Goal: Task Accomplishment & Management: Complete application form

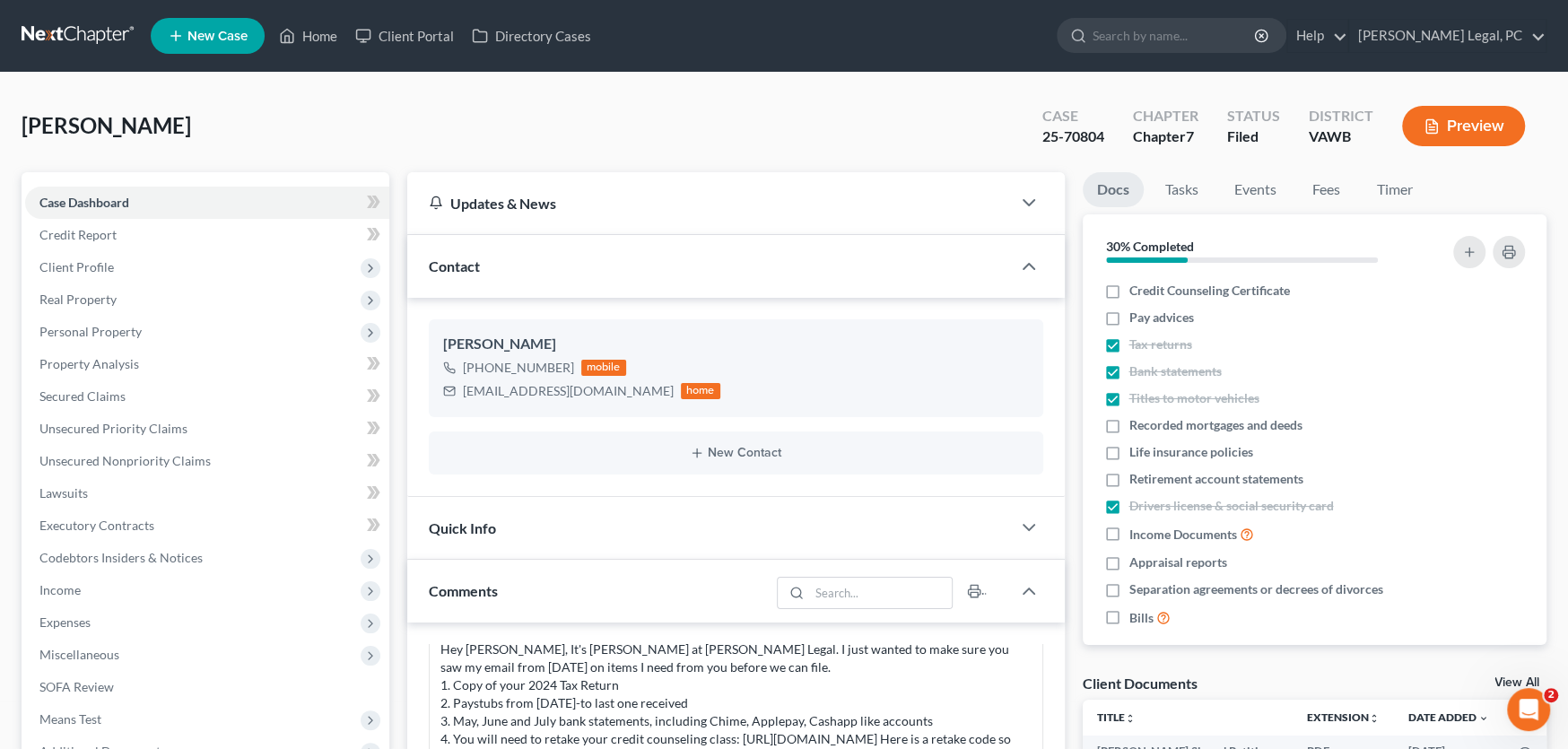
click at [64, 40] on link at bounding box center [79, 36] width 115 height 32
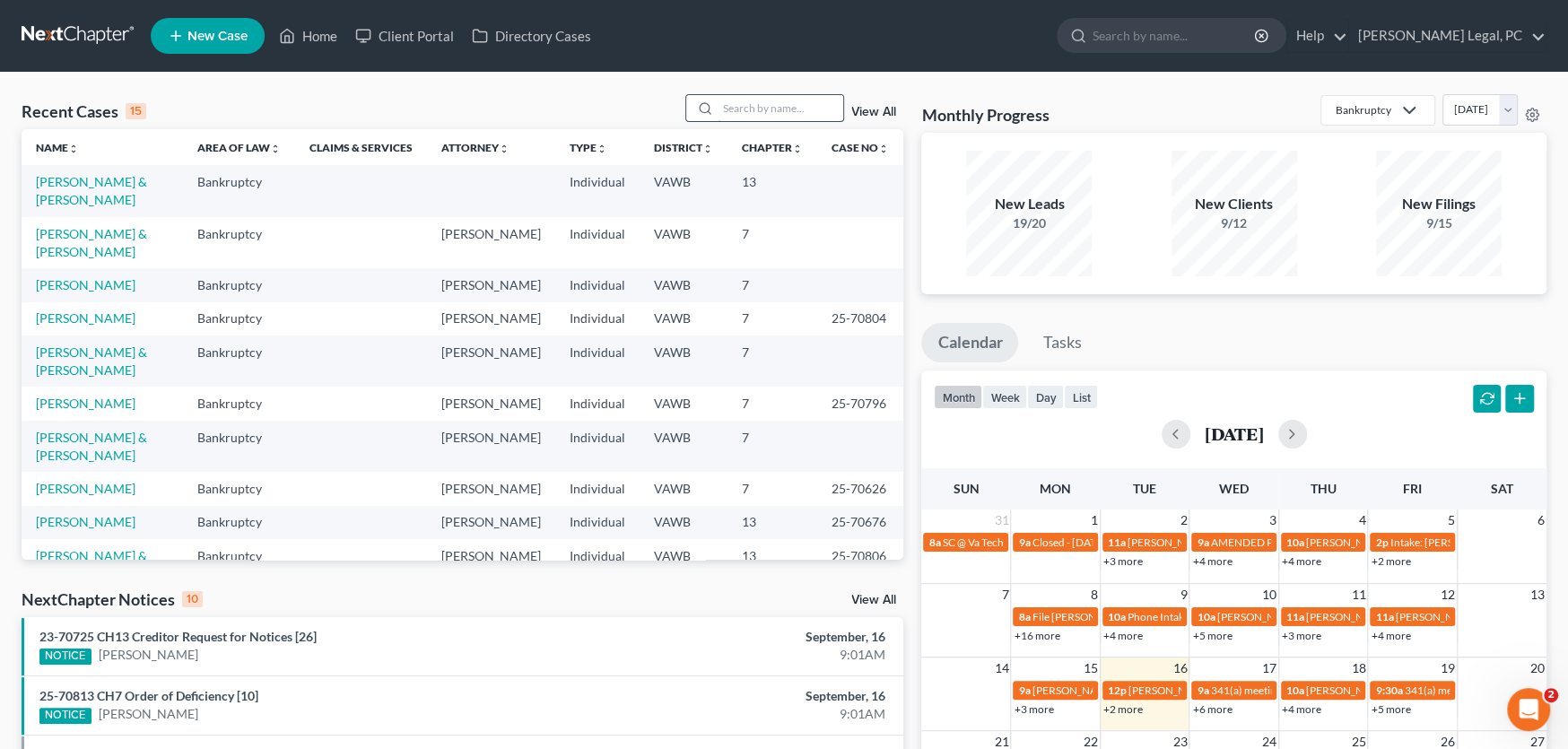
click at [772, 106] on input "search" at bounding box center [781, 107] width 126 height 26
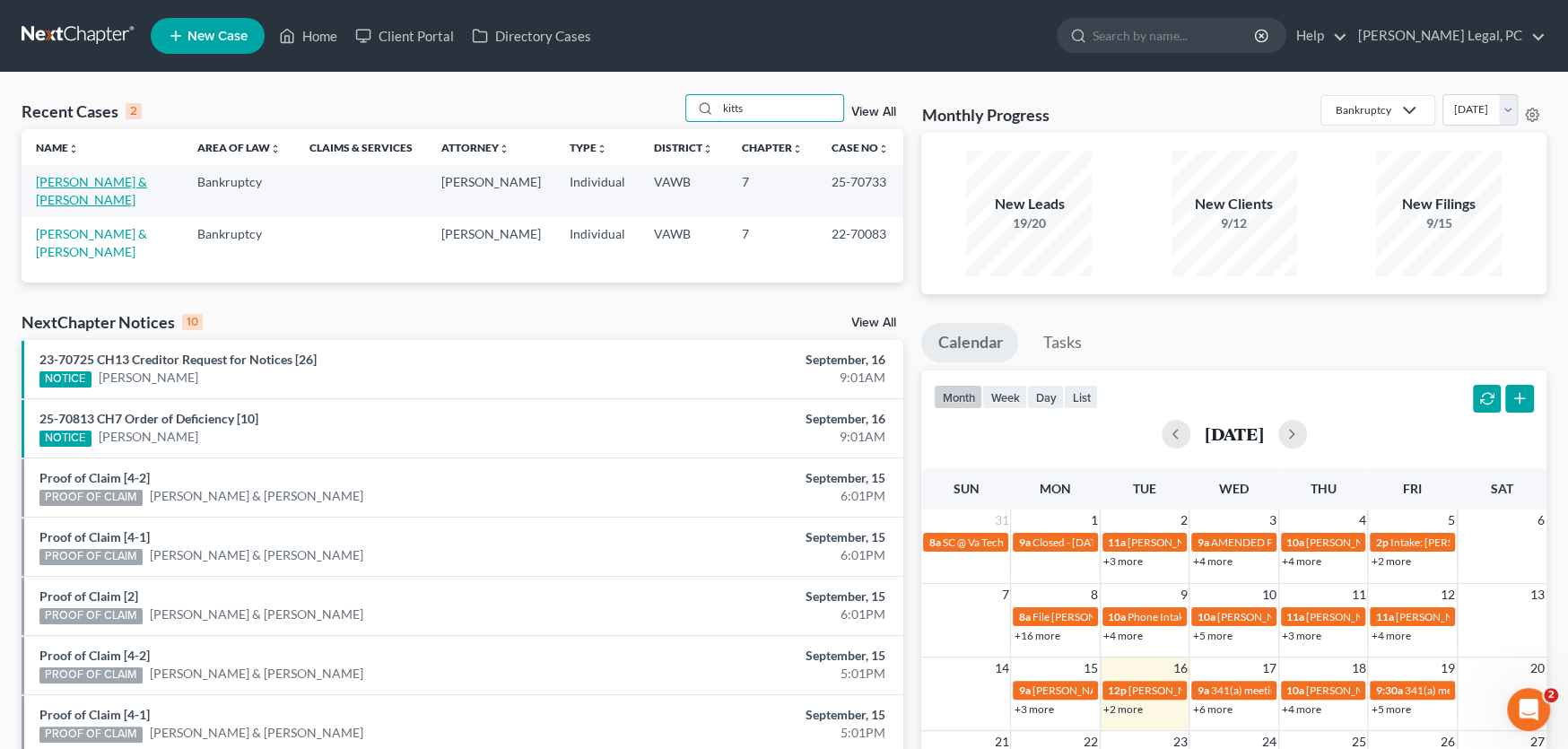
type input "kitts"
click at [109, 182] on link "[PERSON_NAME] & [PERSON_NAME]" at bounding box center [91, 190] width 111 height 33
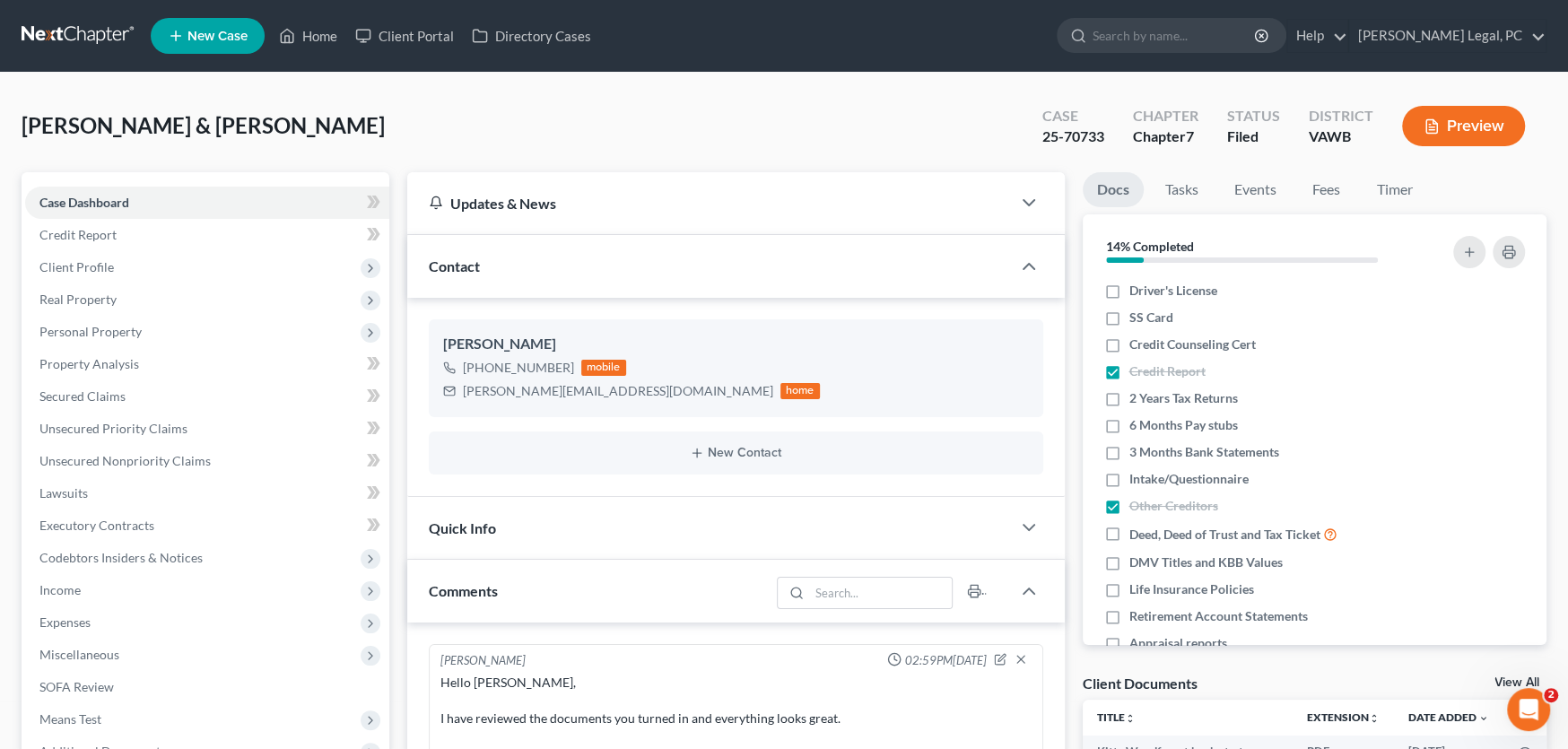
scroll to position [626, 0]
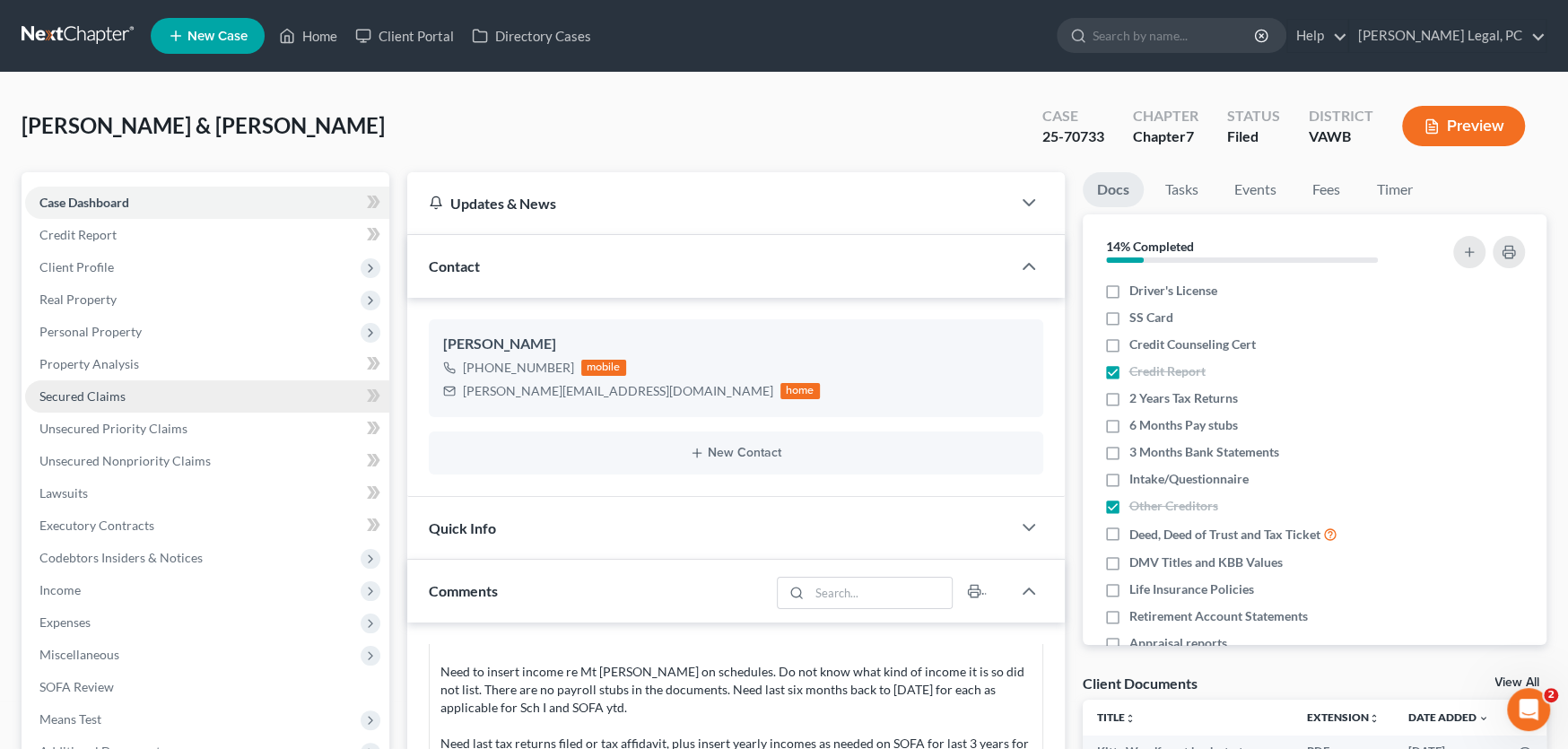
click at [104, 392] on span "Secured Claims" at bounding box center [83, 395] width 87 height 15
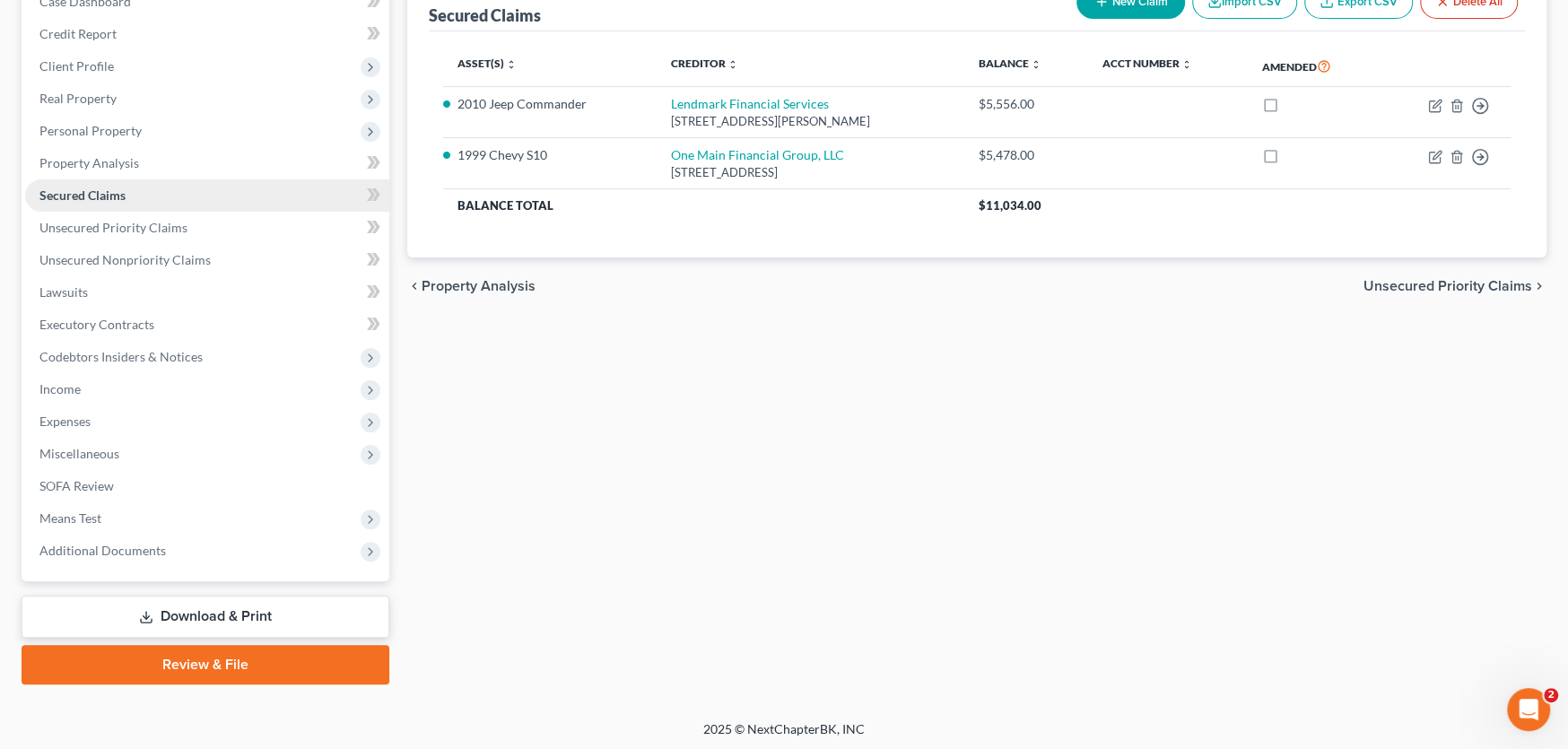
scroll to position [202, 0]
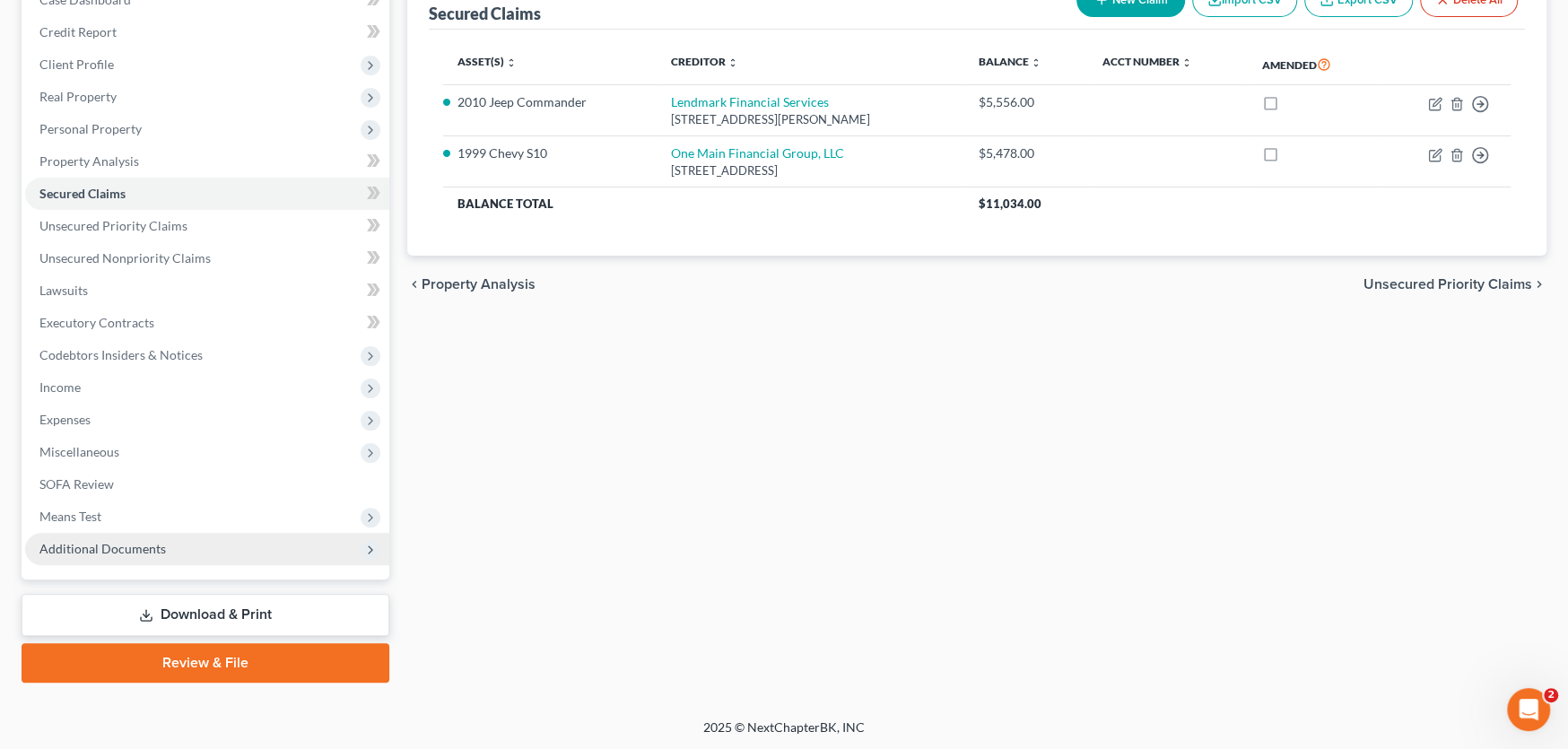
click at [164, 547] on span "Additional Documents" at bounding box center [206, 548] width 364 height 32
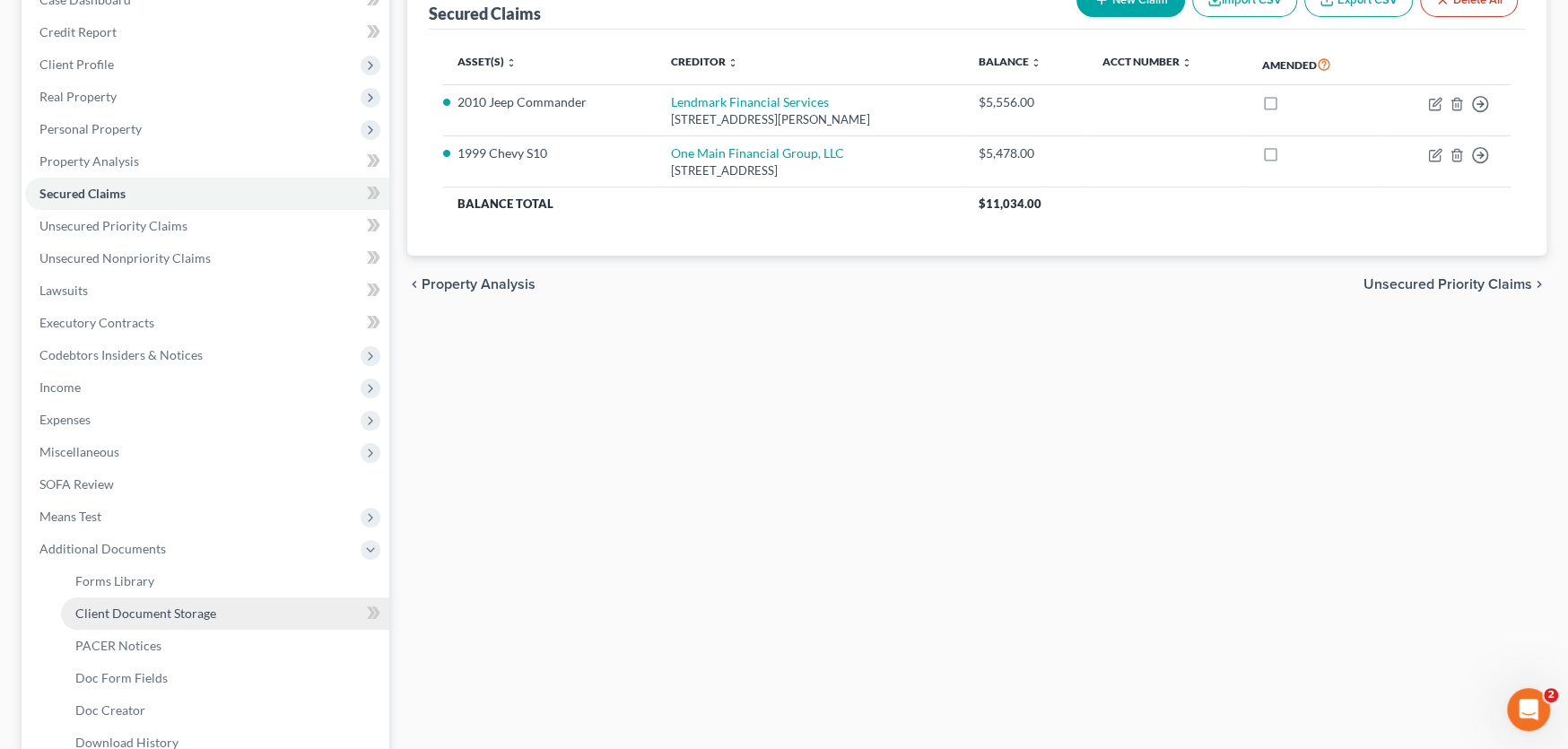
click at [223, 609] on link "Client Document Storage" at bounding box center [224, 613] width 328 height 32
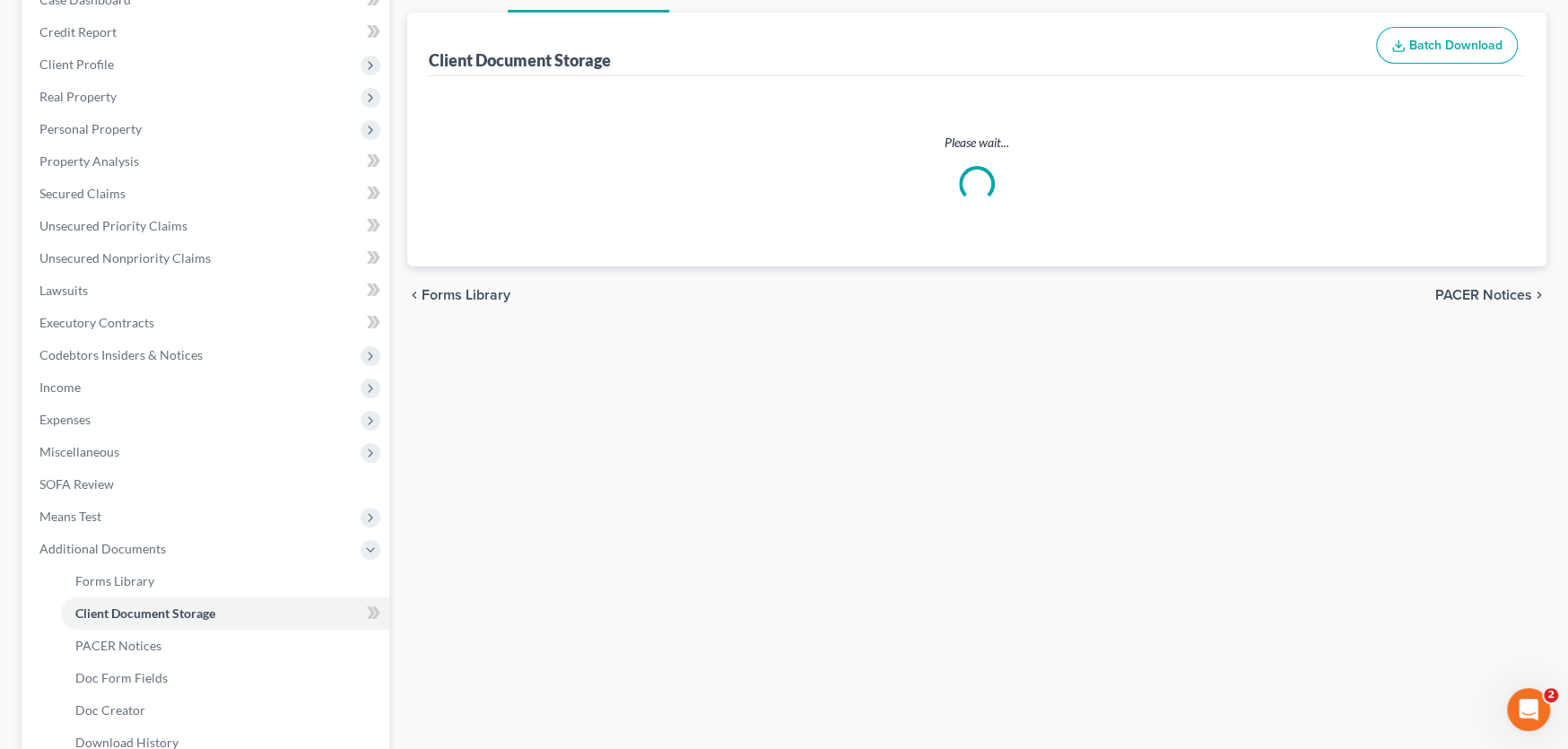
scroll to position [38, 0]
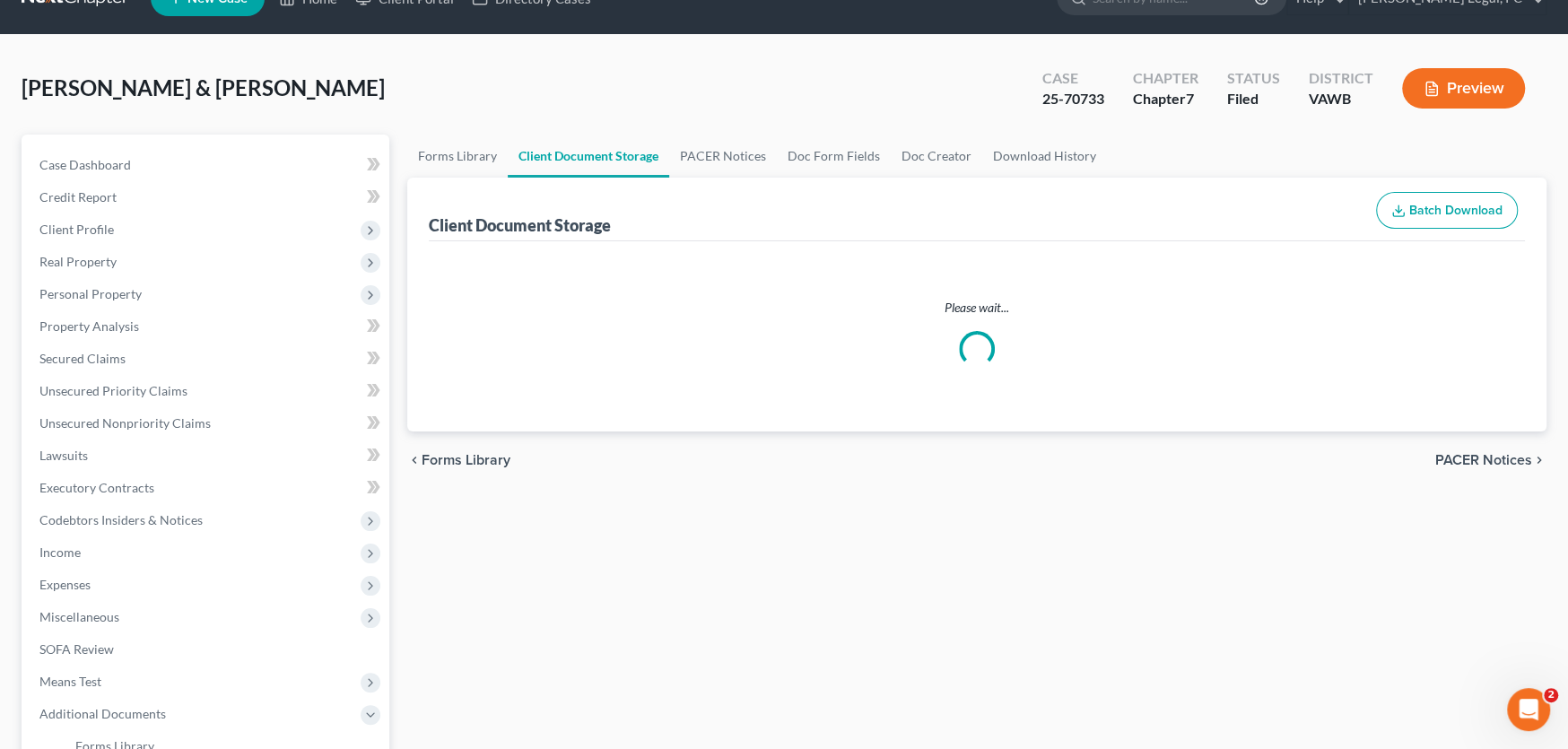
select select "0"
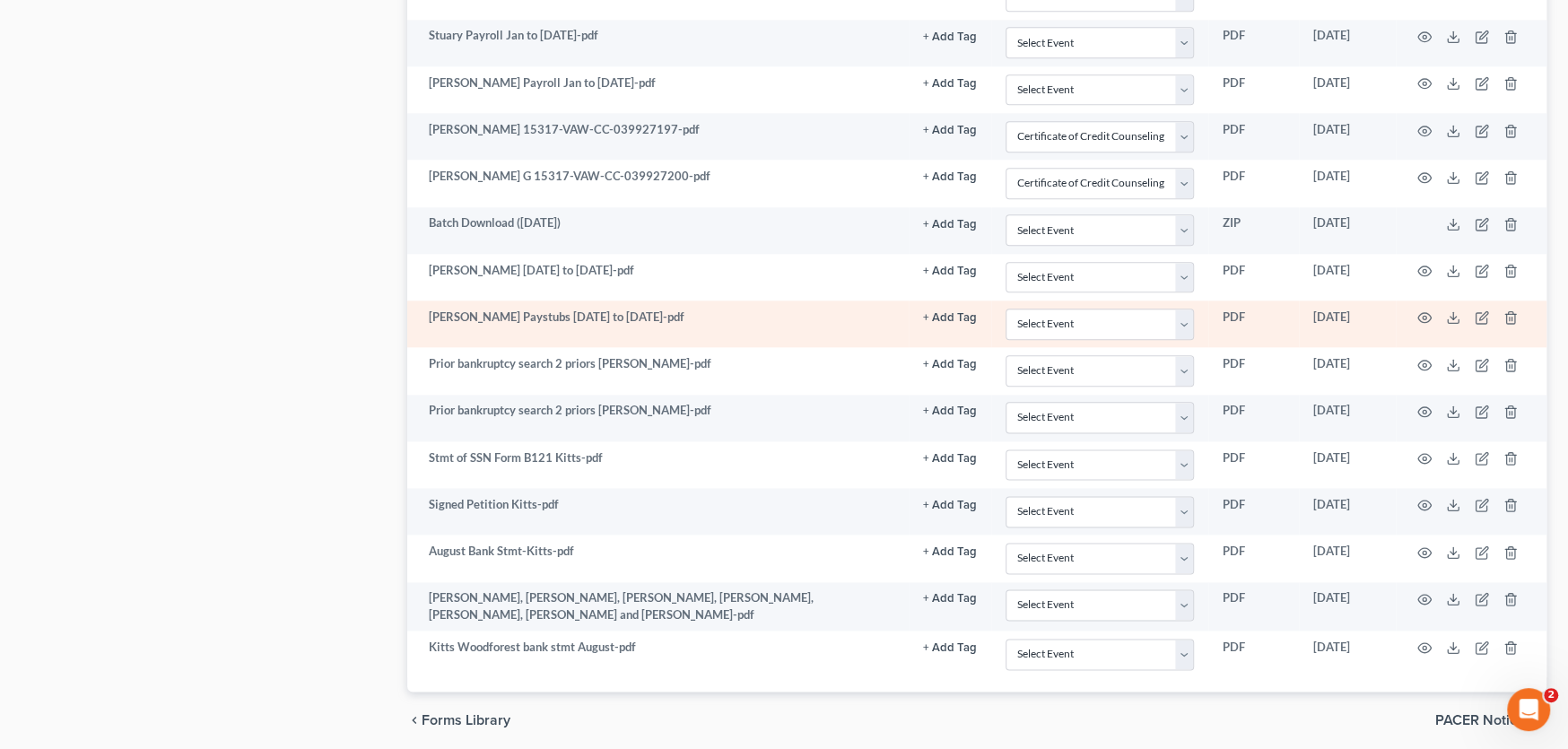
scroll to position [1642, 0]
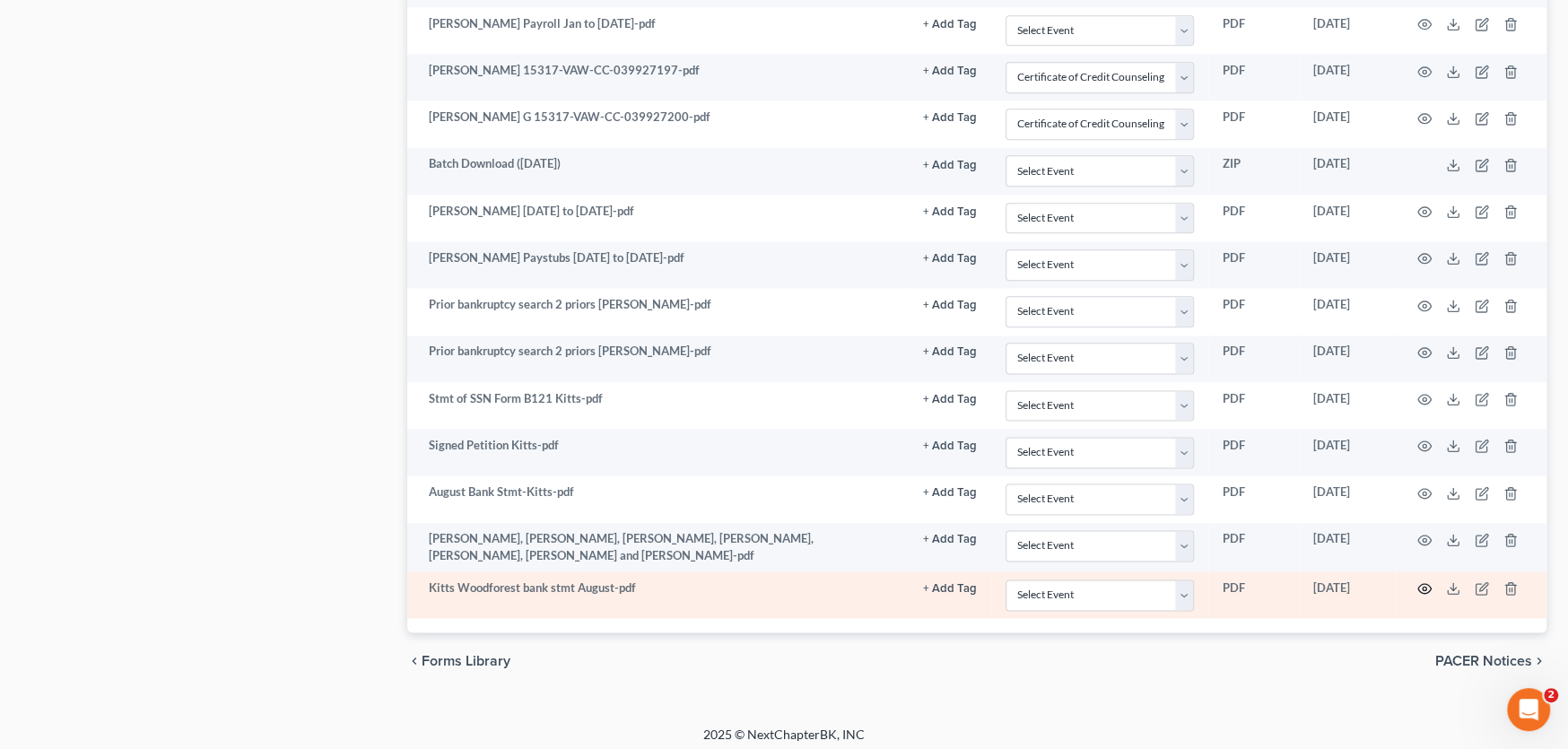
click at [1424, 581] on icon "button" at bounding box center [1423, 587] width 14 height 14
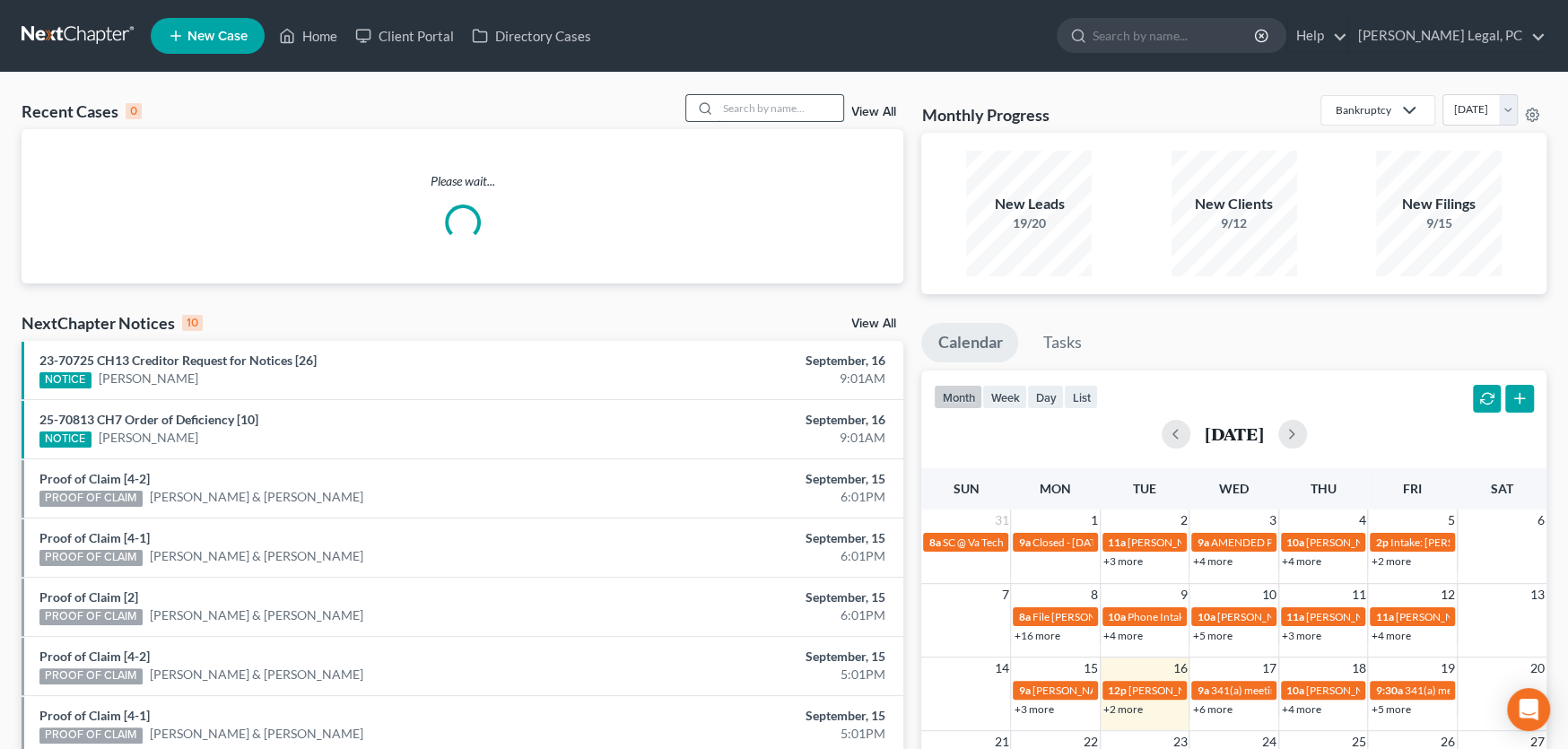
click at [793, 103] on input "search" at bounding box center [781, 107] width 126 height 26
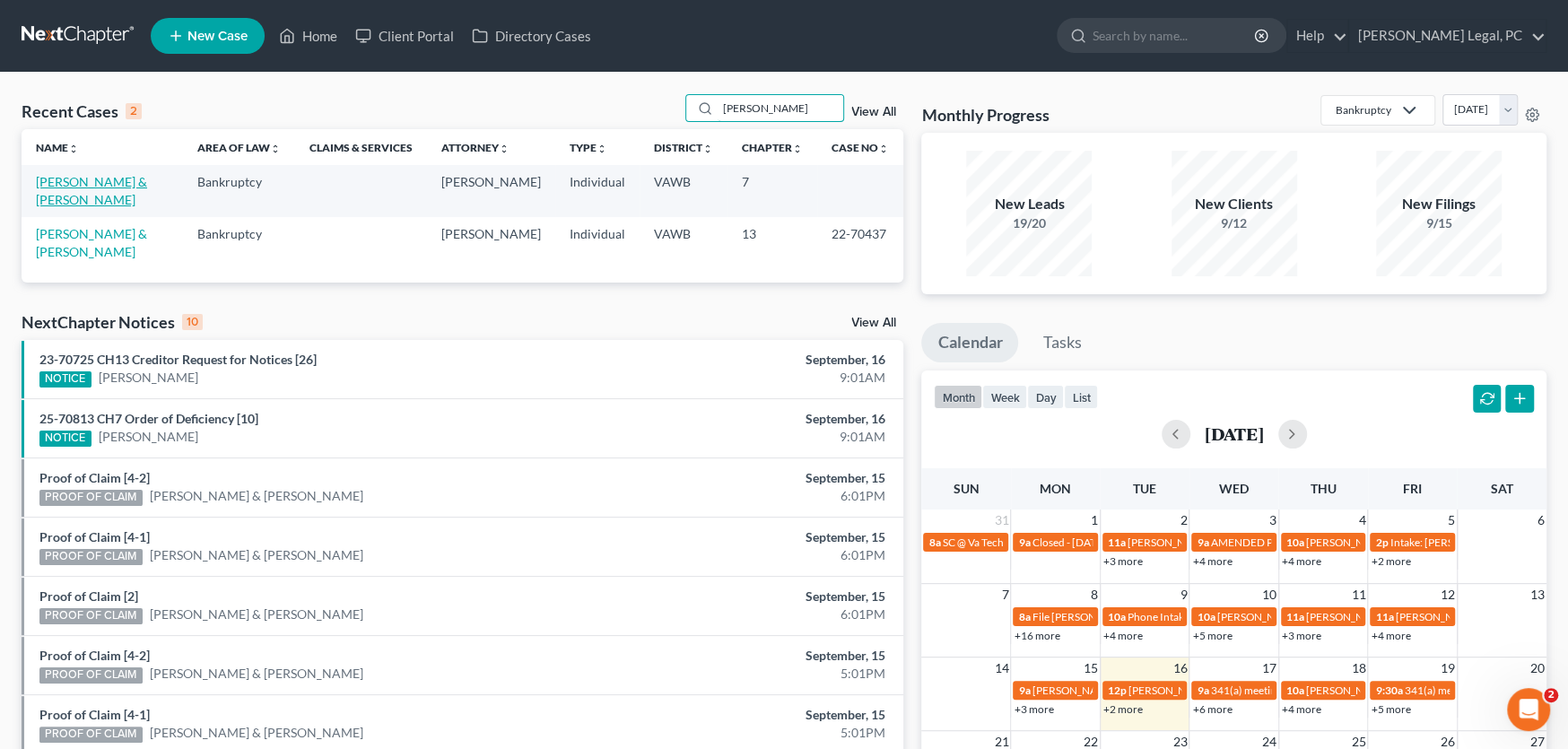
type input "[PERSON_NAME]"
click at [139, 180] on link "[PERSON_NAME] & [PERSON_NAME]" at bounding box center [91, 190] width 111 height 33
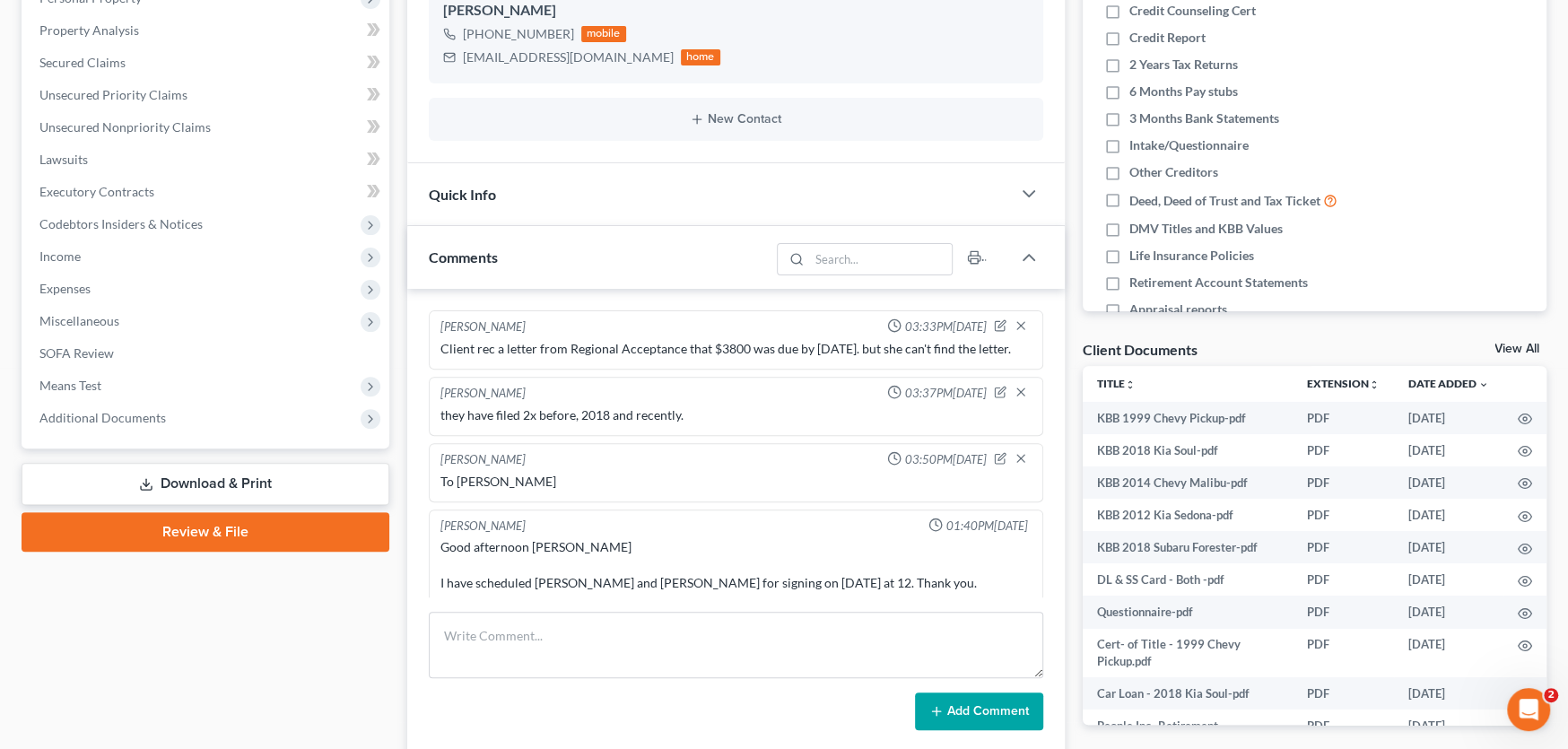
scroll to position [358, 0]
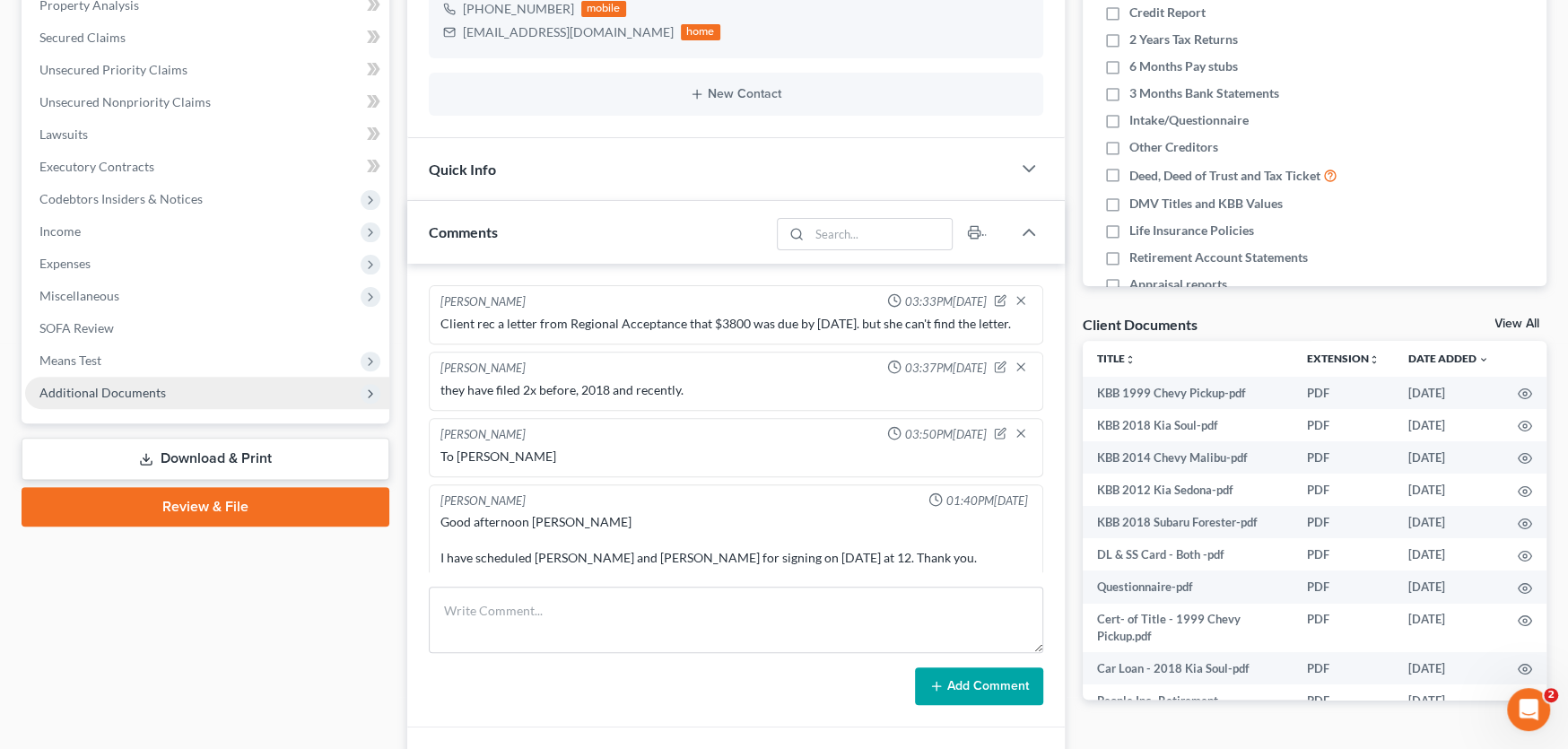
click at [128, 376] on span "Additional Documents" at bounding box center [206, 393] width 364 height 32
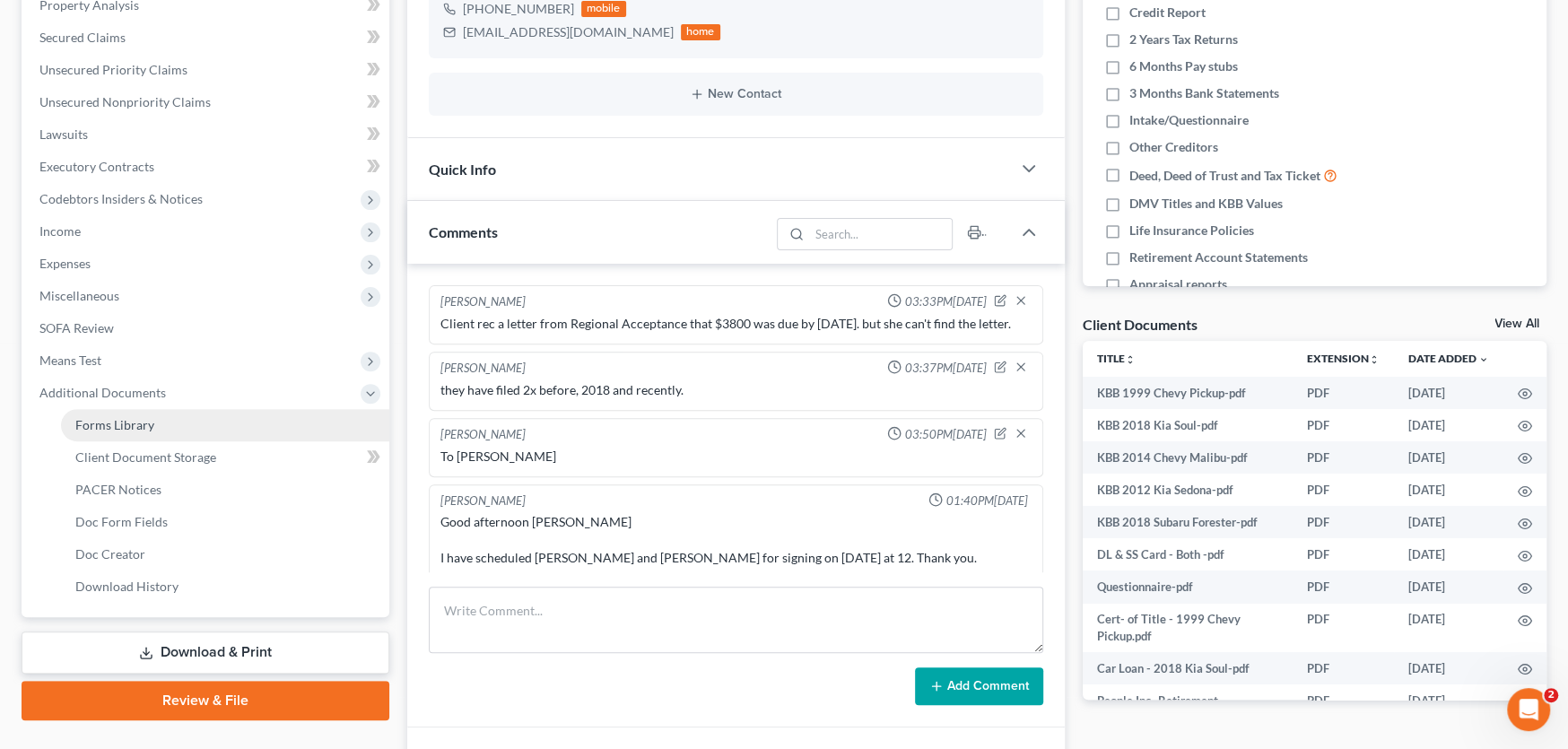
click at [140, 438] on link "Forms Library" at bounding box center [224, 425] width 328 height 32
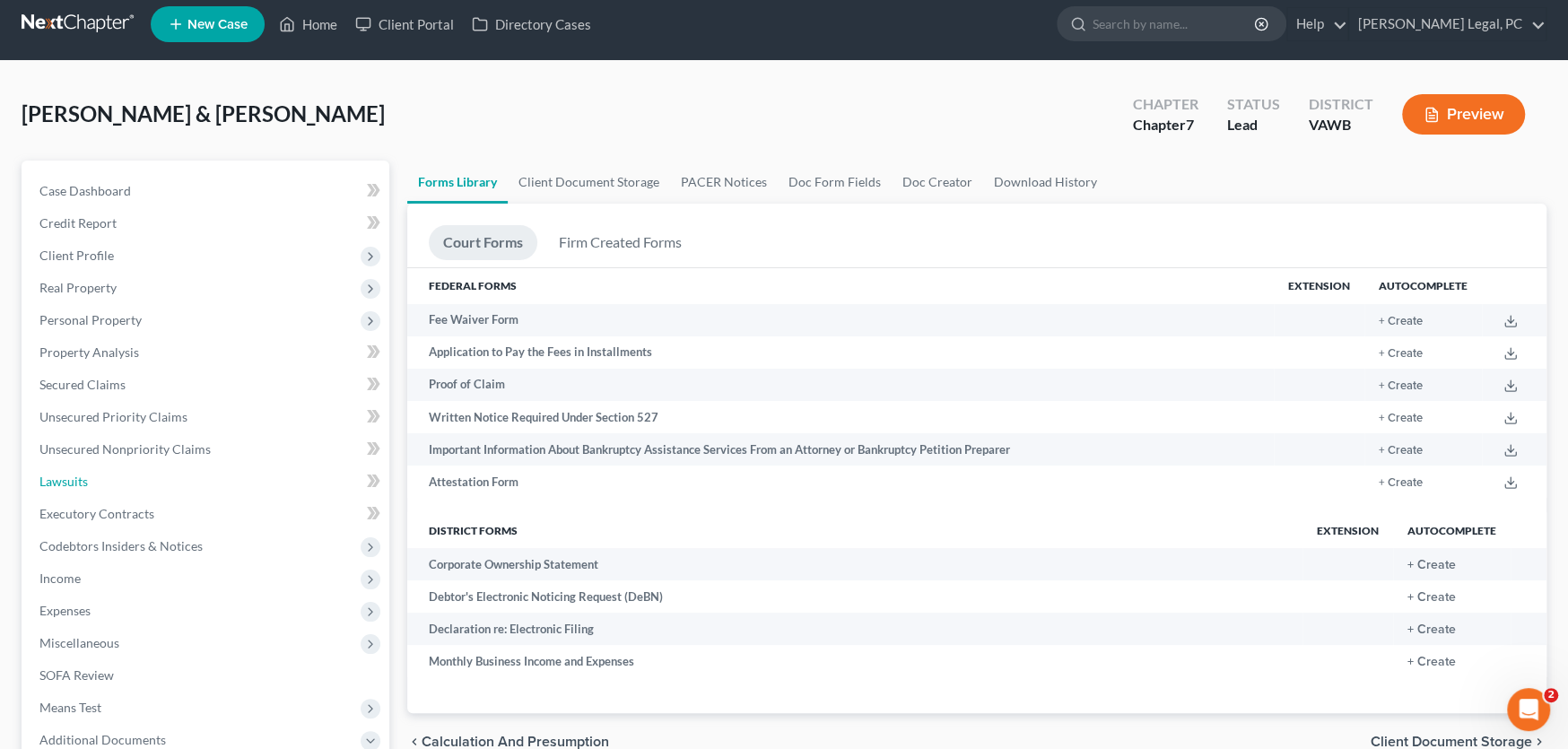
click at [144, 447] on ul "Case Dashboard Payments Invoices Payments Payments Credit Report Client Profile" at bounding box center [206, 562] width 364 height 775
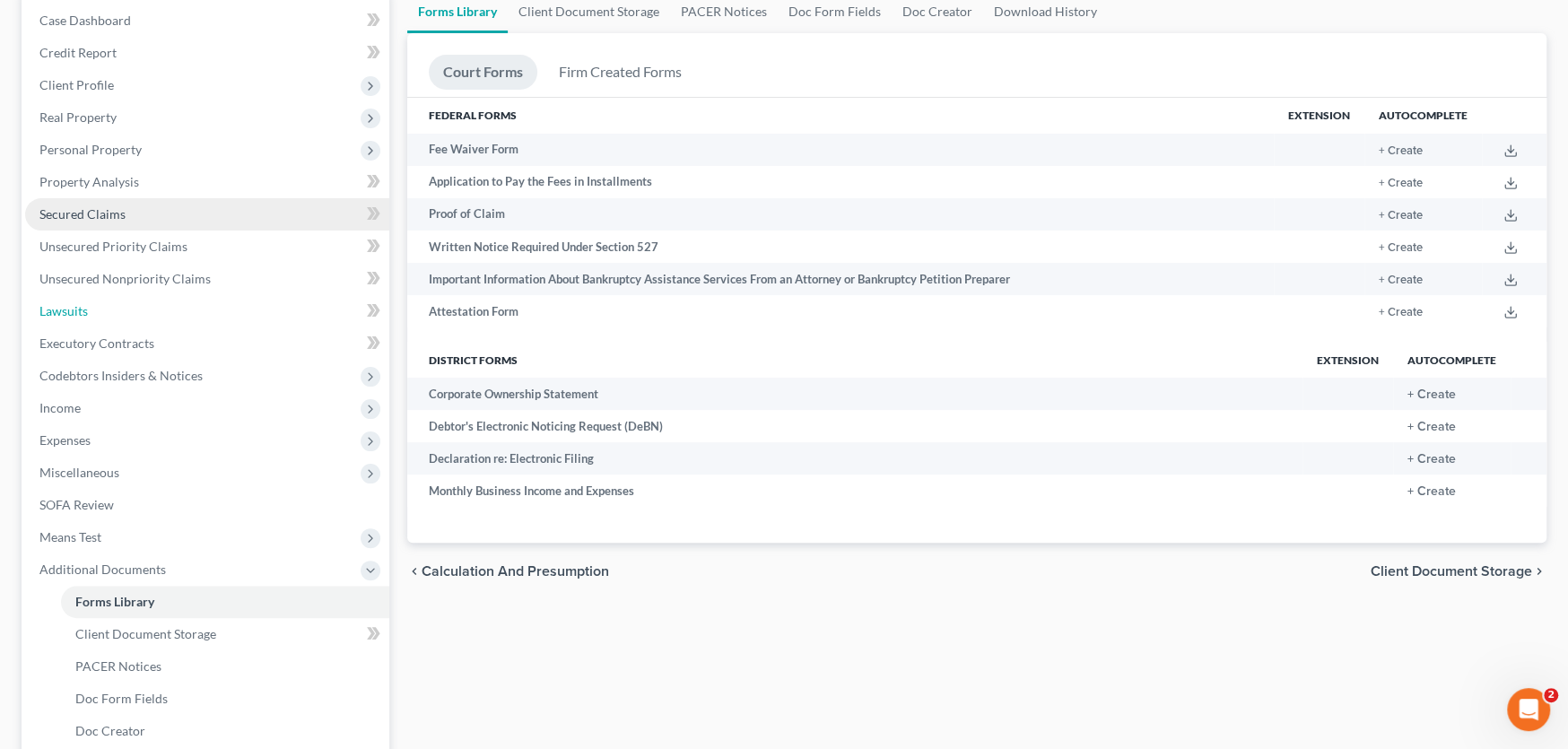
scroll to position [358, 0]
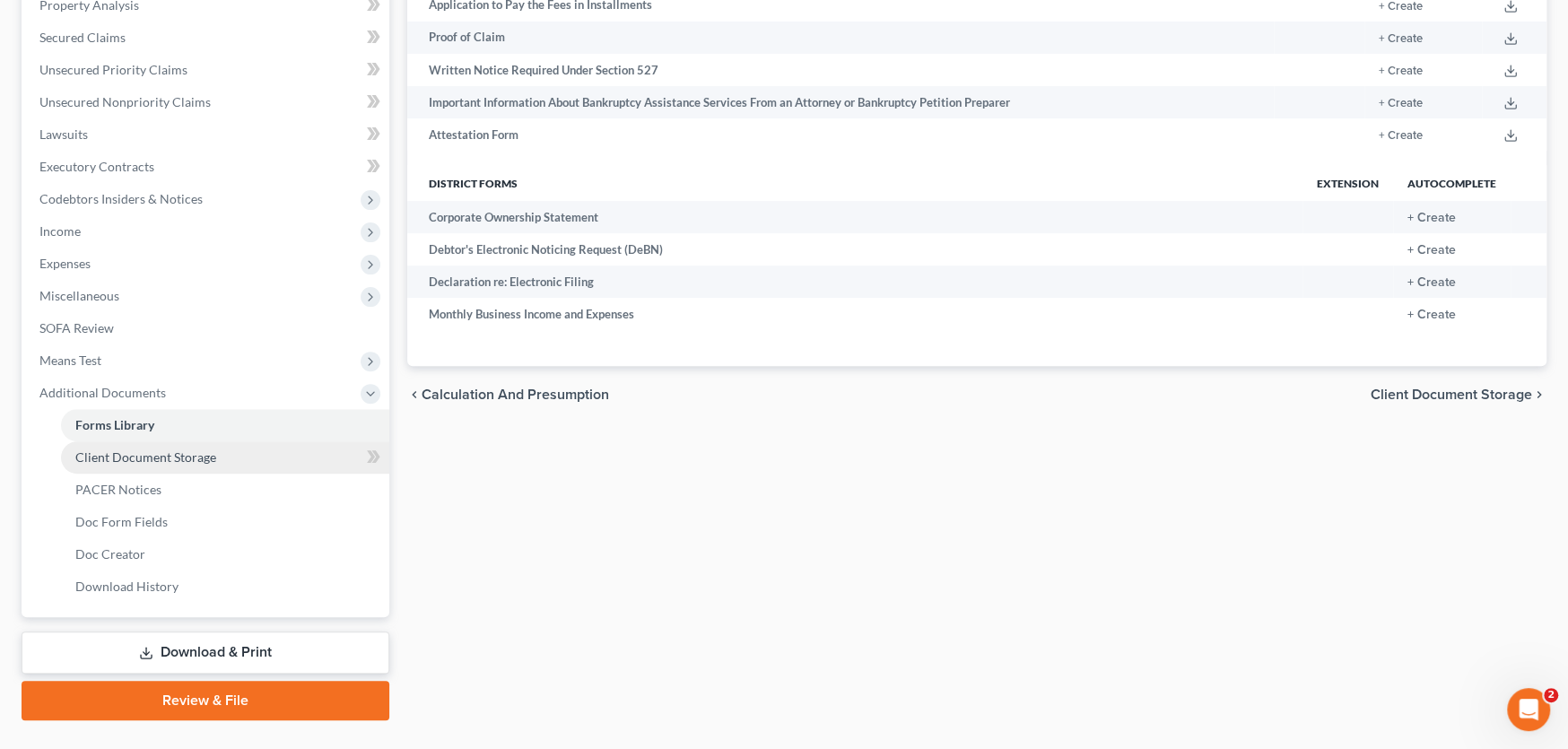
click at [166, 459] on span "Client Document Storage" at bounding box center [145, 457] width 141 height 15
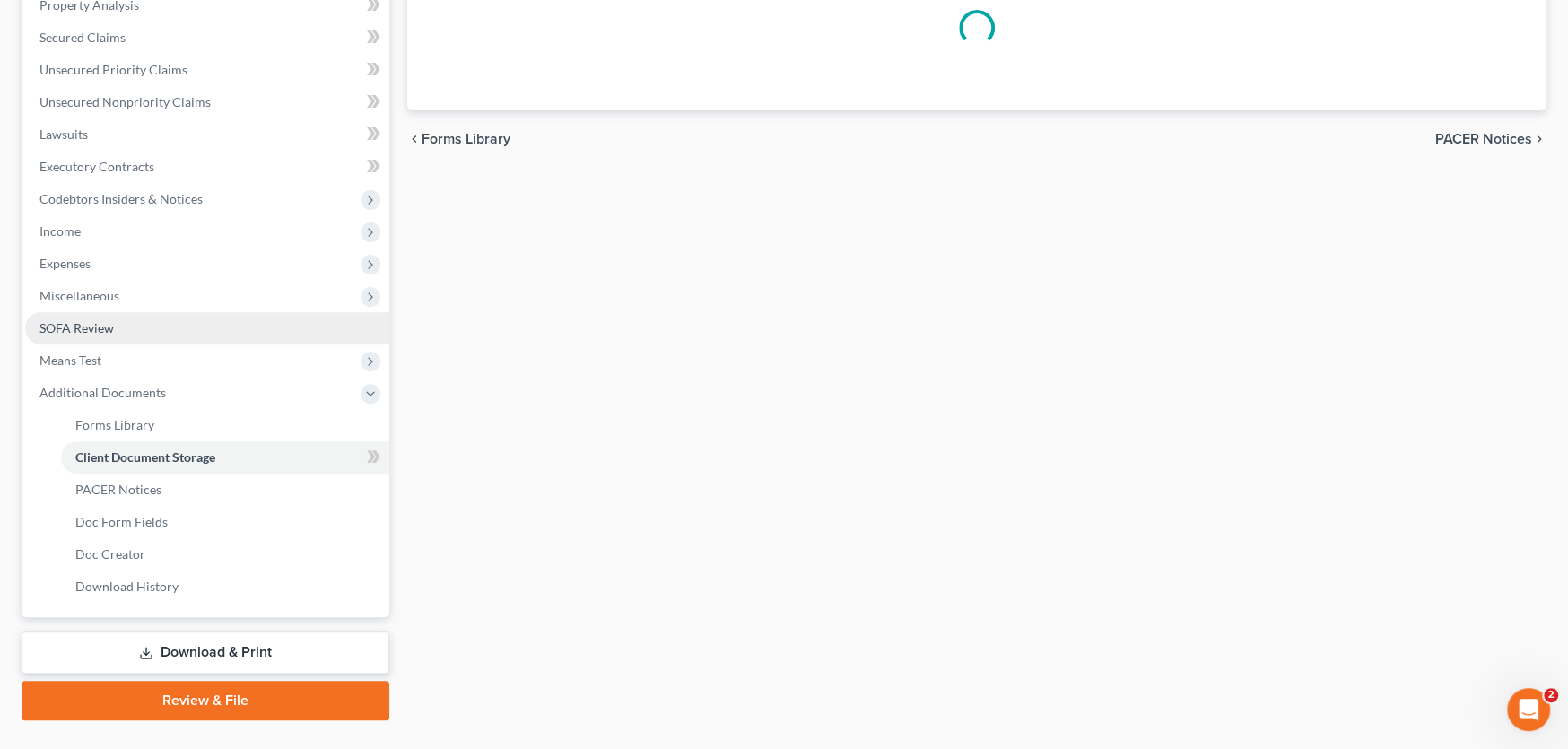
select select "0"
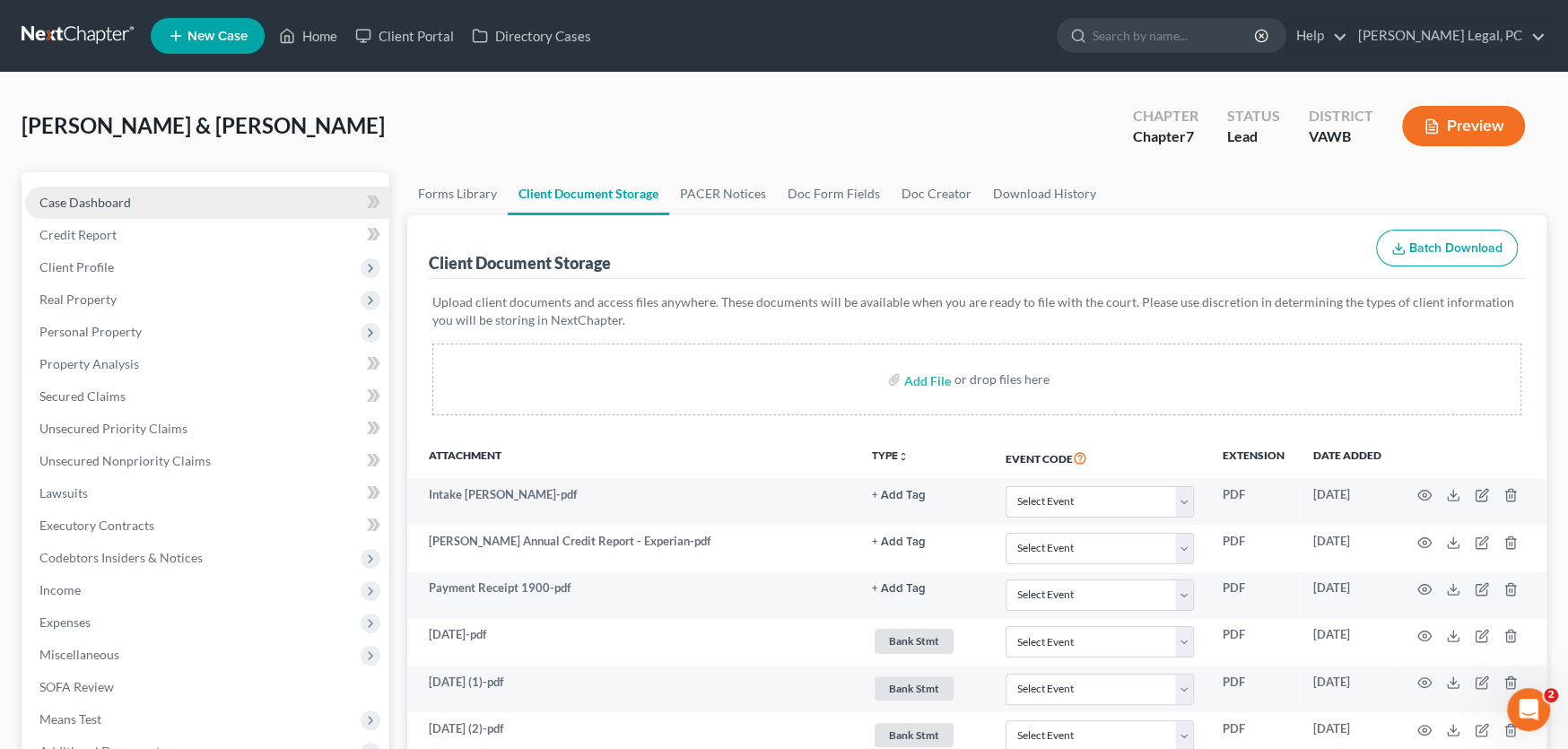
click at [99, 208] on link "Case Dashboard" at bounding box center [206, 202] width 364 height 32
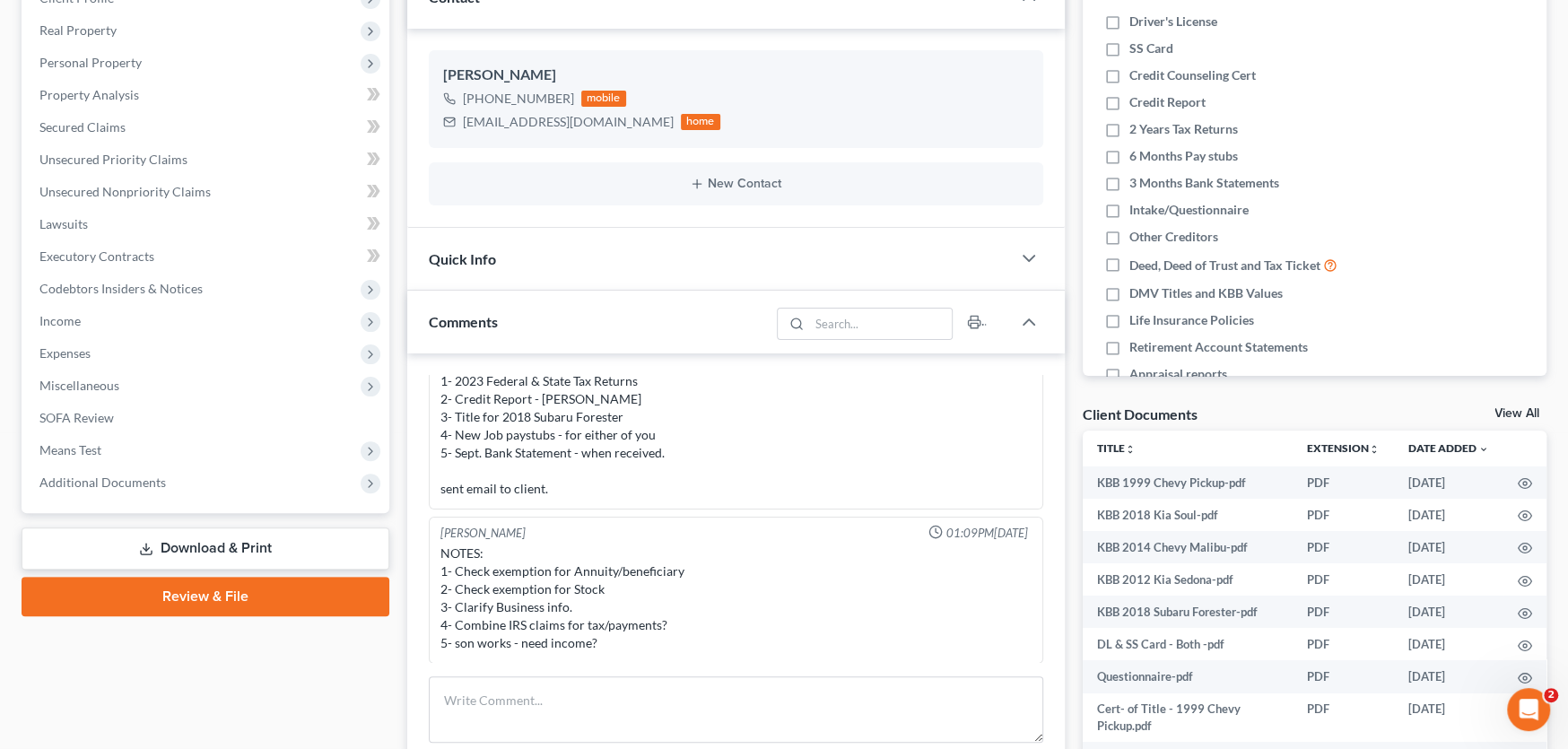
scroll to position [296, 0]
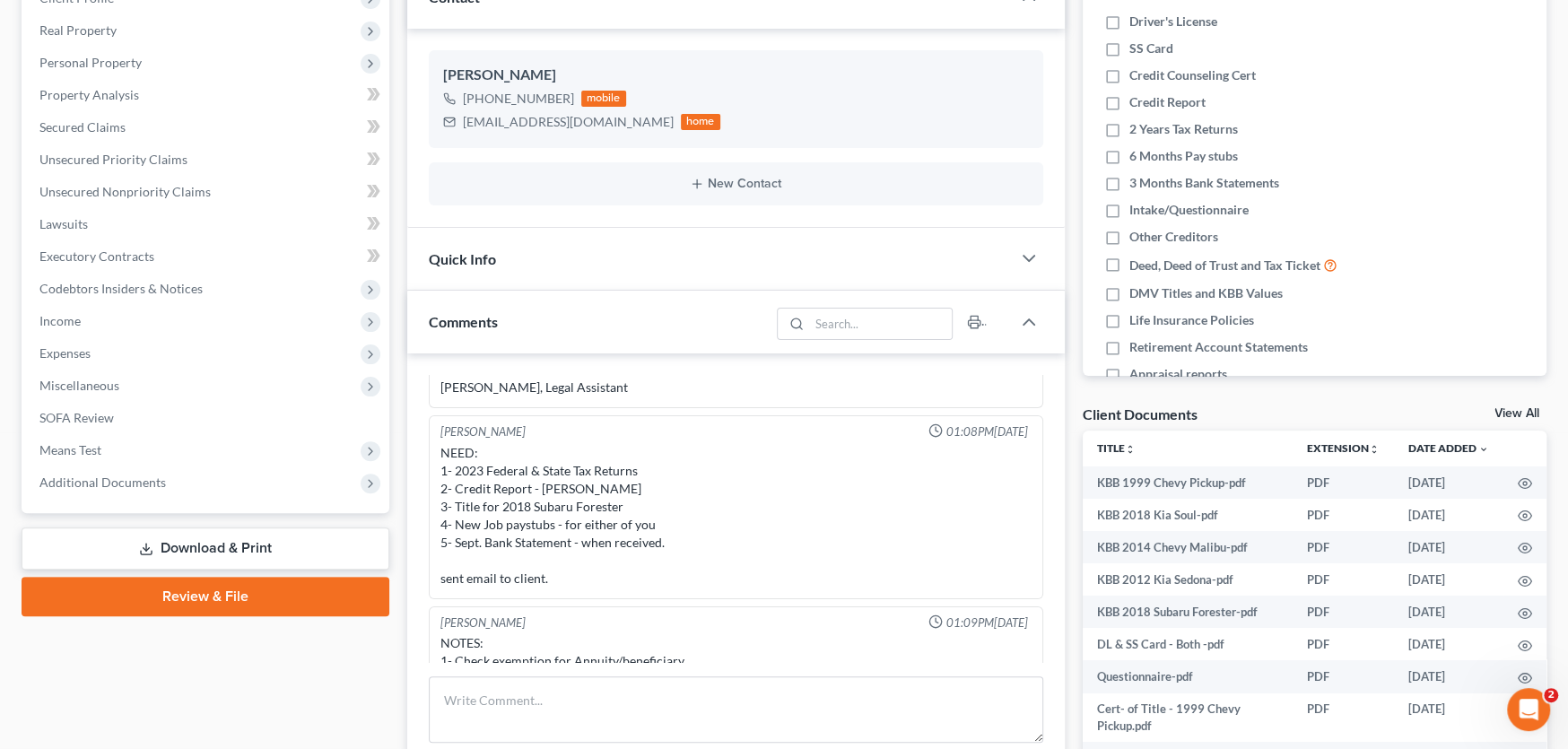
click at [657, 528] on div "NEED: 1- 2023 Federal & State Tax Returns 2- Credit Report - Franklin 3- Title …" at bounding box center [736, 515] width 591 height 144
click at [669, 541] on div "NEED: 1- 2023 Federal & State Tax Returns 2- Credit Report - Franklin 3- Title …" at bounding box center [736, 515] width 591 height 144
drag, startPoint x: 584, startPoint y: 123, endPoint x: 449, endPoint y: 120, distance: 135.0
click at [449, 120] on div "sepugh21@gmail.com home" at bounding box center [581, 122] width 277 height 24
copy div "sepugh21@gmail.com"
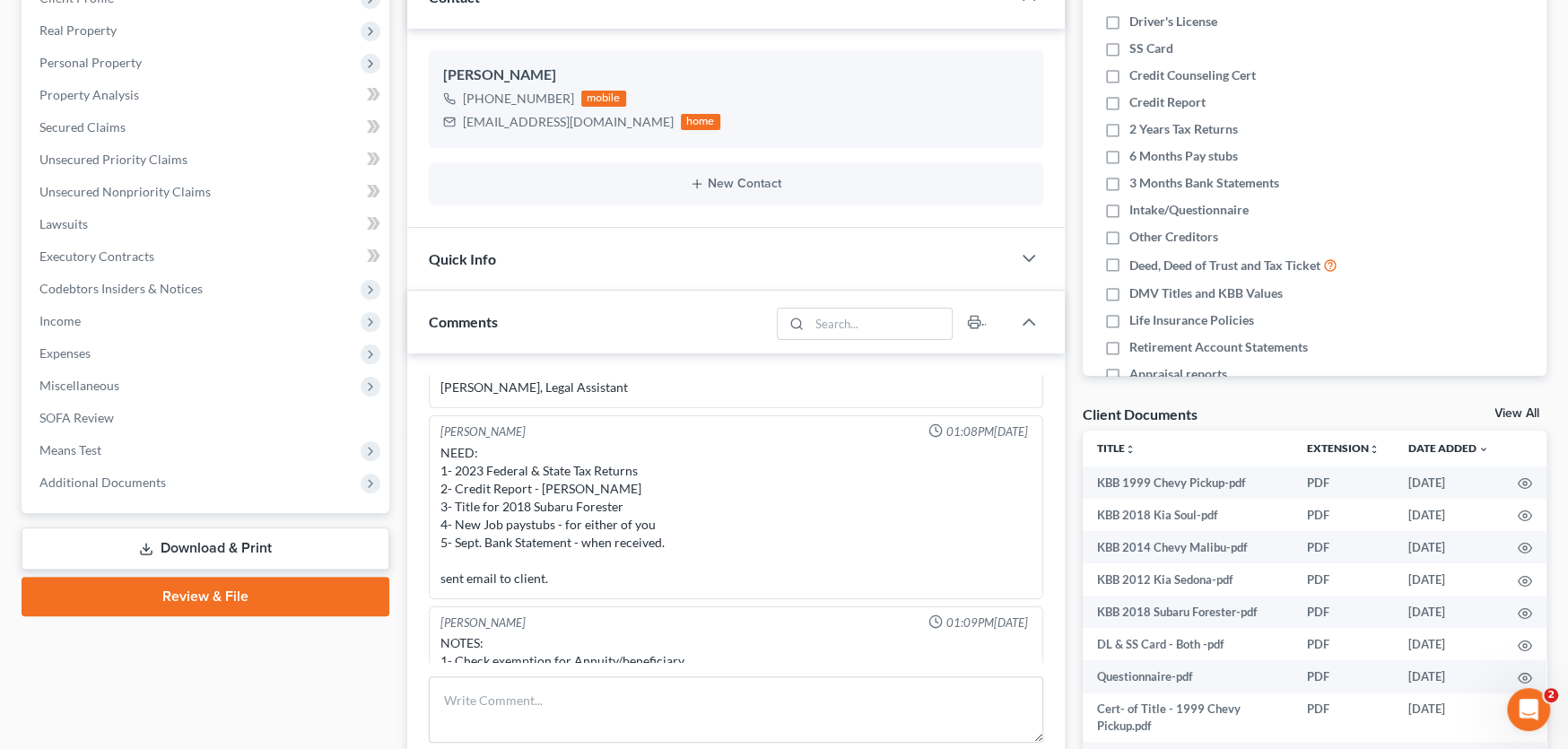
click at [647, 551] on div "NEED: 1- 2023 Federal & State Tax Returns 2- Credit Report - Franklin 3- Title …" at bounding box center [736, 515] width 591 height 144
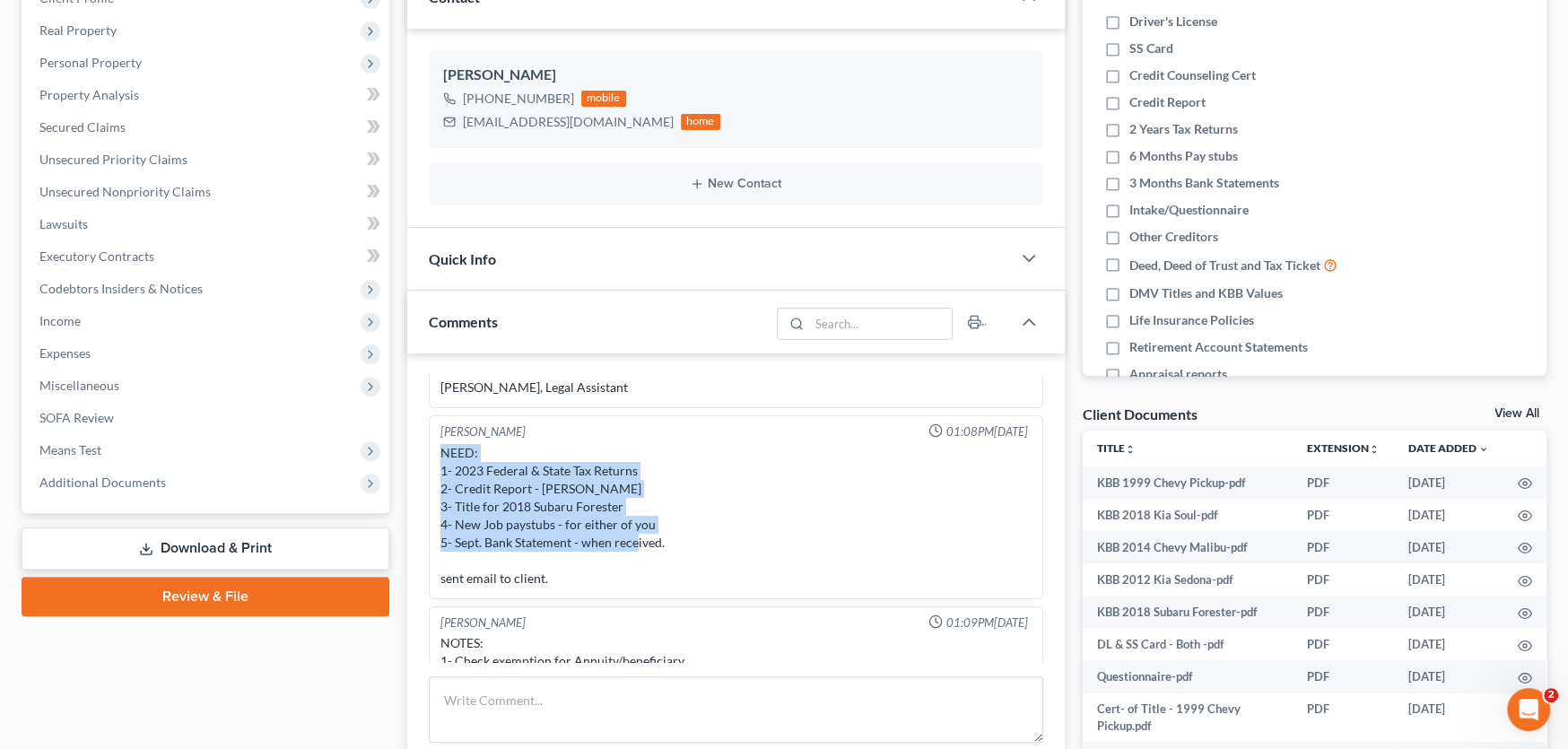
drag, startPoint x: 687, startPoint y: 546, endPoint x: 439, endPoint y: 454, distance: 264.5
click at [440, 454] on div "NEED: 1- 2023 Federal & State Tax Returns 2- Credit Report - Franklin 3- Title …" at bounding box center [736, 515] width 591 height 144
copy div "NEED: 1- 2023 Federal & State Tax Returns 2- Credit Report - Franklin 3- Title …"
click at [762, 531] on div "NEED: 1- 2023 Federal & State Tax Returns 2- Credit Report - Franklin 3- Title …" at bounding box center [736, 515] width 591 height 144
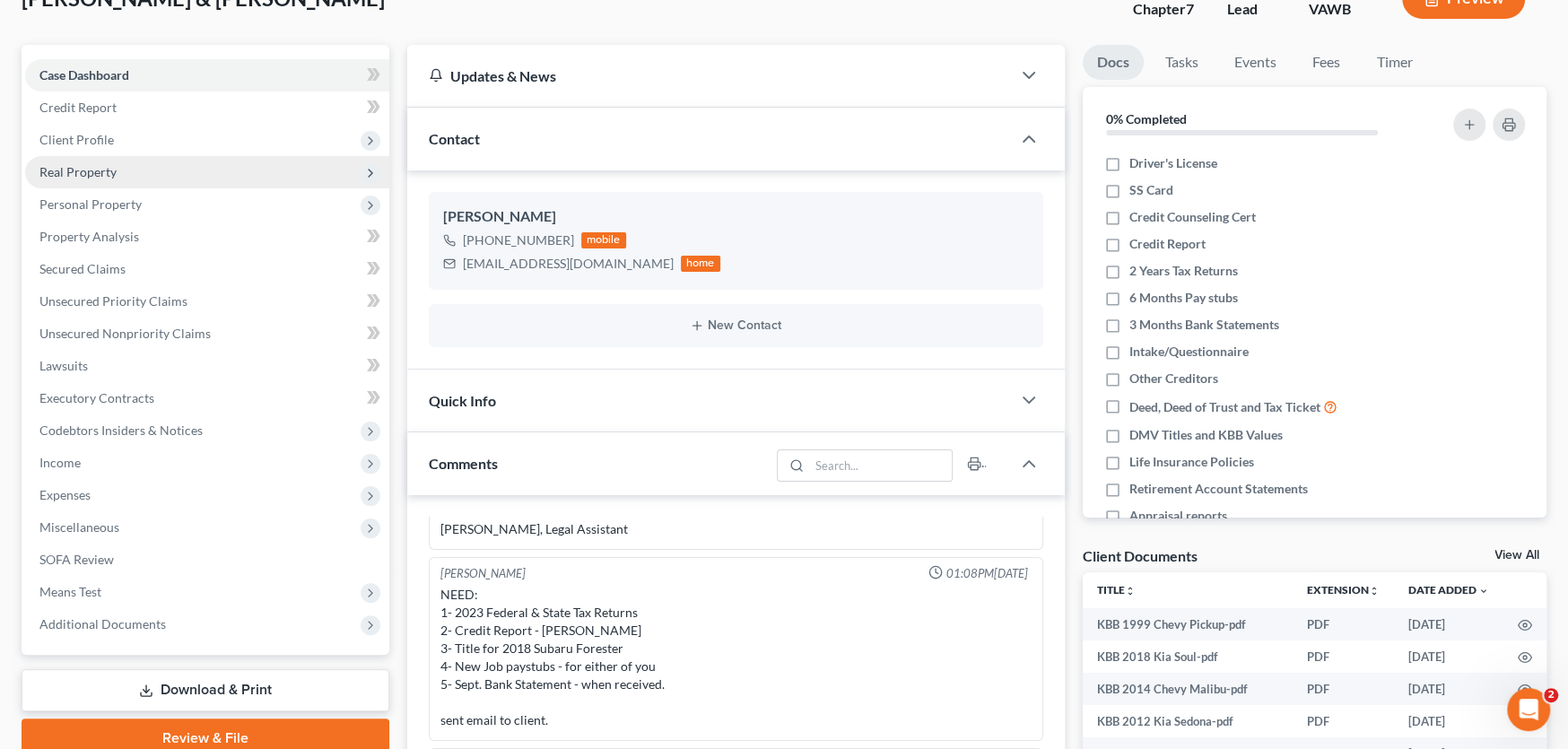
scroll to position [0, 0]
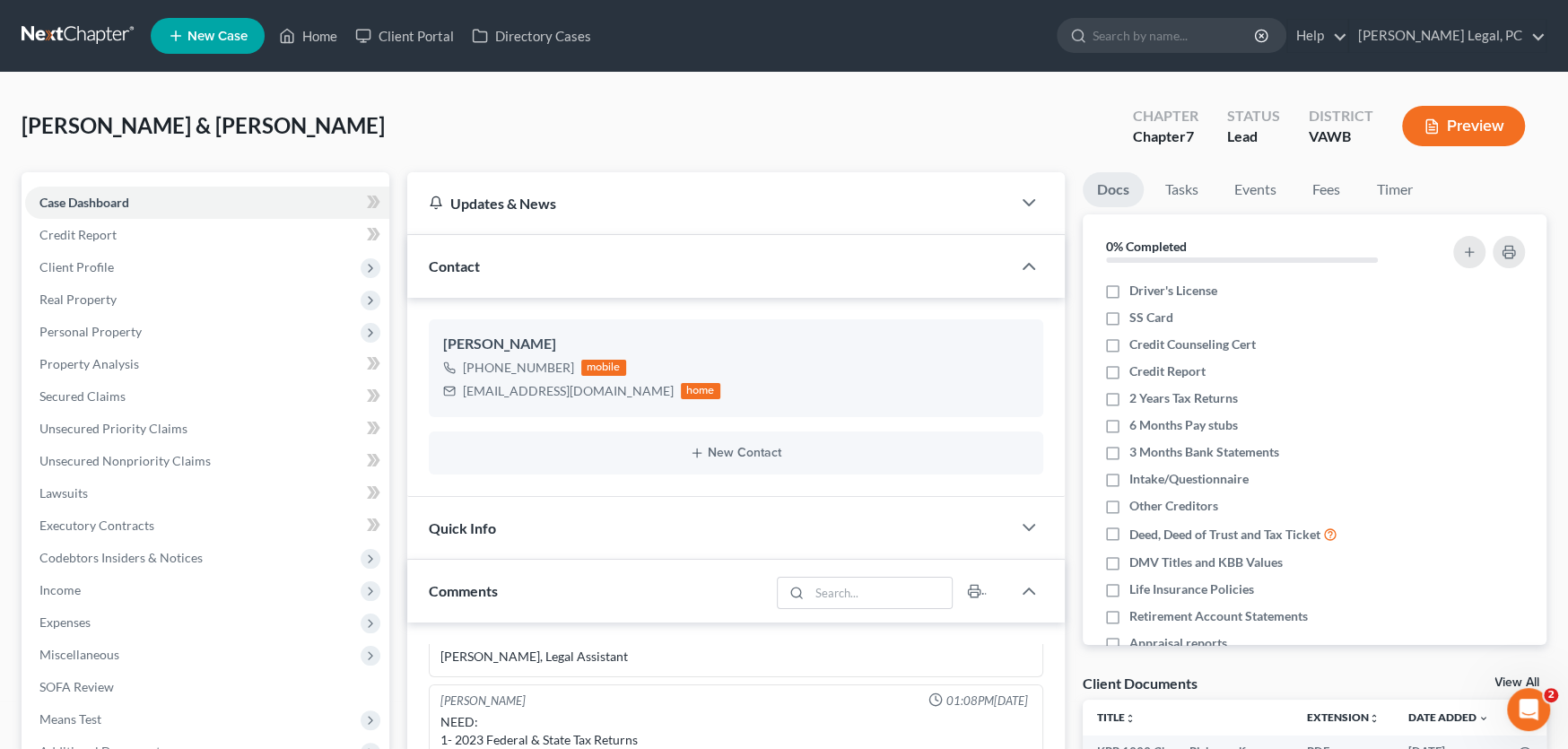
click at [57, 30] on link at bounding box center [79, 36] width 115 height 32
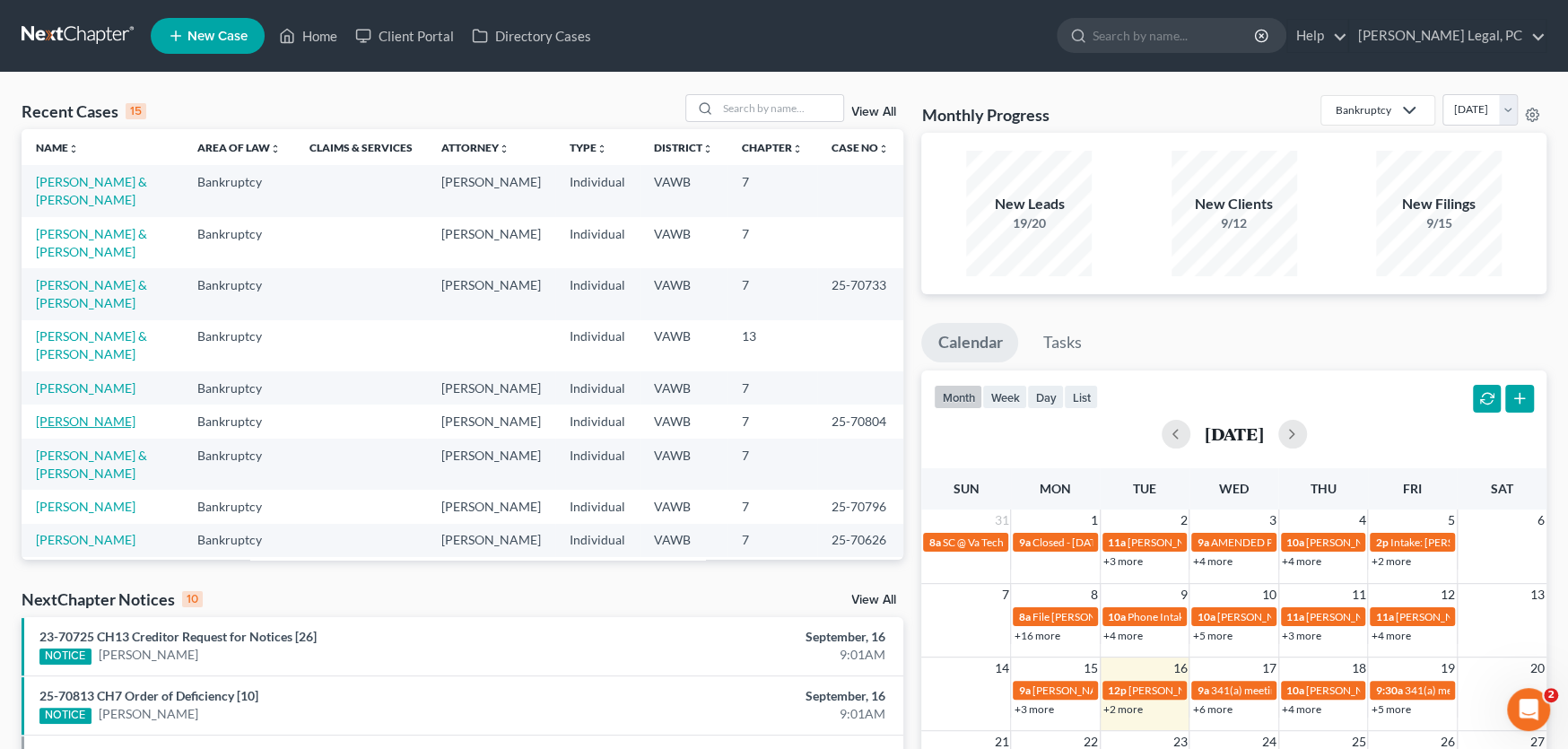
click at [76, 413] on link "[PERSON_NAME]" at bounding box center [86, 421] width 100 height 15
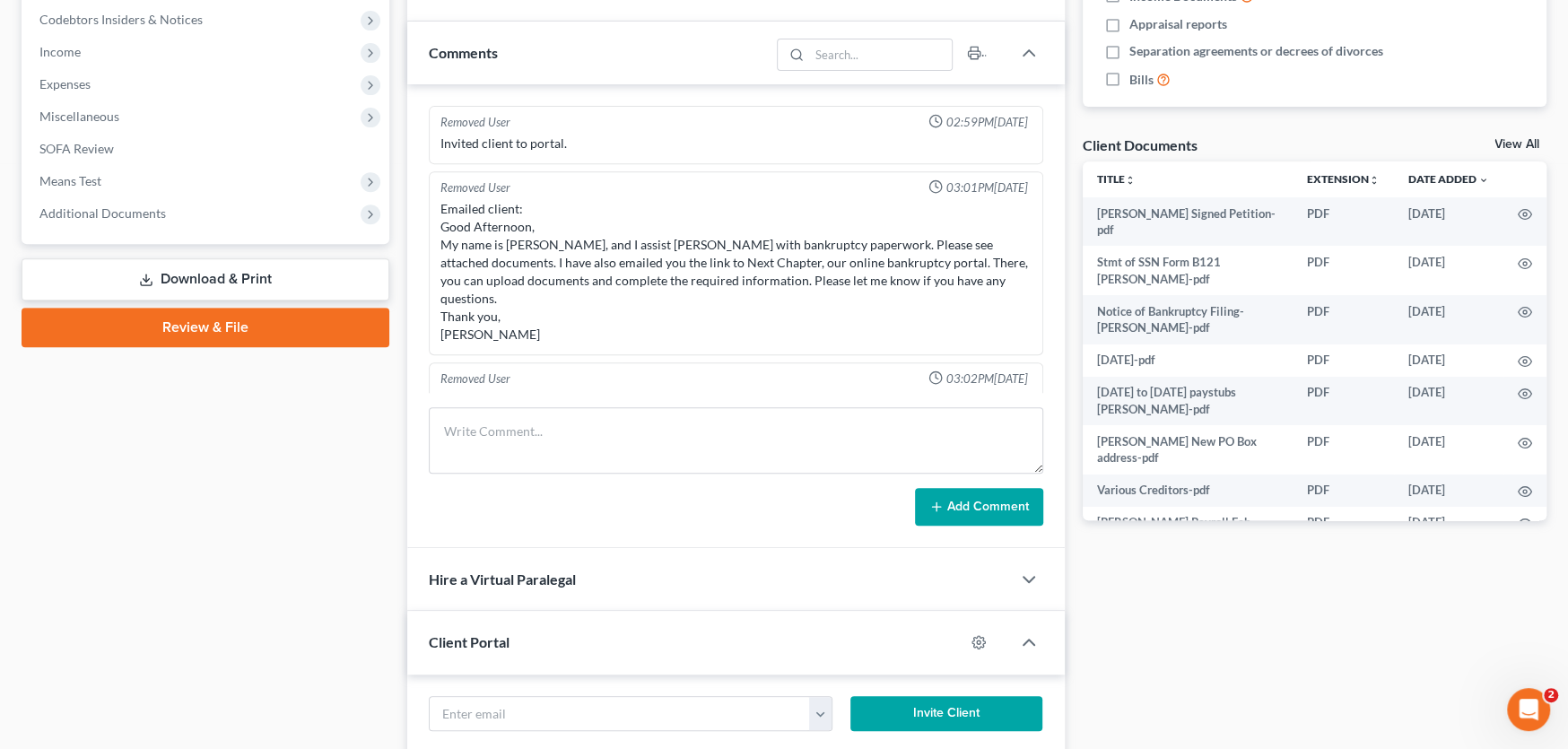
scroll to position [2358, 0]
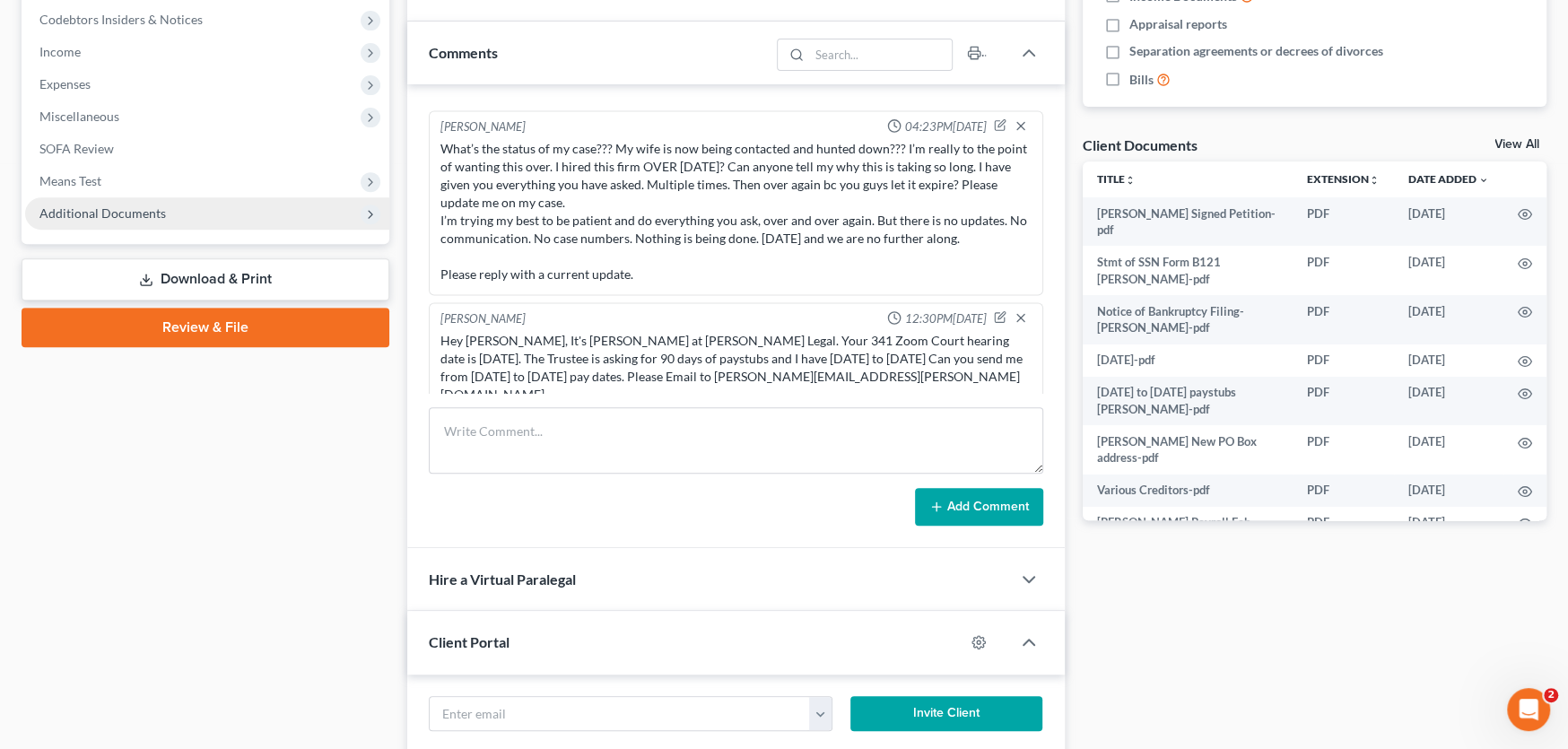
click at [79, 211] on span "Additional Documents" at bounding box center [103, 213] width 126 height 15
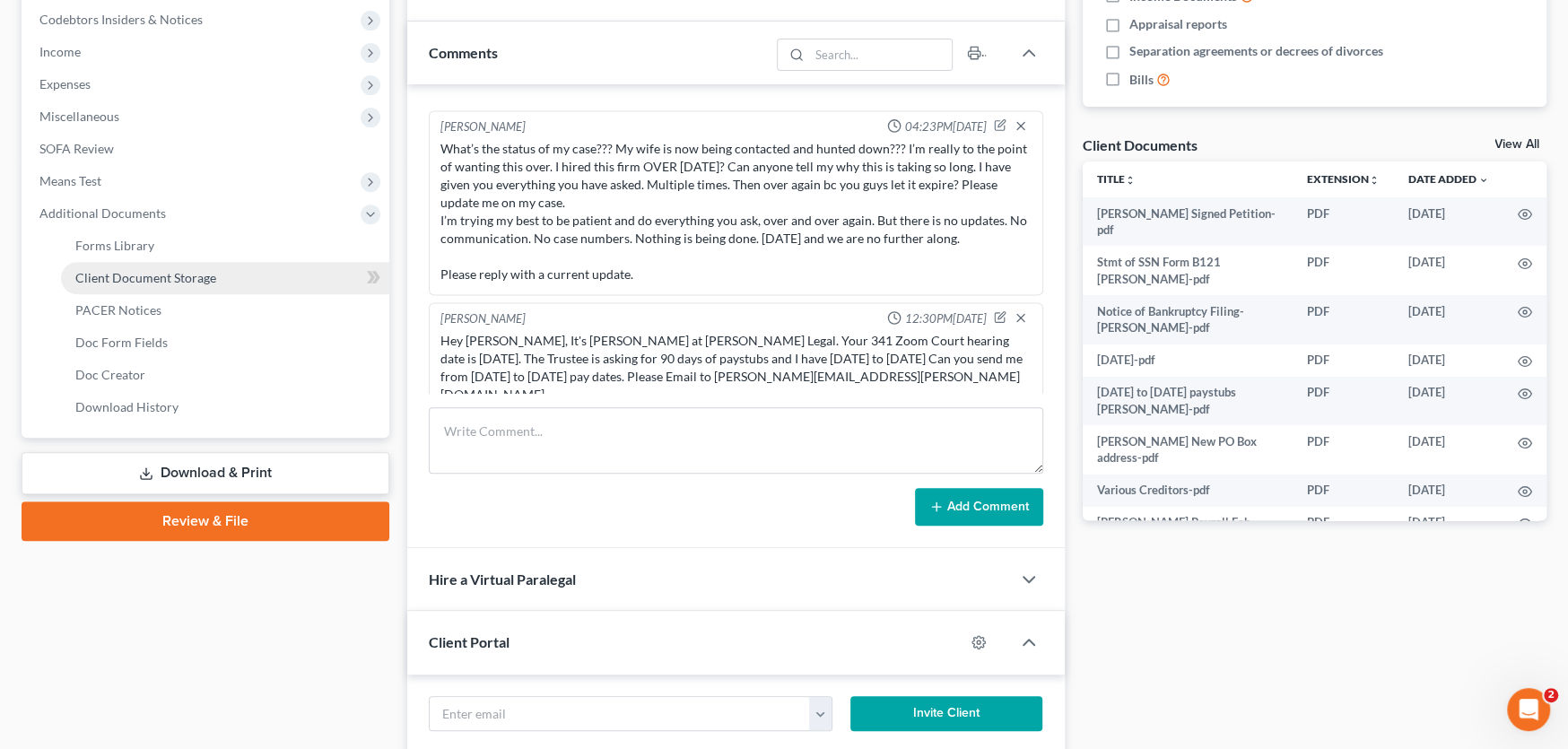
click at [146, 277] on span "Client Document Storage" at bounding box center [145, 278] width 141 height 15
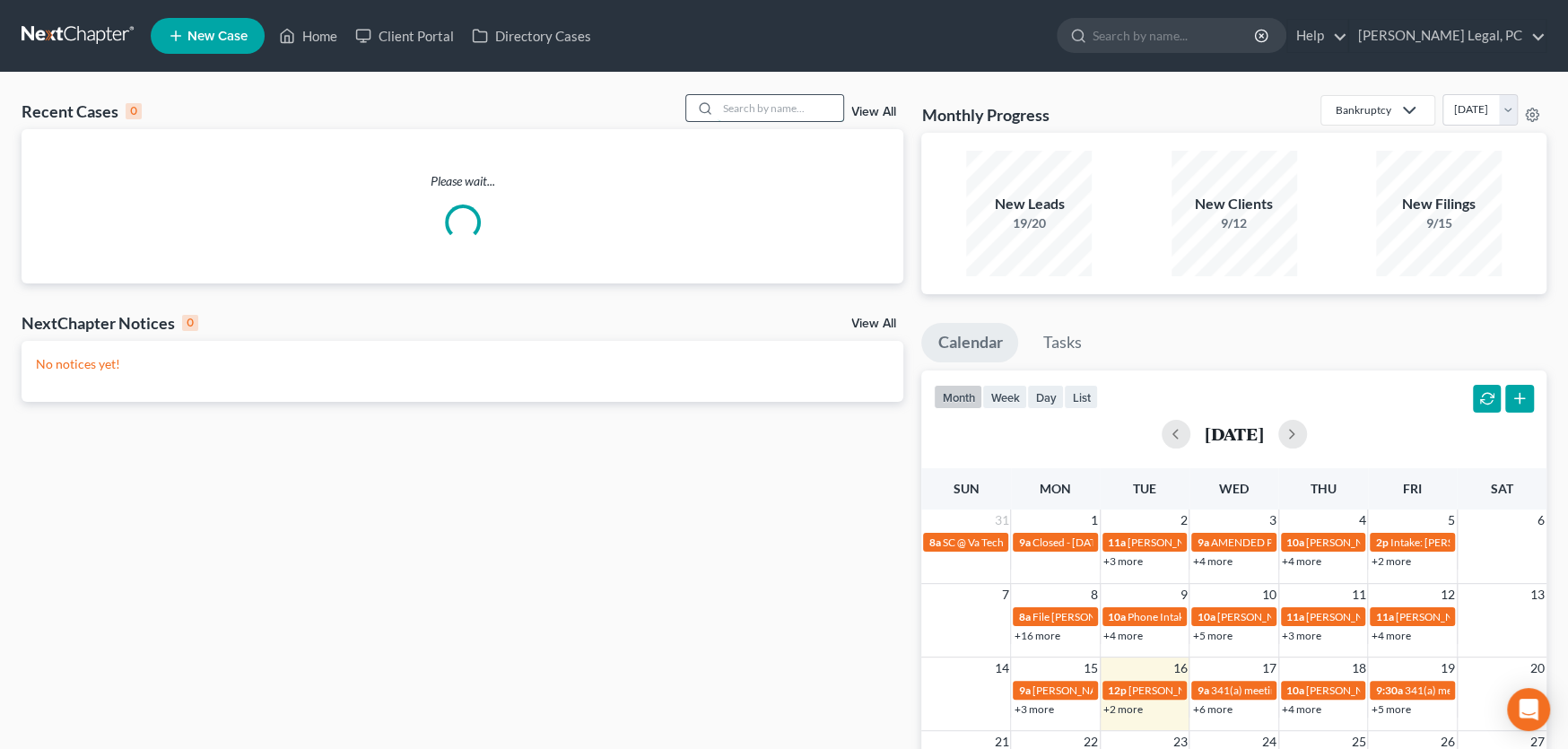
click at [747, 113] on input "search" at bounding box center [781, 107] width 126 height 26
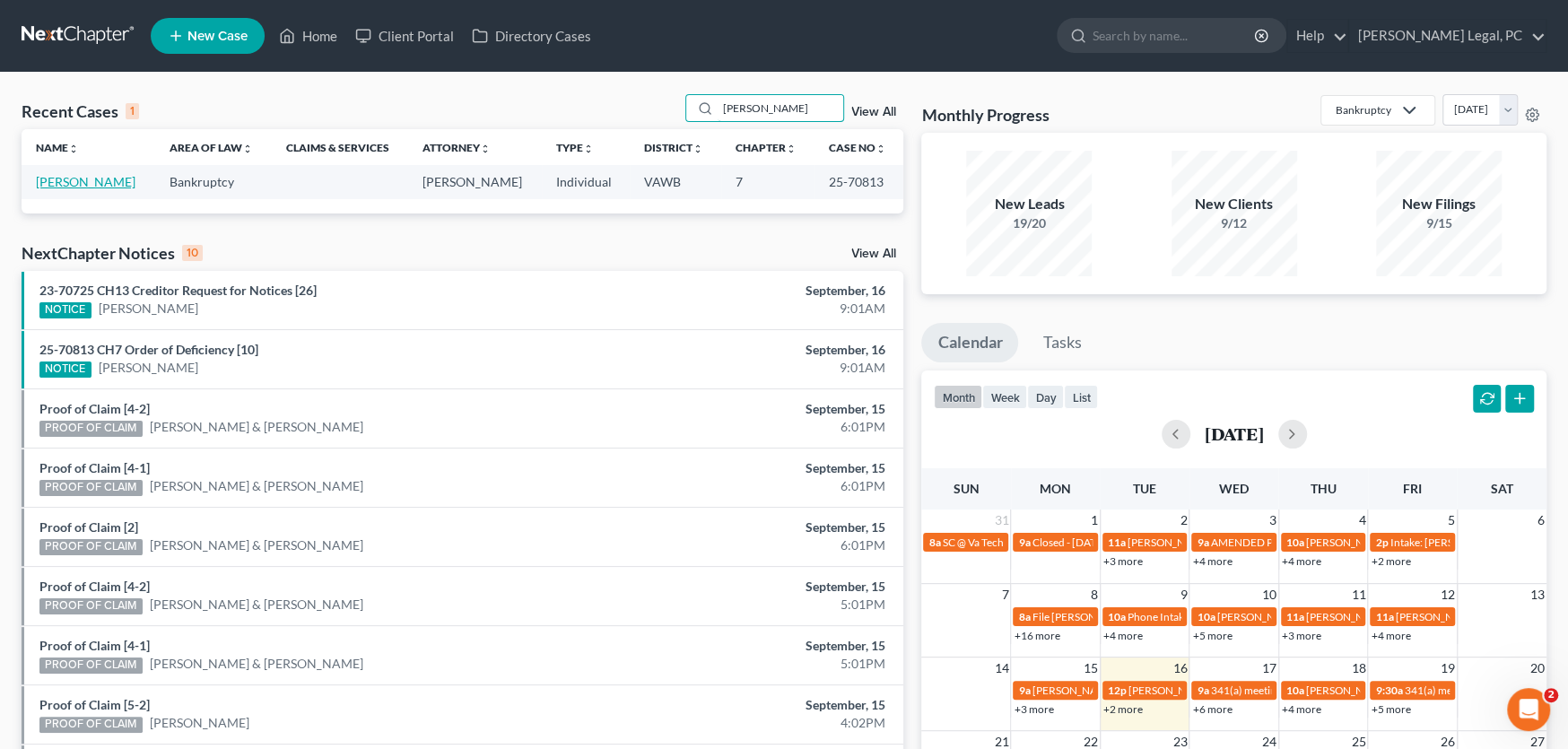
type input "[PERSON_NAME]"
click at [80, 182] on link "[PERSON_NAME]" at bounding box center [86, 182] width 100 height 15
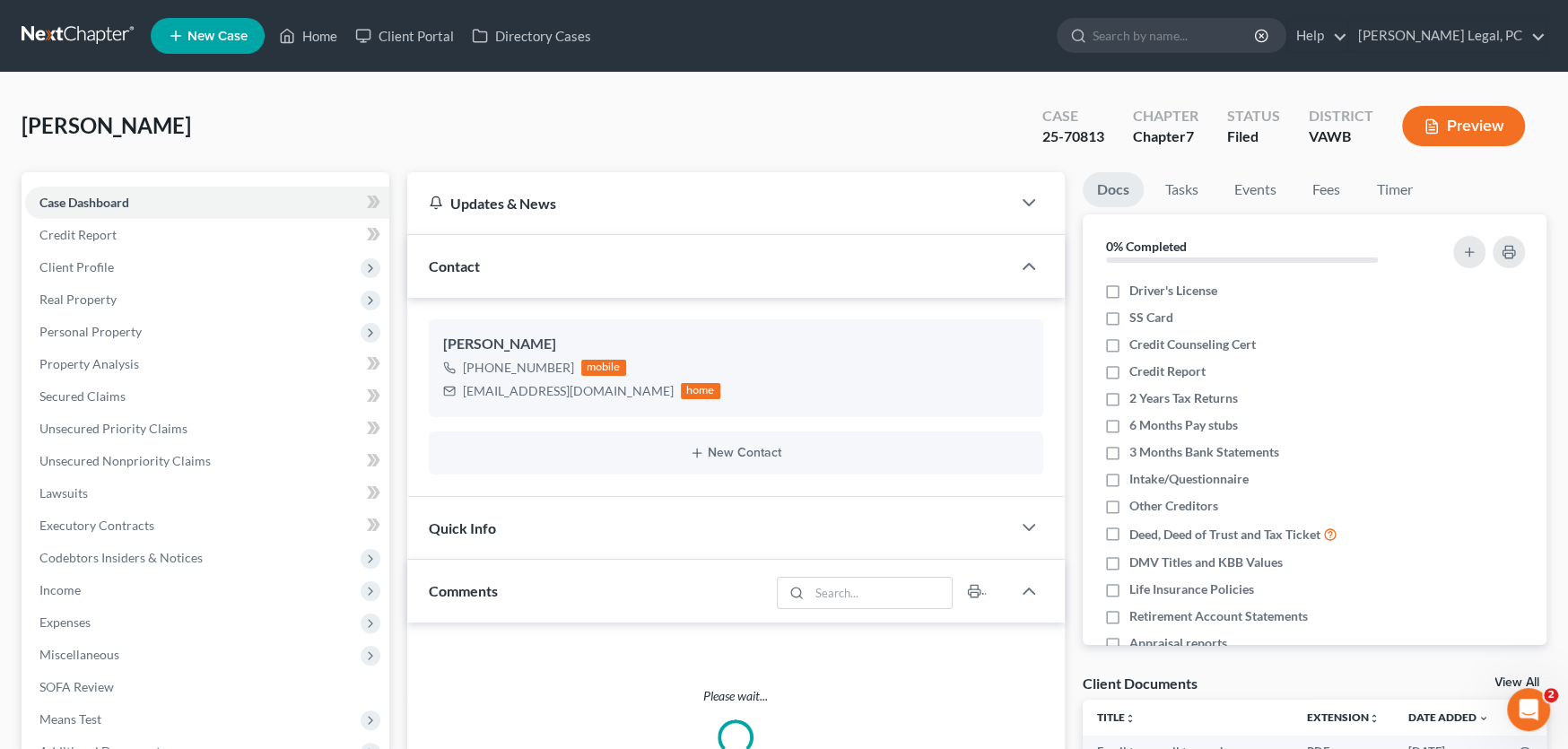
scroll to position [269, 0]
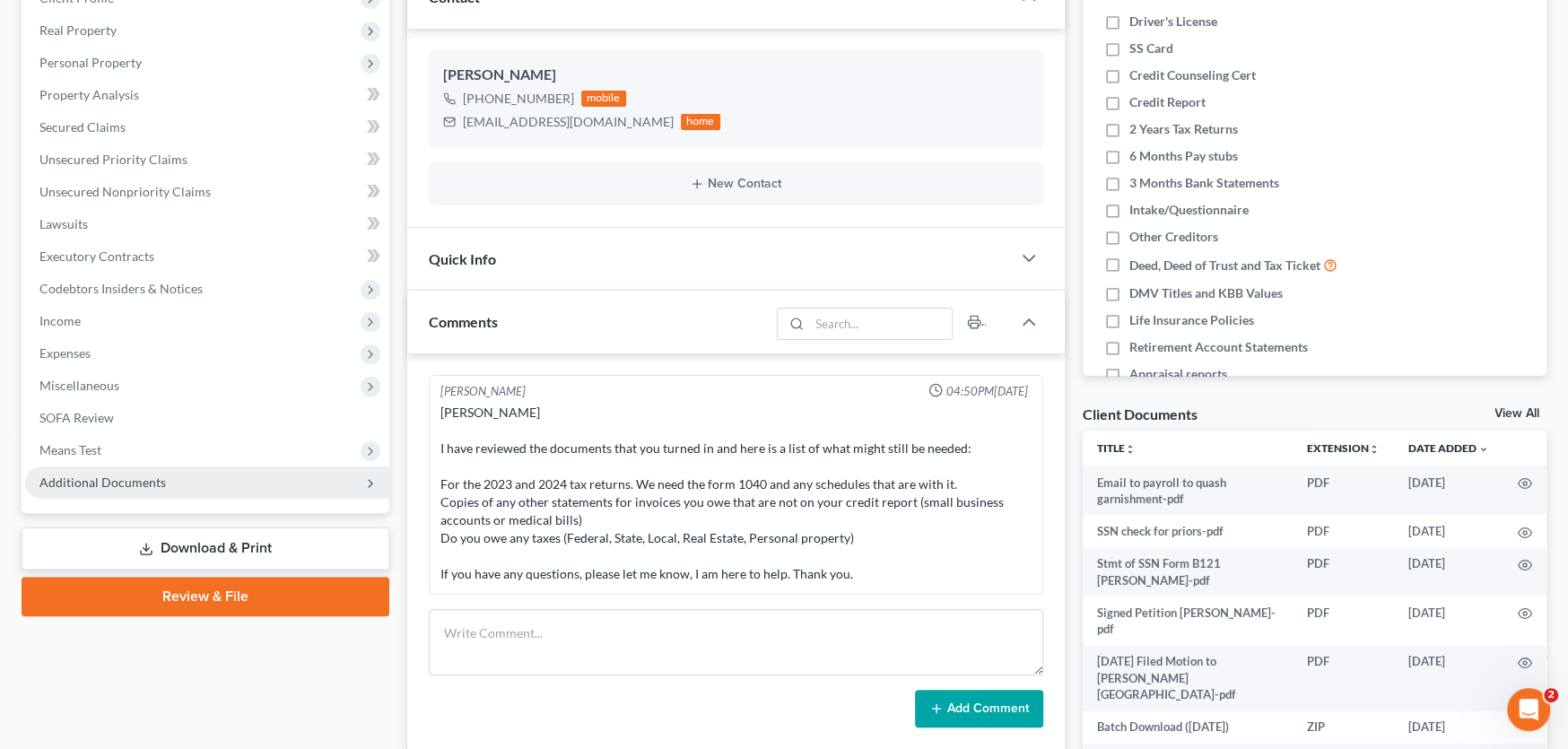
click at [94, 480] on span "Additional Documents" at bounding box center [103, 482] width 126 height 15
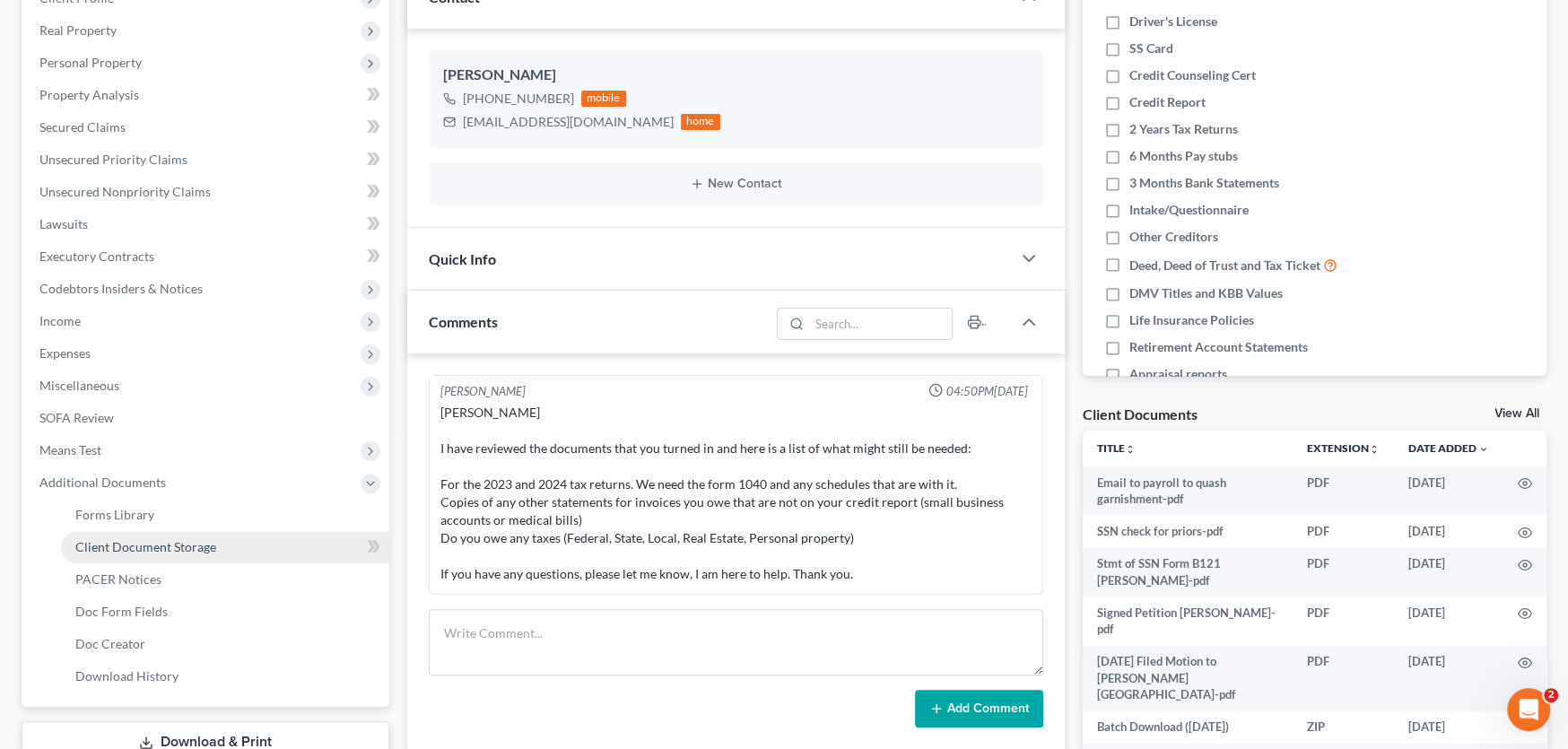
click at [173, 548] on span "Client Document Storage" at bounding box center [145, 547] width 141 height 15
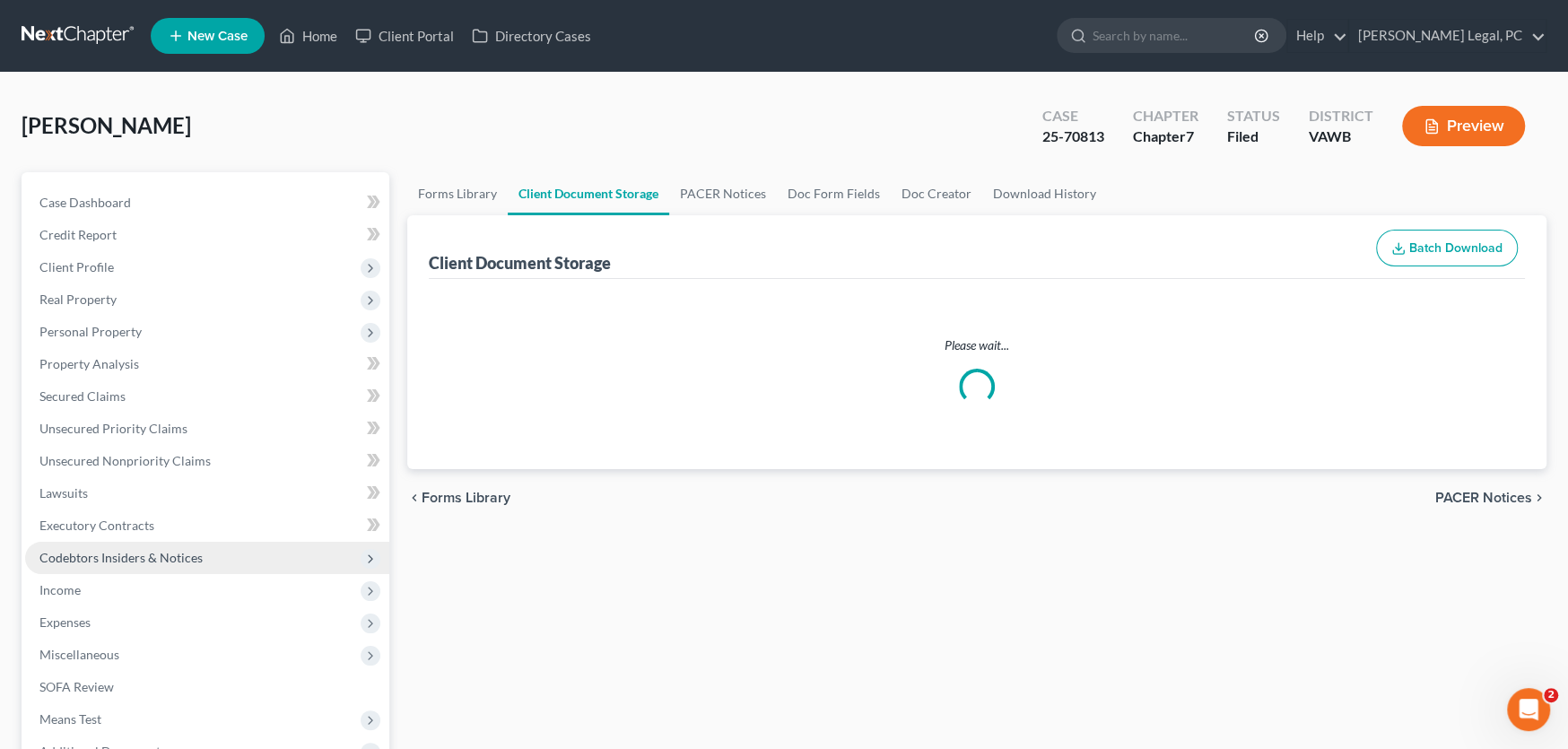
select select "0"
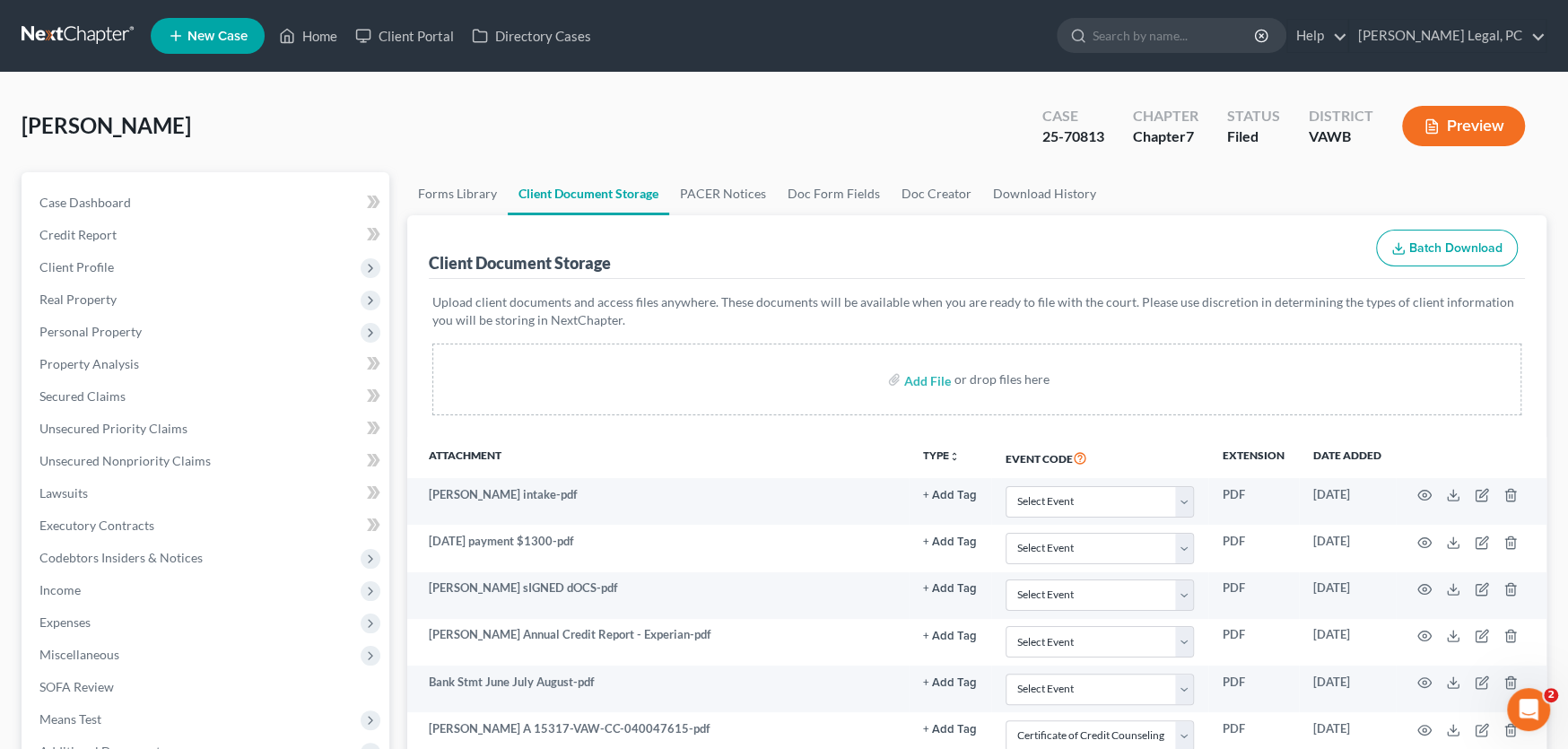
click at [81, 33] on link at bounding box center [79, 36] width 115 height 32
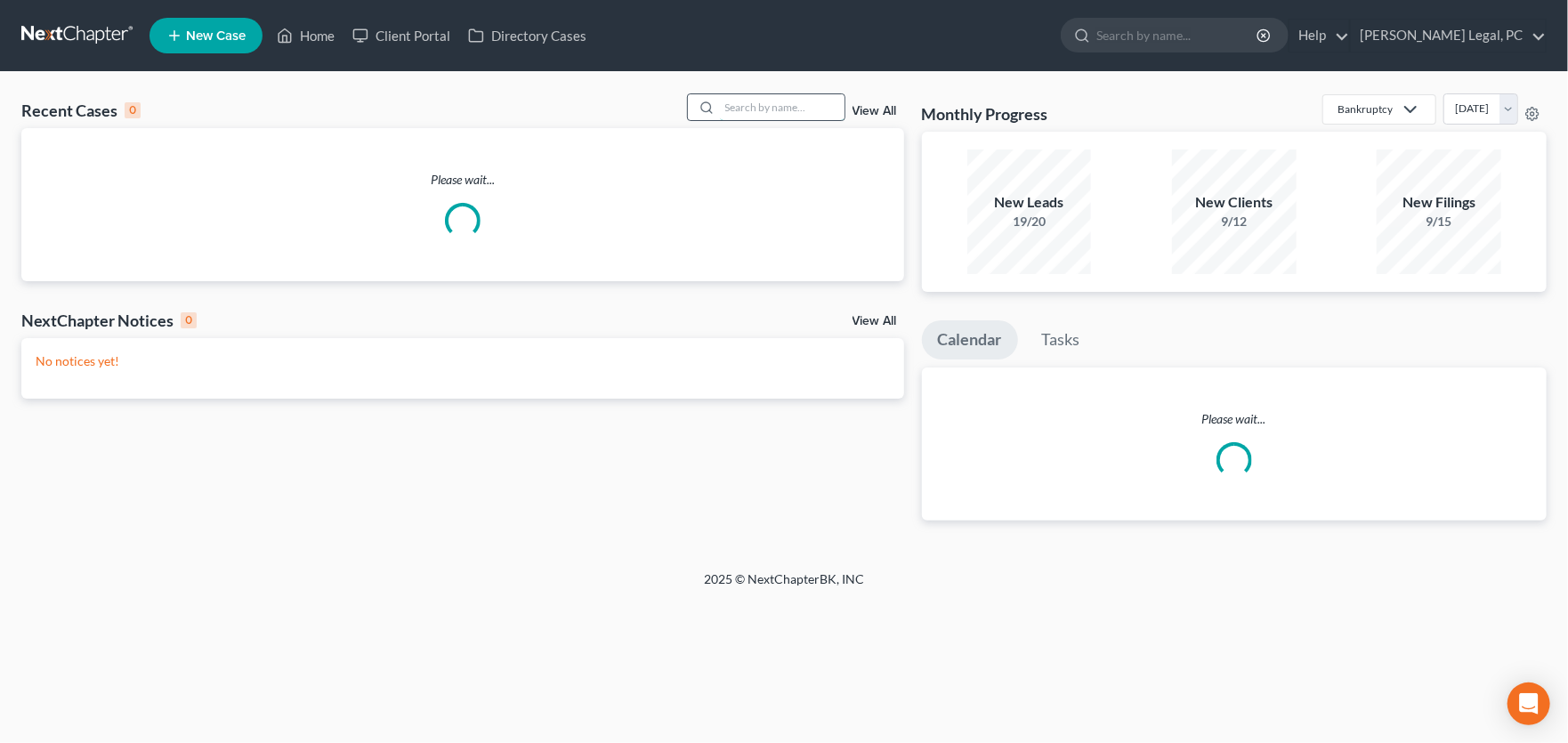
click at [742, 104] on input "search" at bounding box center [782, 107] width 125 height 25
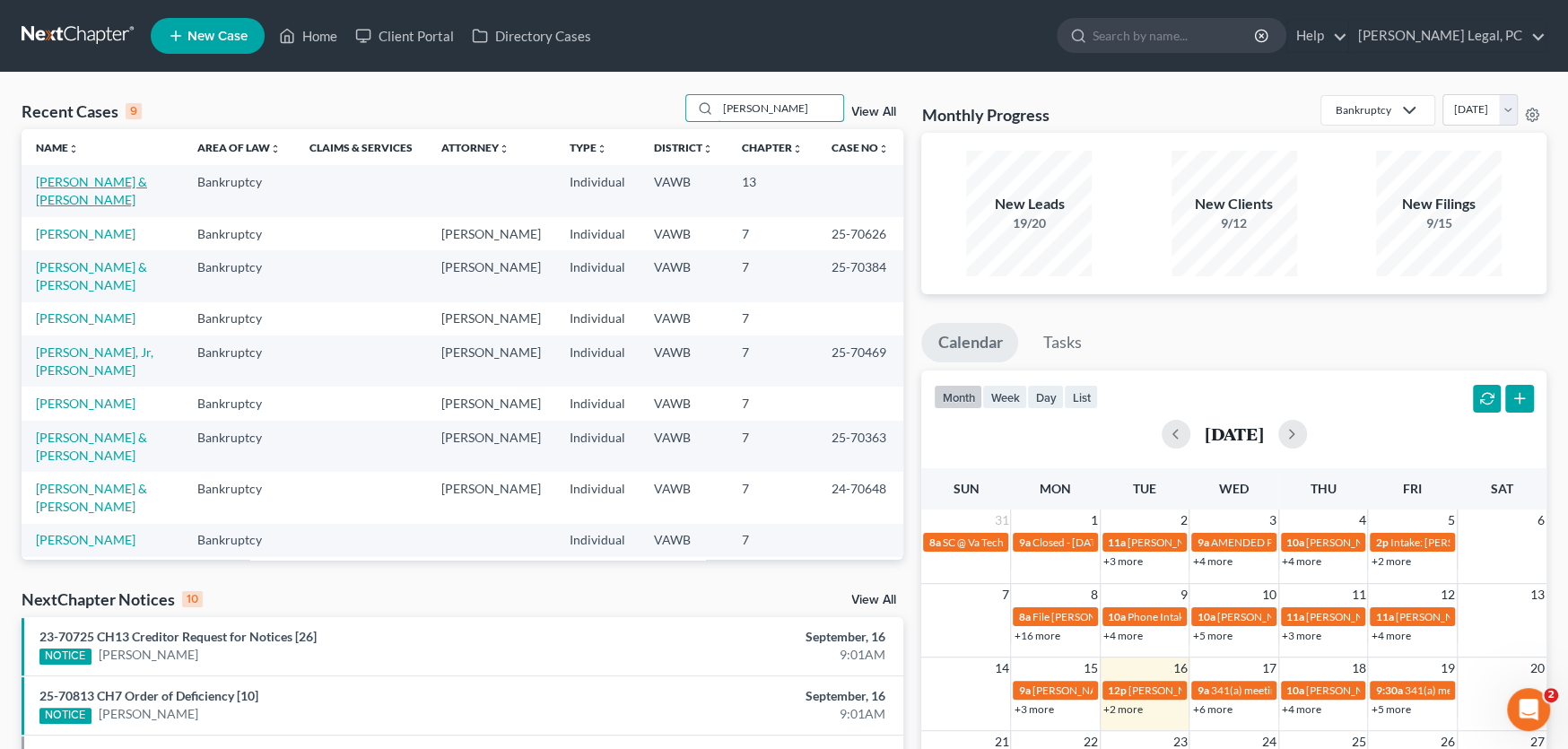
type input "[PERSON_NAME]"
click at [89, 182] on link "[PERSON_NAME] & [PERSON_NAME]" at bounding box center [91, 190] width 111 height 33
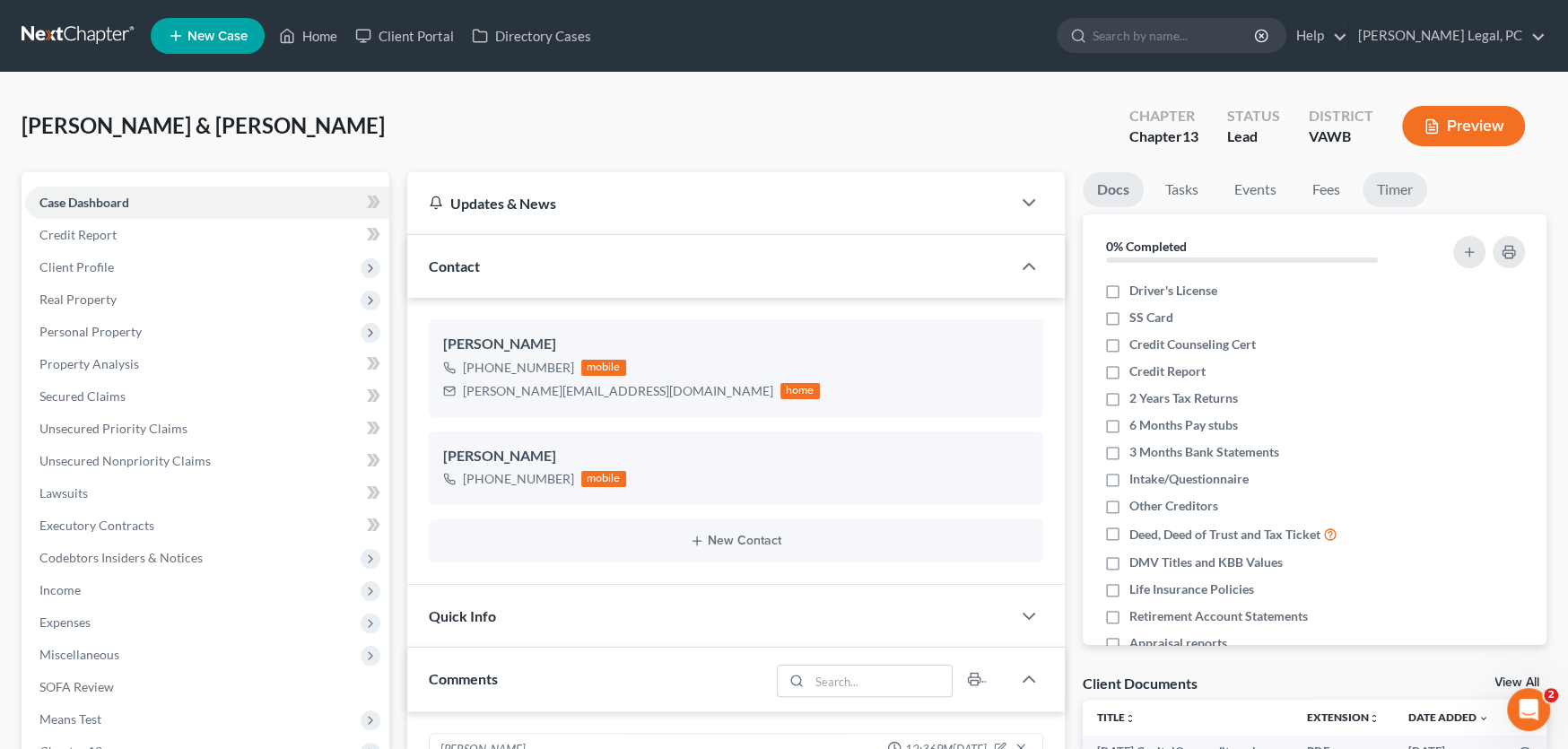
click at [1393, 182] on link "Timer" at bounding box center [1395, 189] width 65 height 35
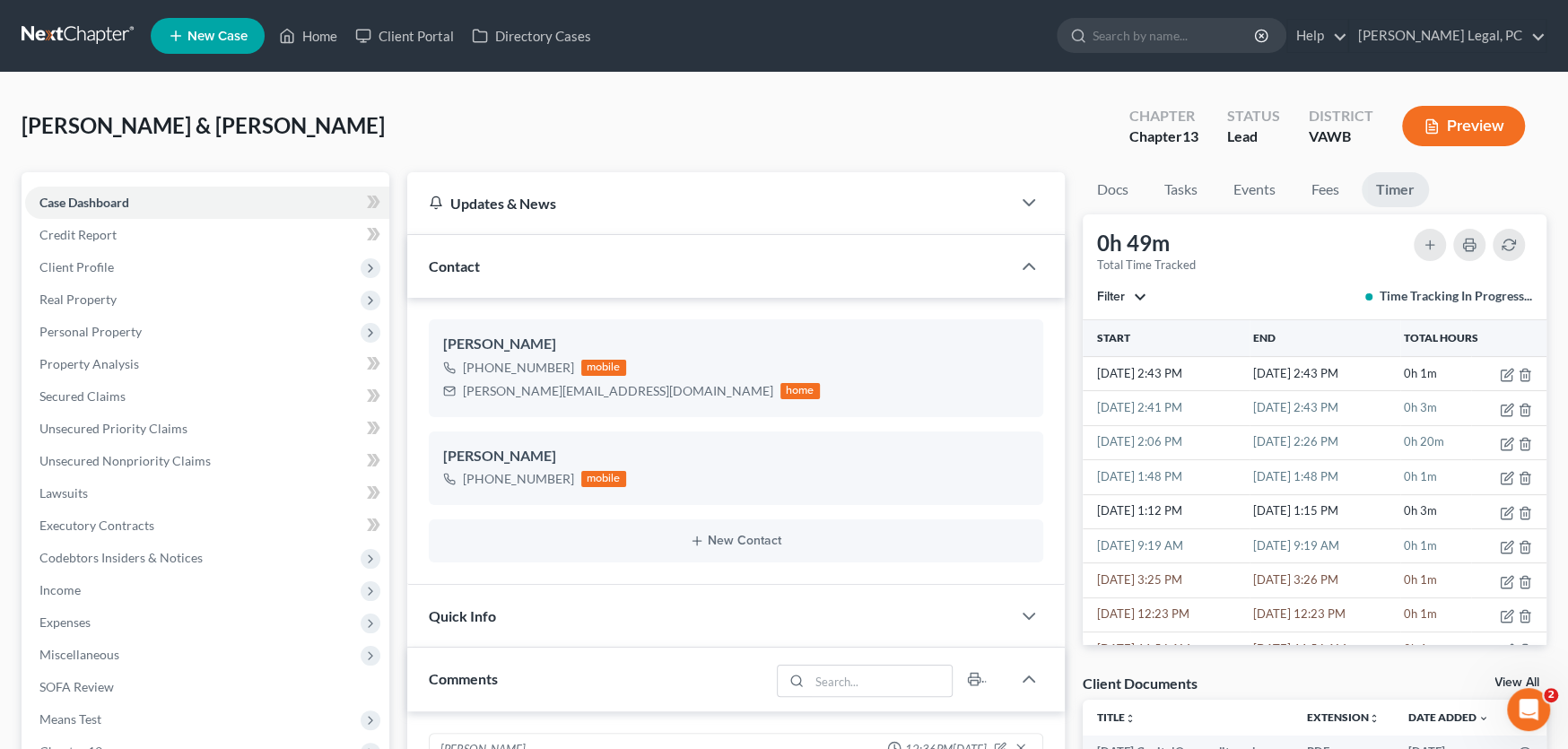
click at [71, 39] on link at bounding box center [79, 36] width 115 height 32
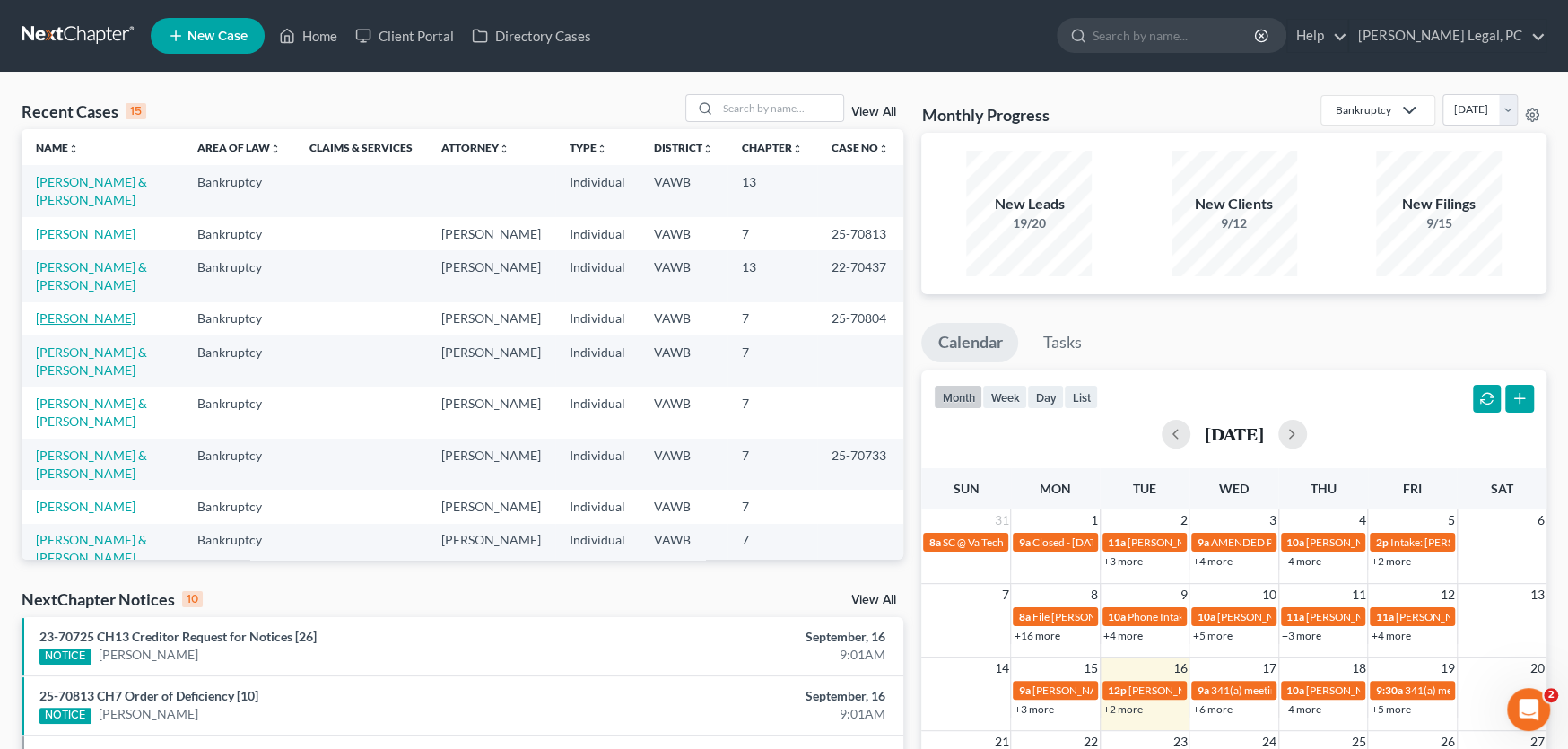
click at [59, 310] on link "[PERSON_NAME]" at bounding box center [86, 317] width 100 height 15
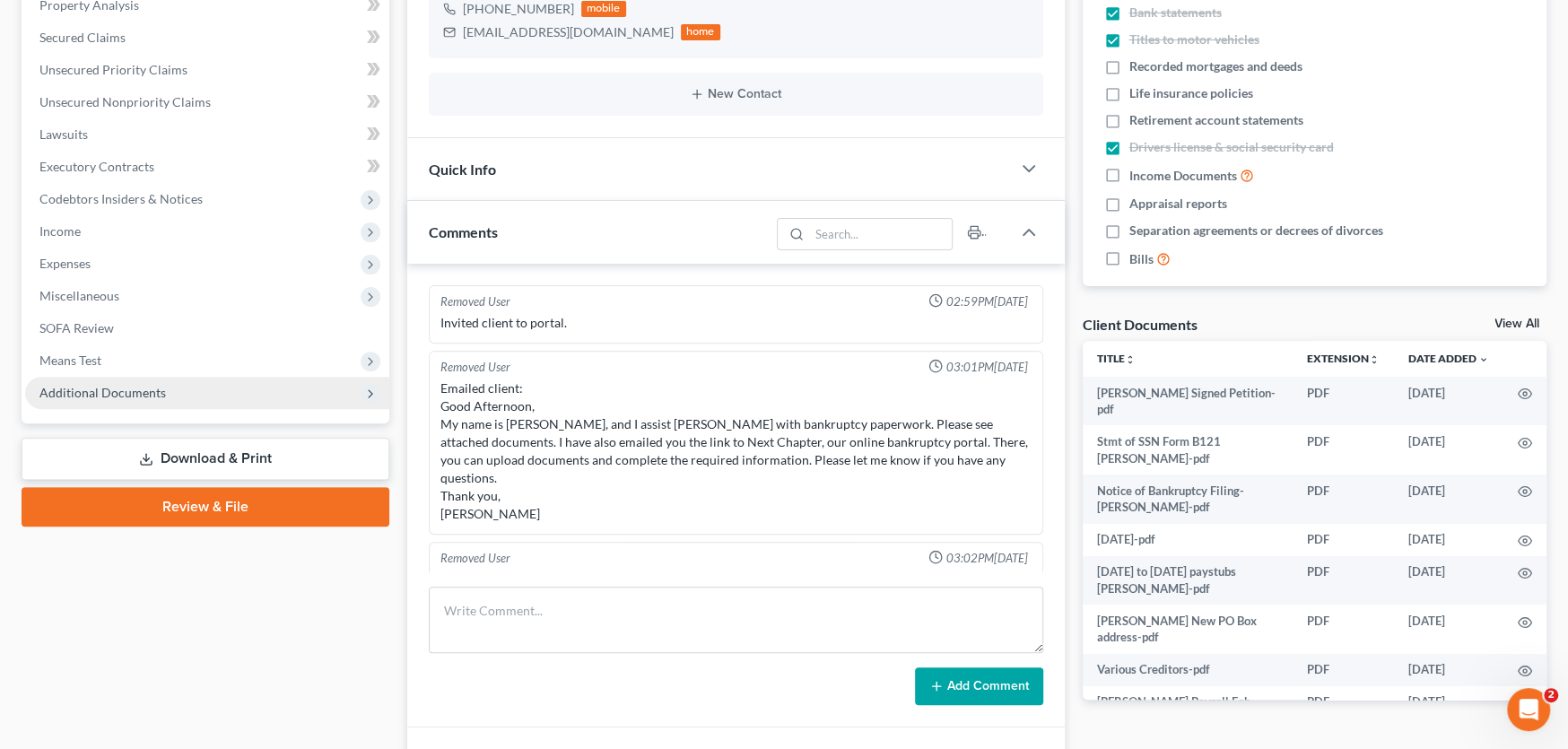
scroll to position [2358, 0]
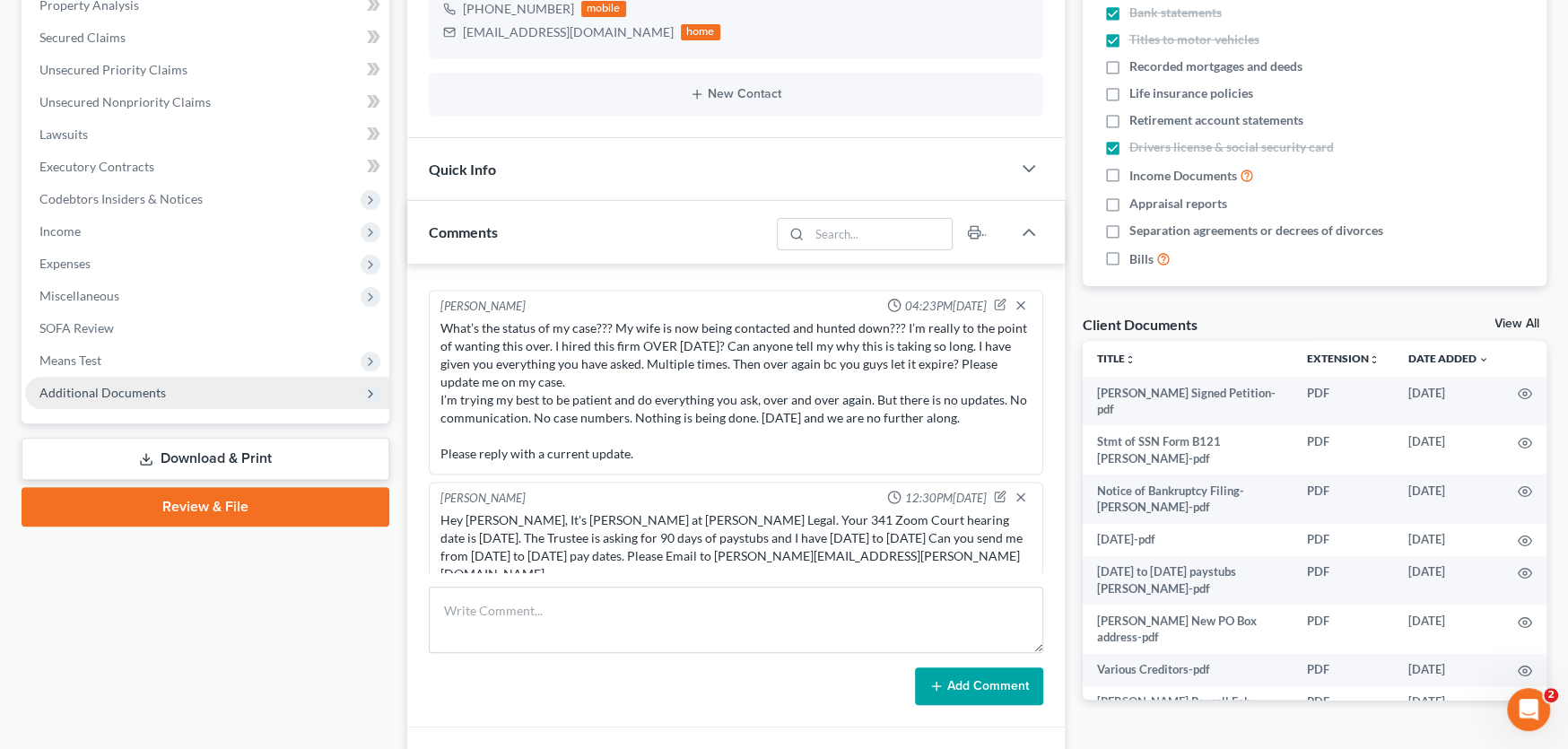
click at [110, 389] on span "Additional Documents" at bounding box center [103, 393] width 126 height 15
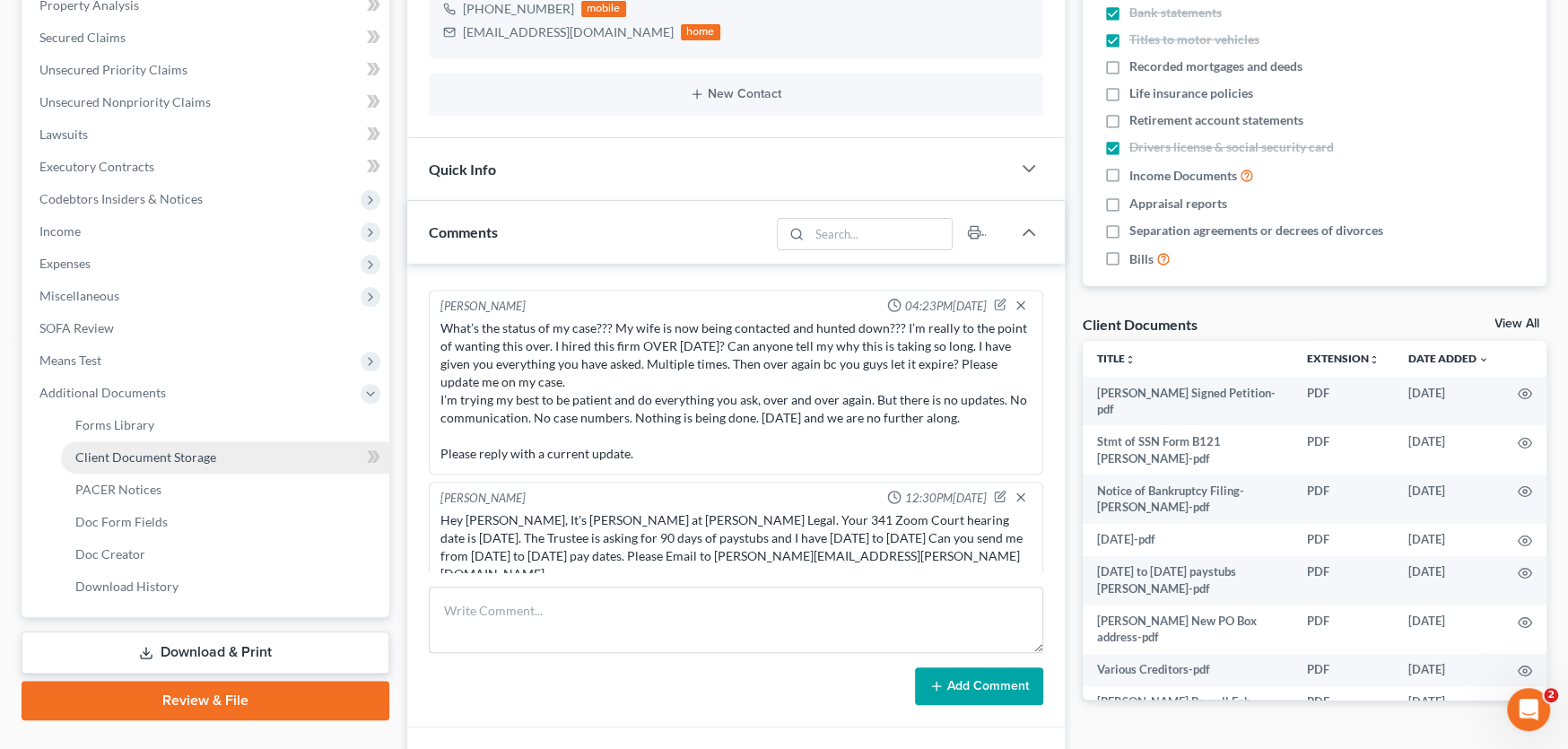
click at [135, 456] on span "Client Document Storage" at bounding box center [145, 457] width 141 height 15
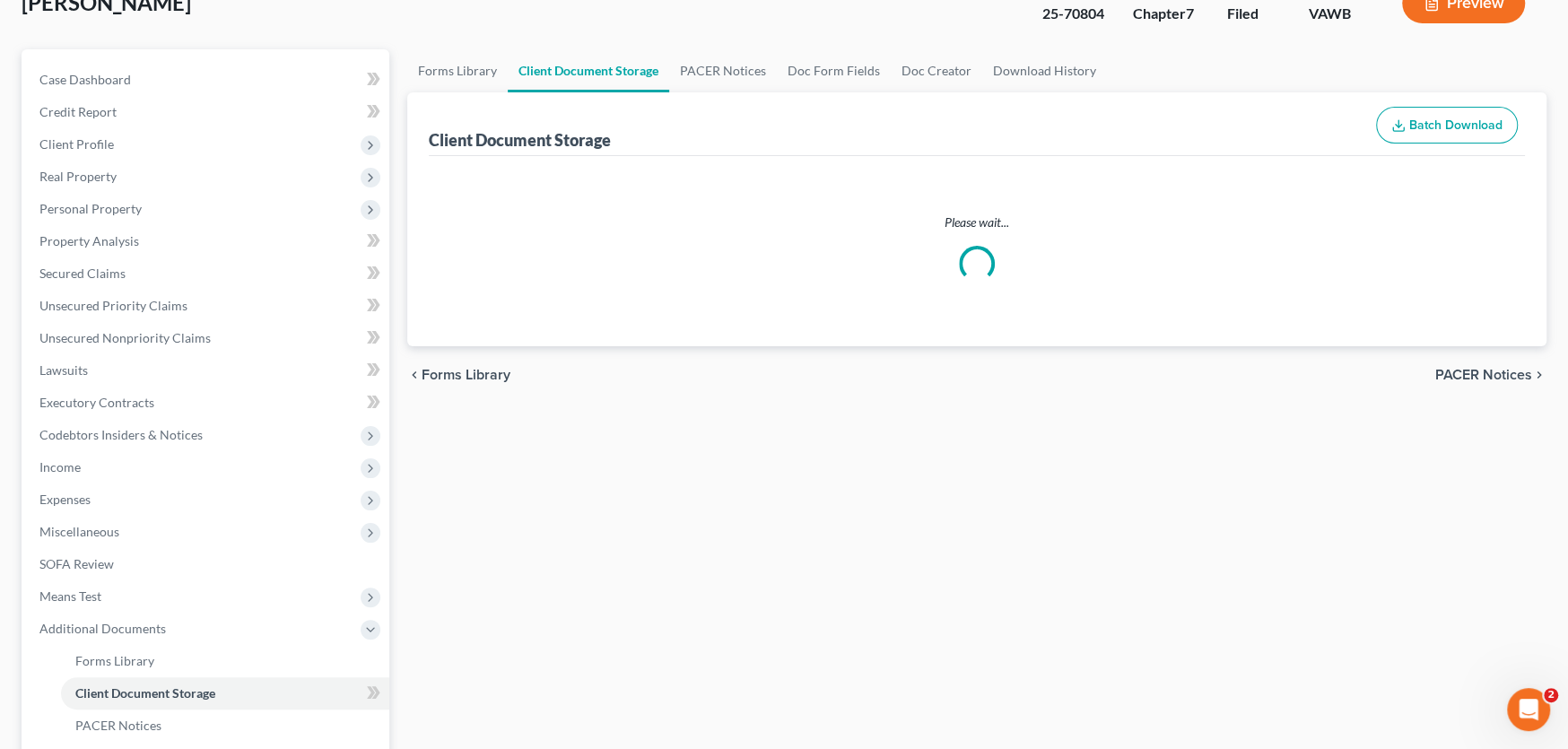
scroll to position [17, 0]
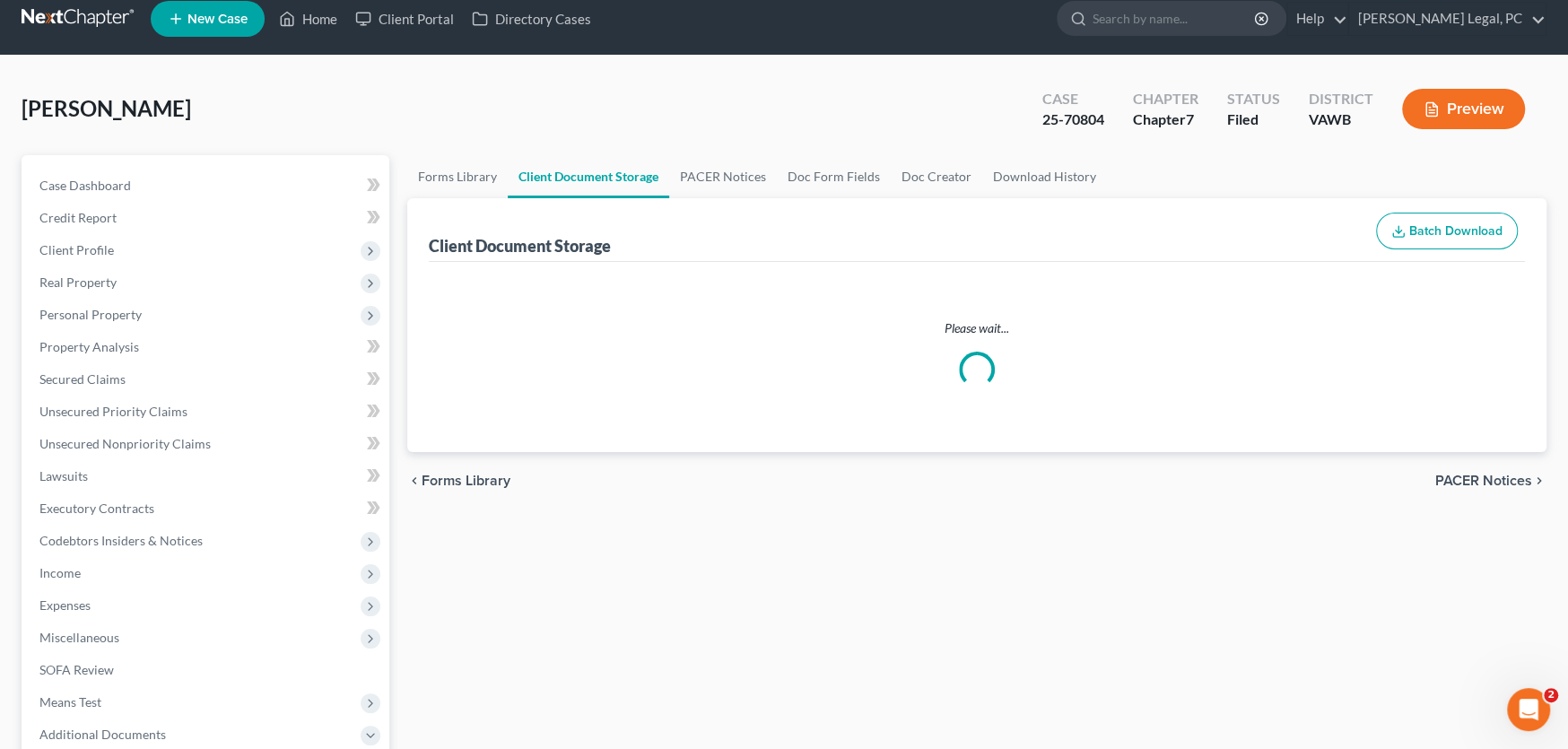
select select "0"
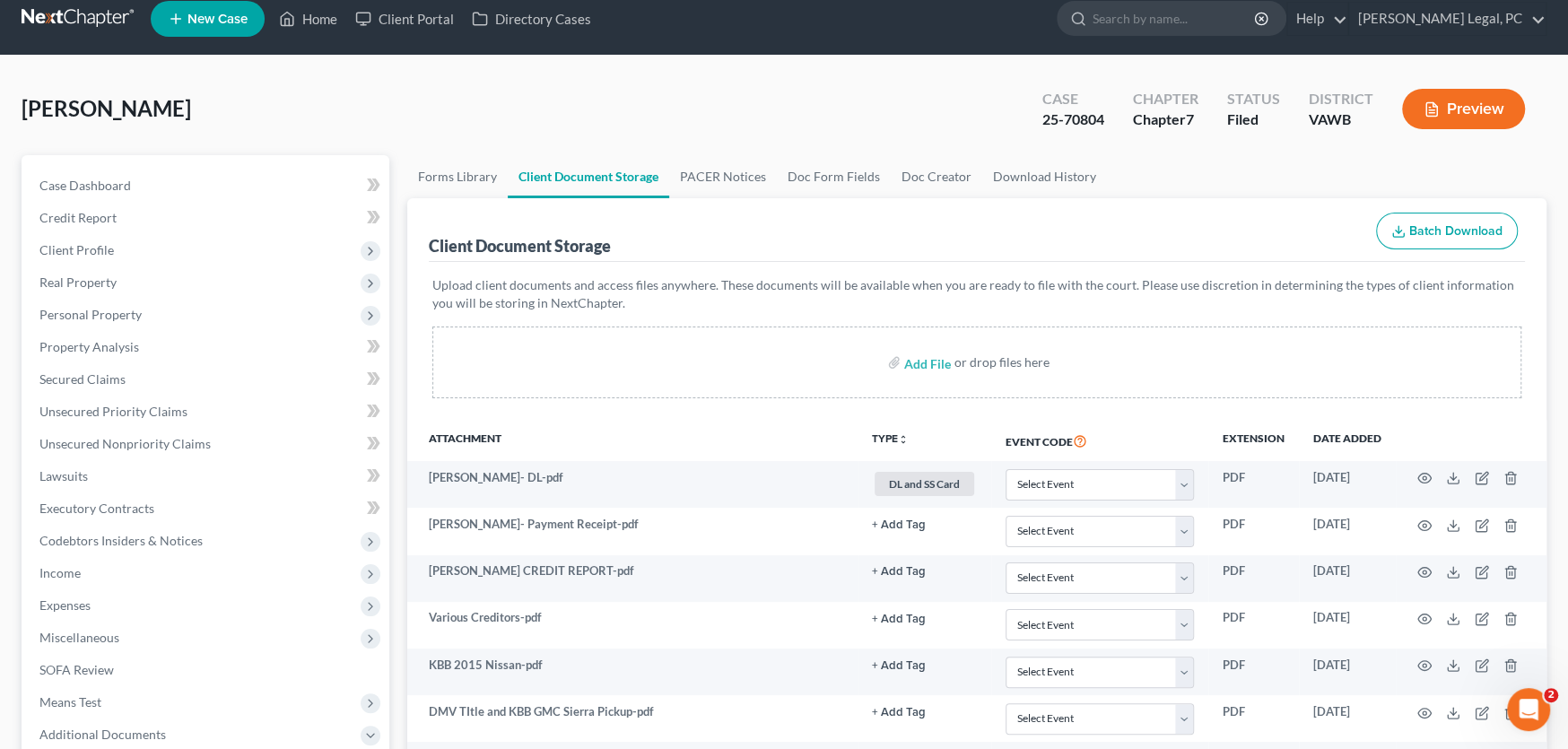
scroll to position [0, 0]
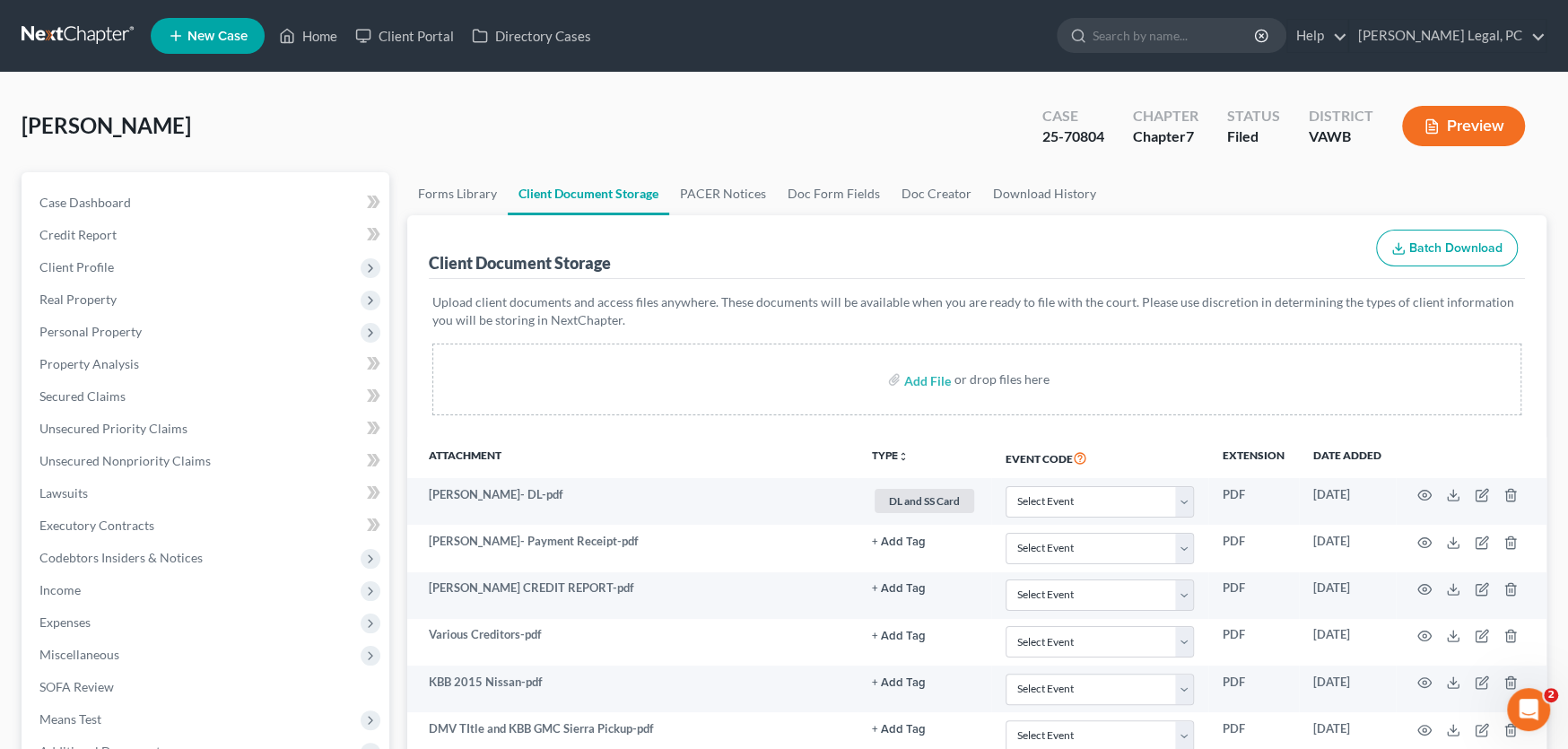
select select "0"
click at [92, 242] on link "Credit Report" at bounding box center [206, 235] width 364 height 32
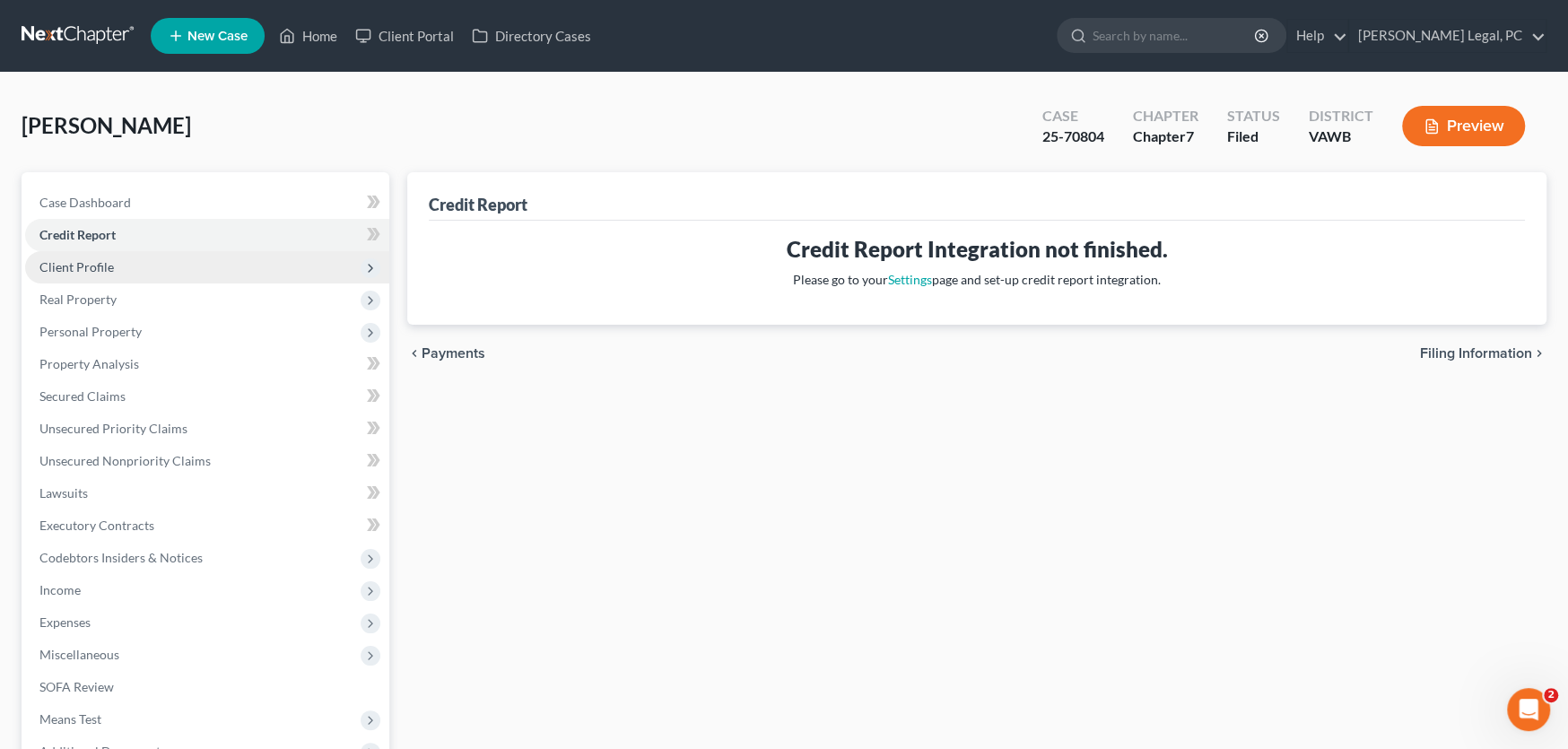
click at [85, 272] on span "Client Profile" at bounding box center [77, 267] width 74 height 15
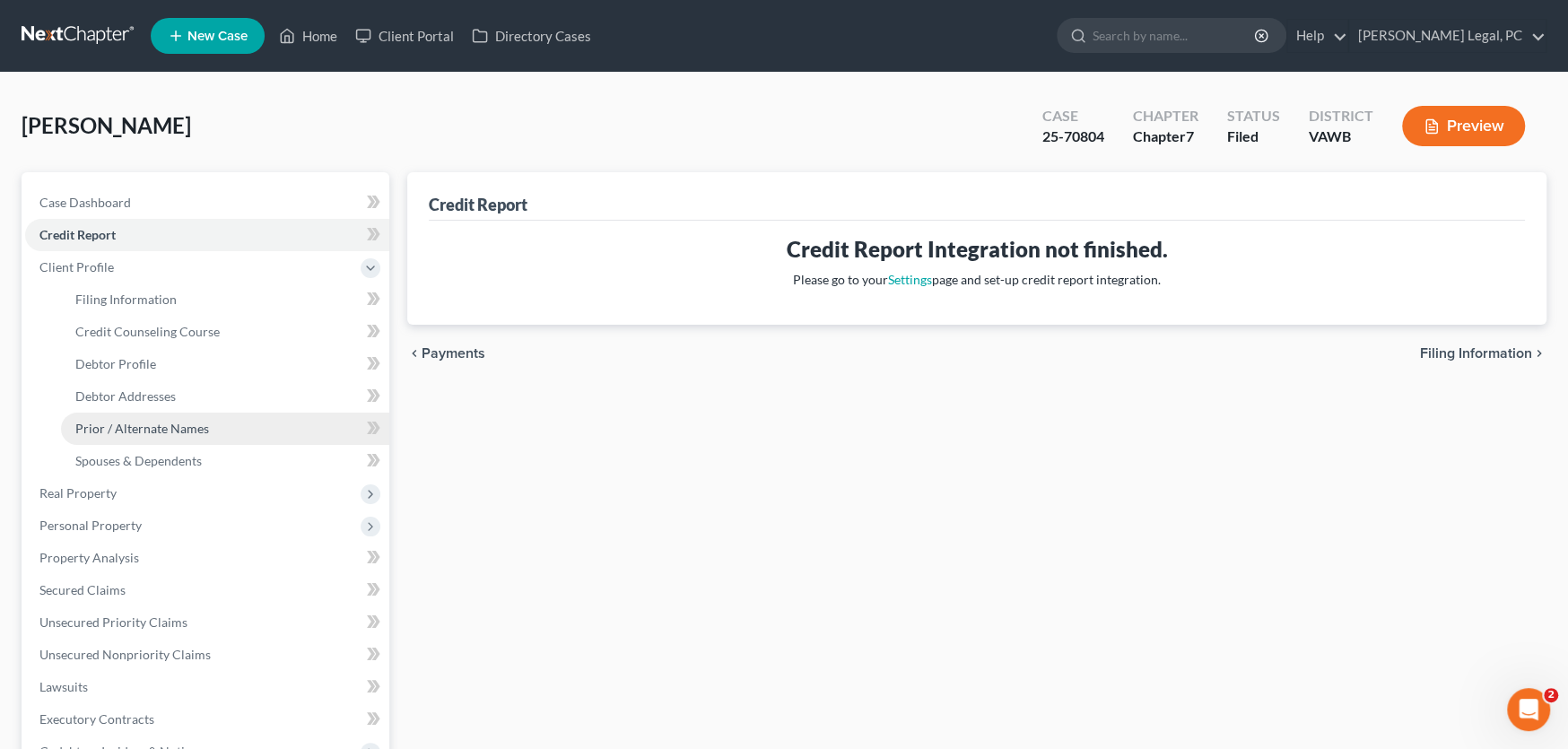
click at [132, 422] on span "Prior / Alternate Names" at bounding box center [142, 428] width 134 height 15
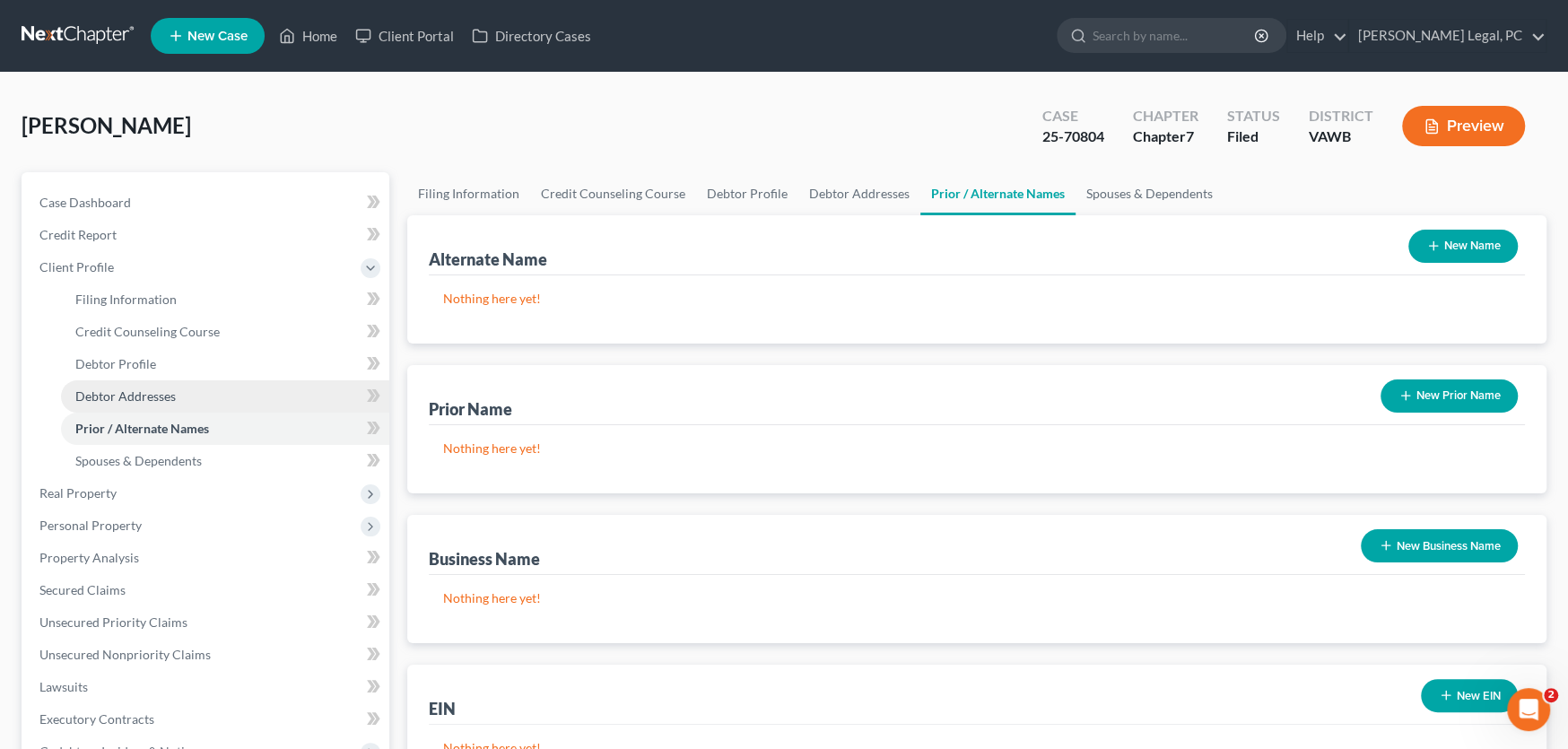
click at [134, 394] on span "Debtor Addresses" at bounding box center [126, 395] width 101 height 15
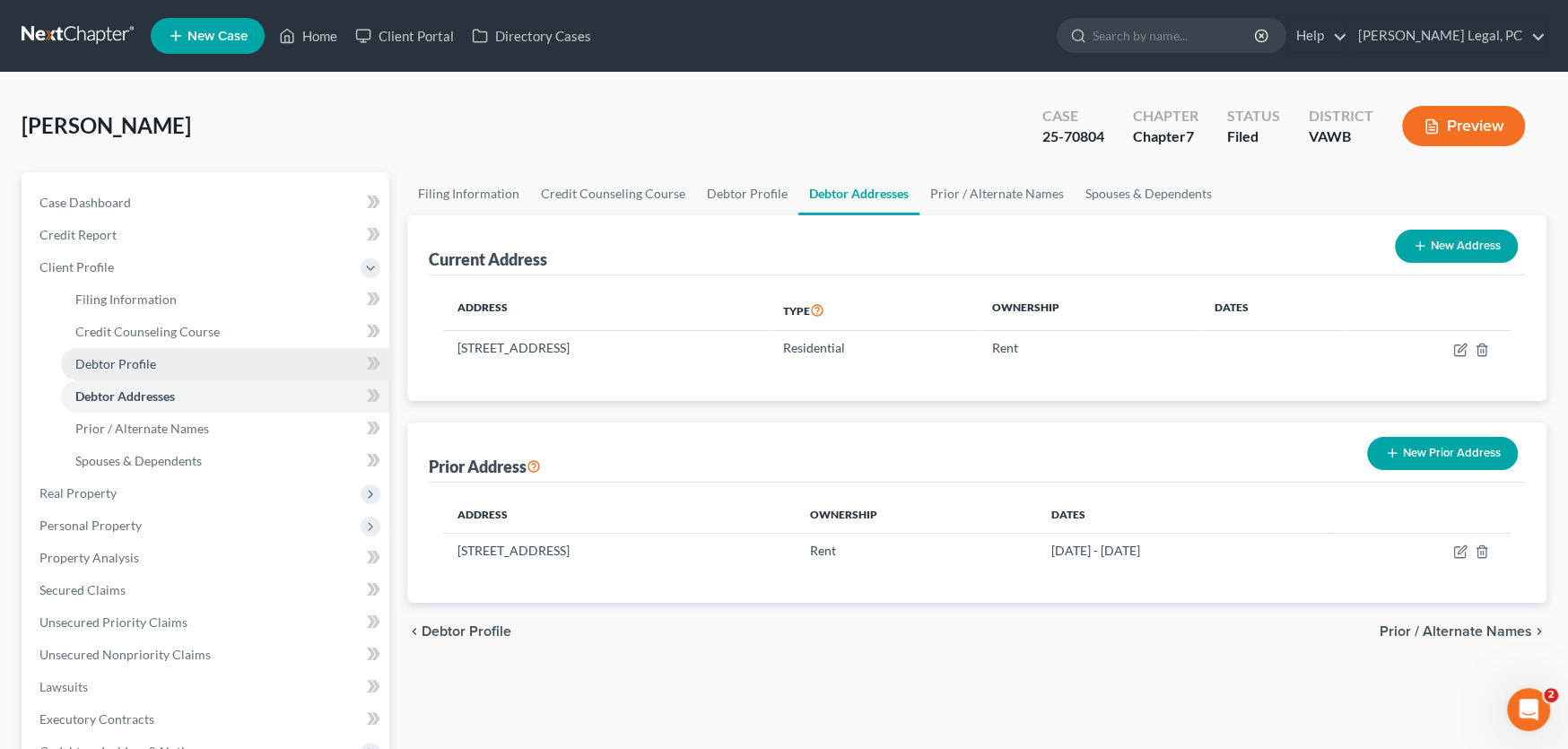
click at [144, 372] on link "Debtor Profile" at bounding box center [224, 364] width 328 height 32
select select "1"
select select "3"
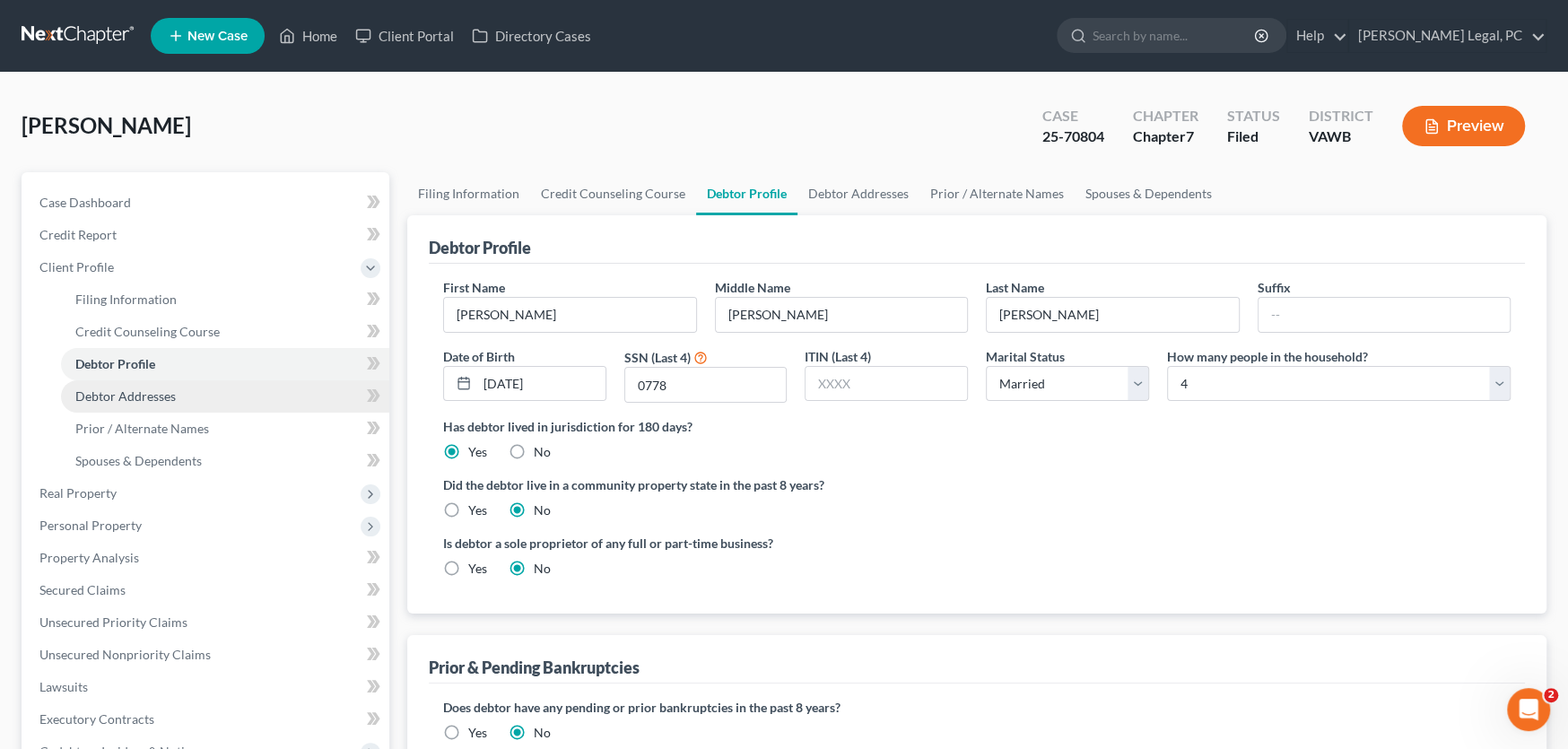
click at [142, 393] on span "Debtor Addresses" at bounding box center [126, 395] width 101 height 15
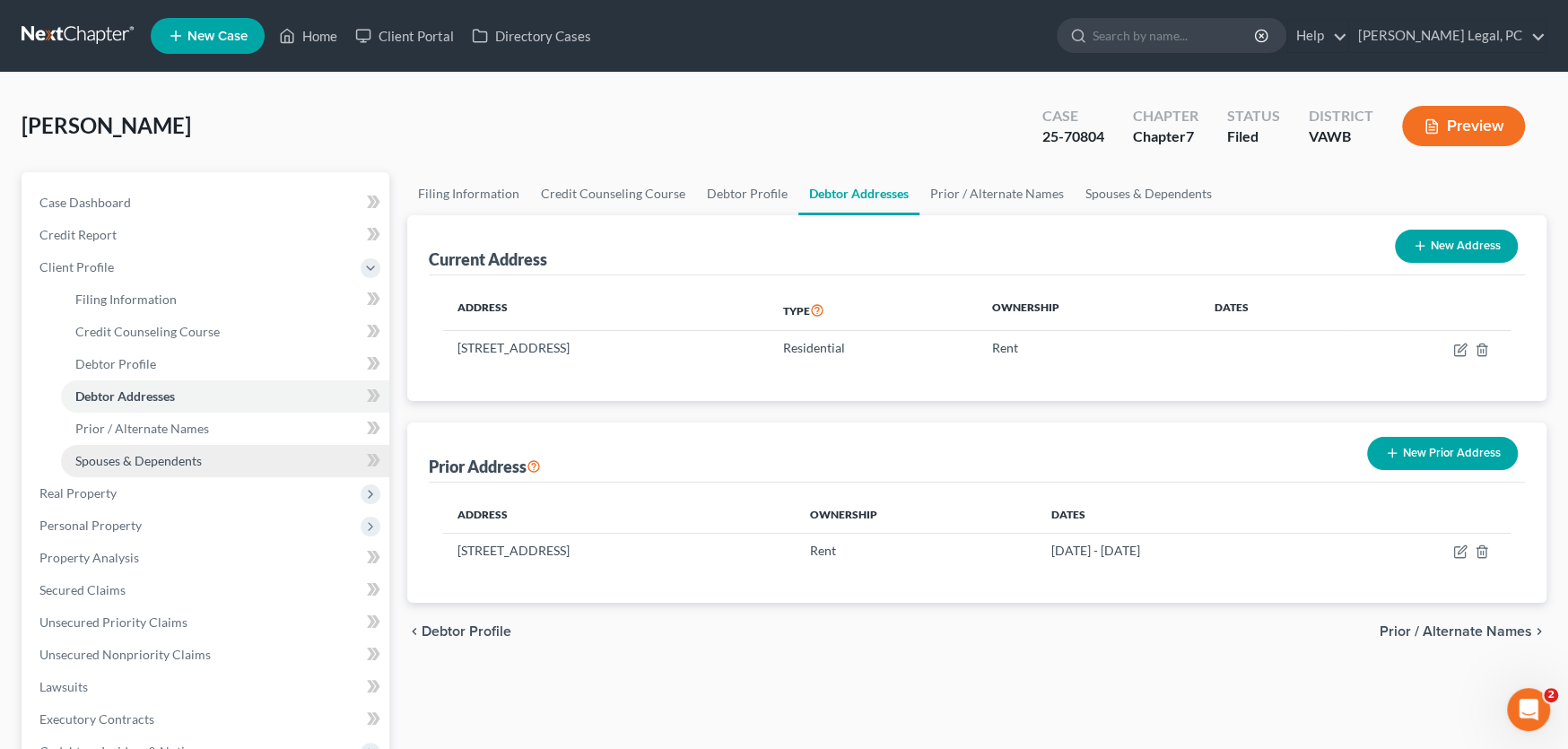
click at [134, 455] on span "Spouses & Dependents" at bounding box center [138, 460] width 126 height 15
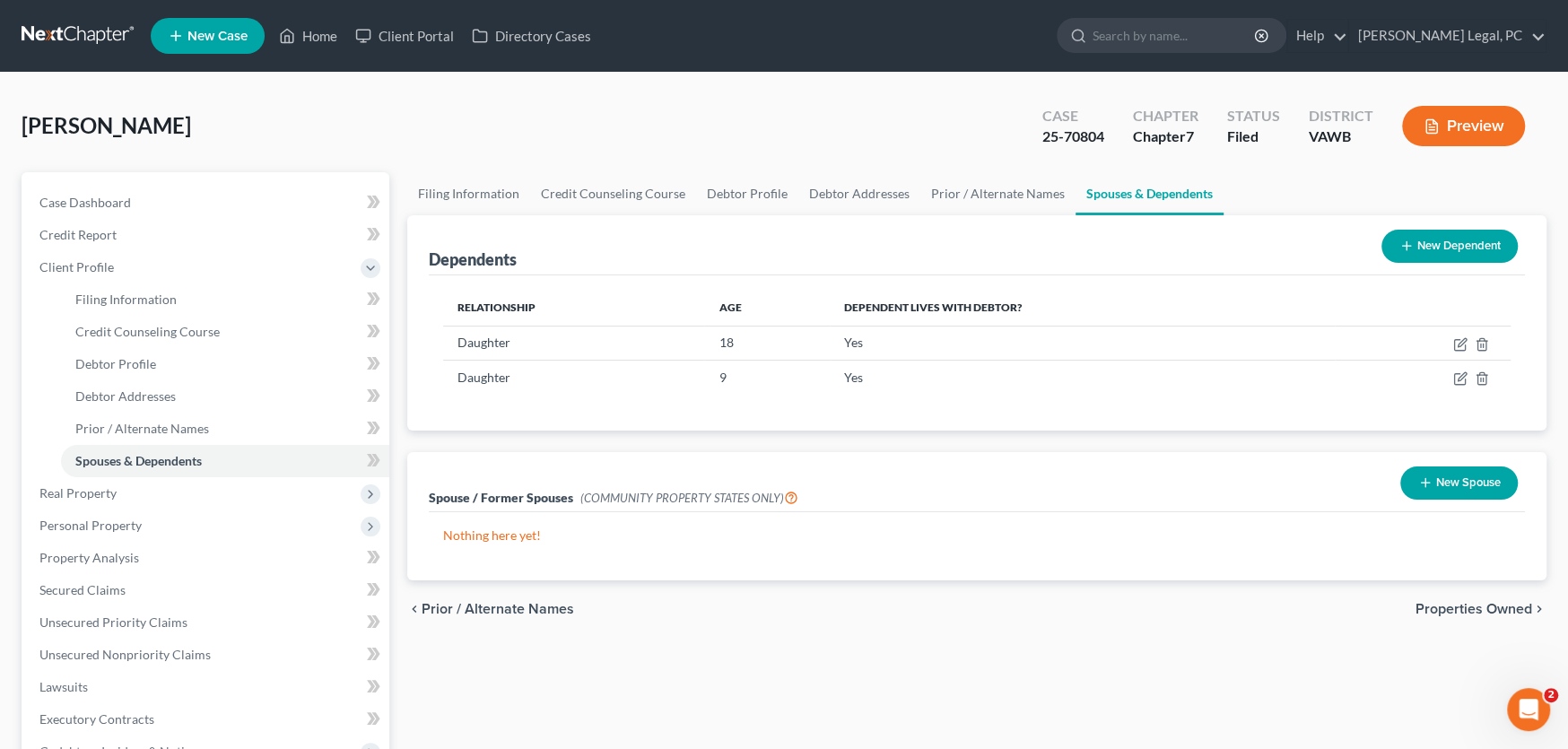
click at [84, 35] on link at bounding box center [79, 36] width 115 height 32
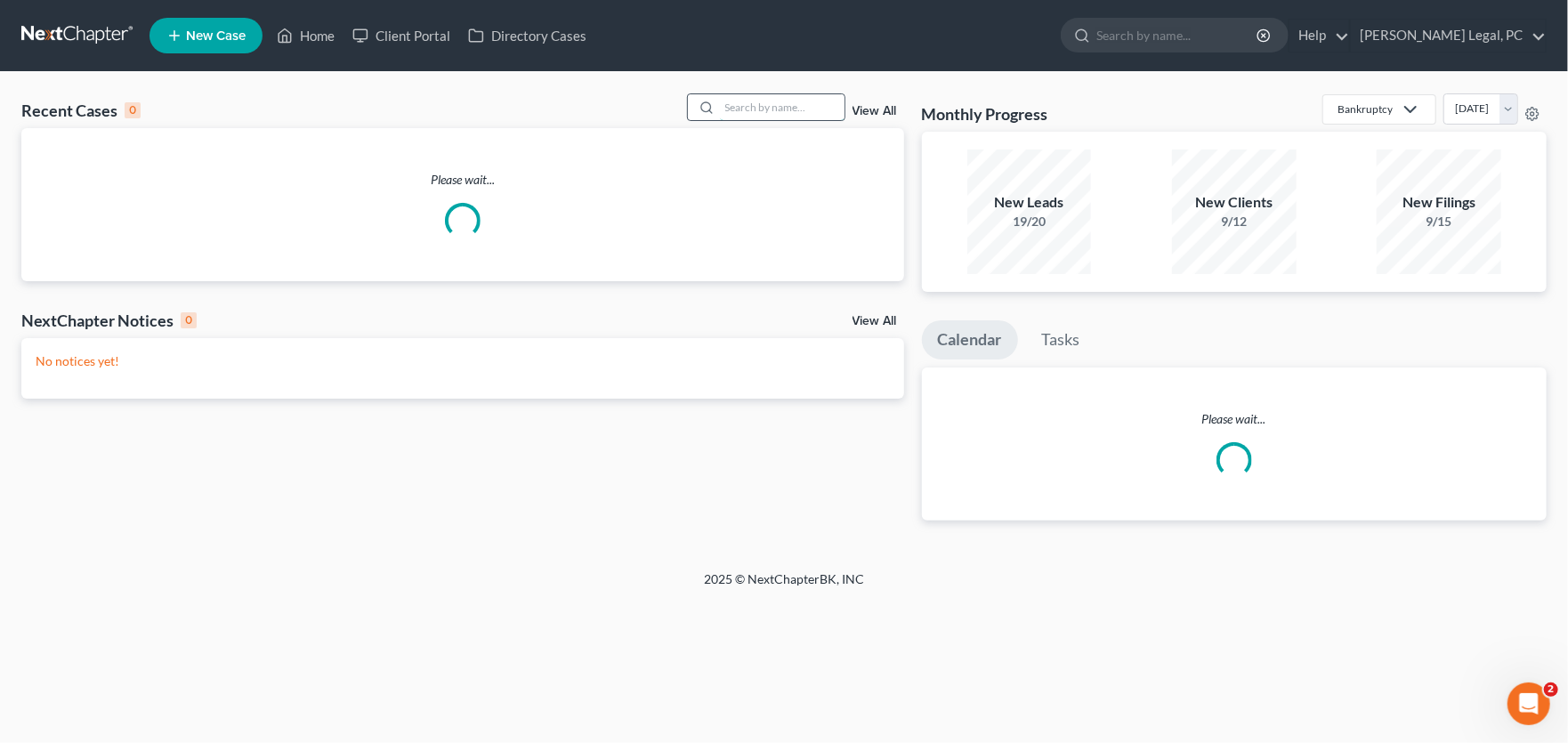
click at [742, 113] on input "search" at bounding box center [782, 107] width 125 height 25
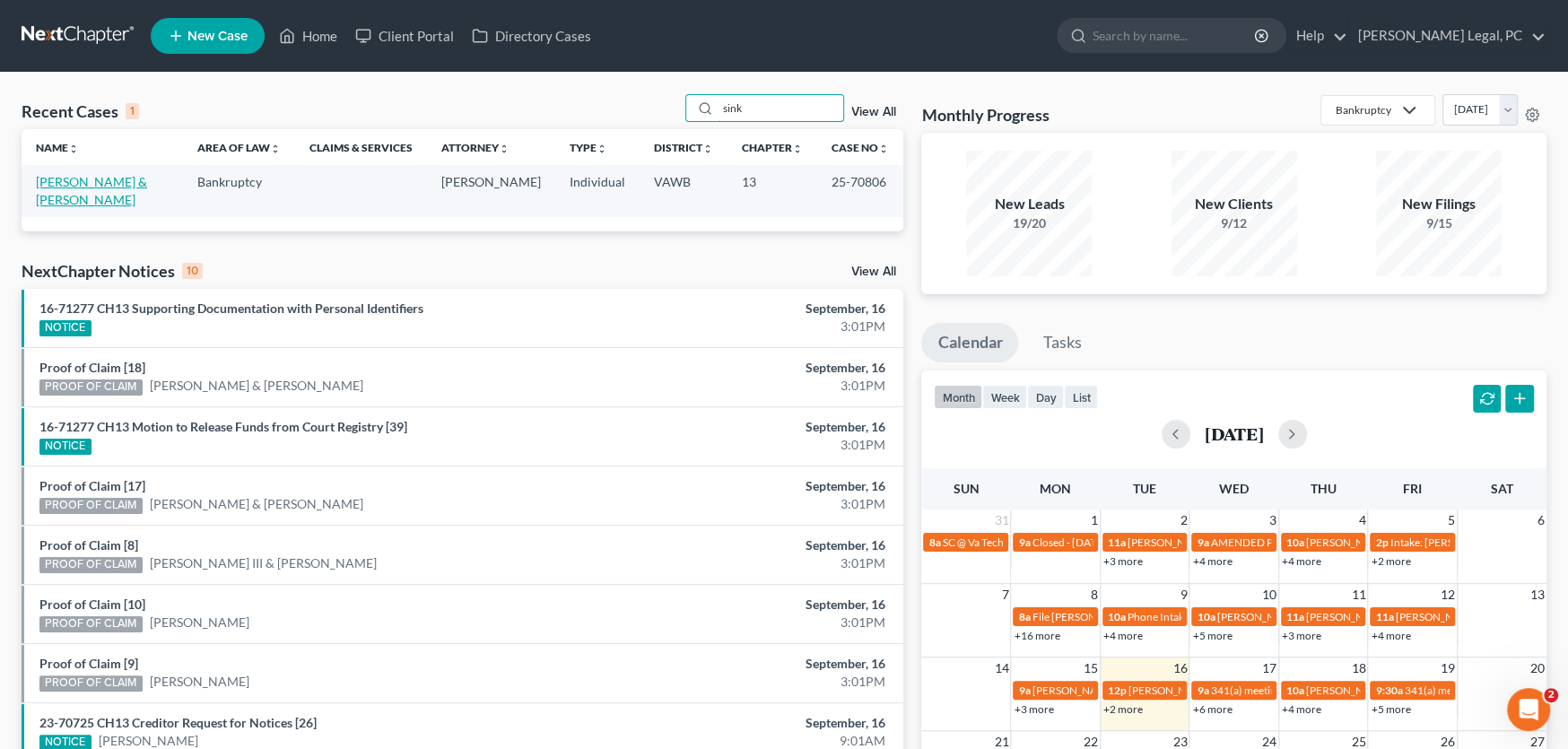
type input "sink"
click at [118, 178] on link "[PERSON_NAME] & [PERSON_NAME]" at bounding box center [91, 190] width 111 height 33
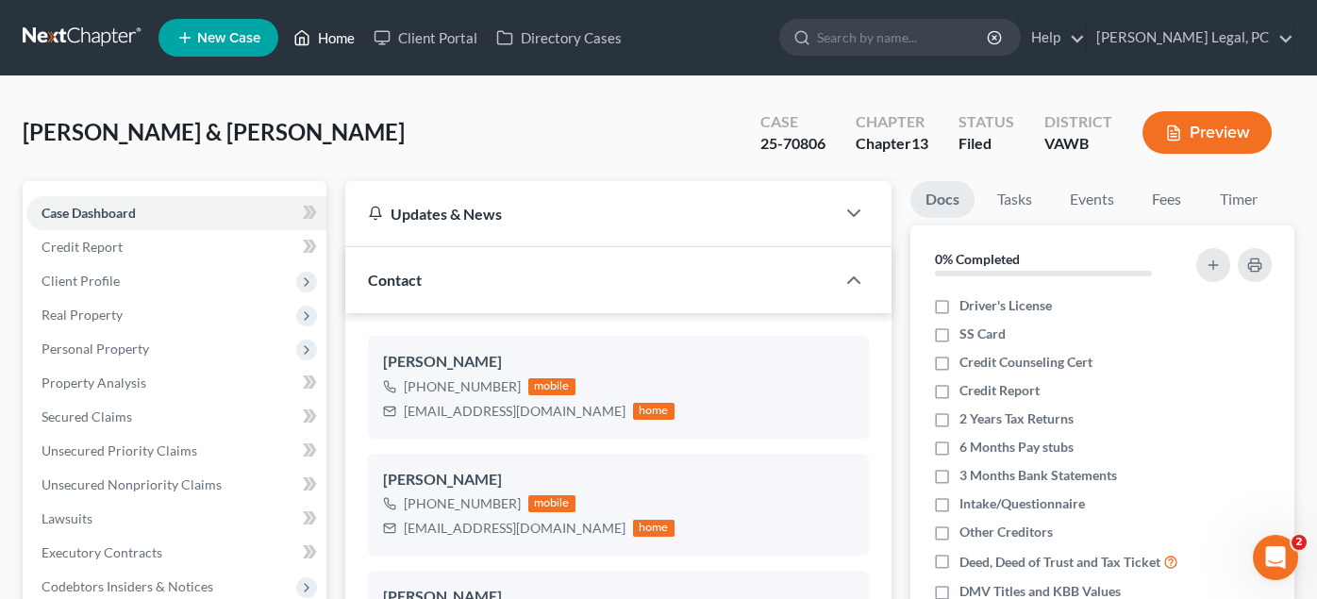
scroll to position [816, 0]
click at [51, 32] on link at bounding box center [83, 38] width 121 height 34
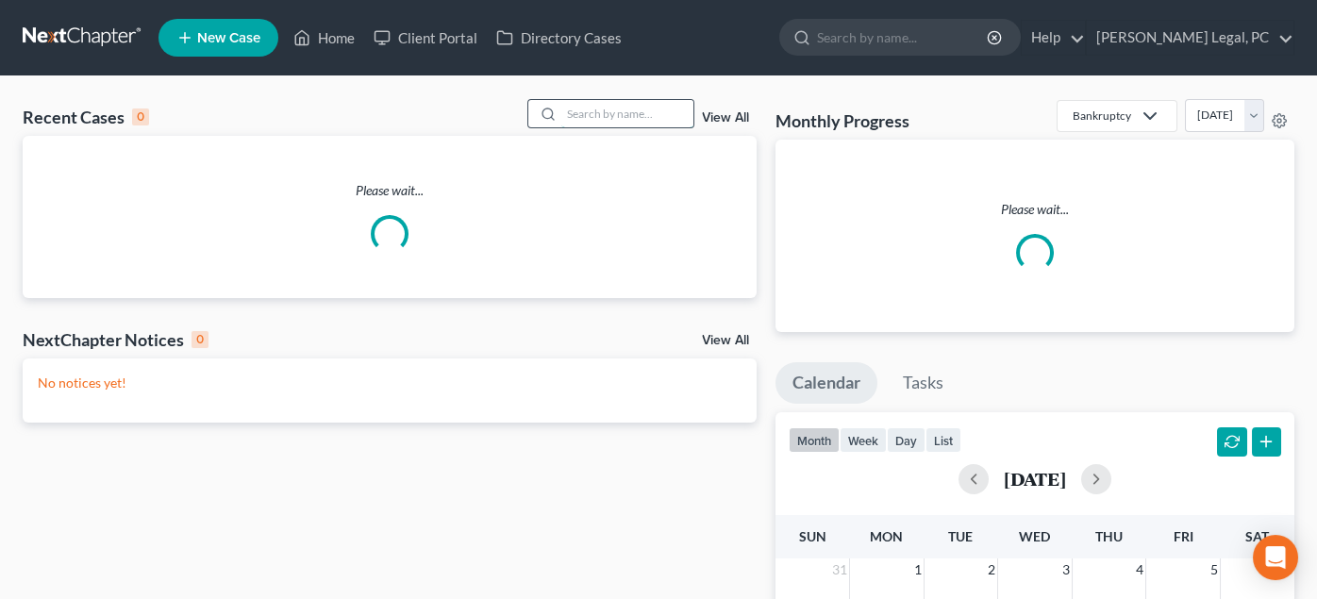
click at [652, 114] on input "search" at bounding box center [627, 113] width 132 height 27
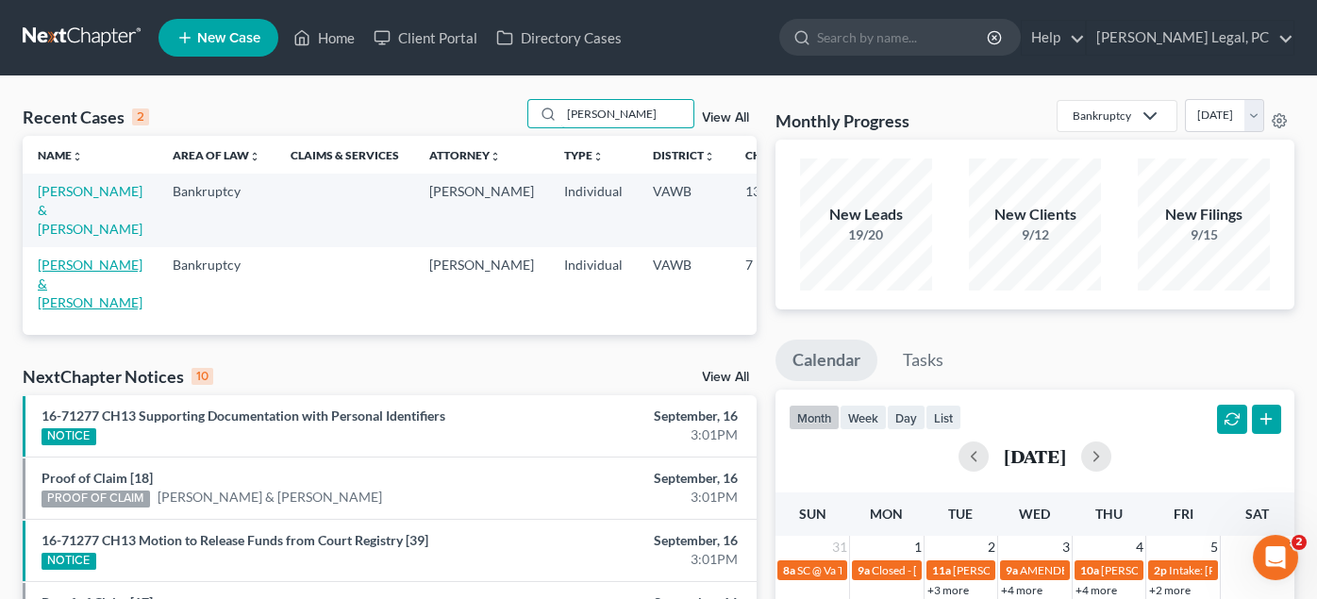
type input "[PERSON_NAME]"
click at [53, 287] on link "[PERSON_NAME] & [PERSON_NAME]" at bounding box center [90, 284] width 105 height 54
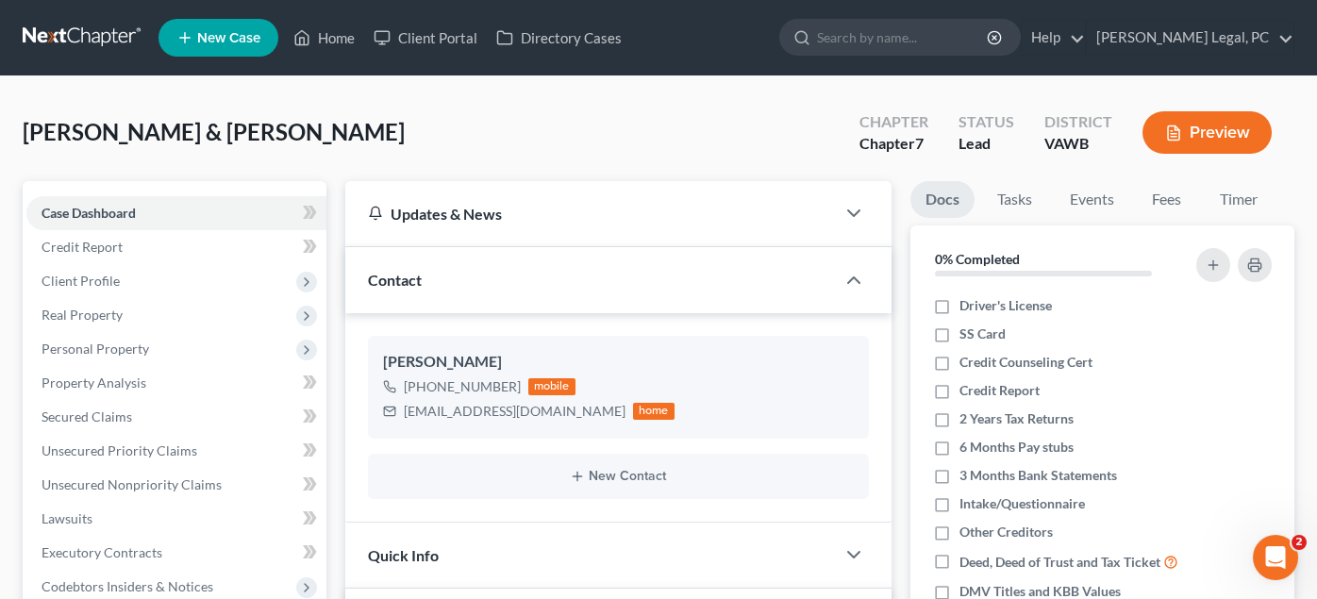
scroll to position [441, 0]
click at [81, 286] on span "Client Profile" at bounding box center [81, 281] width 78 height 16
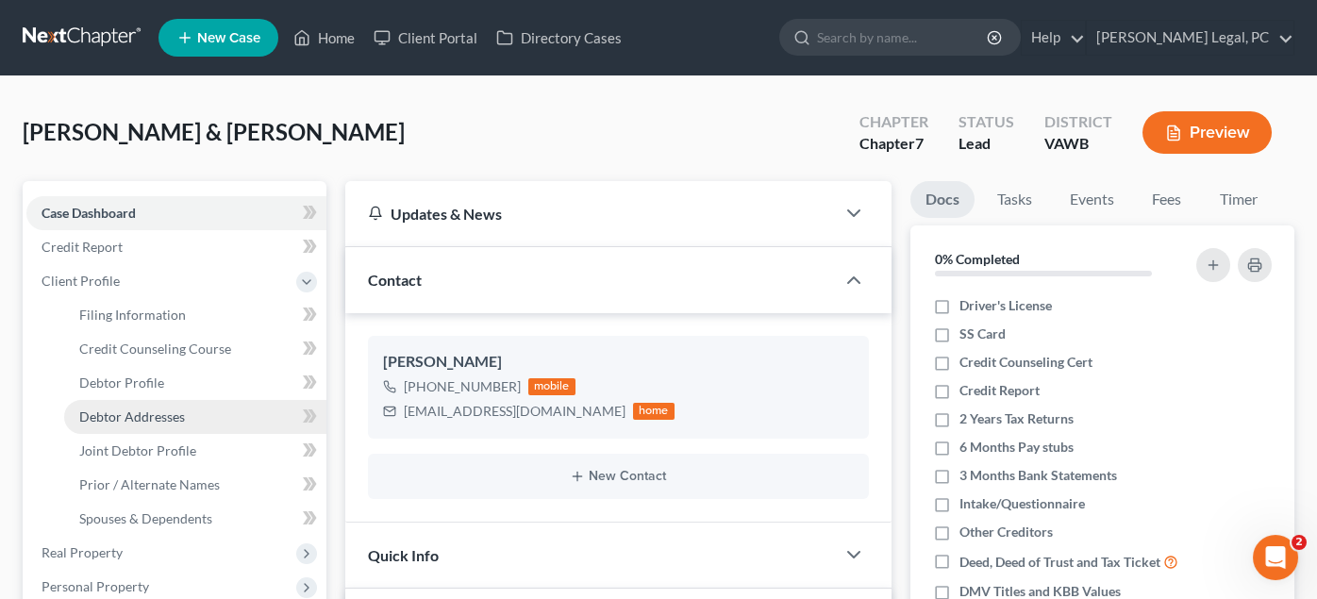
click at [145, 419] on span "Debtor Addresses" at bounding box center [132, 416] width 106 height 16
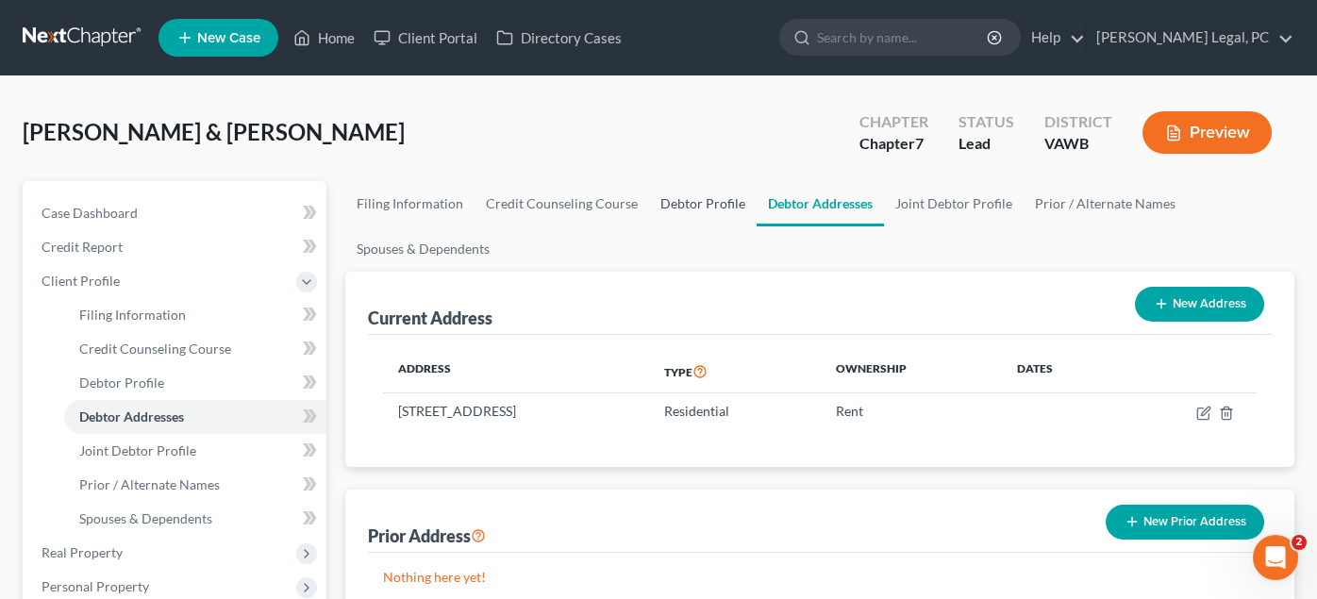
click at [723, 200] on link "Debtor Profile" at bounding box center [703, 203] width 108 height 45
select select "1"
select select "2"
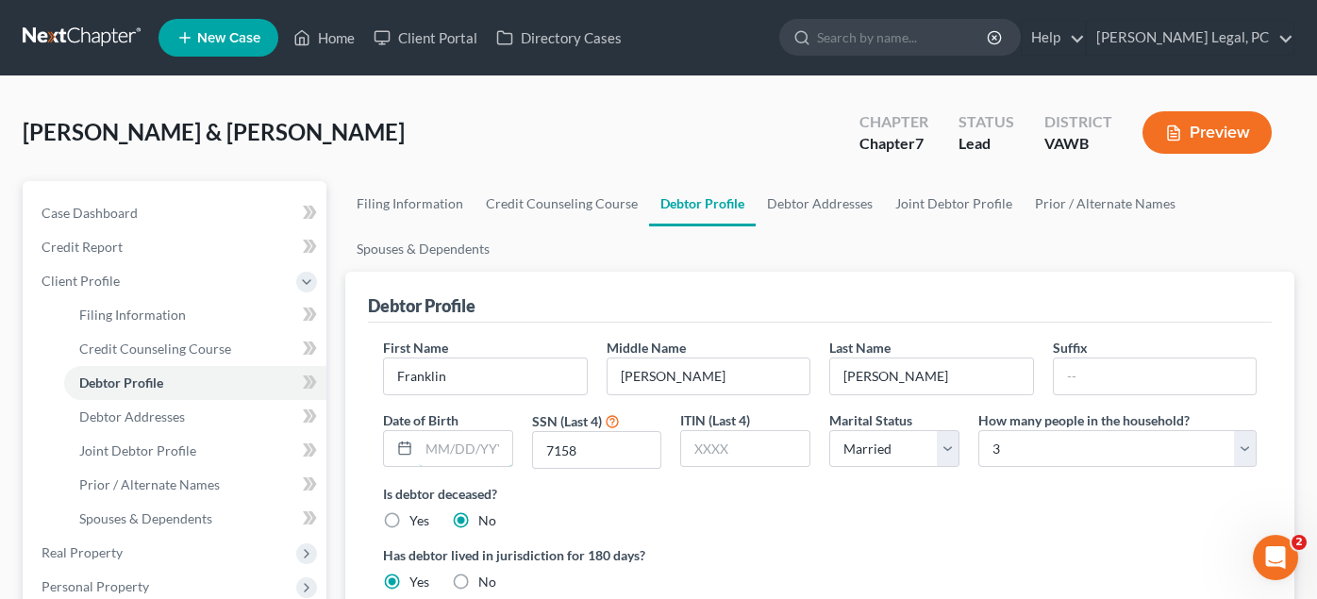
drag, startPoint x: 468, startPoint y: 440, endPoint x: 527, endPoint y: 429, distance: 60.3
click at [468, 440] on input "text" at bounding box center [465, 449] width 93 height 36
click at [476, 445] on input "text" at bounding box center [465, 449] width 93 height 36
click at [445, 445] on input "[DATE]" at bounding box center [465, 449] width 93 height 36
type input "[DATE]"
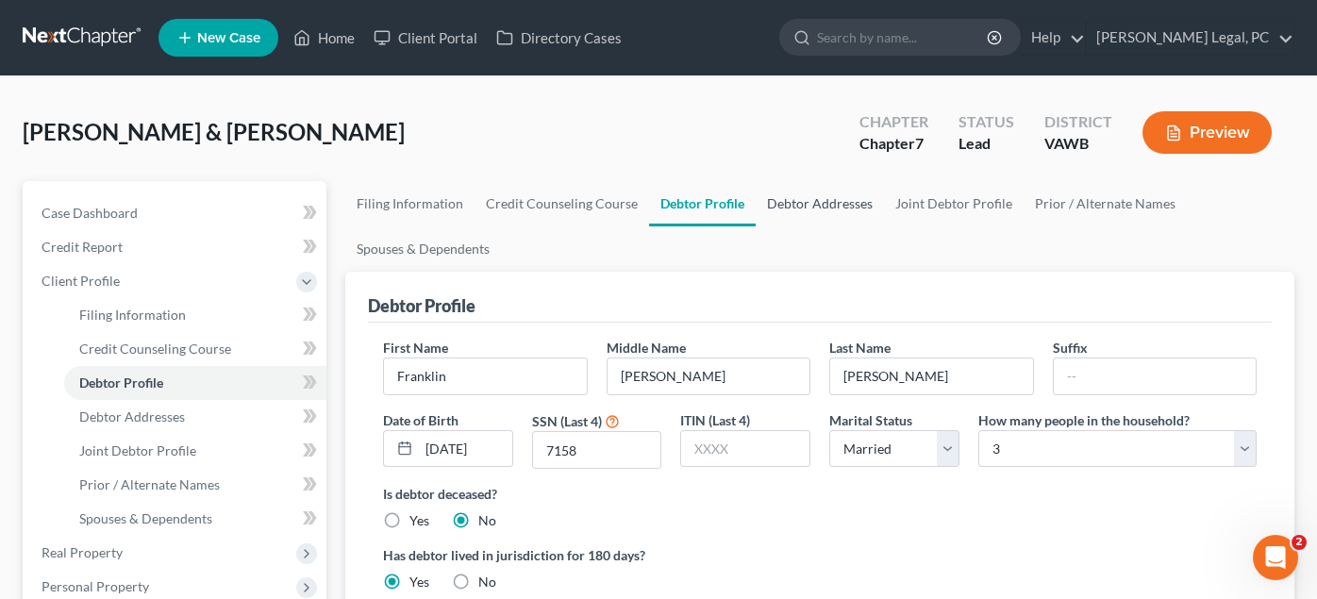
click at [807, 195] on link "Debtor Addresses" at bounding box center [820, 203] width 128 height 45
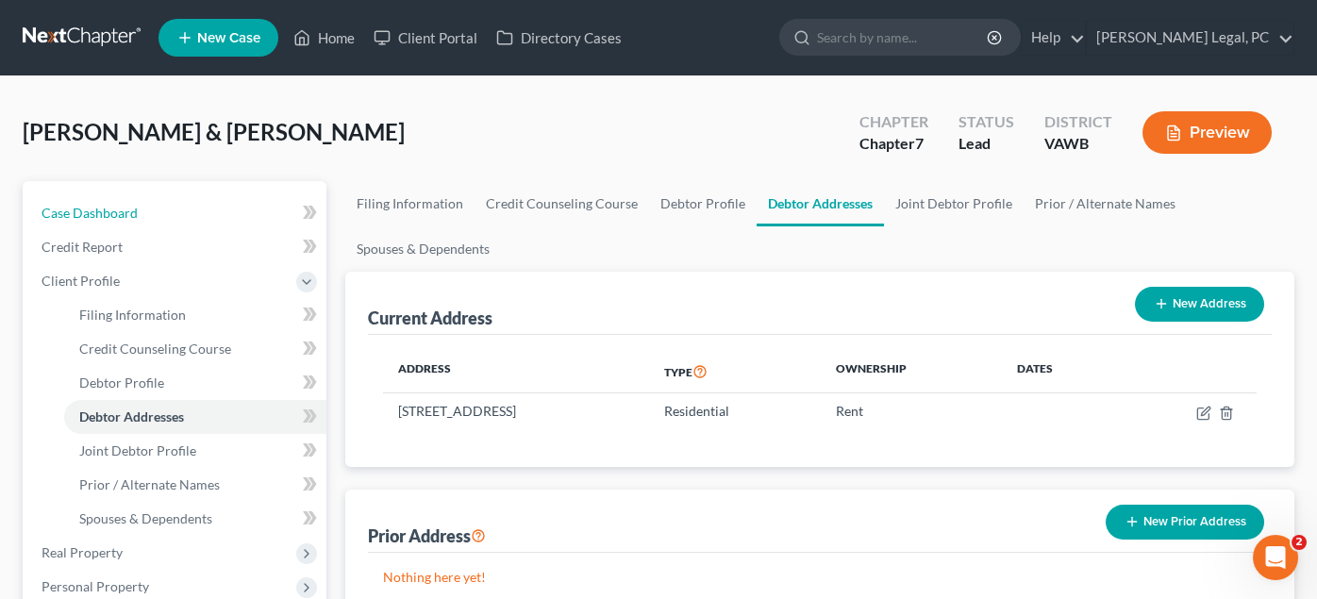
drag, startPoint x: 61, startPoint y: 202, endPoint x: 1310, endPoint y: 324, distance: 1254.9
click at [61, 202] on link "Case Dashboard" at bounding box center [176, 213] width 300 height 34
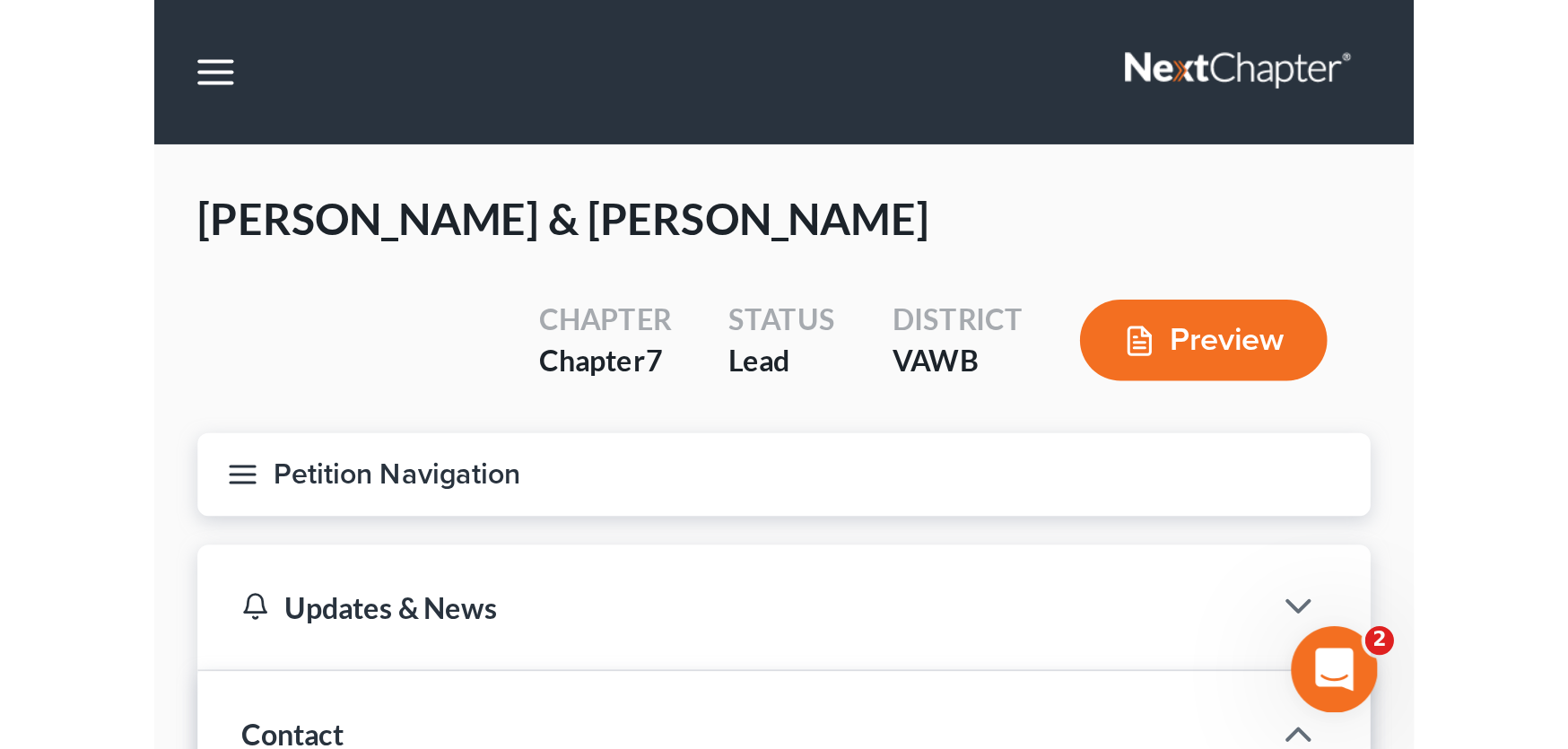
scroll to position [384, 0]
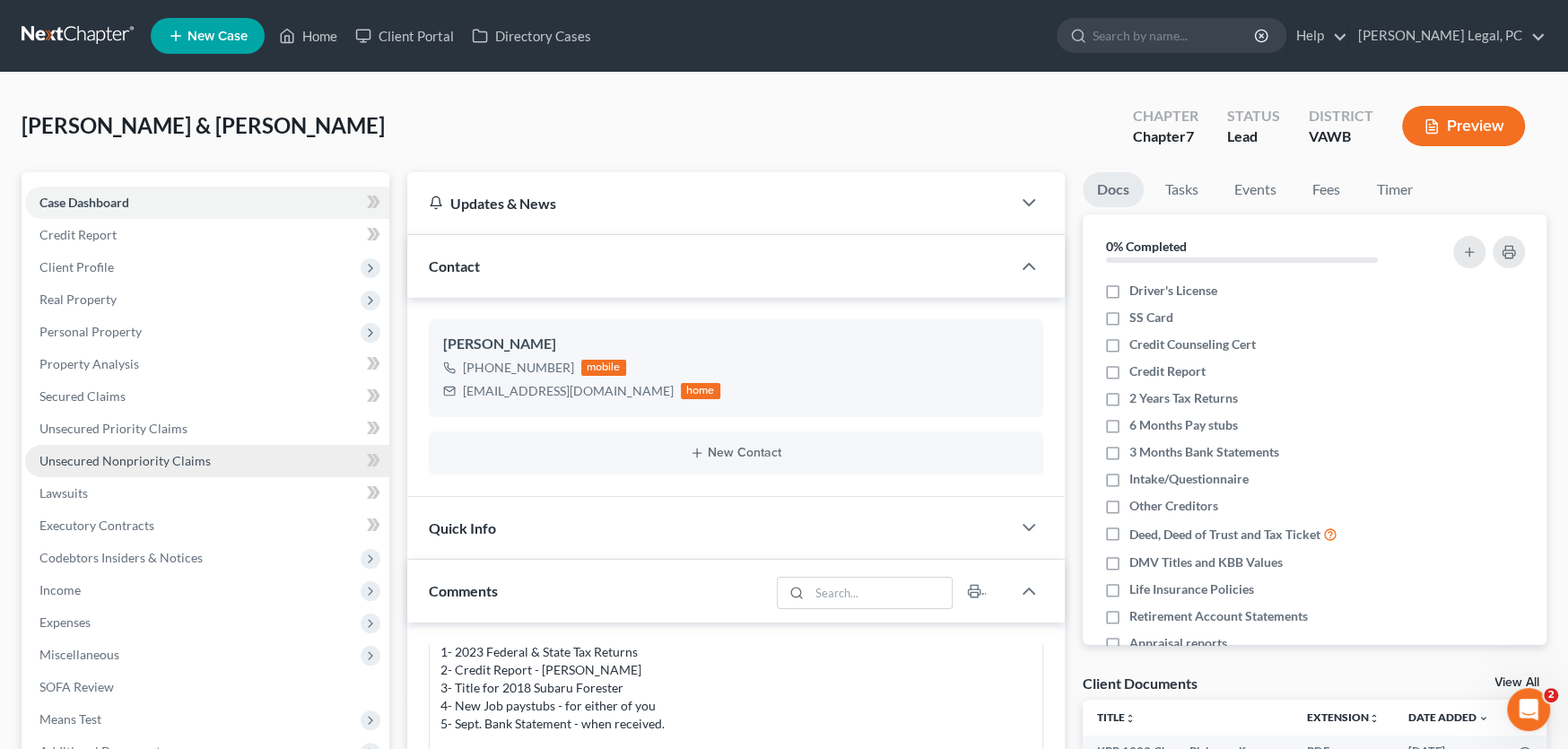
click at [191, 452] on span "Unsecured Nonpriority Claims" at bounding box center [126, 460] width 171 height 15
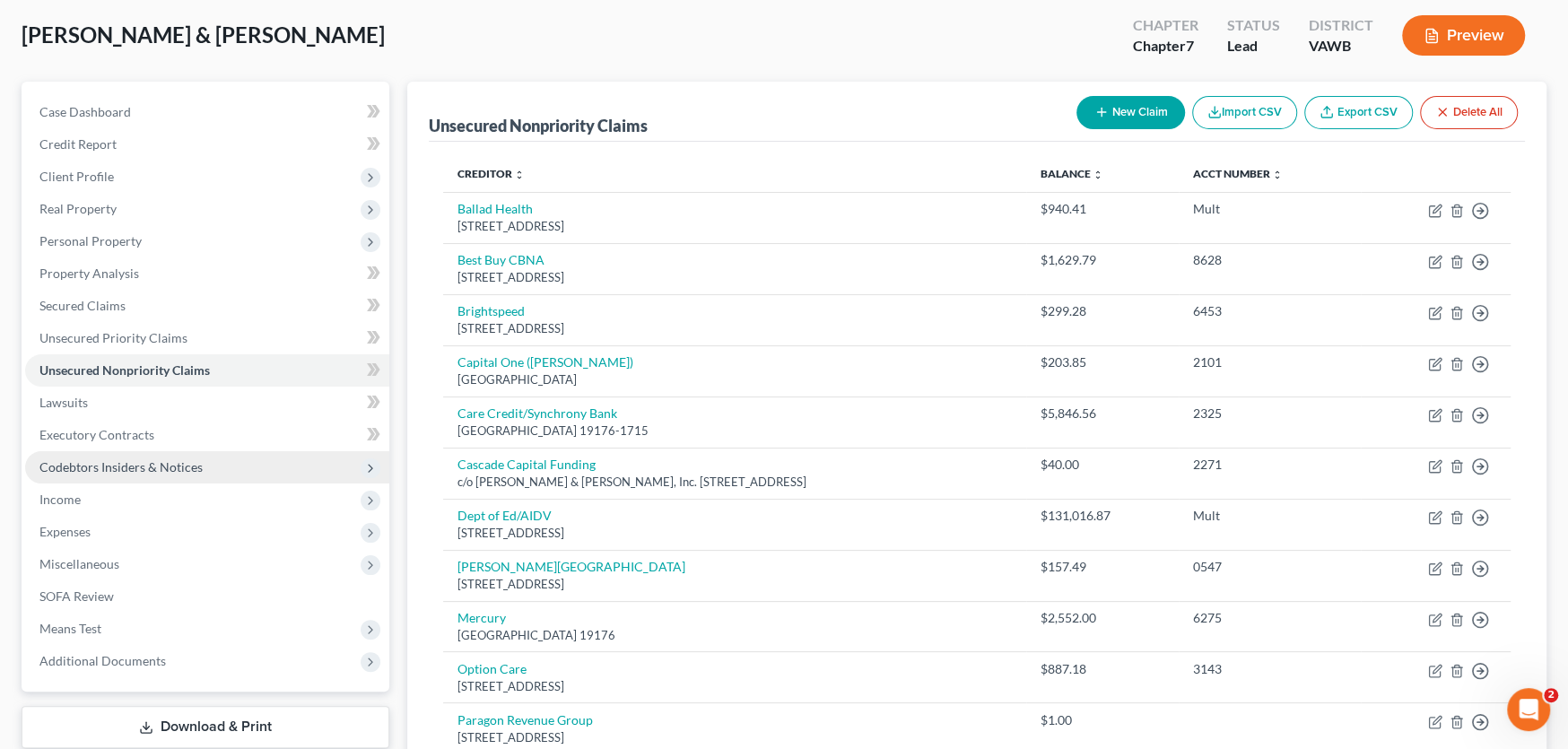
scroll to position [358, 0]
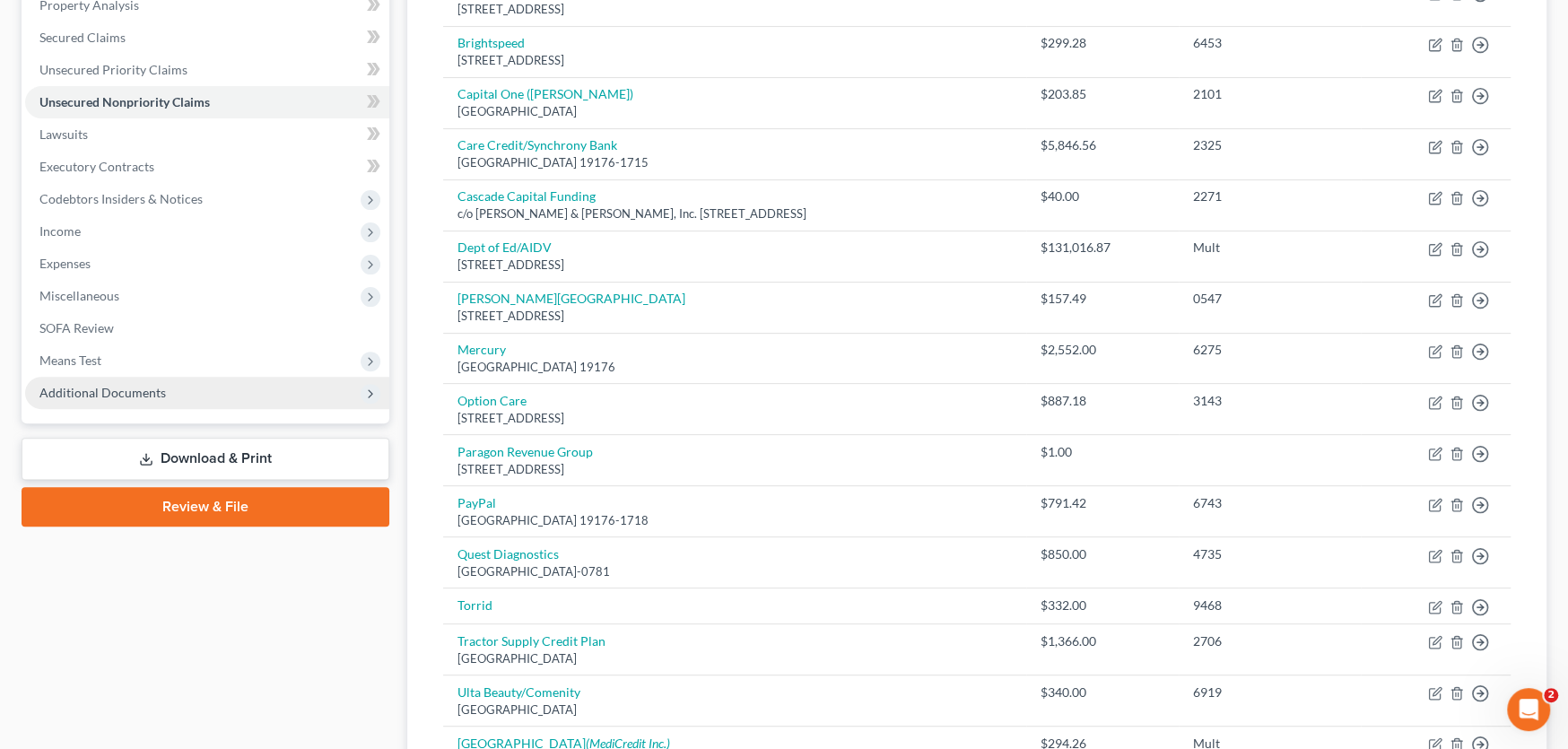
click at [182, 404] on span "Additional Documents" at bounding box center [206, 393] width 364 height 32
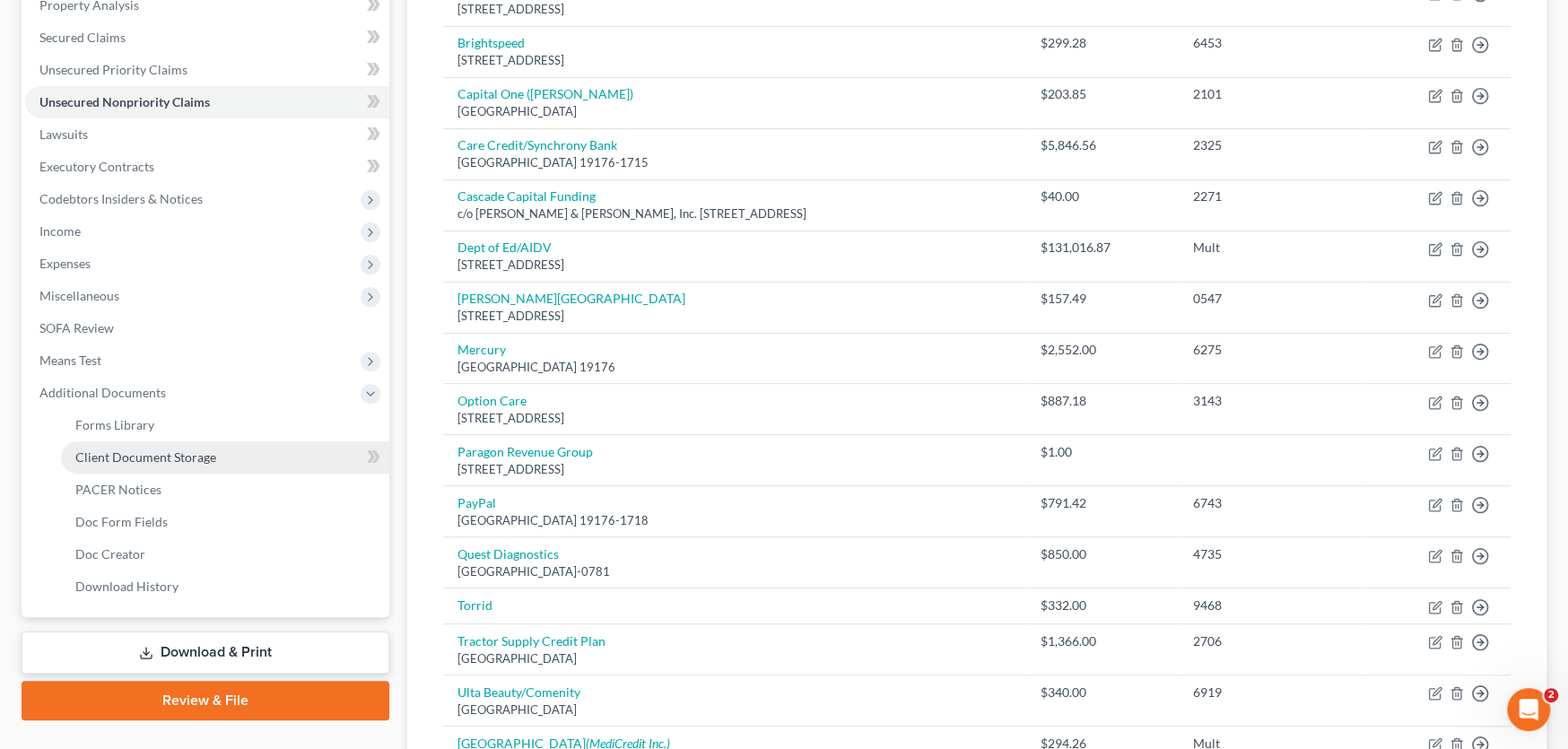
click at [173, 450] on span "Client Document Storage" at bounding box center [145, 457] width 141 height 15
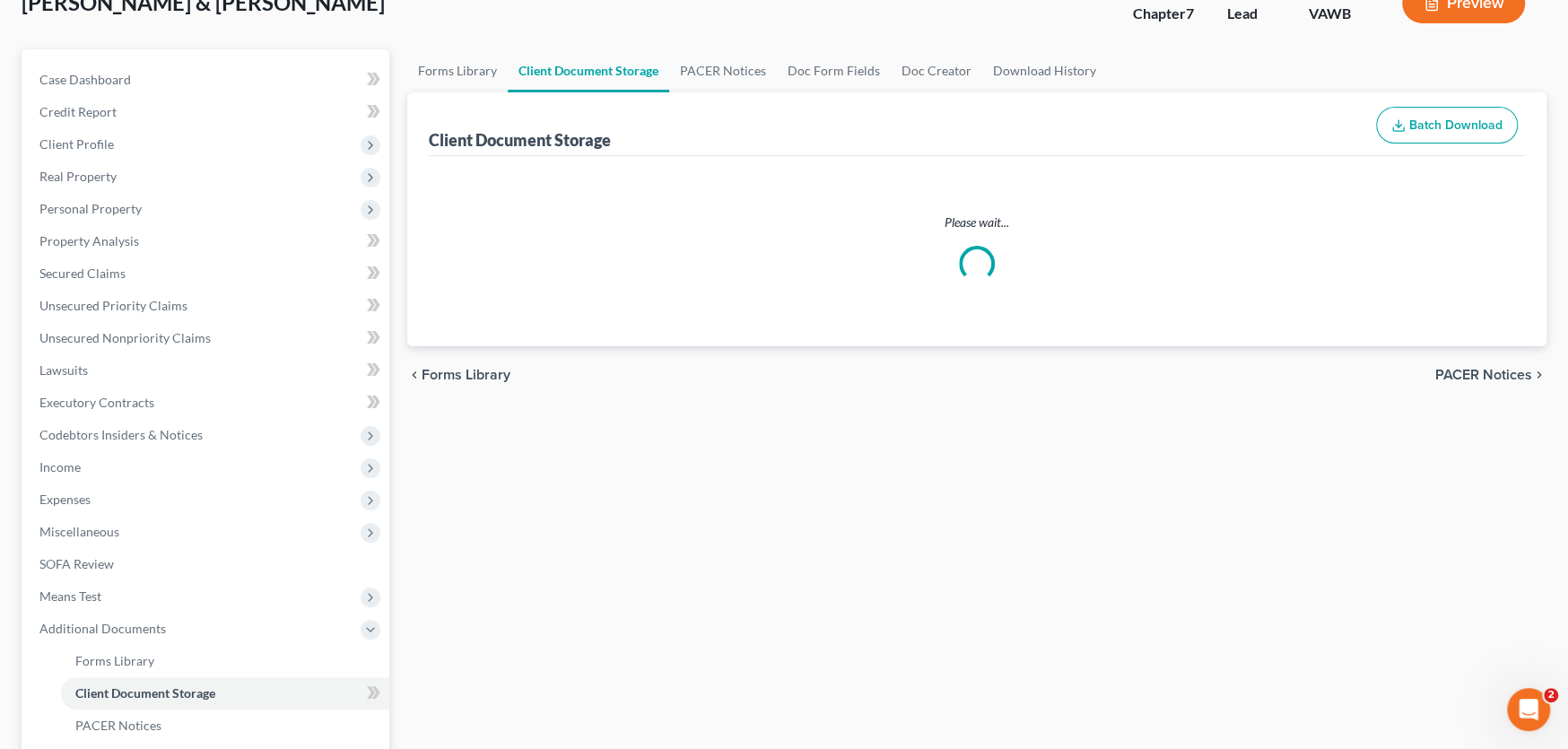
scroll to position [24, 0]
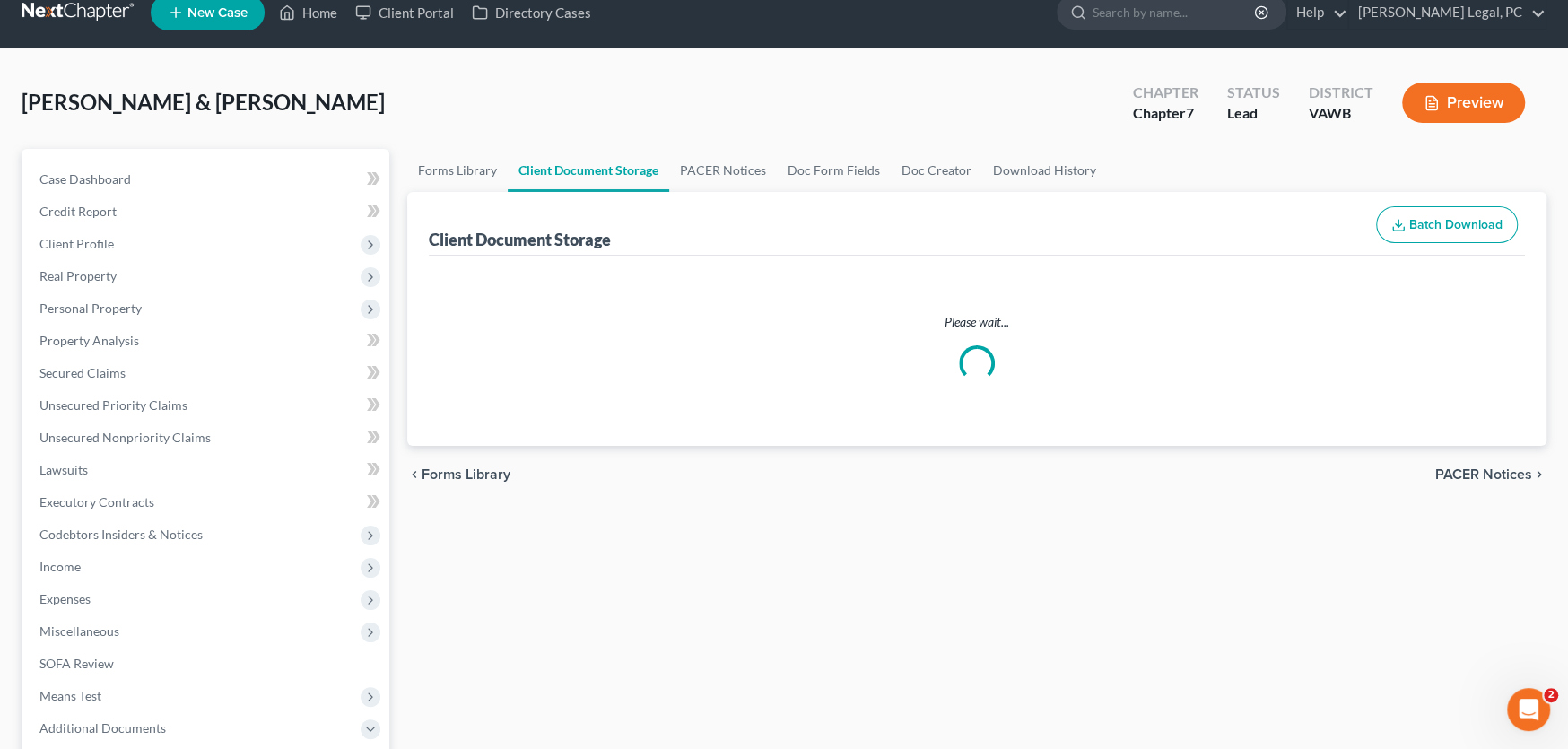
select select "0"
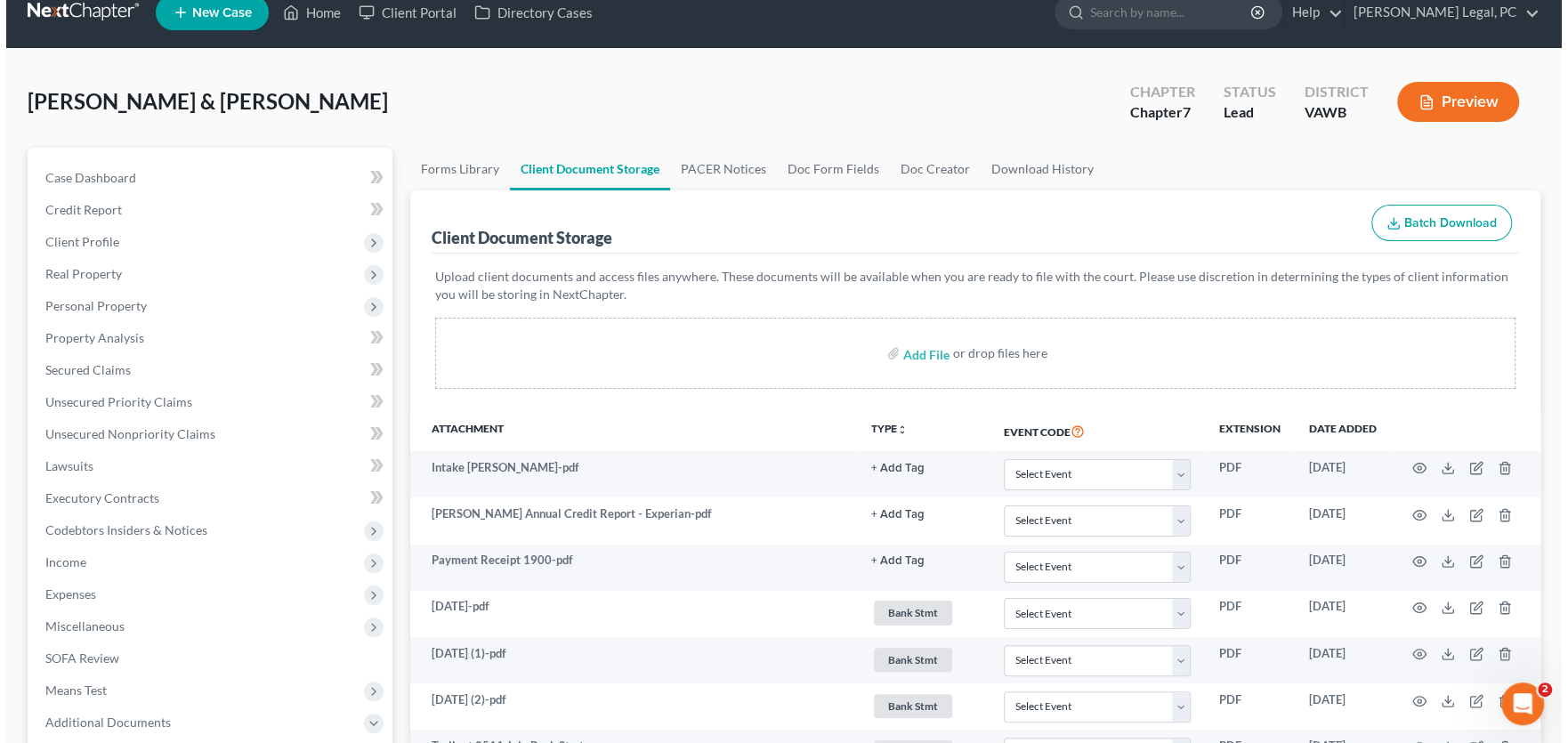
scroll to position [0, 0]
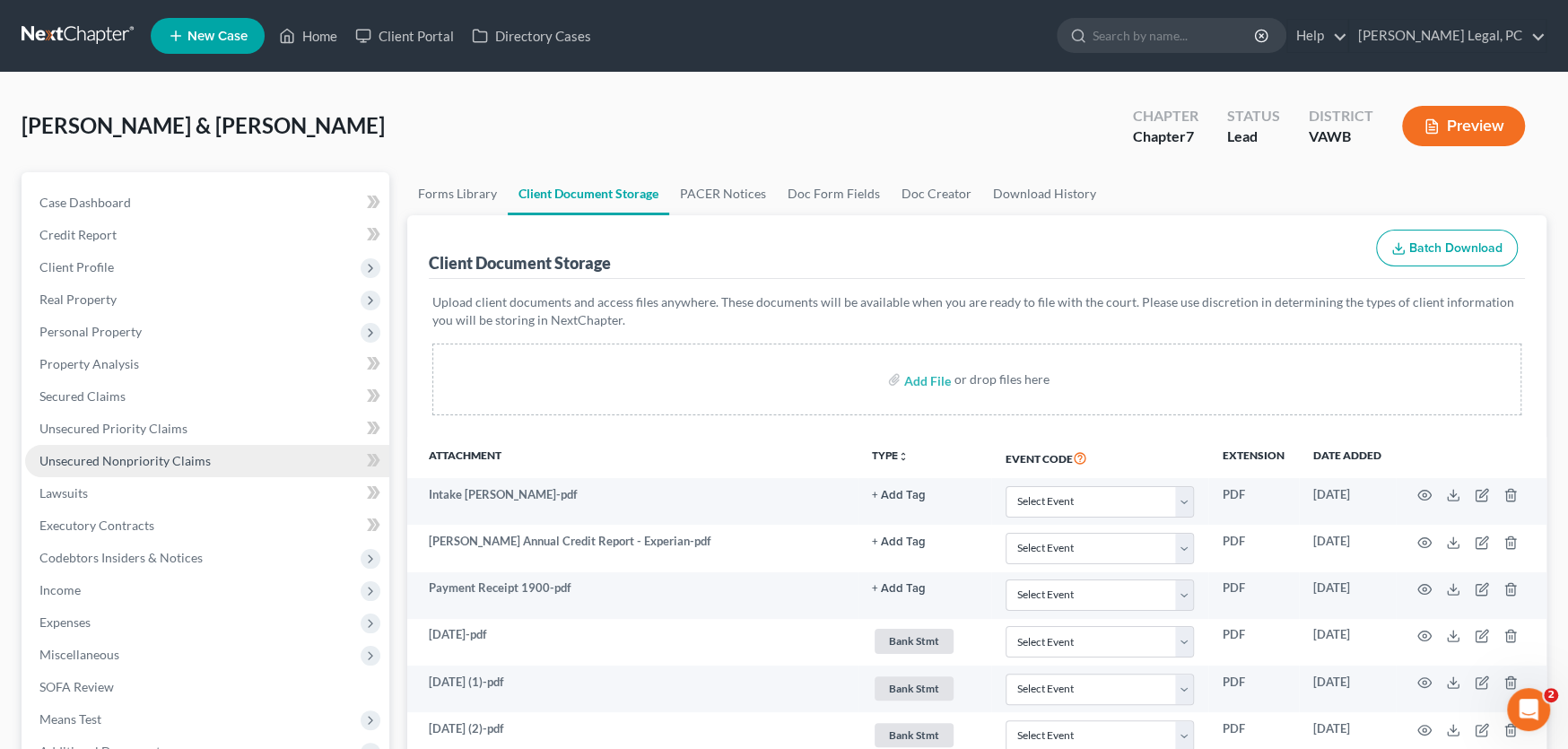
select select "0"
click at [187, 453] on span "Unsecured Nonpriority Claims" at bounding box center [126, 460] width 171 height 15
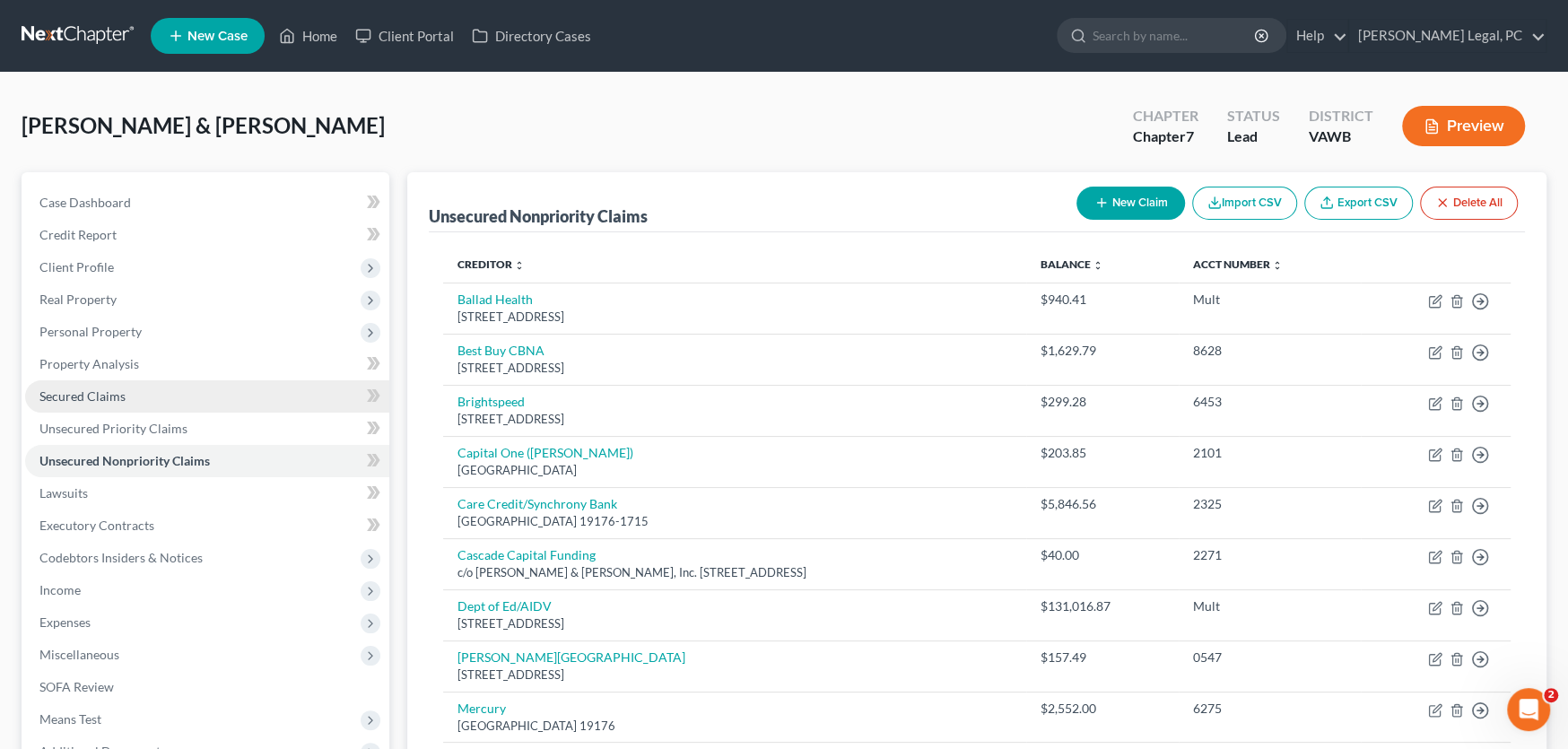
click at [99, 407] on link "Secured Claims" at bounding box center [206, 396] width 364 height 32
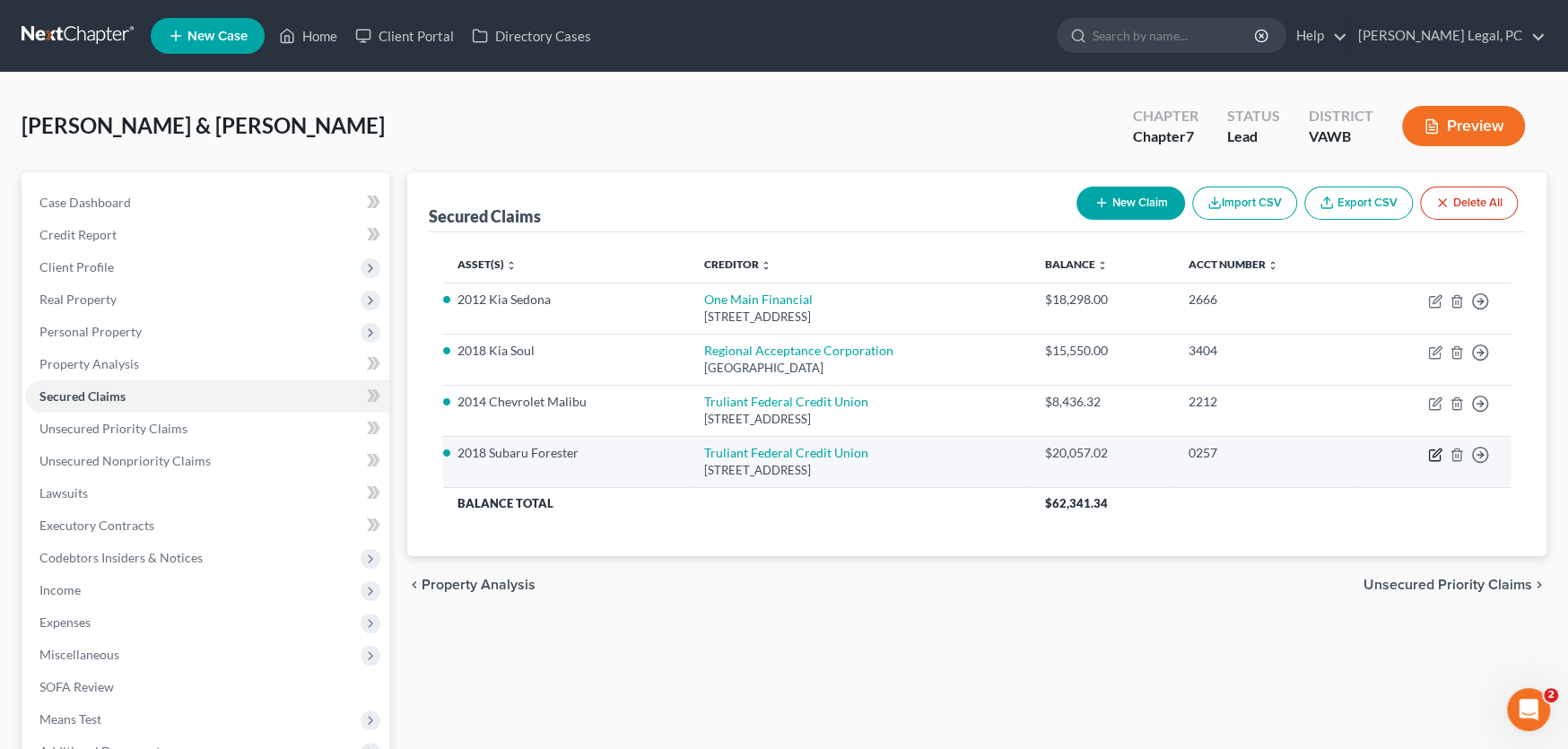
click at [1265, 455] on icon "button" at bounding box center [1435, 454] width 14 height 14
select select "28"
select select "4"
select select "0"
select select "1"
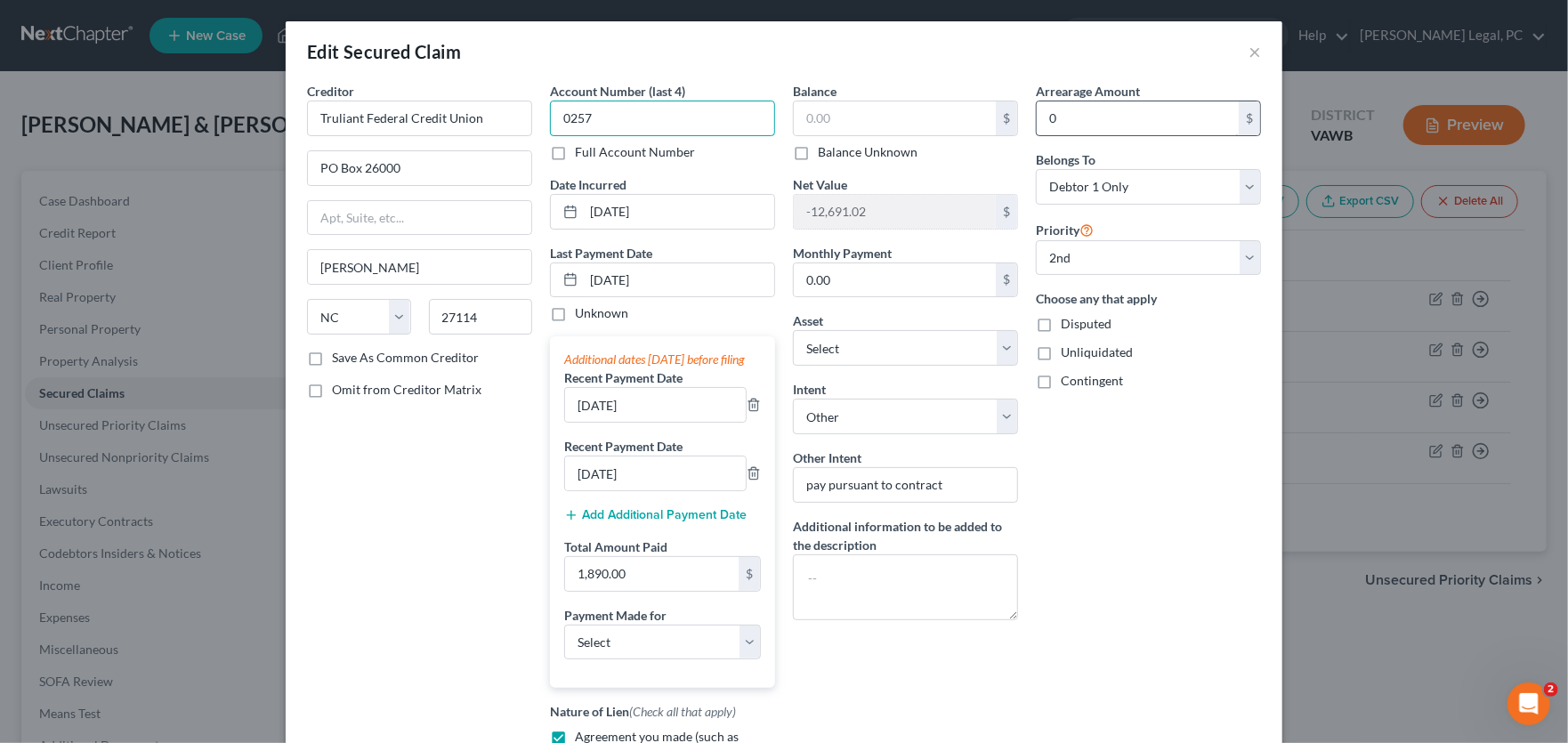
type input "0257"
drag, startPoint x: 679, startPoint y: 116, endPoint x: 504, endPoint y: 119, distance: 175.0
click at [504, 119] on div "Creditor * Truliant Federal Credit Union [GEOGRAPHIC_DATA] [US_STATE] AK AR [GE…" at bounding box center [784, 472] width 972 height 781
click at [918, 126] on input "text" at bounding box center [894, 119] width 202 height 34
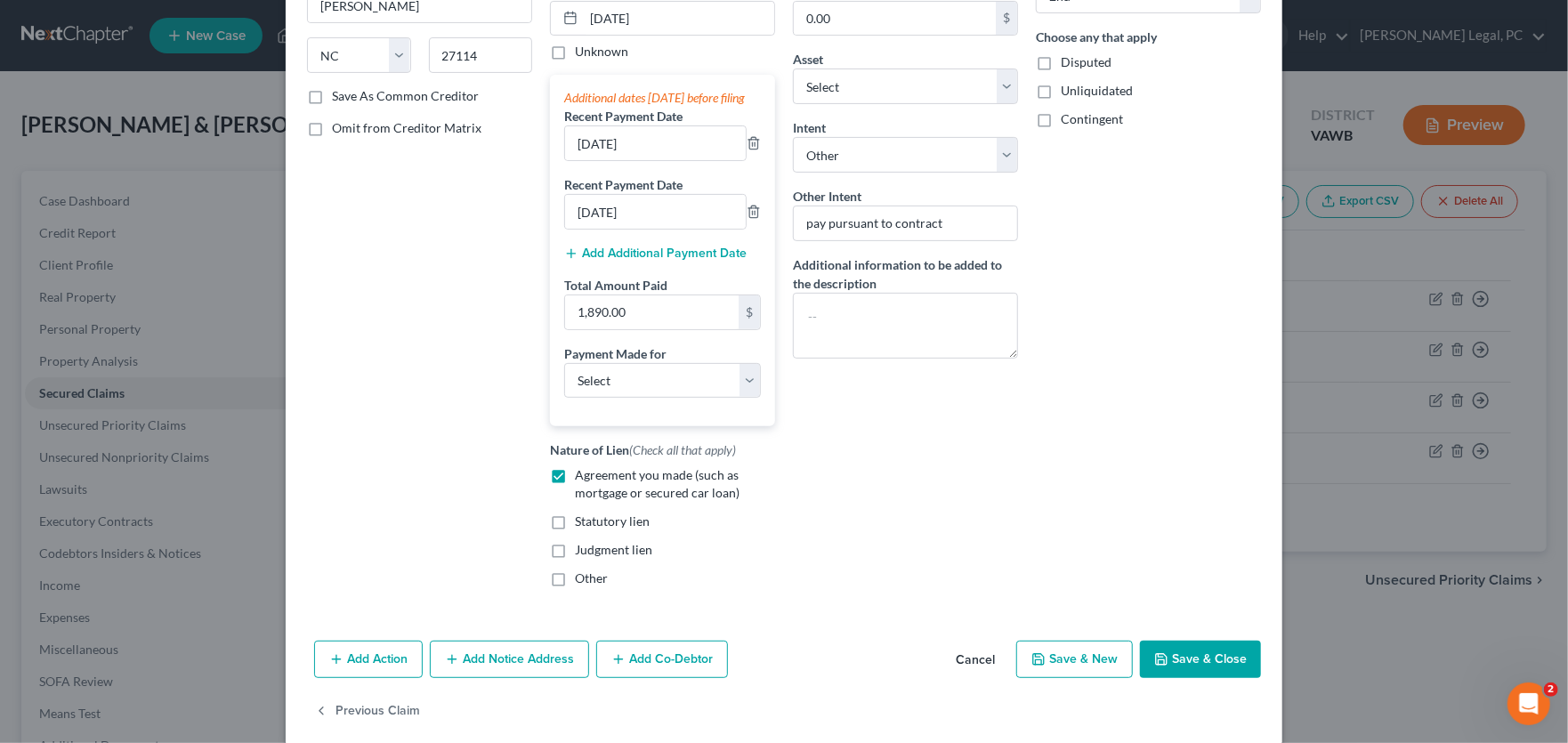
scroll to position [267, 0]
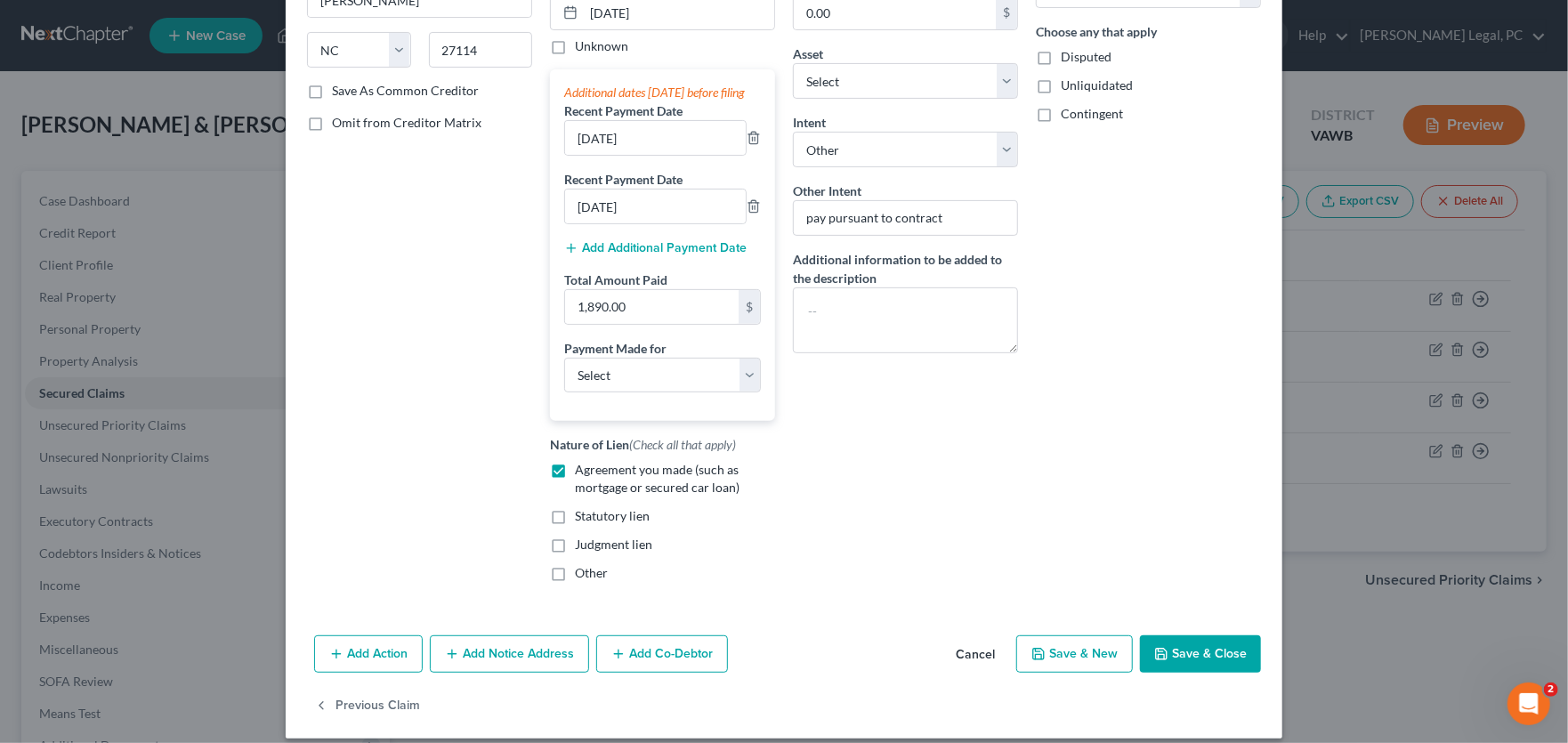
type input "17,914.00"
click at [1194, 564] on button "Save & Close" at bounding box center [1200, 654] width 121 height 38
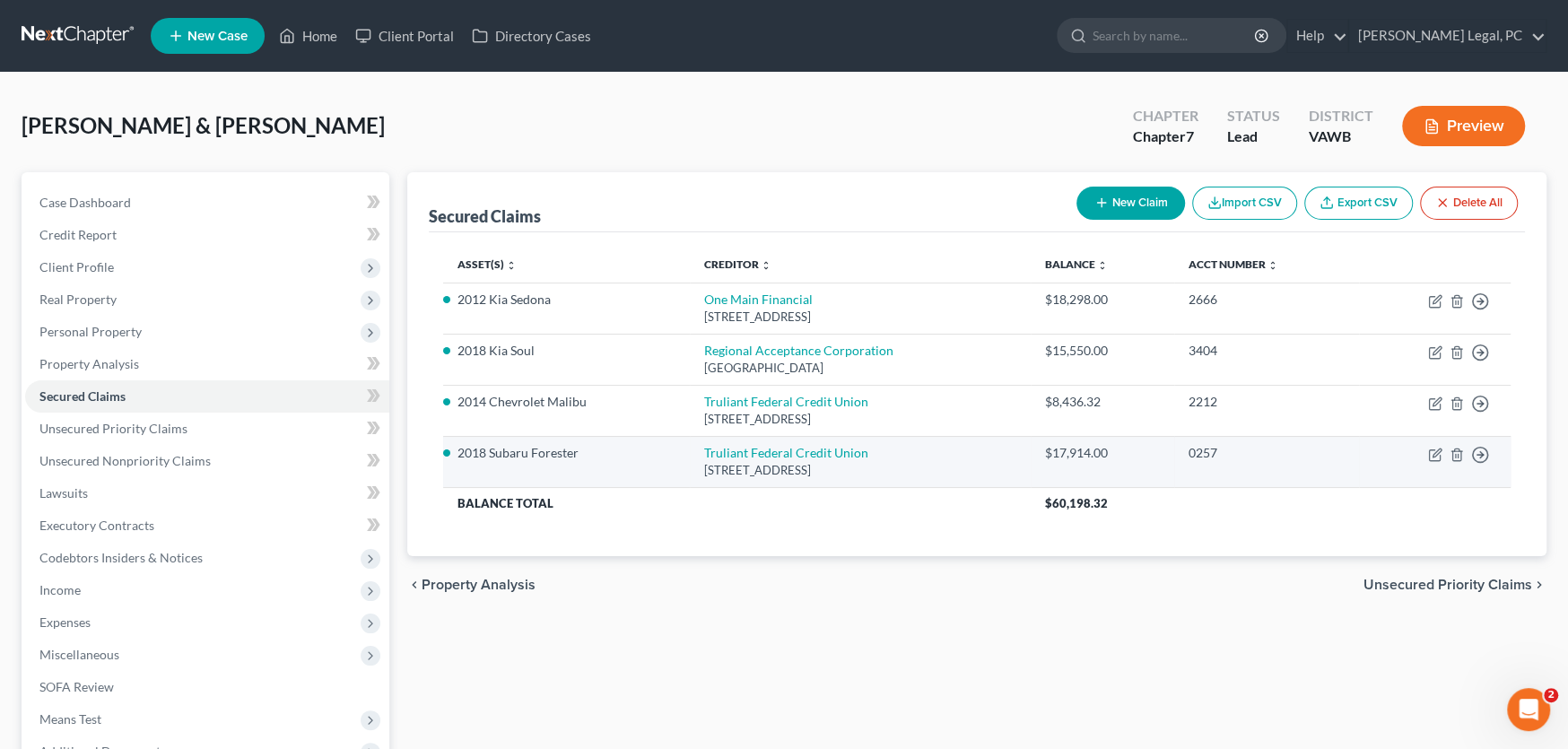
click at [1265, 452] on td "Move to E Move to F Move to G Move to Notice Only" at bounding box center [1434, 461] width 151 height 51
click at [1265, 451] on icon "button" at bounding box center [1435, 454] width 14 height 14
select select "28"
select select "4"
select select "0"
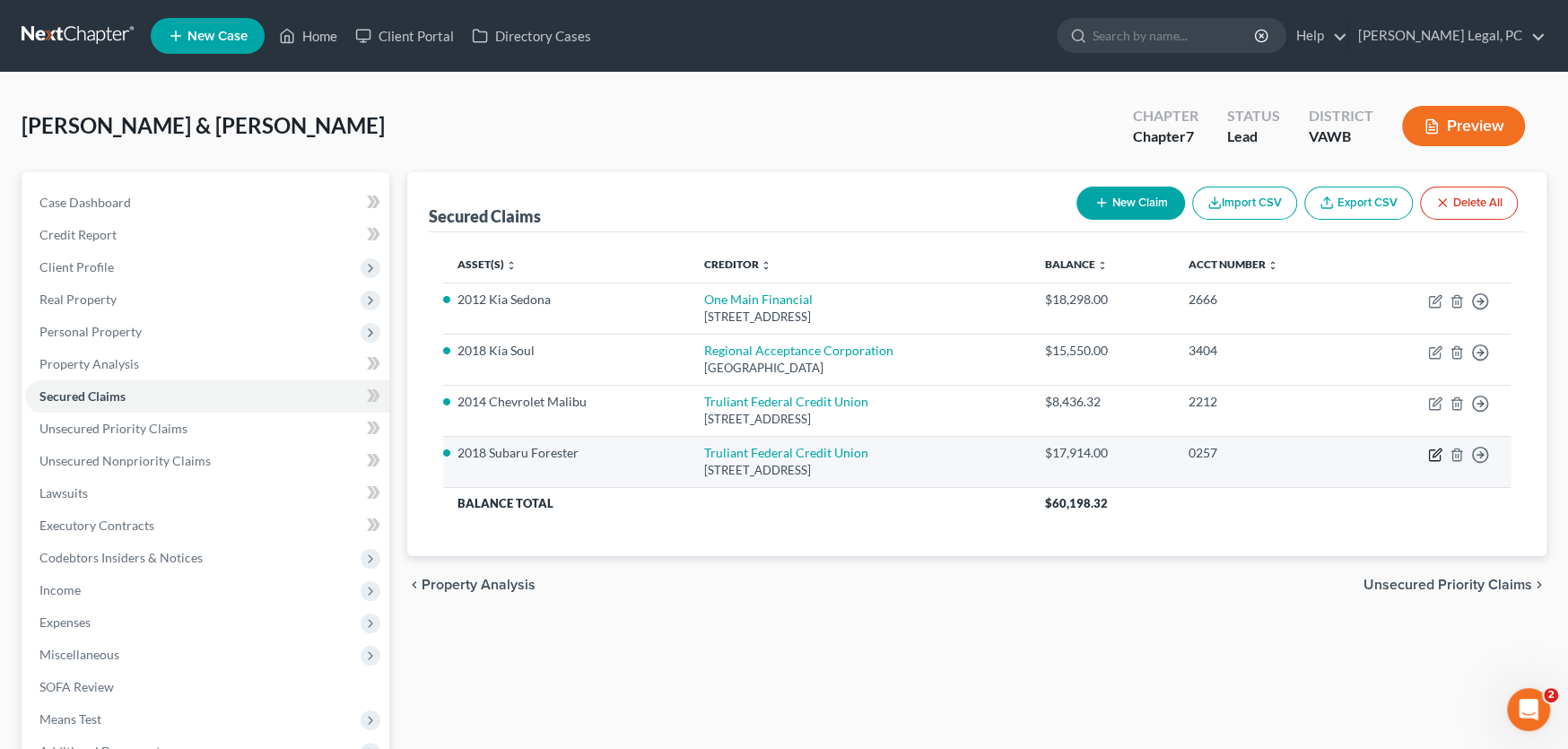
select select "1"
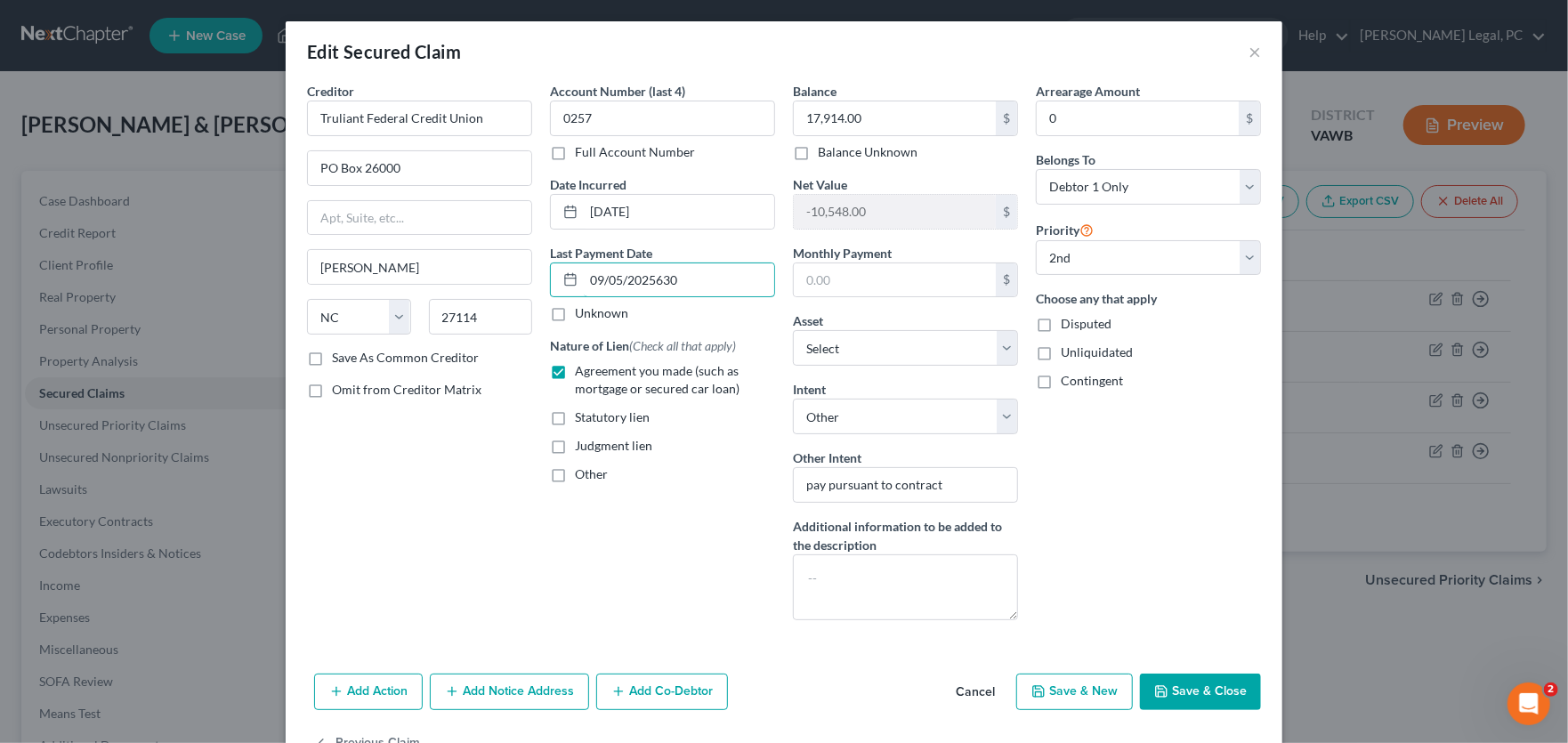
type input "09/05/2025630"
click at [575, 371] on label "Agreement you made (such as mortgage or secured car loan)" at bounding box center [675, 380] width 200 height 36
click at [582, 371] on input "Agreement you made (such as mortgage or secured car loan)" at bounding box center [588, 368] width 11 height 11
click at [575, 370] on label "Agreement you made (such as mortgage or secured car loan)" at bounding box center [675, 380] width 200 height 36
click at [582, 370] on input "Agreement you made (such as mortgage or secured car loan)" at bounding box center [588, 368] width 11 height 11
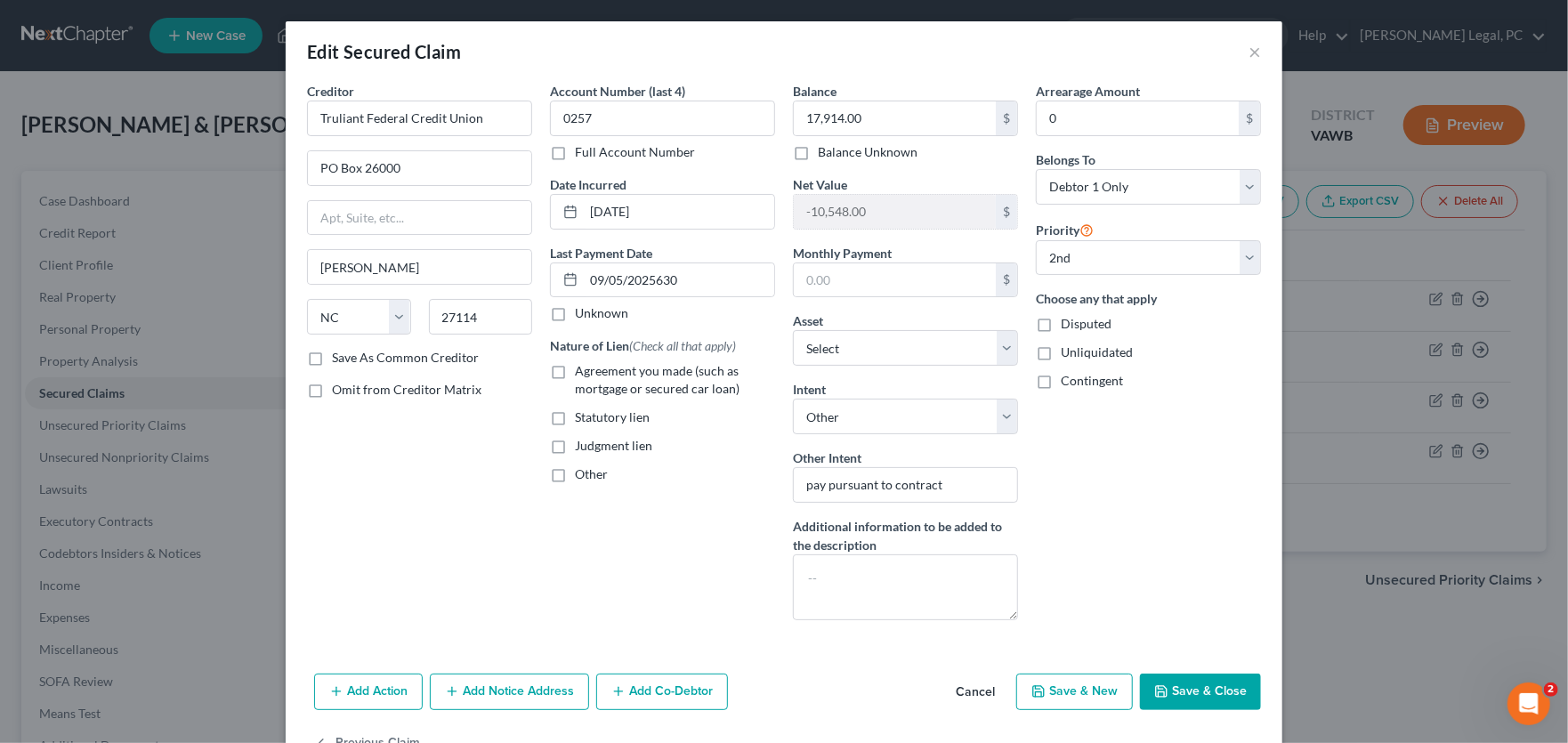
checkbox input "true"
click at [850, 282] on input "text" at bounding box center [894, 280] width 202 height 34
drag, startPoint x: 866, startPoint y: 271, endPoint x: 747, endPoint y: 274, distance: 119.0
click at [751, 274] on div "Creditor * Truliant Federal Credit Union PO Box 26000 Winston Salem State AL AK…" at bounding box center [784, 358] width 972 height 553
type input "630"
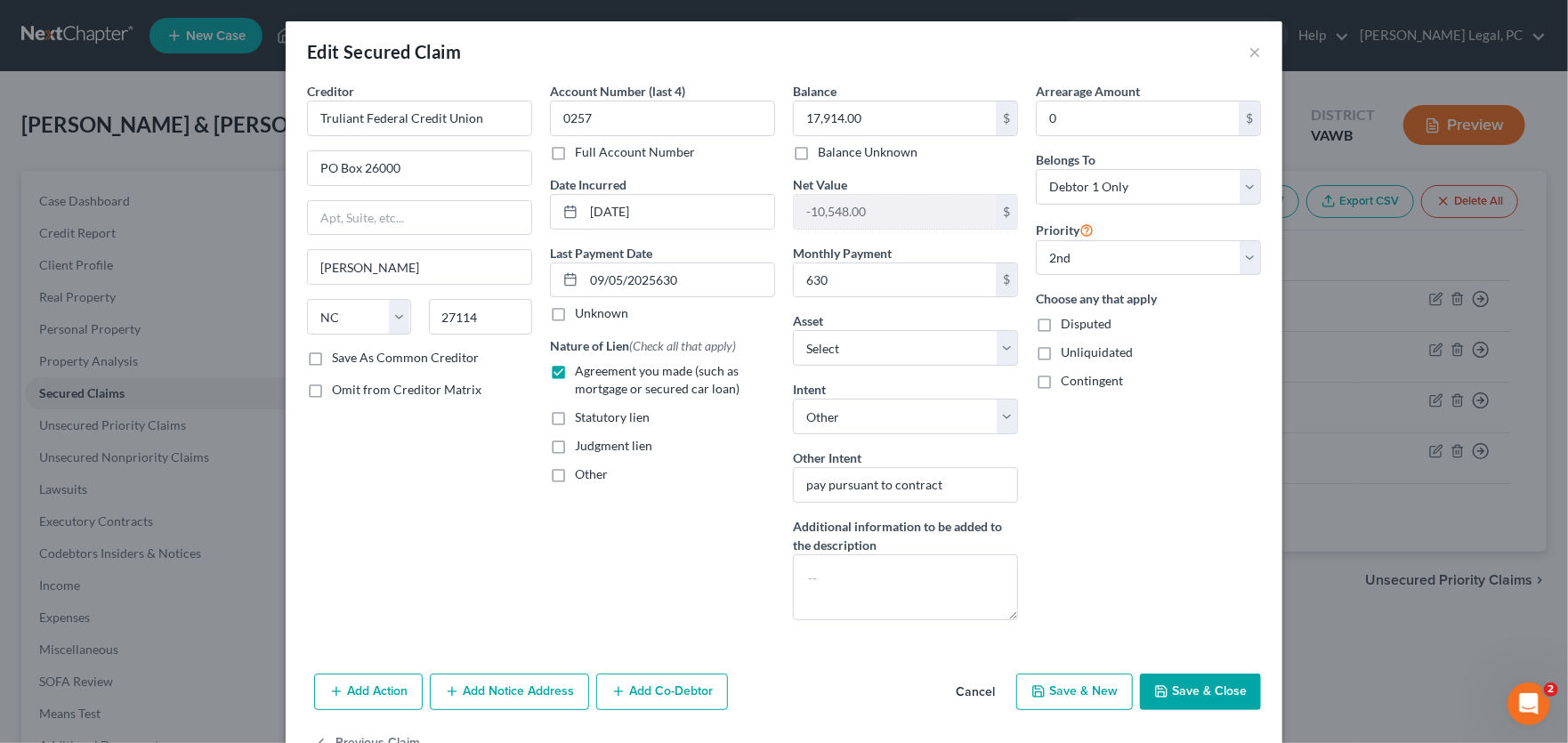
click at [1176, 564] on button "Save & Close" at bounding box center [1200, 692] width 121 height 38
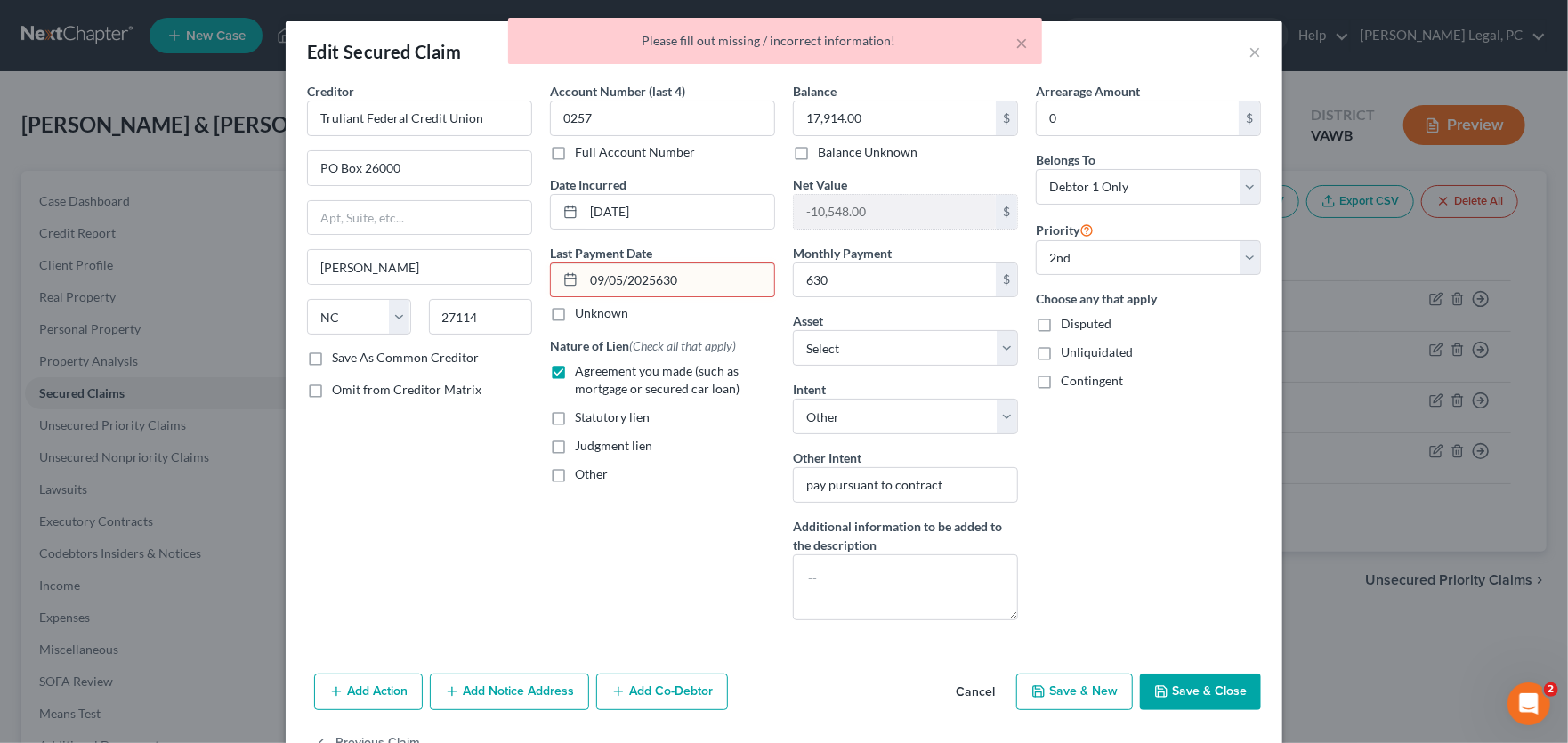
click at [676, 277] on input "09/05/2025630" at bounding box center [679, 280] width 191 height 34
drag, startPoint x: 676, startPoint y: 277, endPoint x: 655, endPoint y: 275, distance: 21.1
click at [655, 275] on input "09/05/2025630" at bounding box center [679, 280] width 191 height 34
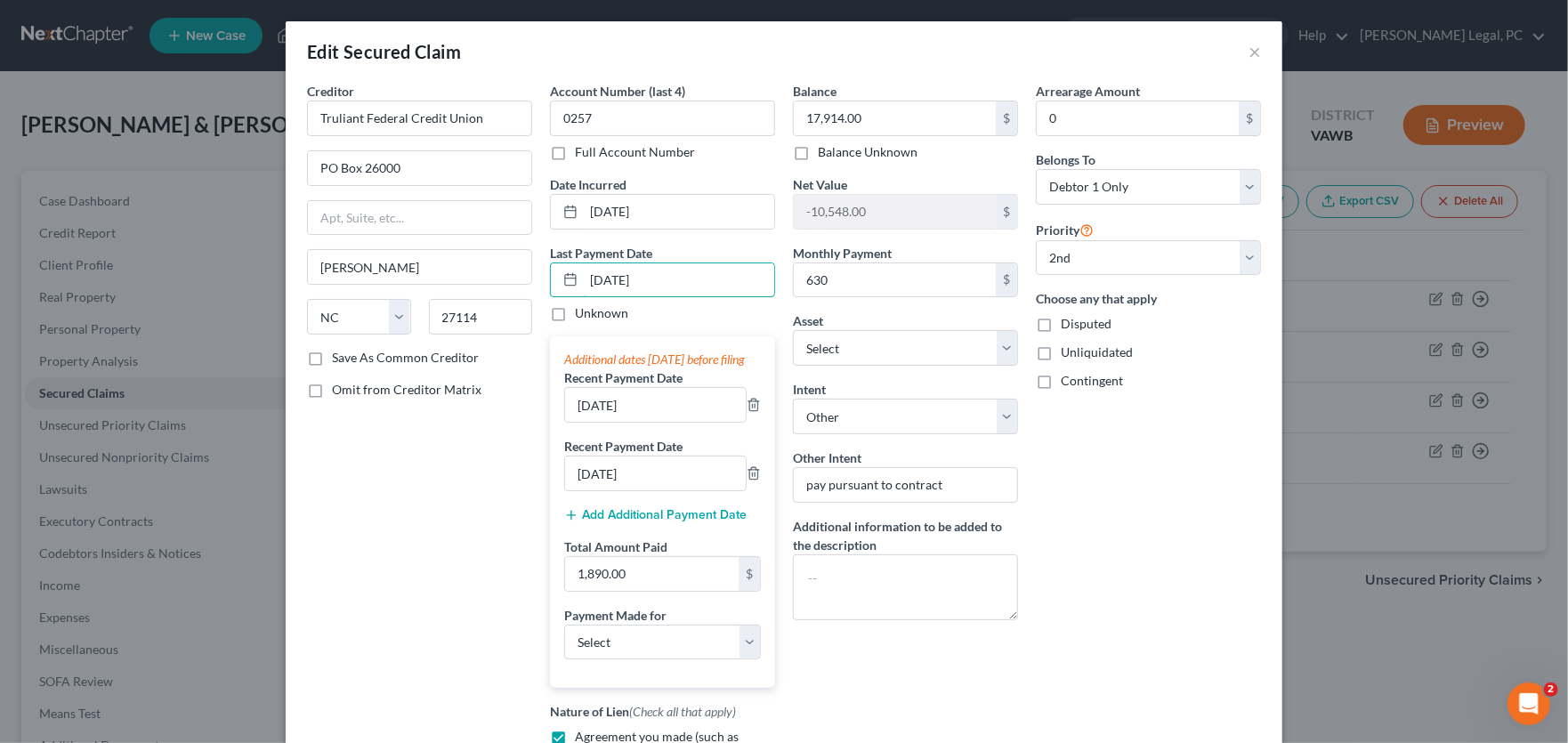
type input "09/05/2025"
click at [1155, 475] on div "Arrearage Amount 0 $ Belongs To * Select Debtor 1 Only Debtor 2 Only Debtor 1 A…" at bounding box center [1149, 472] width 243 height 781
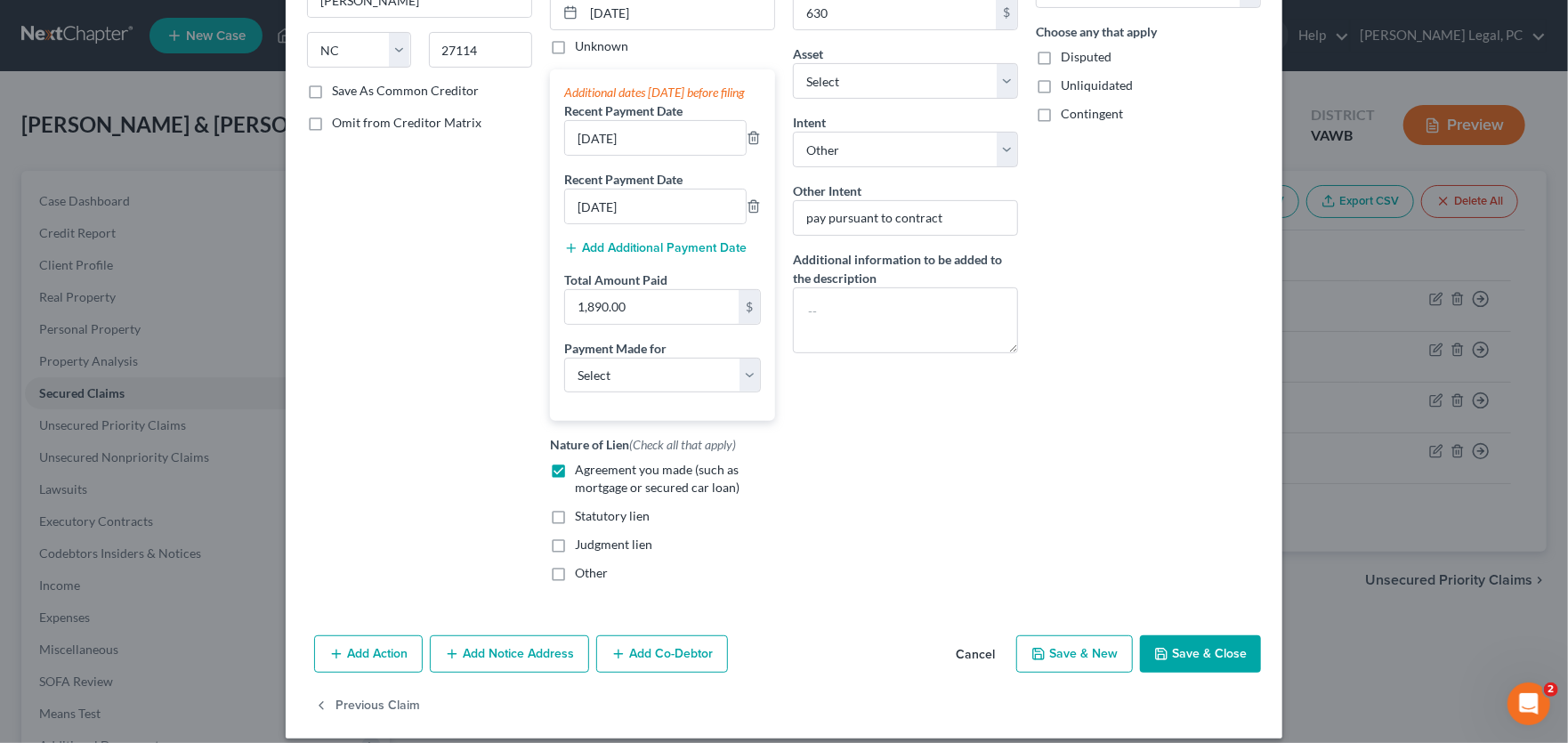
click at [1172, 564] on button "Save & Close" at bounding box center [1200, 654] width 121 height 38
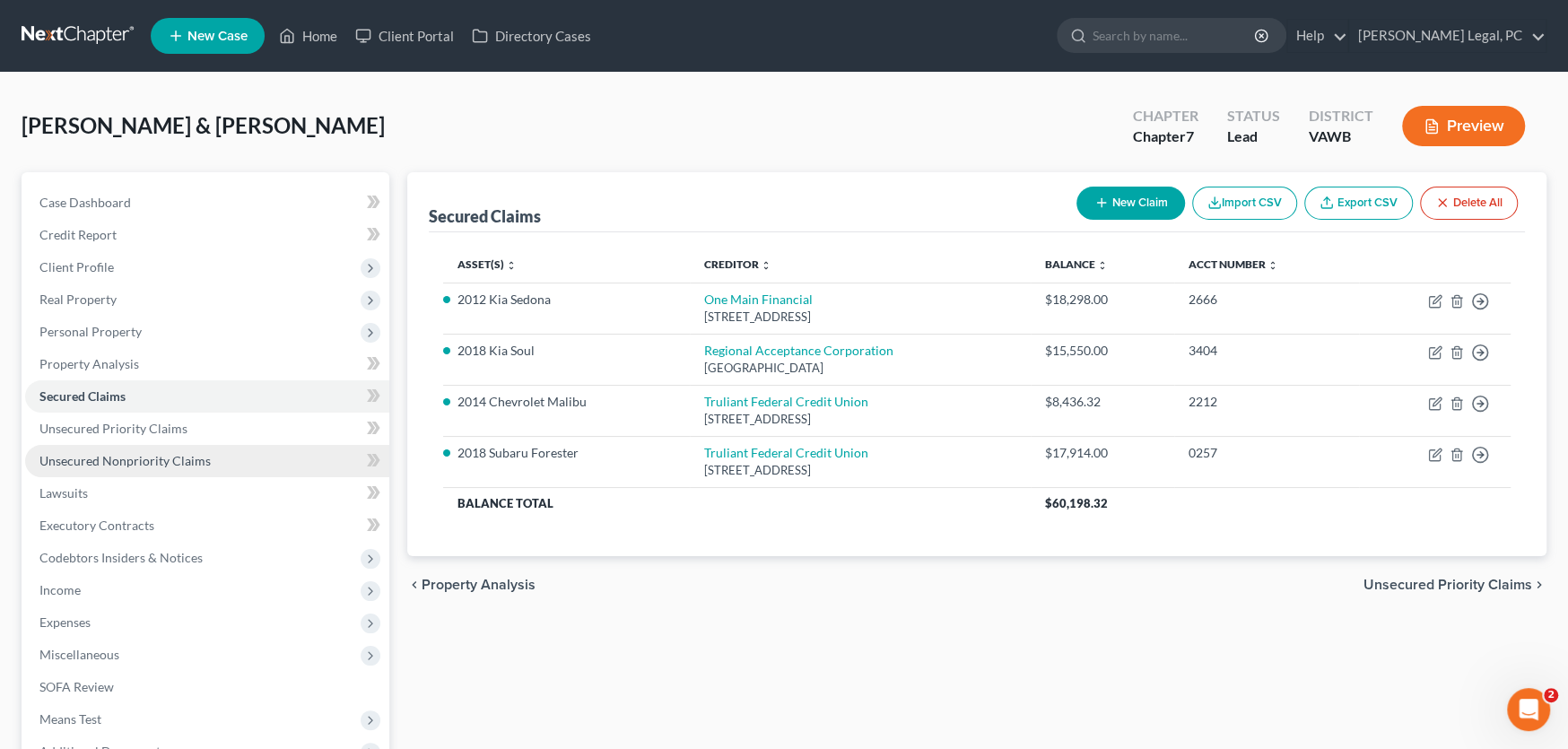
click at [218, 450] on link "Unsecured Nonpriority Claims" at bounding box center [206, 461] width 364 height 32
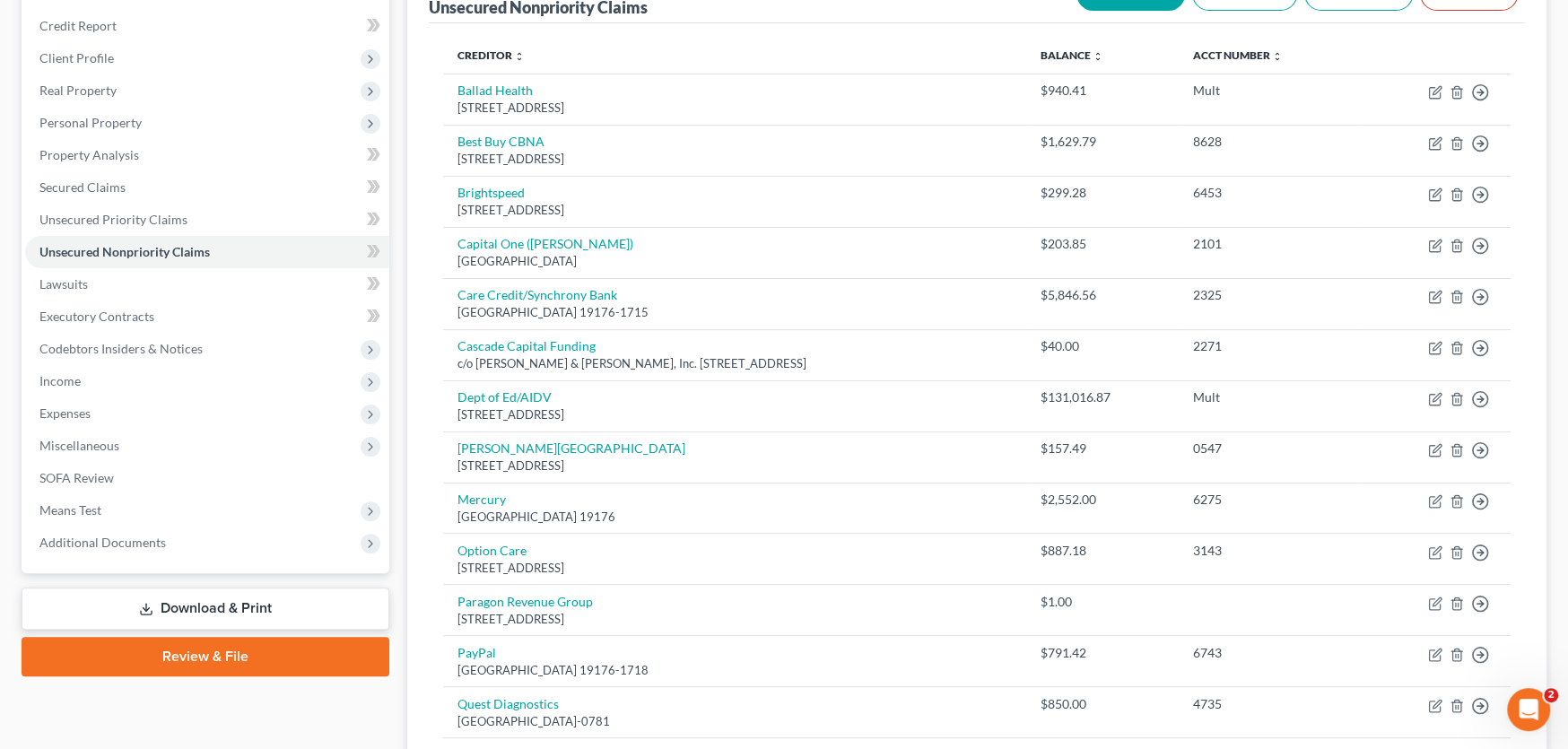
scroll to position [89, 0]
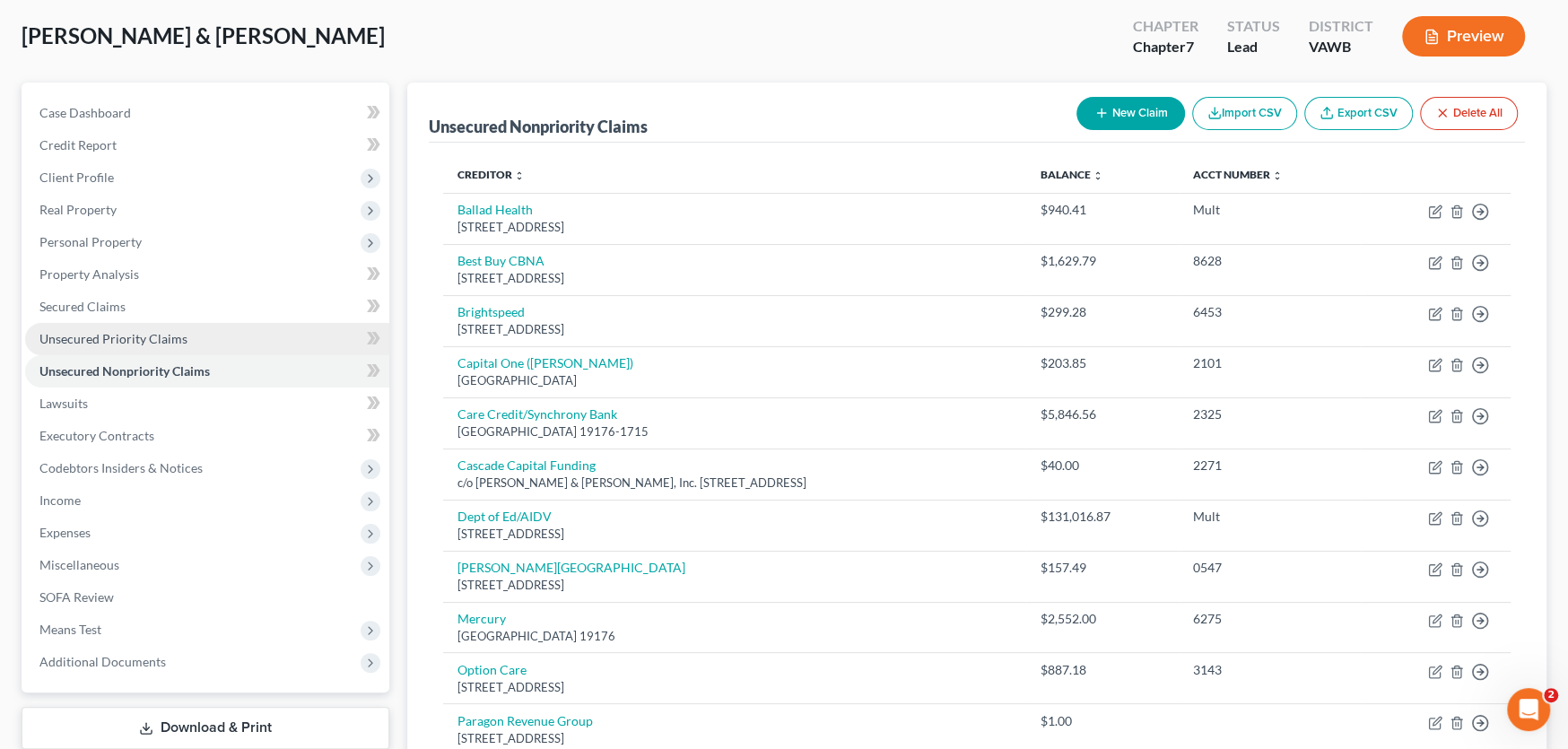
click at [150, 336] on span "Unsecured Priority Claims" at bounding box center [114, 338] width 148 height 15
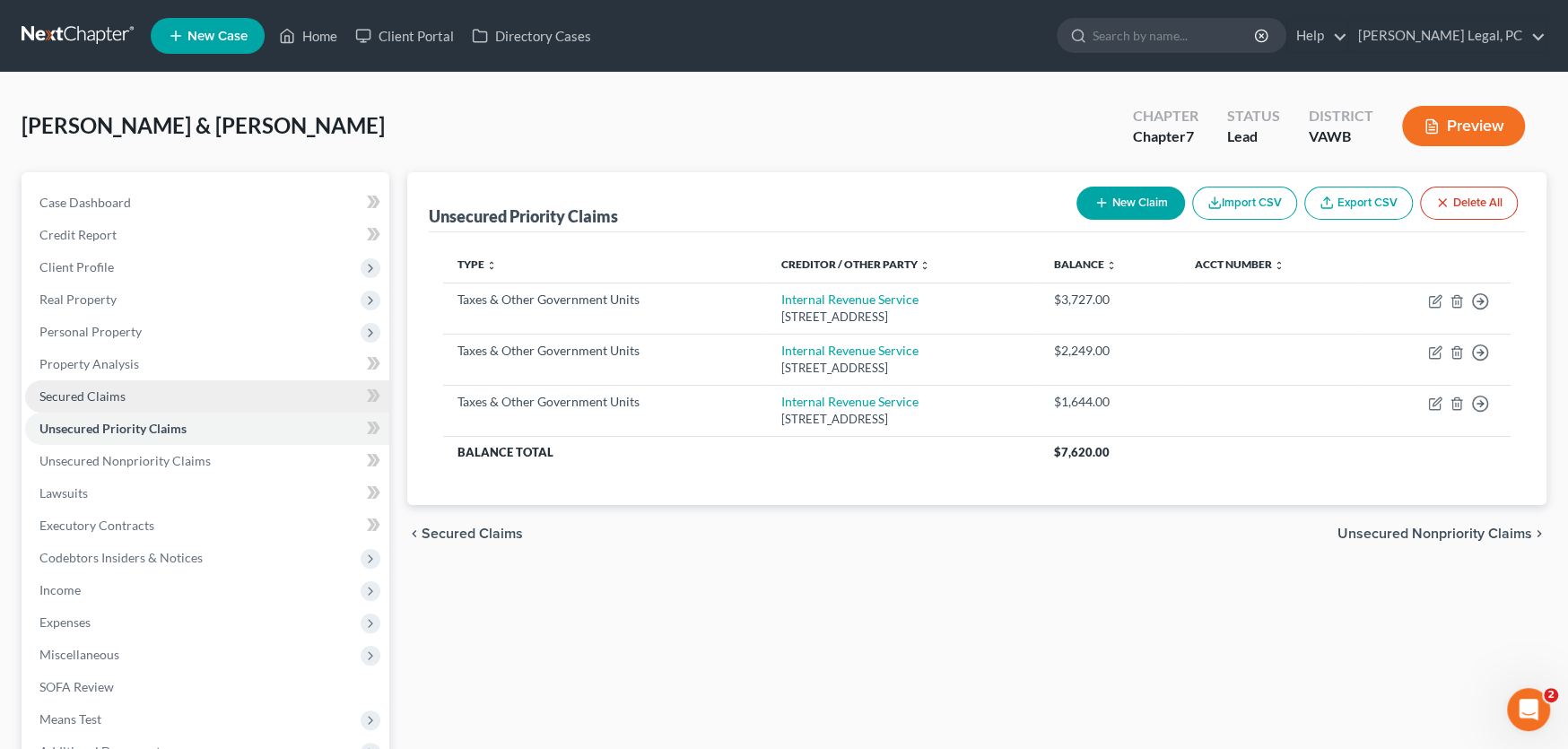
click at [106, 400] on span "Secured Claims" at bounding box center [83, 395] width 87 height 15
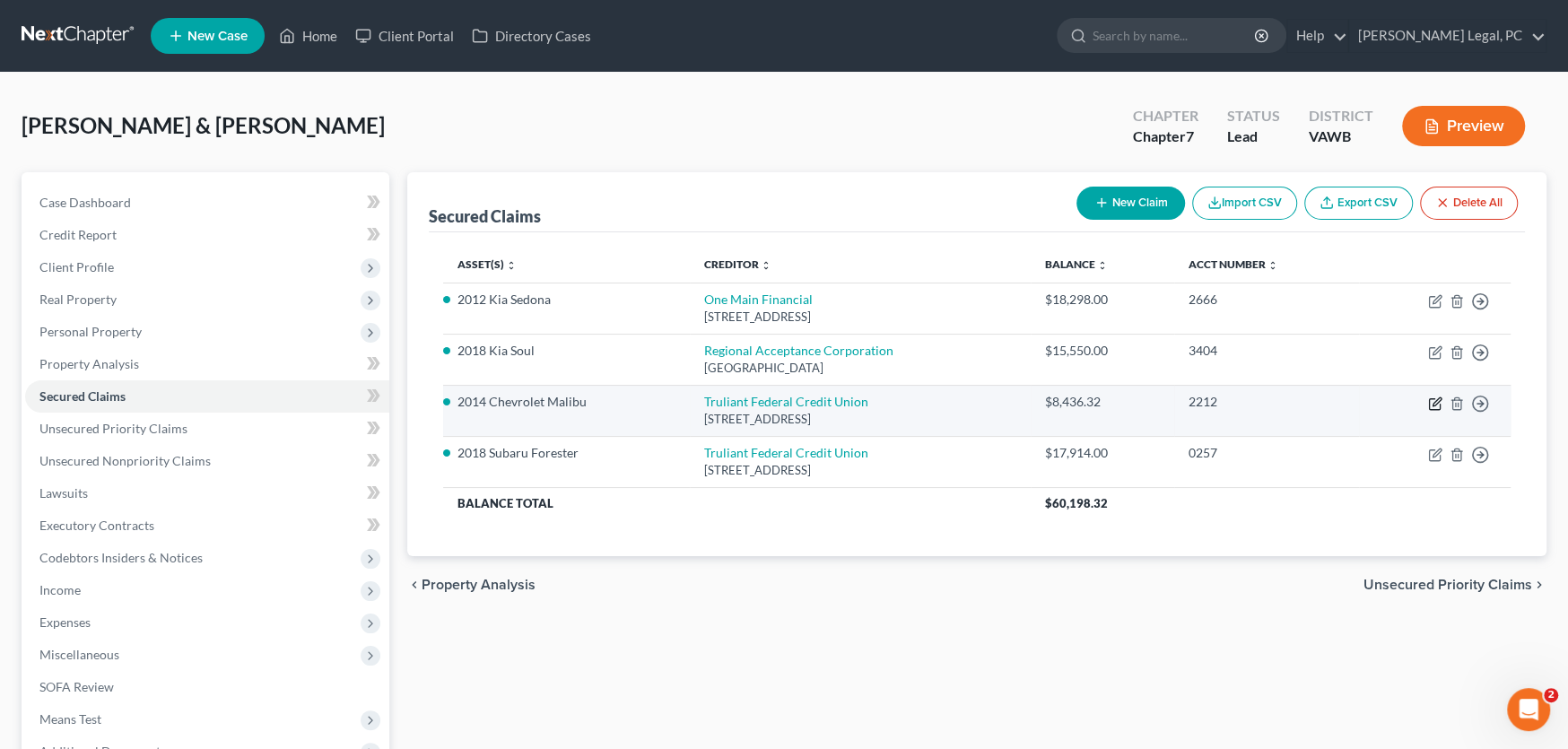
click at [1265, 403] on icon "button" at bounding box center [1437, 401] width 8 height 8
select select "28"
select select "0"
select select "4"
select select "1"
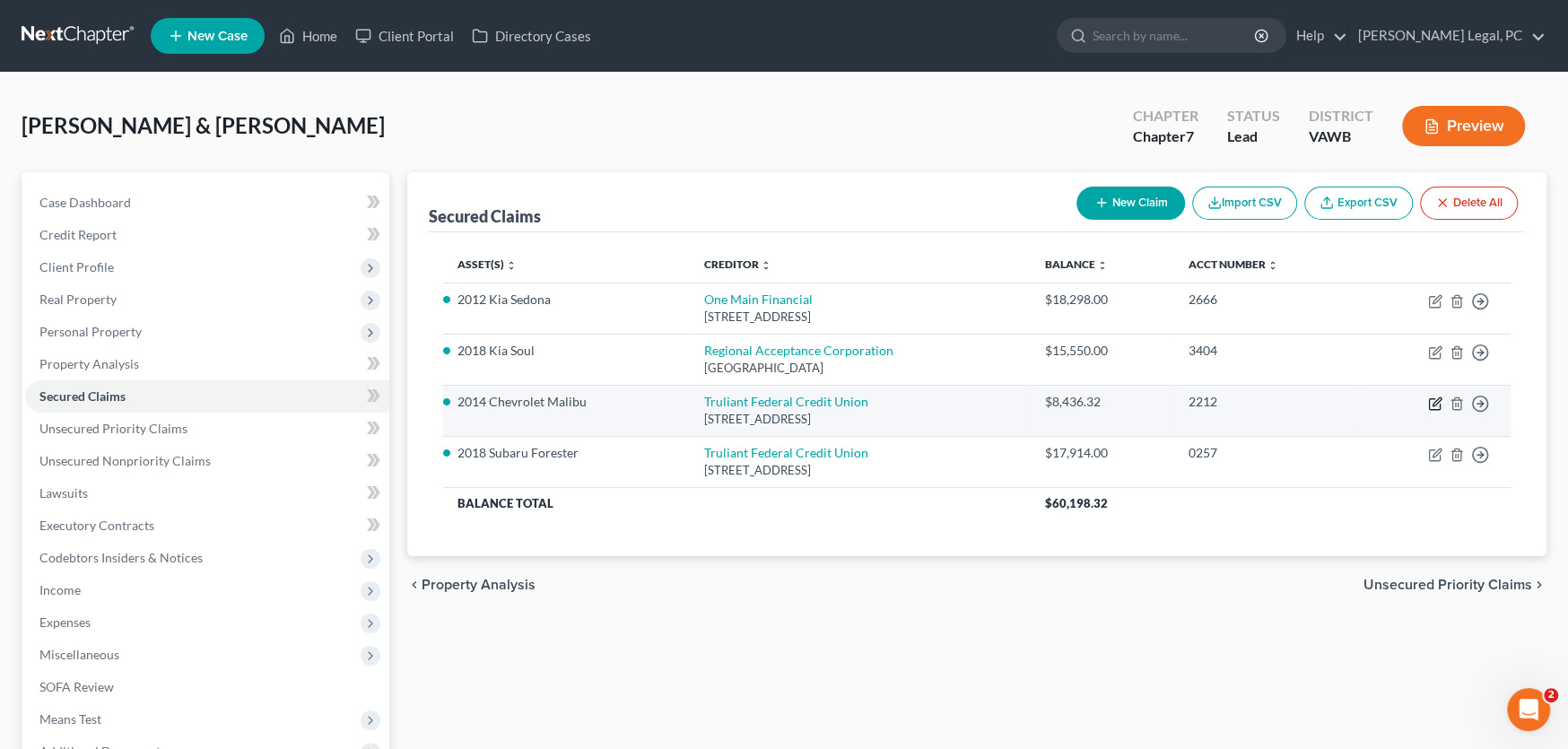
select select "0"
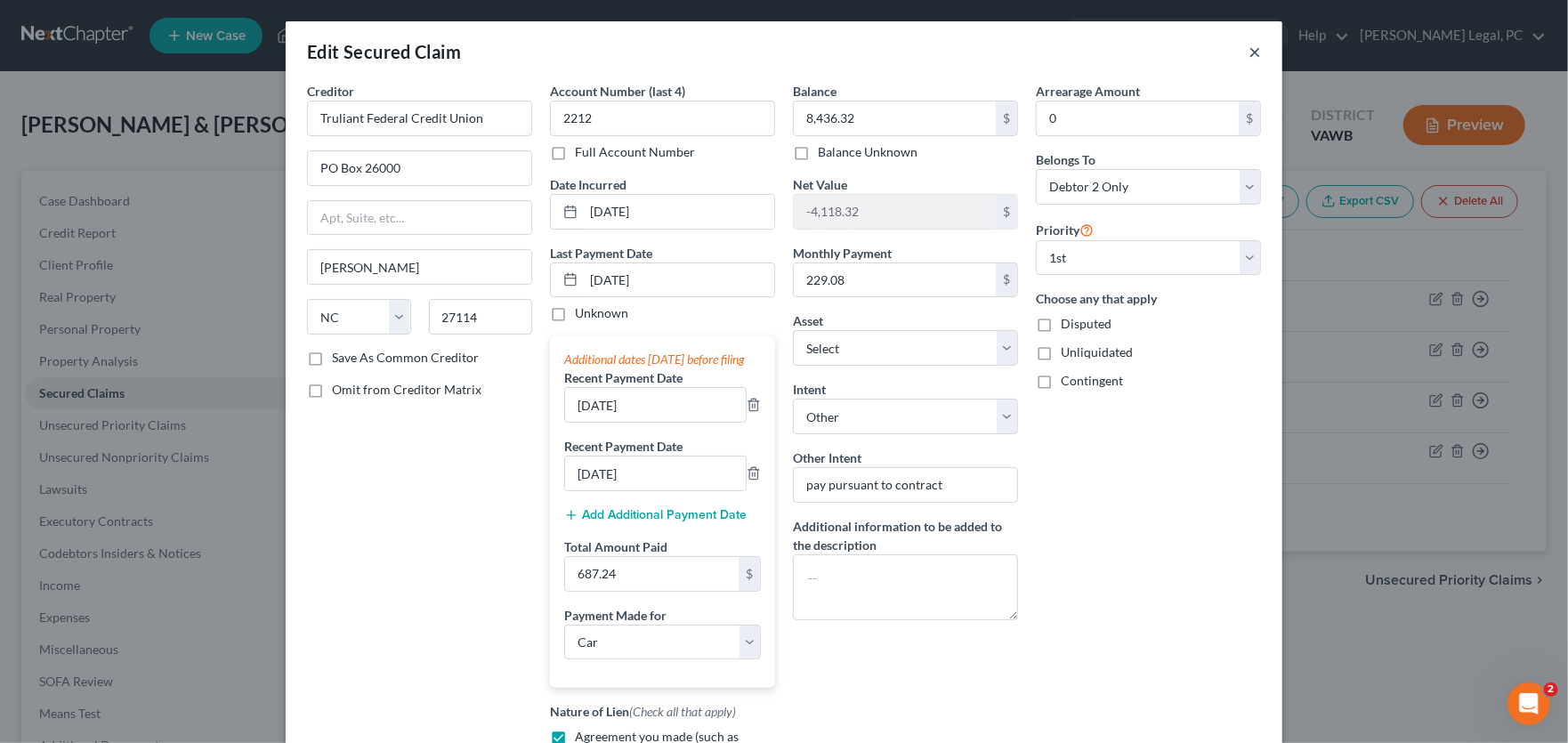
click at [1249, 55] on button "×" at bounding box center [1255, 51] width 12 height 22
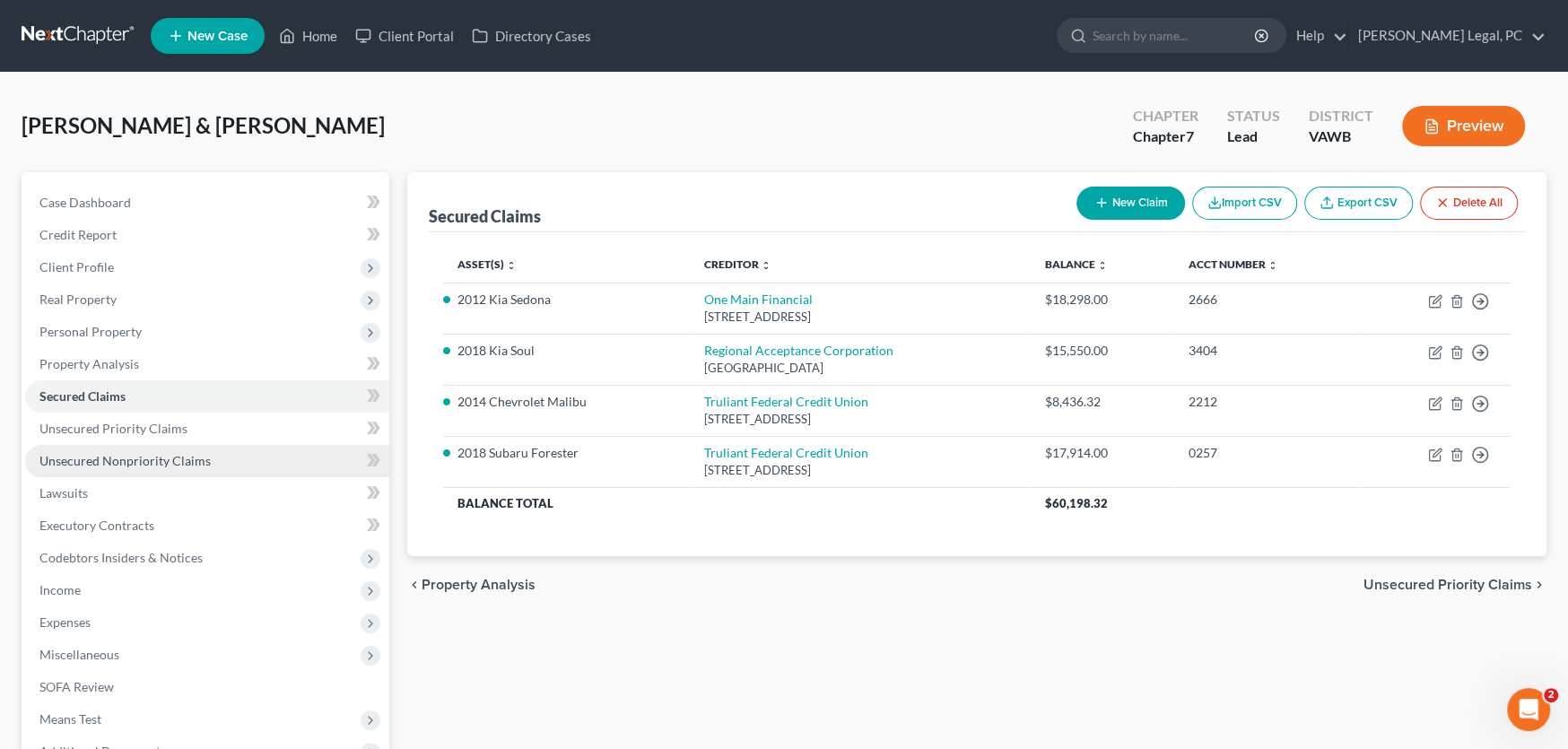
click at [120, 452] on span "Unsecured Nonpriority Claims" at bounding box center [126, 460] width 171 height 15
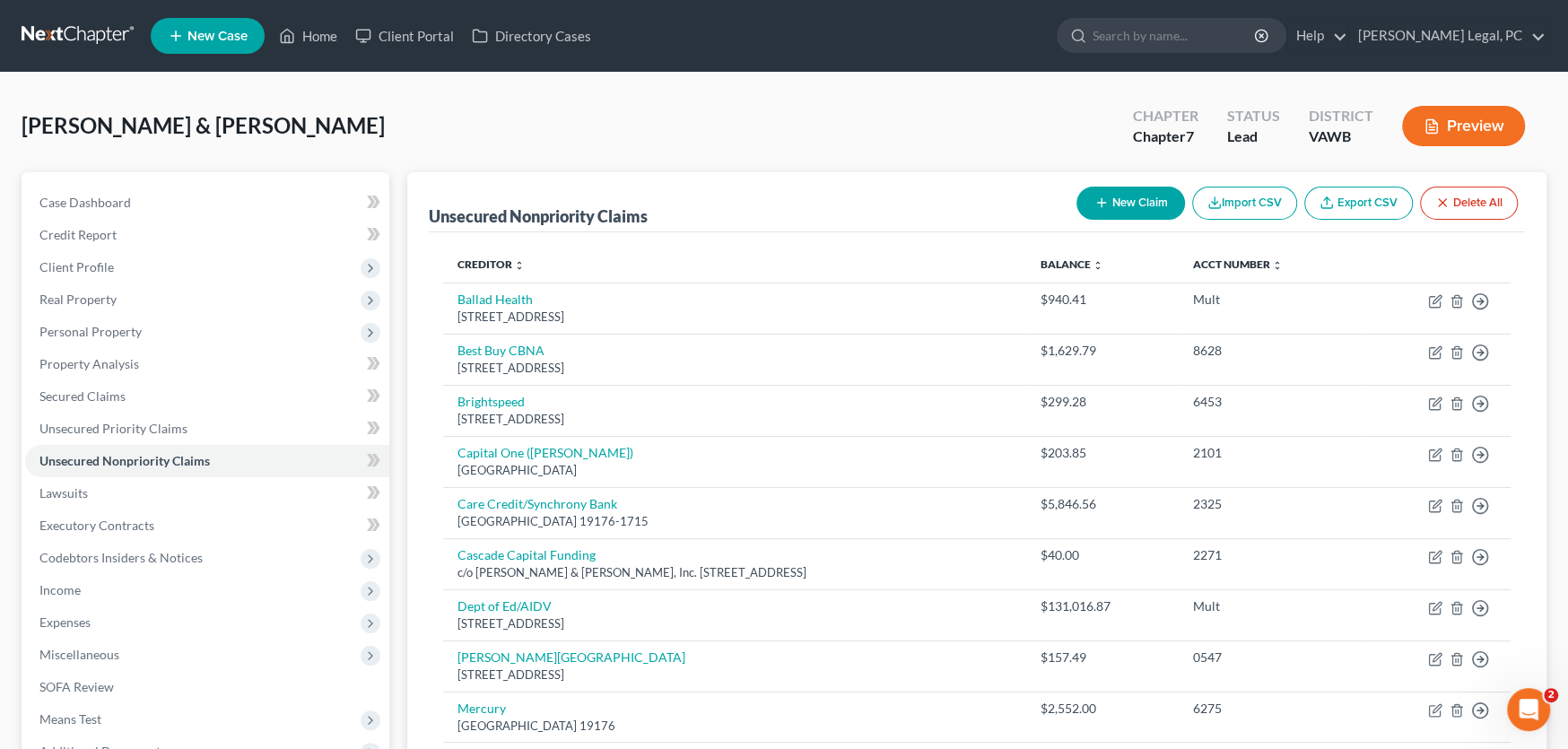
click at [1144, 204] on button "New Claim" at bounding box center [1131, 202] width 108 height 33
select select "2"
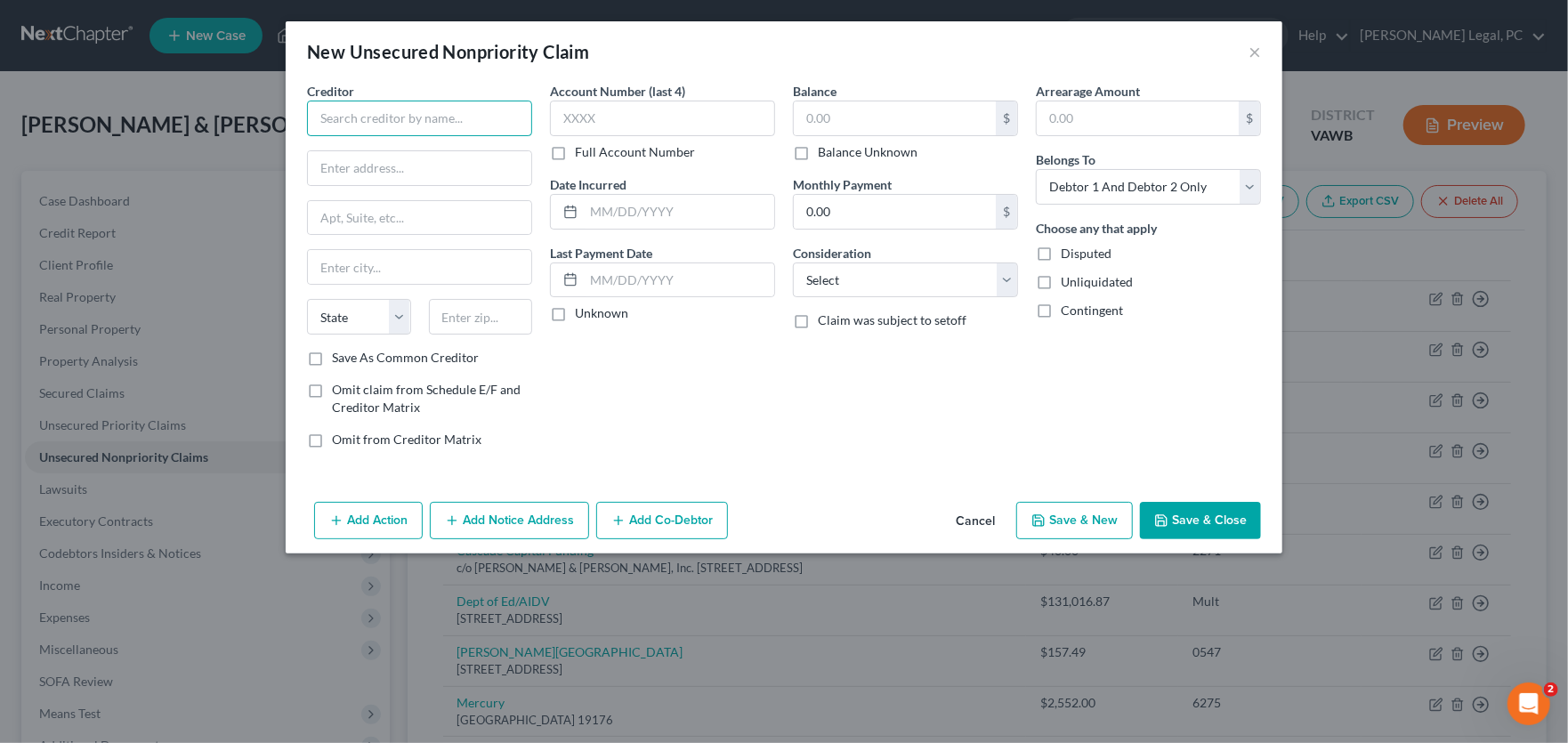
click at [418, 115] on input "text" at bounding box center [419, 119] width 225 height 36
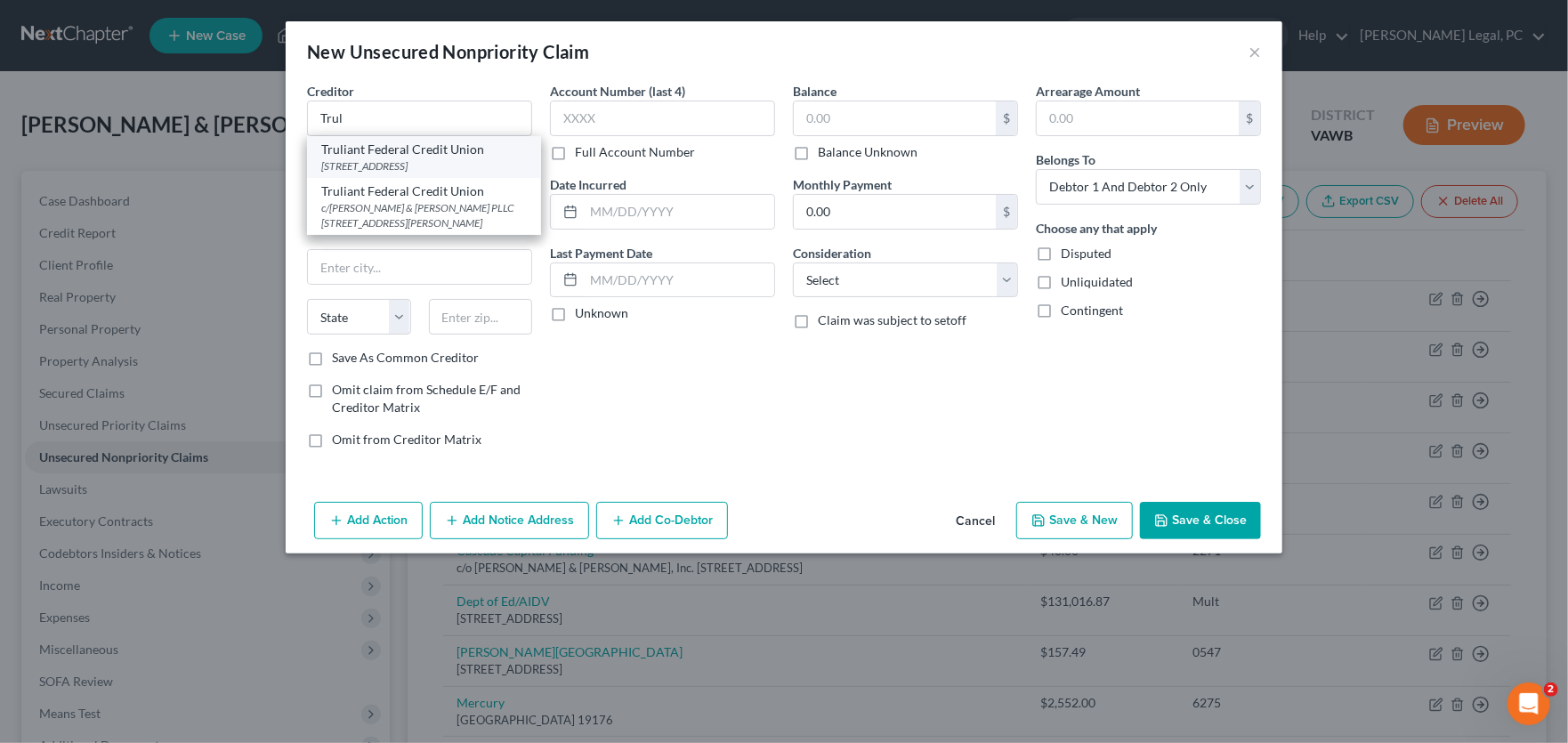
click at [476, 152] on div "Truliant Federal Credit Union" at bounding box center [425, 149] width 206 height 18
type input "Truliant Federal Credit Union"
type input "PO Box 26000"
type input "Winston Salem"
select select "28"
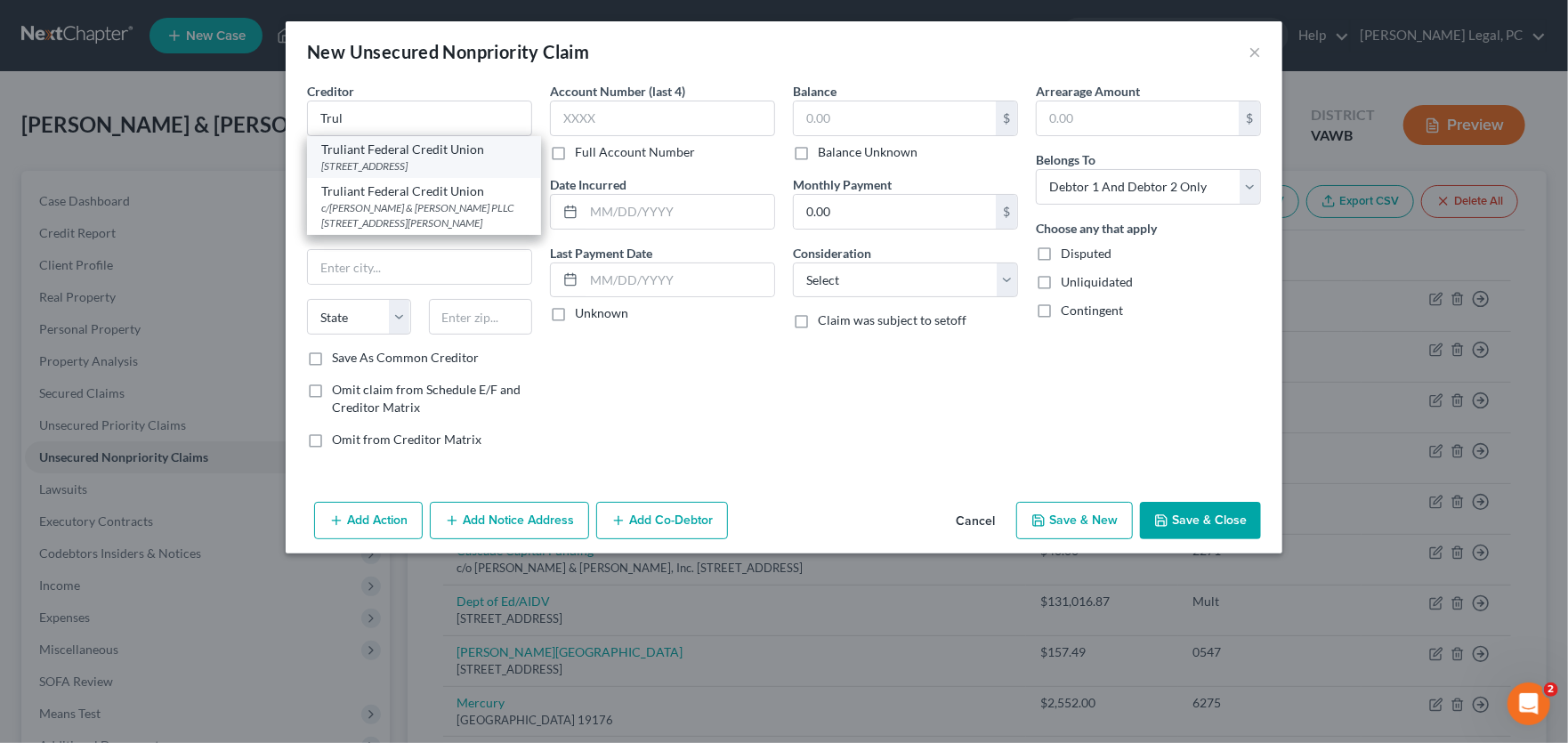
type input "27114"
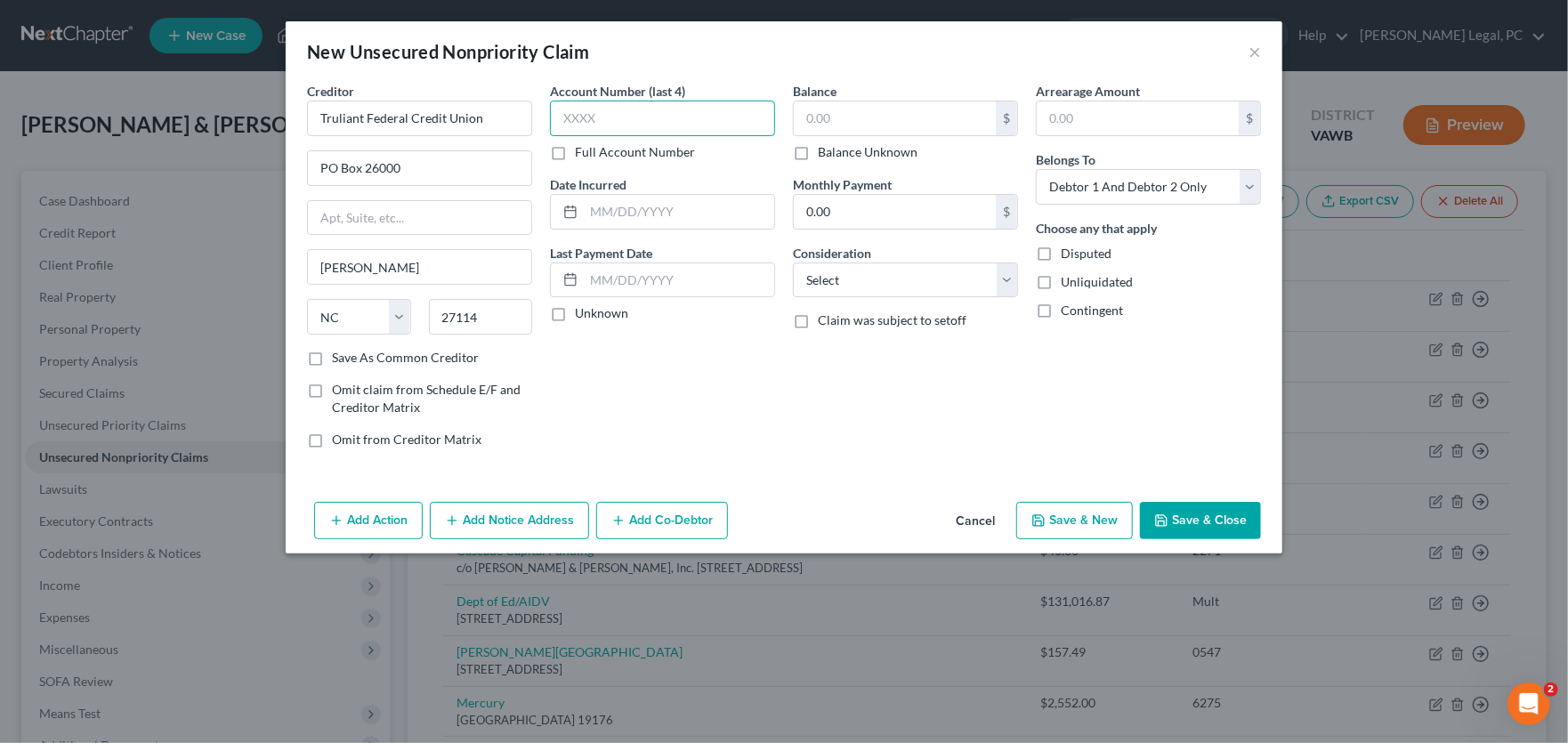
click at [623, 118] on input "text" at bounding box center [662, 119] width 225 height 36
type input "6656"
click at [820, 123] on input "text" at bounding box center [894, 119] width 202 height 34
type input "8,500"
click at [657, 211] on input "text" at bounding box center [679, 212] width 191 height 34
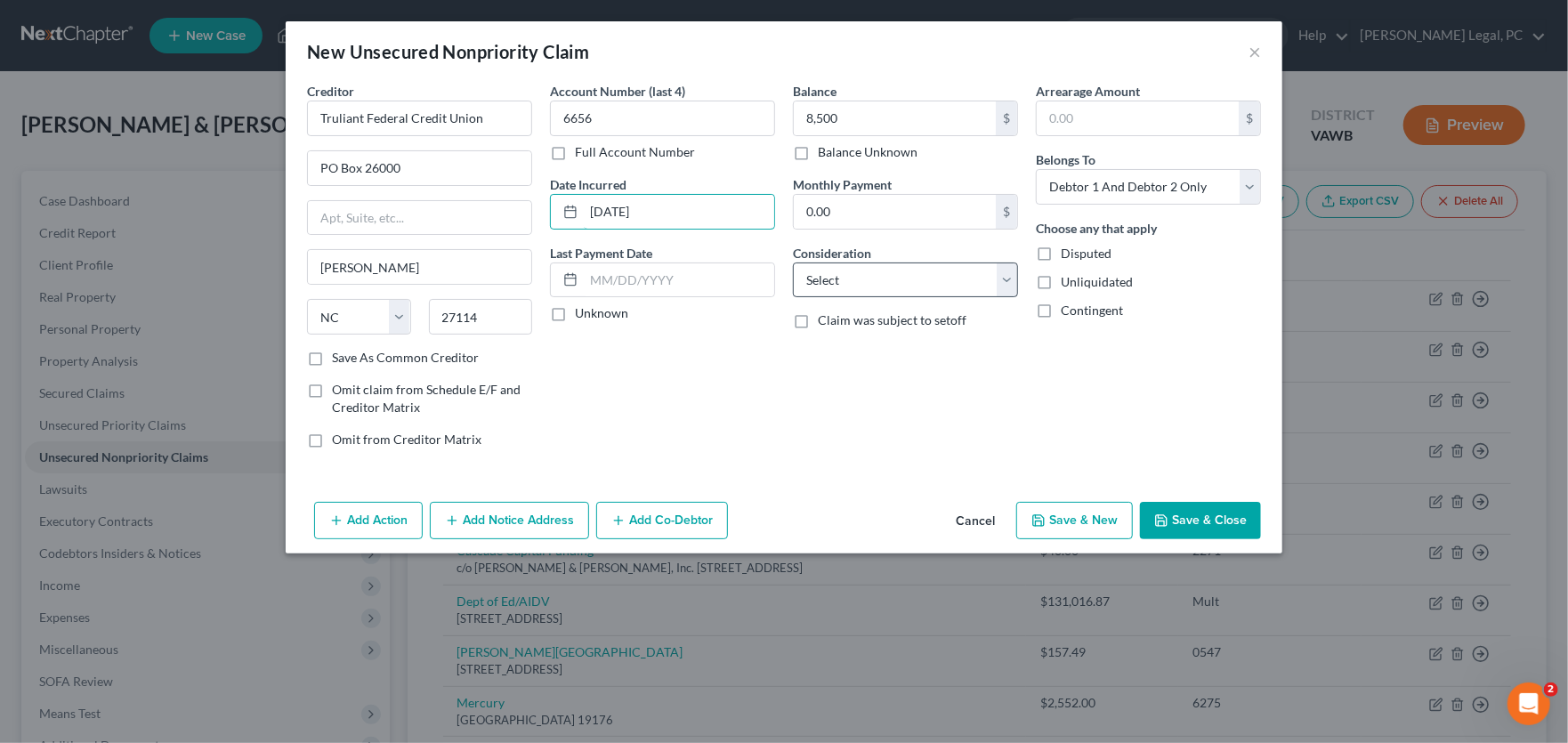
type input "02/23/2024"
click at [953, 283] on select "Select Cable / Satellite Services Collection Agency Credit Card Debt Debt Couns…" at bounding box center [906, 280] width 225 height 36
select select "10"
click at [793, 262] on select "Select Cable / Satellite Services Collection Agency Credit Card Debt Debt Couns…" at bounding box center [906, 280] width 225 height 36
click at [1179, 519] on button "Save & Close" at bounding box center [1200, 520] width 121 height 38
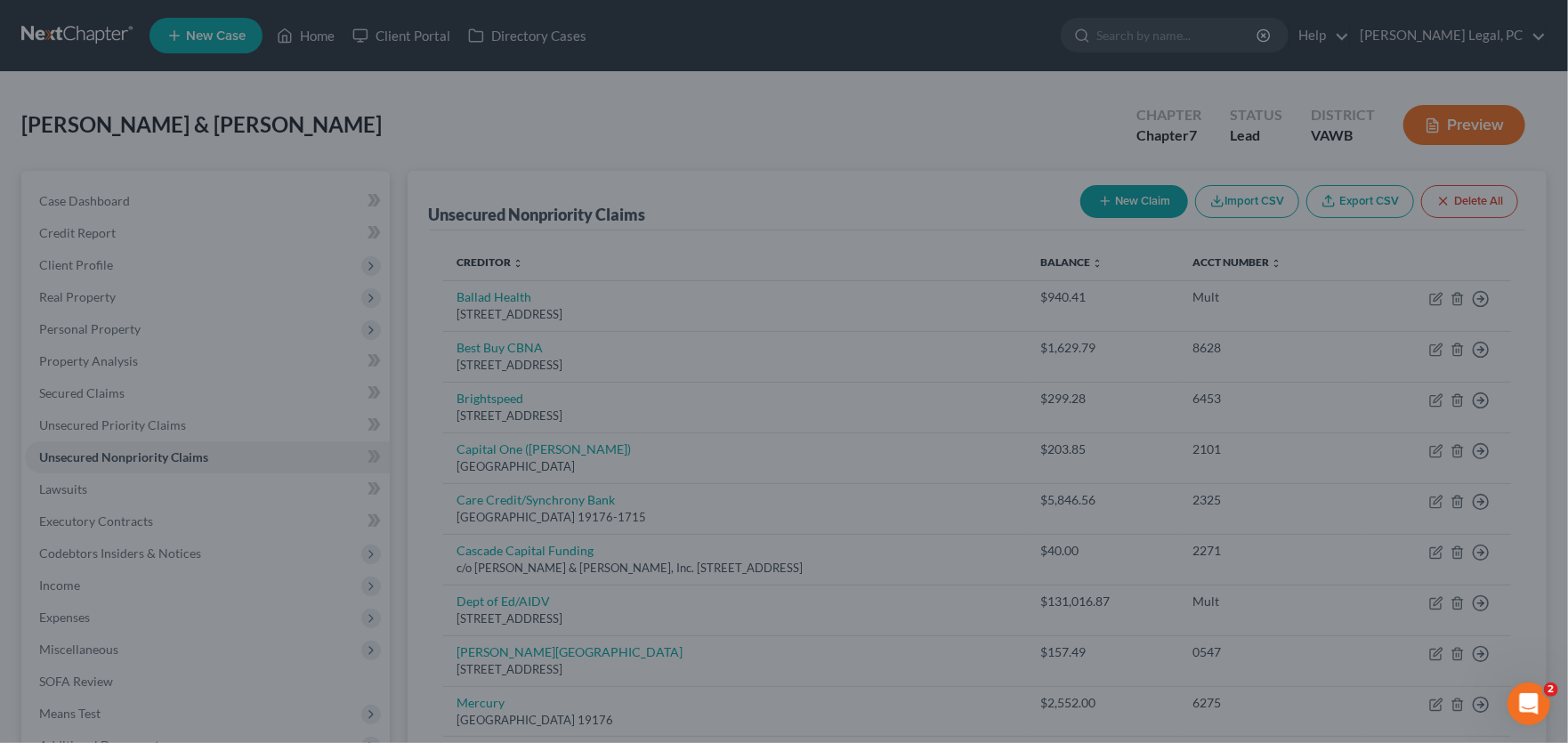
type input "8,500.00"
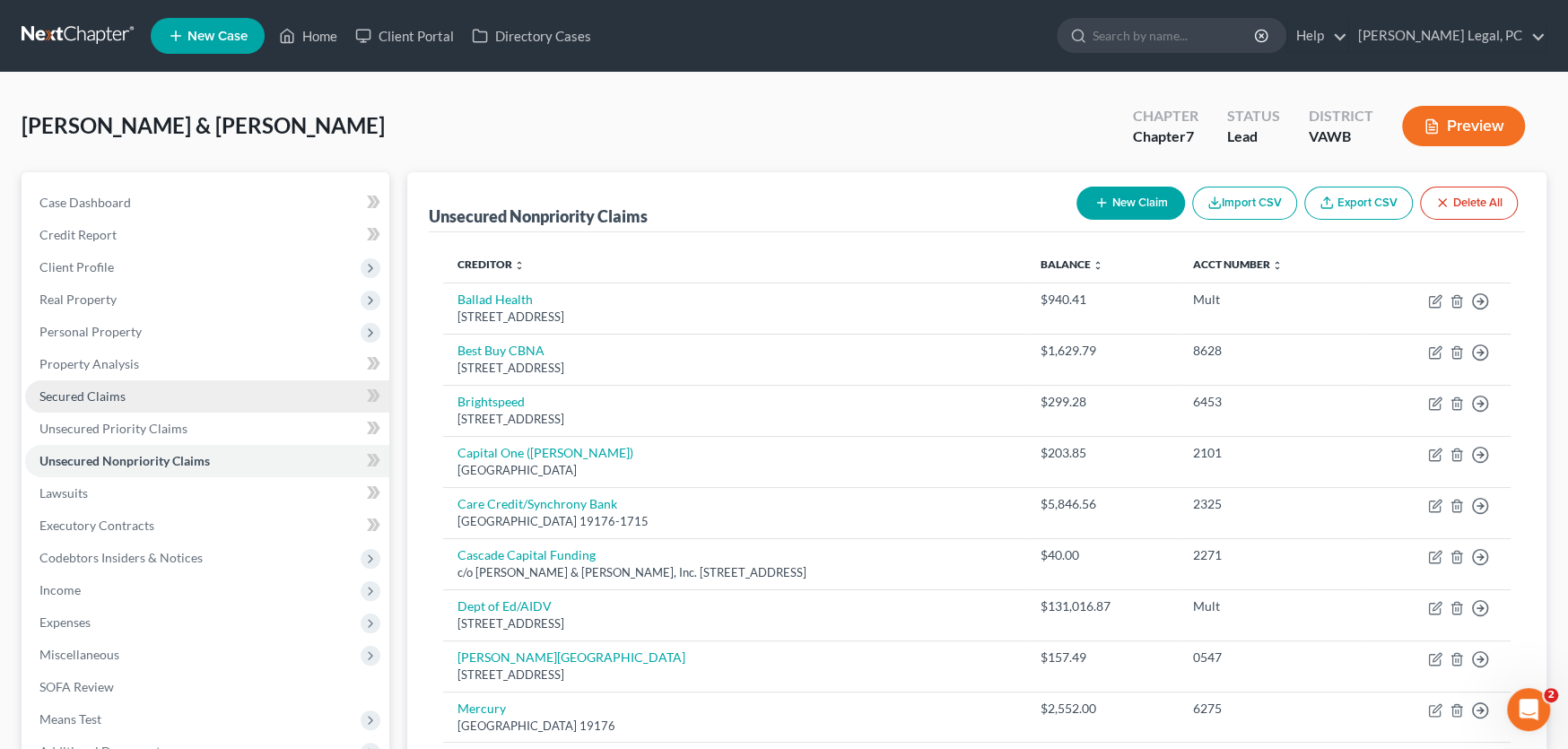
click at [108, 399] on span "Secured Claims" at bounding box center [83, 395] width 87 height 15
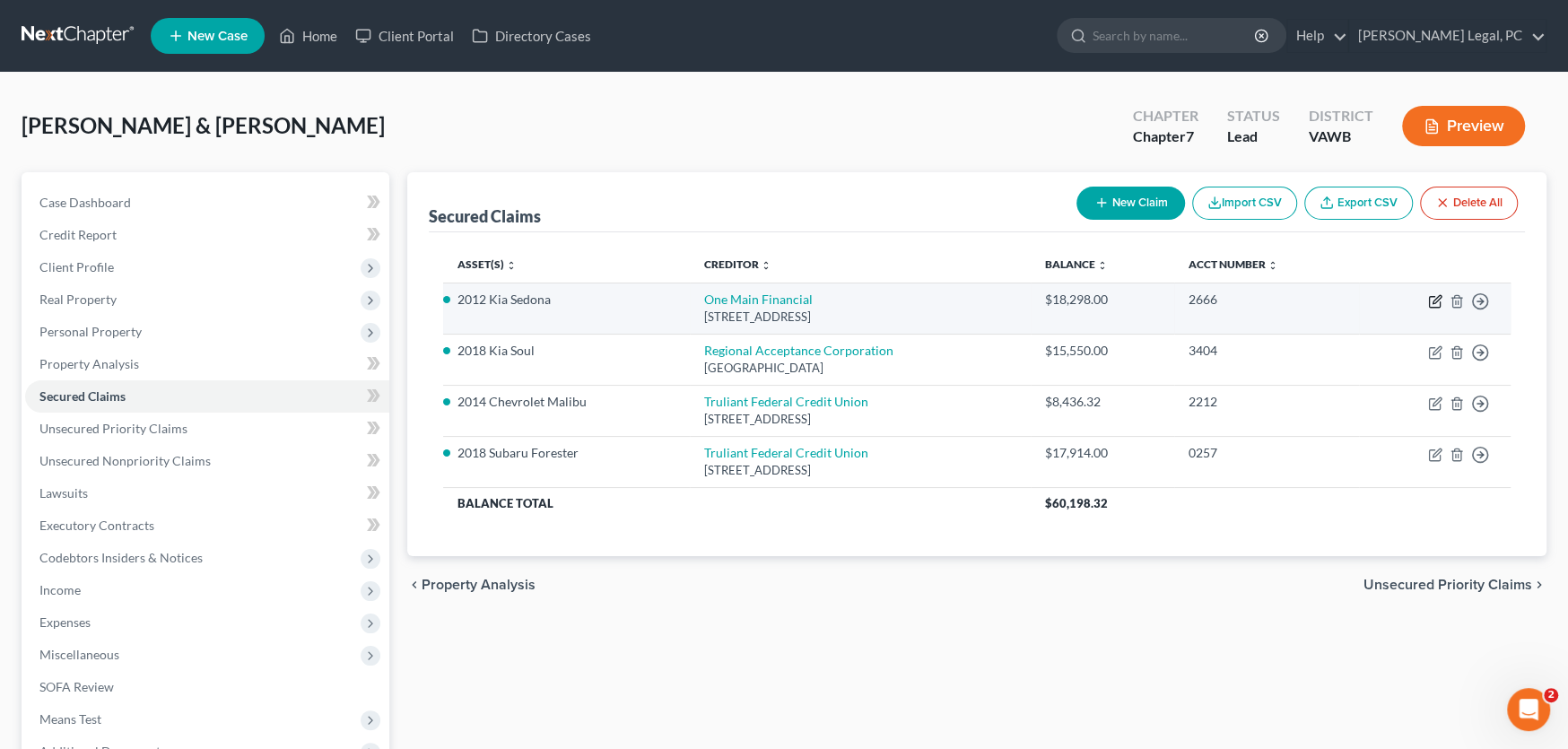
click at [1265, 295] on icon "button" at bounding box center [1437, 298] width 8 height 8
select select "15"
select select "0"
select select "2"
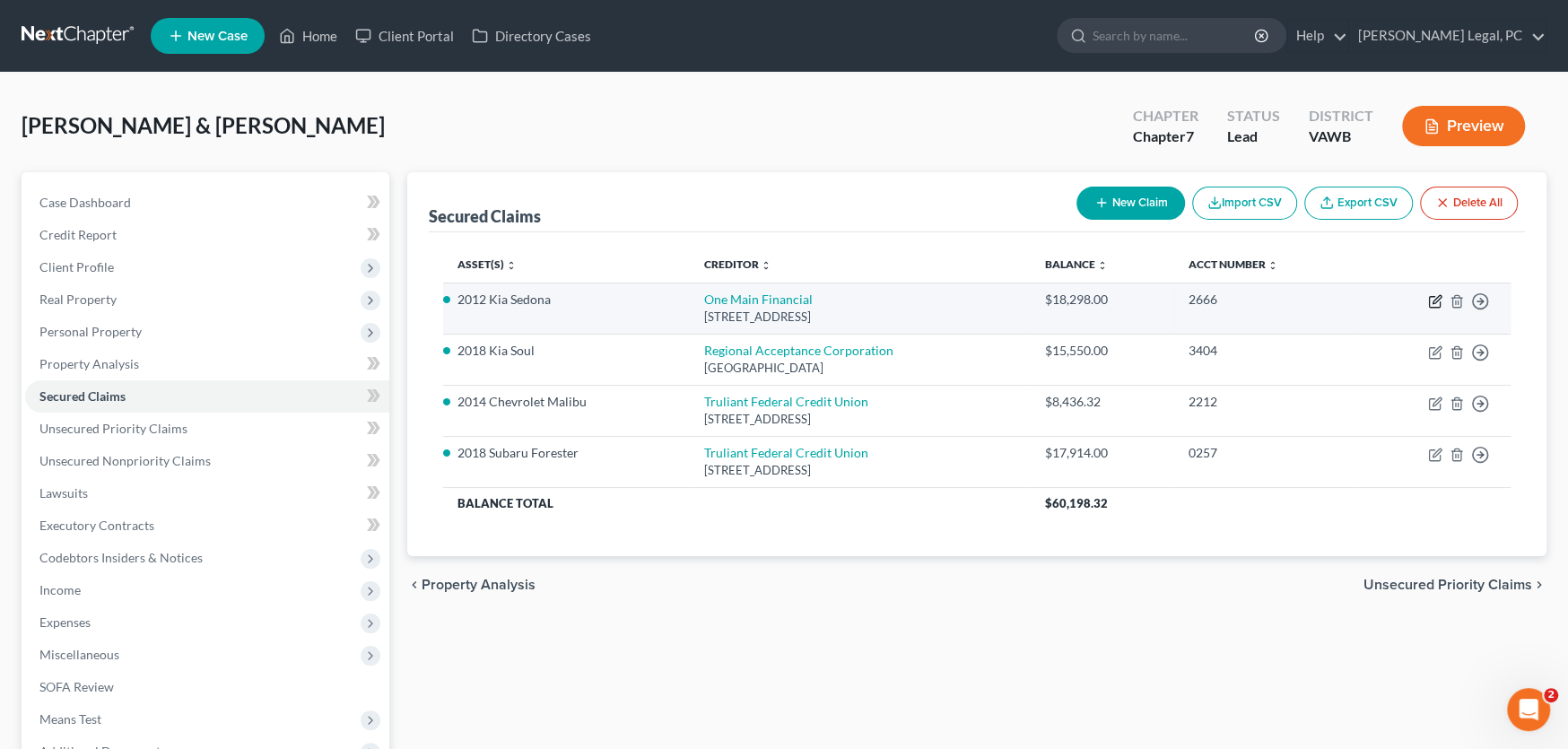
select select "2"
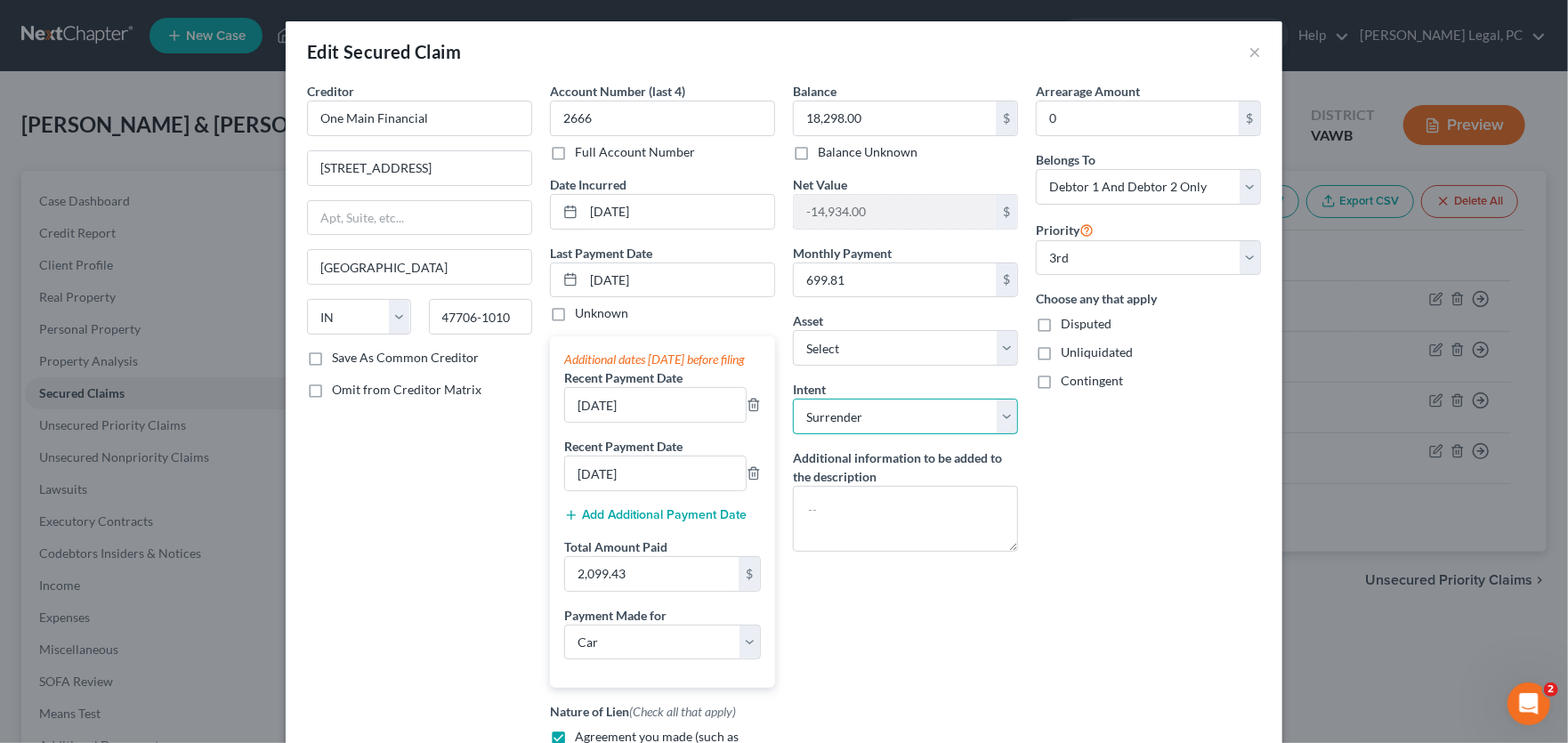
click at [871, 419] on select "Select Surrender Redeem Reaffirm Avoid Other" at bounding box center [906, 417] width 225 height 36
click at [385, 457] on div "Creditor * One Main Financial 601 NW 2nd Street Evansville State AL AK AR AZ CA…" at bounding box center [420, 472] width 243 height 781
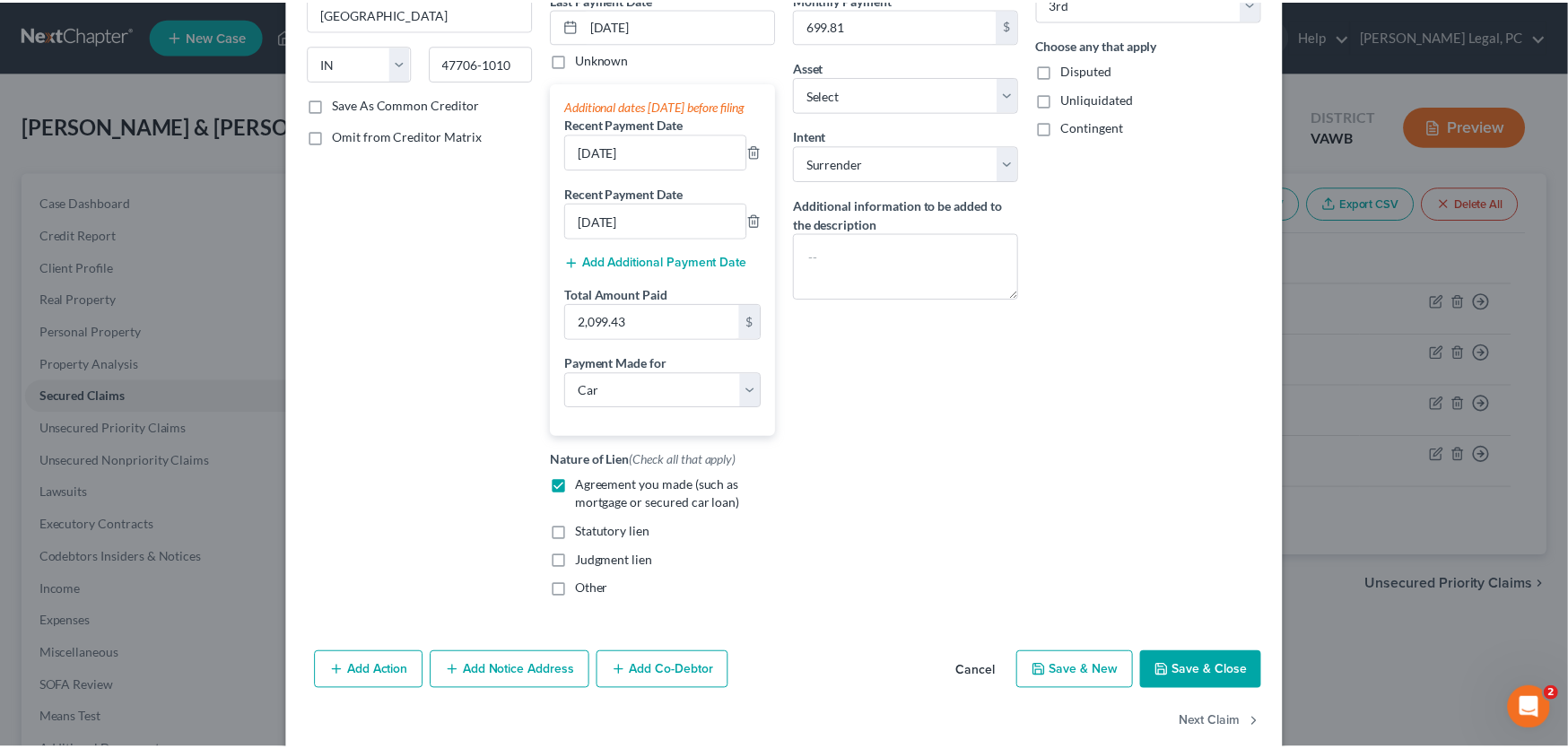
scroll to position [269, 0]
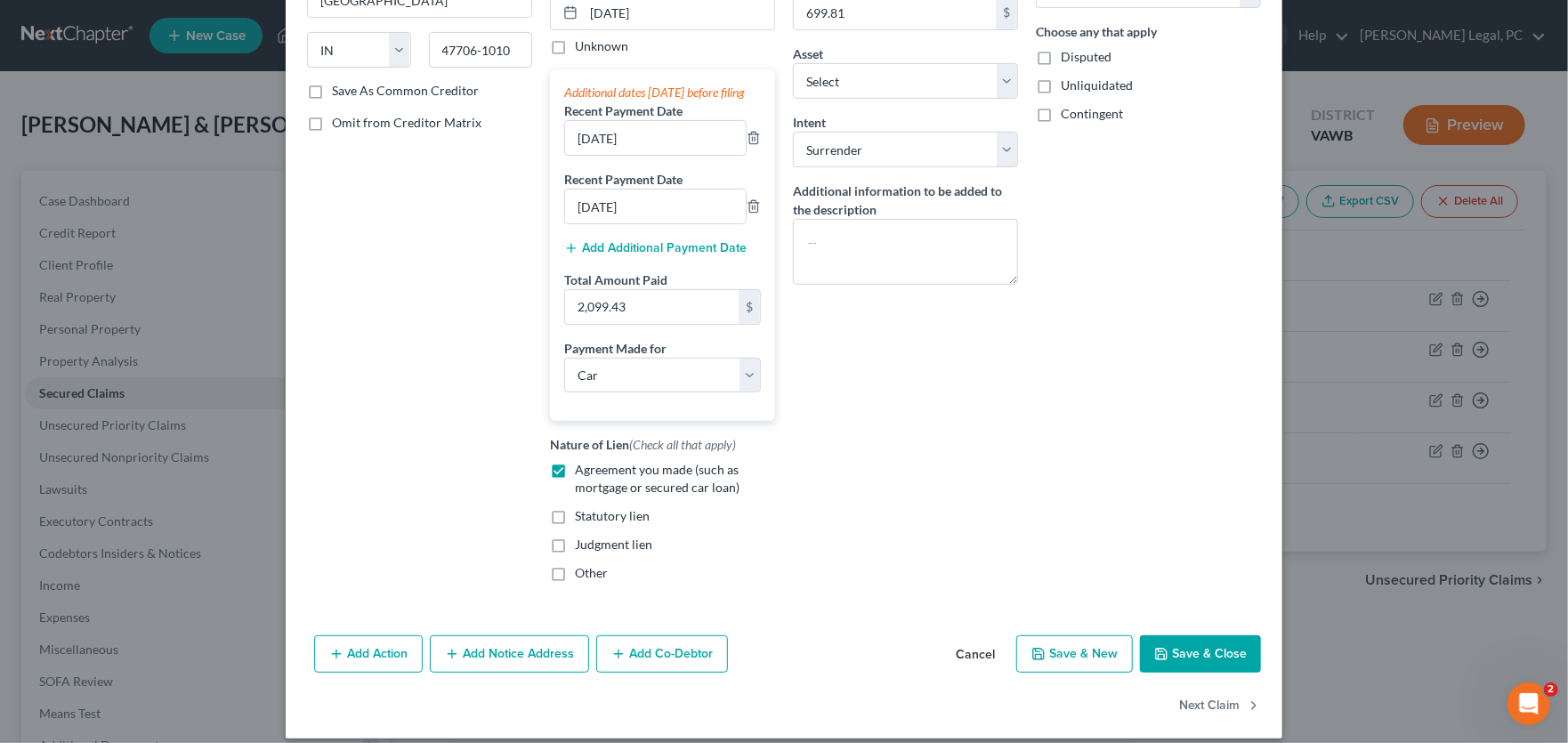
type input "19,108"
click at [1196, 564] on button "Save & Close" at bounding box center [1200, 654] width 121 height 38
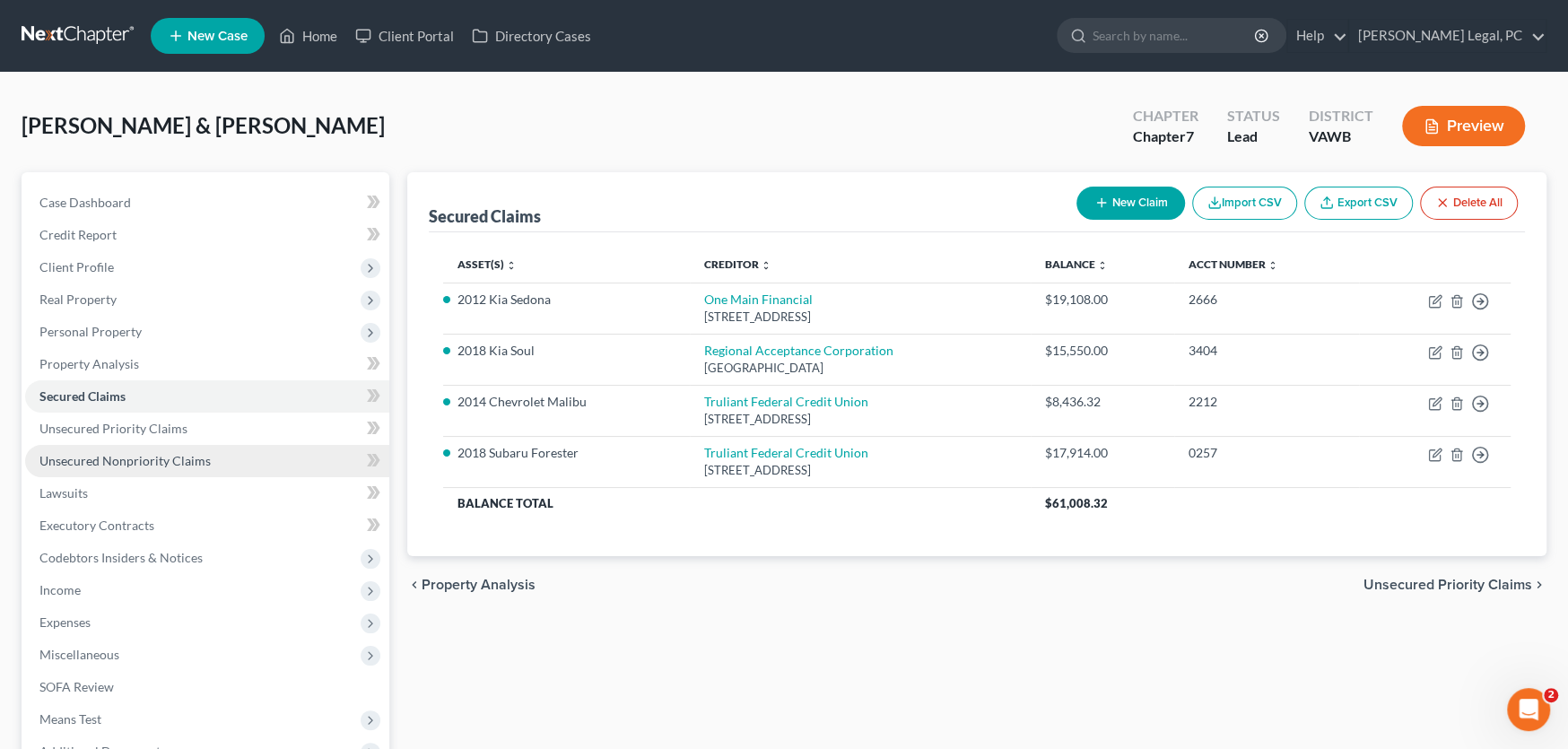
click at [202, 459] on span "Unsecured Nonpriority Claims" at bounding box center [126, 460] width 171 height 15
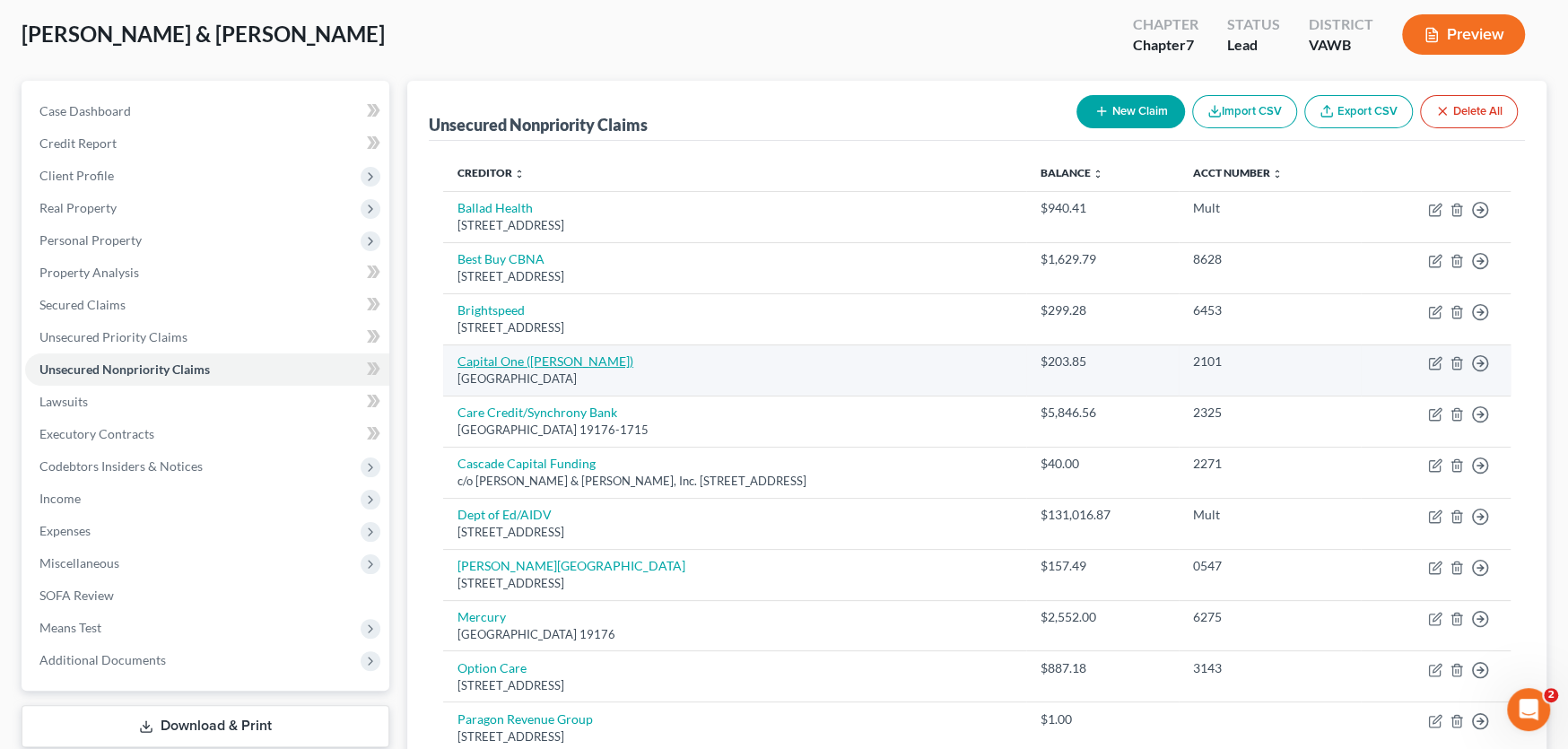
scroll to position [89, 0]
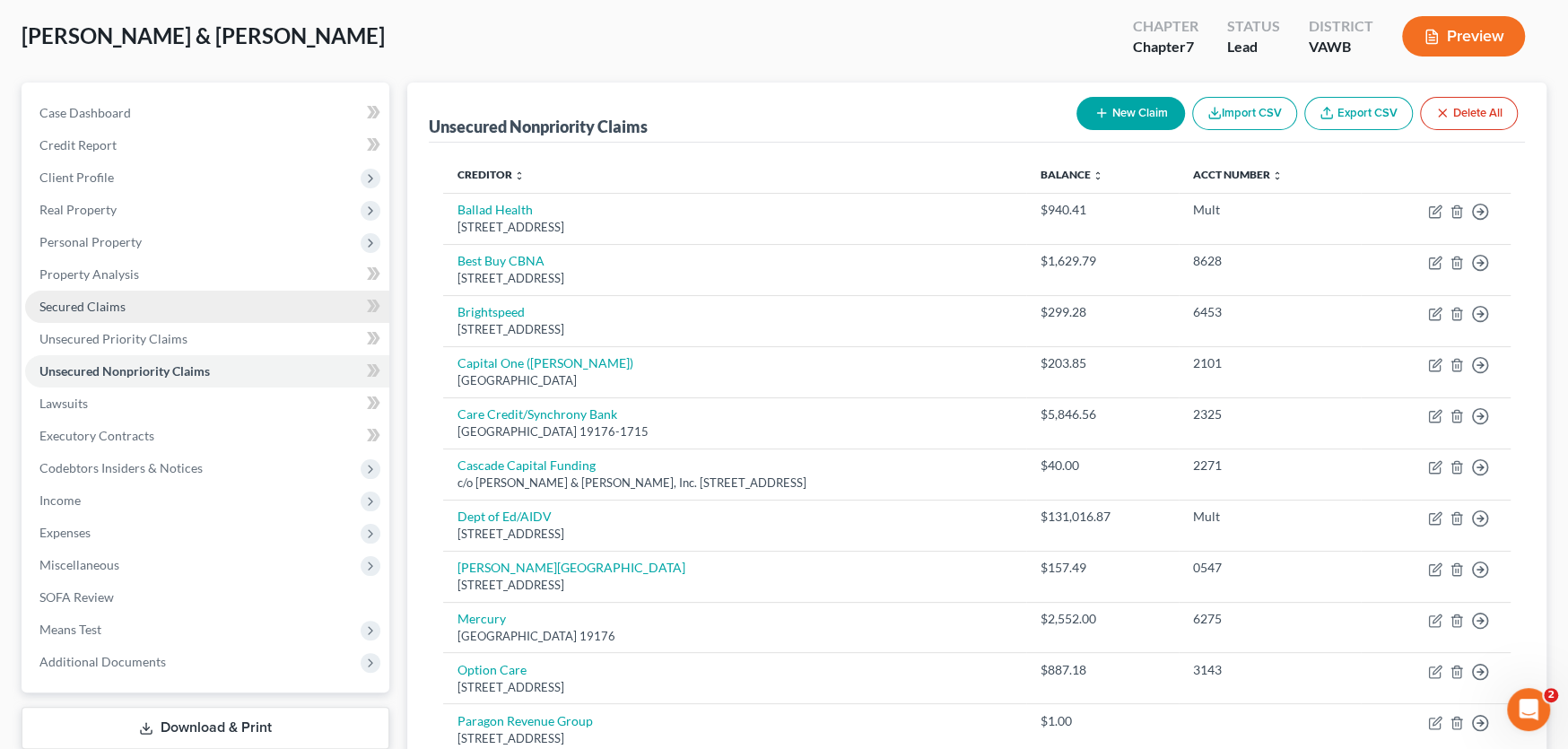
click at [90, 309] on span "Secured Claims" at bounding box center [83, 306] width 87 height 15
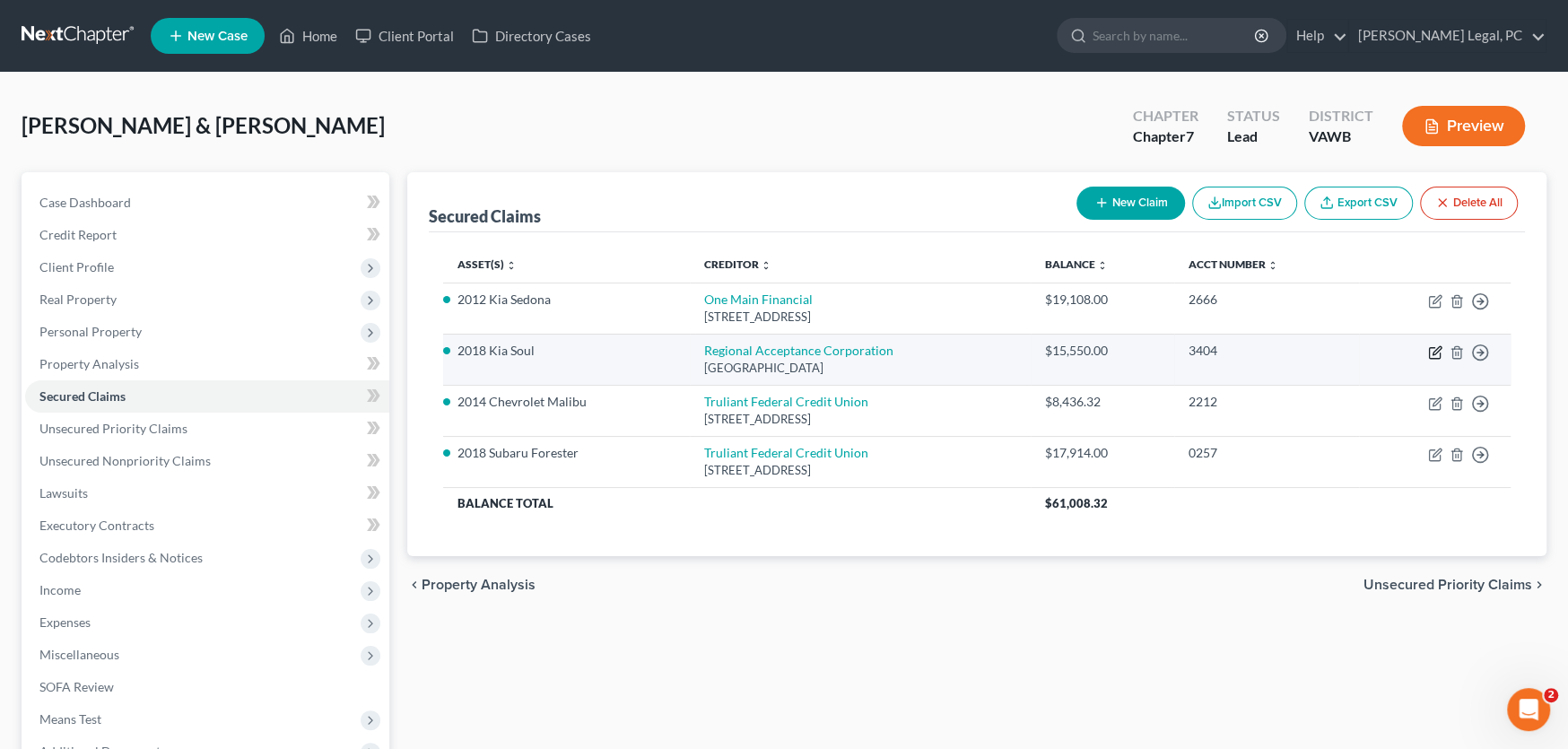
click at [1265, 351] on icon "button" at bounding box center [1437, 350] width 8 height 8
select select "28"
select select "0"
select select "4"
select select "1"
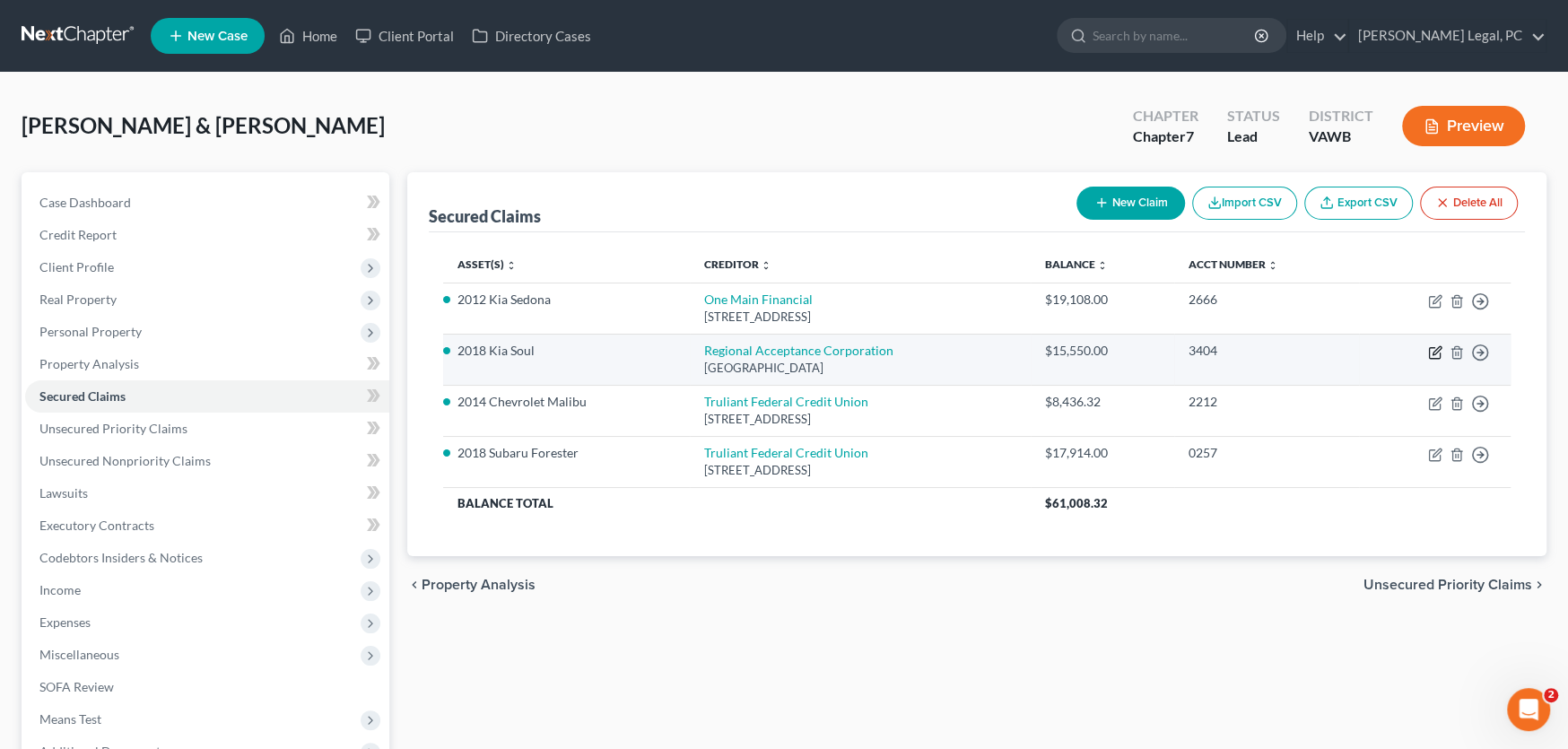
select select "3"
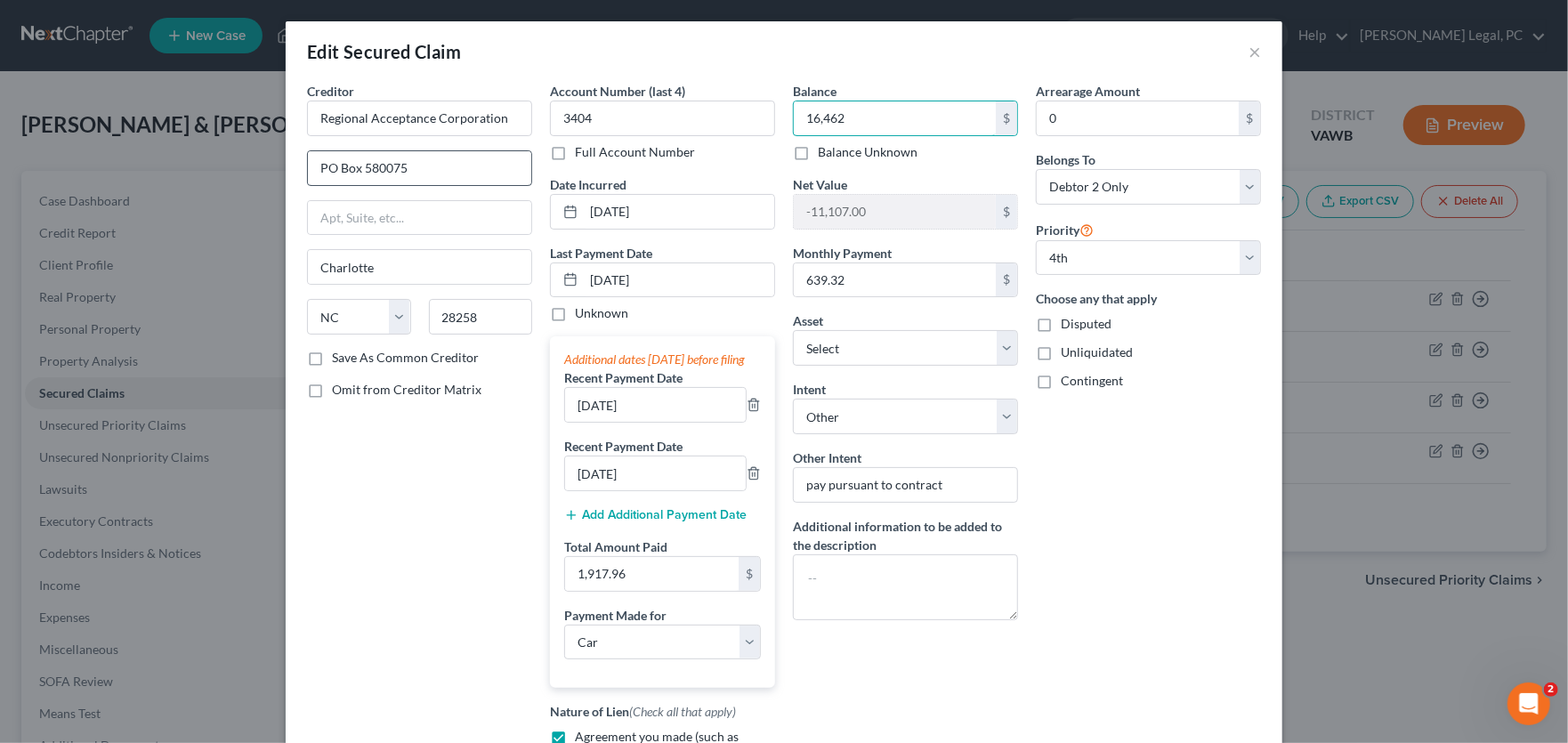
type input "16,462"
drag, startPoint x: 448, startPoint y: 163, endPoint x: 170, endPoint y: 157, distance: 278.1
click at [170, 157] on div "Edit Secured Claim × Creditor * Regional Acceptance Corporation PO Box 580075 C…" at bounding box center [784, 372] width 1568 height 743
type input "1424 E Fire Tower Road"
type input "27858"
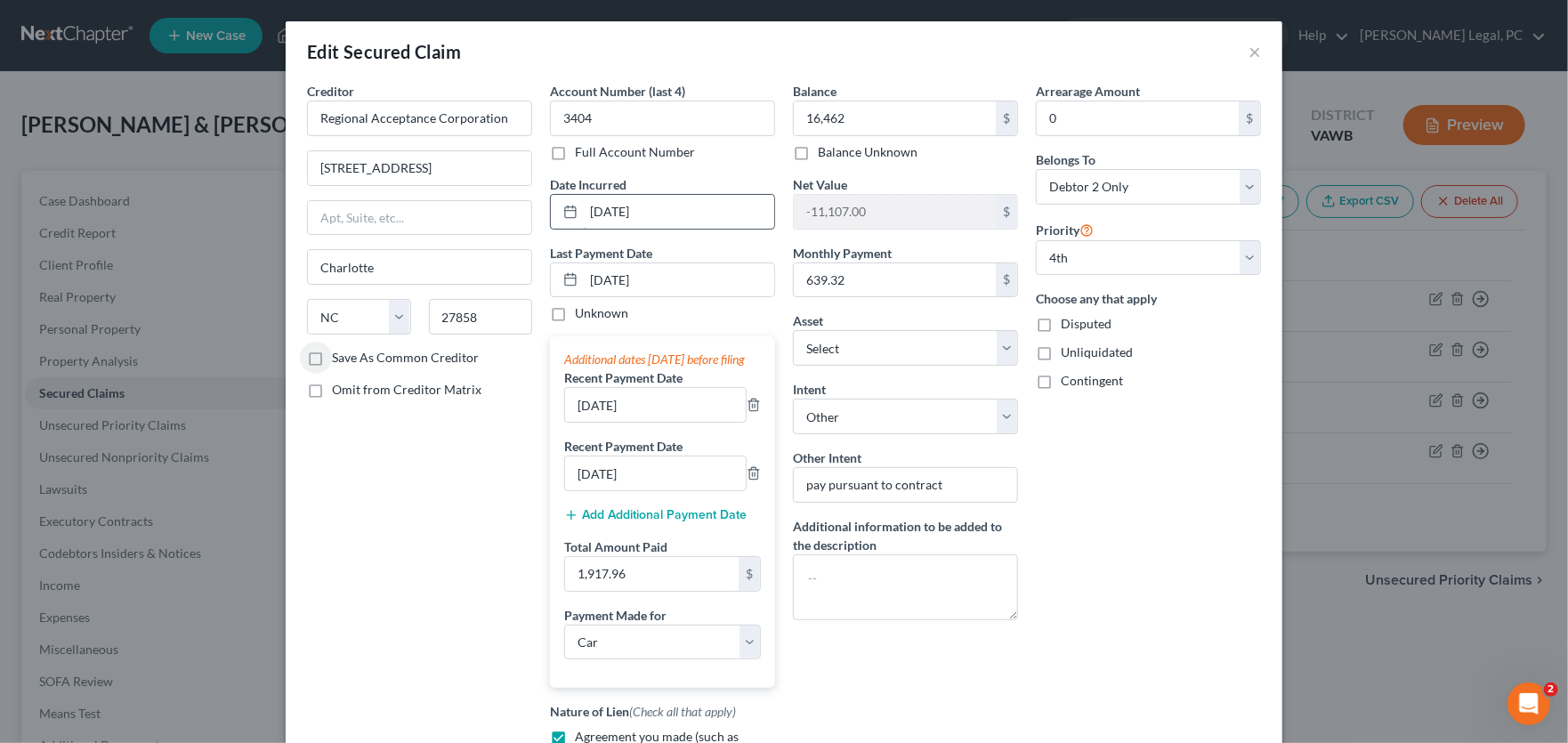
type input "Greenville"
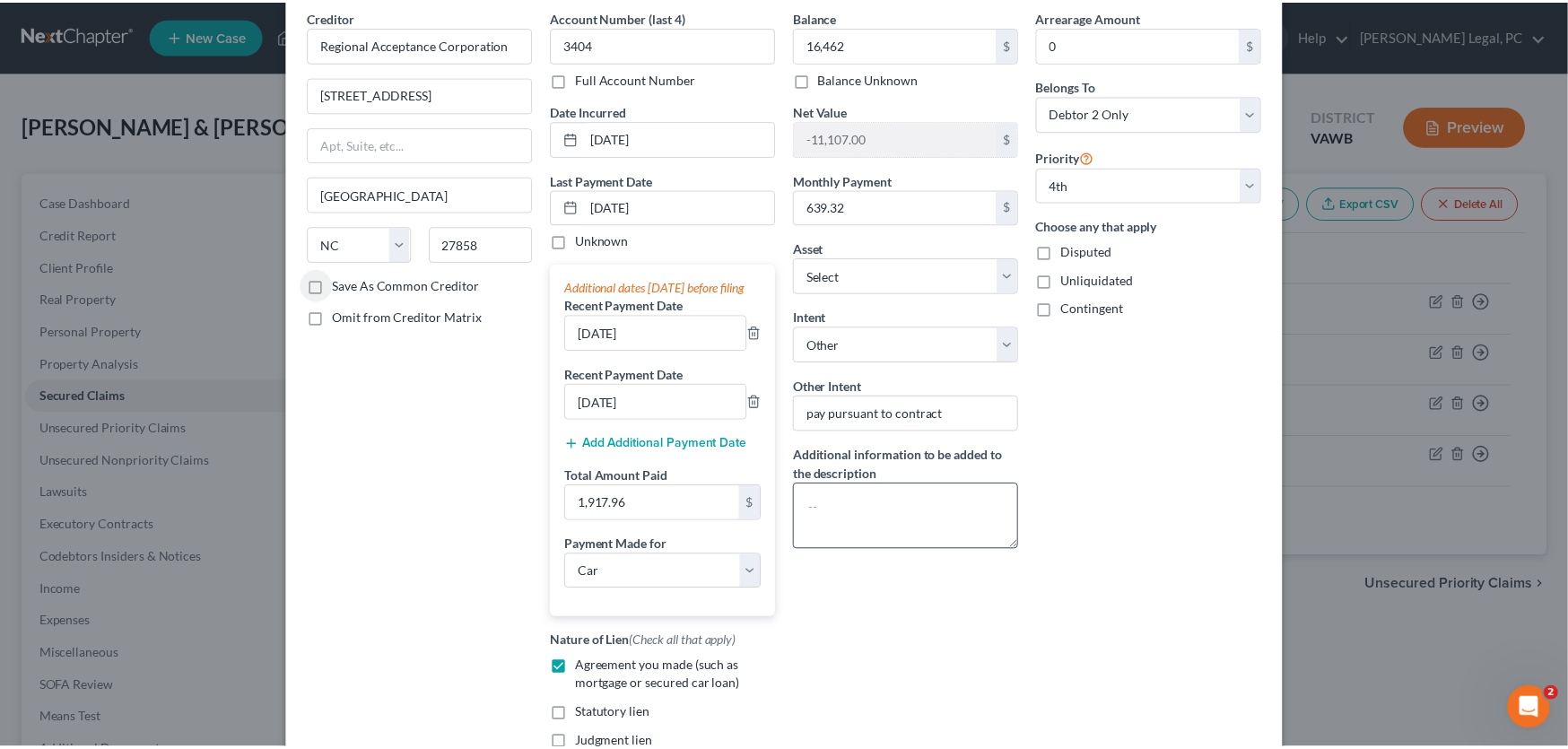
scroll to position [269, 0]
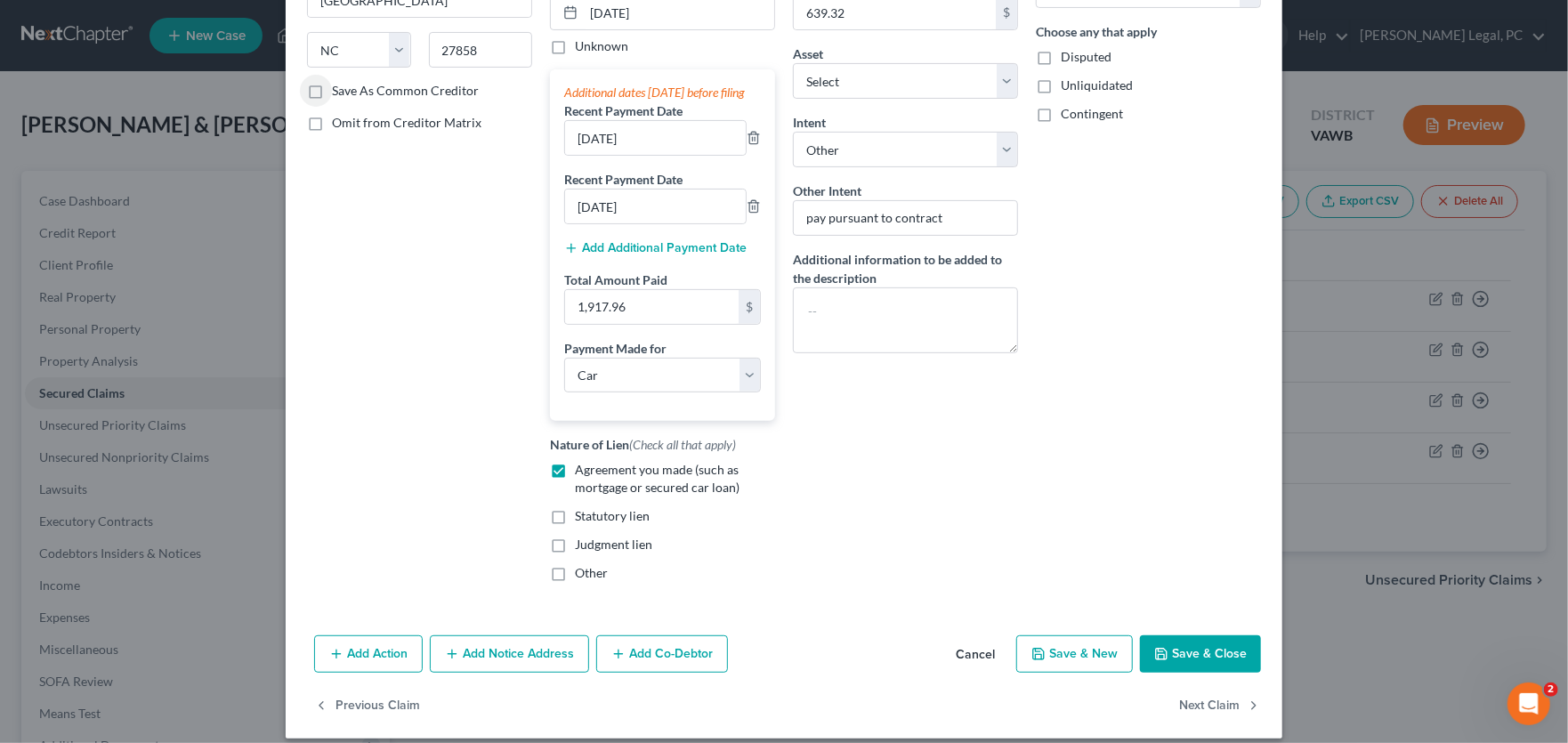
click at [348, 90] on label "Save As Common Creditor" at bounding box center [406, 91] width 147 height 18
click at [348, 90] on input "Save As Common Creditor" at bounding box center [344, 88] width 11 height 11
click at [1214, 564] on button "Save & Close" at bounding box center [1200, 654] width 121 height 38
checkbox input "false"
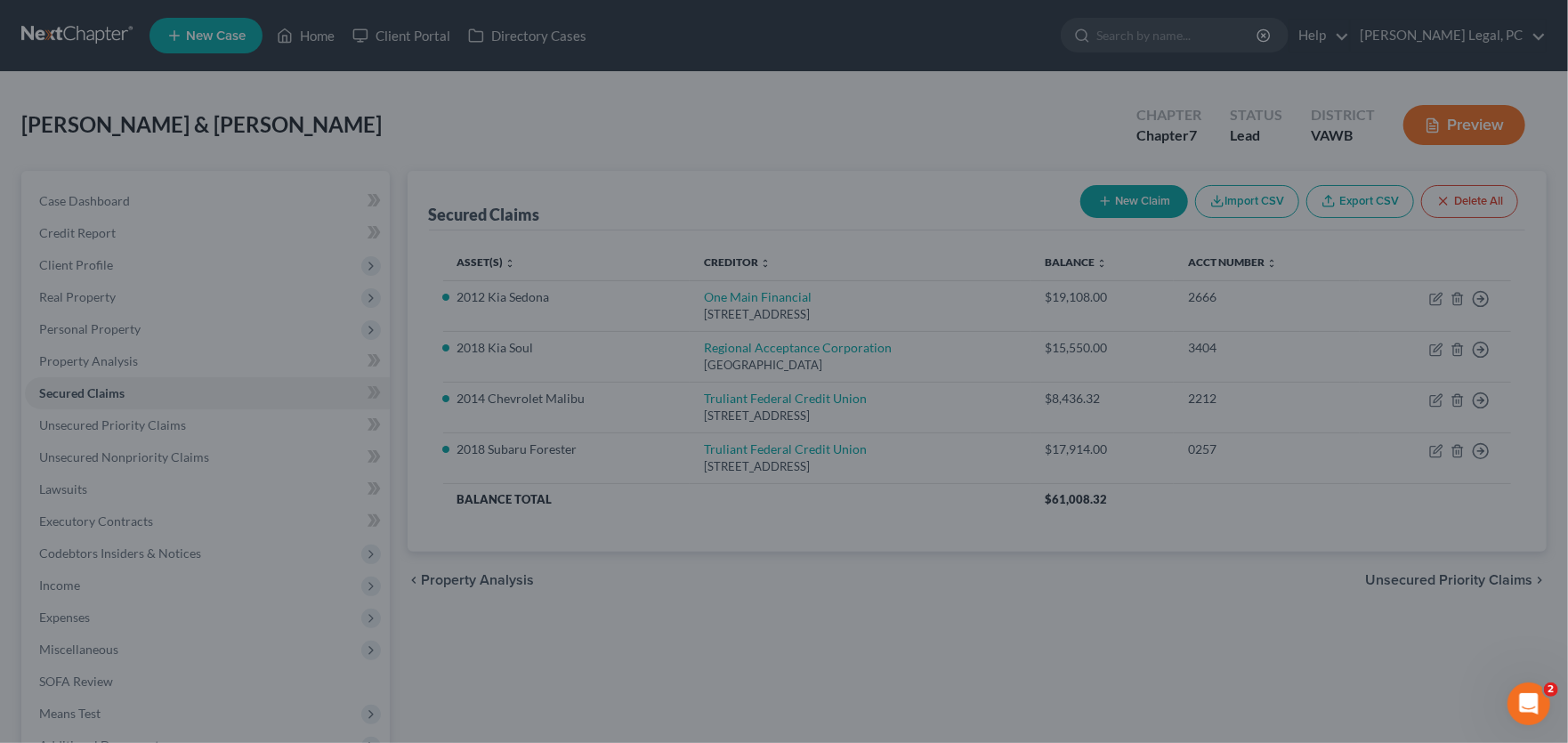
type input "16,462.00"
type input "-12,019.00"
select select "24"
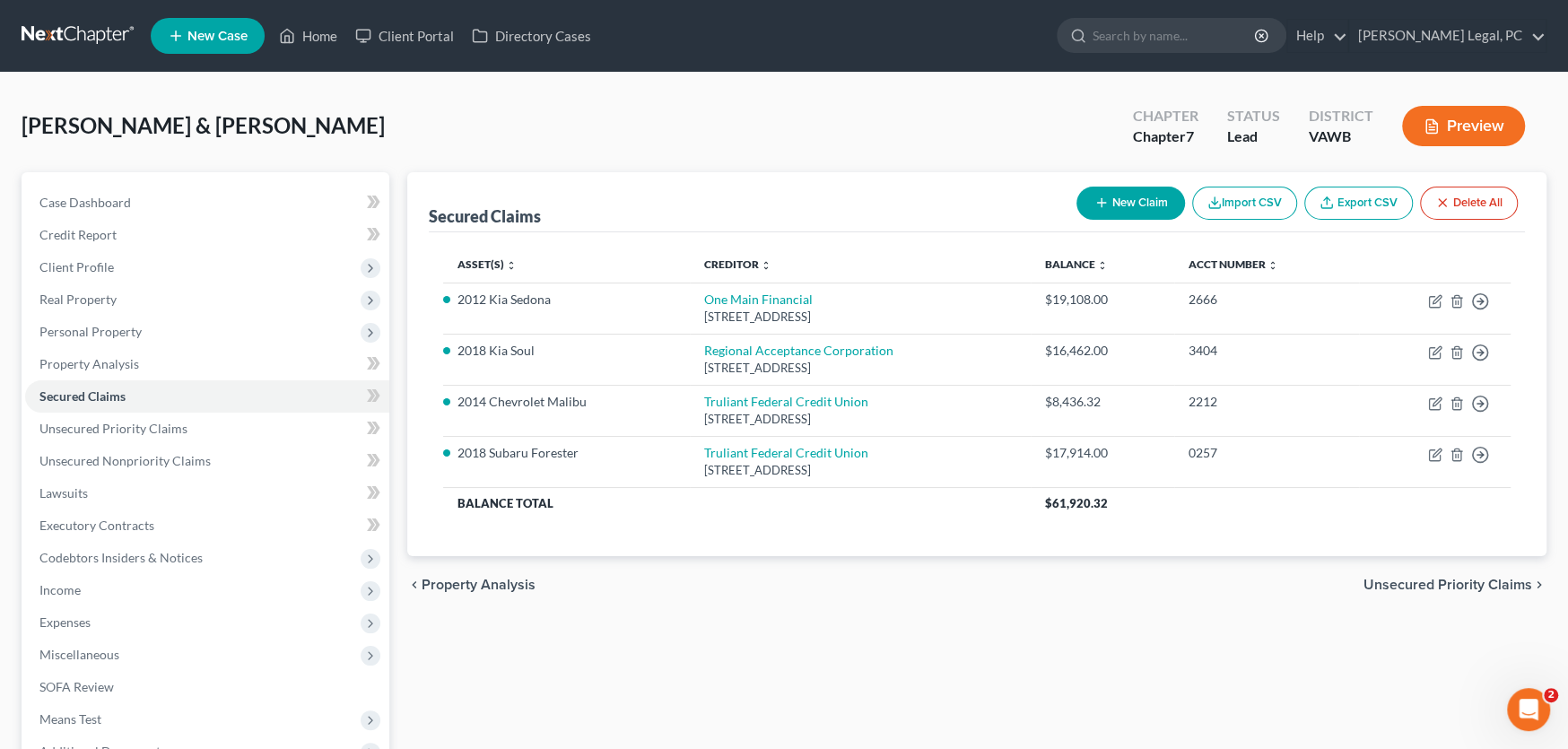
click at [659, 568] on div "Secured Claims New Claim Import CSV Export CSV Delete All Asset(s) expand_more …" at bounding box center [977, 528] width 1157 height 713
click at [85, 205] on span "Case Dashboard" at bounding box center [86, 202] width 91 height 15
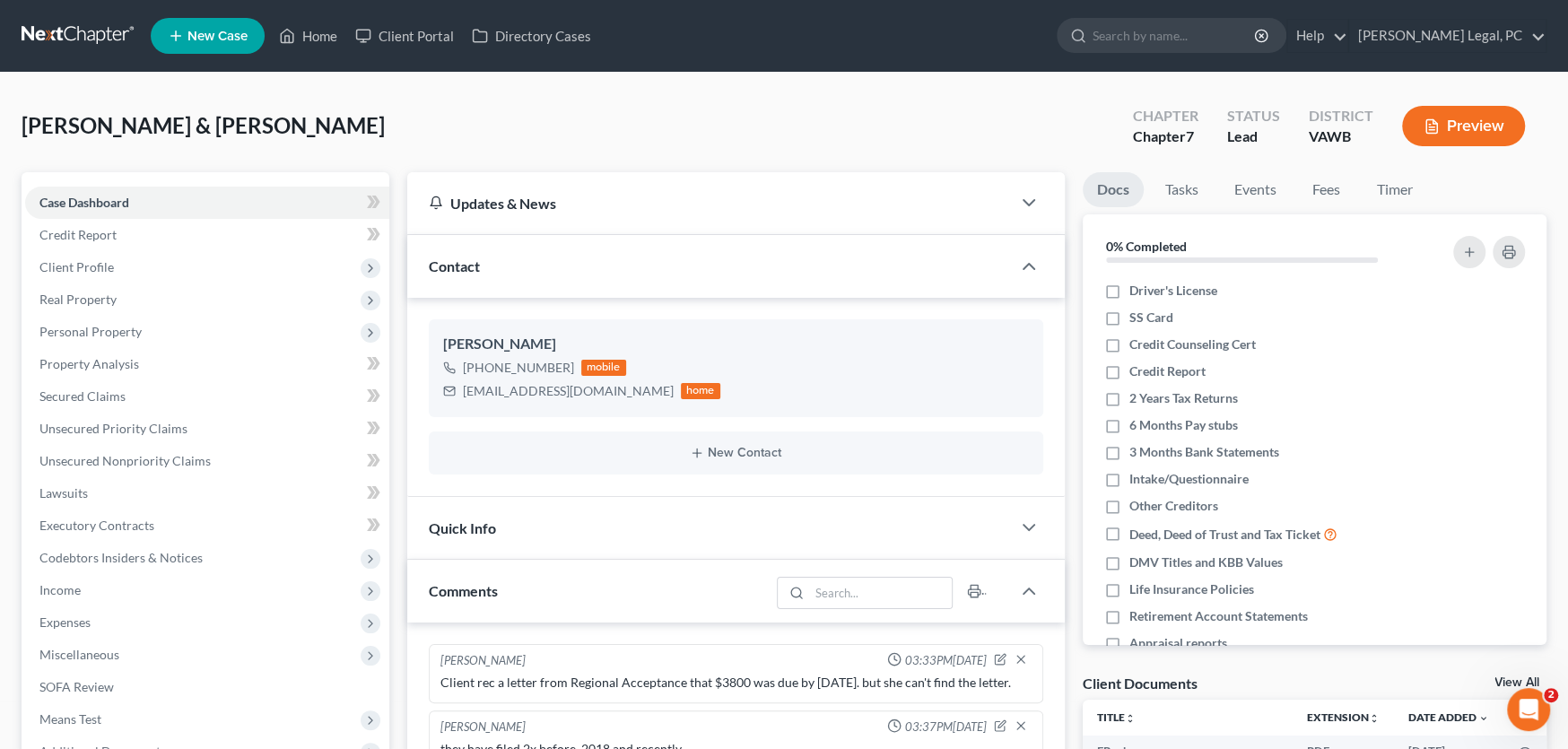
click at [77, 35] on link at bounding box center [79, 36] width 115 height 32
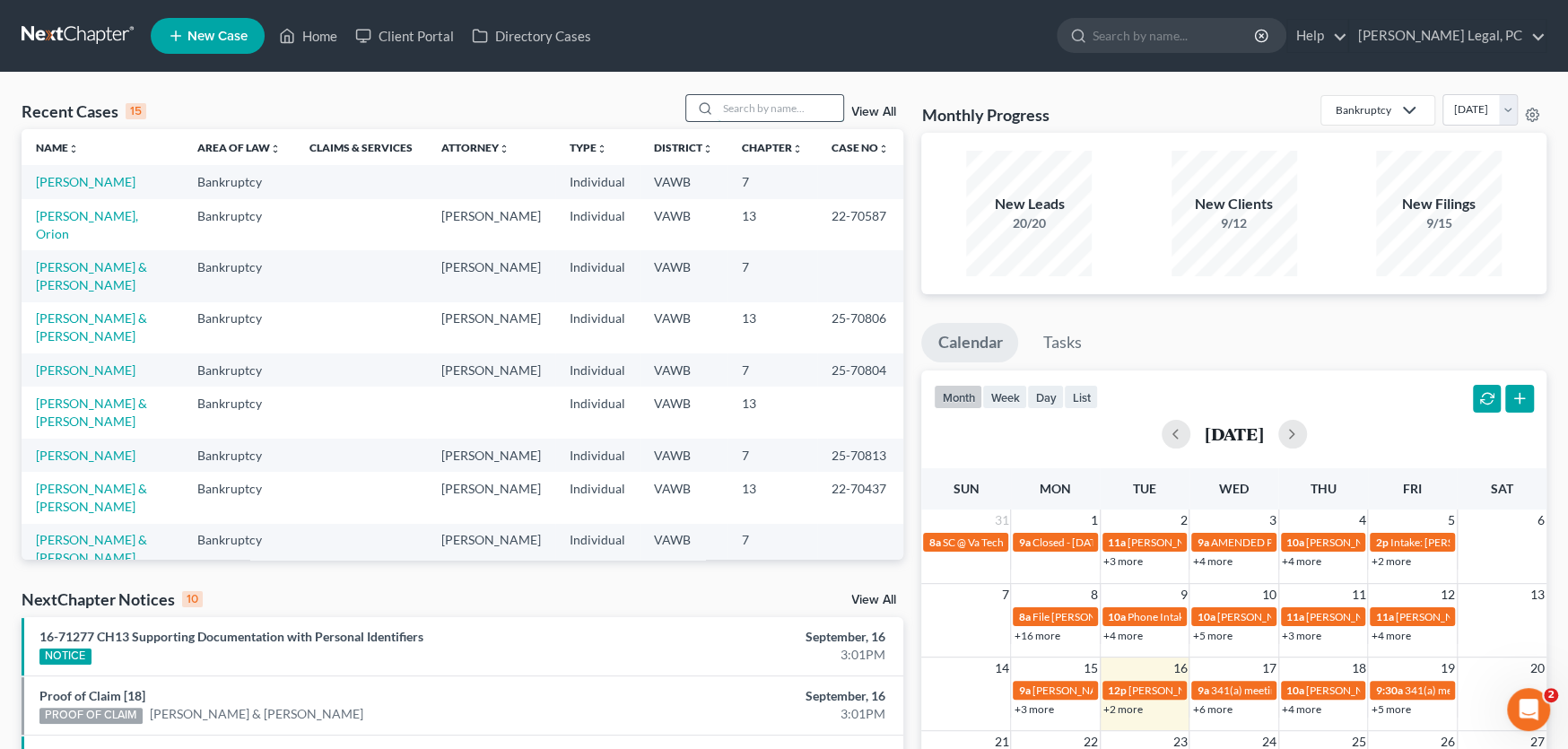
click at [745, 108] on input "search" at bounding box center [781, 107] width 126 height 26
click at [737, 110] on input "search" at bounding box center [781, 107] width 126 height 26
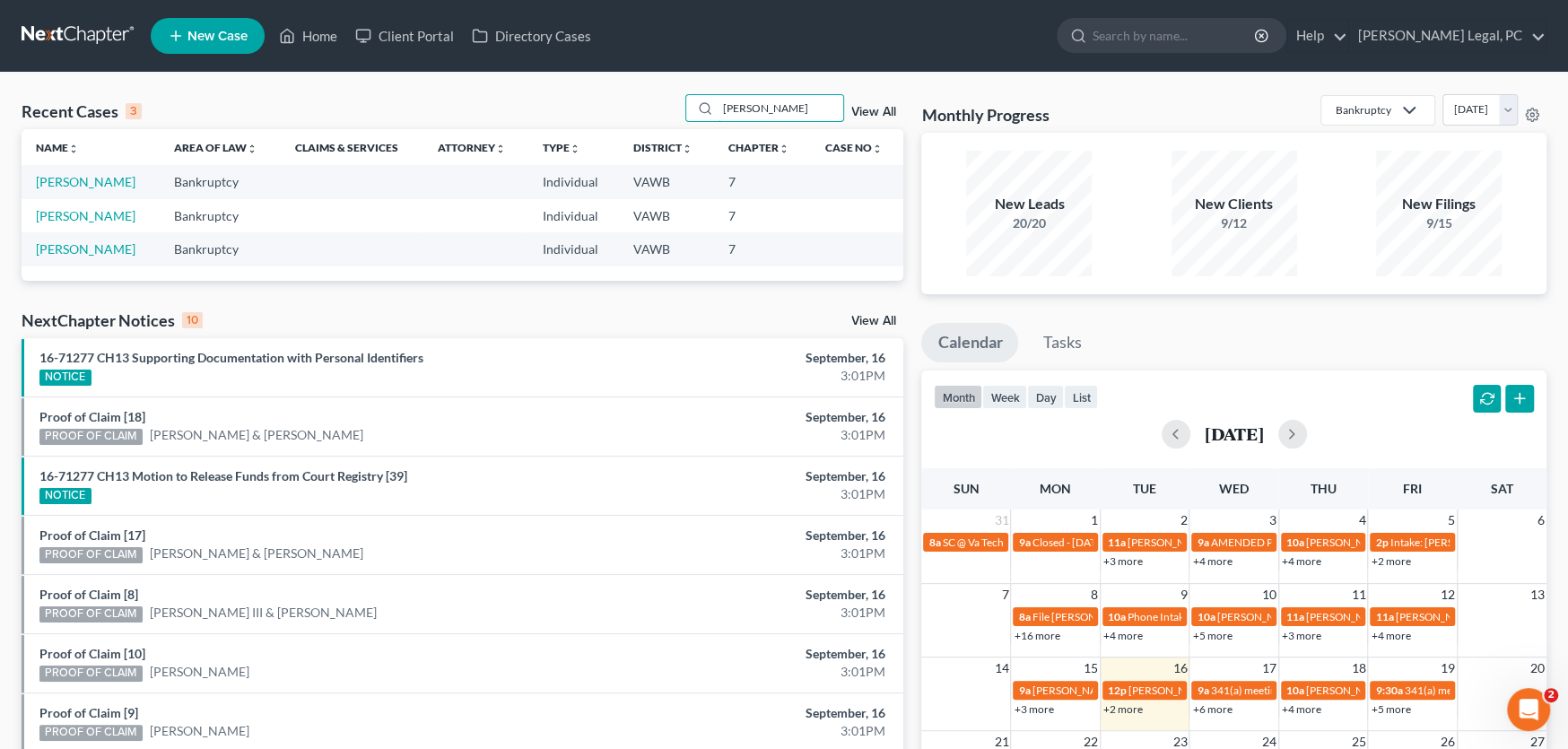
type input "[PERSON_NAME]"
click at [75, 35] on link at bounding box center [79, 36] width 115 height 32
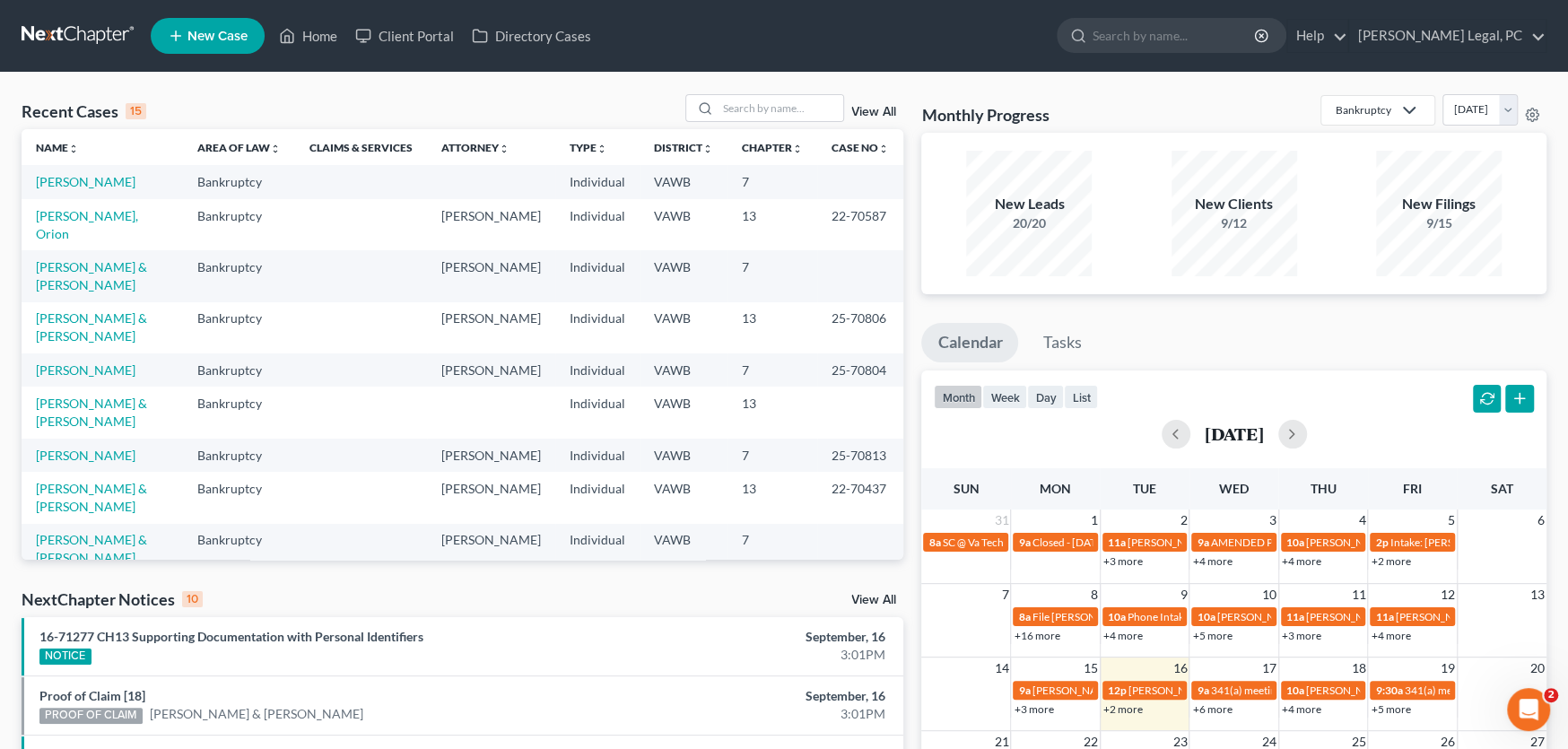
click at [100, 32] on link at bounding box center [79, 36] width 115 height 32
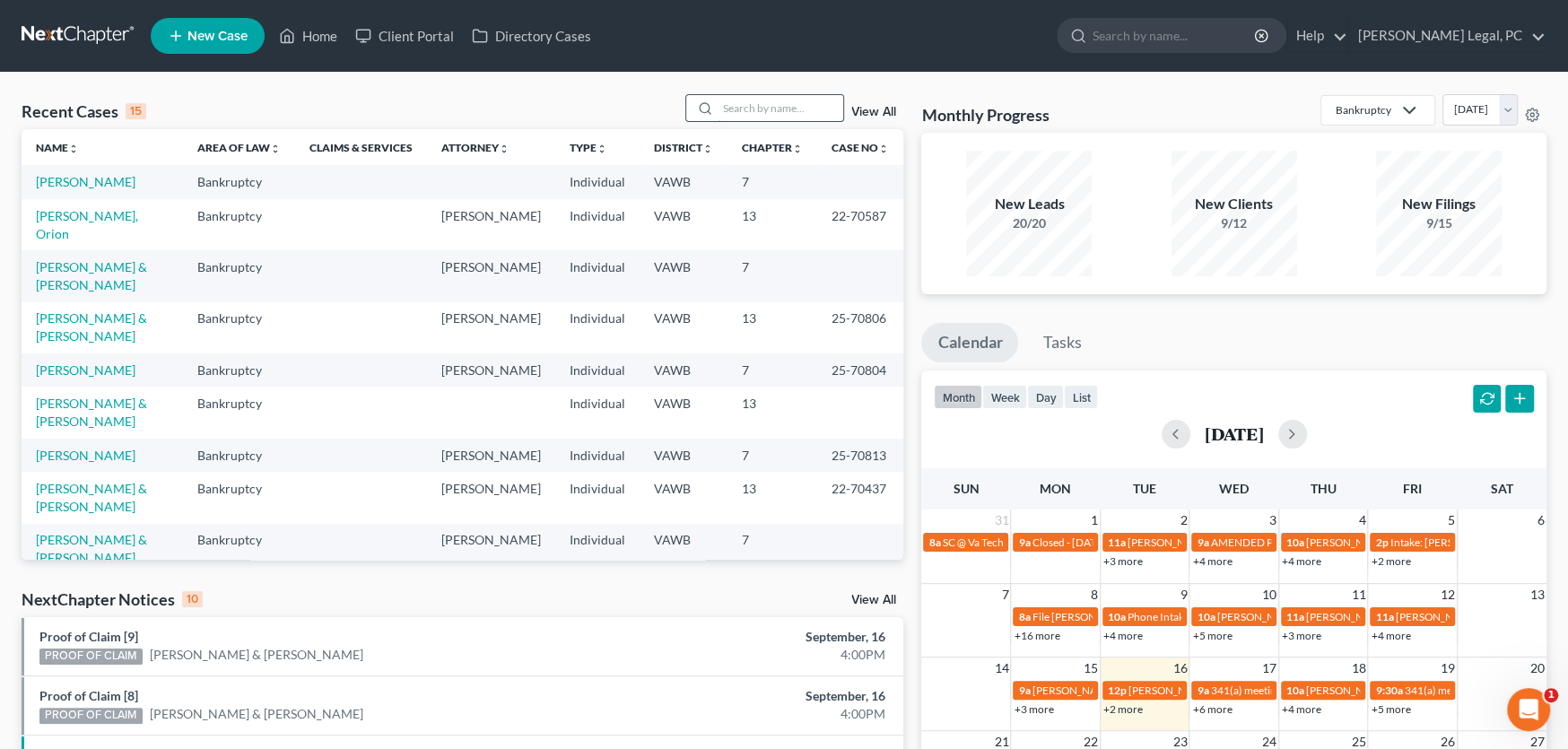
click at [751, 117] on input "search" at bounding box center [781, 107] width 126 height 26
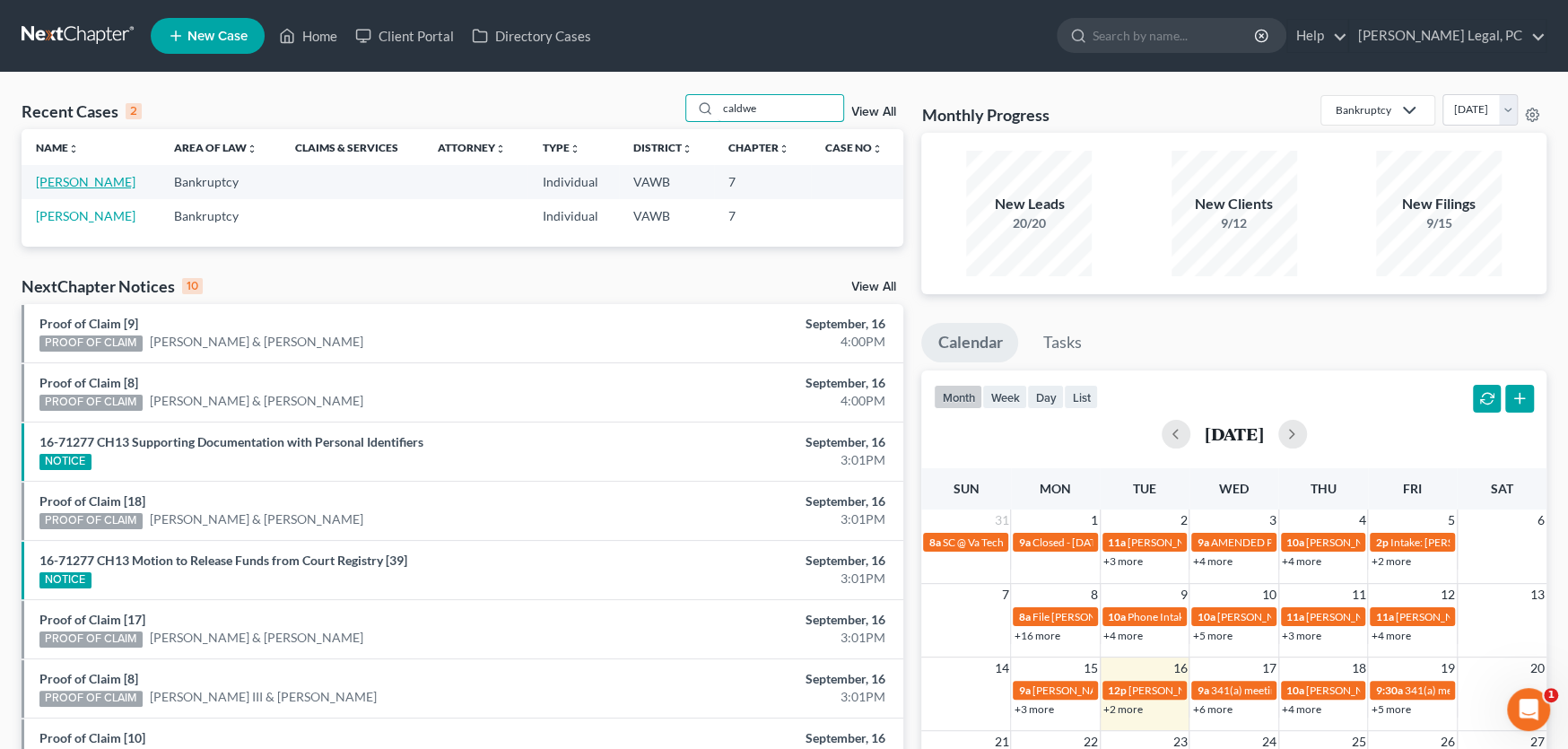
type input "caldwe"
click at [104, 182] on link "[PERSON_NAME]" at bounding box center [86, 182] width 100 height 15
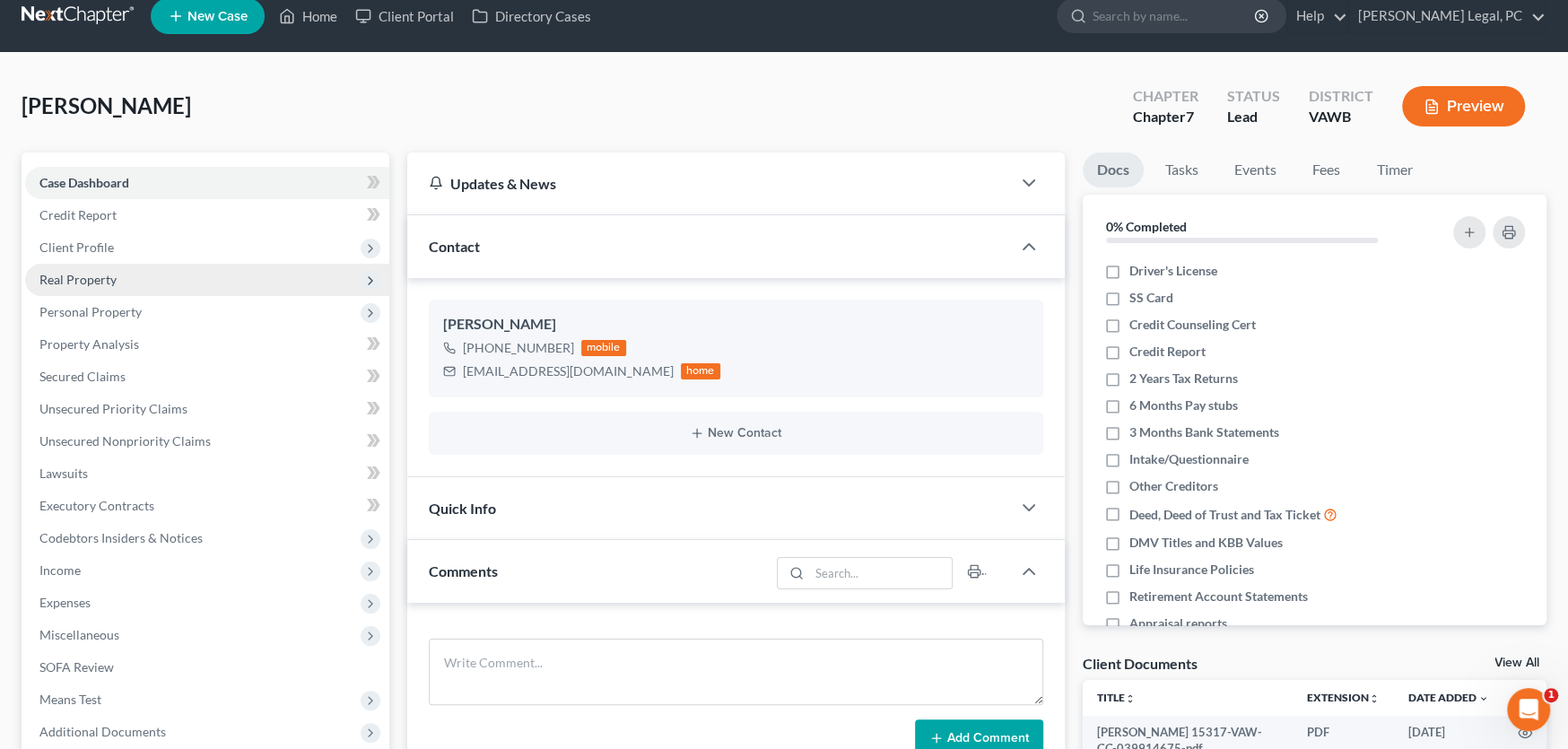
scroll to position [180, 0]
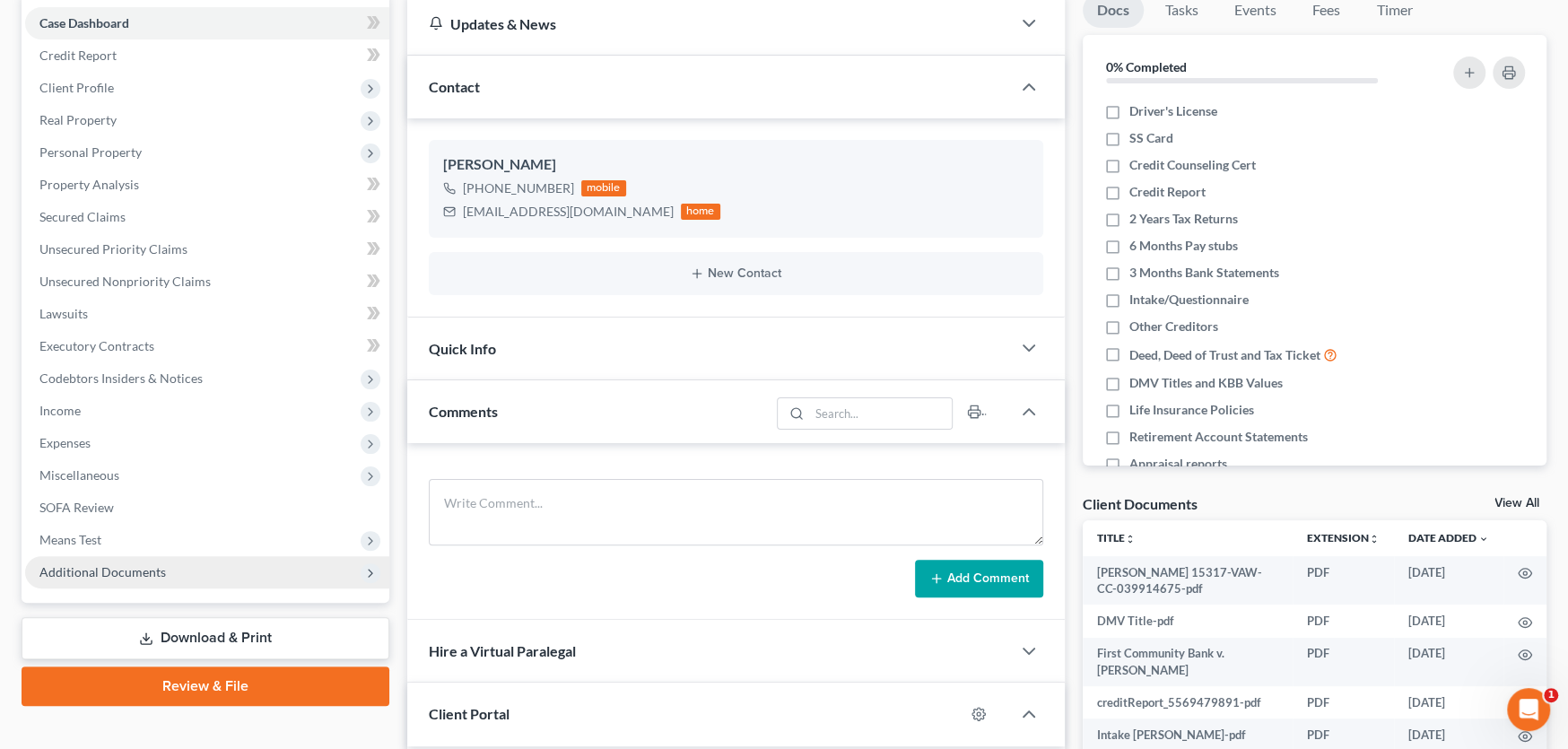
click at [118, 574] on span "Additional Documents" at bounding box center [103, 571] width 126 height 15
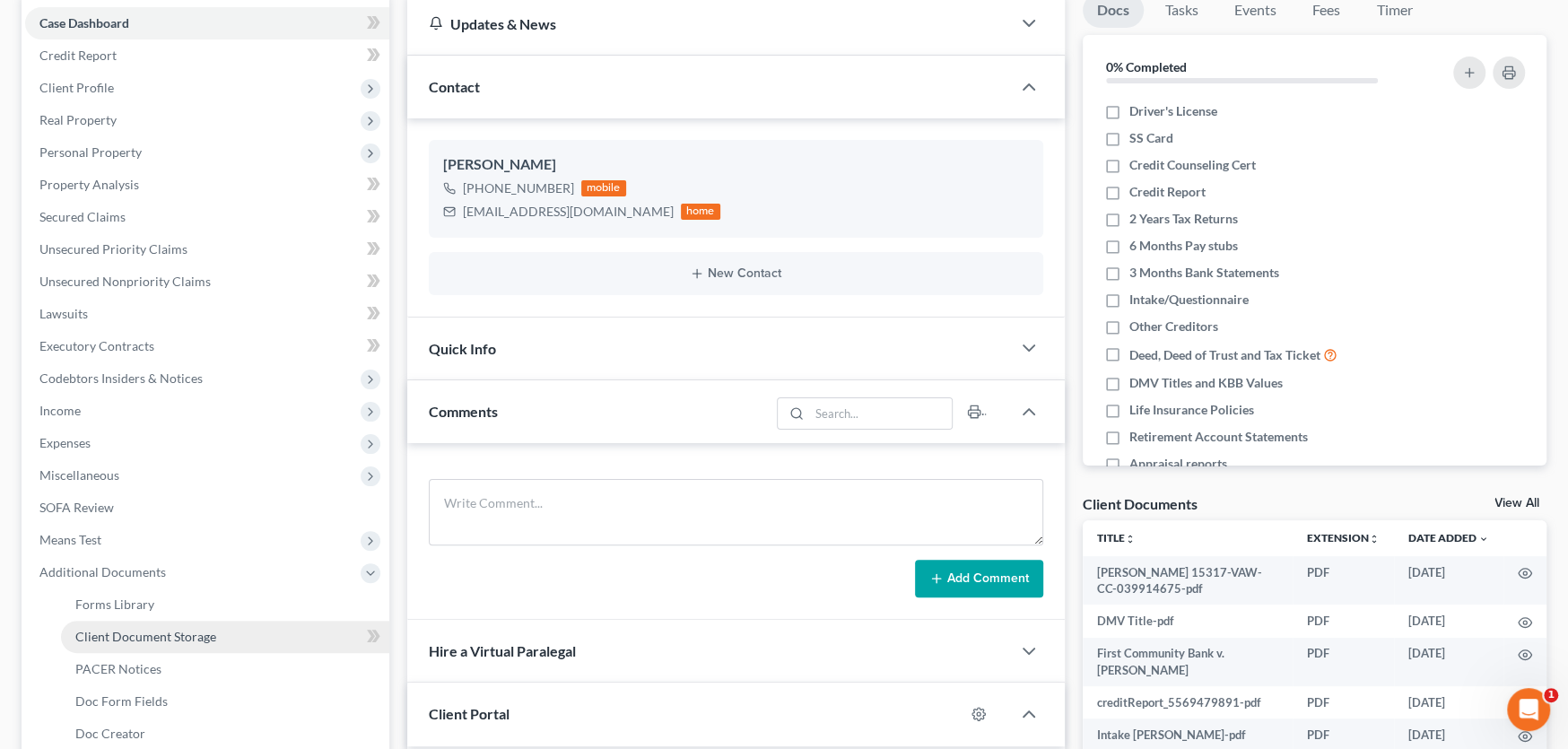
click at [175, 641] on span "Client Document Storage" at bounding box center [145, 636] width 141 height 15
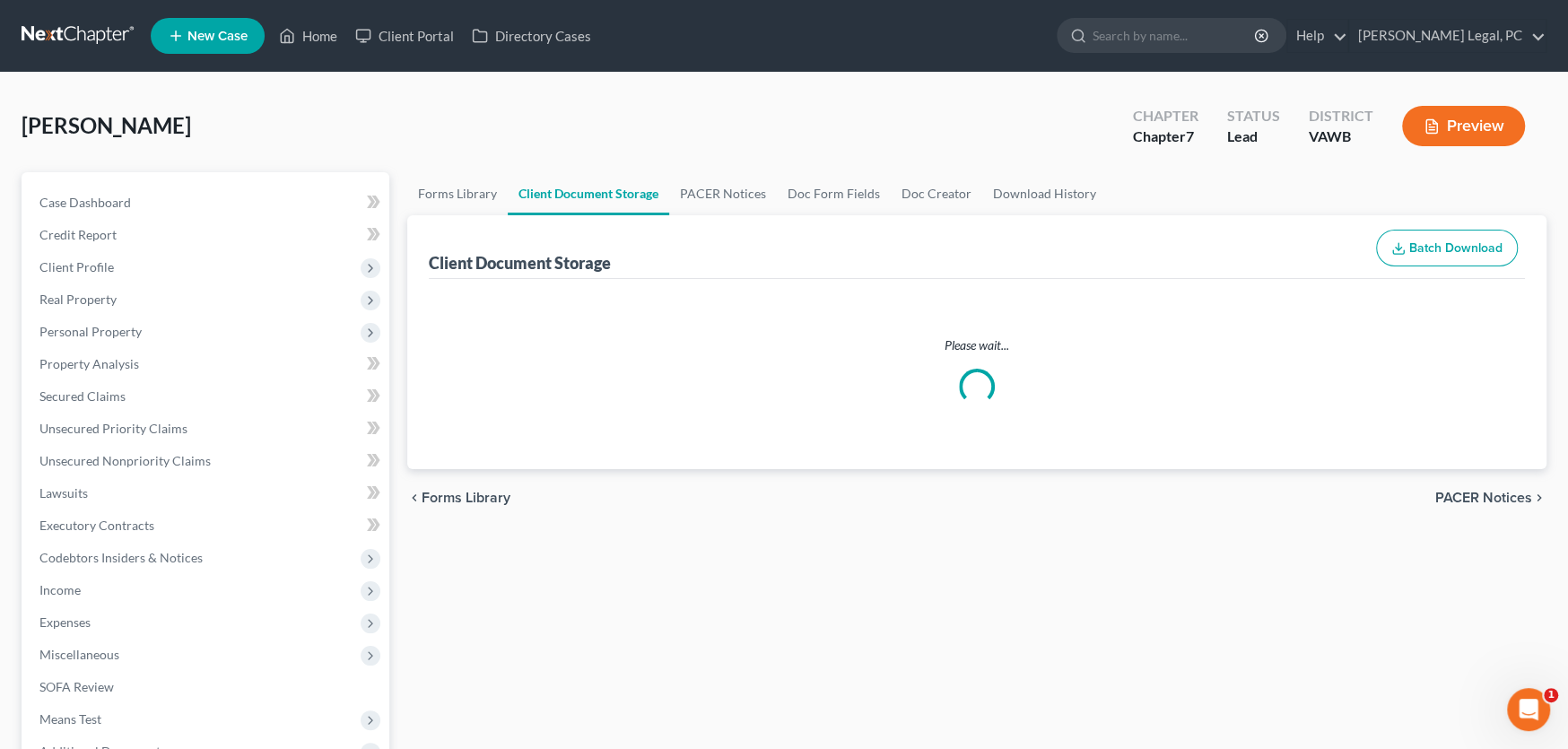
select select "0"
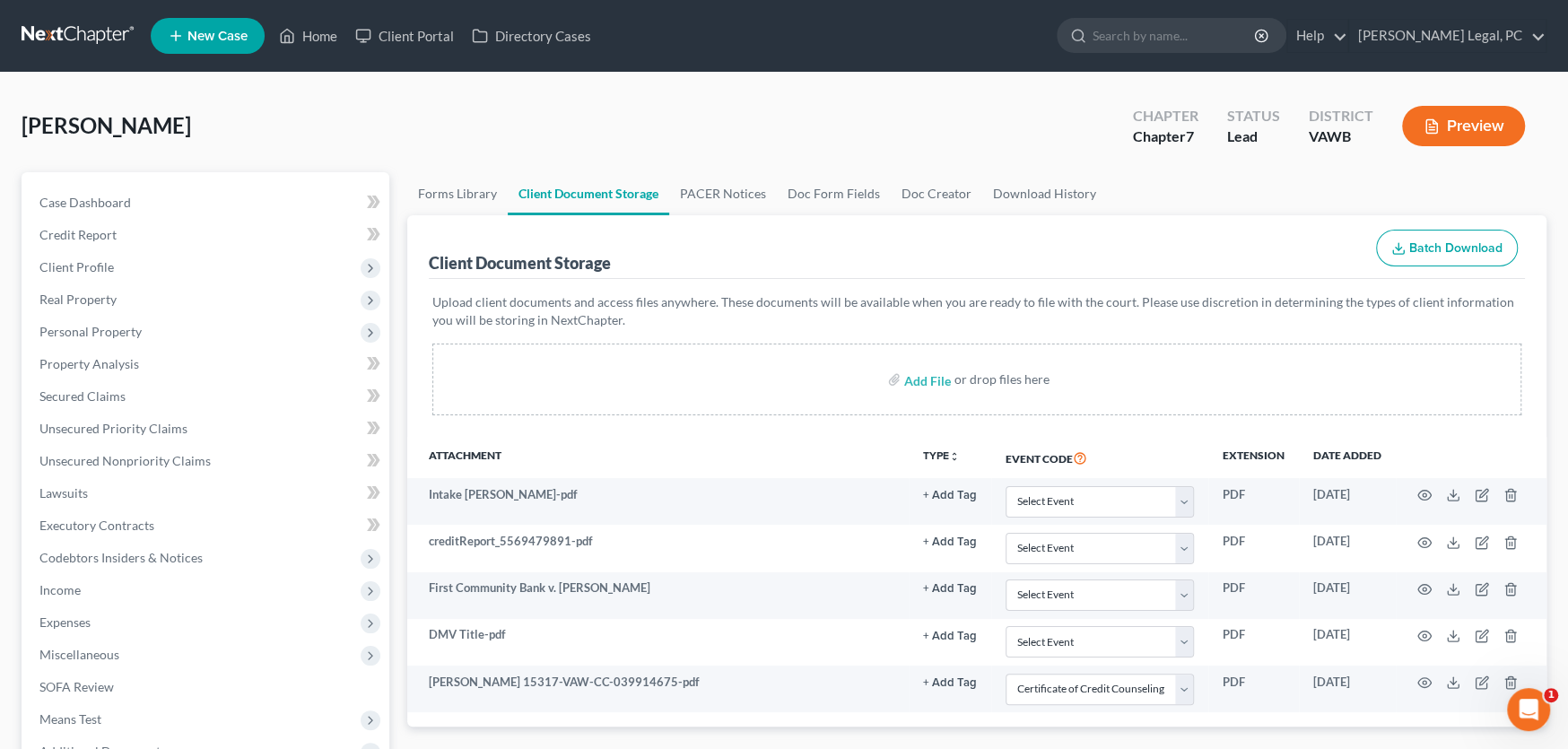
select select "0"
click at [51, 36] on link at bounding box center [79, 36] width 115 height 32
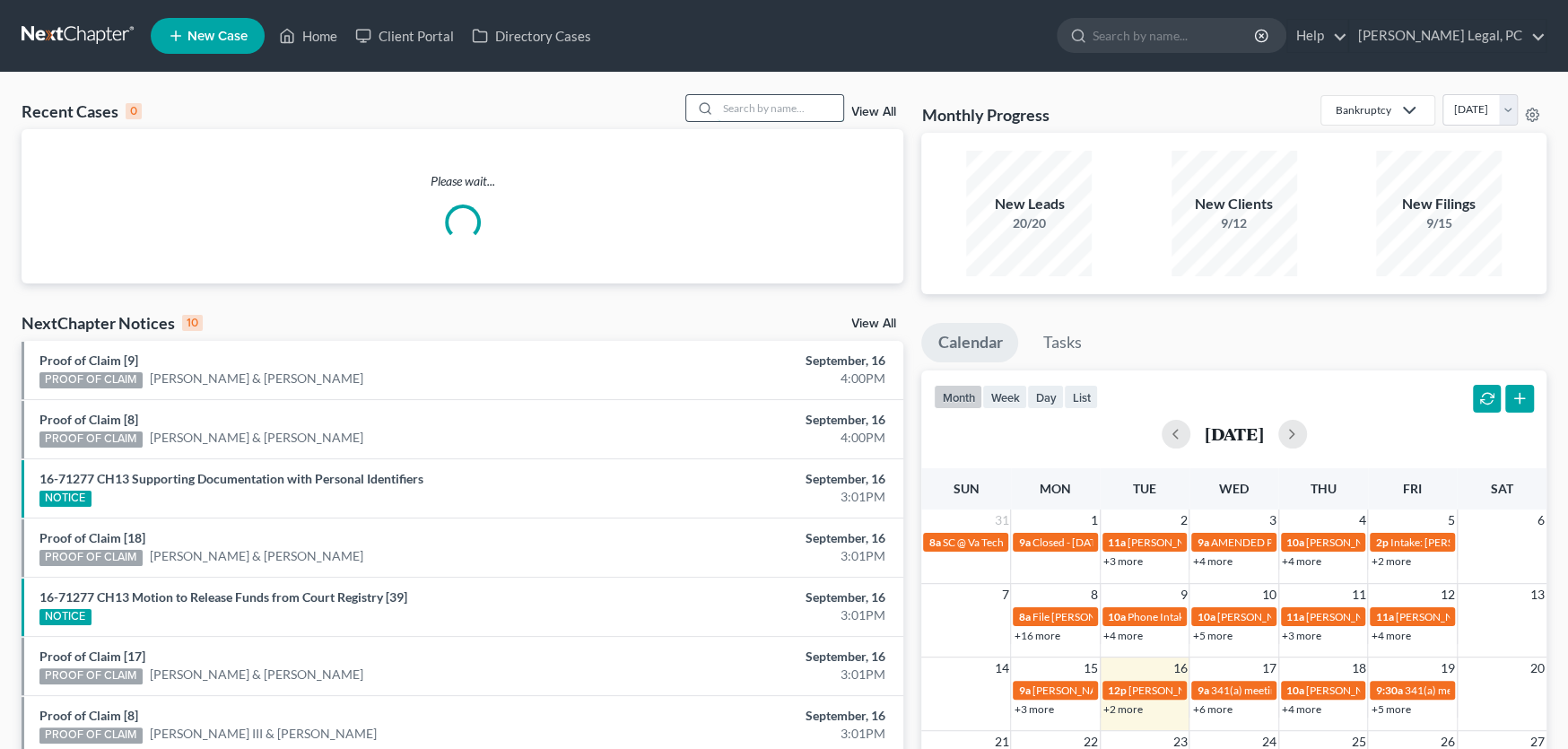
click at [728, 109] on input "search" at bounding box center [781, 107] width 126 height 26
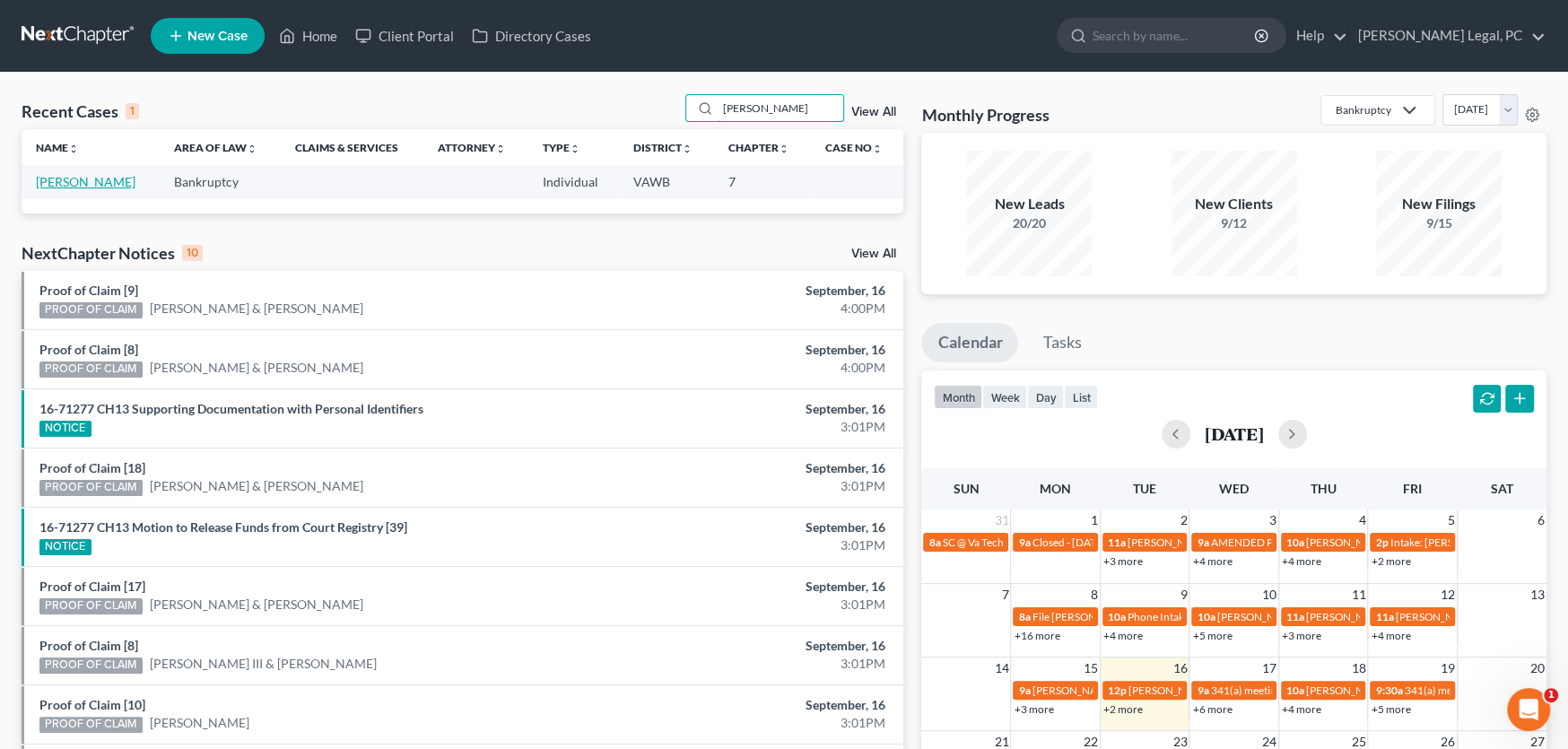
type input "mccoy"
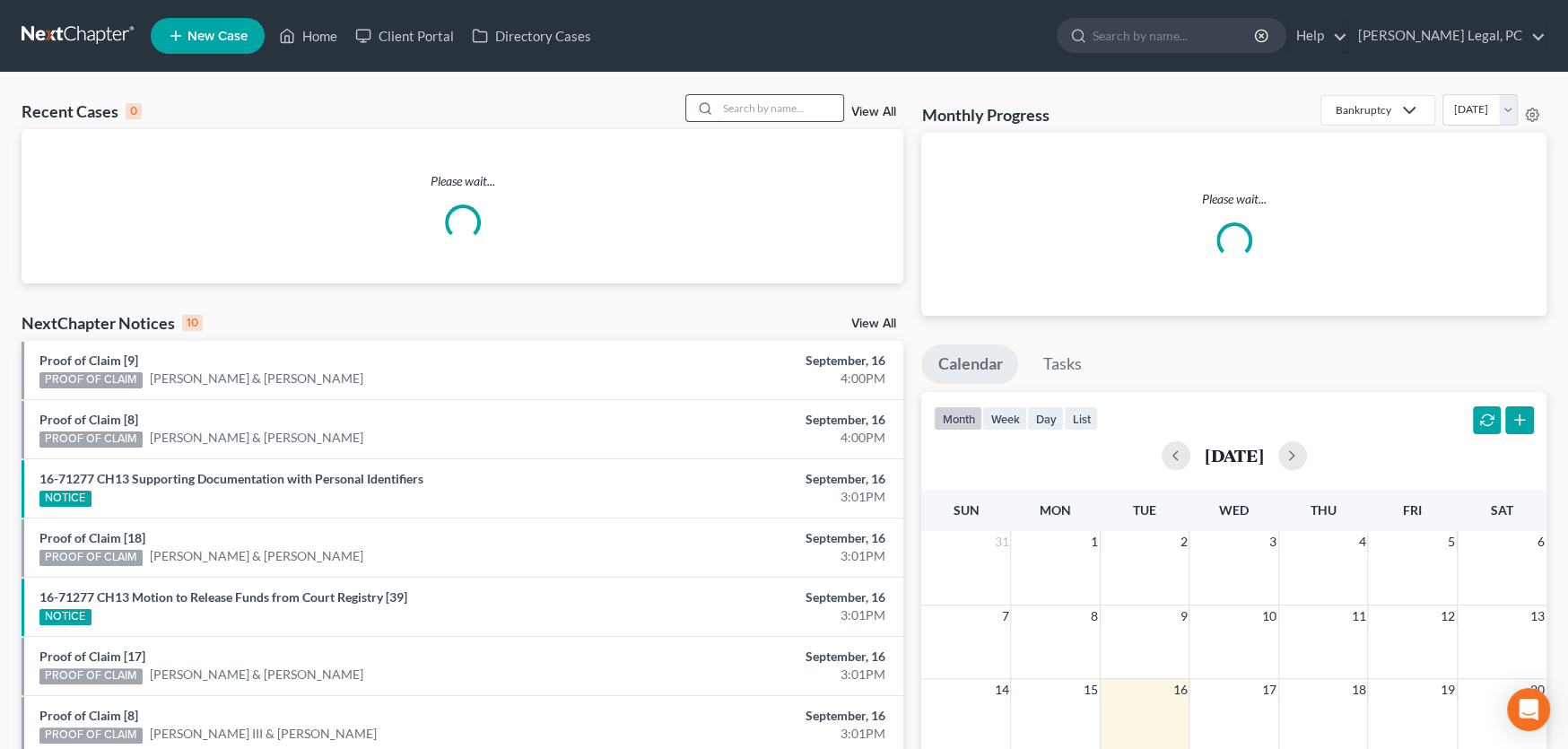
click at [764, 107] on input "search" at bounding box center [781, 107] width 126 height 26
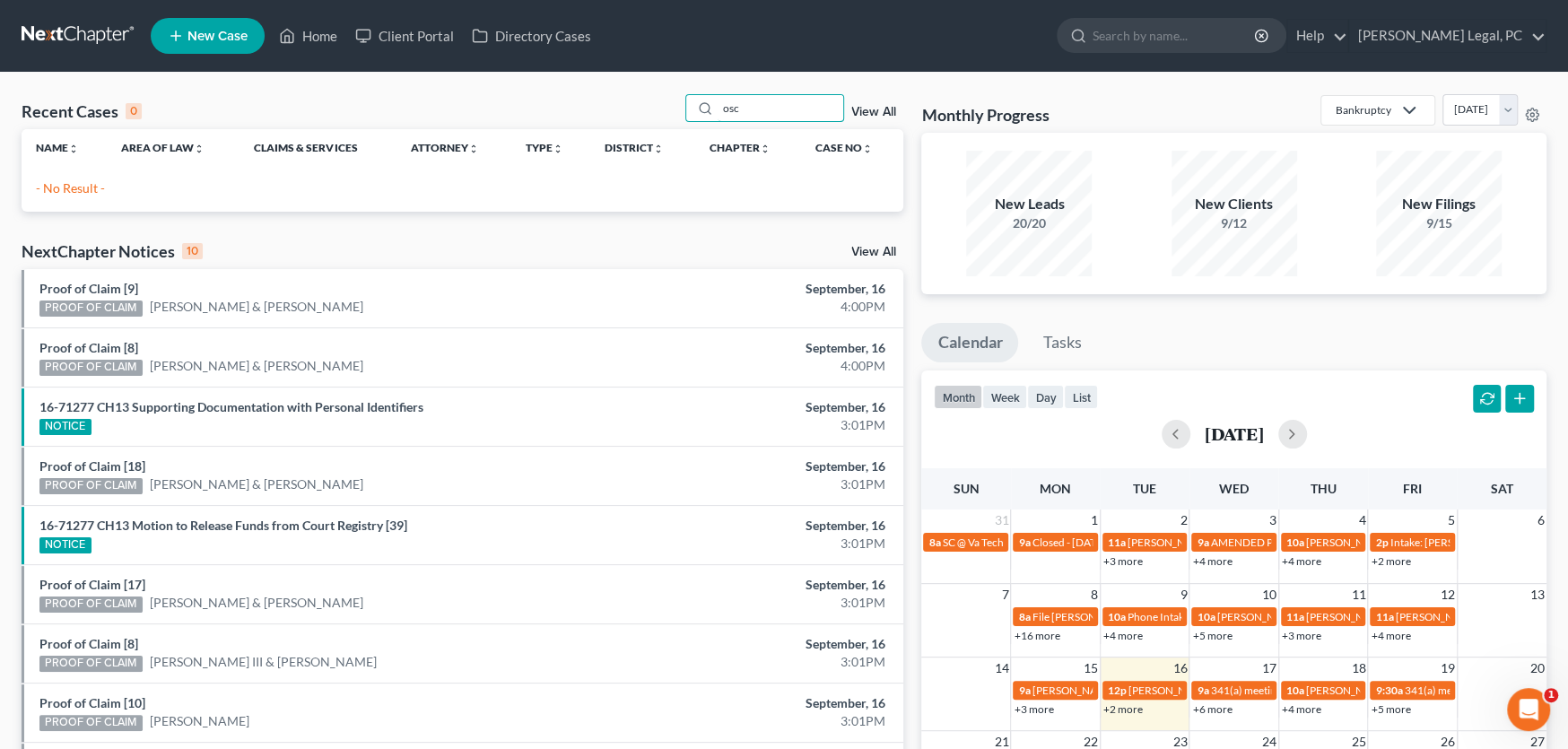
drag, startPoint x: 764, startPoint y: 107, endPoint x: 507, endPoint y: 96, distance: 257.2
click at [503, 94] on div "Recent Cases 0 osc View All" at bounding box center [462, 111] width 881 height 35
drag, startPoint x: 756, startPoint y: 113, endPoint x: 612, endPoint y: 86, distance: 146.5
click at [612, 86] on div "Recent Cases 0 pere View All Name unfold_more expand_more expand_less Area of L…" at bounding box center [784, 537] width 1568 height 931
drag, startPoint x: 774, startPoint y: 116, endPoint x: 629, endPoint y: 116, distance: 145.0
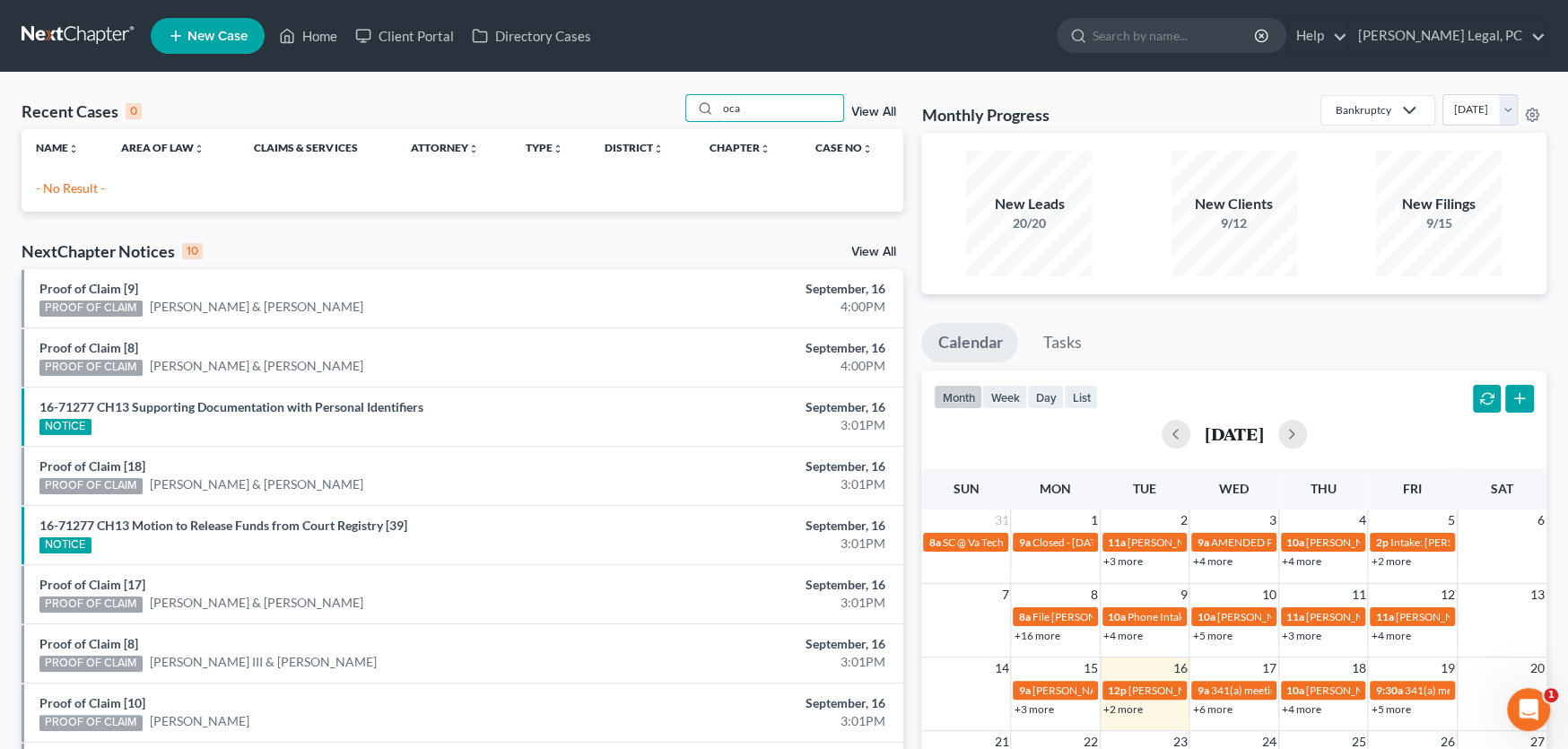
click at [629, 116] on div "Recent Cases 0 oca View All" at bounding box center [462, 111] width 881 height 35
drag, startPoint x: 801, startPoint y: 106, endPoint x: 559, endPoint y: 65, distance: 245.4
click at [564, 67] on div "Home New Case Client Portal Directory Cases [PERSON_NAME] Legal, PC [PERSON_NAM…" at bounding box center [784, 518] width 1568 height 1036
drag, startPoint x: 791, startPoint y: 105, endPoint x: 583, endPoint y: 111, distance: 208.1
click at [583, 111] on div "Recent Cases 0 25-70791 View All" at bounding box center [462, 111] width 881 height 35
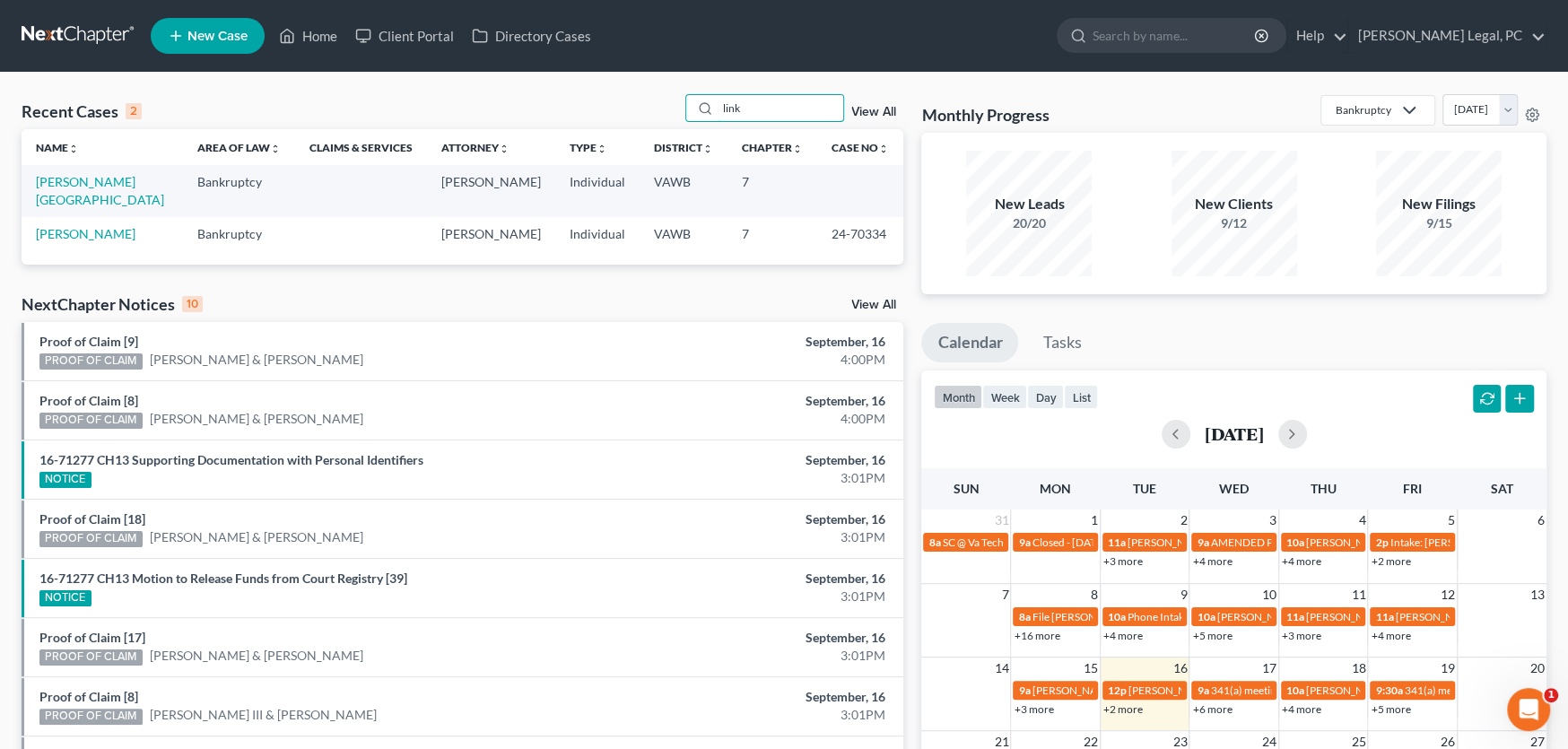
type input "link"
click at [80, 179] on link "[PERSON_NAME][GEOGRAPHIC_DATA]" at bounding box center [100, 190] width 128 height 33
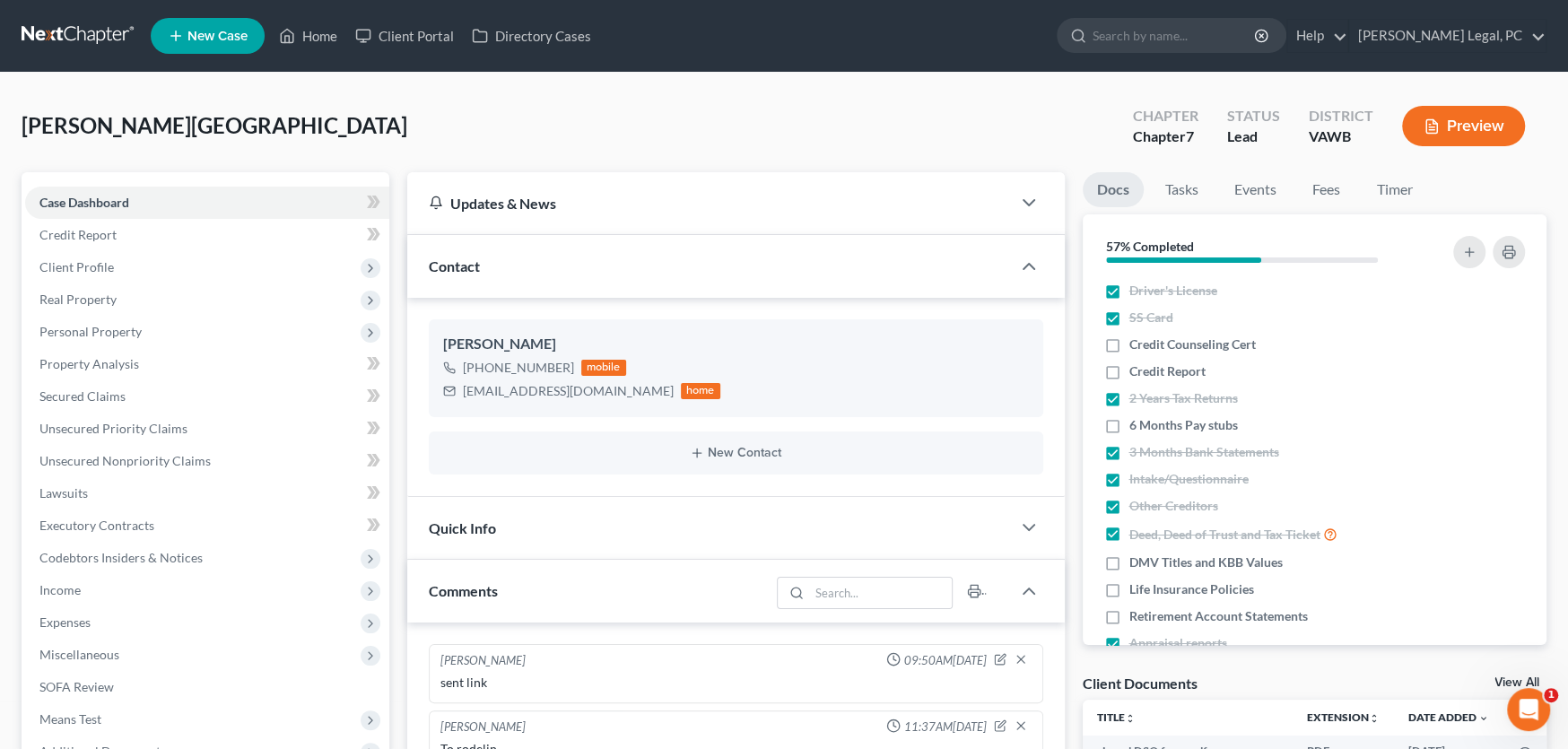
scroll to position [853, 0]
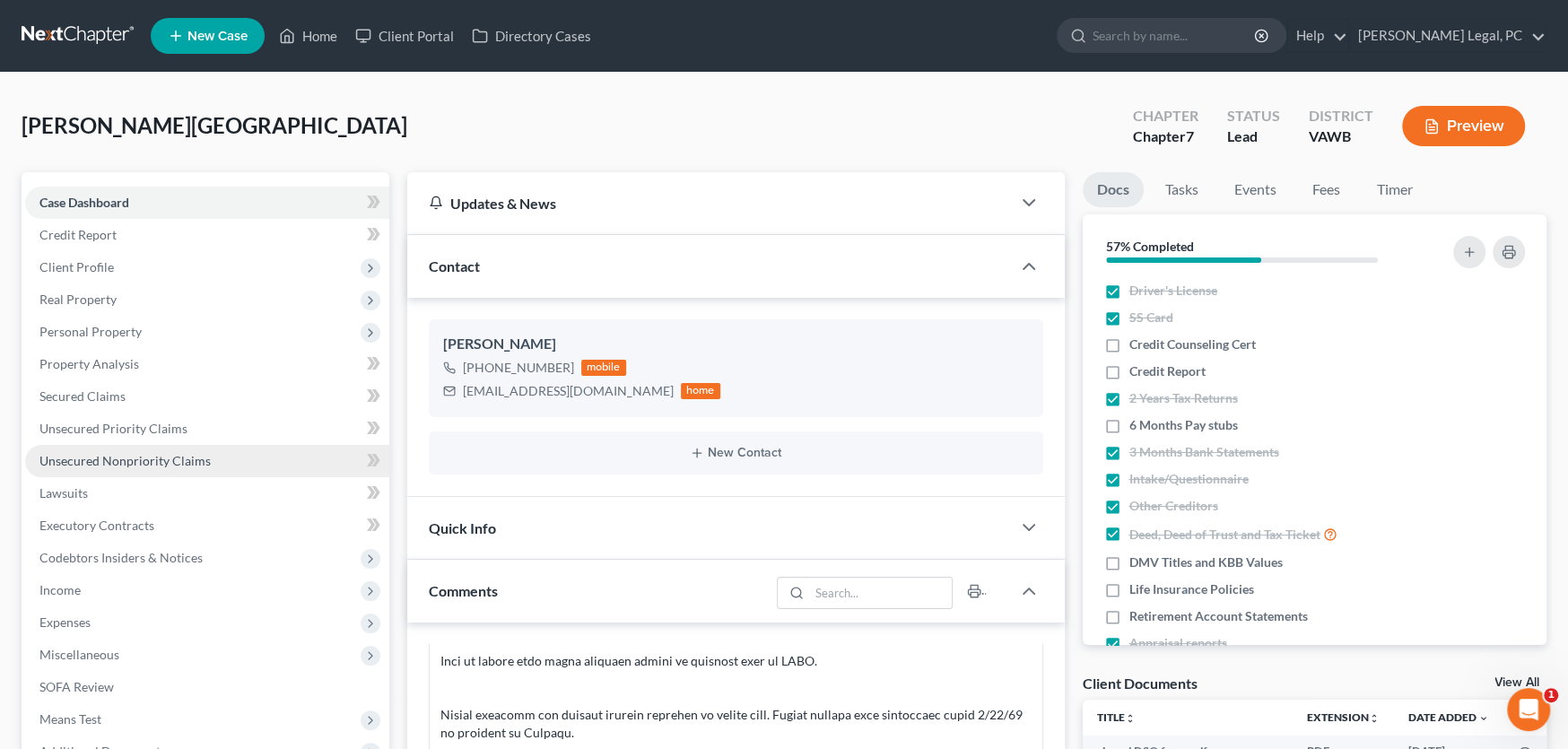
click at [138, 462] on span "Unsecured Nonpriority Claims" at bounding box center [126, 460] width 171 height 15
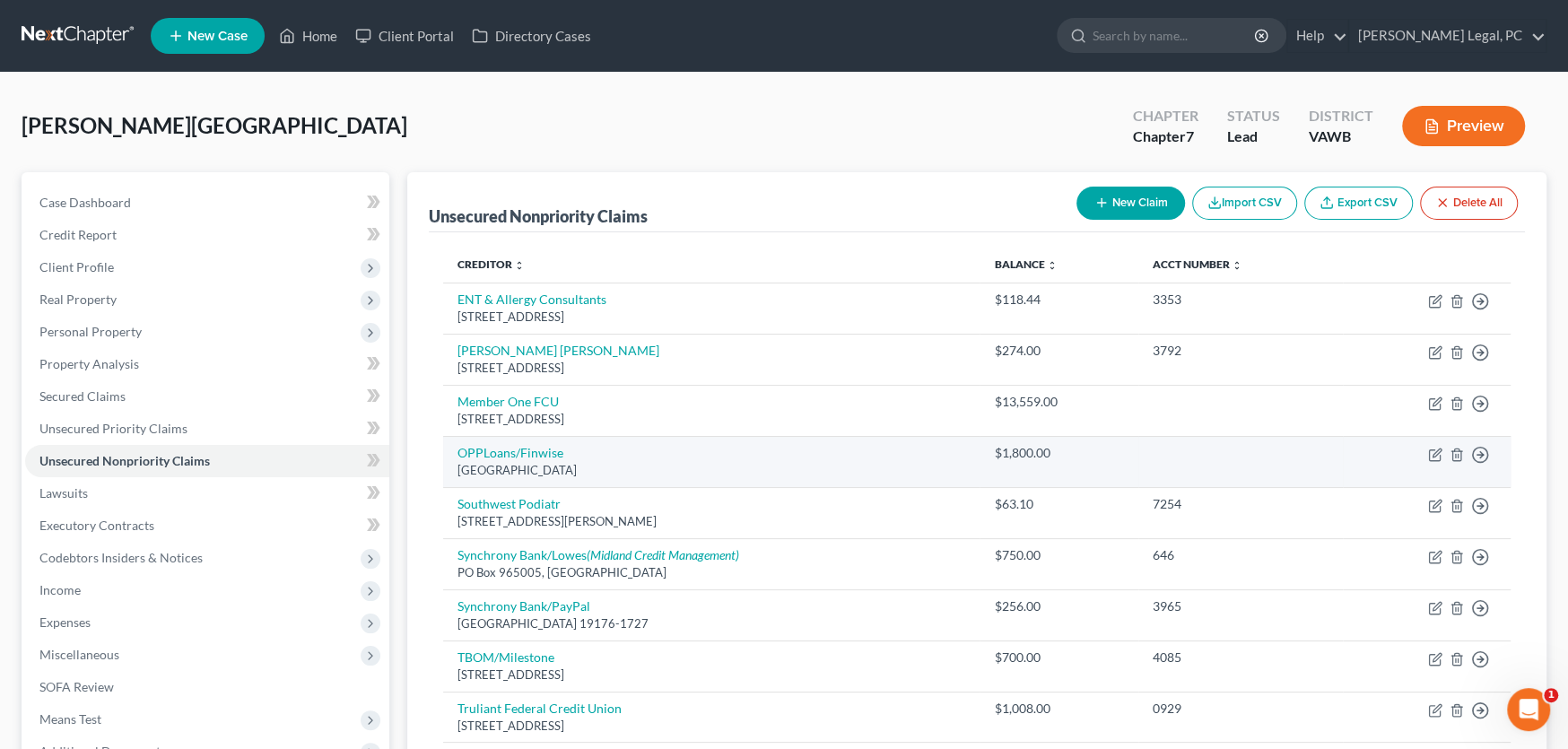
click at [910, 453] on td "OPPLoans/Finwise [STREET_ADDRESS]" at bounding box center [711, 461] width 536 height 51
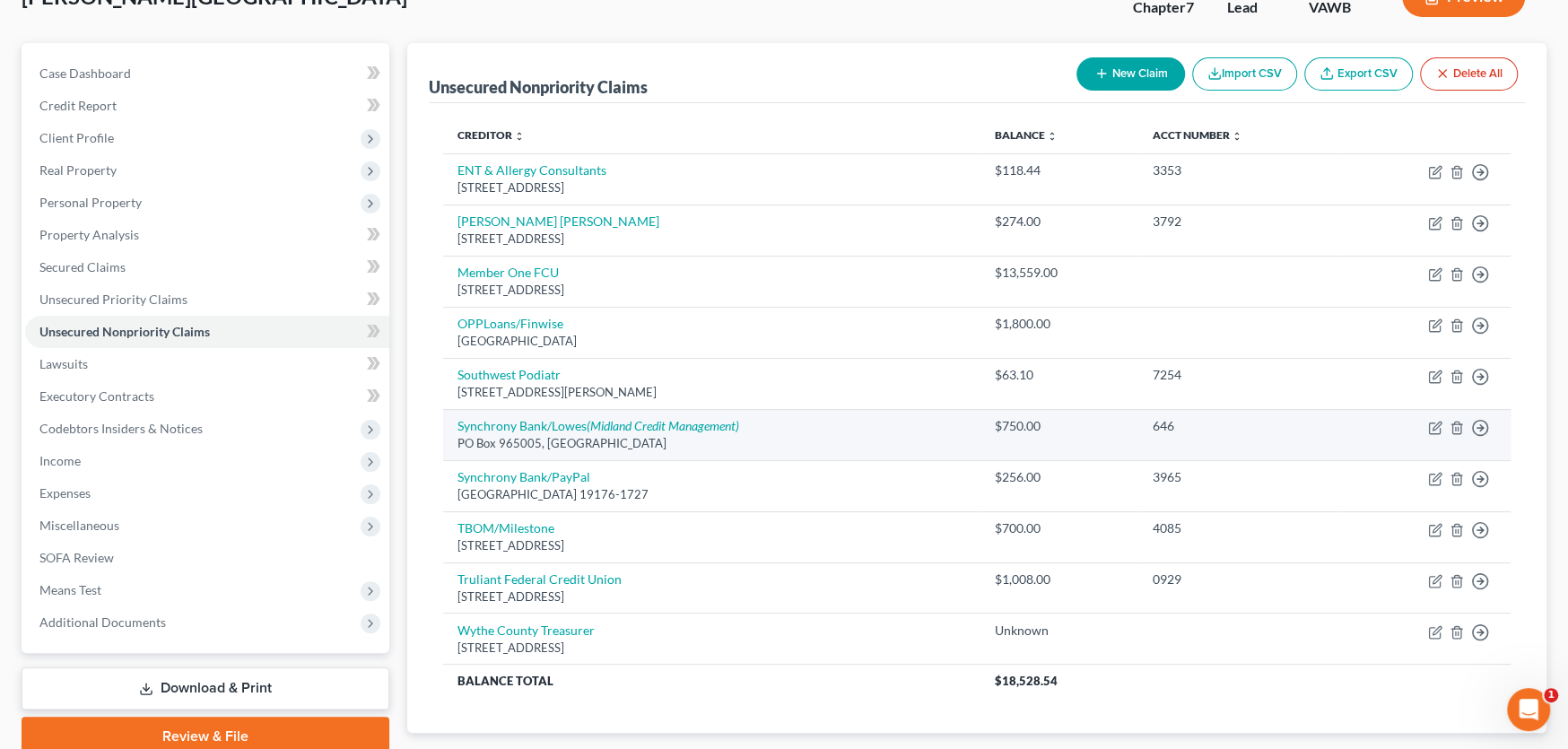
scroll to position [180, 0]
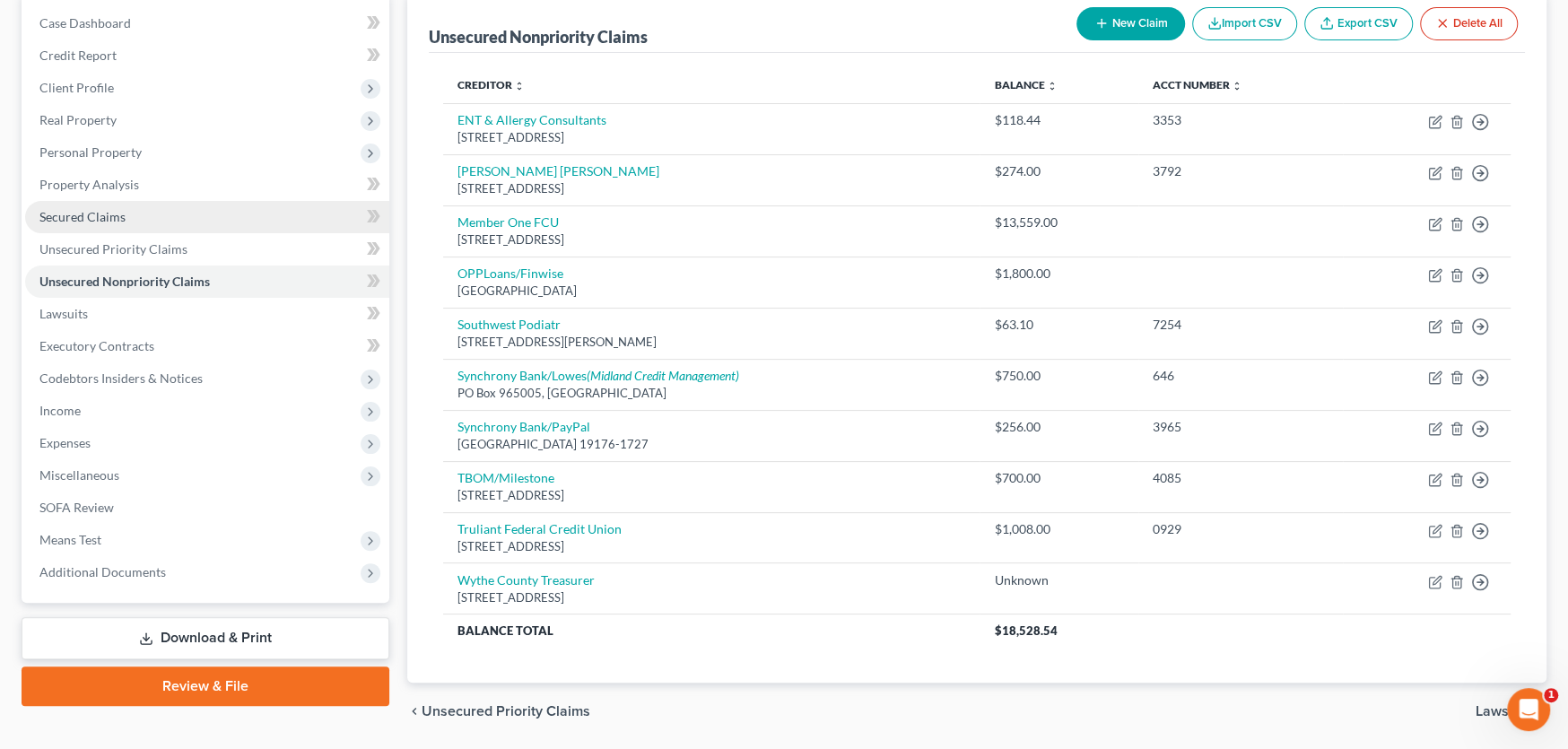
click at [90, 215] on span "Secured Claims" at bounding box center [83, 217] width 87 height 15
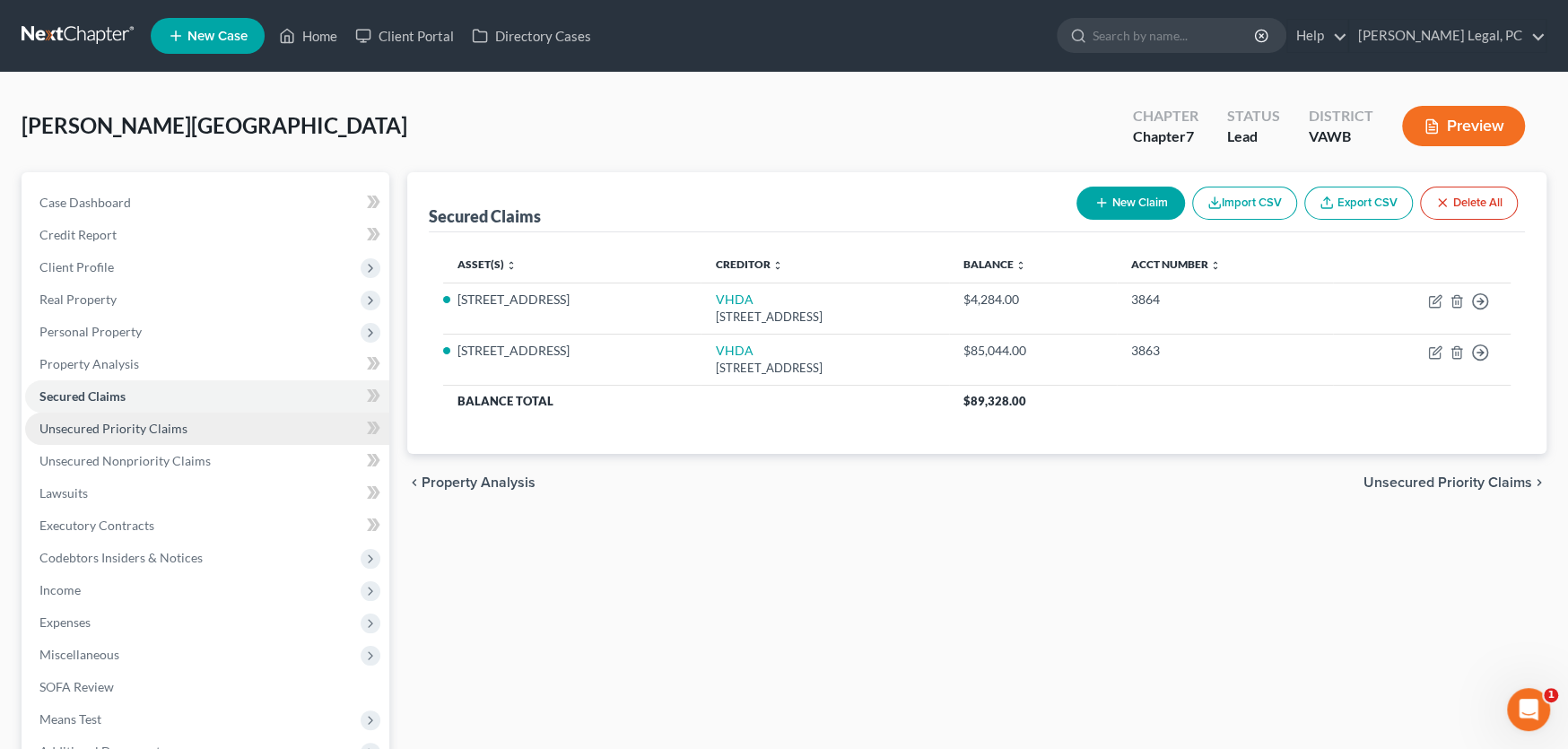
click at [139, 430] on span "Unsecured Priority Claims" at bounding box center [114, 428] width 148 height 15
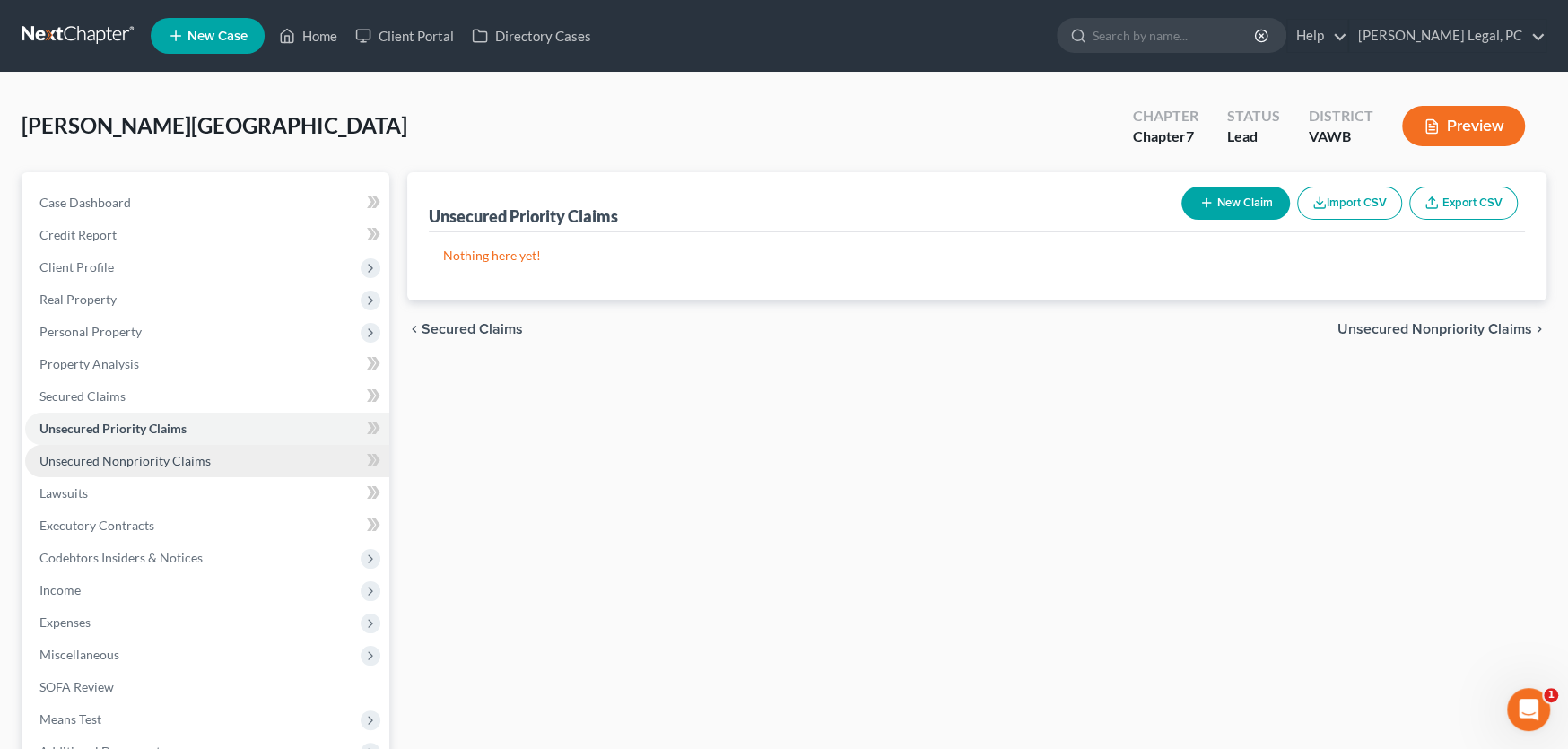
click at [140, 455] on span "Unsecured Nonpriority Claims" at bounding box center [126, 460] width 171 height 15
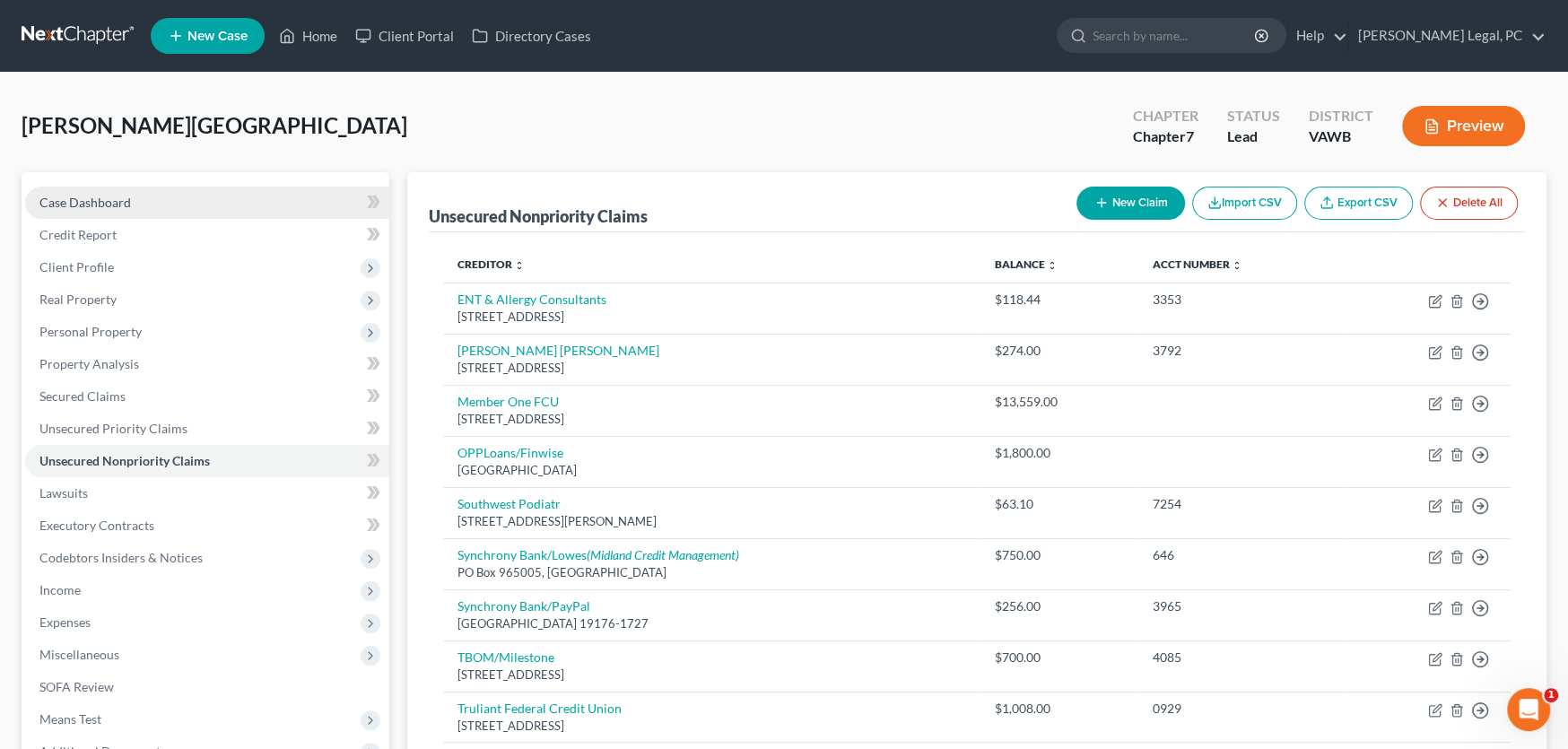
click at [59, 199] on span "Case Dashboard" at bounding box center [86, 202] width 91 height 15
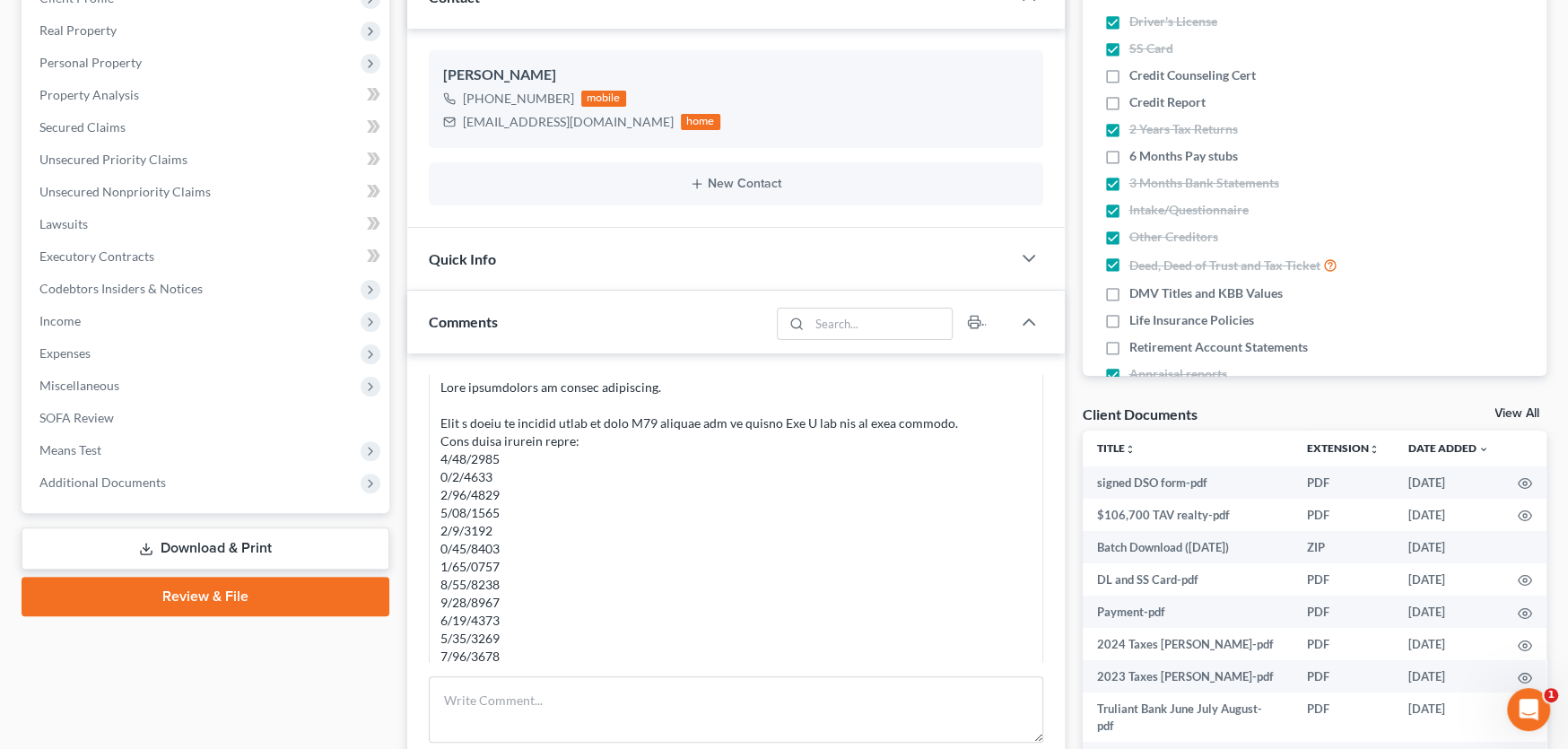
scroll to position [135, 0]
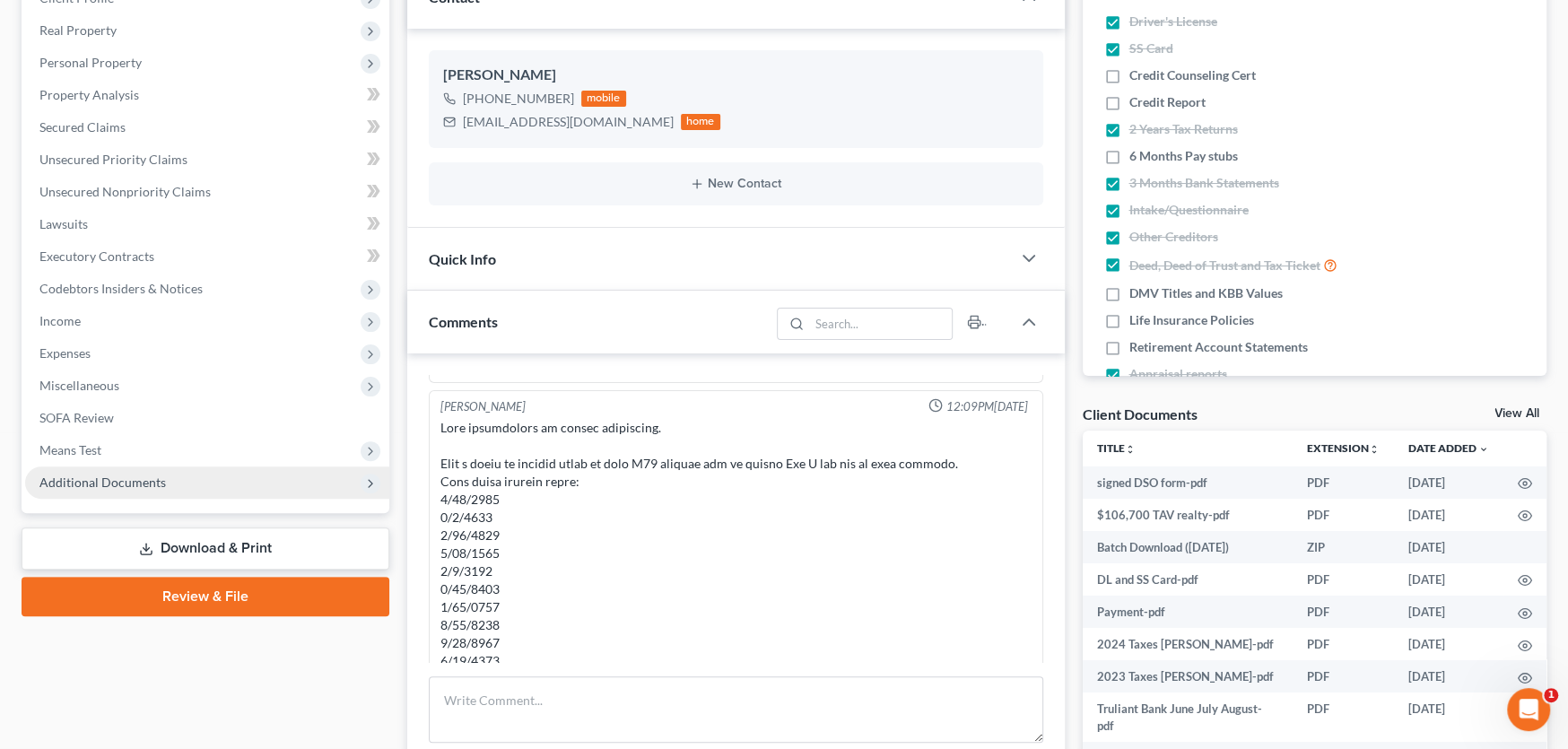
click at [68, 482] on span "Additional Documents" at bounding box center [103, 482] width 126 height 15
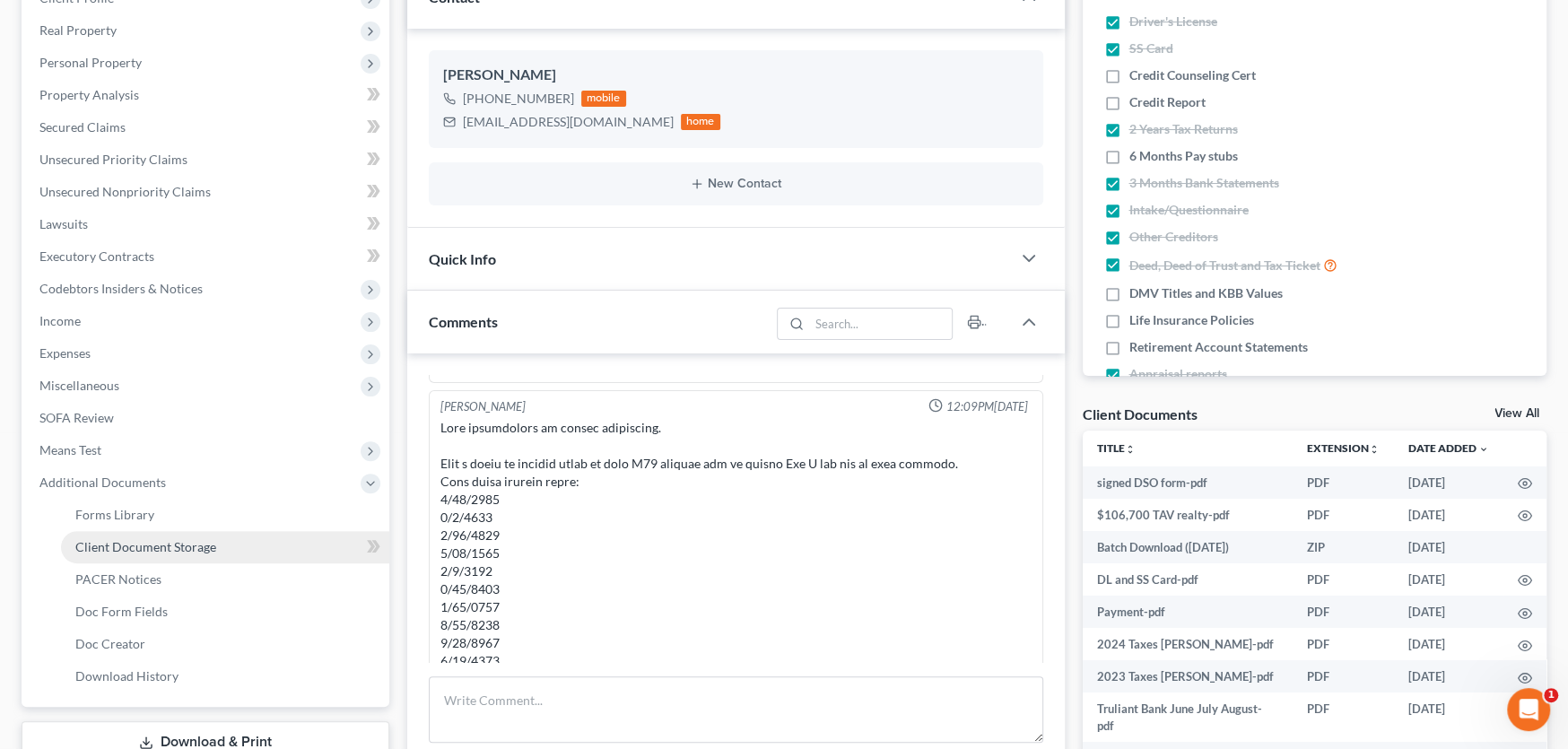
click at [107, 541] on span "Client Document Storage" at bounding box center [145, 547] width 141 height 15
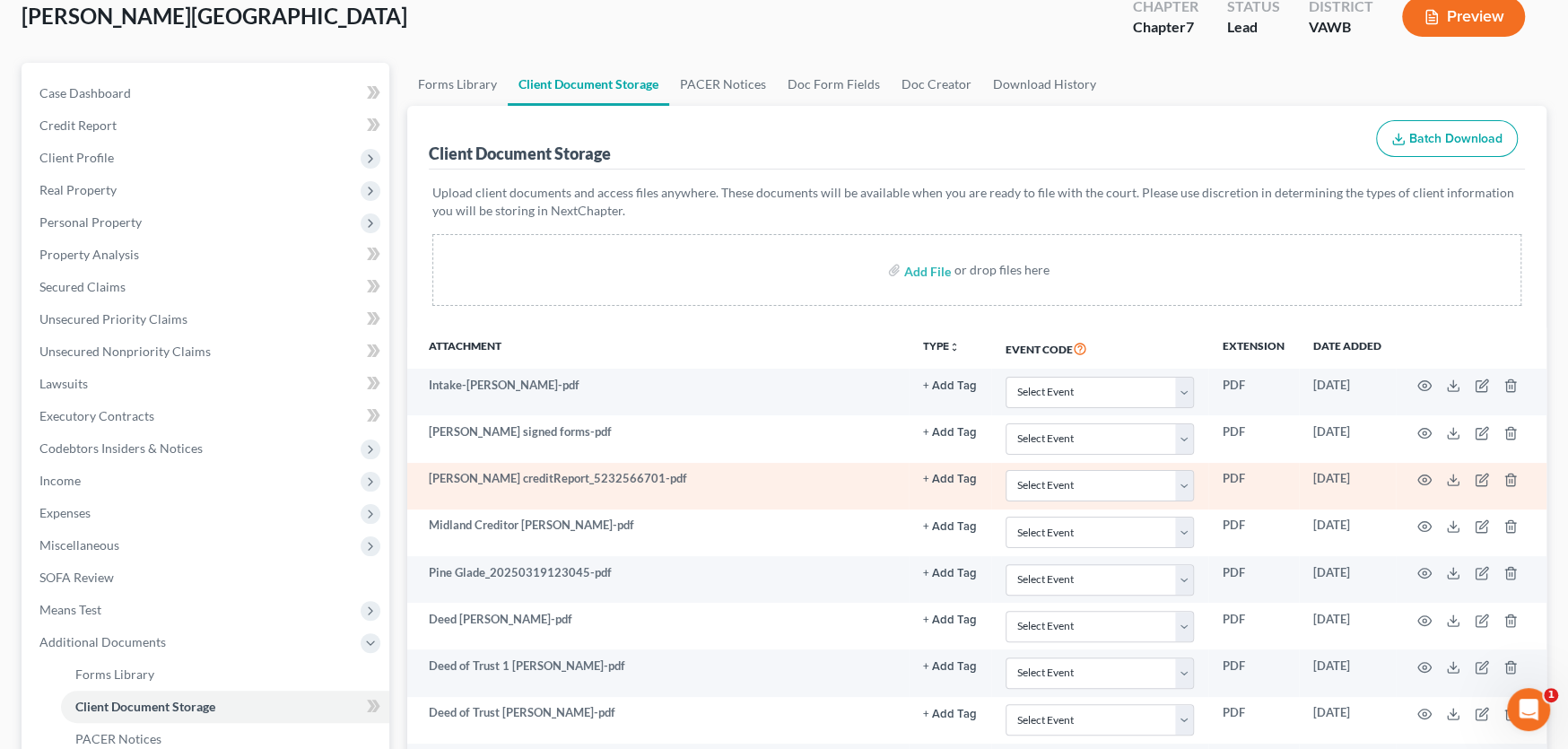
scroll to position [448, 0]
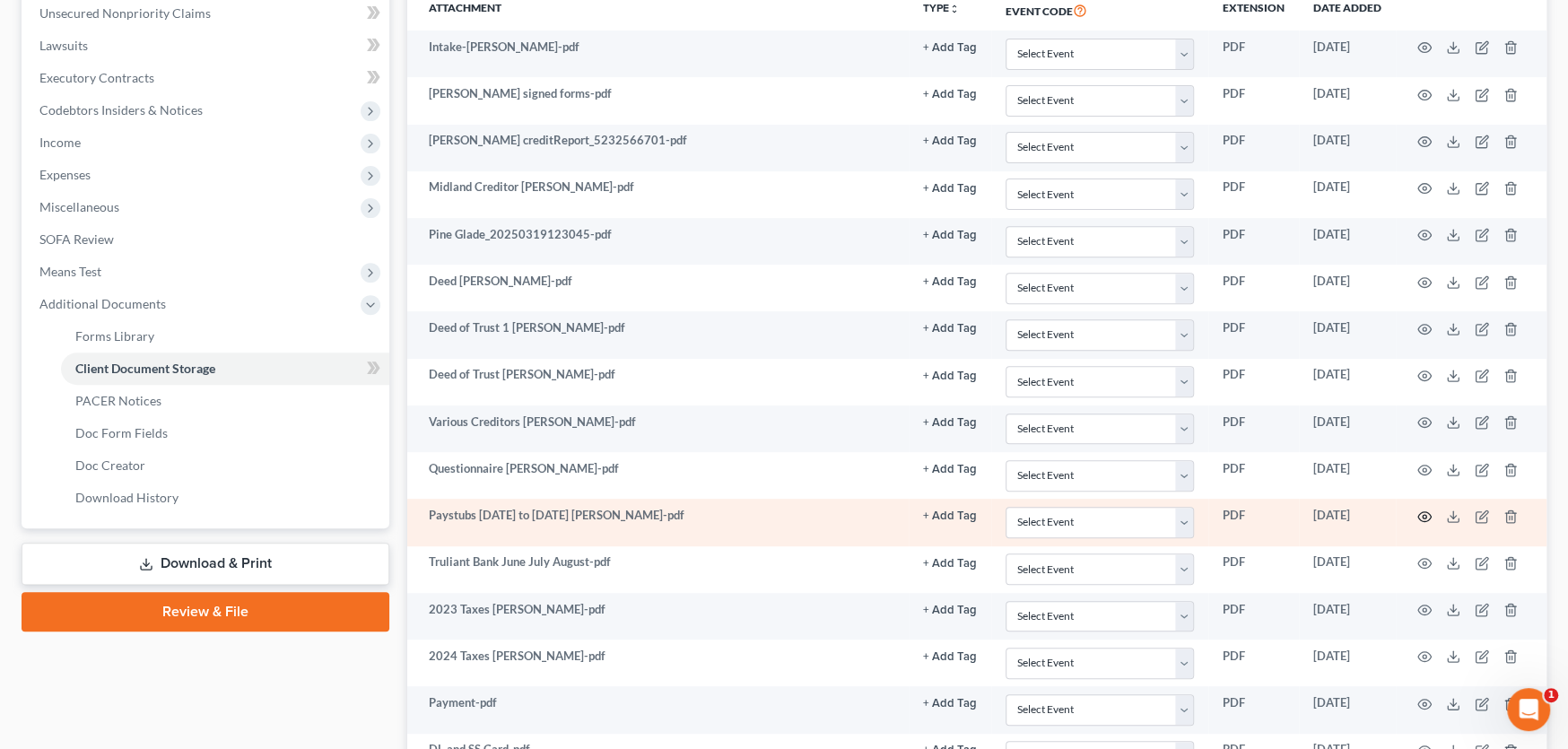
click at [1424, 515] on icon "button" at bounding box center [1423, 516] width 14 height 14
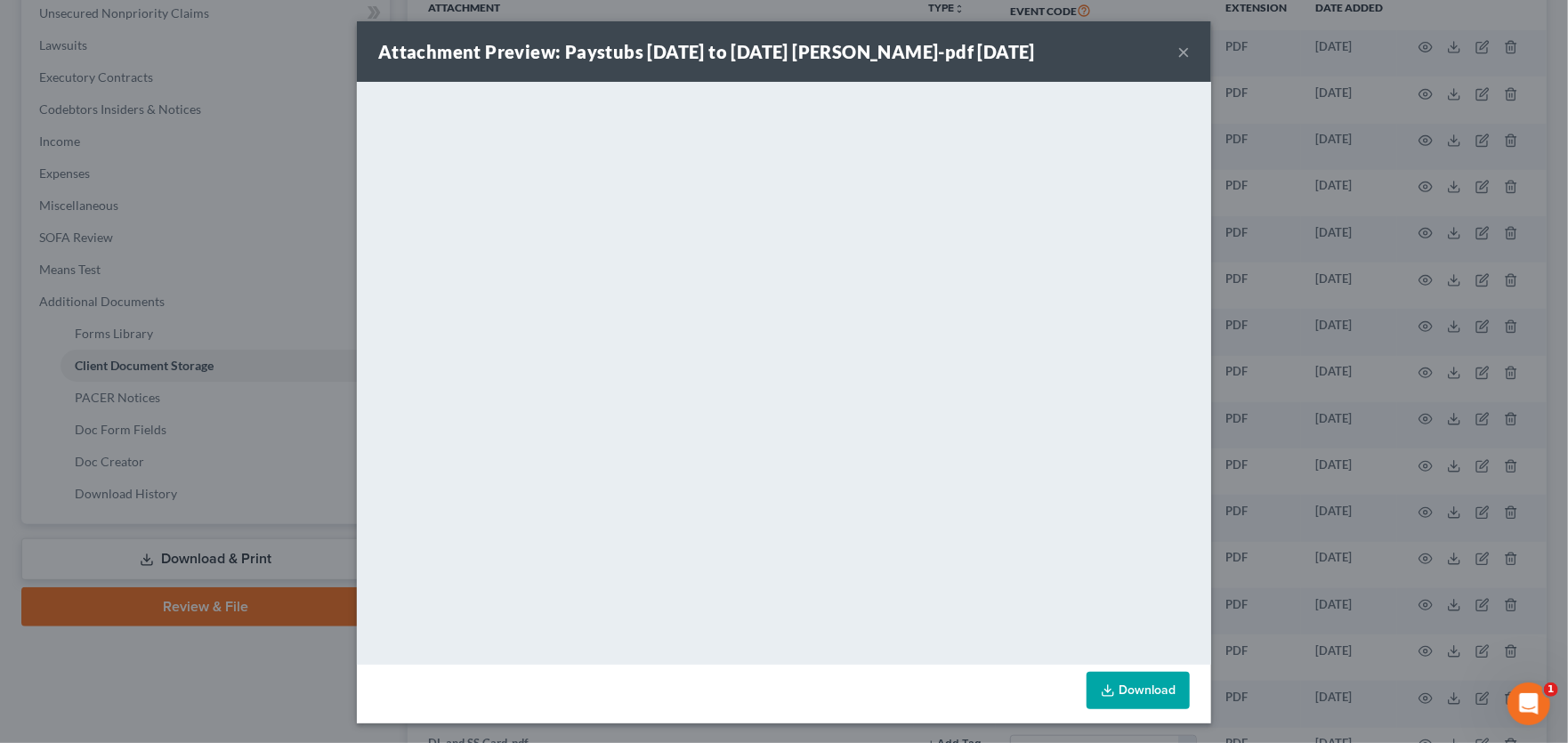
click at [1177, 53] on button "×" at bounding box center [1183, 51] width 12 height 22
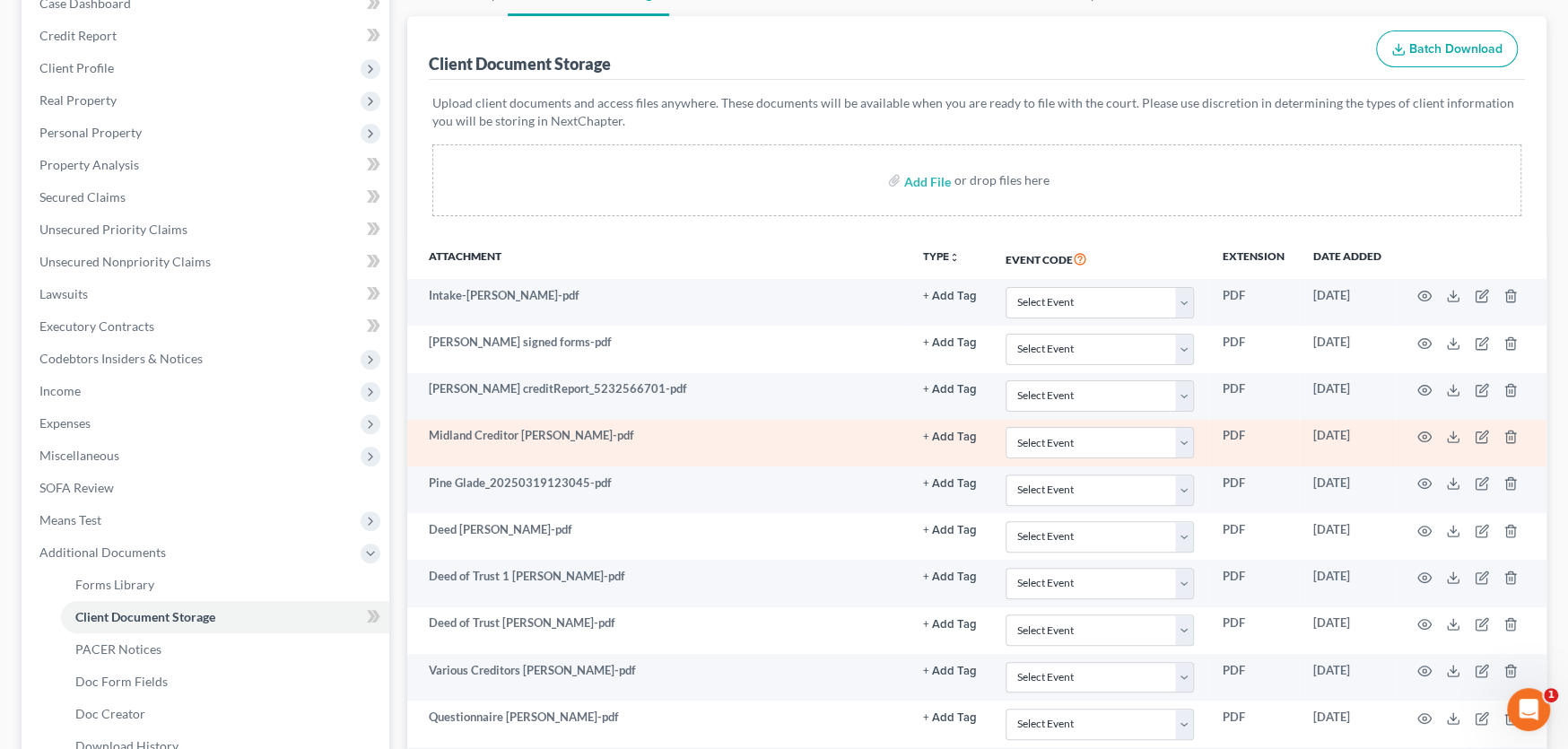
scroll to position [180, 0]
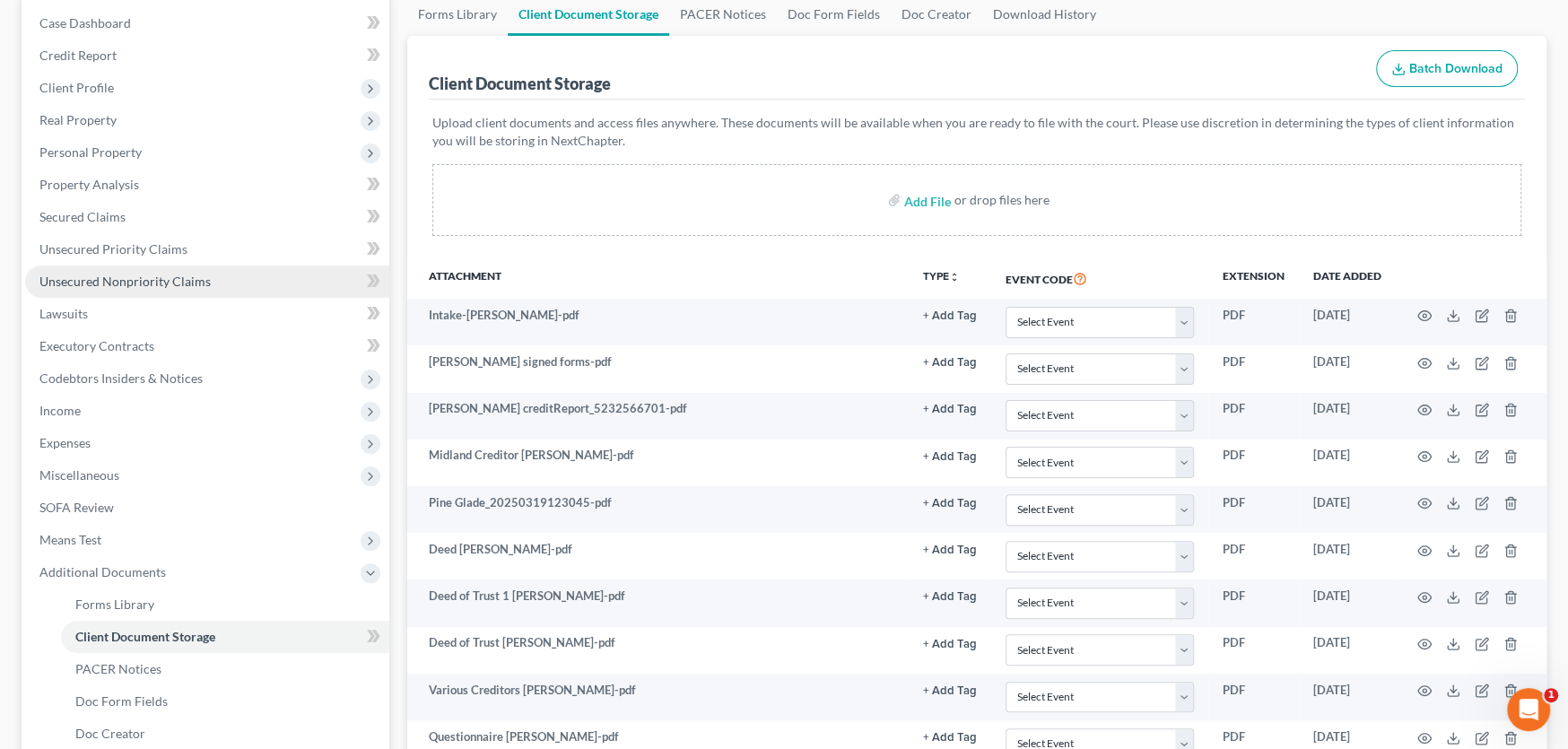
click at [109, 275] on span "Unsecured Nonpriority Claims" at bounding box center [126, 281] width 171 height 15
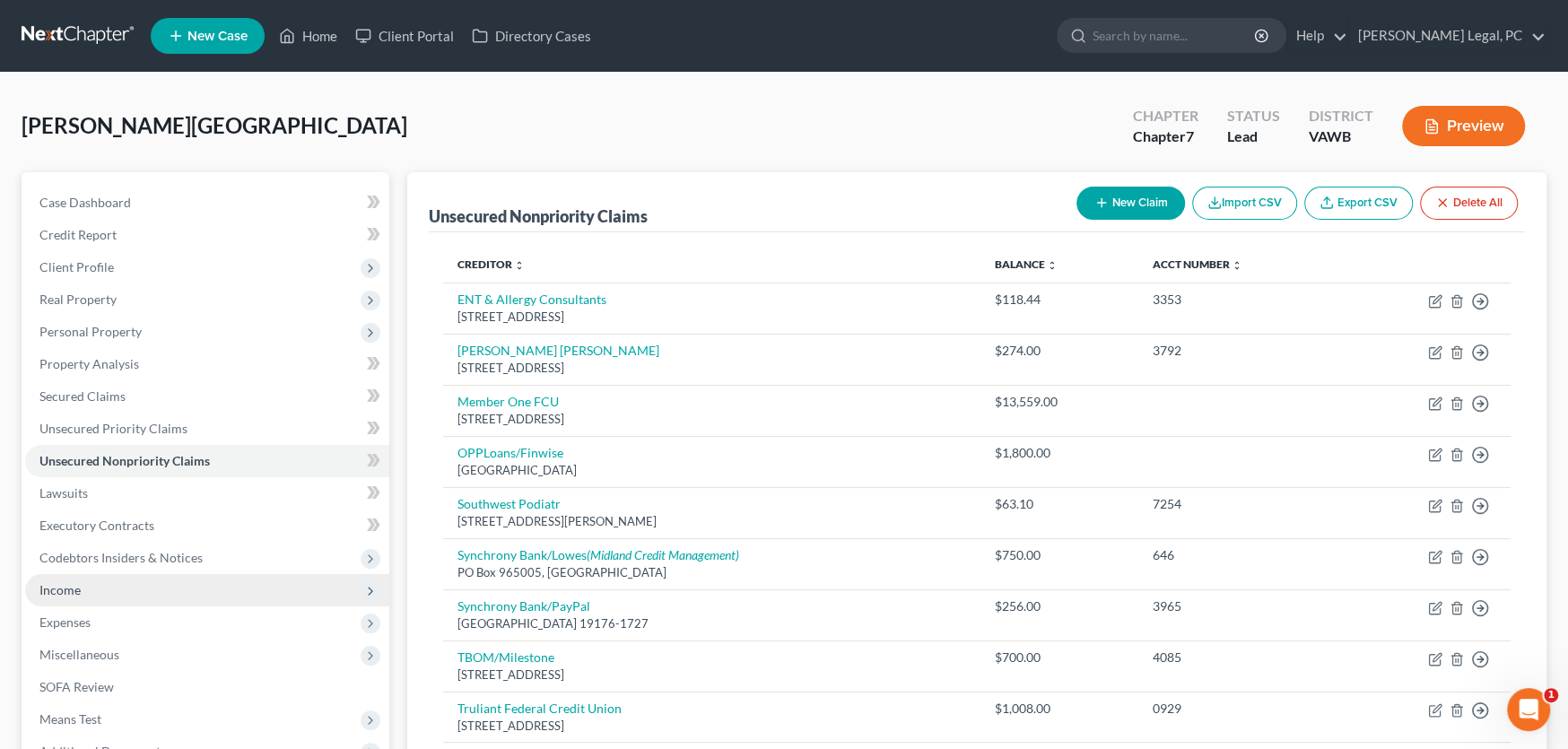
click at [57, 588] on span "Income" at bounding box center [60, 589] width 41 height 15
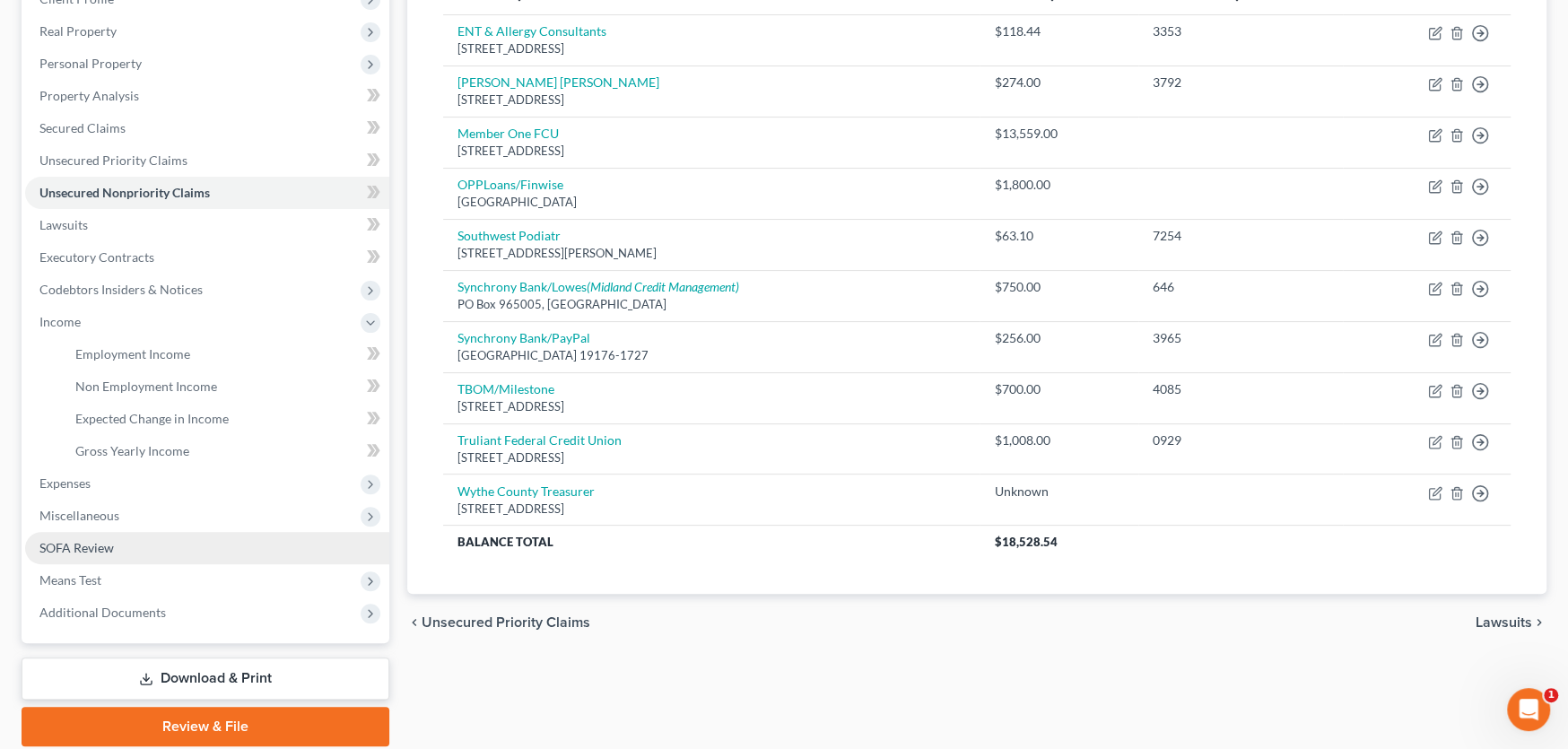
scroll to position [269, 0]
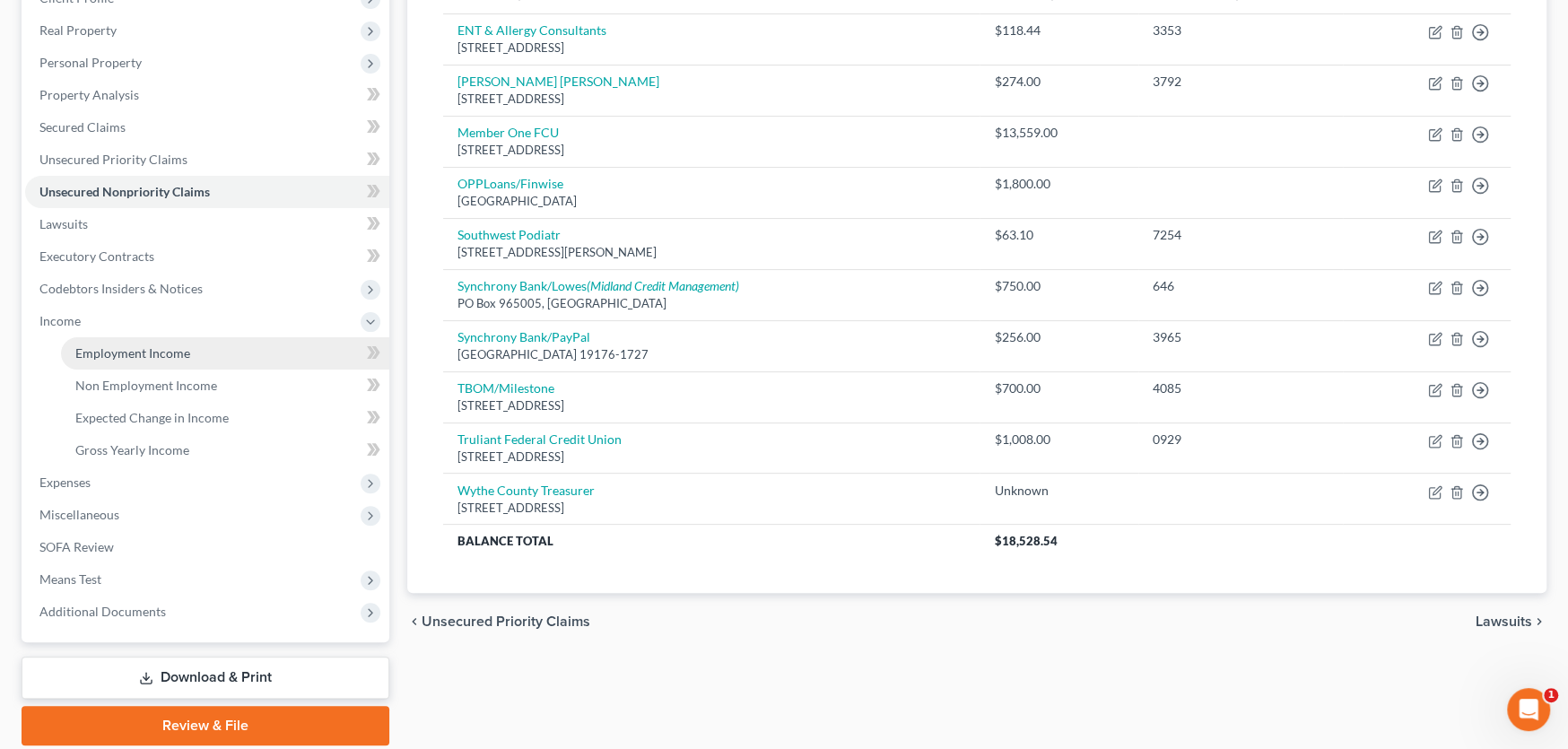
click at [96, 351] on span "Employment Income" at bounding box center [132, 353] width 115 height 15
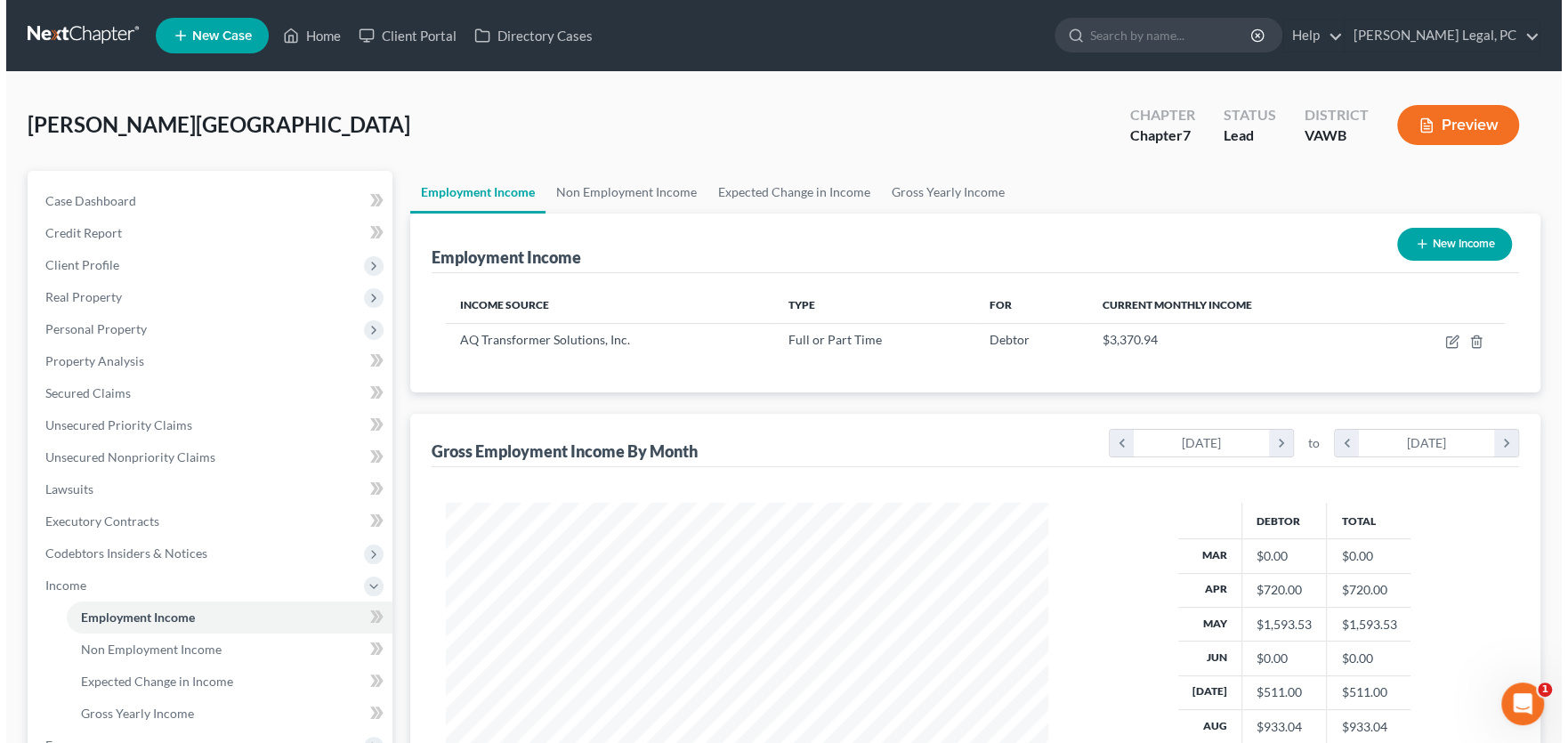
scroll to position [318, 638]
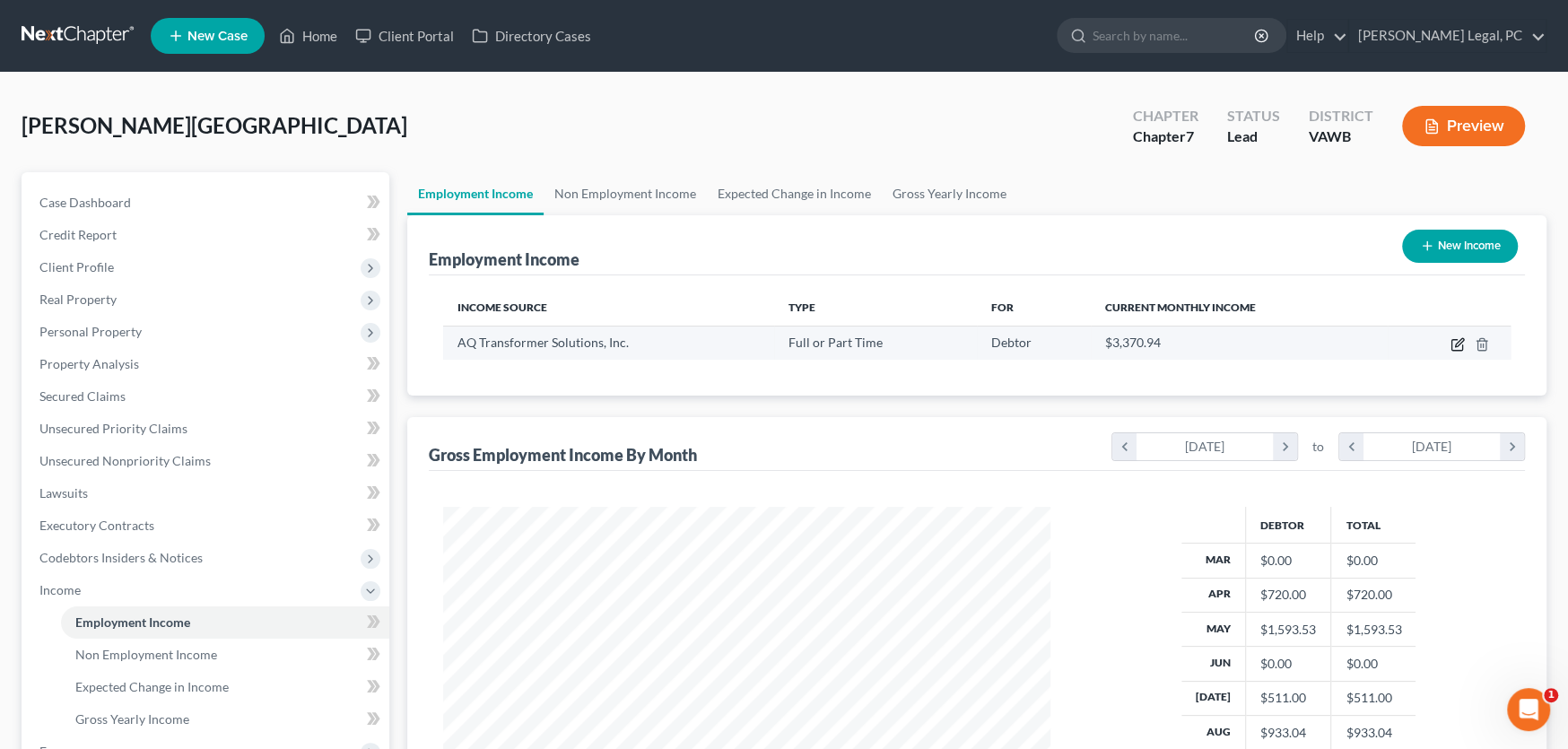
click at [1454, 343] on icon "button" at bounding box center [1457, 344] width 14 height 14
select select "0"
select select "48"
select select "3"
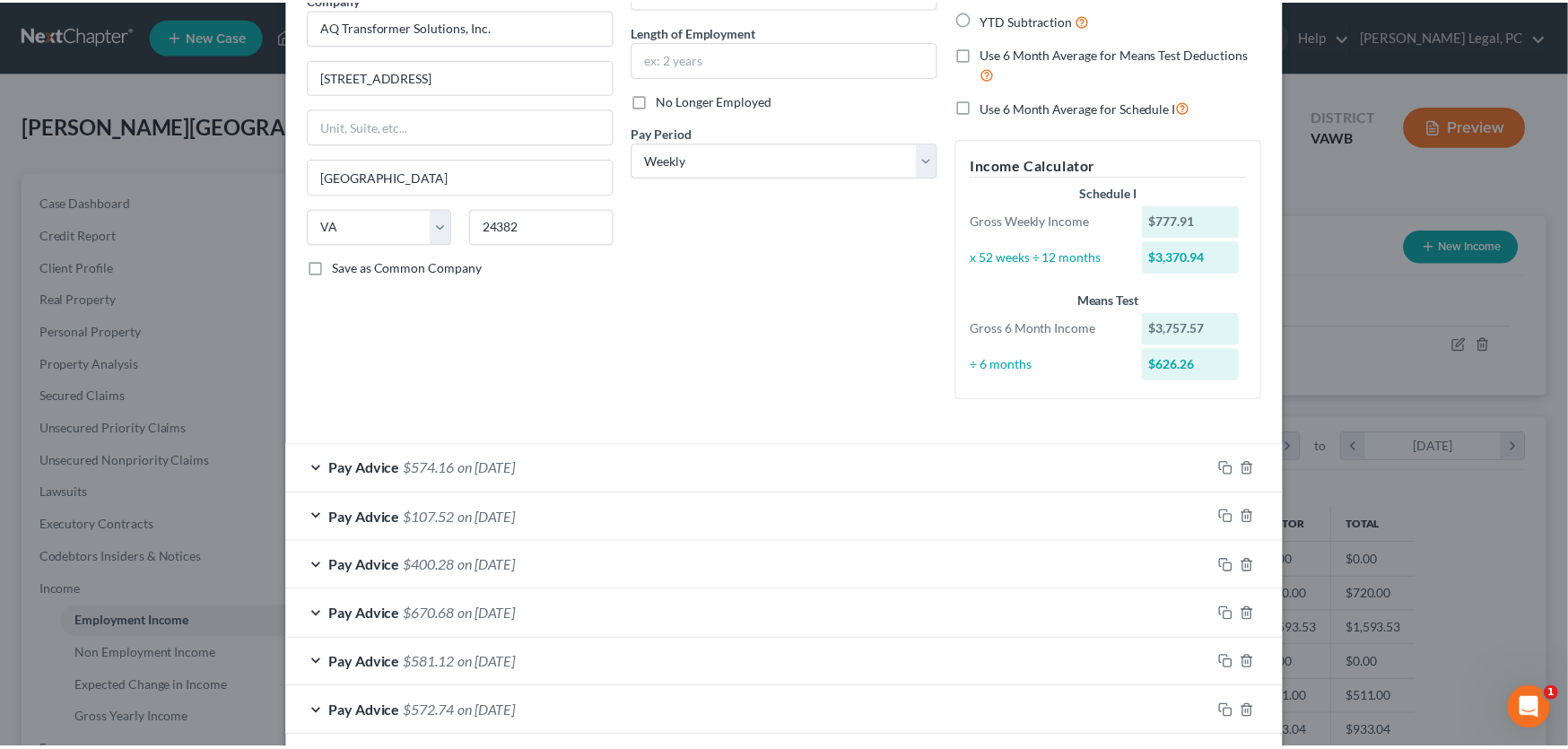
scroll to position [0, 0]
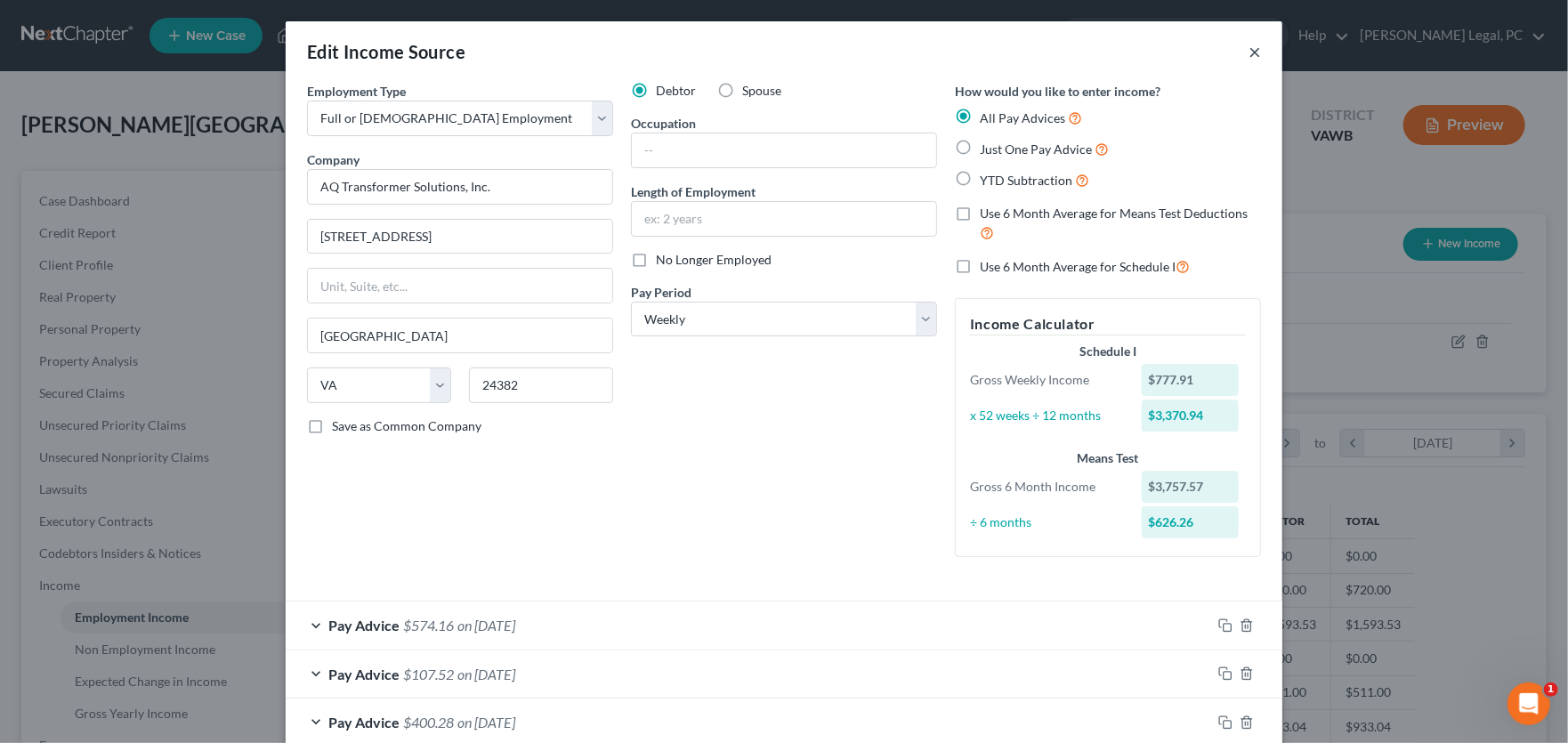
click at [1249, 48] on button "×" at bounding box center [1255, 51] width 12 height 22
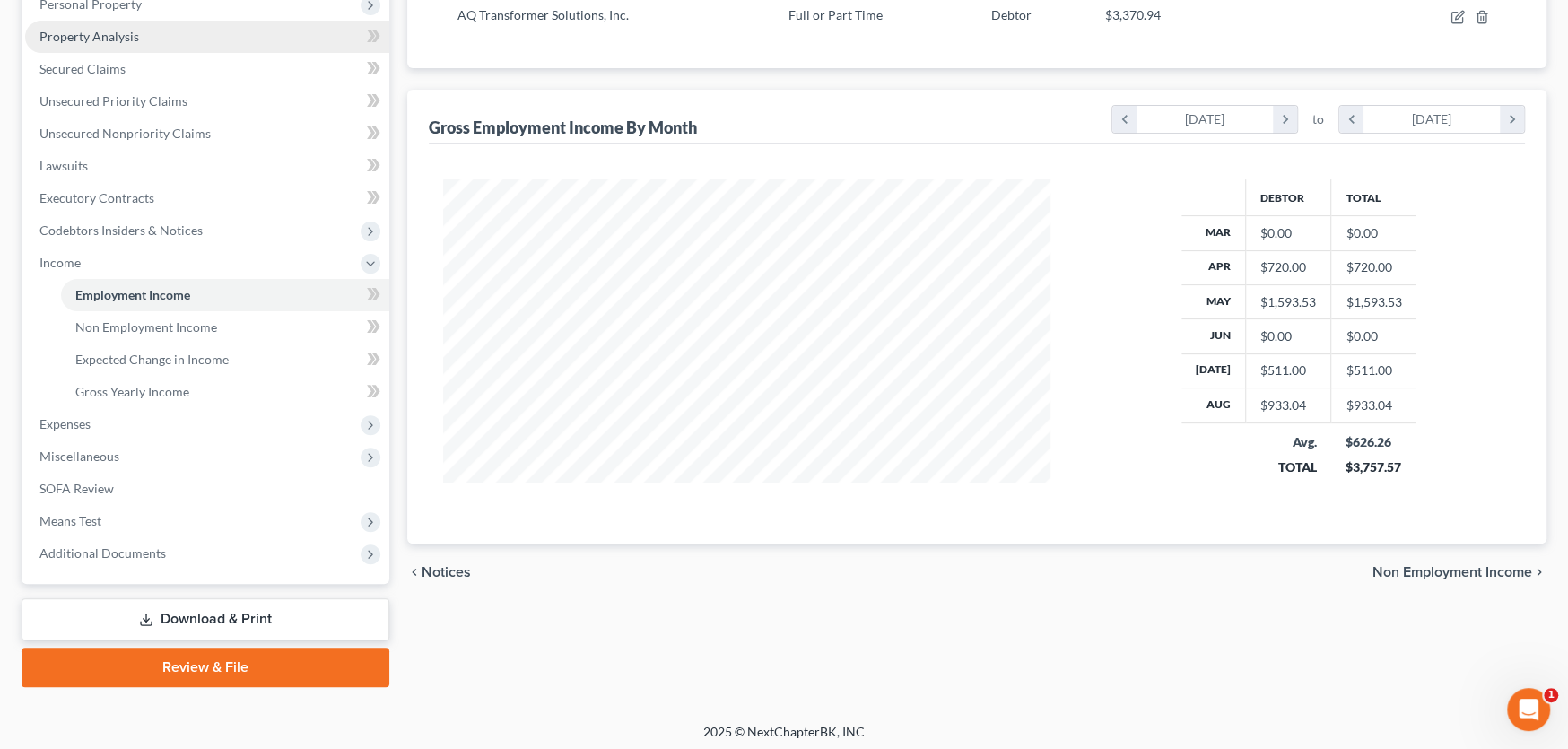
scroll to position [331, 0]
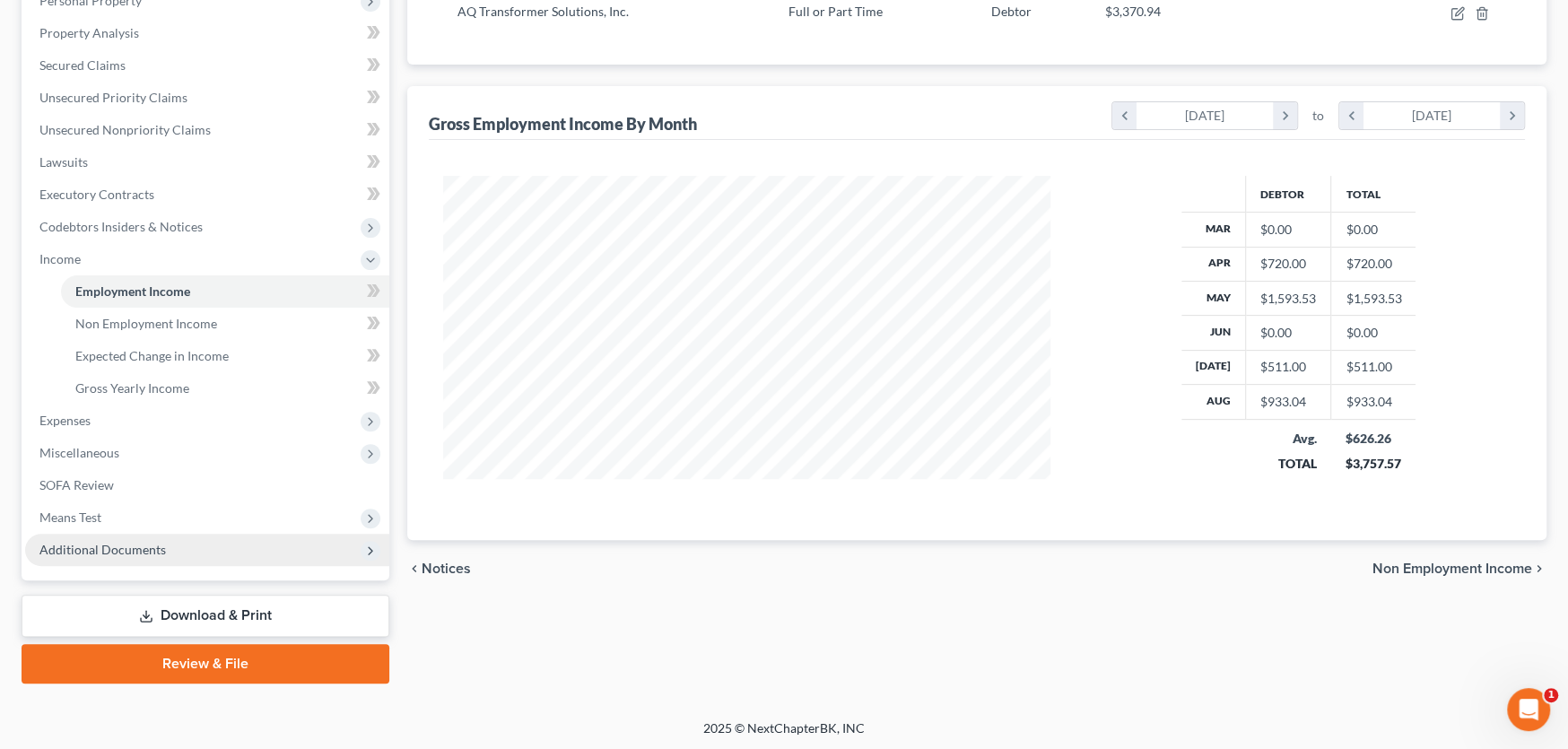
click at [159, 557] on span "Additional Documents" at bounding box center [206, 549] width 364 height 32
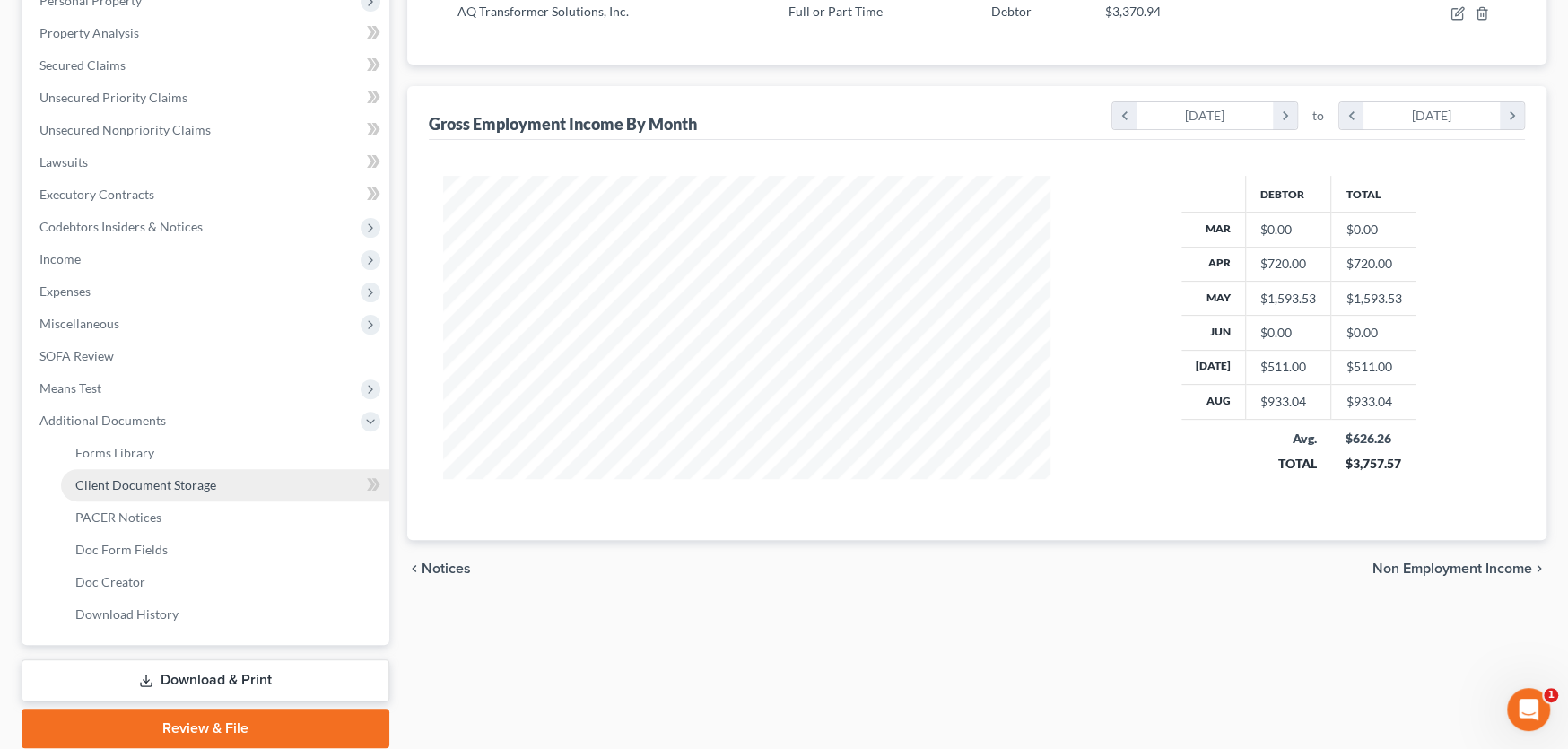
click at [245, 489] on link "Client Document Storage" at bounding box center [224, 485] width 328 height 32
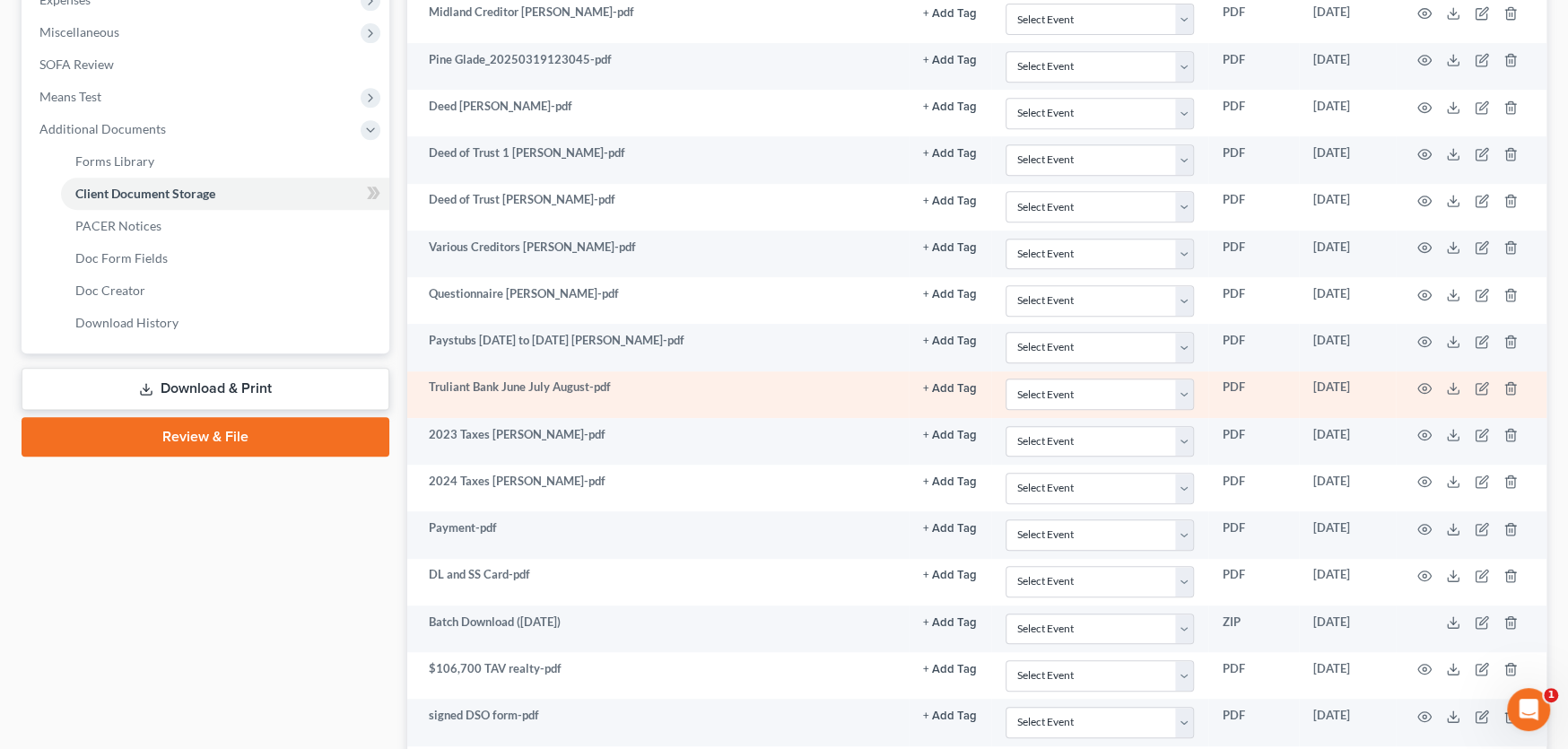
scroll to position [627, 0]
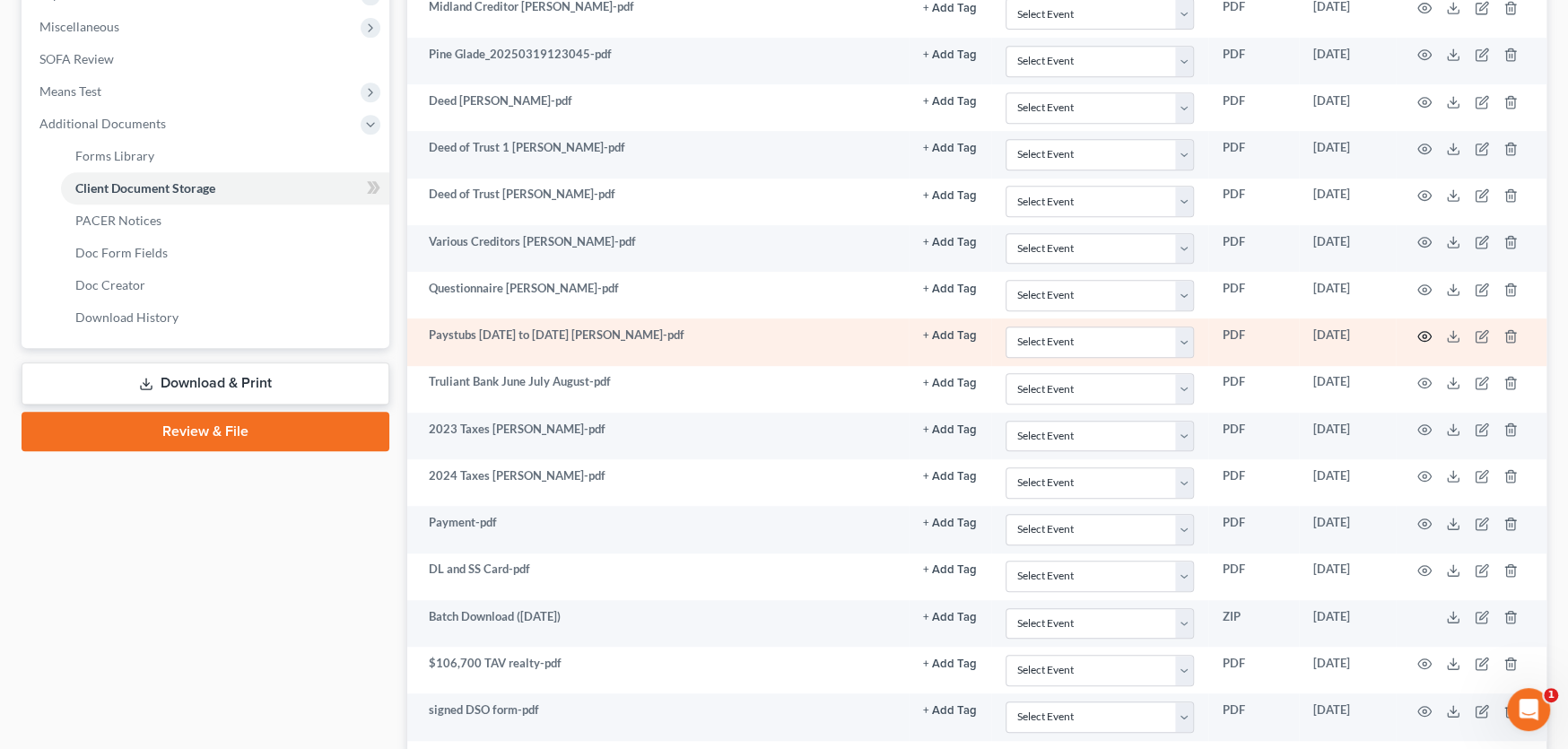
click at [1424, 335] on circle "button" at bounding box center [1424, 336] width 4 height 4
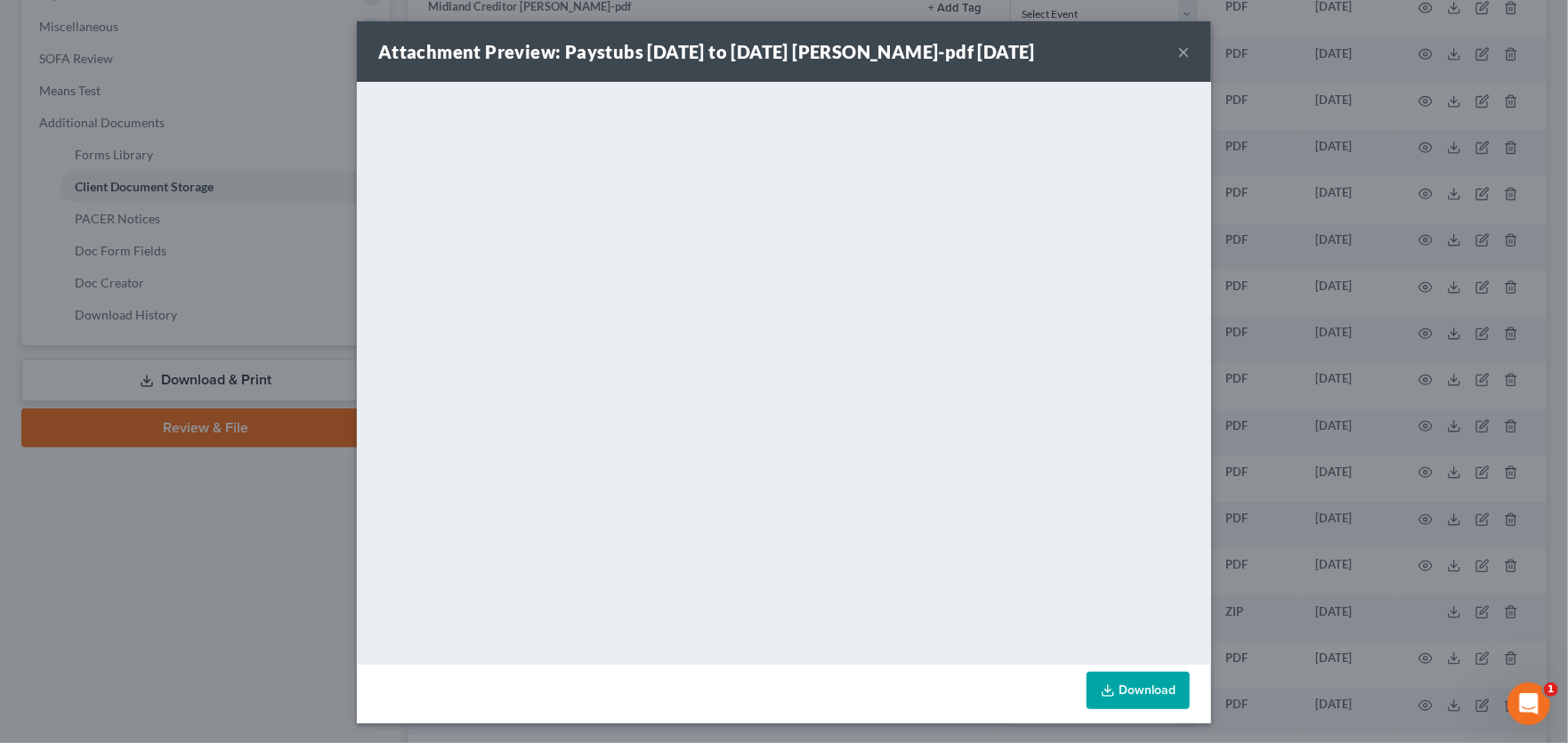
click at [1177, 51] on button "×" at bounding box center [1183, 51] width 12 height 22
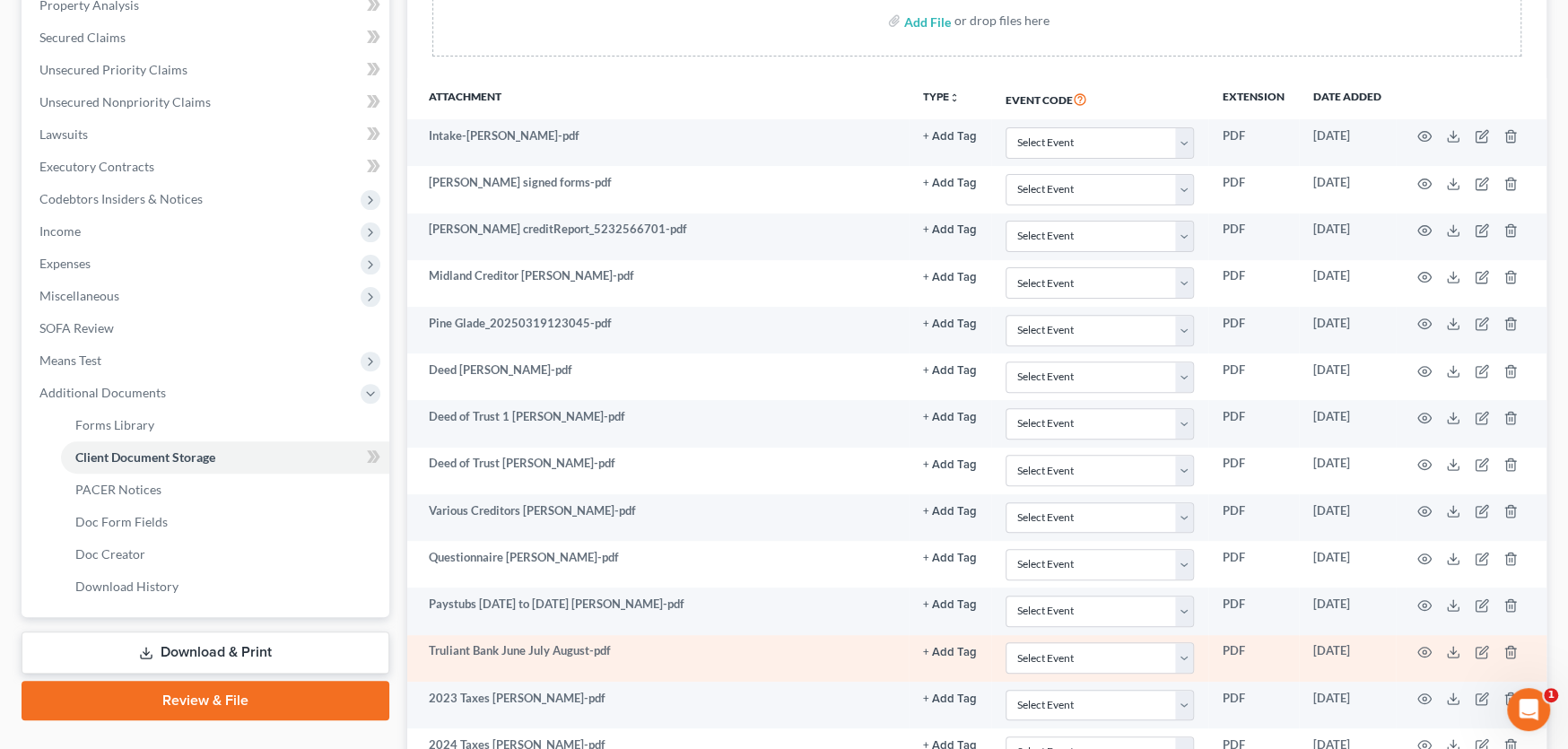
scroll to position [358, 0]
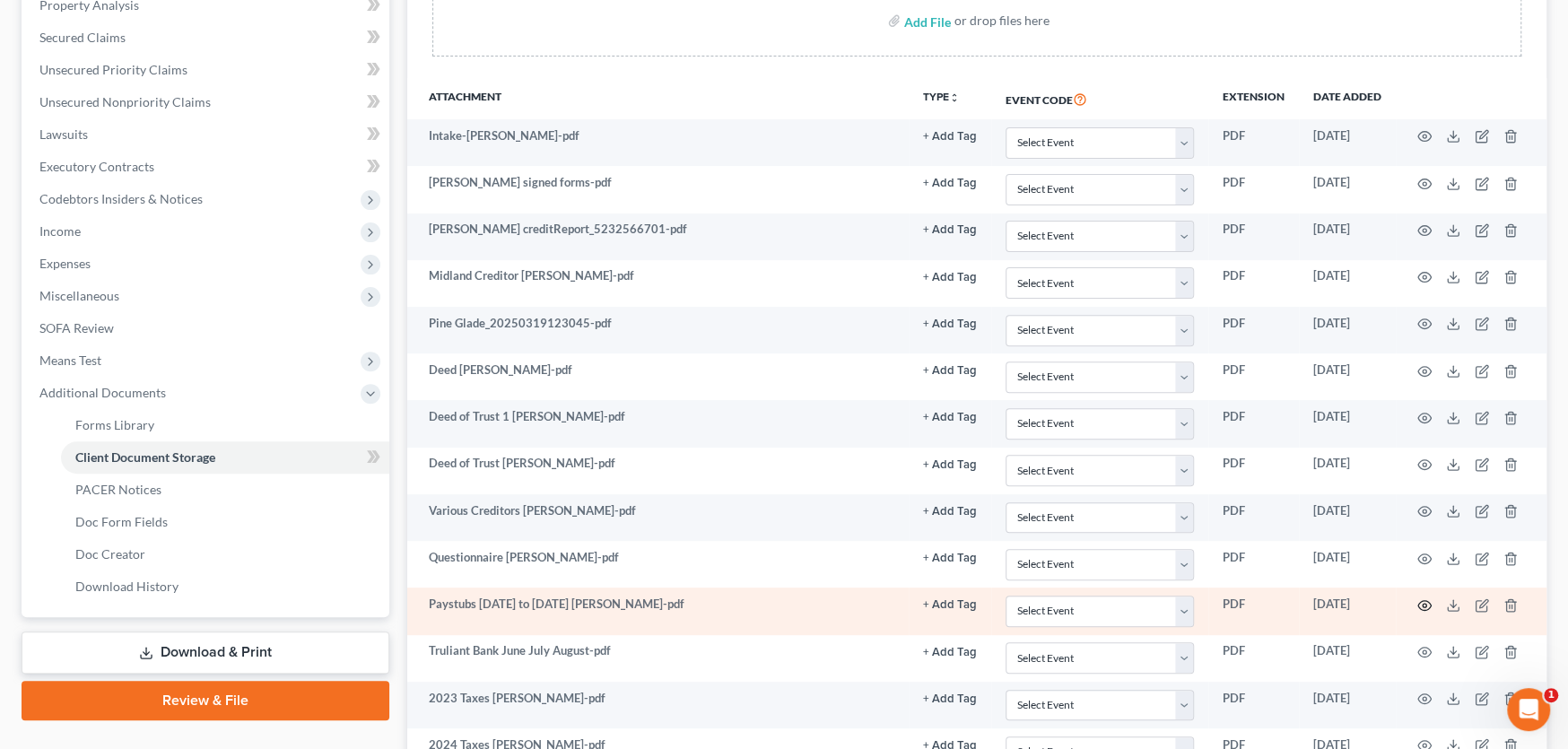
click at [1423, 598] on icon "button" at bounding box center [1423, 605] width 14 height 14
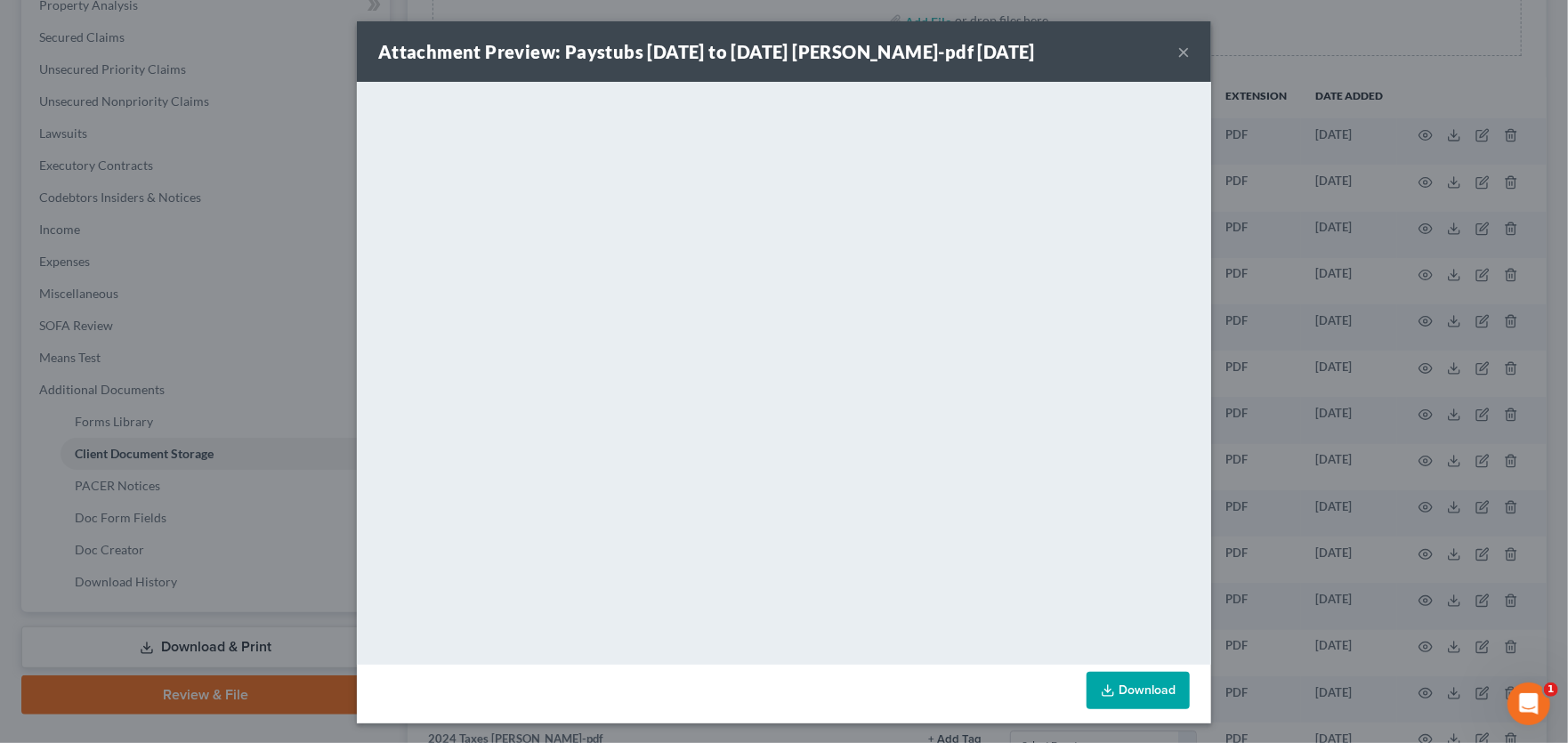
click at [1177, 47] on button "×" at bounding box center [1183, 51] width 12 height 22
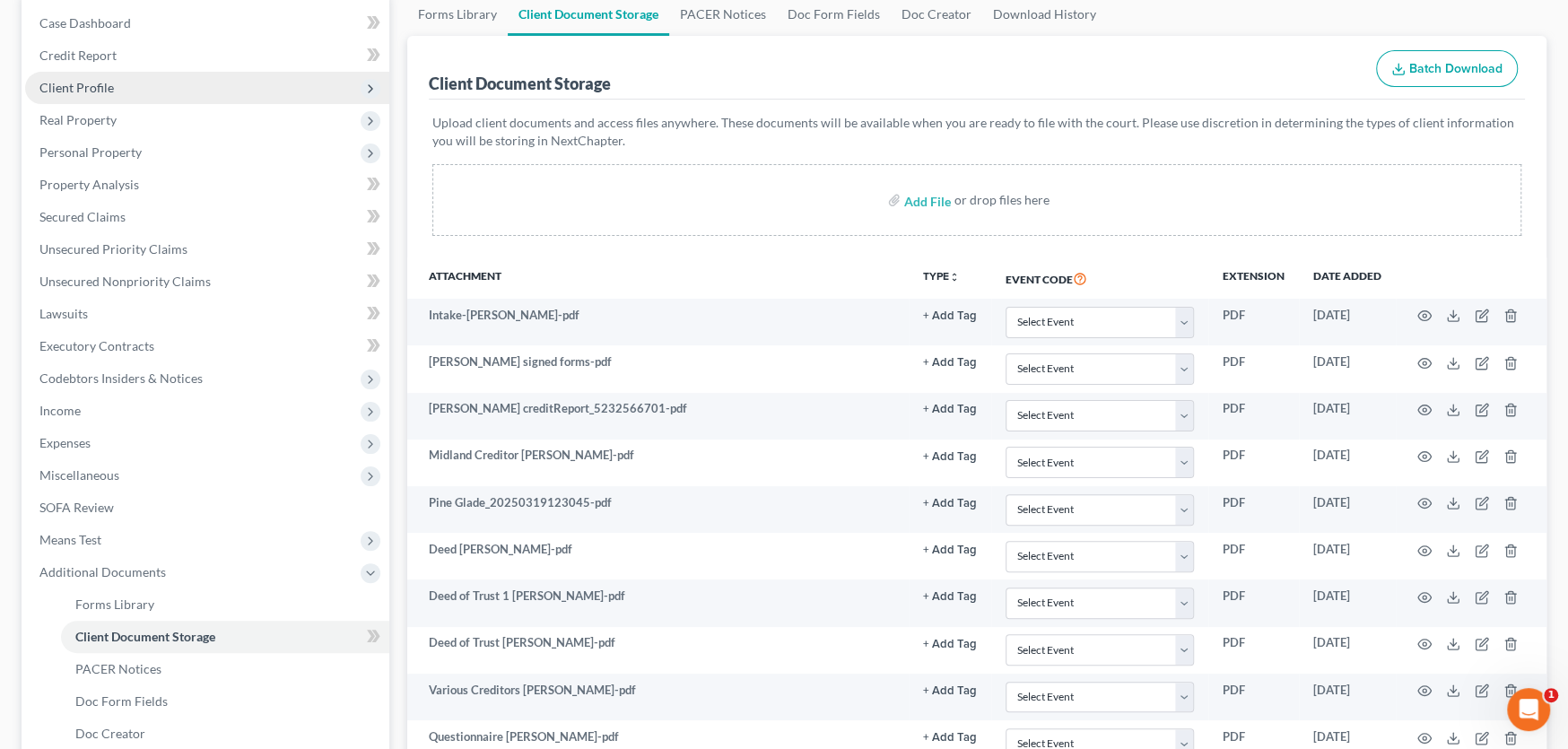
scroll to position [0, 0]
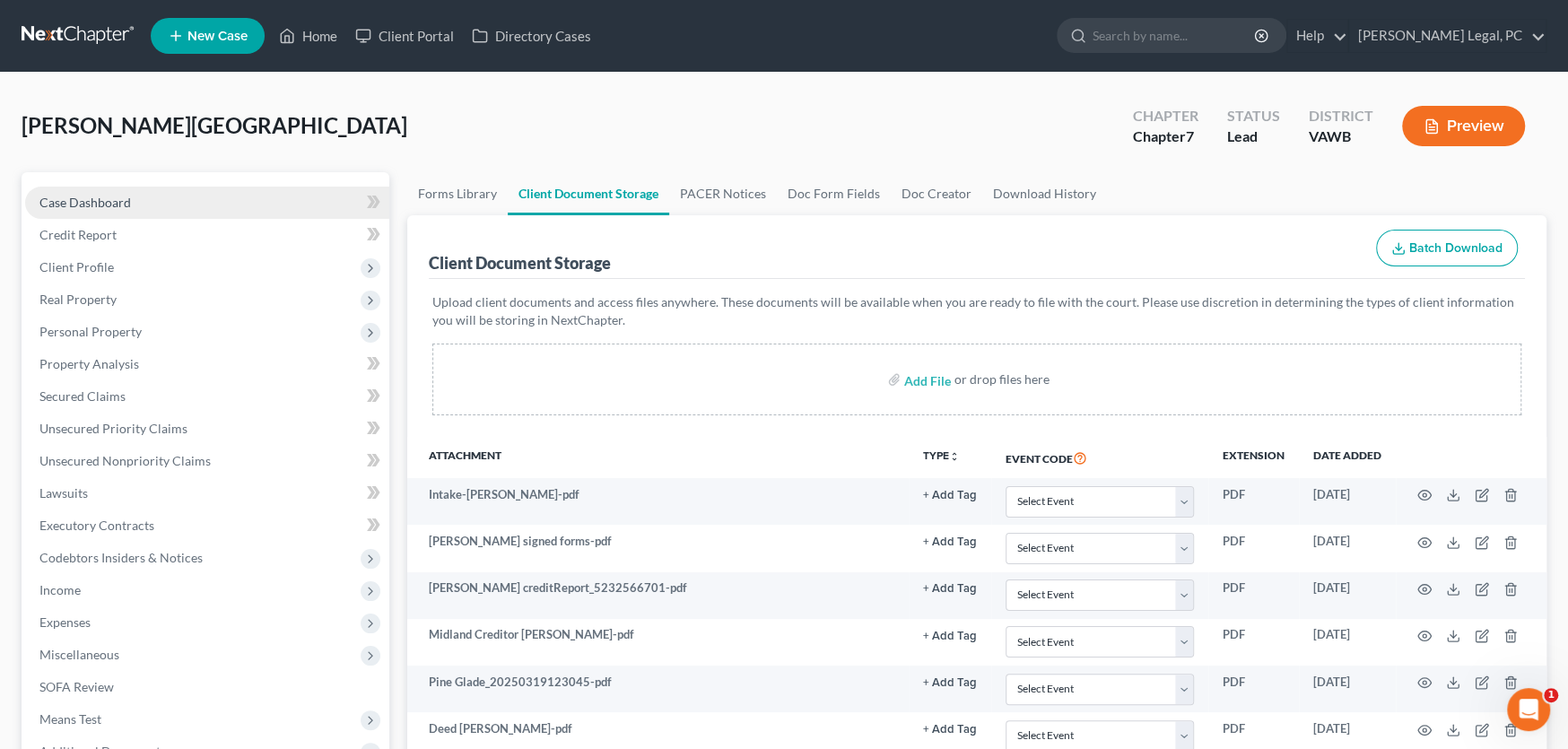
click at [79, 195] on span "Case Dashboard" at bounding box center [86, 202] width 91 height 15
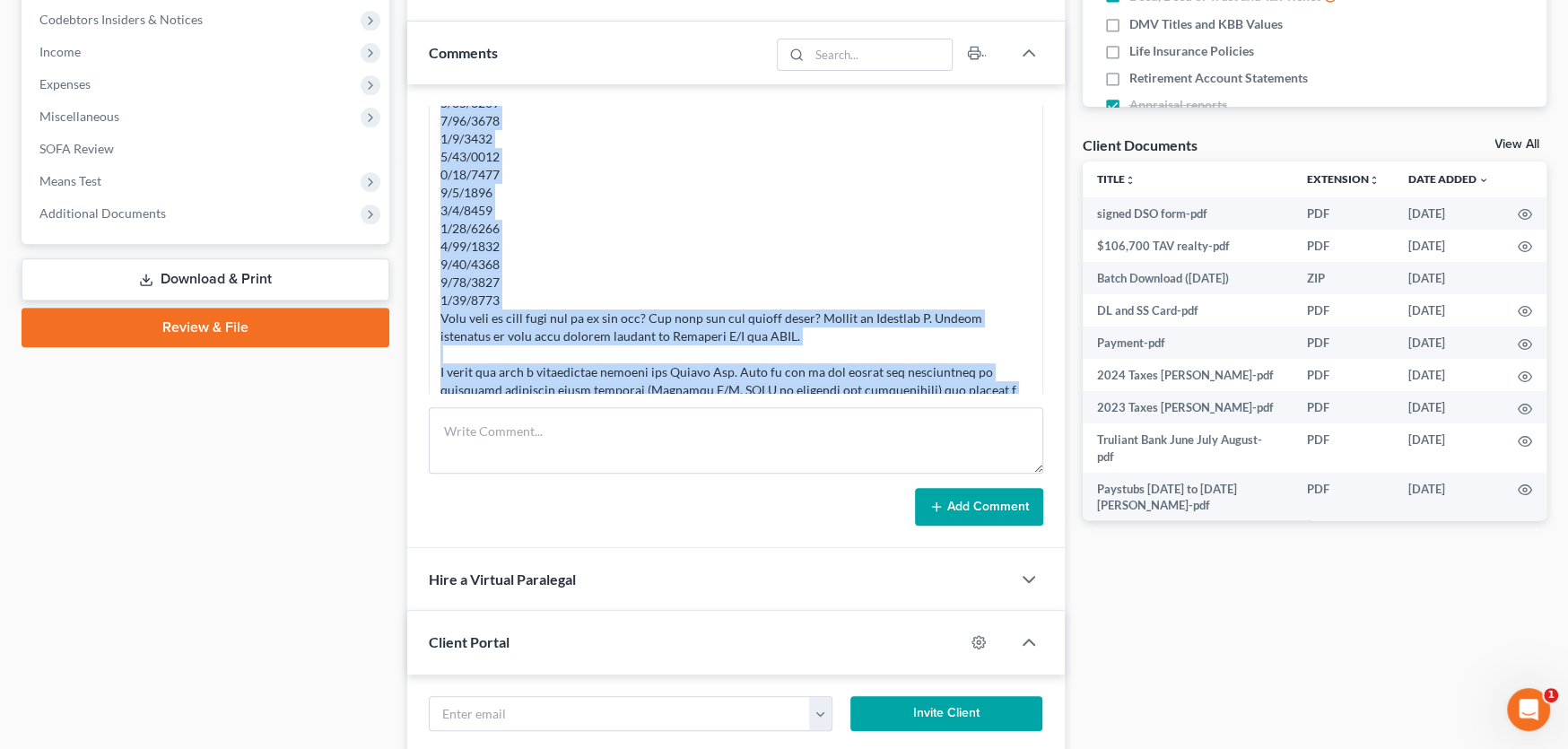
scroll to position [498, 0]
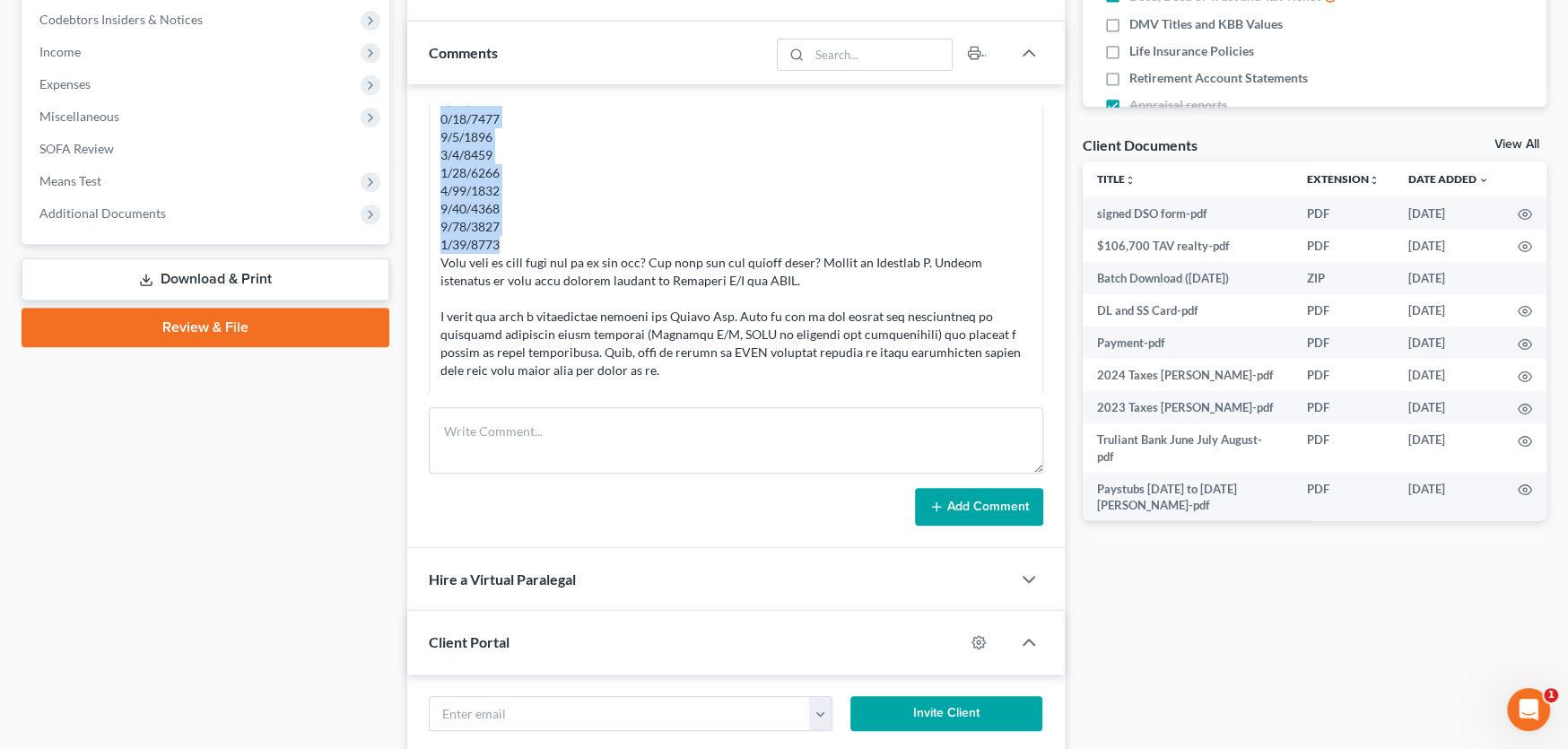
drag, startPoint x: 436, startPoint y: 137, endPoint x: 517, endPoint y: 235, distance: 127.1
click at [517, 235] on div "Rodelin Palmer 12:09PM, 09/15/2025" at bounding box center [736, 254] width 614 height 990
copy div "9/11/2025 9/4/2025 8/28/2025 8/14/2025 8/7/2025 7/31/2025 7/24/2025 7/17/2025 7…"
click at [594, 242] on div at bounding box center [736, 262] width 591 height 951
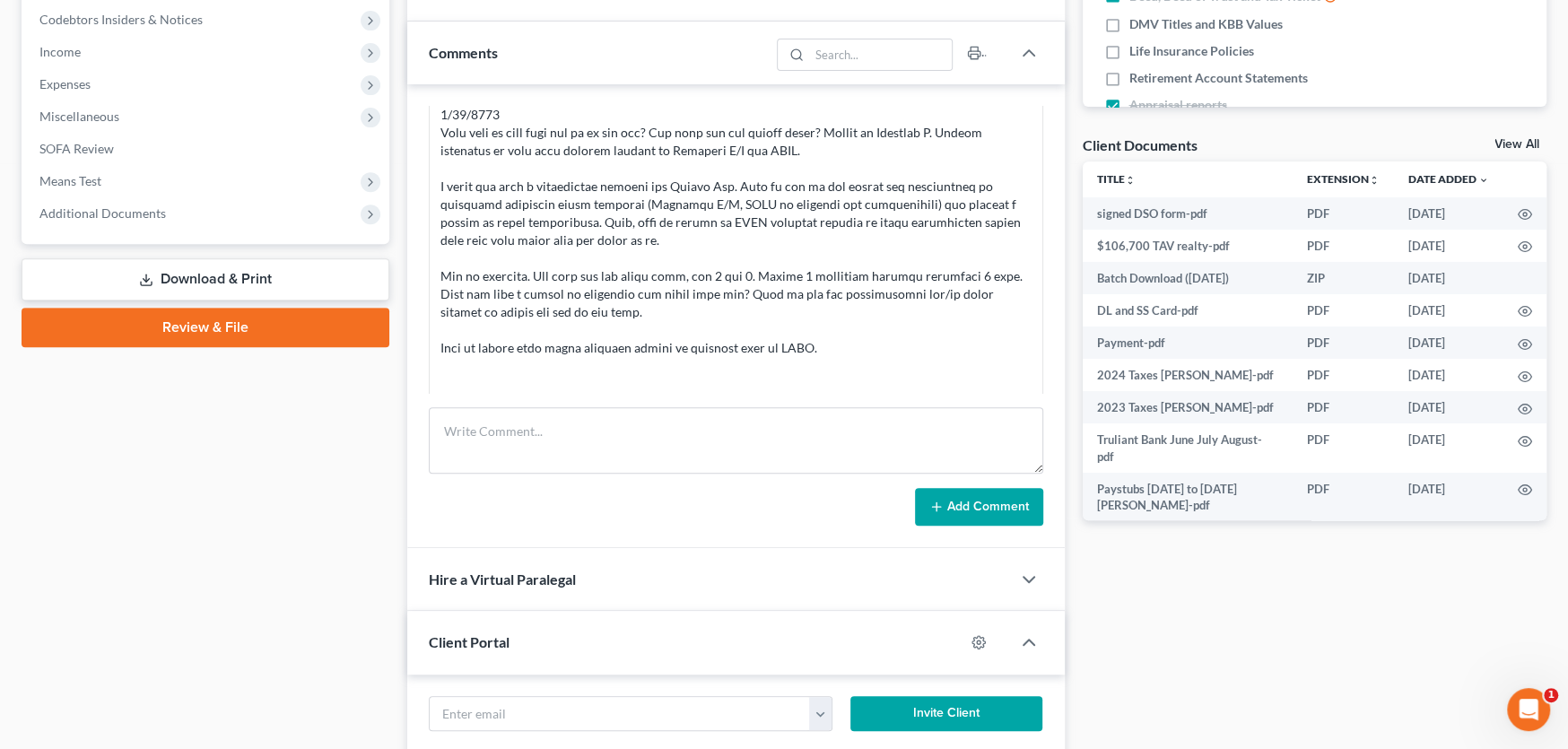
scroll to position [718, 0]
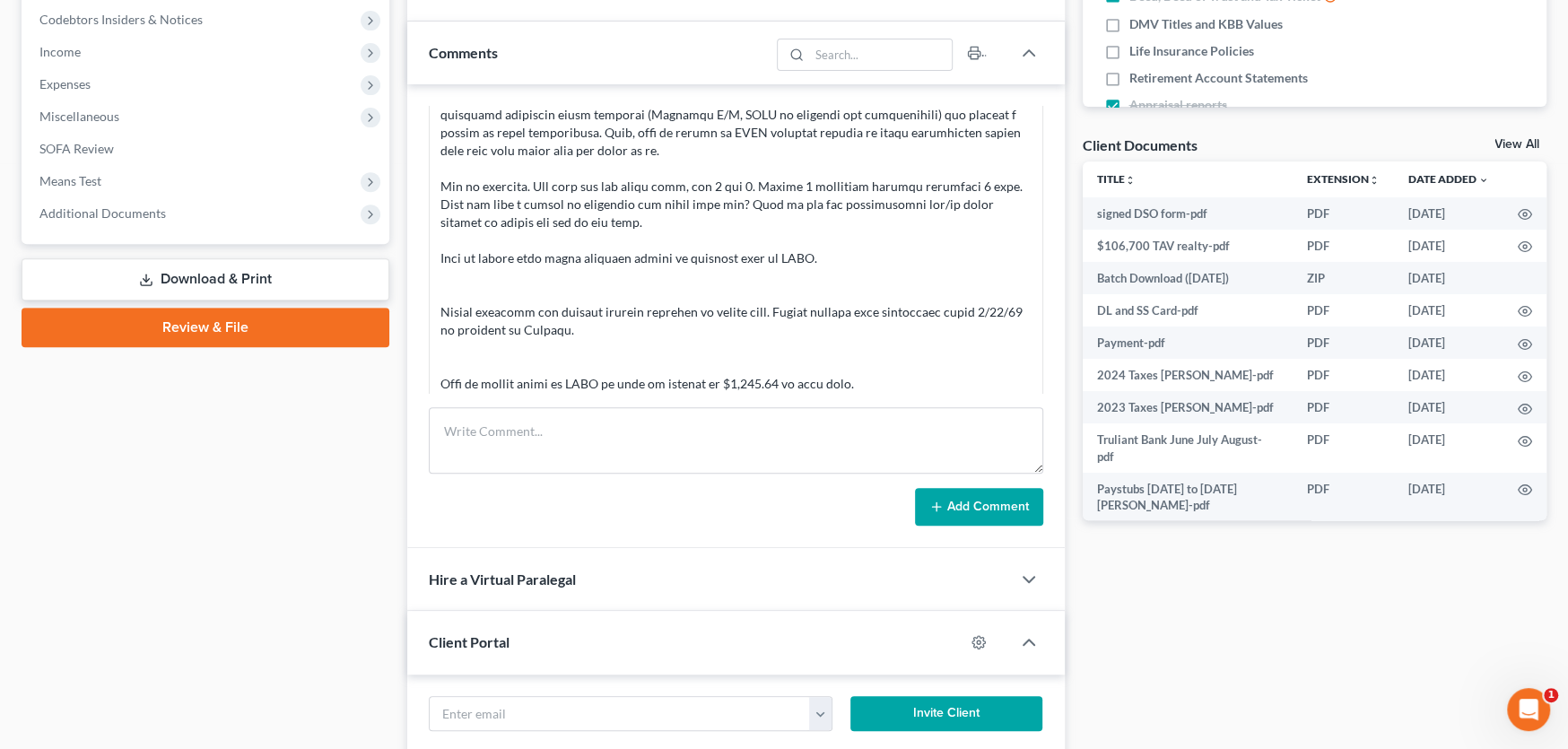
click at [657, 278] on div at bounding box center [736, 43] width 591 height 951
click at [494, 434] on textarea at bounding box center [736, 440] width 614 height 67
type textarea "Rachel will need to print out her paystubs from her app on her phone when she c…"
click at [949, 511] on button "Add Comment" at bounding box center [978, 507] width 128 height 38
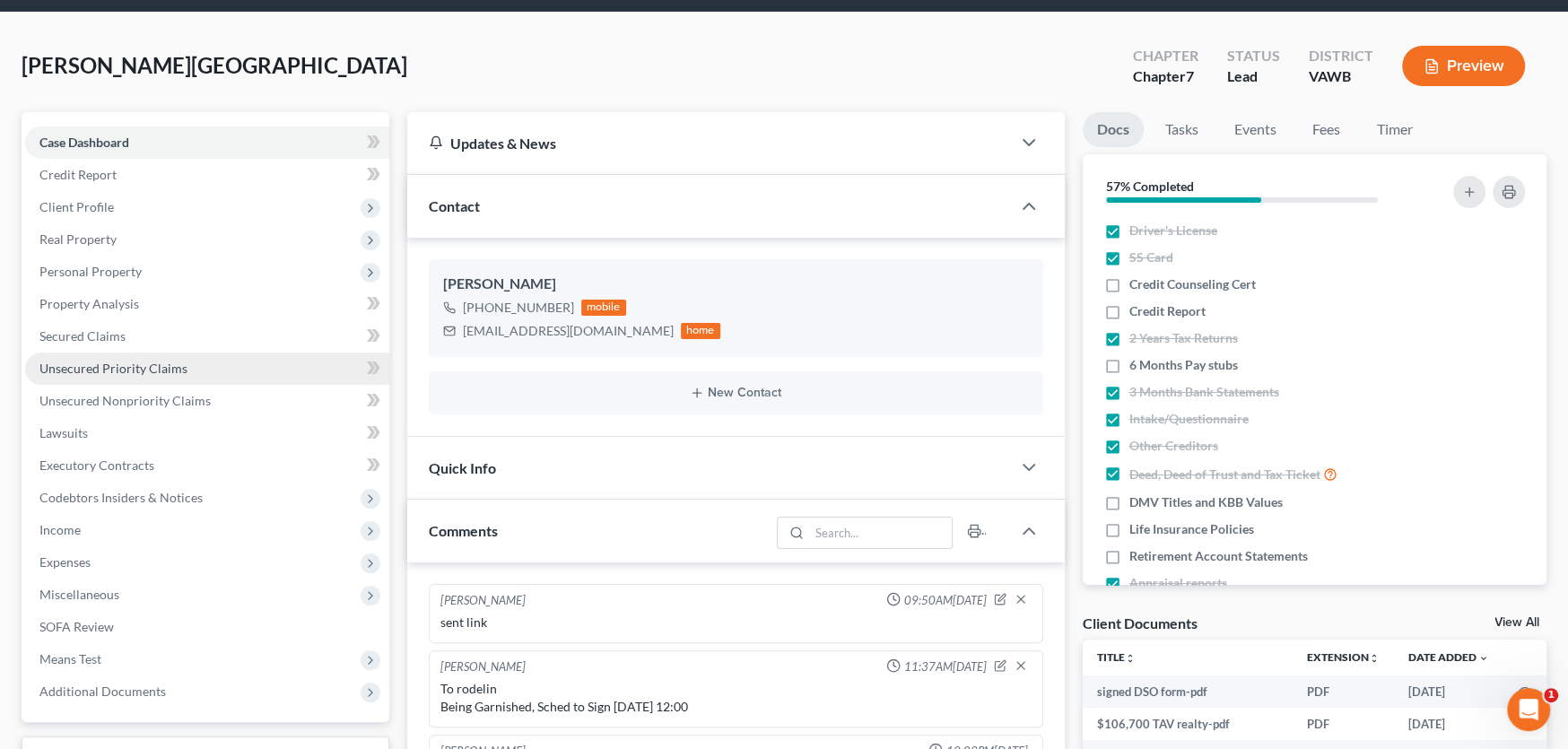
scroll to position [0, 0]
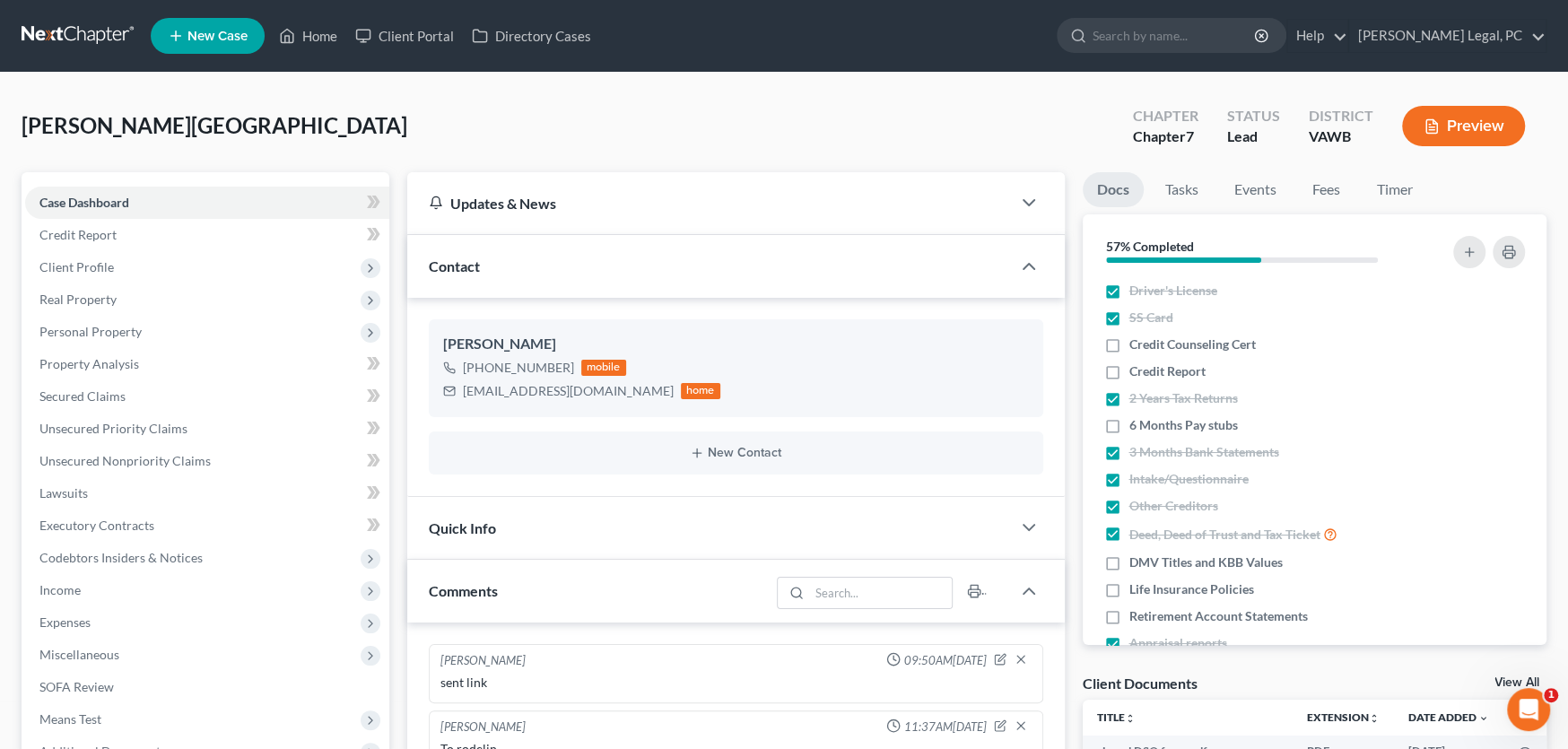
click at [85, 24] on link at bounding box center [79, 36] width 115 height 32
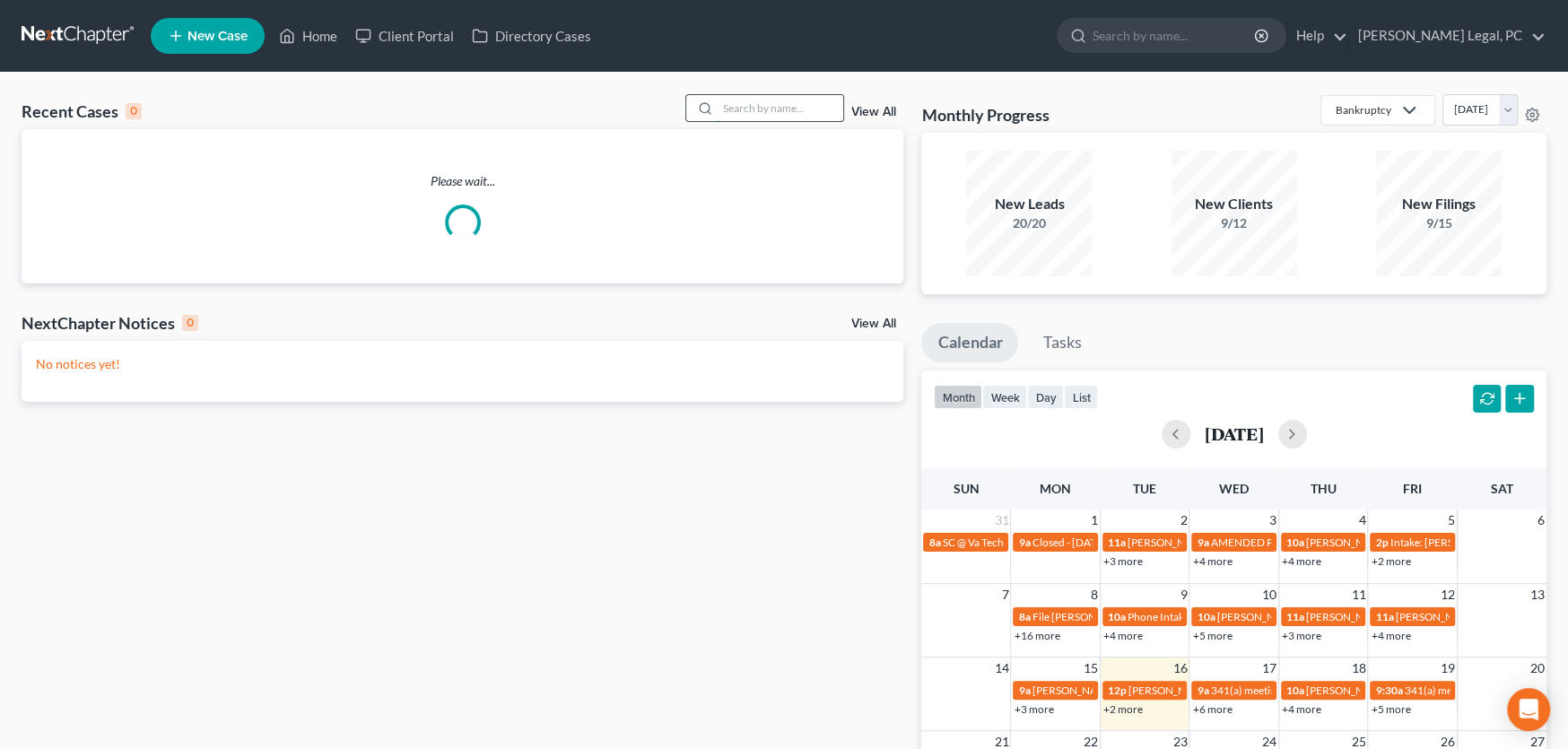
click at [784, 112] on input "search" at bounding box center [781, 107] width 126 height 26
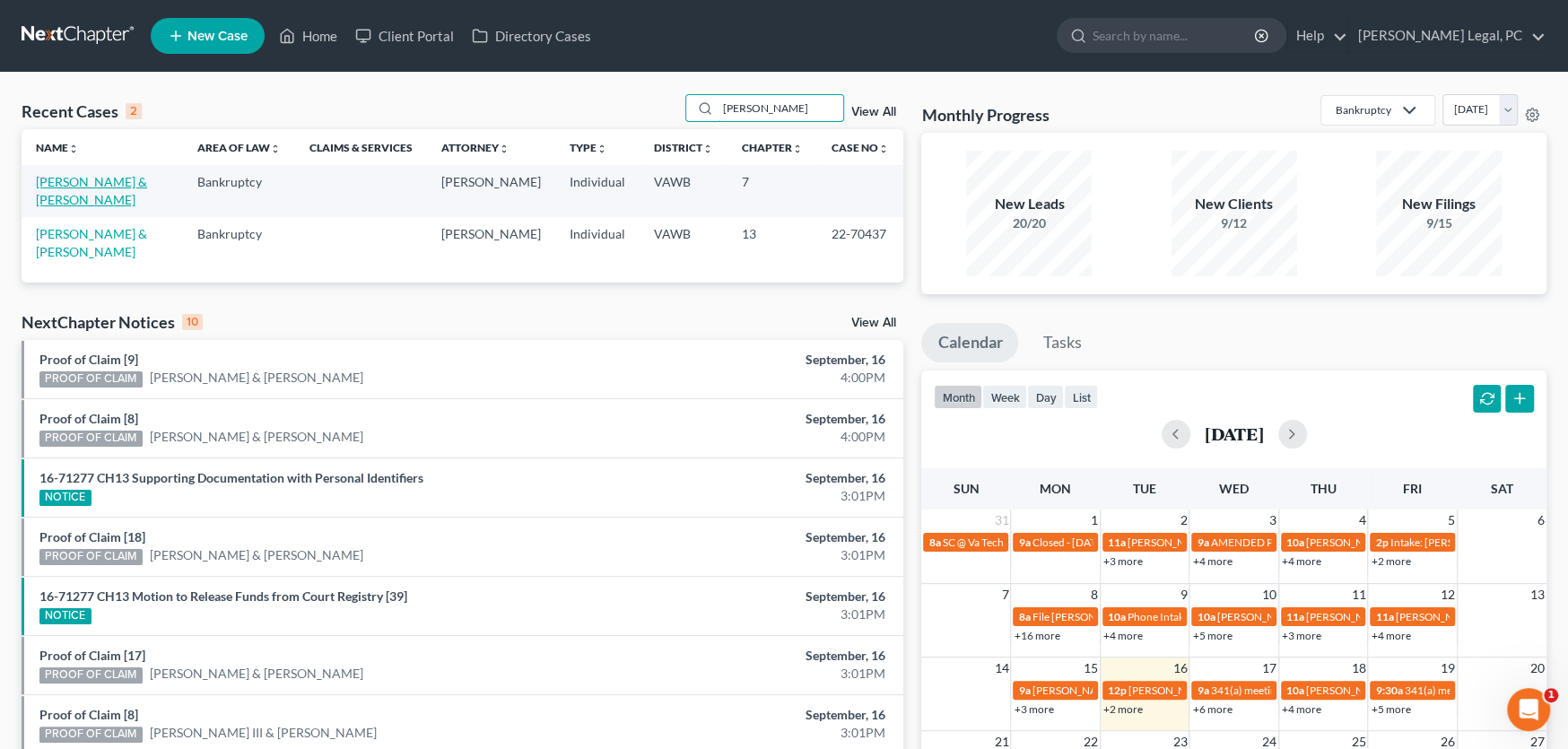
type input "[PERSON_NAME]"
click at [128, 176] on link "[PERSON_NAME] & [PERSON_NAME]" at bounding box center [91, 190] width 111 height 33
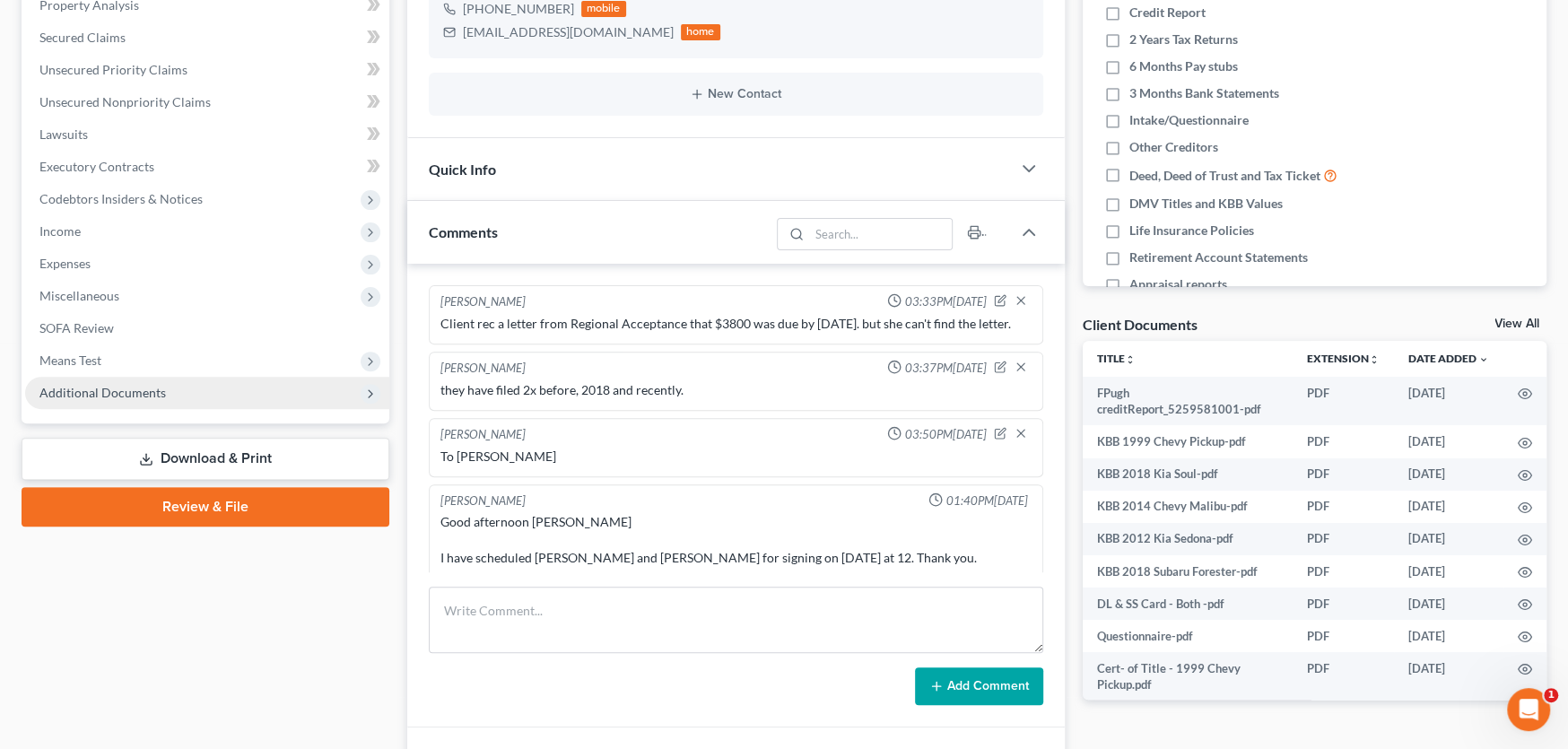
scroll to position [386, 0]
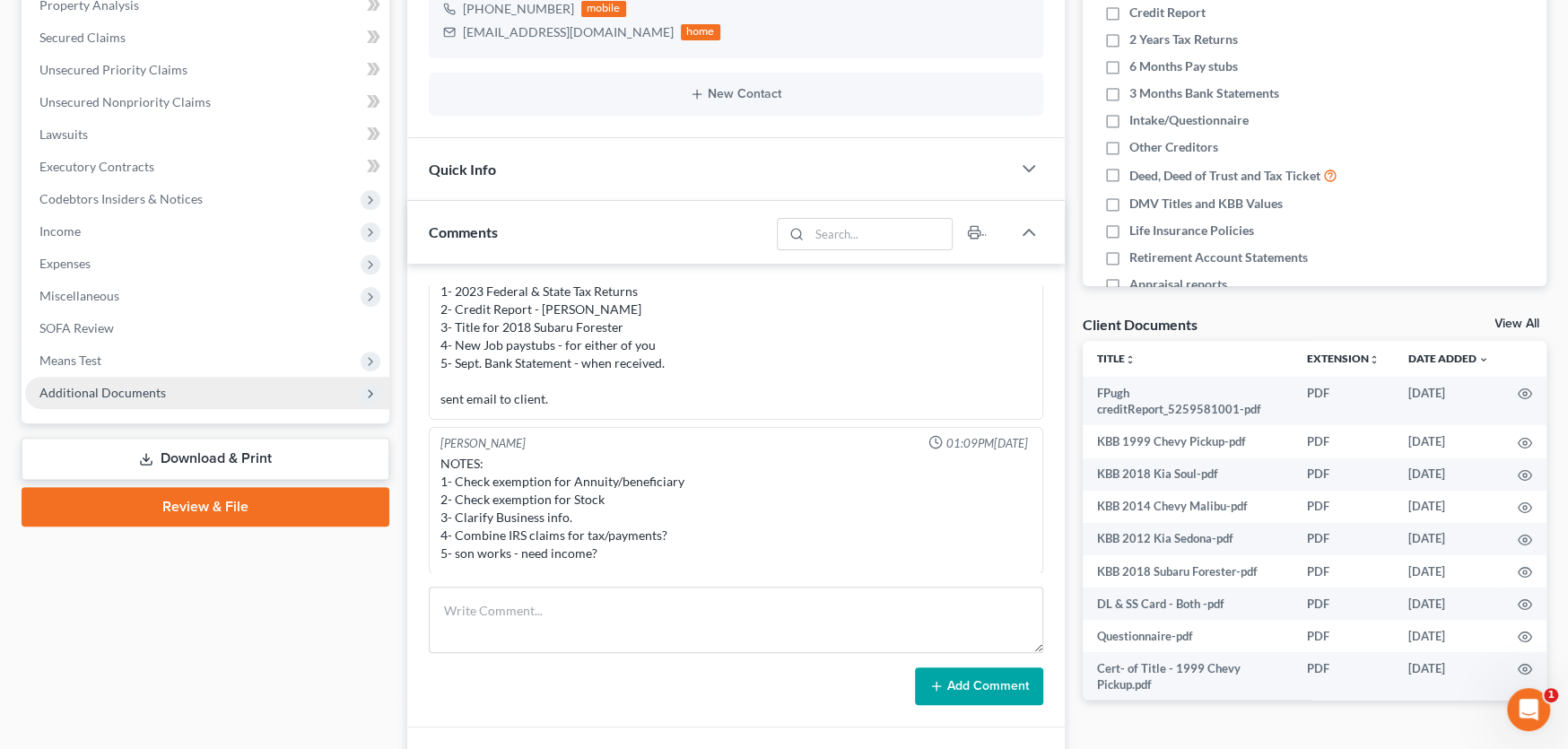
click at [140, 395] on span "Additional Documents" at bounding box center [103, 393] width 126 height 15
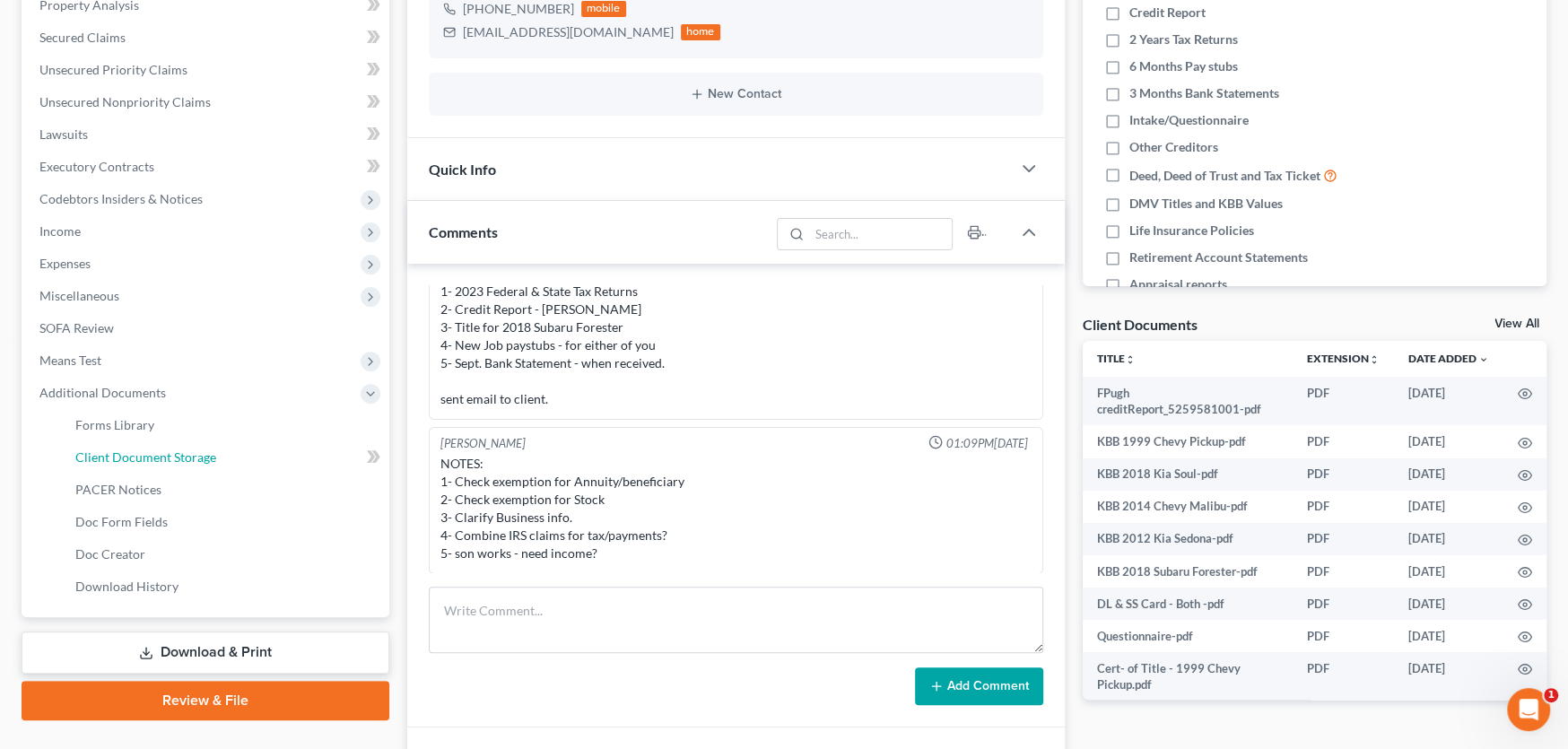
click at [153, 451] on span "Client Document Storage" at bounding box center [145, 457] width 141 height 15
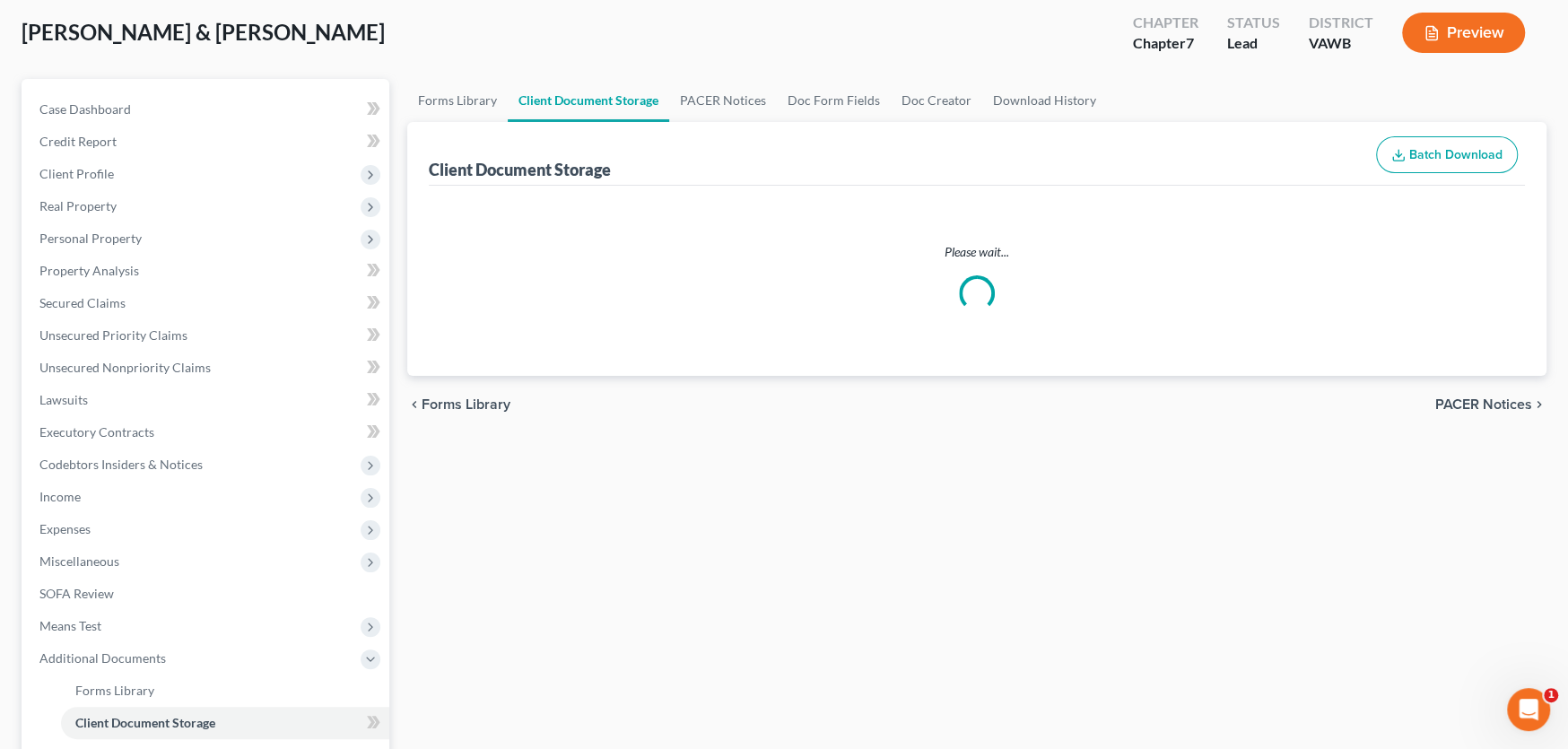
scroll to position [31, 0]
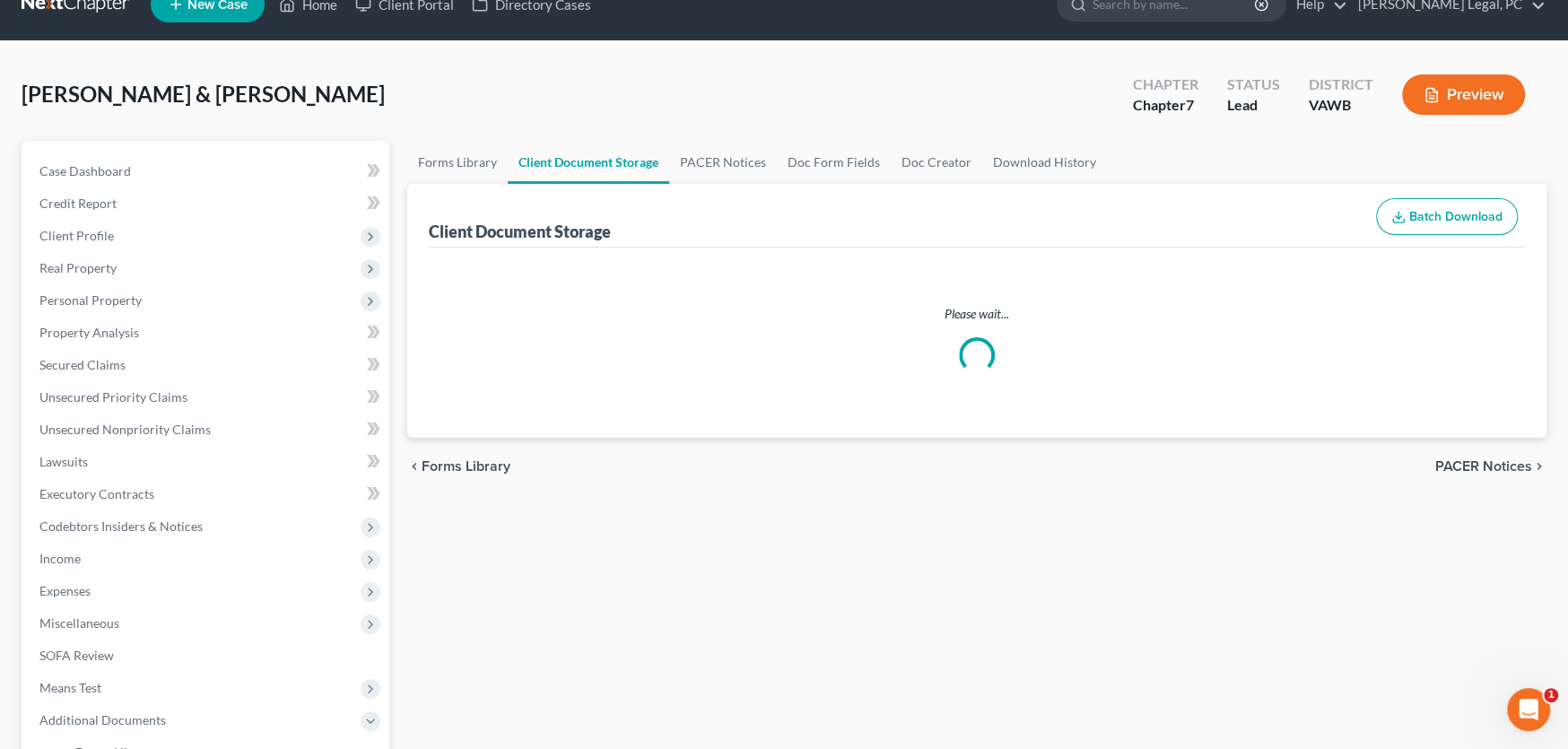
select select "0"
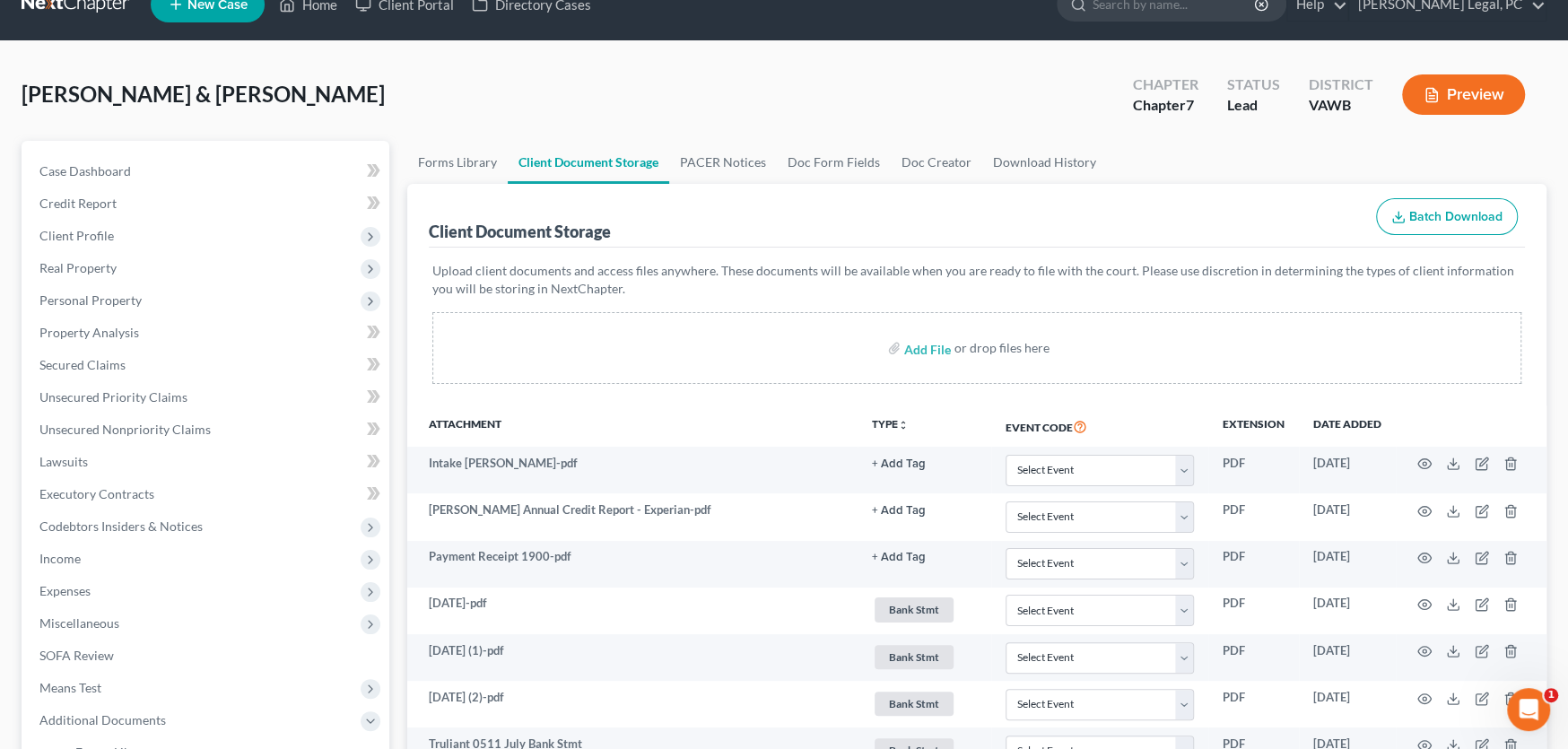
scroll to position [0, 0]
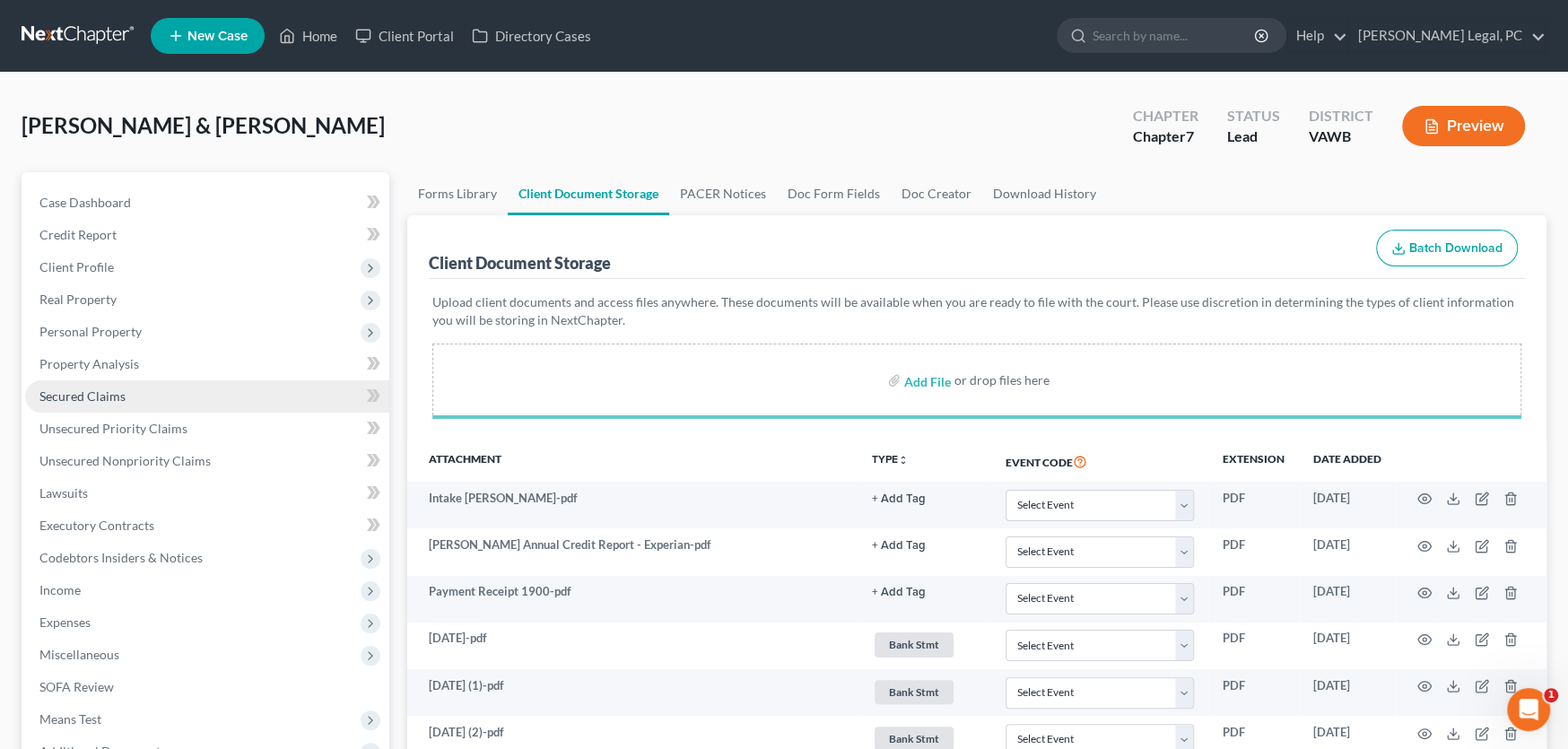
select select "0"
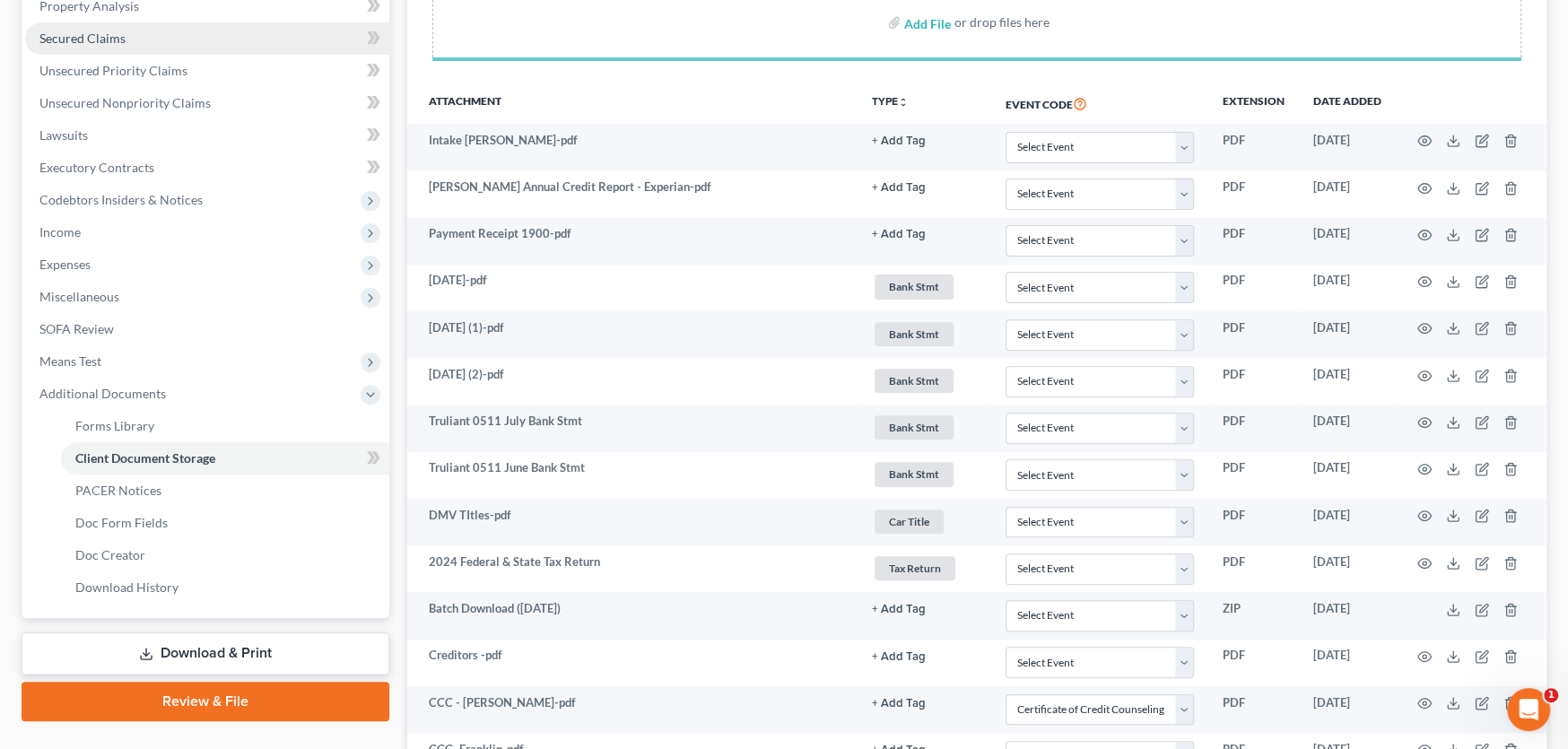
scroll to position [358, 0]
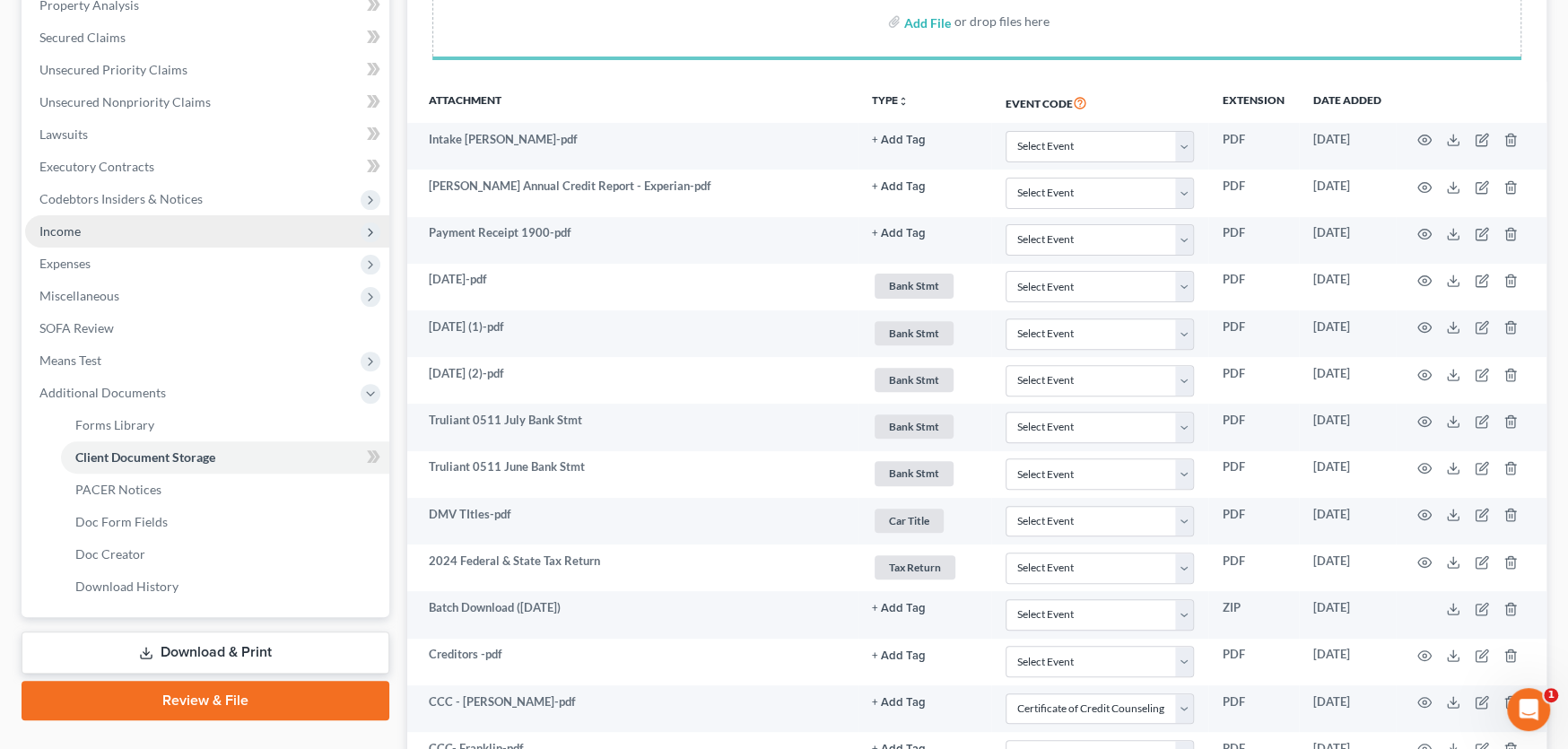
click at [91, 228] on span "Income" at bounding box center [206, 231] width 364 height 32
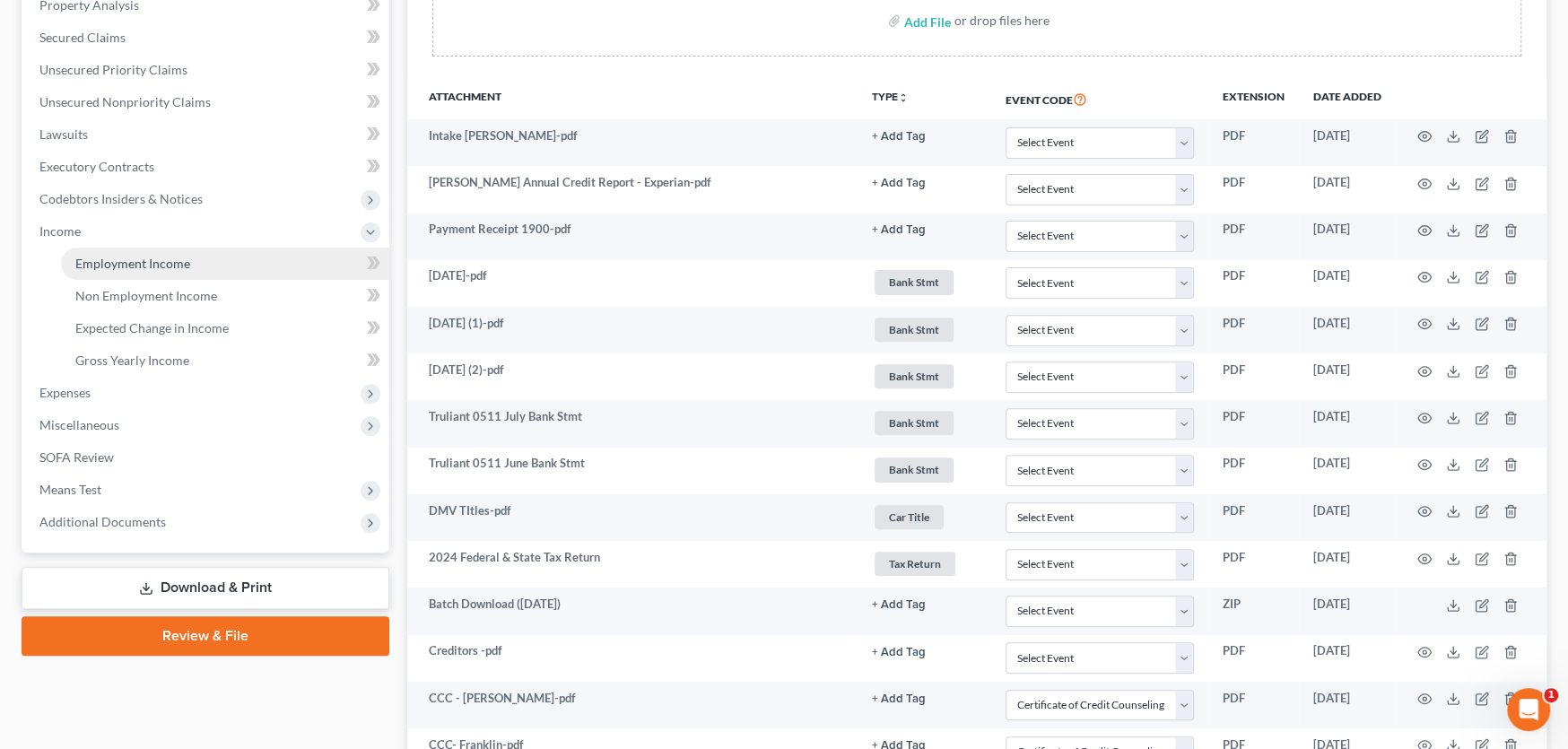
select select "0"
click at [193, 254] on link "Employment Income" at bounding box center [224, 263] width 328 height 32
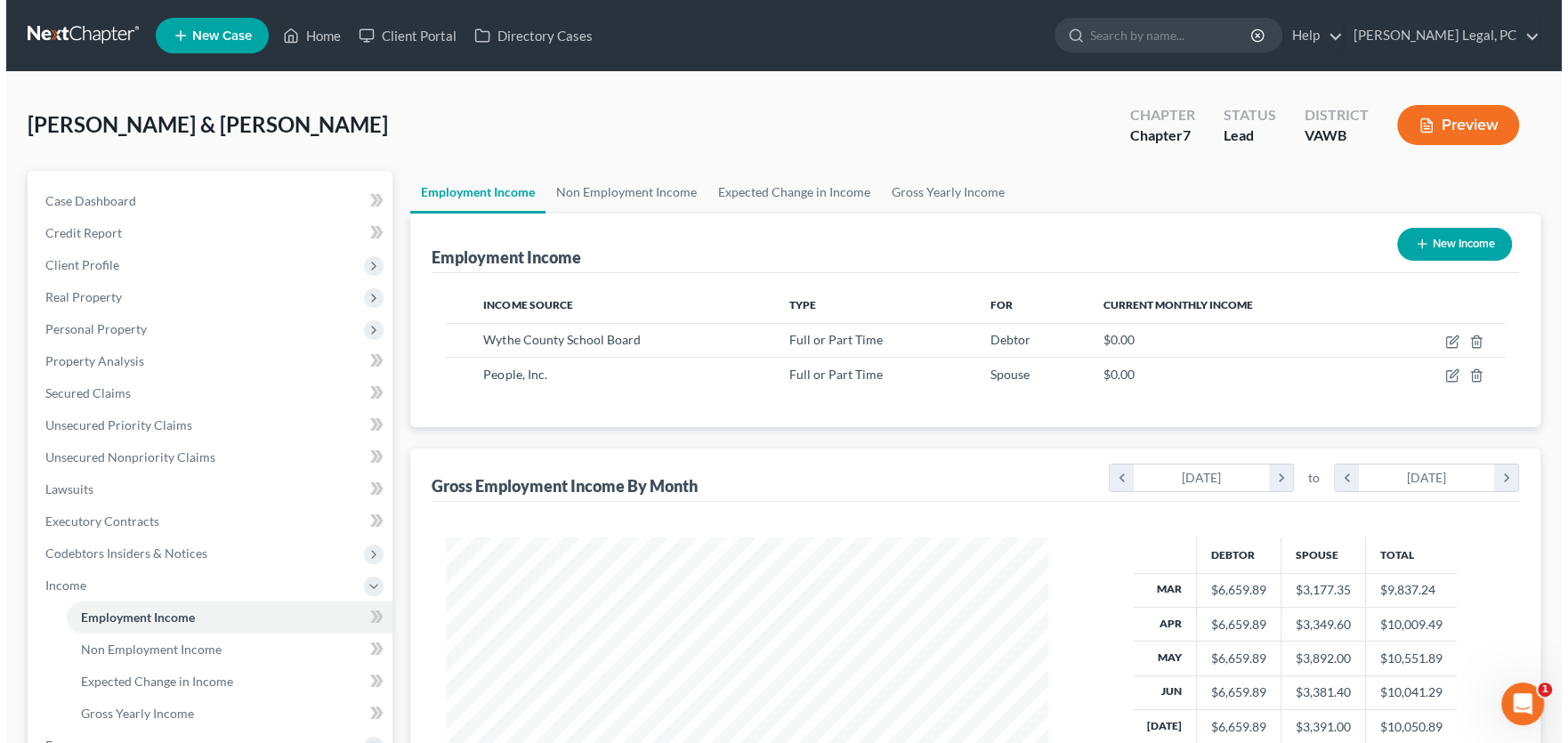
scroll to position [318, 638]
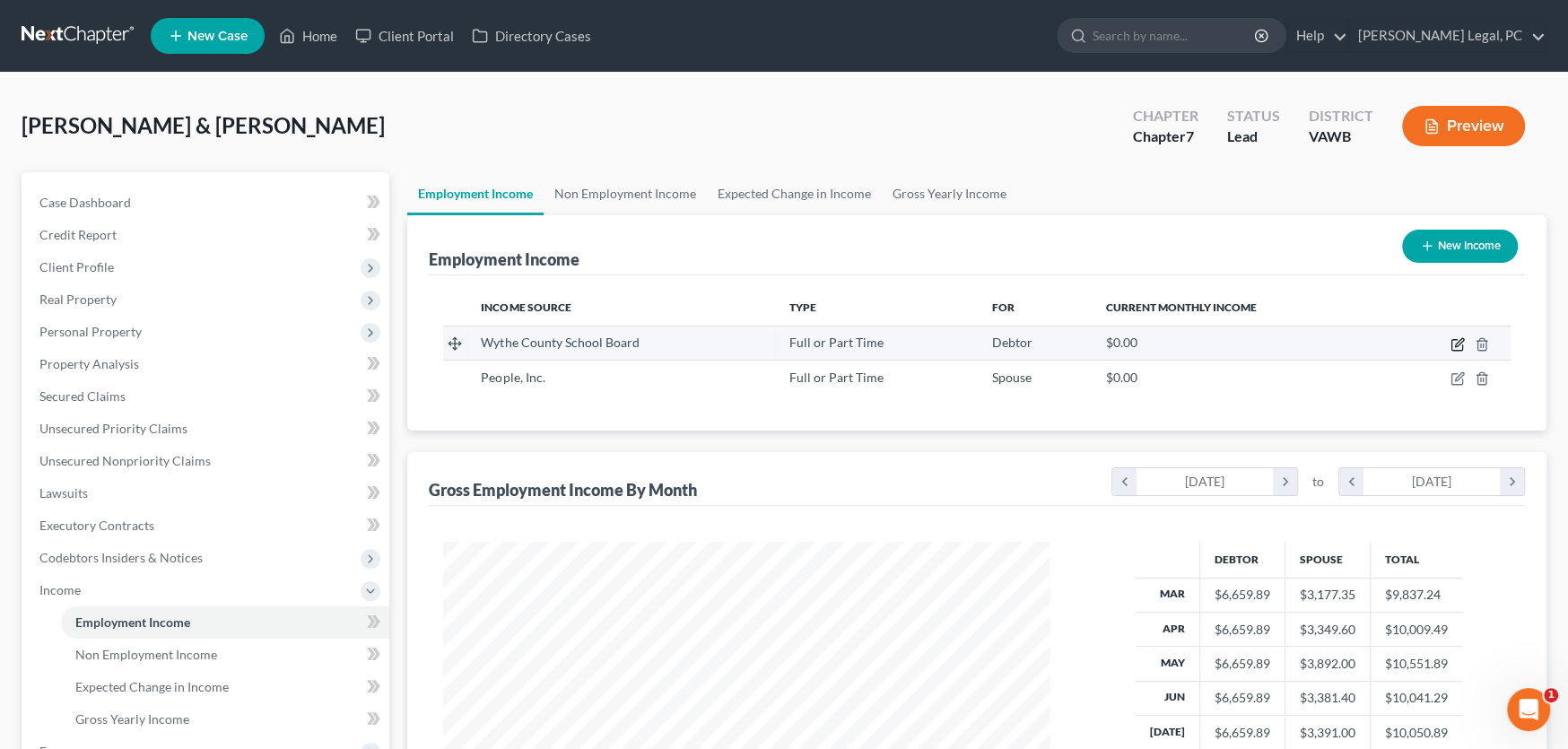
click at [1452, 337] on icon "button" at bounding box center [1457, 344] width 14 height 14
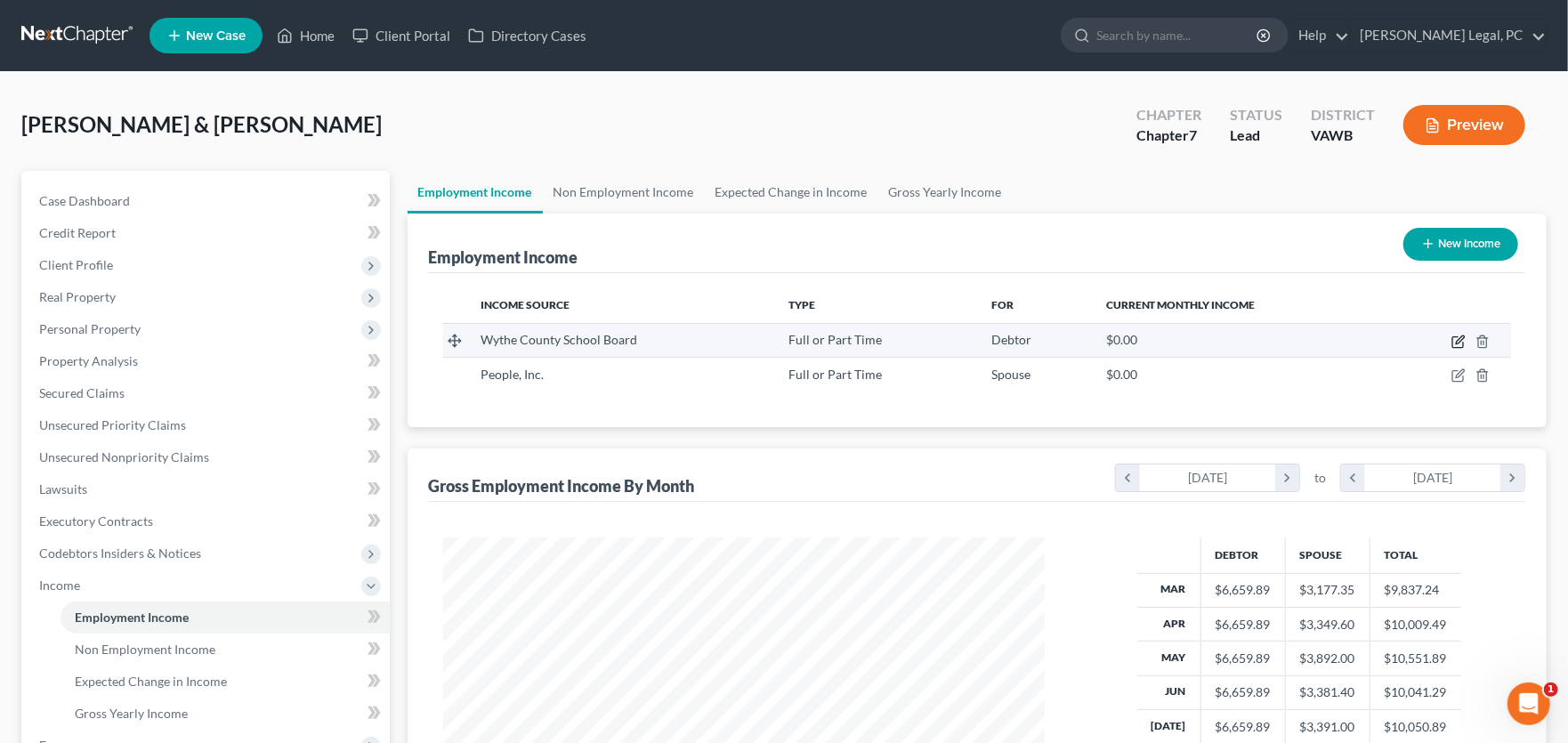
select select "0"
select select "48"
select select "0"
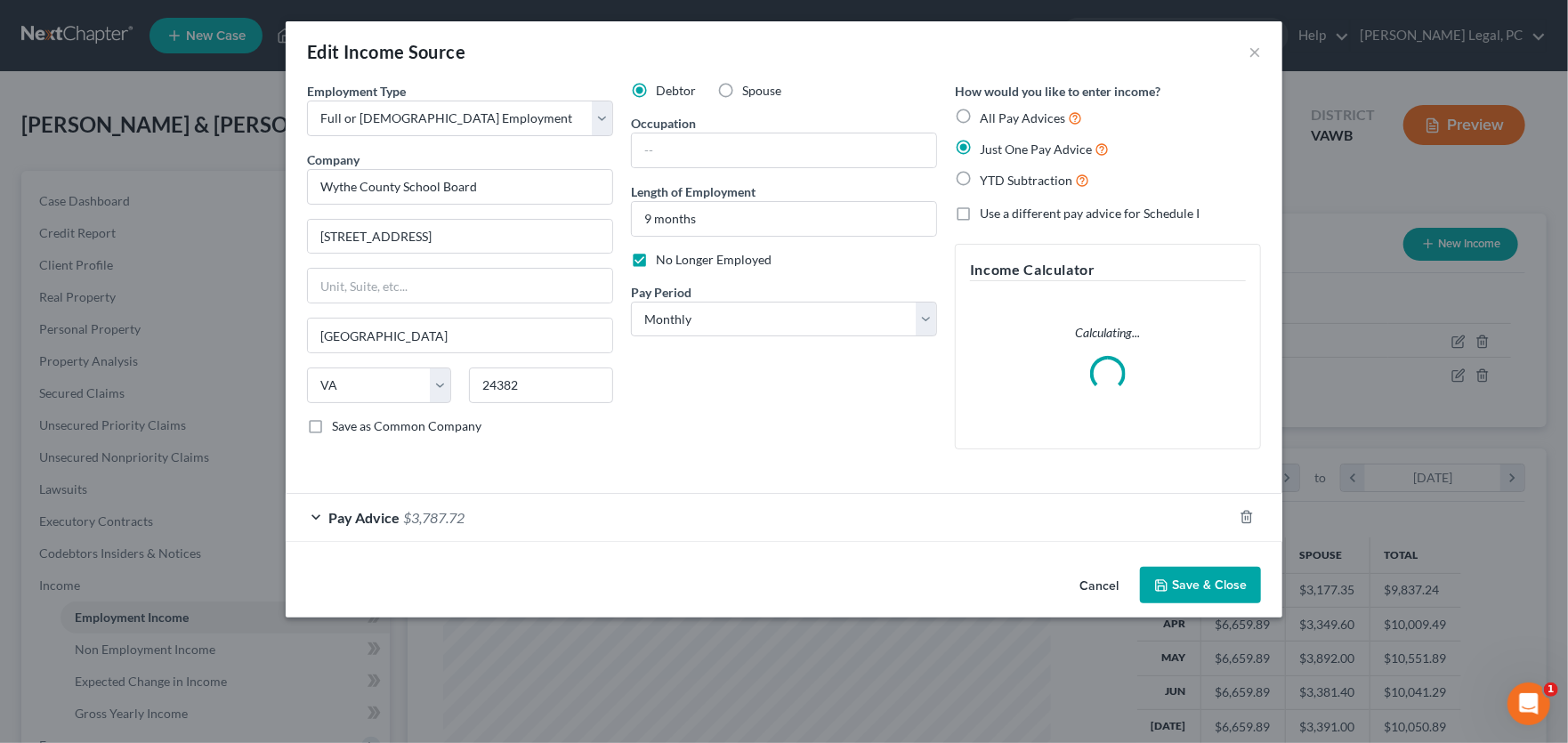
scroll to position [318, 643]
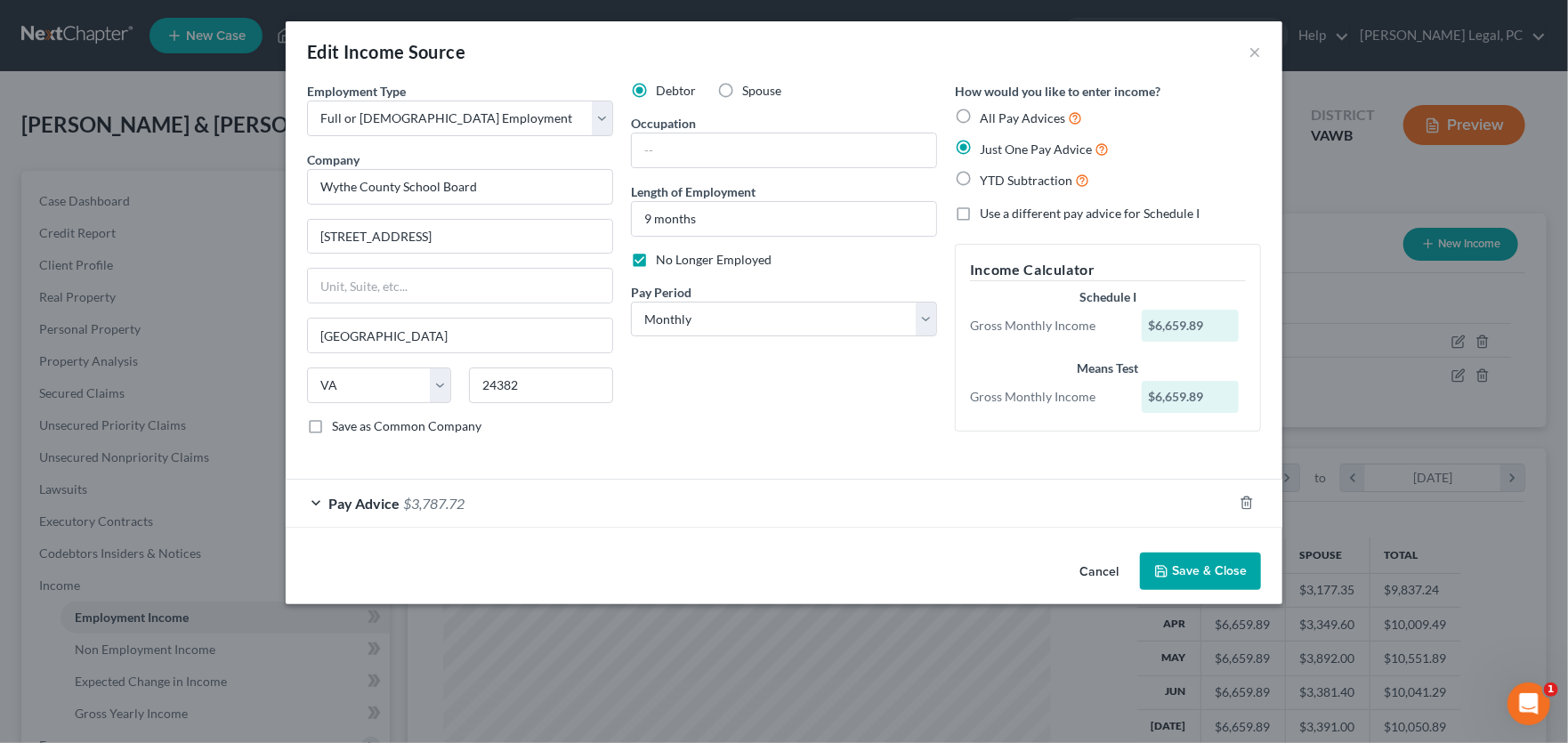
click at [339, 497] on span "Pay Advice" at bounding box center [363, 503] width 71 height 17
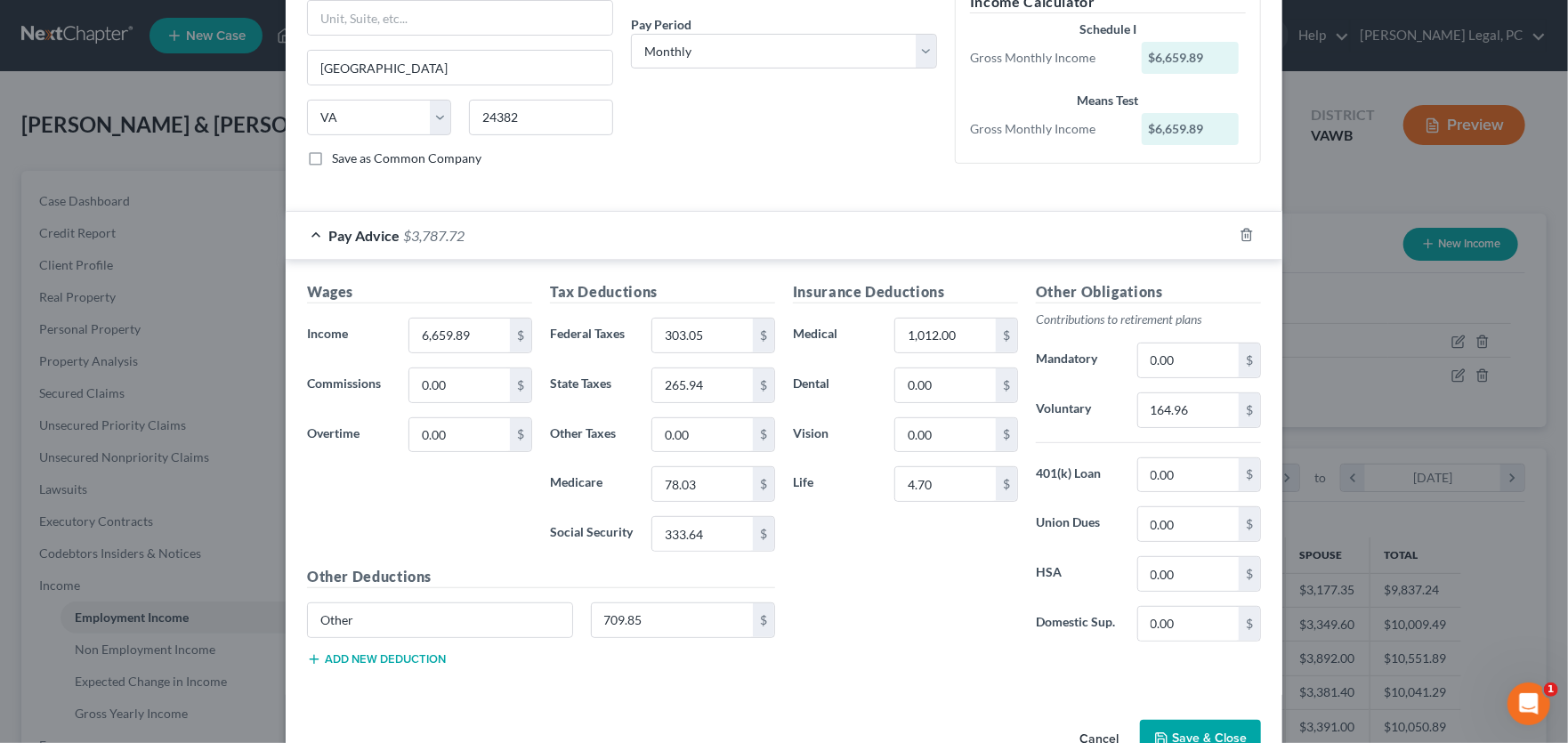
scroll to position [226, 0]
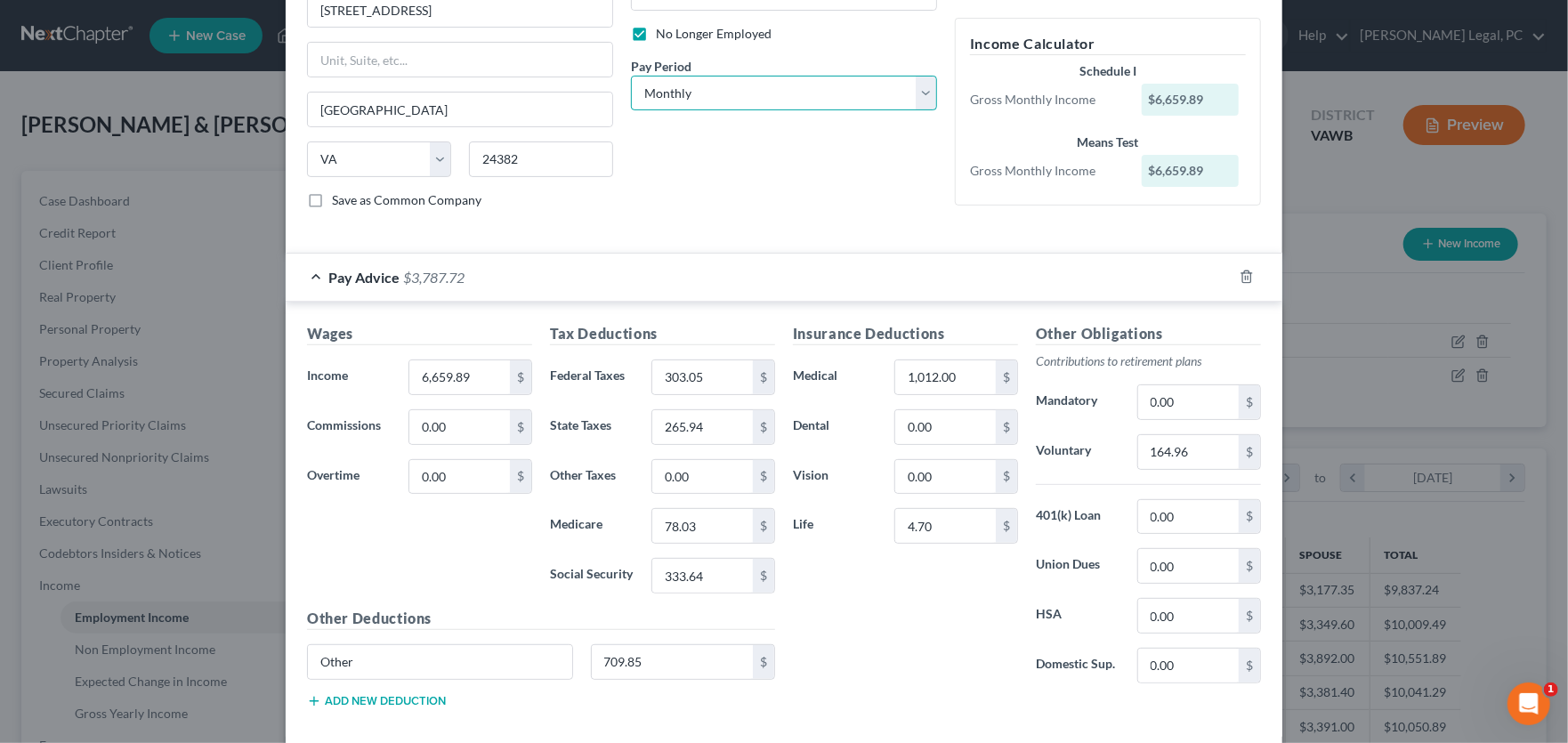
click at [730, 97] on select "Select Monthly Twice Monthly Every Other Week Weekly" at bounding box center [784, 93] width 307 height 36
click at [631, 75] on select "Select Monthly Twice Monthly Every Other Week Weekly" at bounding box center [784, 93] width 307 height 36
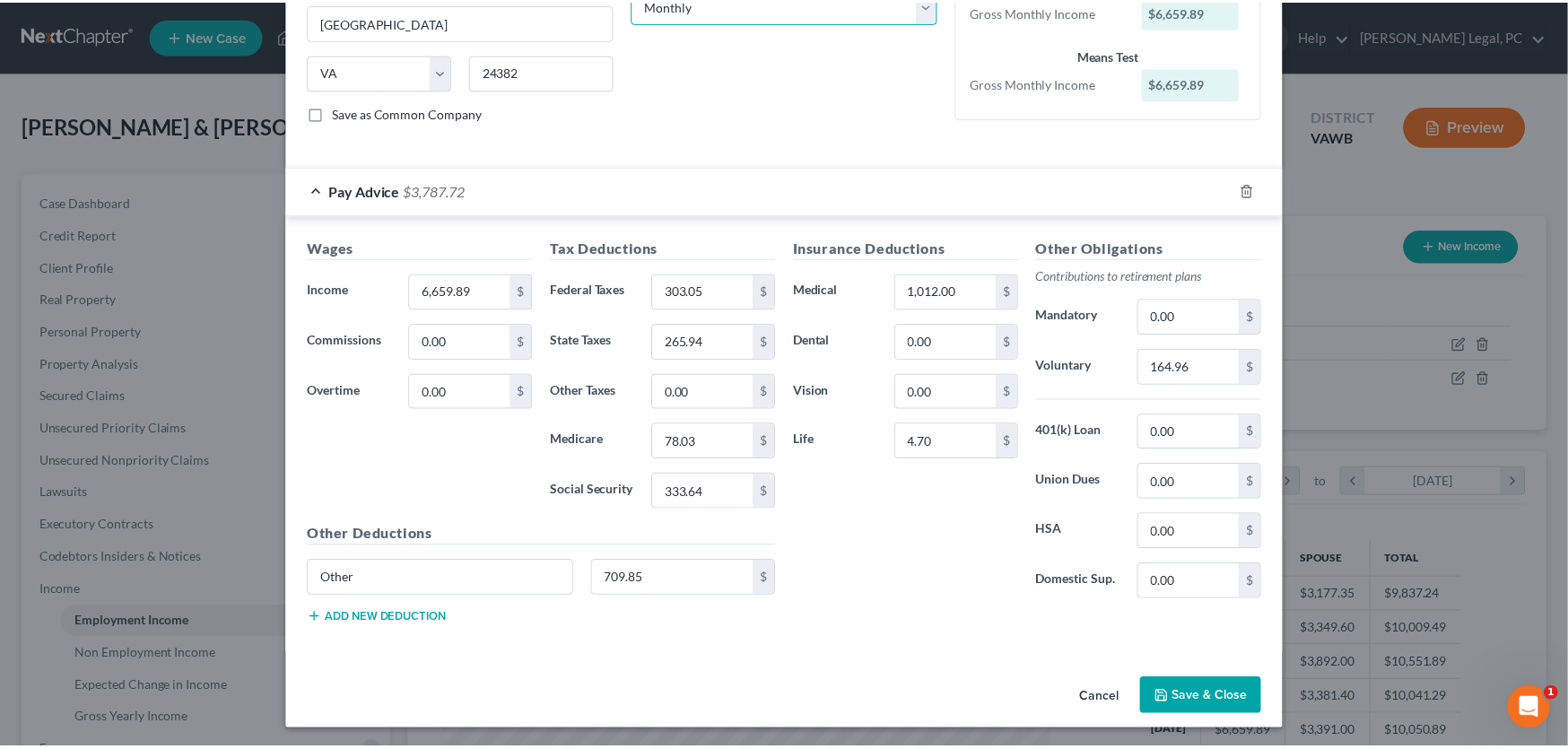
scroll to position [317, 0]
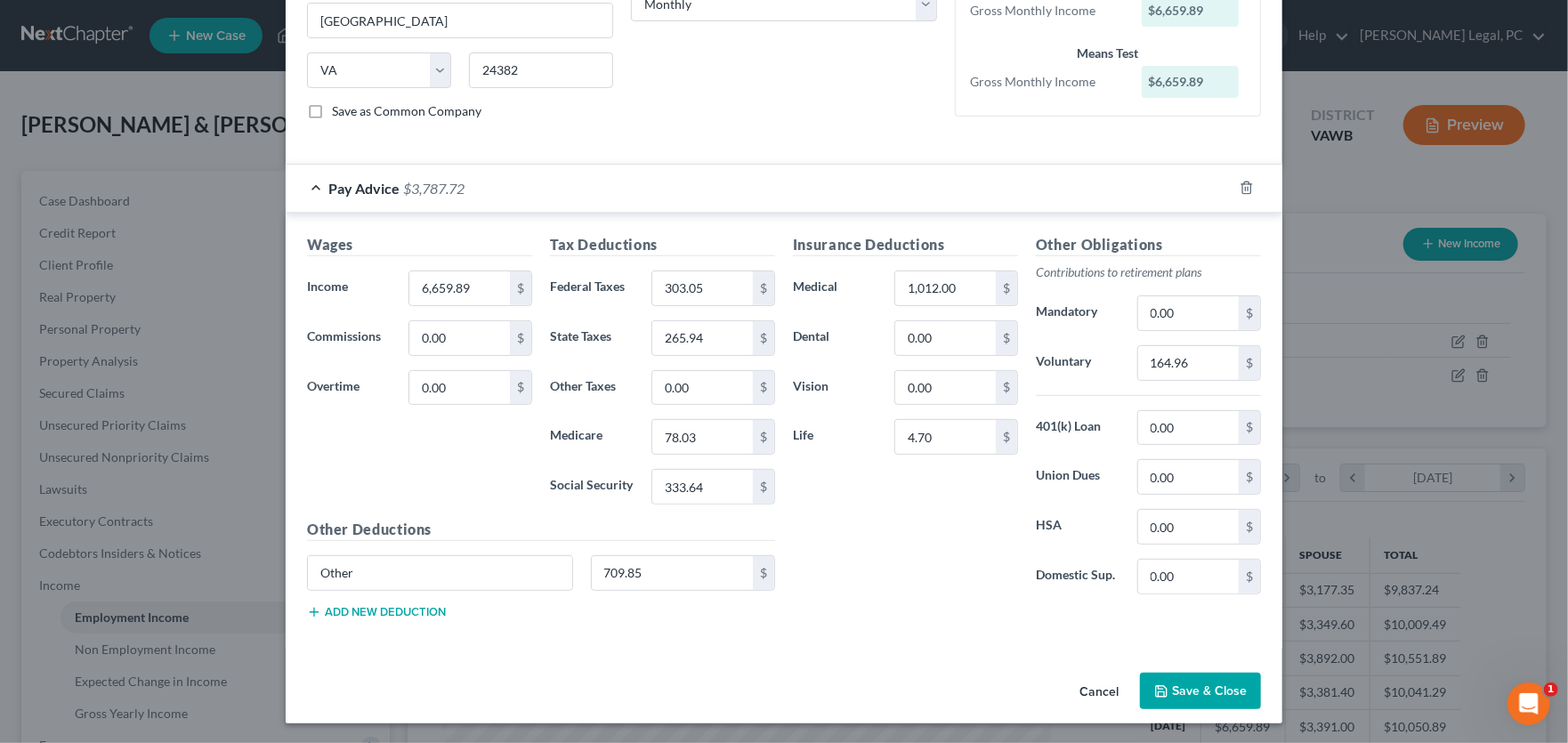
click at [1202, 702] on button "Save & Close" at bounding box center [1200, 691] width 121 height 38
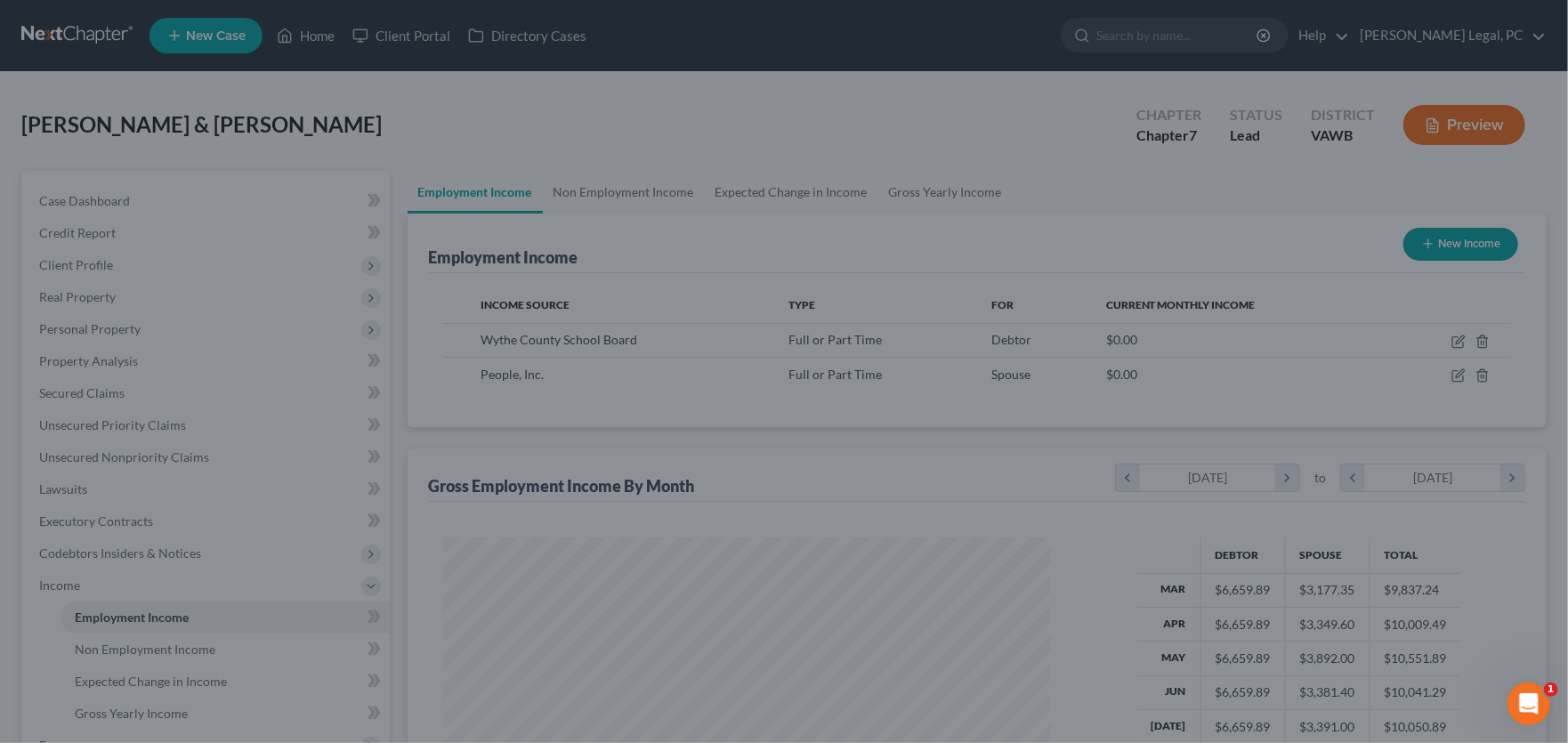
scroll to position [889152, 889348]
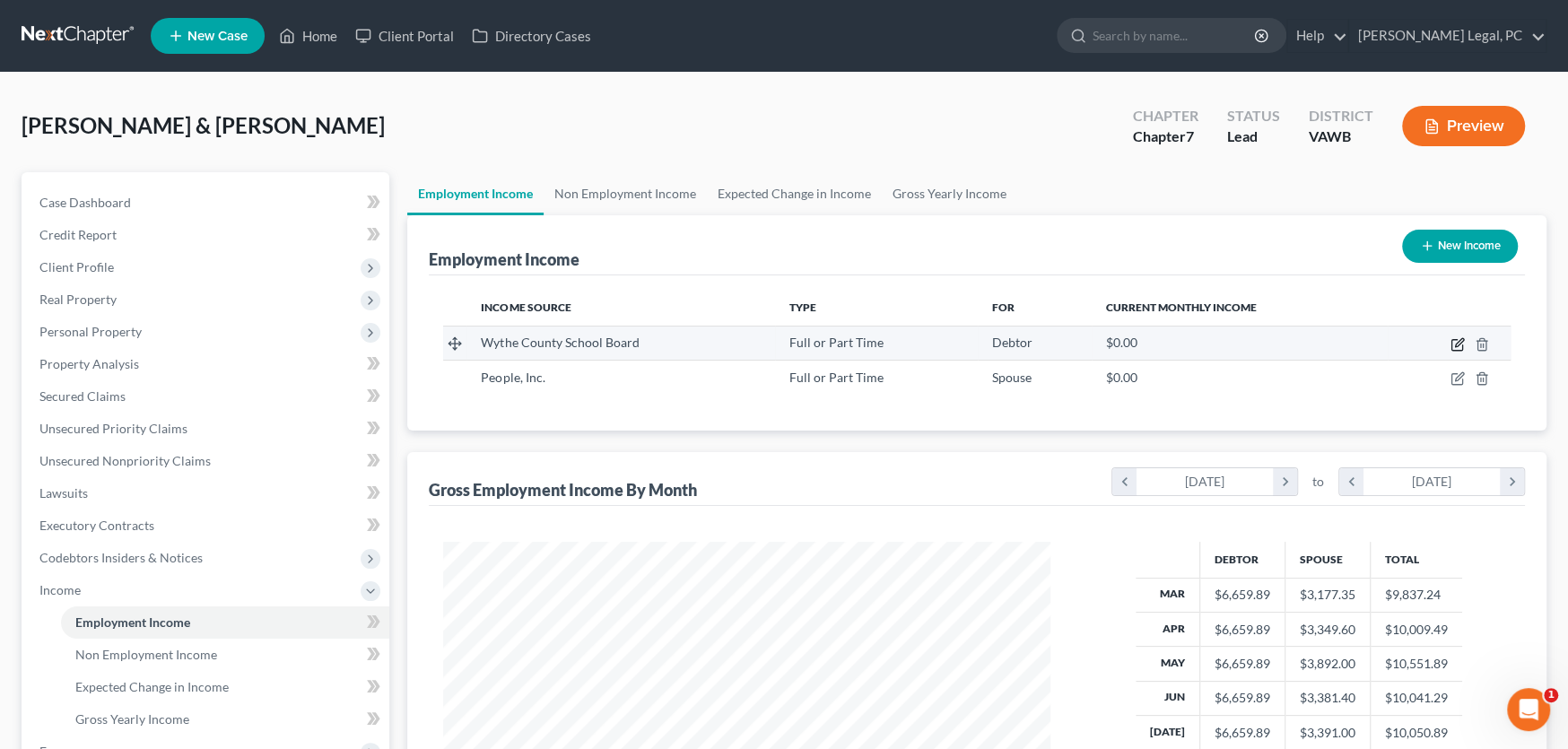
click at [1455, 343] on icon "button" at bounding box center [1459, 342] width 8 height 8
select select "0"
select select "48"
select select "0"
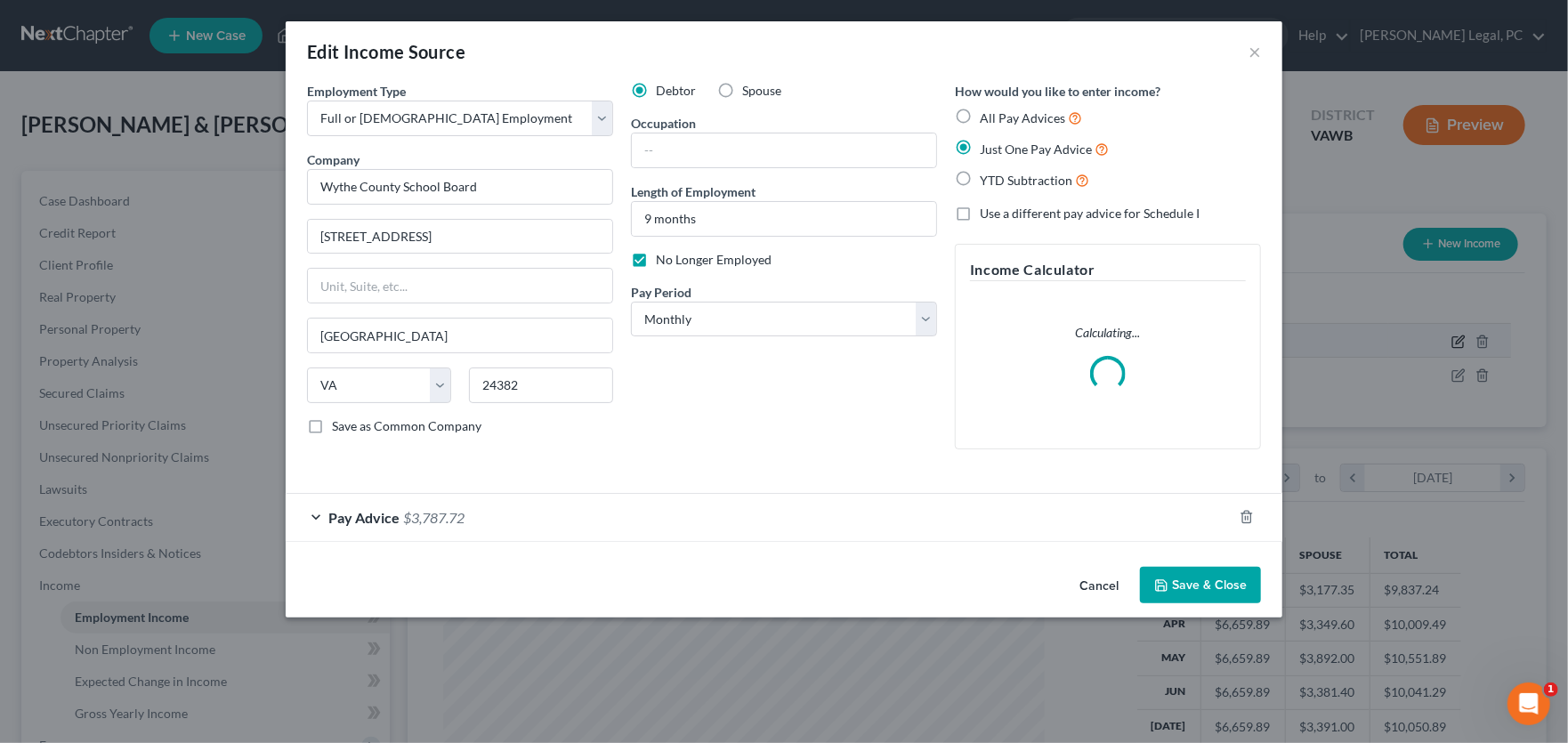
scroll to position [318, 643]
click at [487, 518] on div "Pay Advice $3,787.72" at bounding box center [759, 518] width 947 height 47
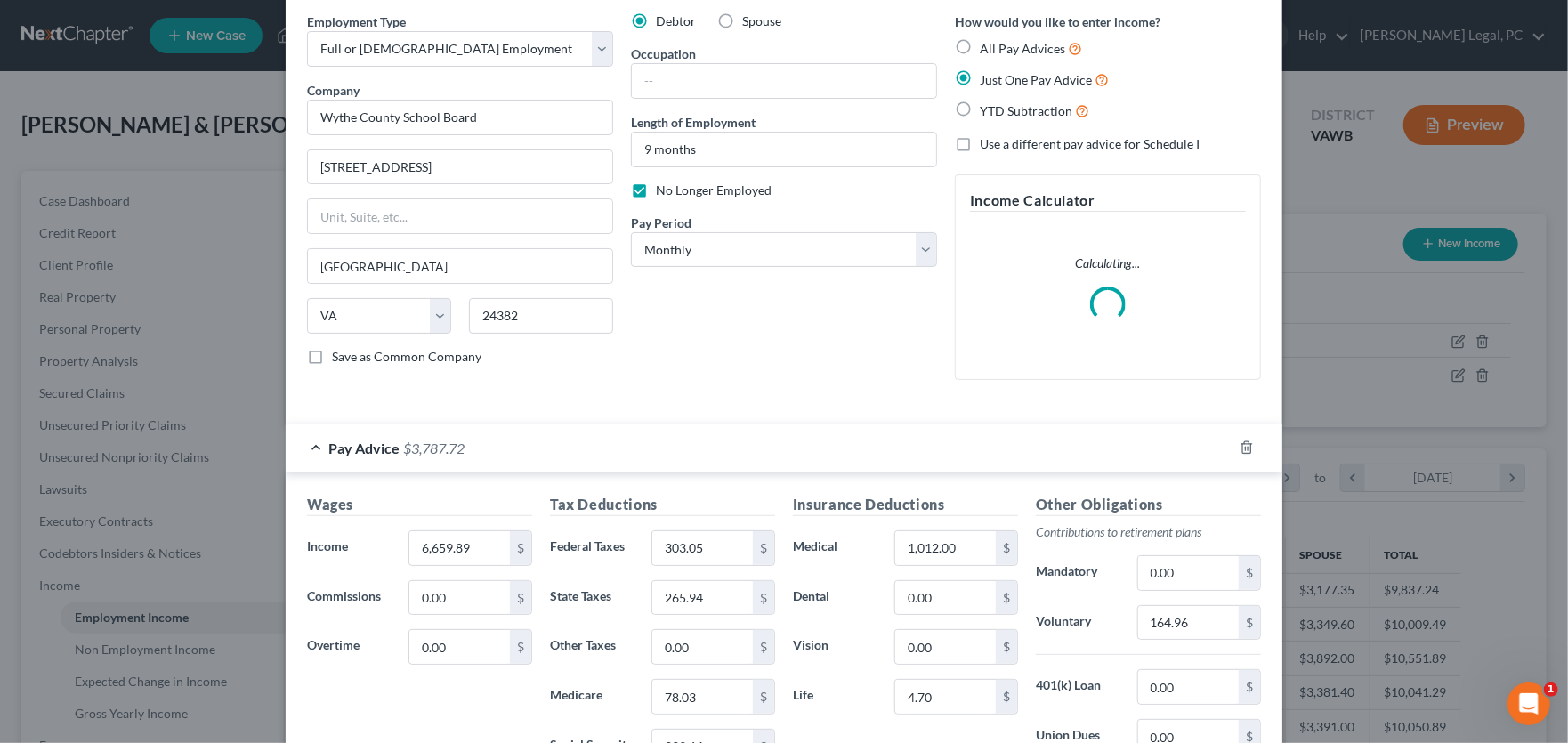
scroll to position [62, 0]
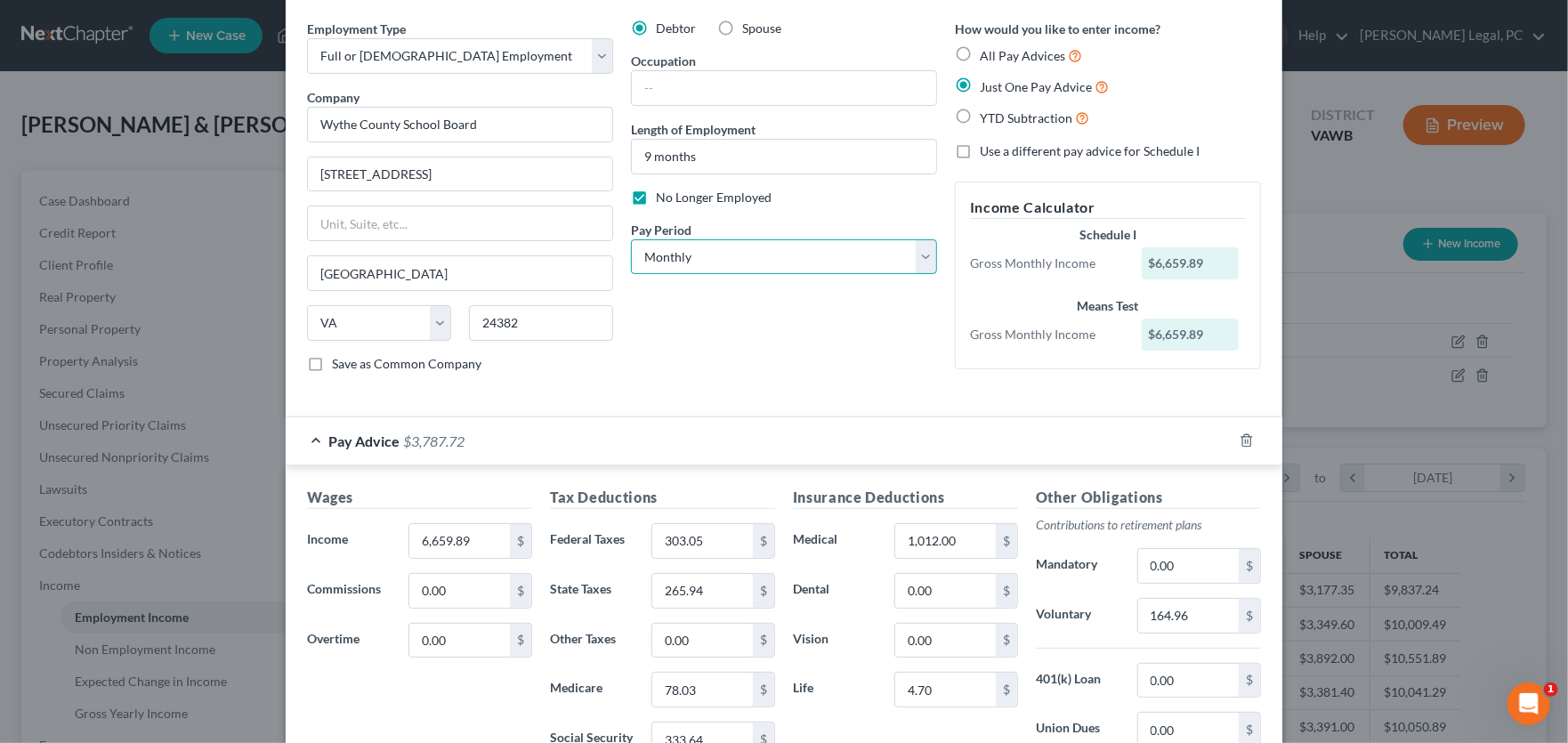
click at [642, 251] on select "Select Monthly Twice Monthly Every Other Week Weekly" at bounding box center [784, 257] width 307 height 36
click at [879, 407] on form "Employment Type * Select Full or [DEMOGRAPHIC_DATA] Employment Self Employment …" at bounding box center [783, 460] width 954 height 881
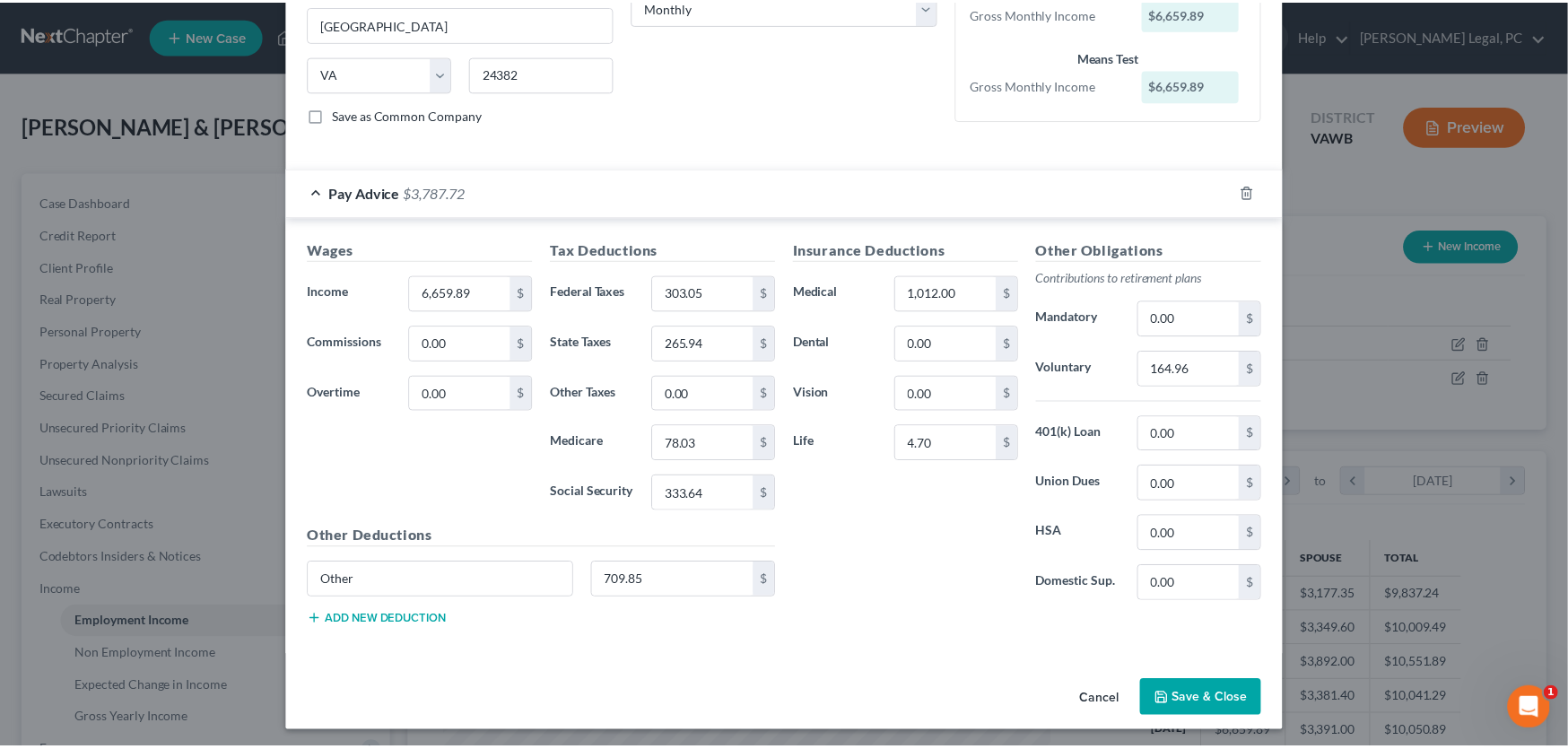
scroll to position [317, 0]
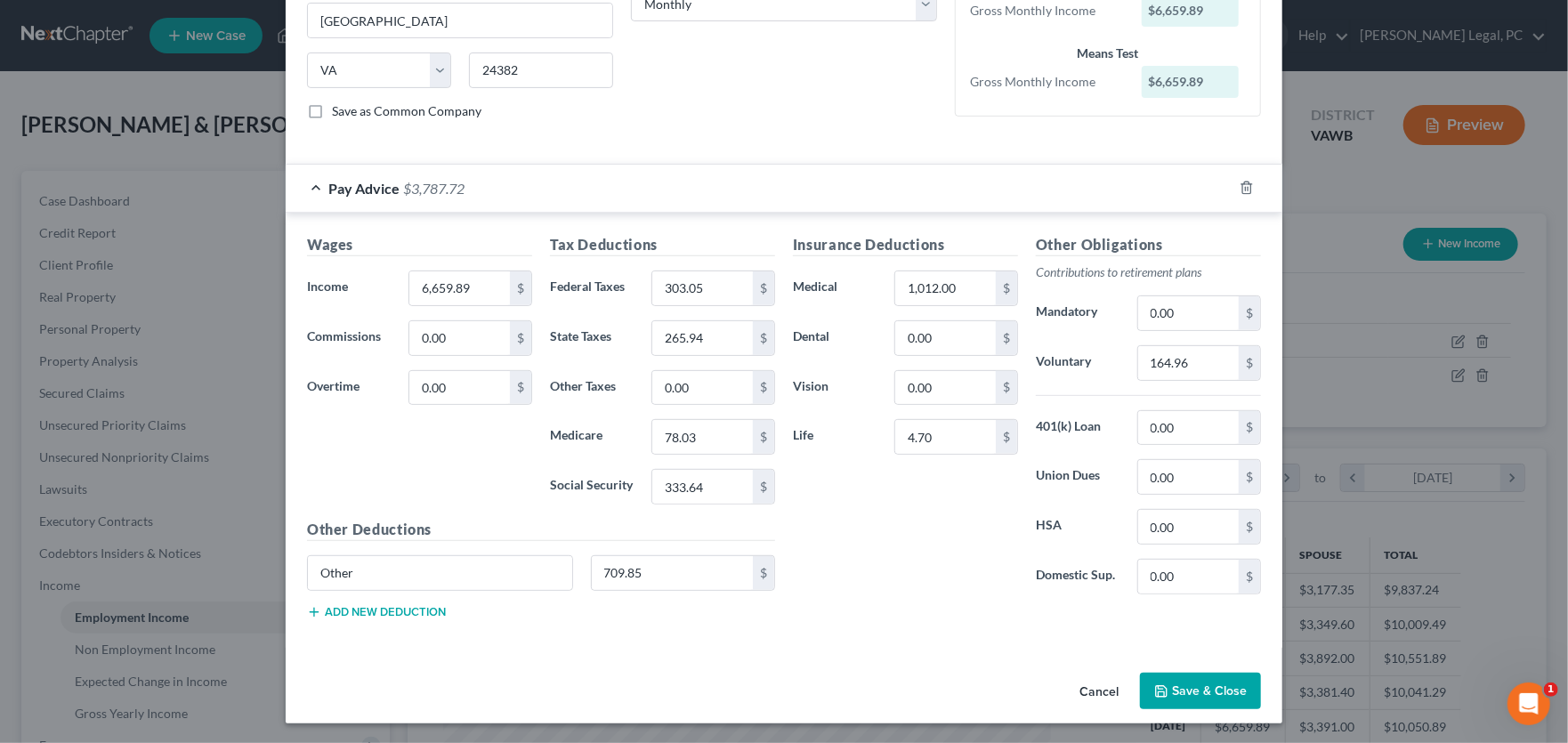
click at [1087, 684] on button "Cancel" at bounding box center [1099, 692] width 68 height 36
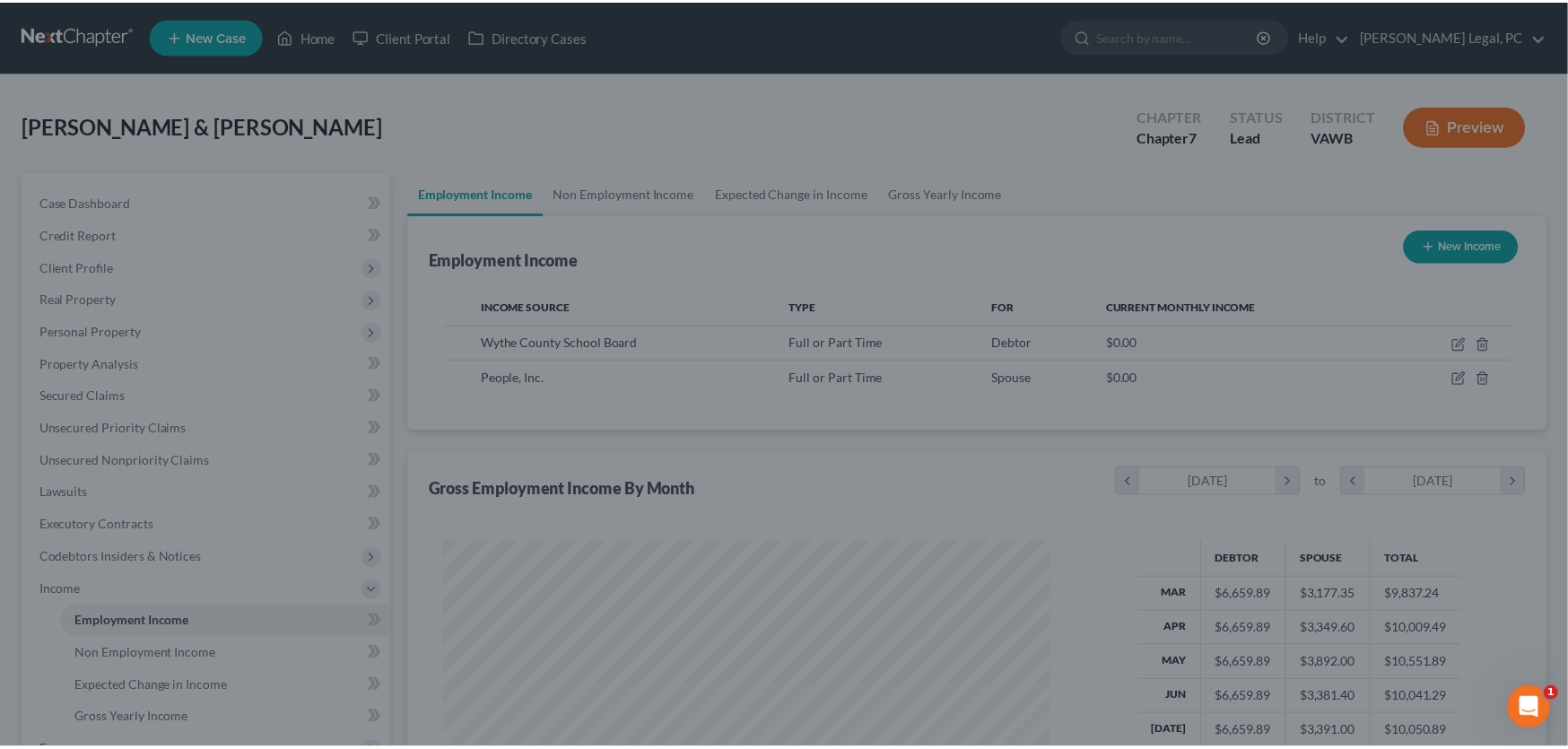
scroll to position [896332, 896360]
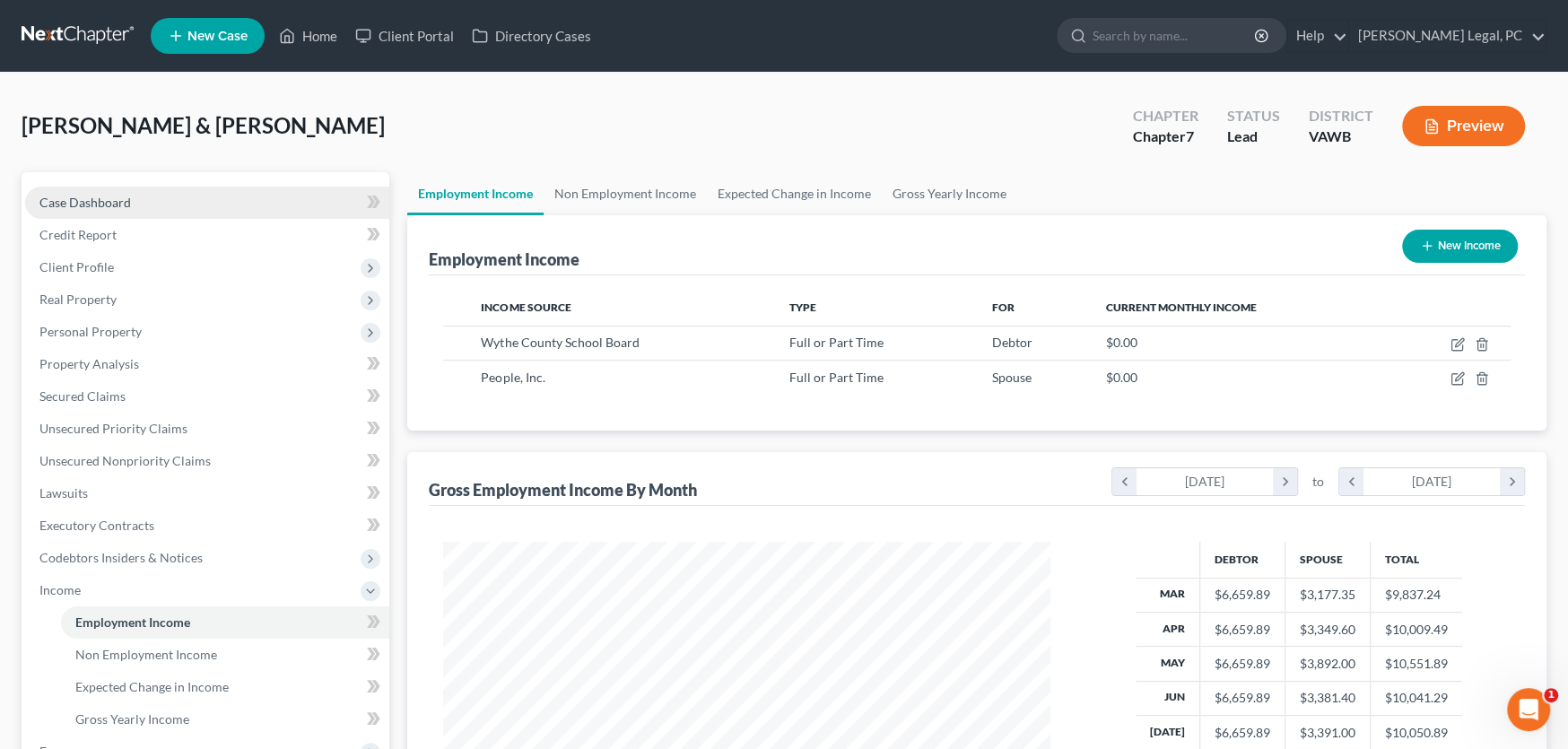
click at [87, 206] on span "Case Dashboard" at bounding box center [86, 202] width 91 height 15
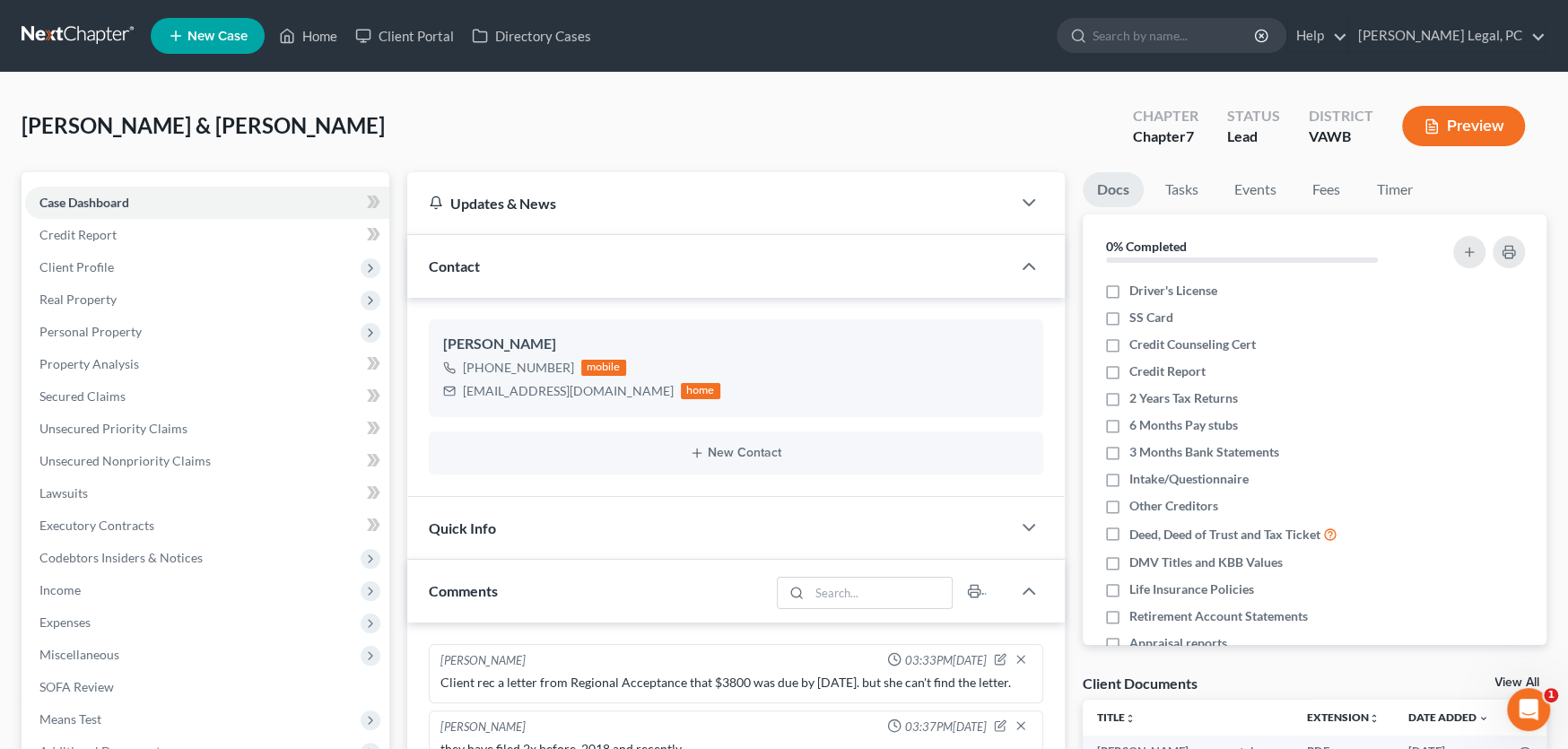
scroll to position [386, 0]
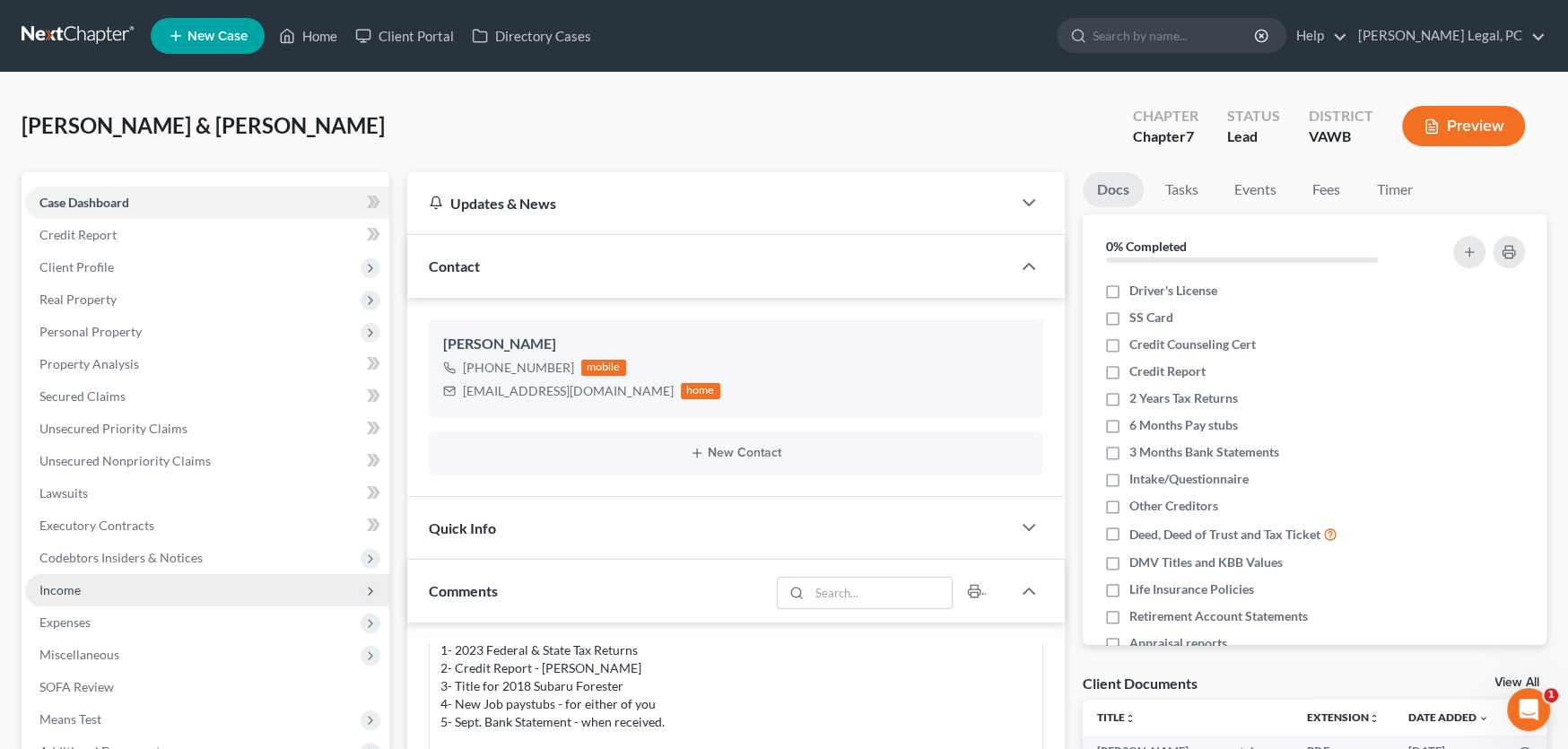
click at [66, 588] on span "Income" at bounding box center [60, 589] width 41 height 15
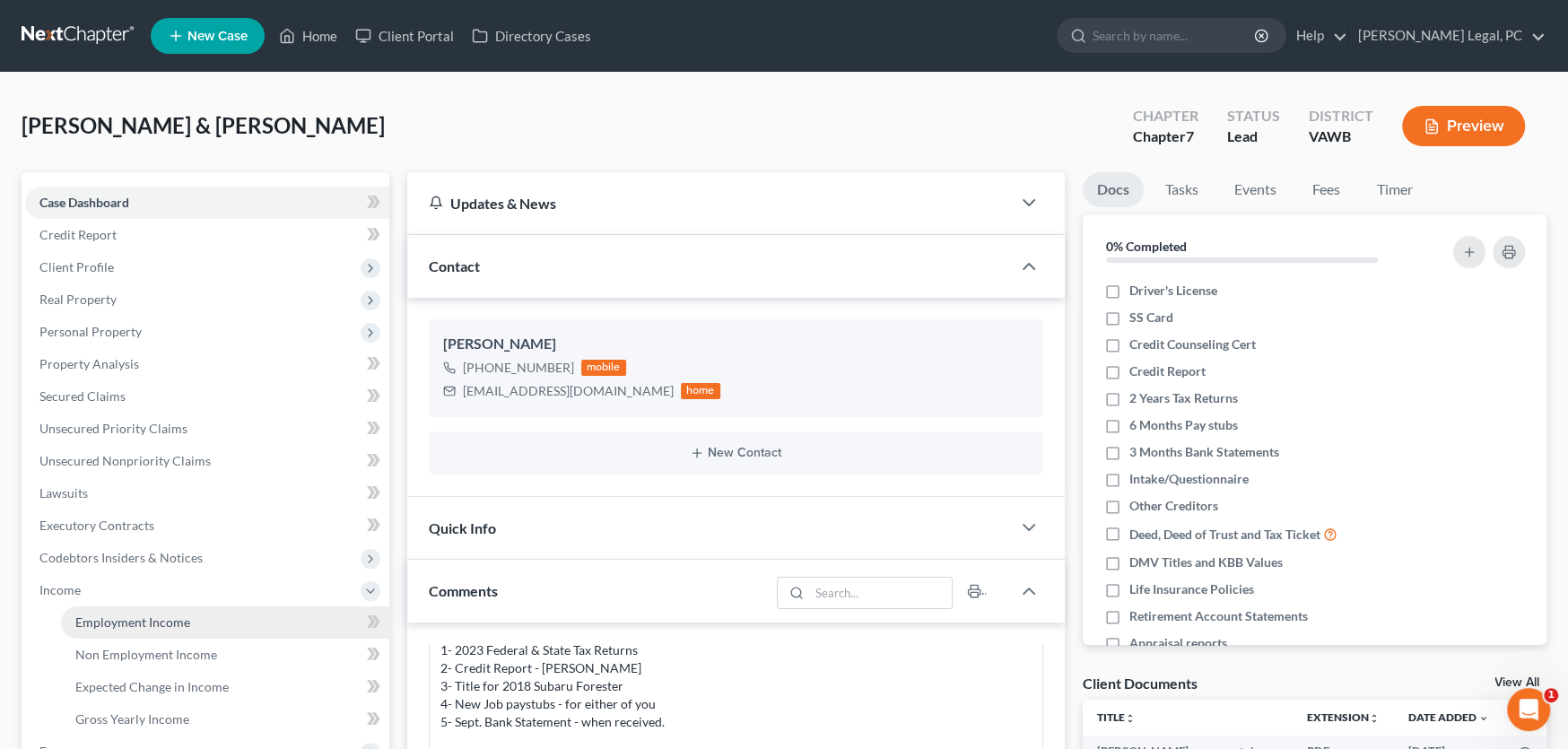
click at [112, 619] on span "Employment Income" at bounding box center [132, 622] width 115 height 15
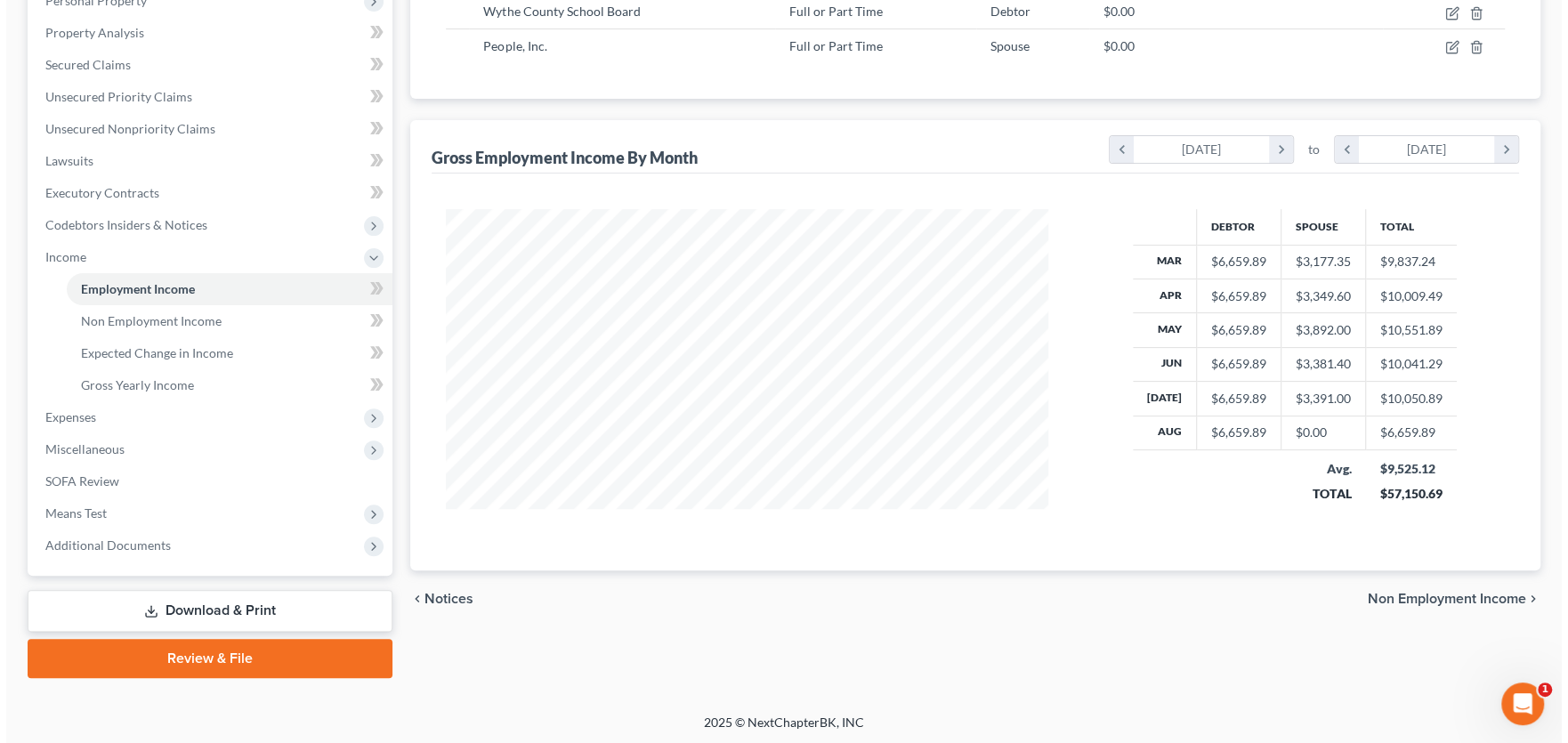
scroll to position [150, 0]
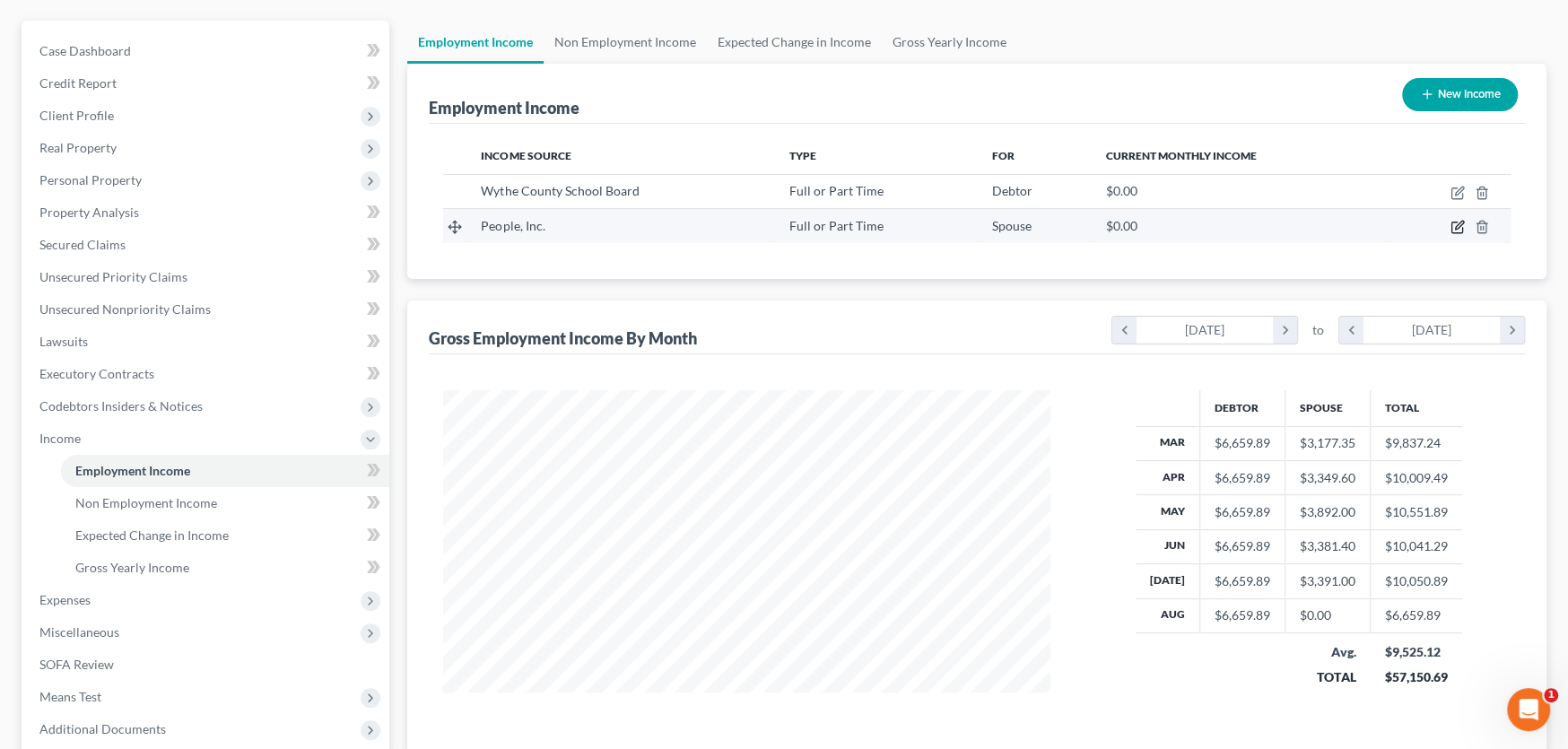
click at [1455, 225] on icon "button" at bounding box center [1459, 225] width 8 height 8
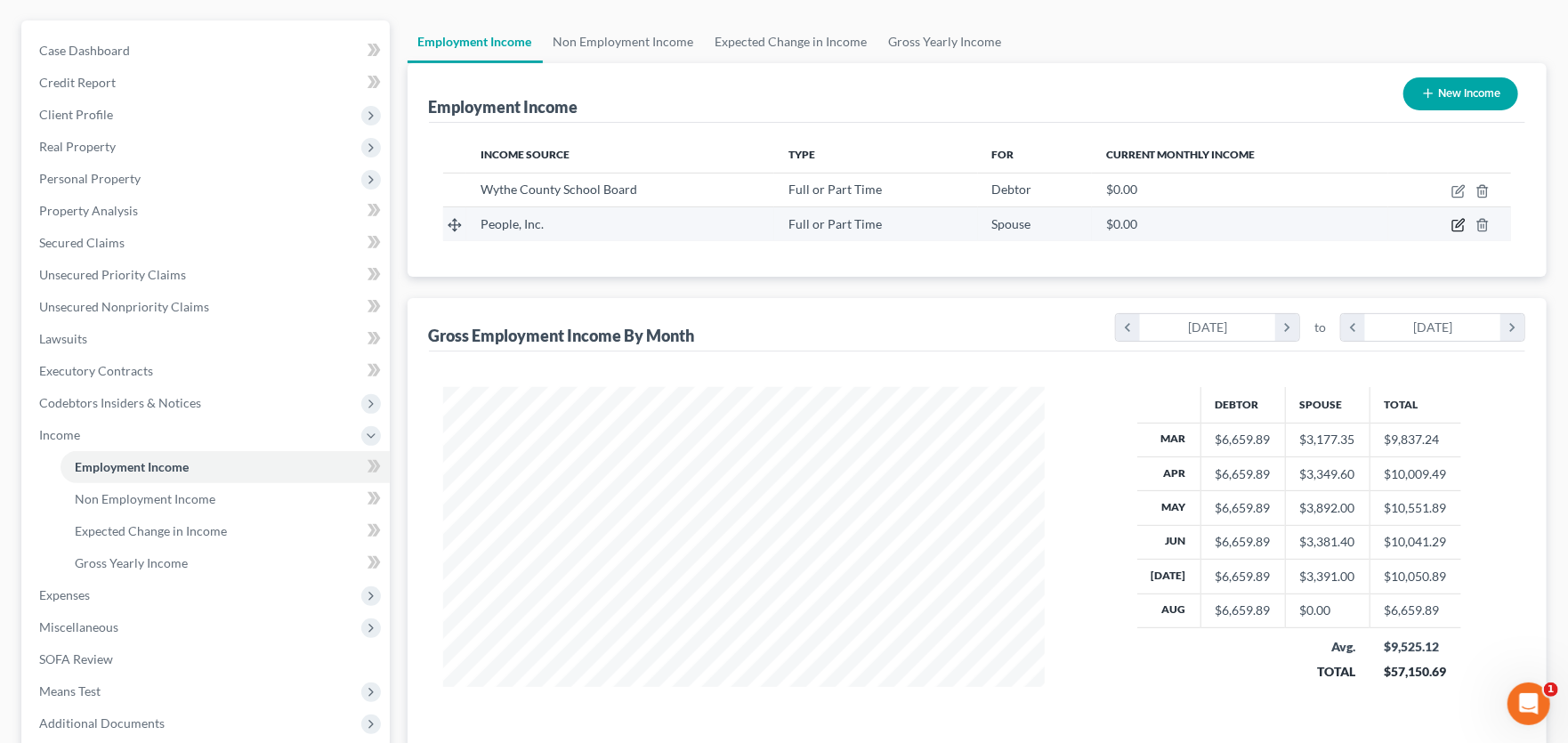
select select "0"
select select "48"
select select "1"
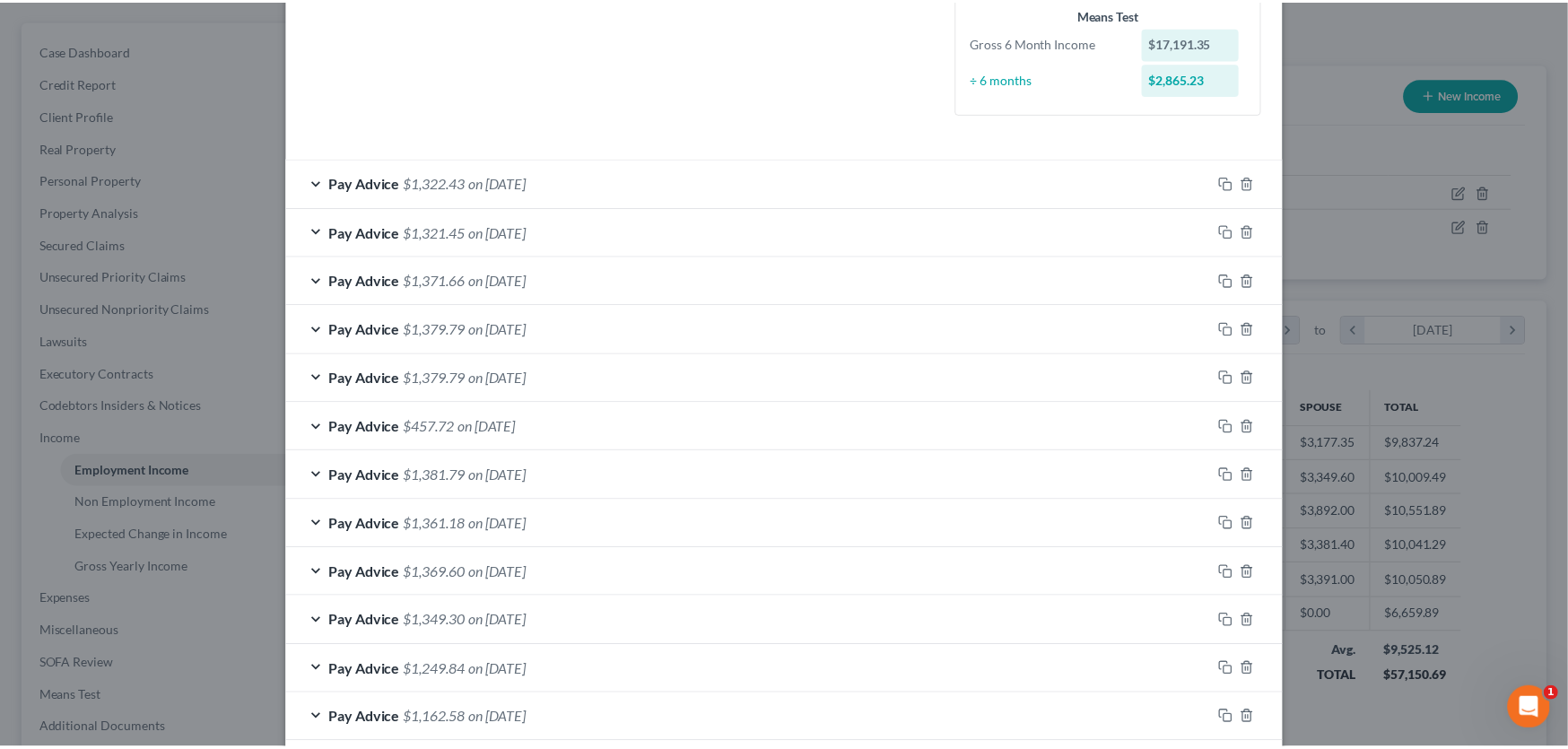
scroll to position [0, 0]
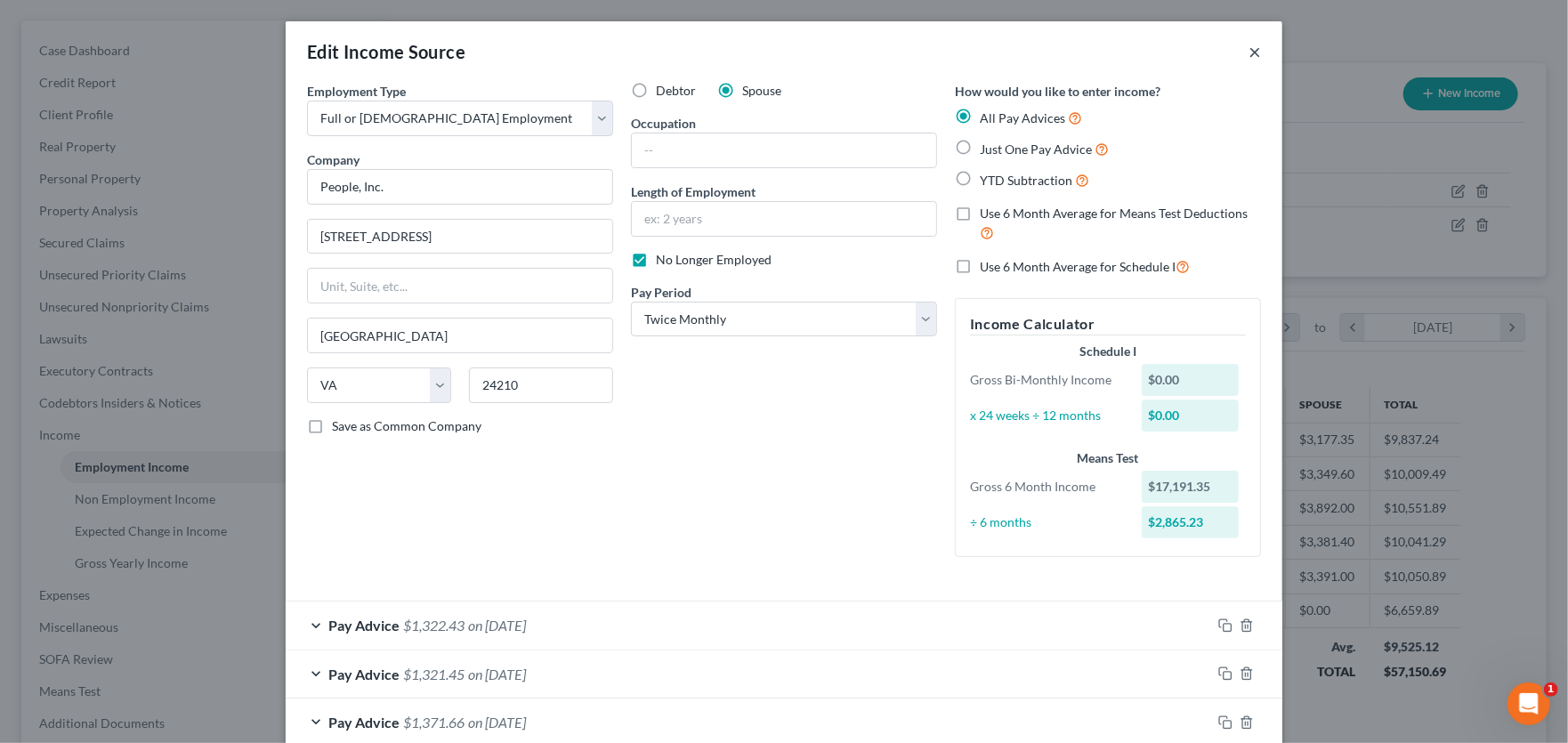
click at [1249, 50] on button "×" at bounding box center [1255, 51] width 12 height 22
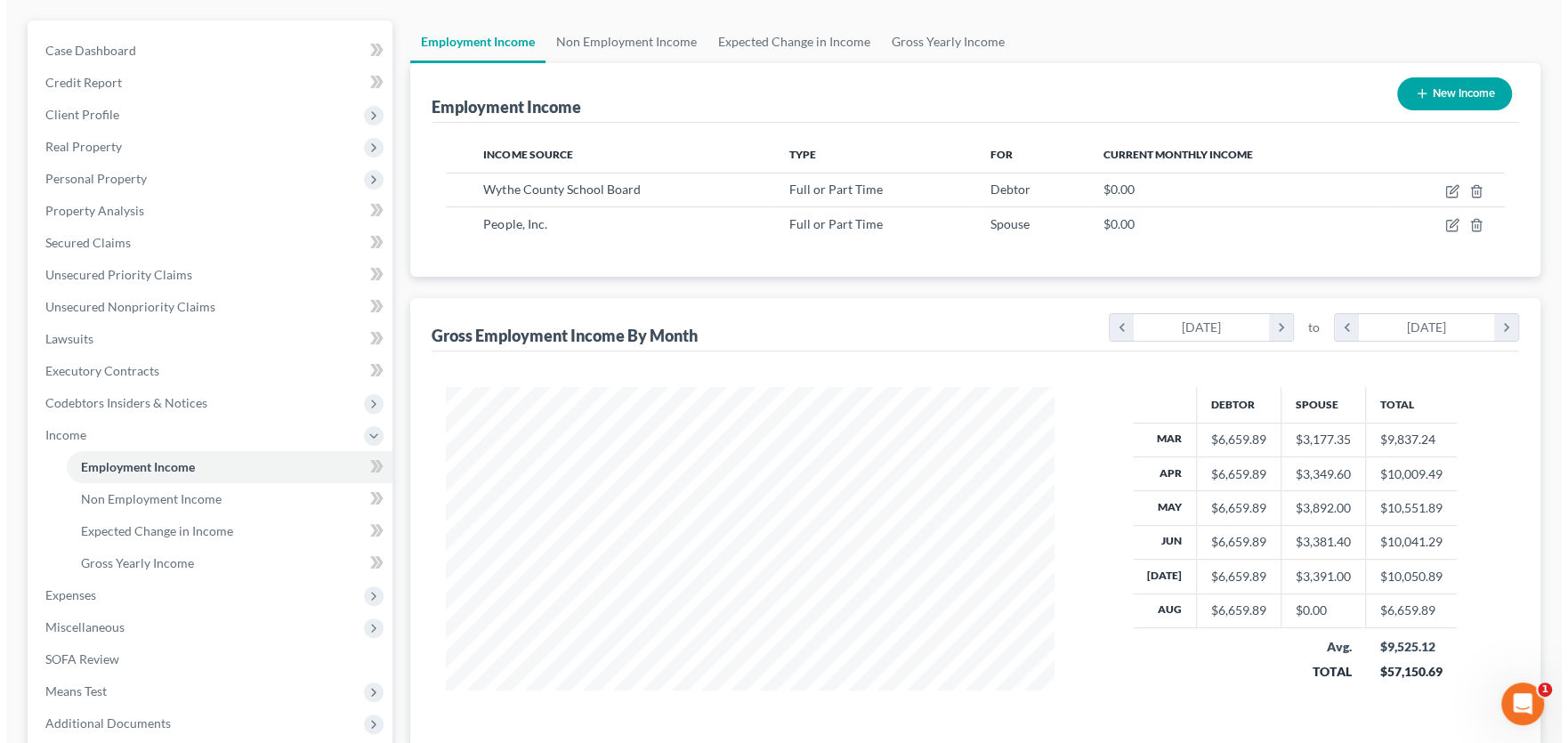
scroll to position [889152, 889348]
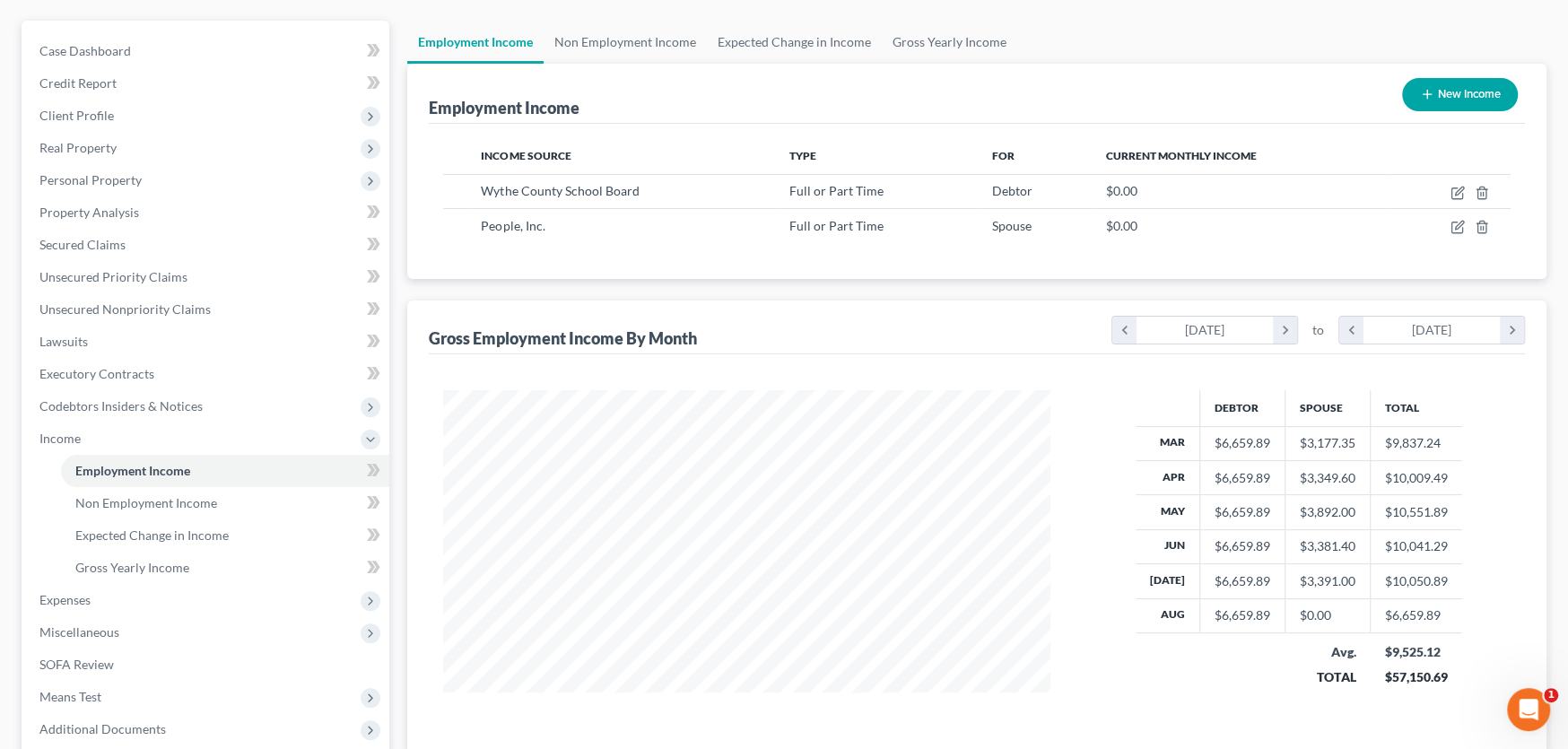
click at [1445, 89] on button "New Income" at bounding box center [1460, 94] width 116 height 33
select select "0"
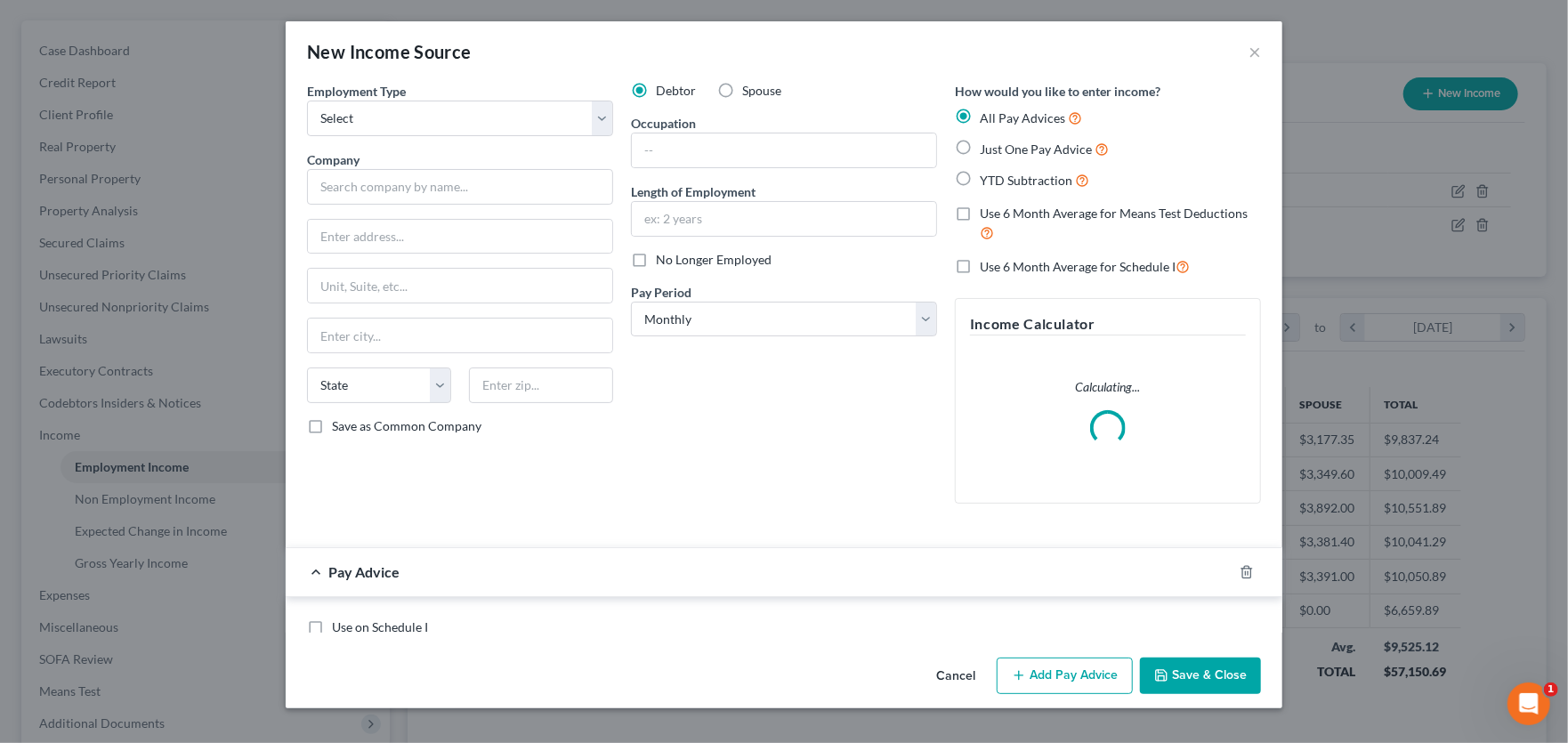
scroll to position [318, 643]
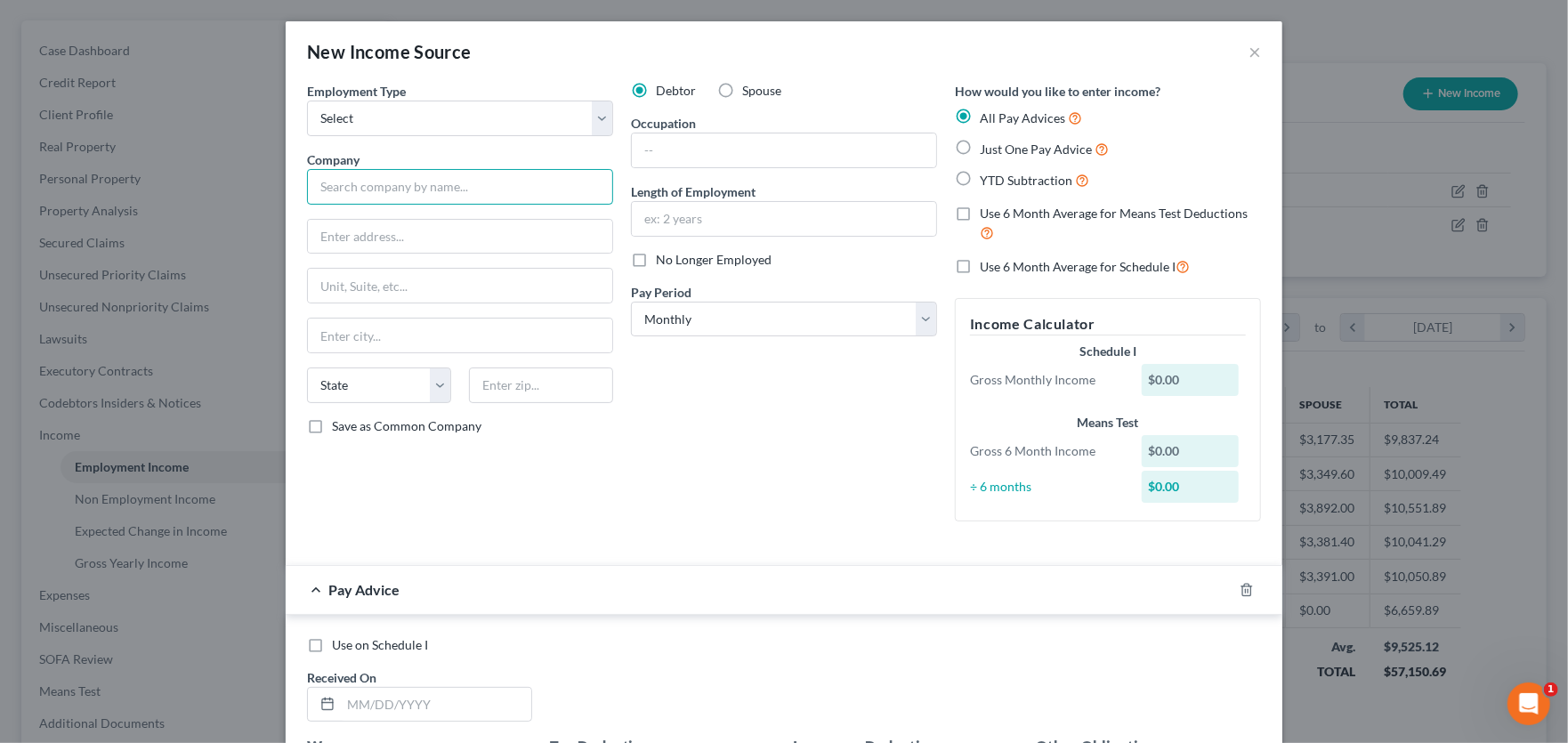
click at [406, 185] on input "text" at bounding box center [459, 187] width 307 height 36
click at [385, 180] on input "Tazewell" at bounding box center [459, 187] width 307 height 36
type input "Tazewell Co Public Schools"
type input "[STREET_ADDRESS]"
type input "Tazewell"
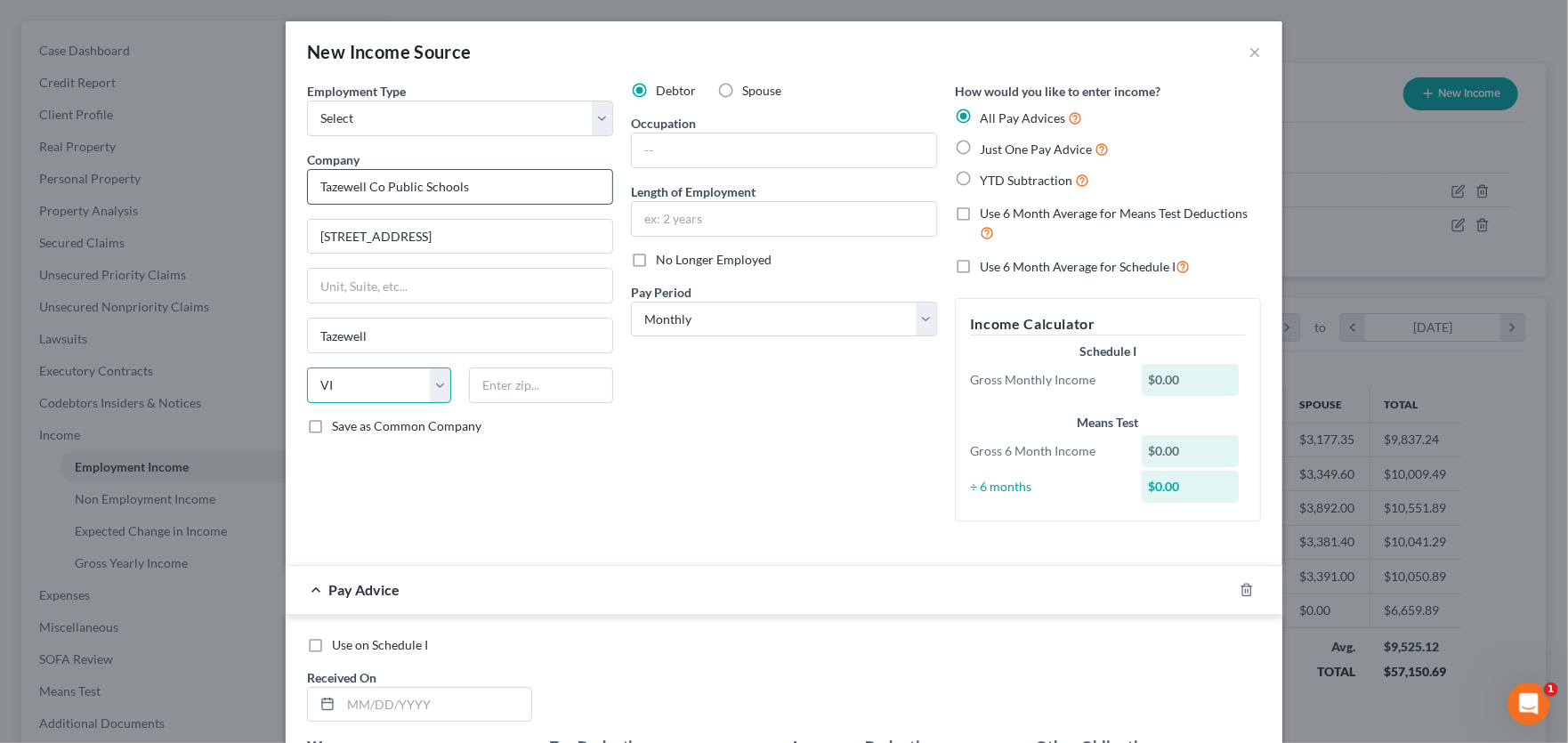
select select "48"
type input "24651"
click at [703, 145] on input "text" at bounding box center [784, 151] width 305 height 34
type input "Sp Ed Teacher"
click at [688, 212] on input "text" at bounding box center [784, 219] width 305 height 34
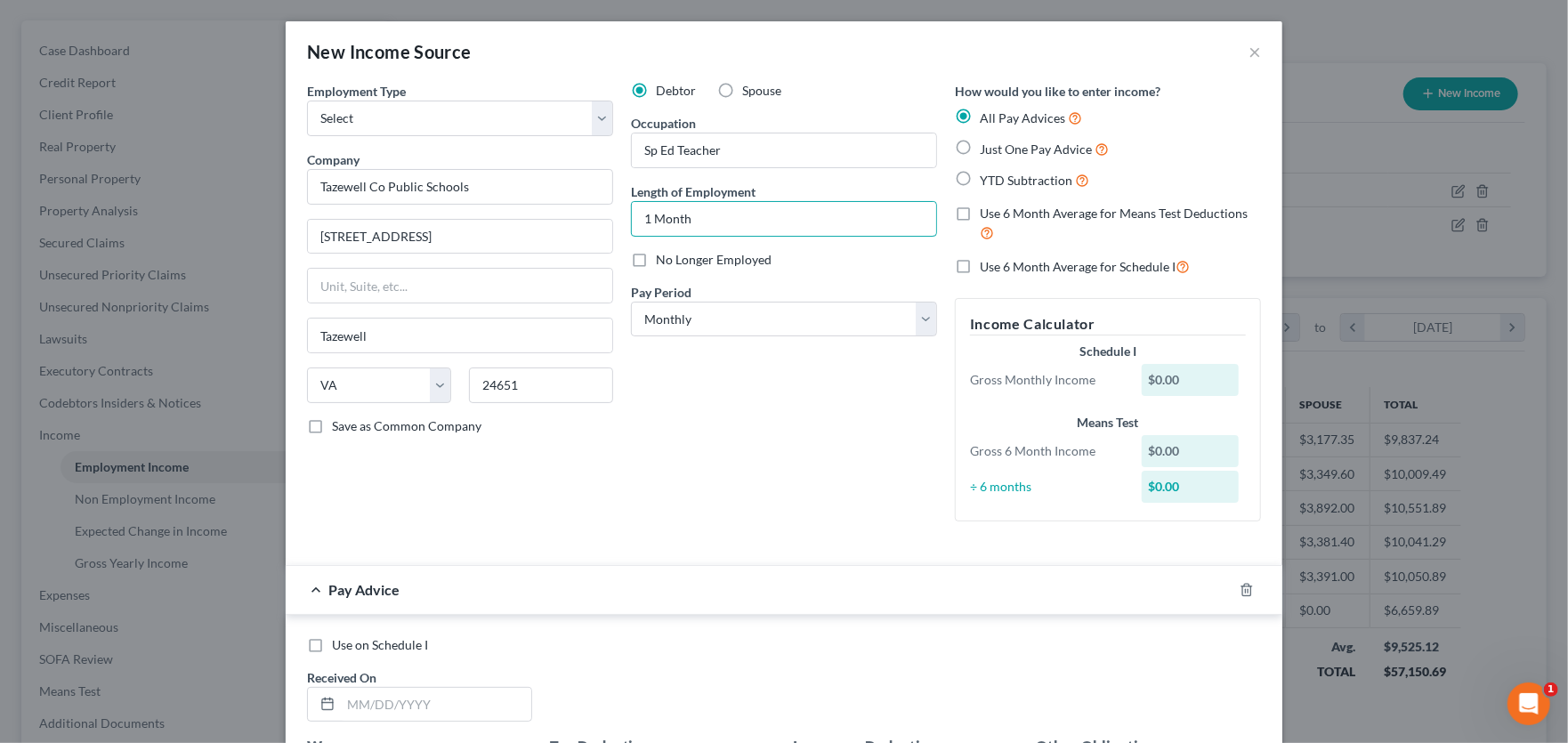
type input "1 Month"
click at [681, 383] on div "Debtor Spouse Occupation Sp Ed Teacher Length of Employment 1 Month No Longer E…" at bounding box center [783, 308] width 324 height 454
click at [390, 698] on input "text" at bounding box center [436, 704] width 191 height 34
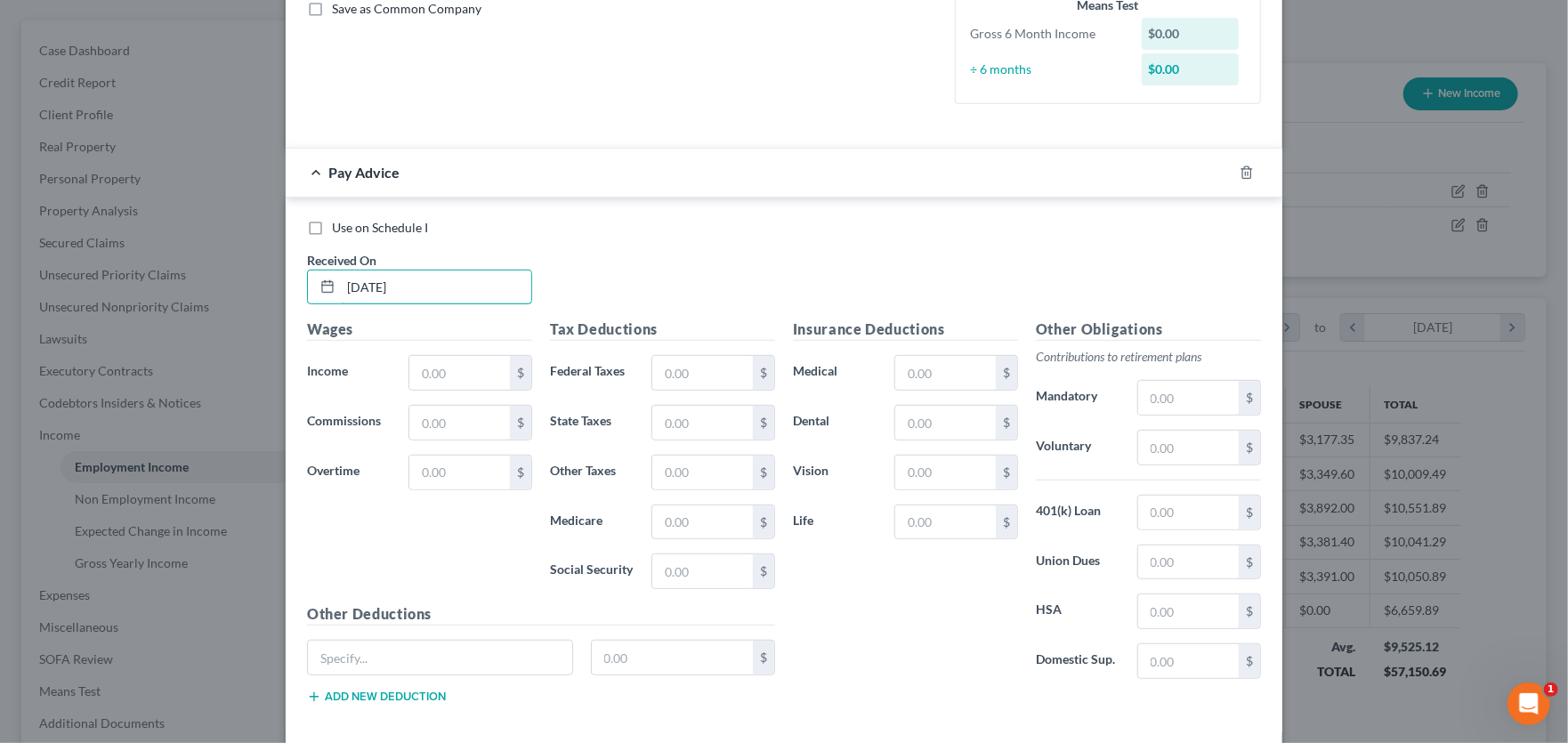
drag, startPoint x: 454, startPoint y: 287, endPoint x: 178, endPoint y: 281, distance: 276.1
click at [178, 281] on div "New Income Source × Employment Type * Select Full or [DEMOGRAPHIC_DATA] Employm…" at bounding box center [784, 372] width 1568 height 743
type input "[DATE]"
type input "4,477.92"
type input "338.23"
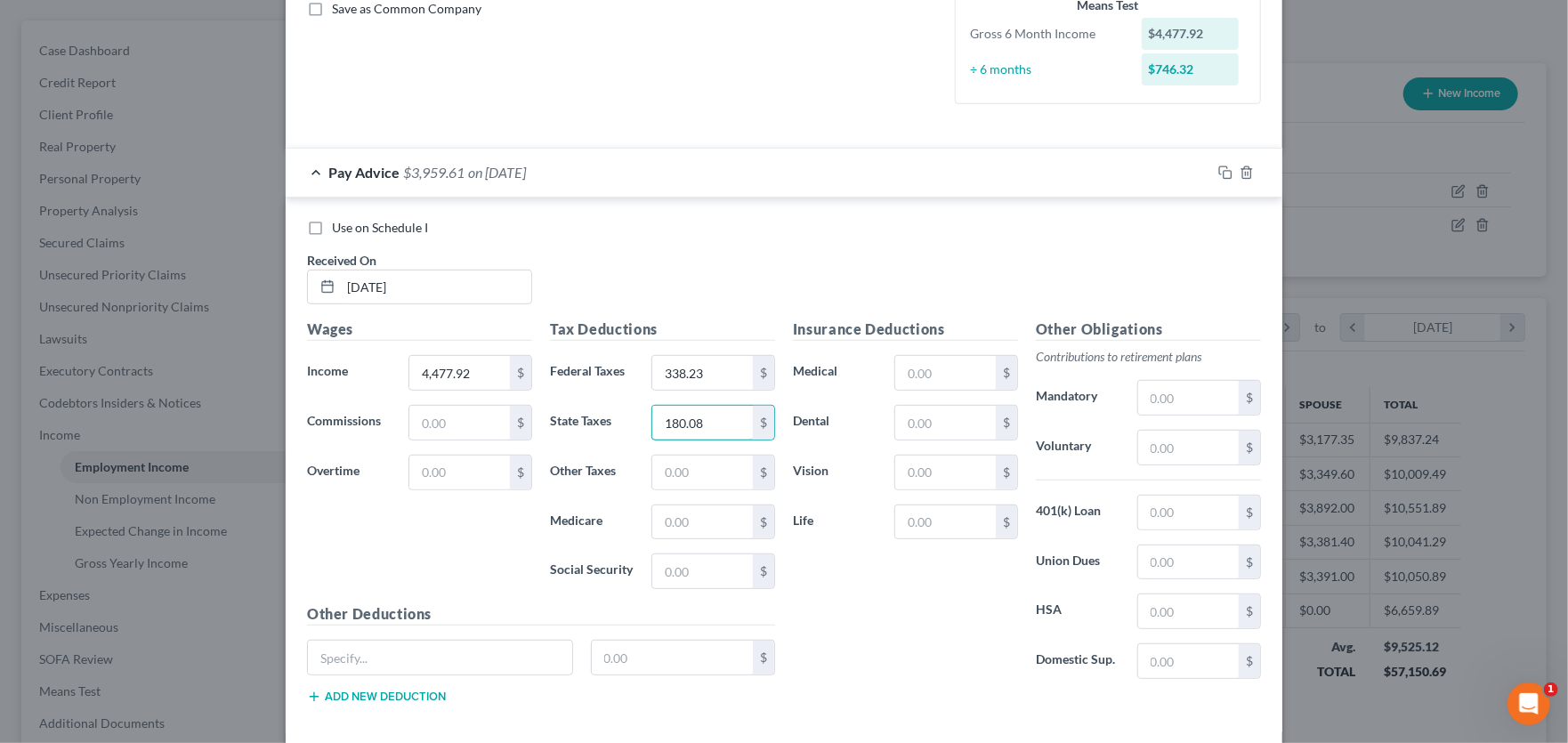
type input "180.08"
type input "65.29"
click at [706, 573] on input "text" at bounding box center [702, 571] width 101 height 34
type input "279.18"
click at [915, 377] on input "text" at bounding box center [945, 372] width 101 height 34
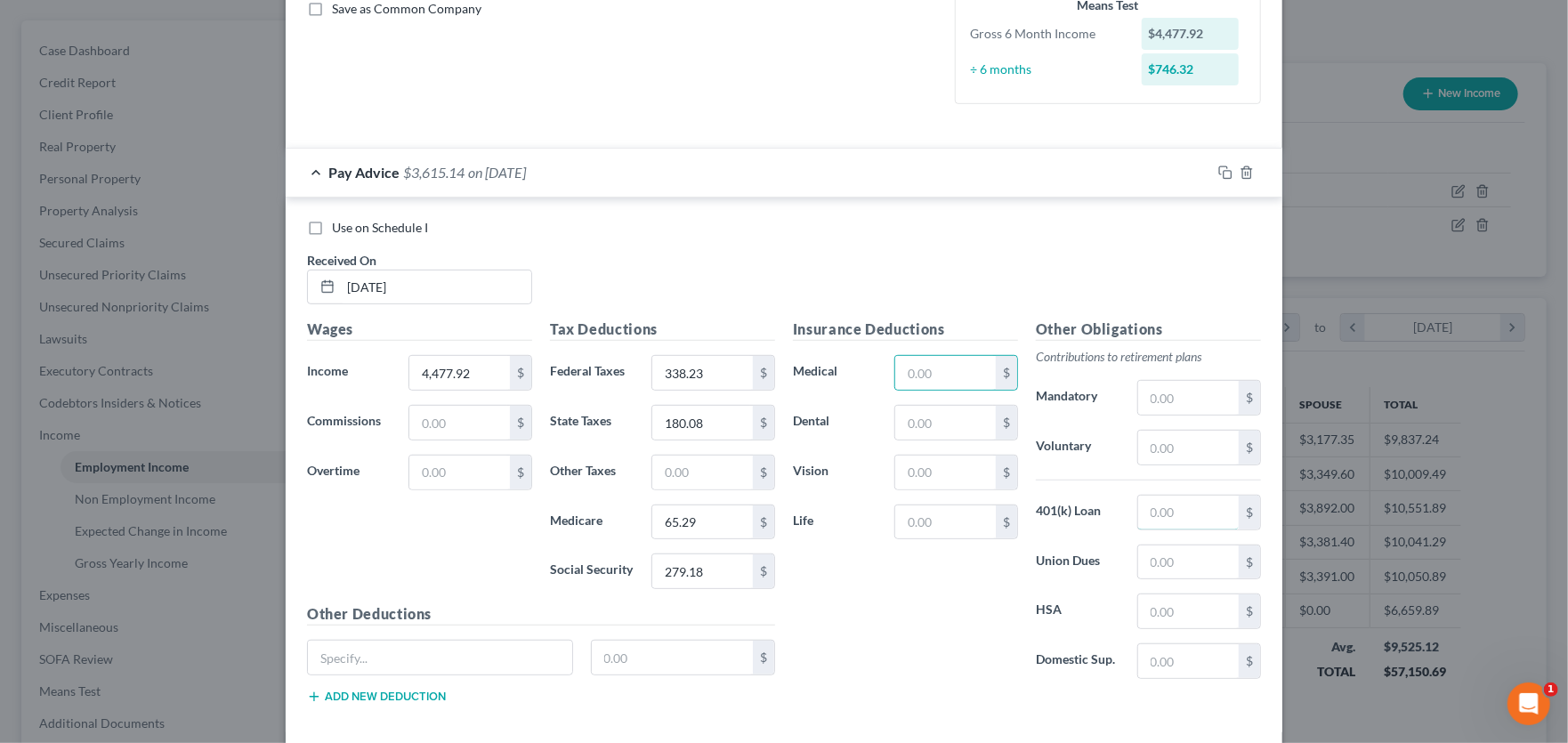
drag, startPoint x: 1170, startPoint y: 493, endPoint x: 1167, endPoint y: 475, distance: 18.2
click at [1170, 495] on input "text" at bounding box center [1189, 512] width 101 height 34
click at [1163, 447] on input "text" at bounding box center [1189, 448] width 101 height 34
type input "268.68"
click at [926, 379] on input "text" at bounding box center [945, 372] width 101 height 34
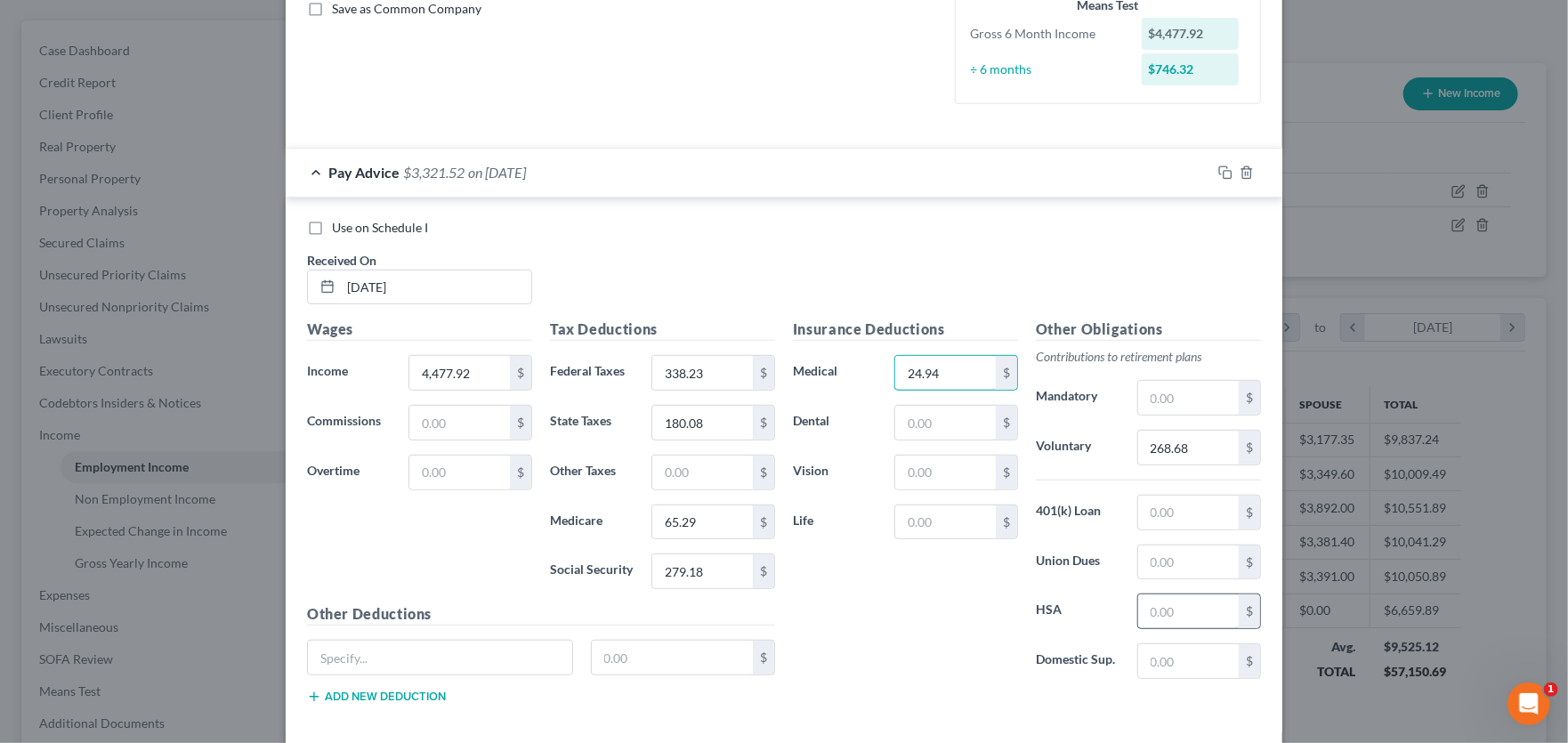
type input "24.94"
click at [1167, 614] on input "text" at bounding box center [1189, 611] width 101 height 34
type input "65.02"
type input "0"
click at [709, 252] on div "Use on Schedule I Received On * [DATE]" at bounding box center [784, 269] width 972 height 101
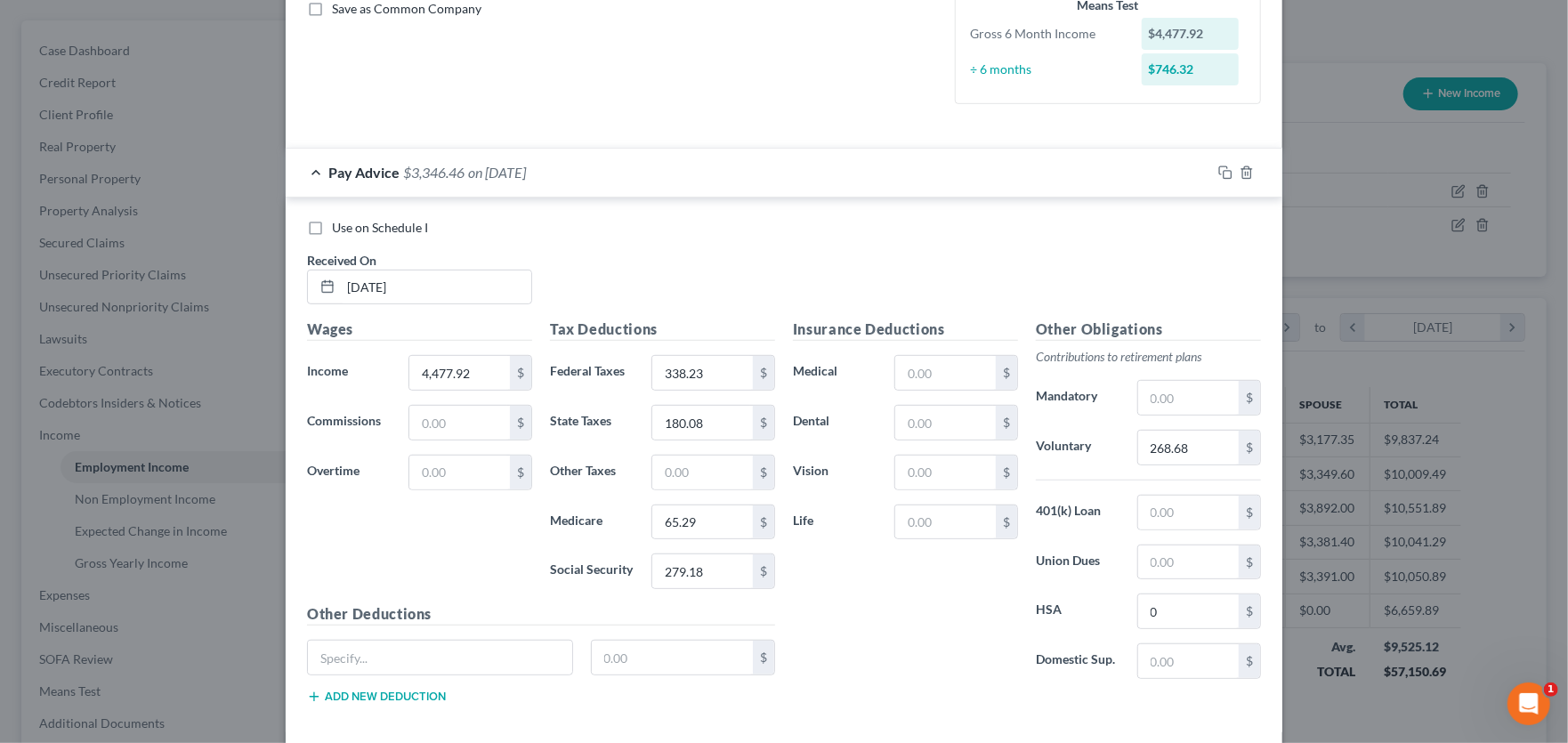
scroll to position [503, 0]
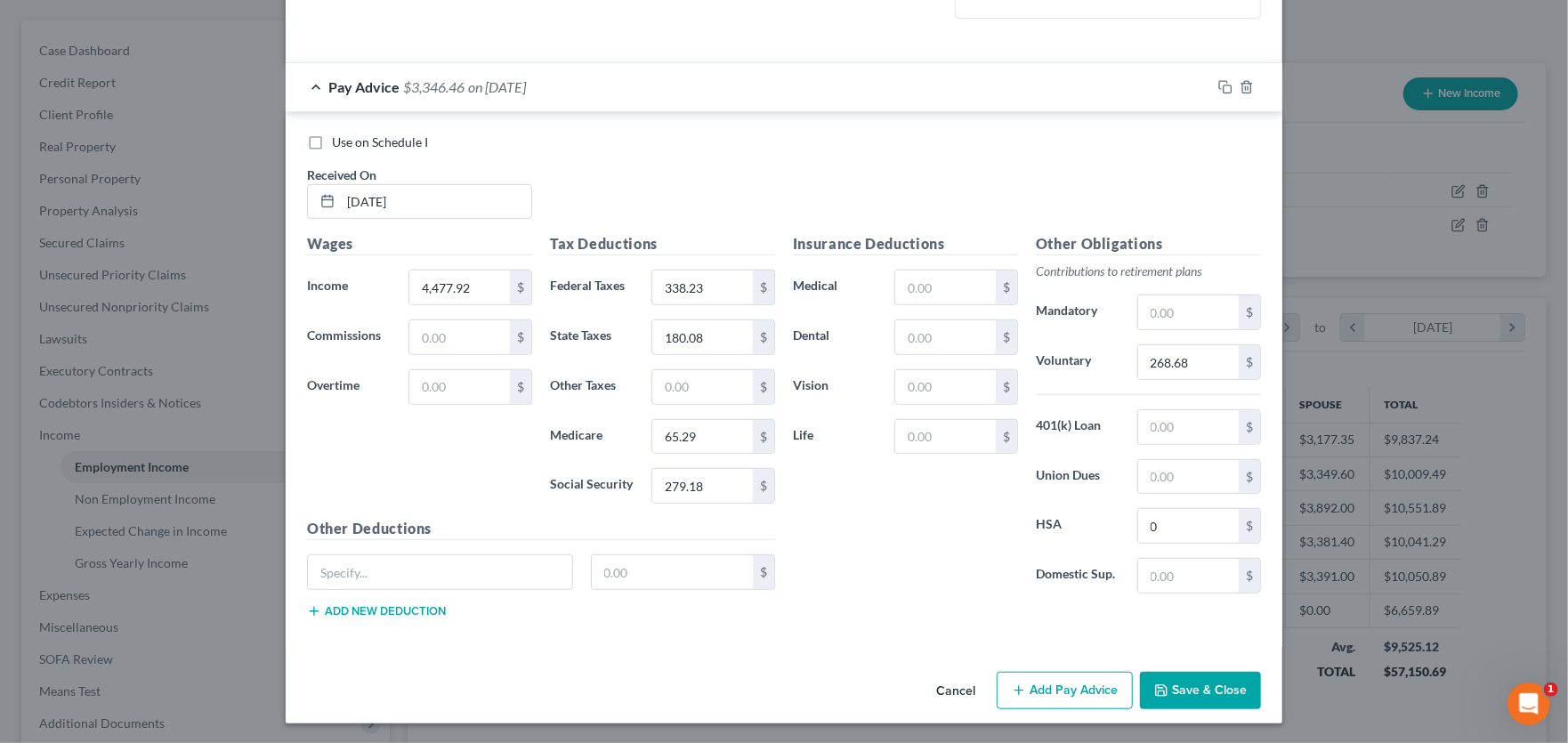
click at [1183, 685] on button "Save & Close" at bounding box center [1200, 690] width 121 height 38
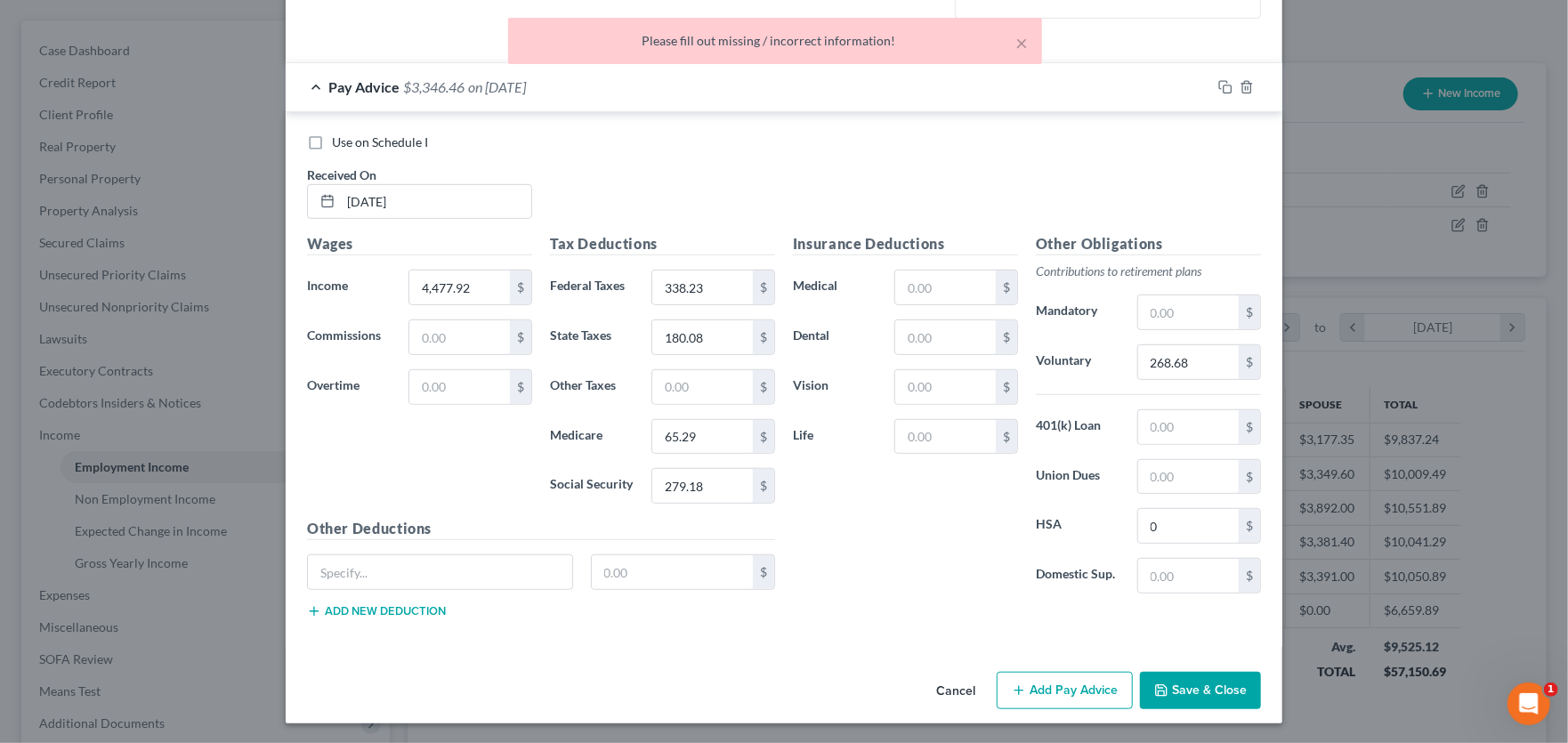
click at [846, 485] on div "Insurance Deductions Medical $ Dental $ Vision $ Life $" at bounding box center [906, 420] width 243 height 374
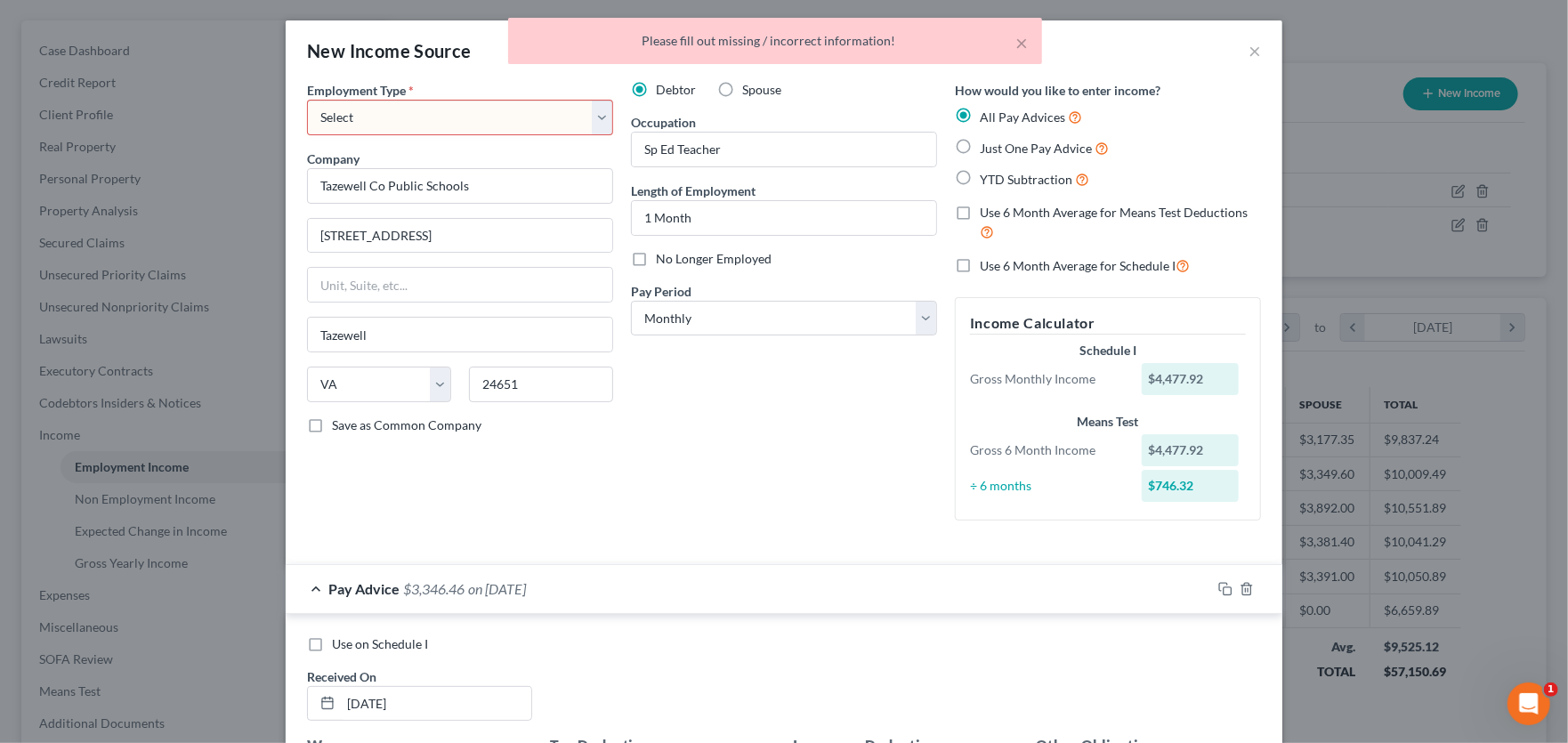
scroll to position [0, 0]
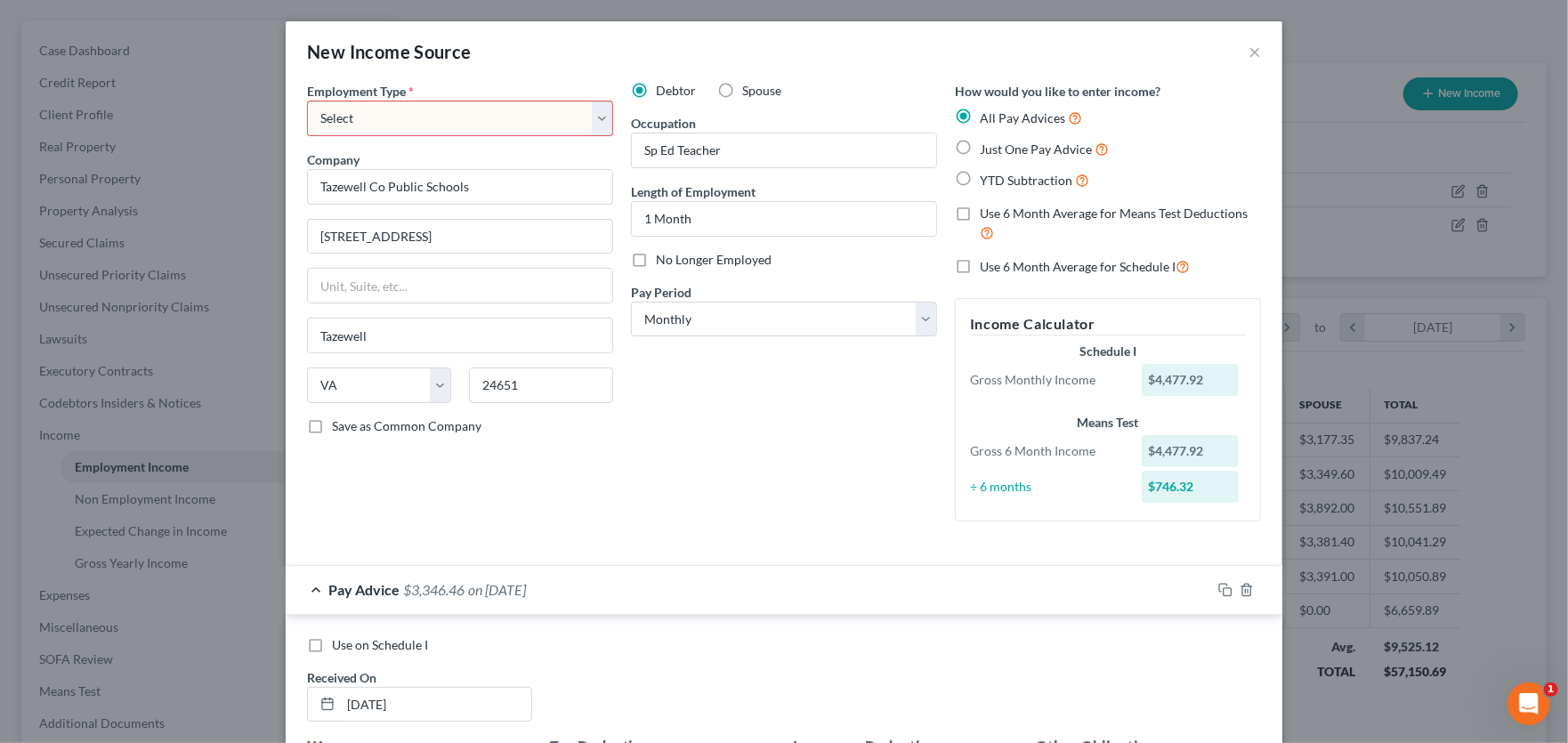
click at [427, 115] on select "Select Full or [DEMOGRAPHIC_DATA] Employment Self Employment" at bounding box center [459, 119] width 307 height 36
select select "0"
click at [307, 101] on select "Select Full or [DEMOGRAPHIC_DATA] Employment Self Employment" at bounding box center [459, 119] width 307 height 36
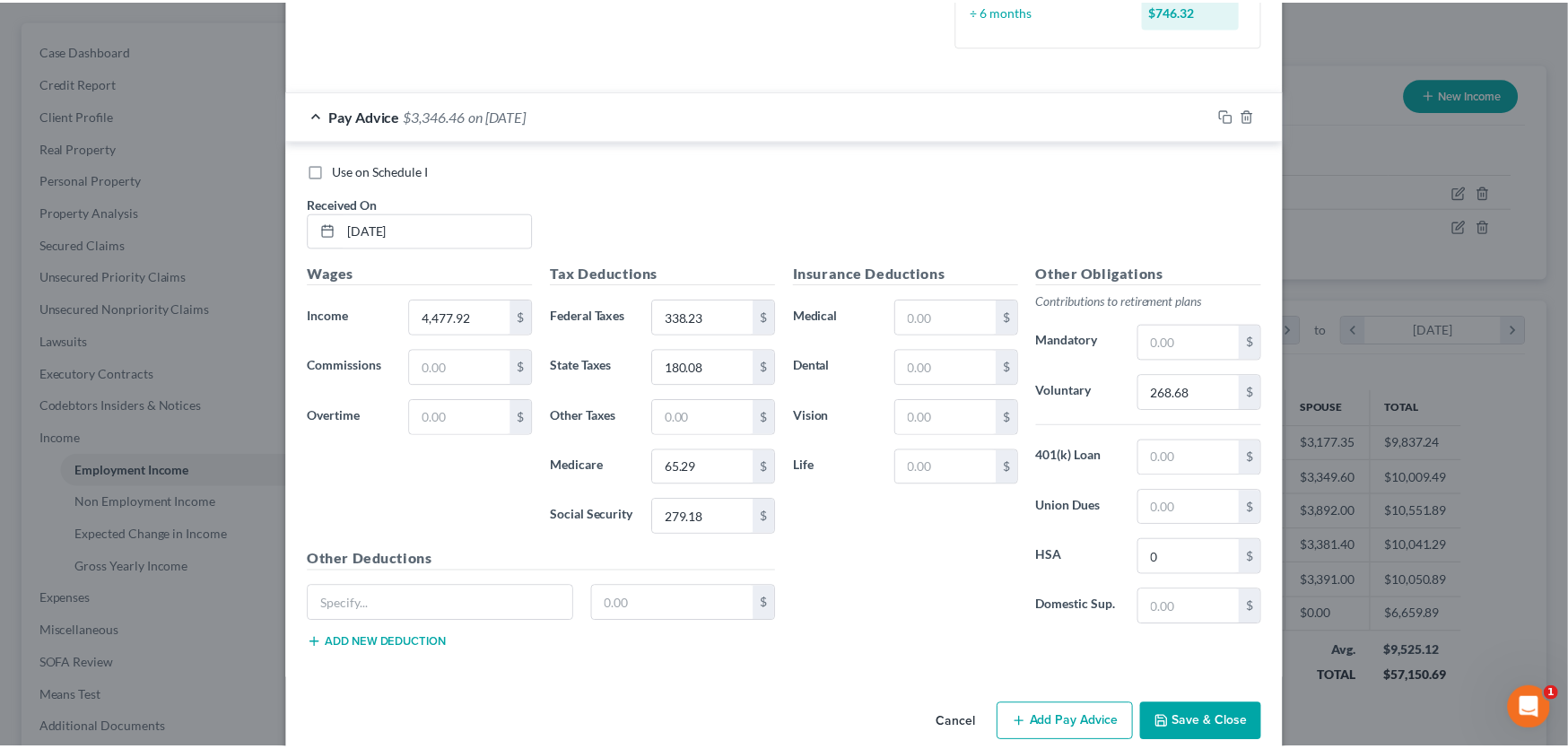
scroll to position [507, 0]
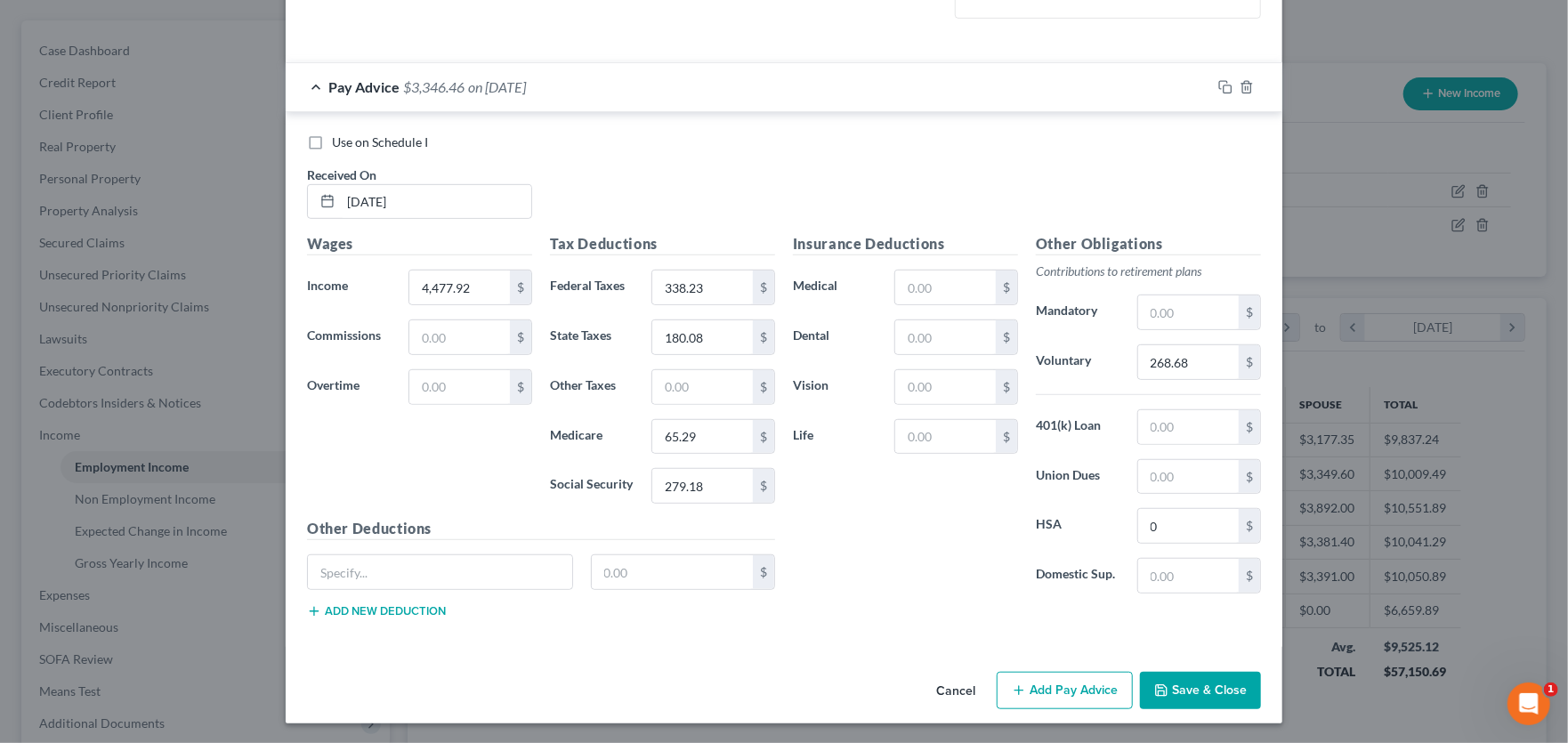
click at [1170, 684] on button "Save & Close" at bounding box center [1200, 690] width 121 height 38
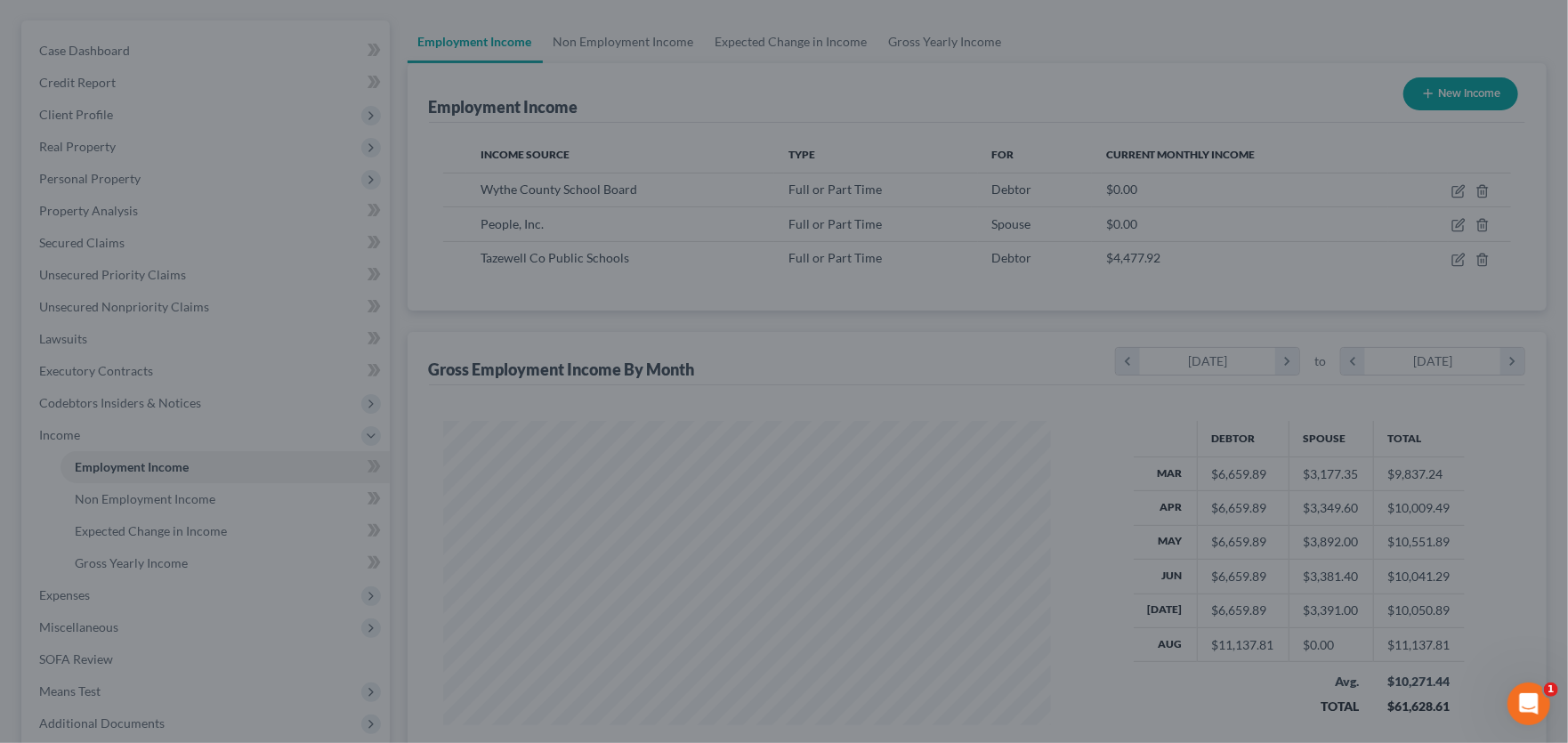
scroll to position [889152, 889348]
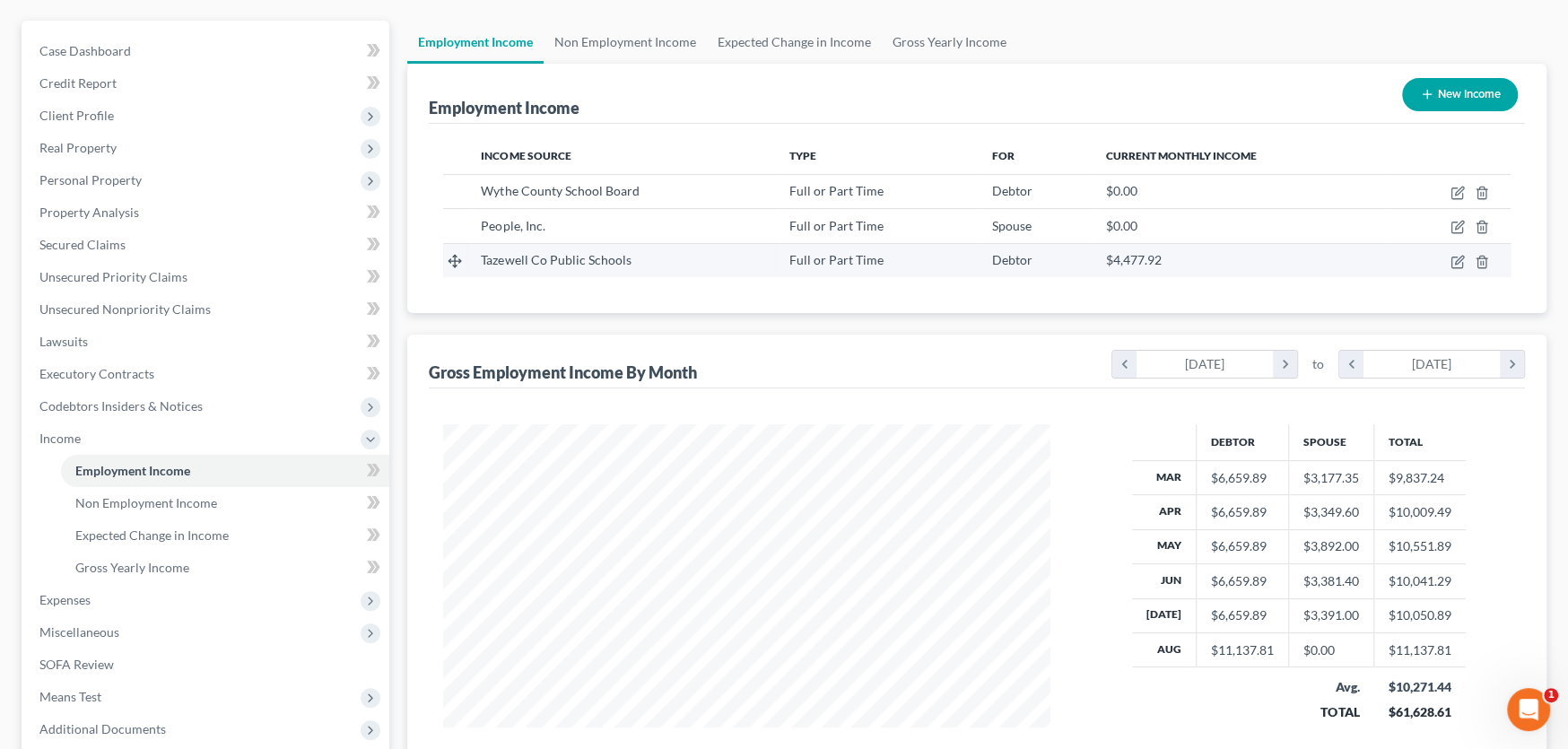
click at [936, 259] on div "Full or Part Time" at bounding box center [876, 259] width 174 height 18
click at [1451, 260] on icon "button" at bounding box center [1456, 261] width 10 height 10
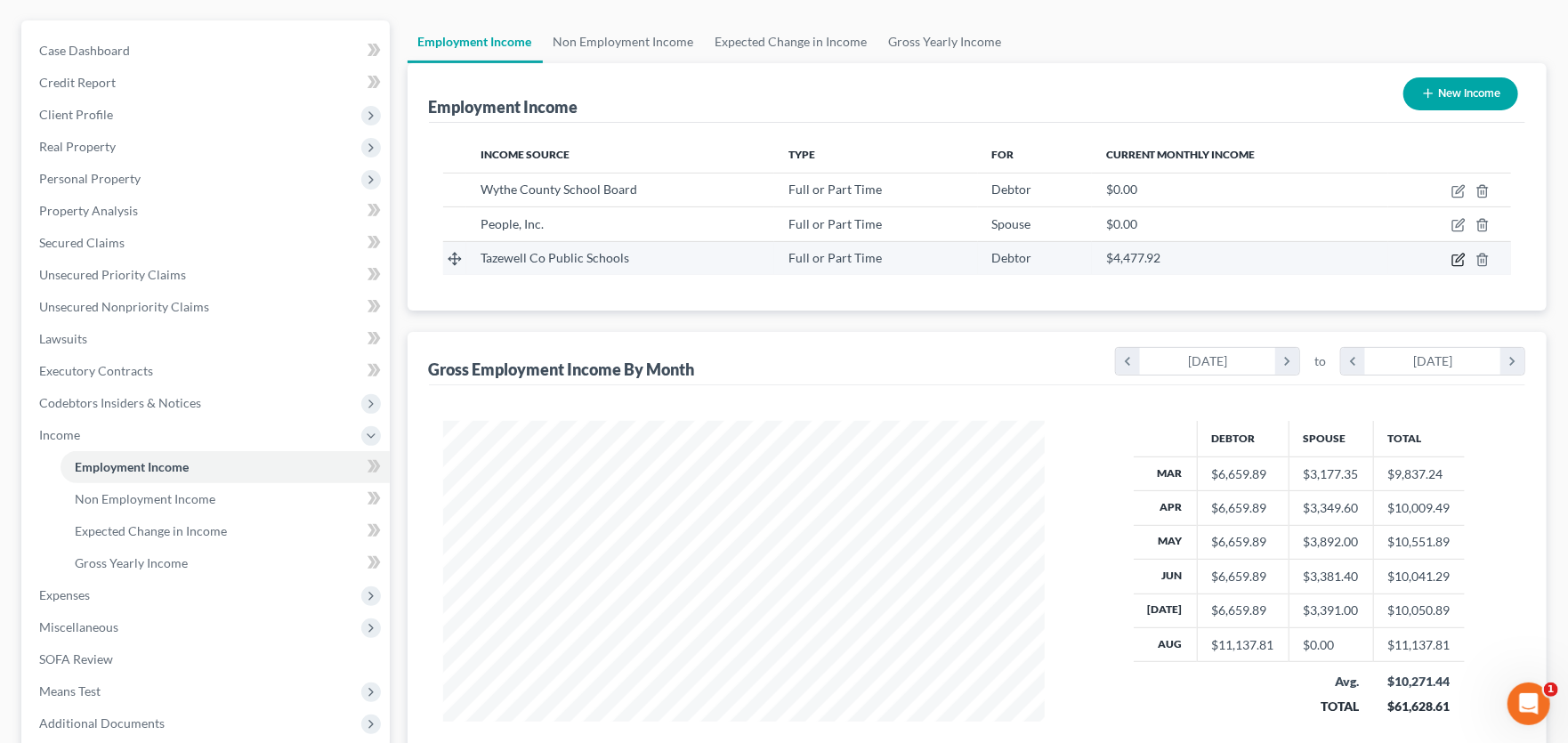
select select "0"
select select "48"
select select "0"
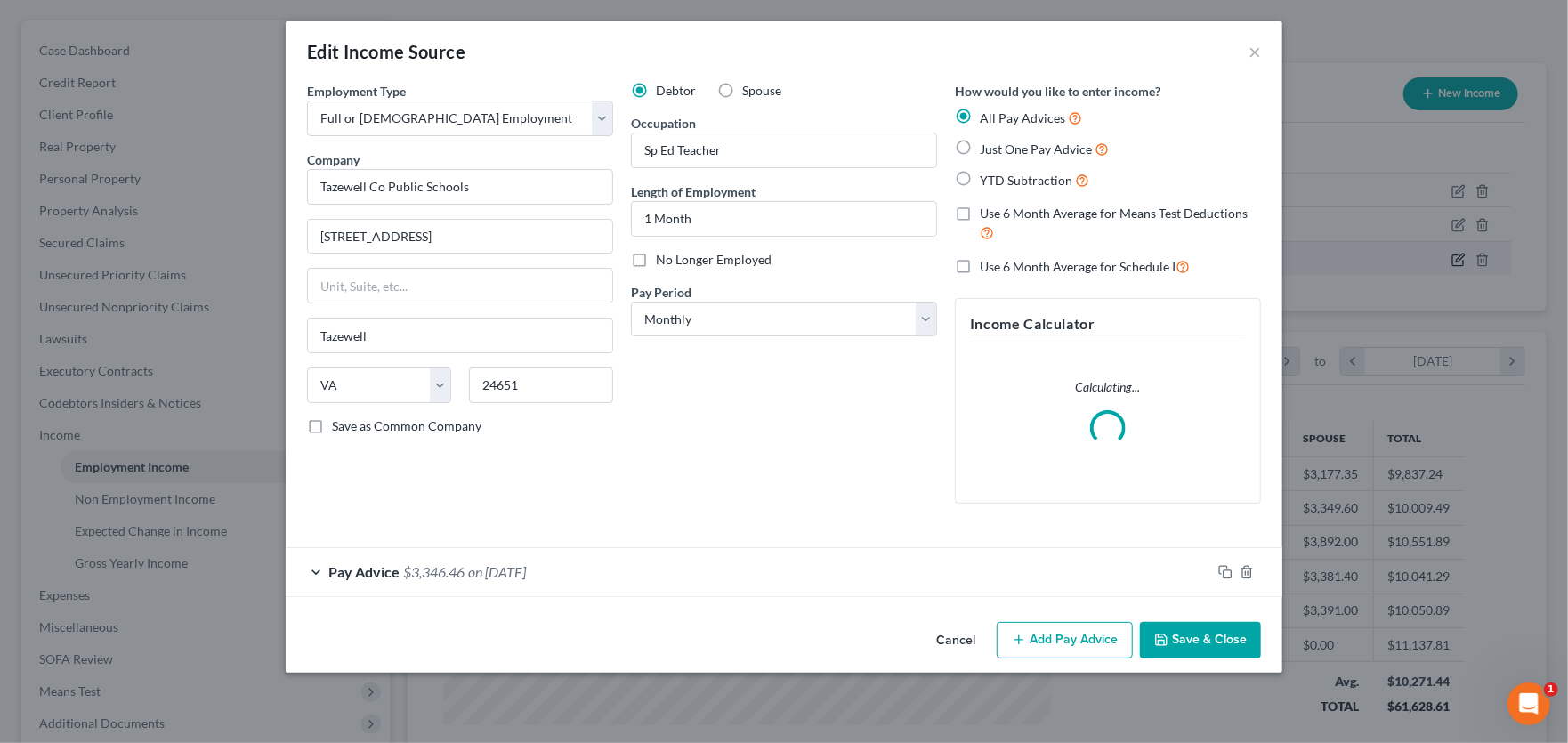
scroll to position [318, 643]
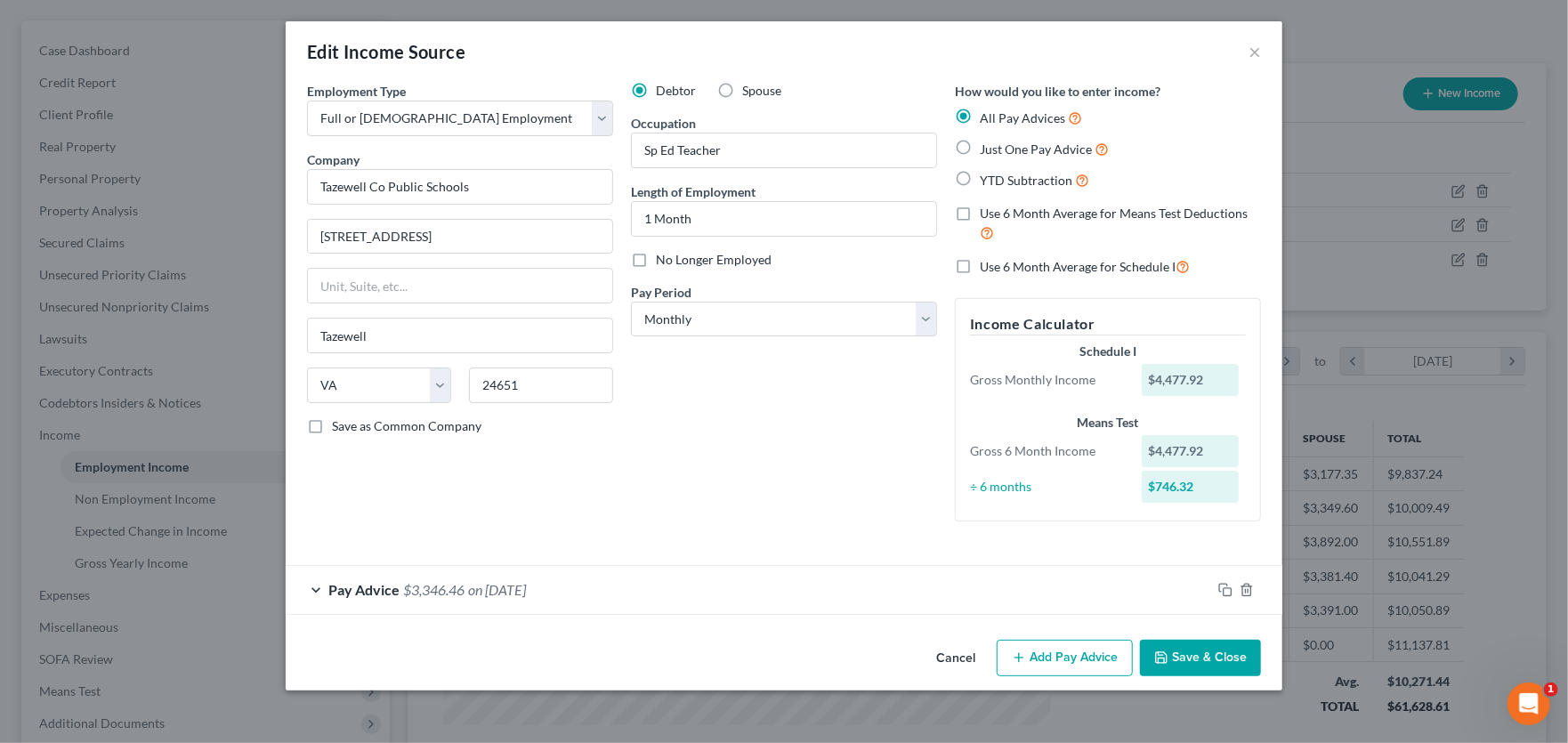
click at [571, 601] on div "Pay Advice $3,346.46 on [DATE]" at bounding box center [748, 589] width 926 height 47
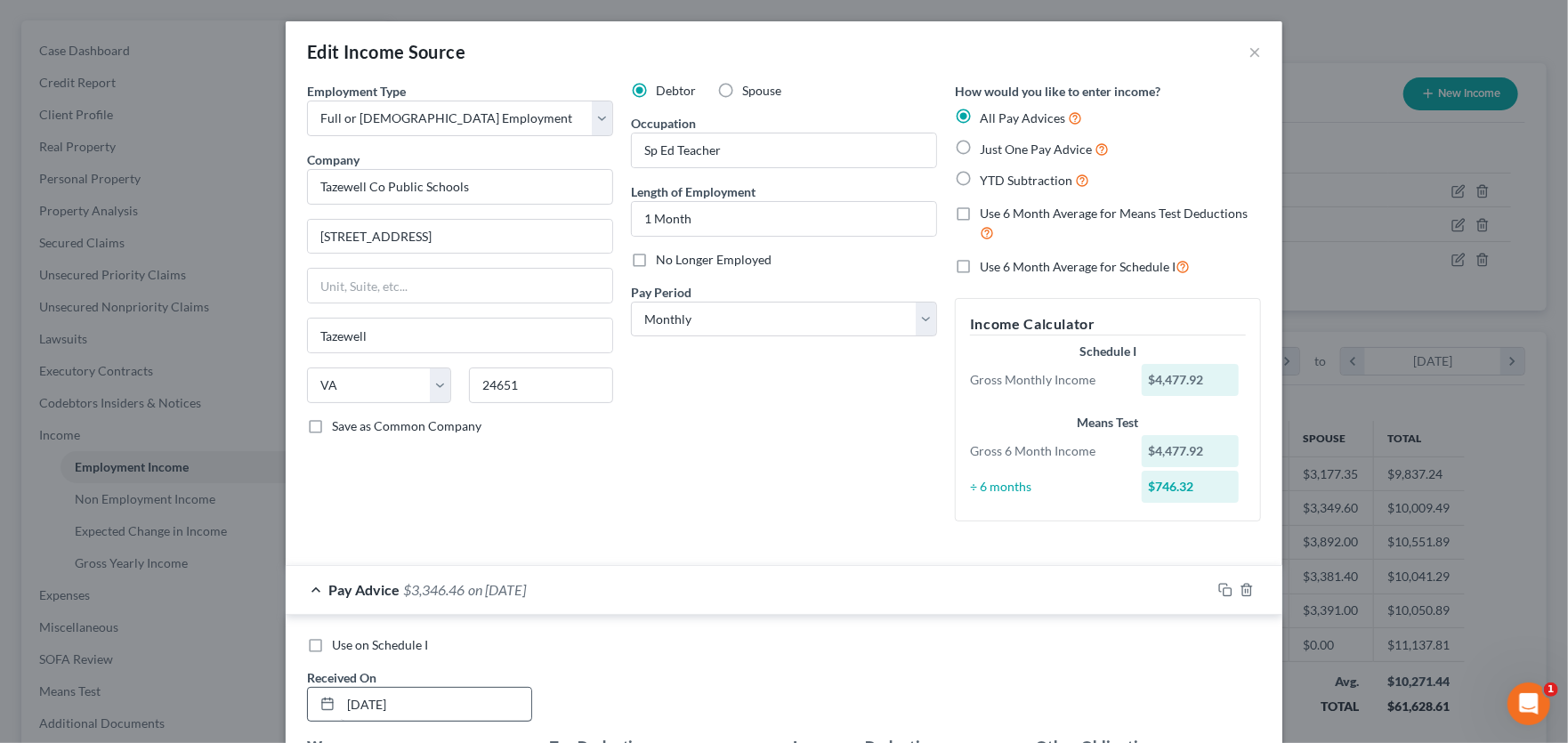
scroll to position [89, 0]
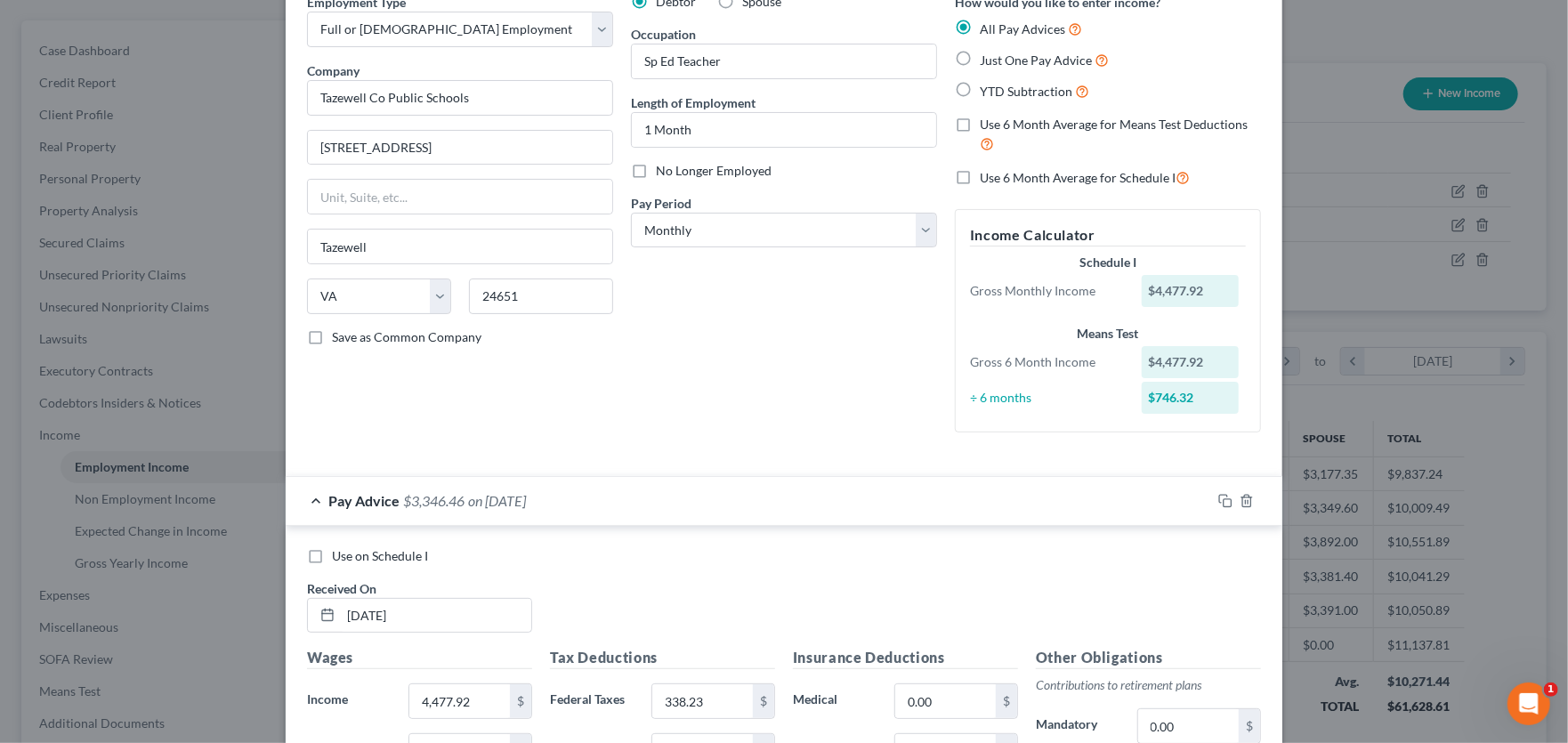
click at [332, 556] on label "Use on Schedule I" at bounding box center [380, 555] width 96 height 18
click at [339, 556] on input "Use on Schedule I" at bounding box center [344, 553] width 11 height 11
checkbox input "true"
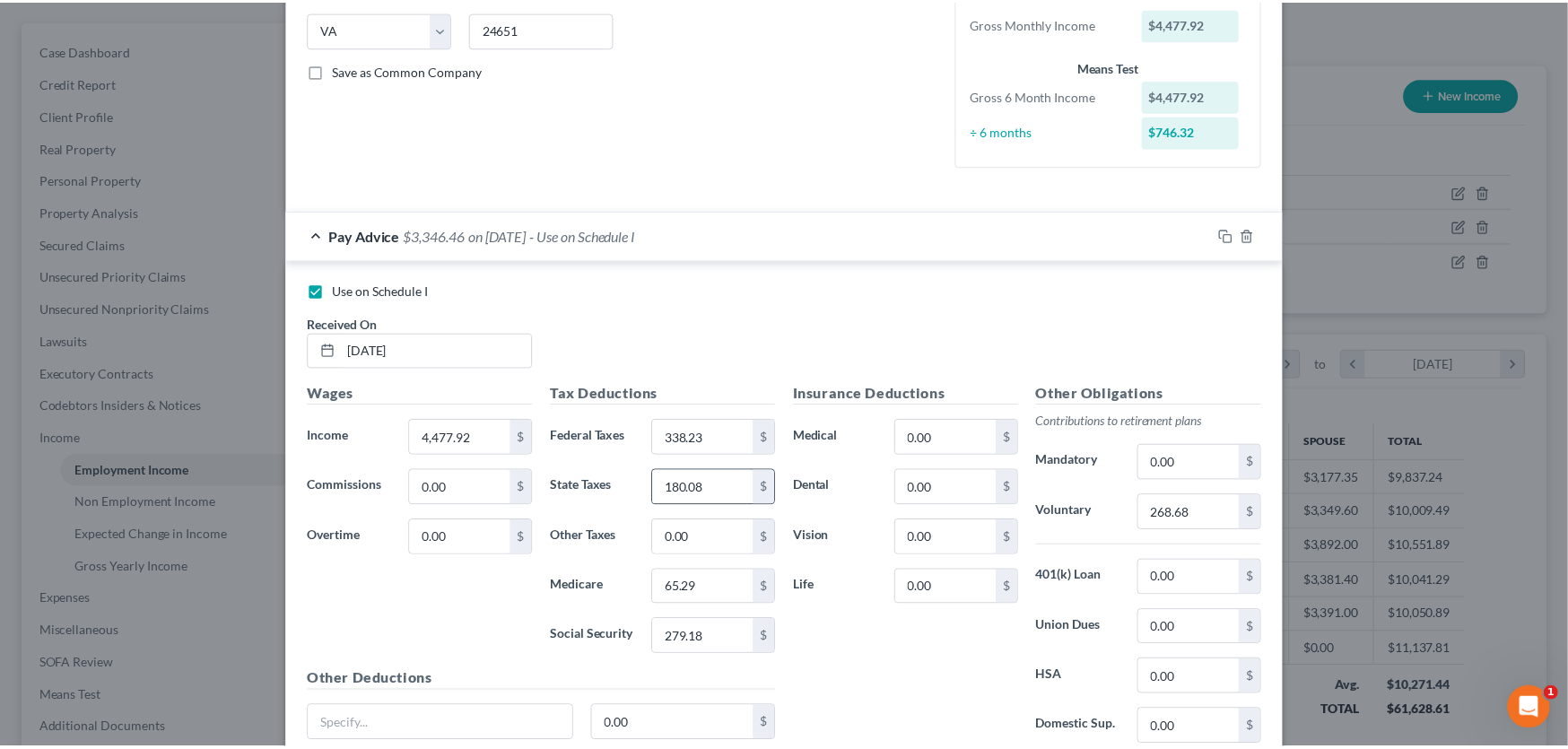
scroll to position [507, 0]
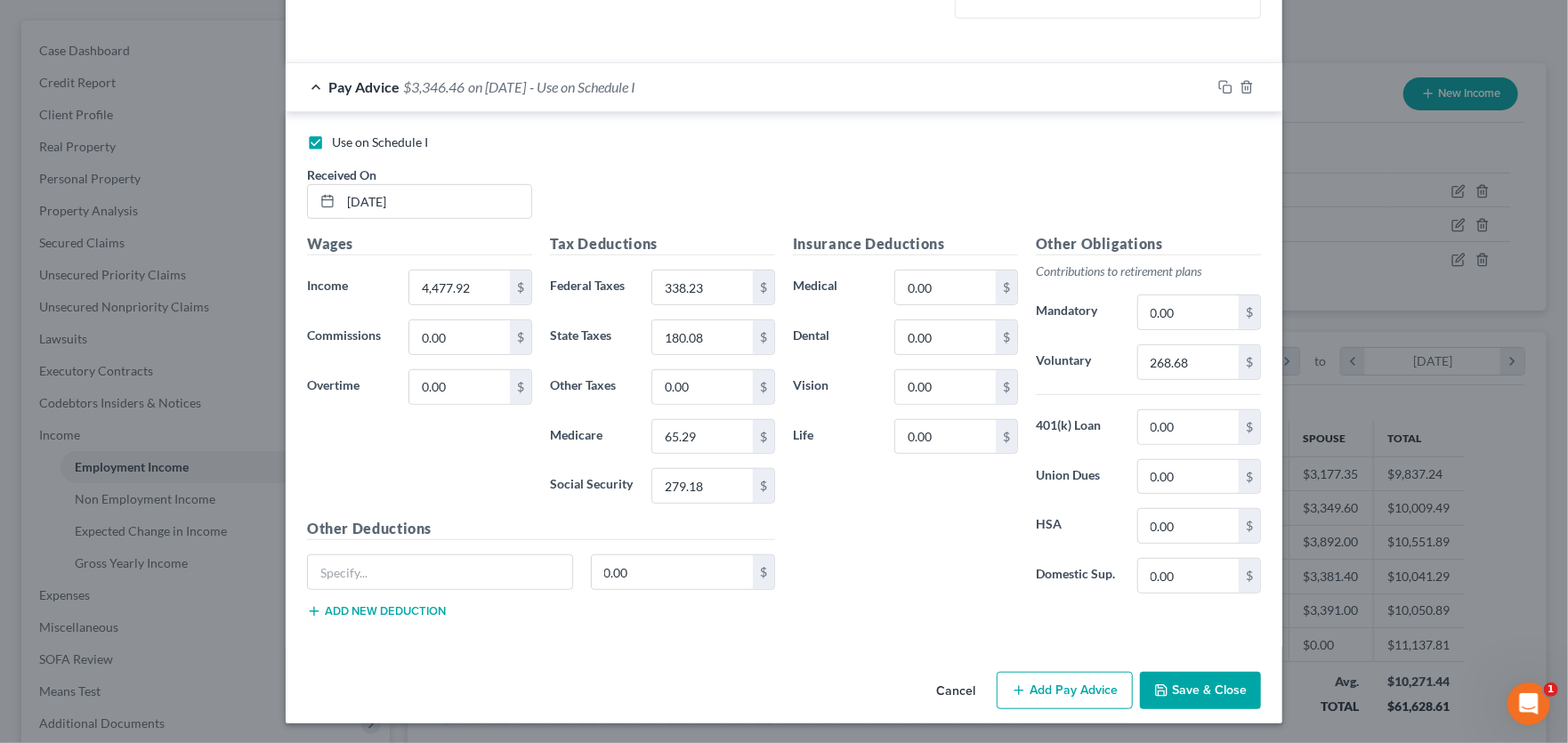
click at [1202, 680] on button "Save & Close" at bounding box center [1200, 690] width 121 height 38
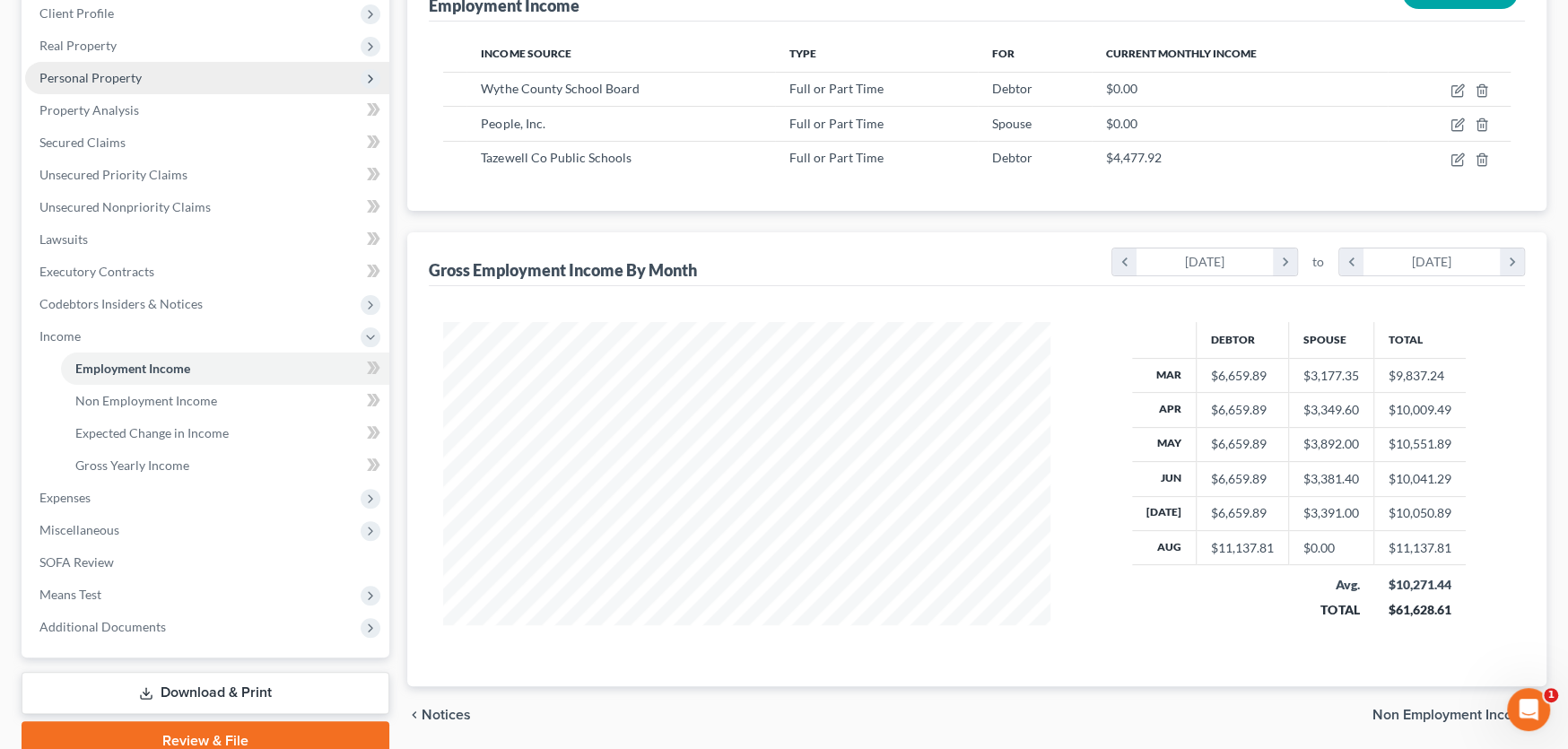
scroll to position [331, 0]
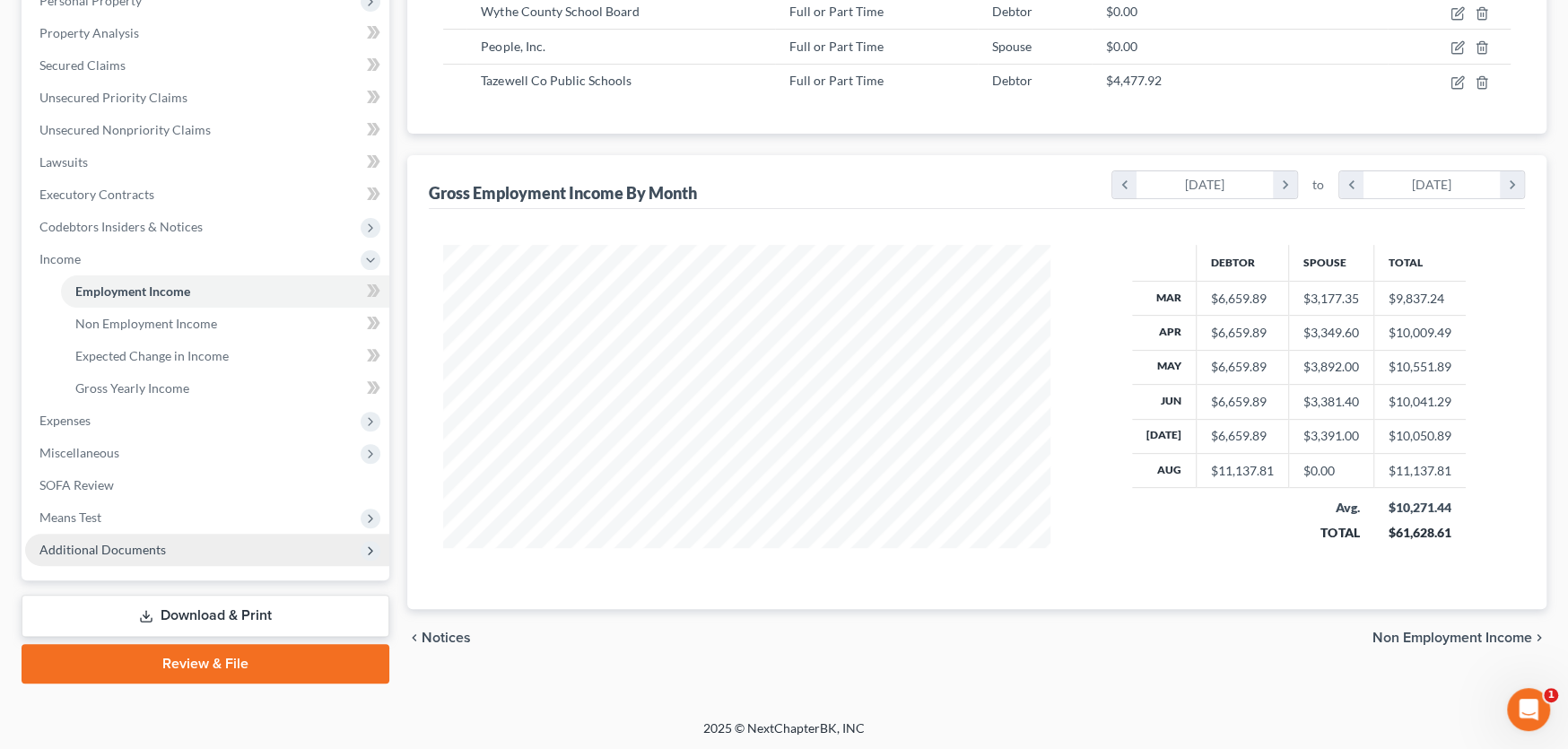
click at [135, 537] on span "Additional Documents" at bounding box center [206, 549] width 364 height 32
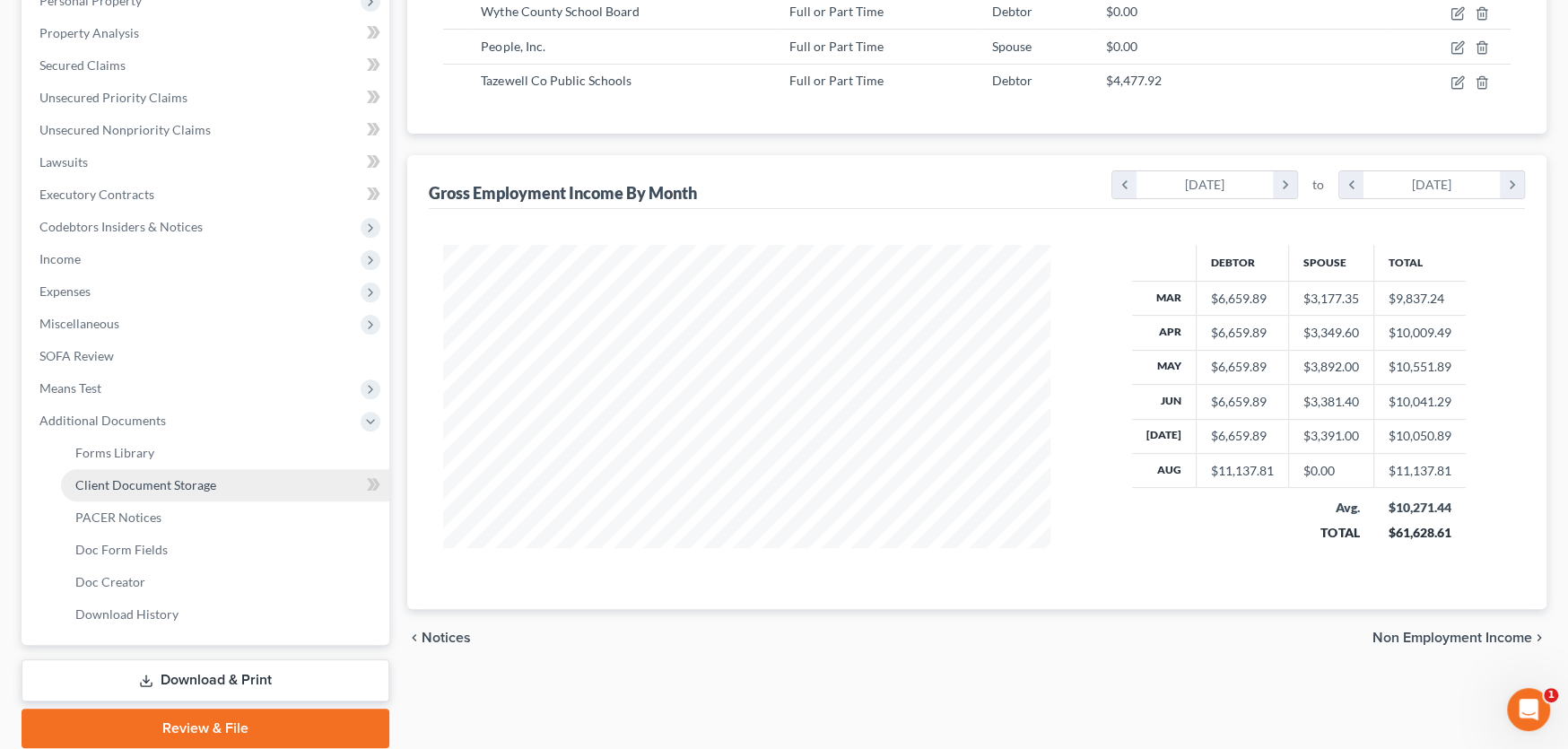
click at [182, 490] on link "Client Document Storage" at bounding box center [224, 485] width 328 height 32
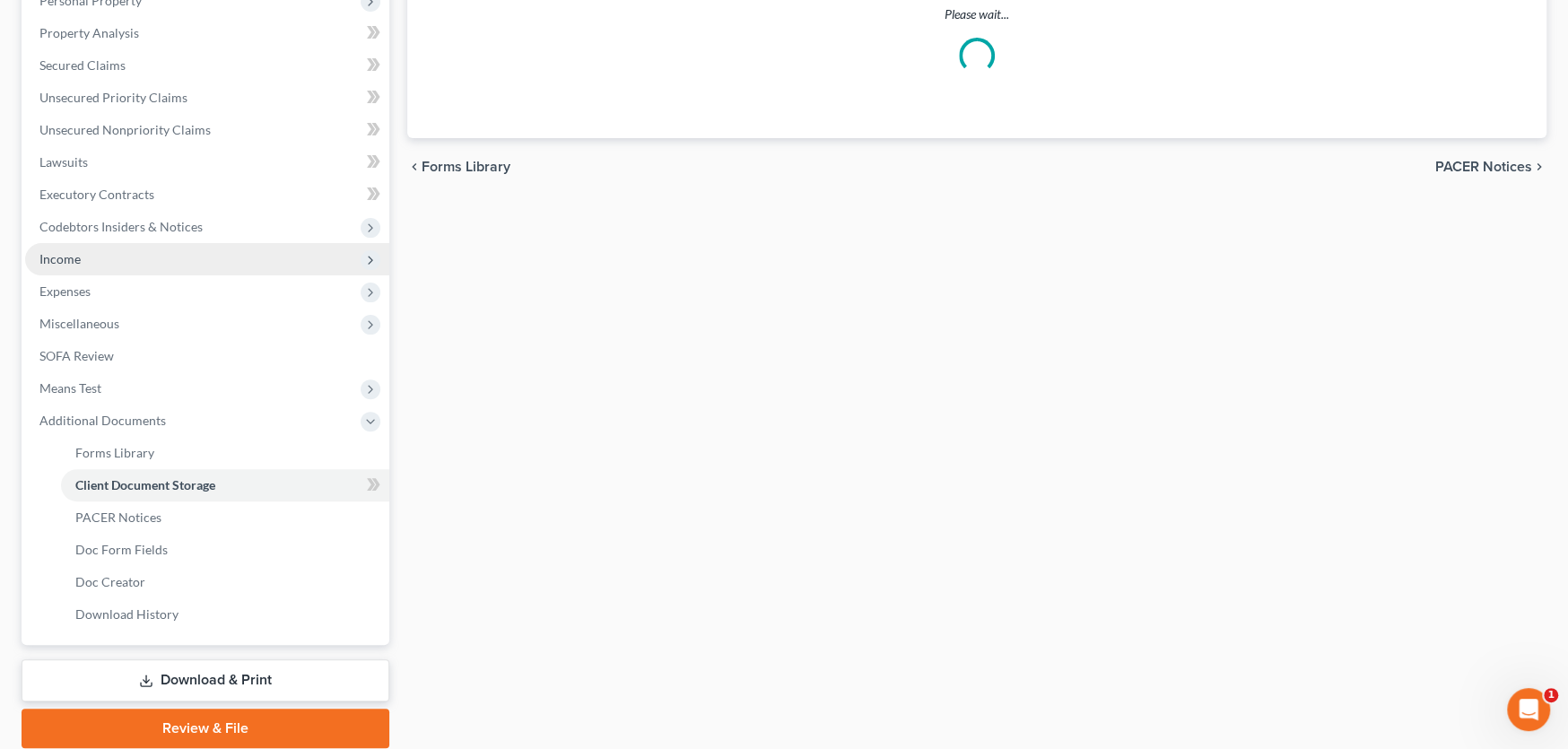
scroll to position [105, 0]
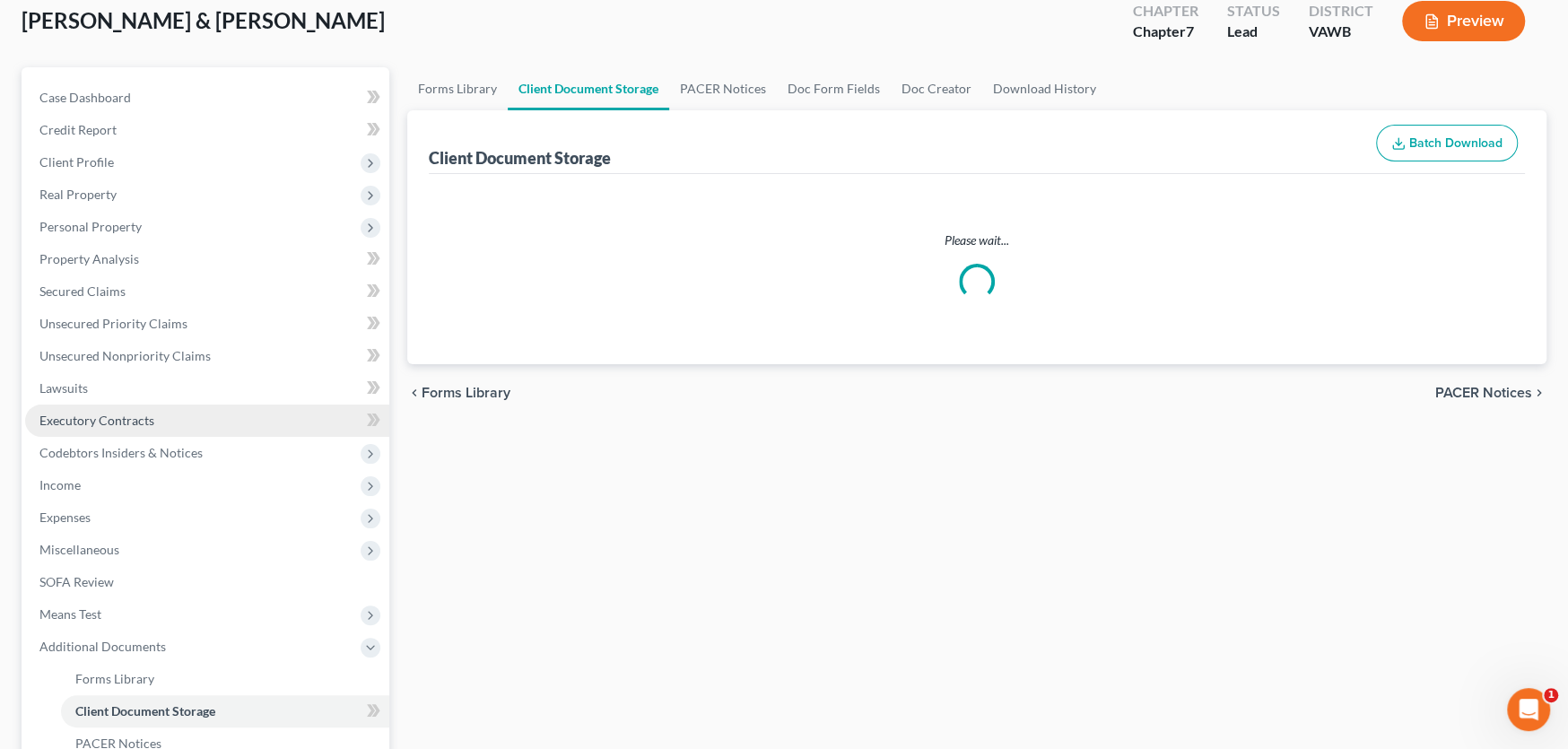
select select "0"
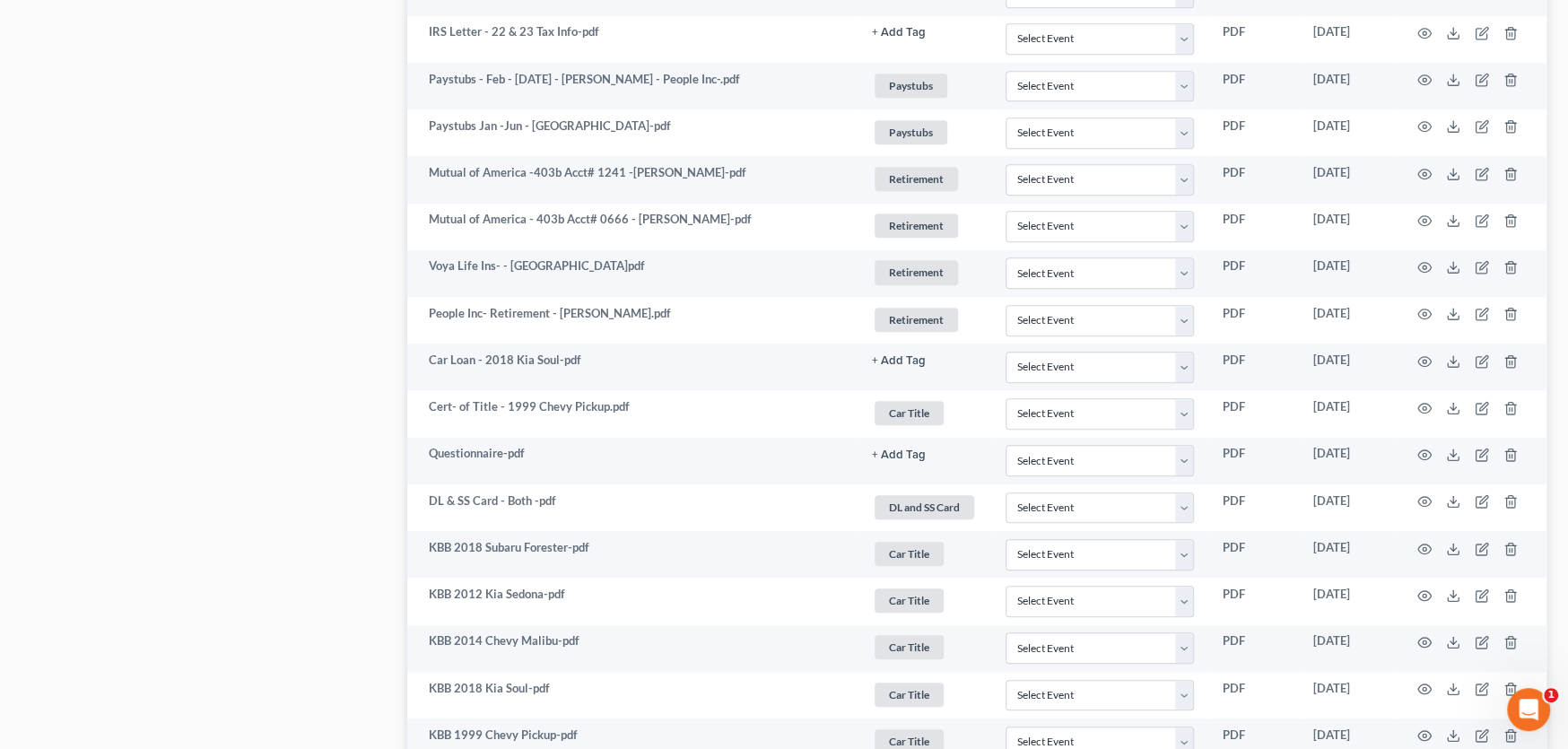
scroll to position [1006, 0]
